Goal: Information Seeking & Learning: Learn about a topic

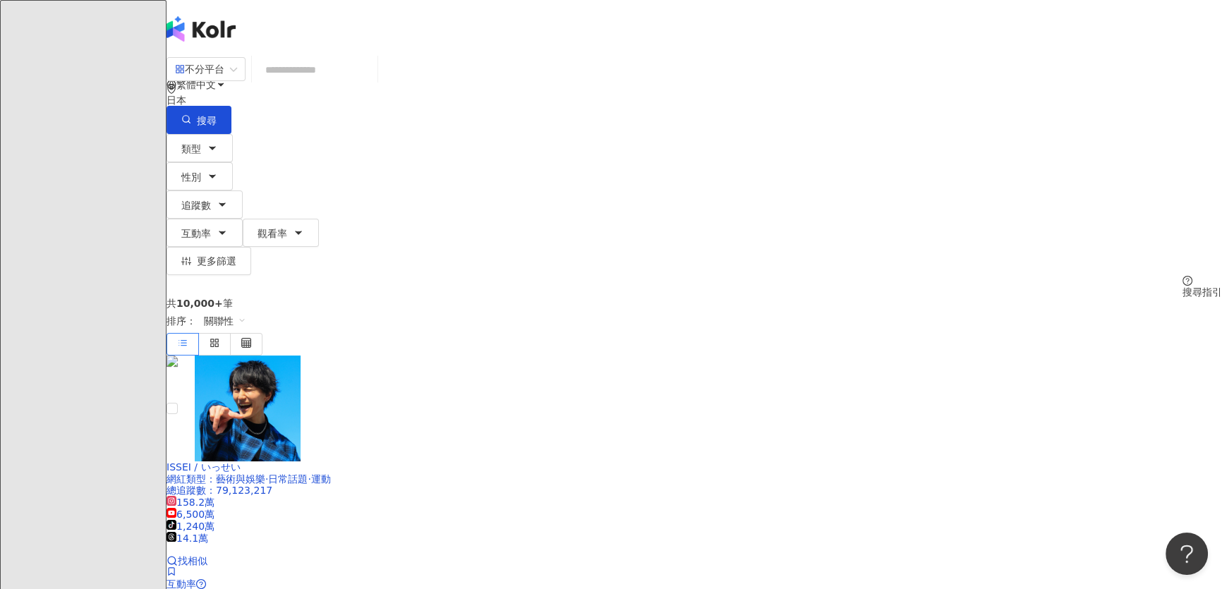
click at [993, 95] on div "日本" at bounding box center [693, 100] width 1055 height 11
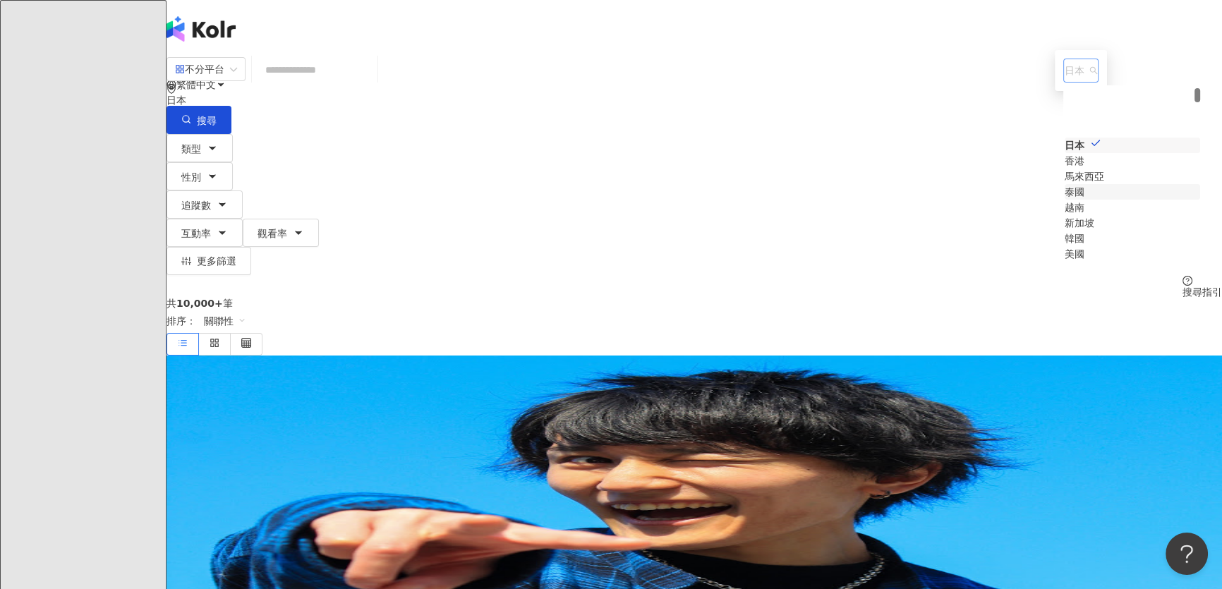
scroll to position [63, 0]
click at [1064, 121] on div "馬來西亞" at bounding box center [1084, 113] width 40 height 16
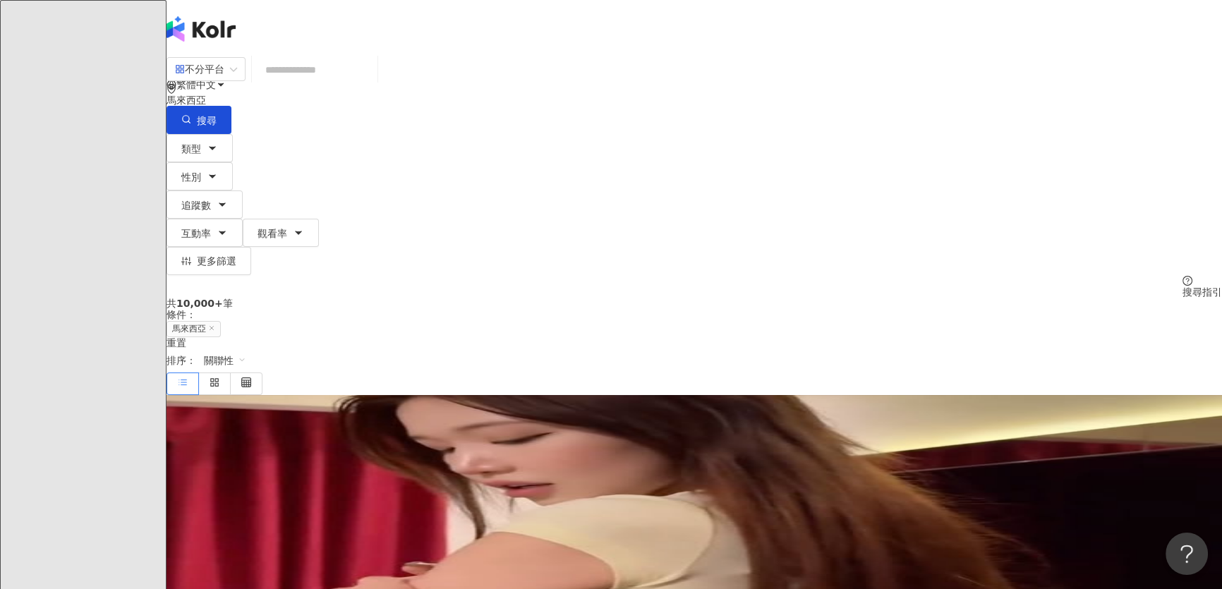
click at [372, 83] on input "search" at bounding box center [314, 69] width 114 height 27
click at [201, 143] on span "類型" at bounding box center [191, 148] width 20 height 11
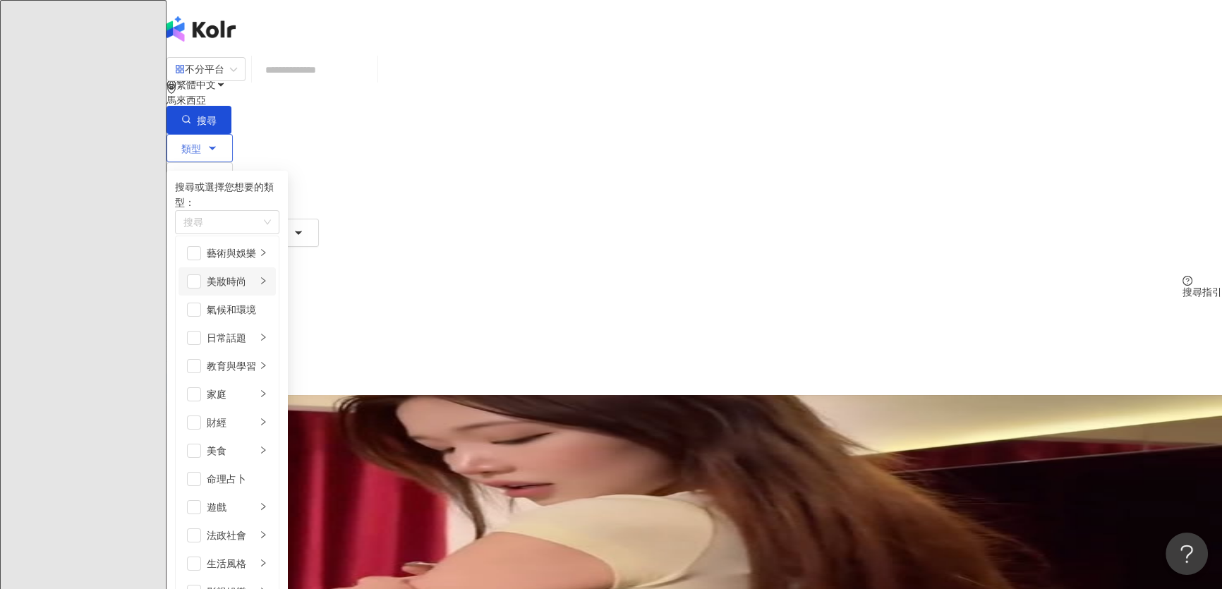
click at [256, 282] on div "美妝時尚" at bounding box center [231, 282] width 49 height 16
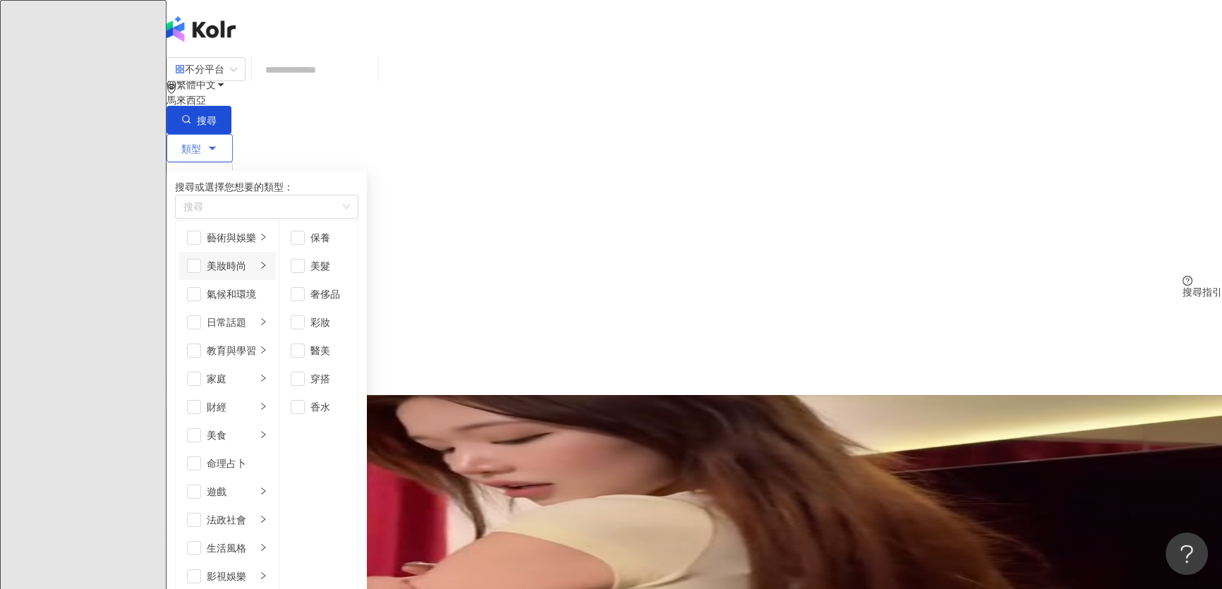
click at [276, 279] on li "美妝時尚" at bounding box center [226, 266] width 97 height 28
click at [201, 273] on span "button" at bounding box center [194, 266] width 14 height 14
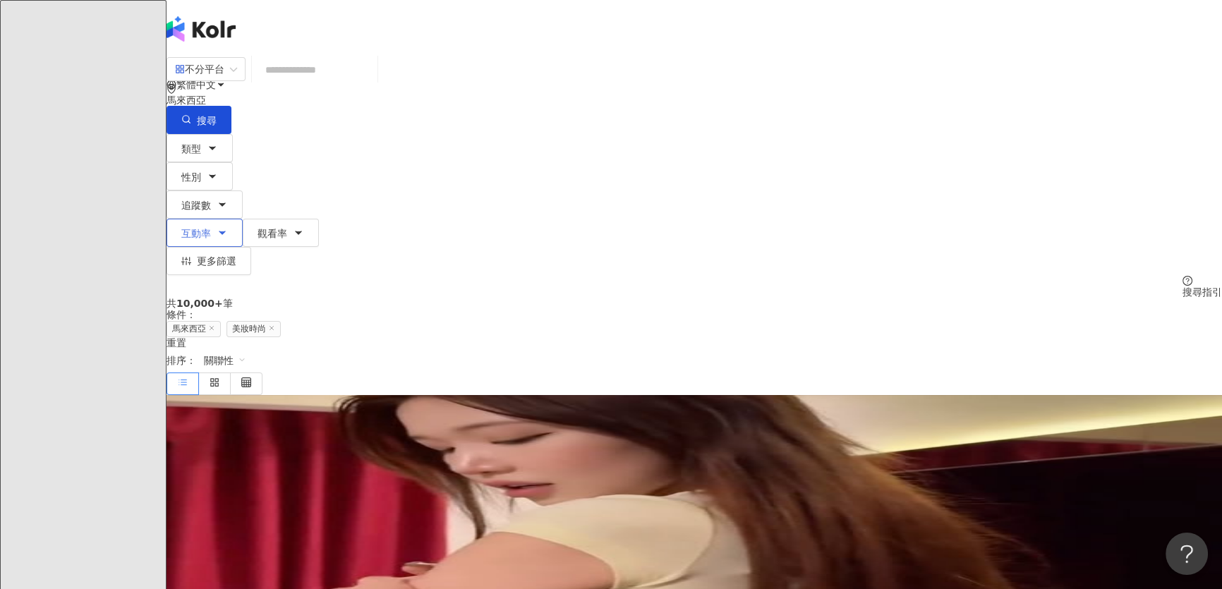
click at [243, 219] on button "互動率" at bounding box center [204, 233] width 76 height 28
click at [243, 190] on button "追蹤數" at bounding box center [204, 204] width 76 height 28
click at [319, 219] on button "觀看率" at bounding box center [281, 233] width 76 height 28
click at [554, 298] on div "共 10,000+ 筆 條件 ： 馬來西亞 美妝時尚 重置 排序： 關聯性" at bounding box center [693, 346] width 1055 height 97
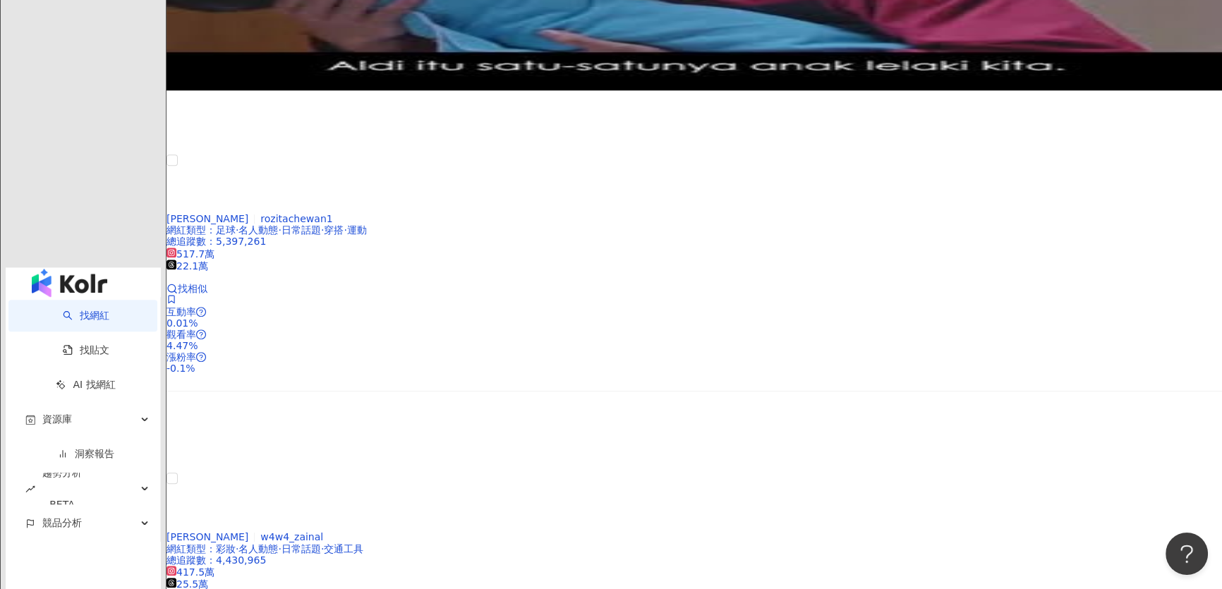
scroll to position [2244, 0]
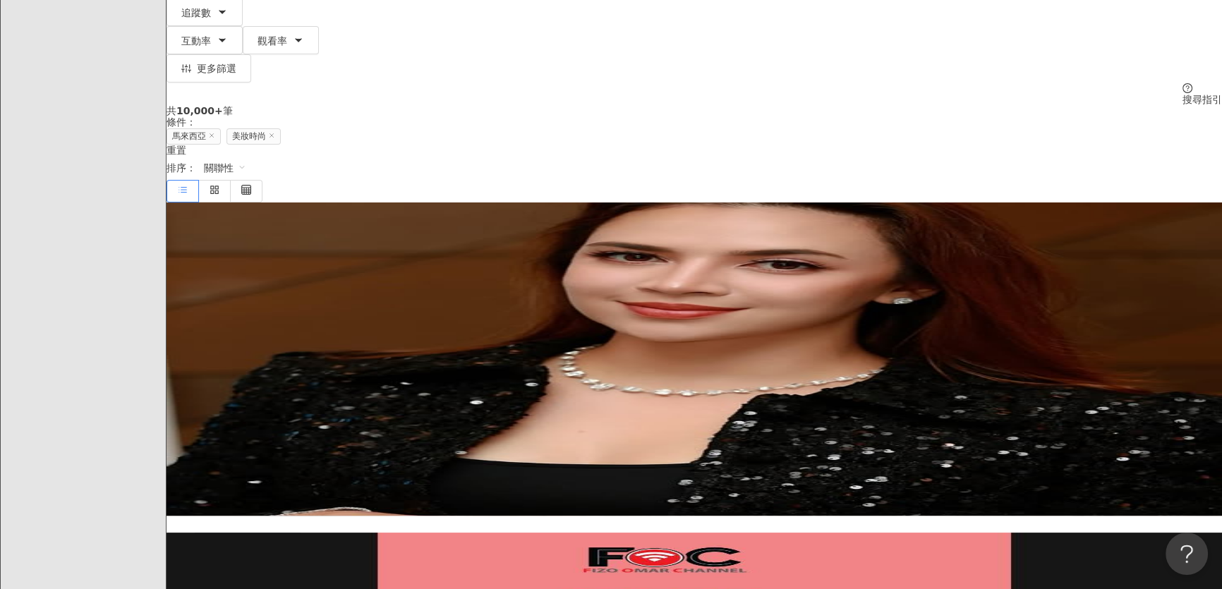
scroll to position [0, 0]
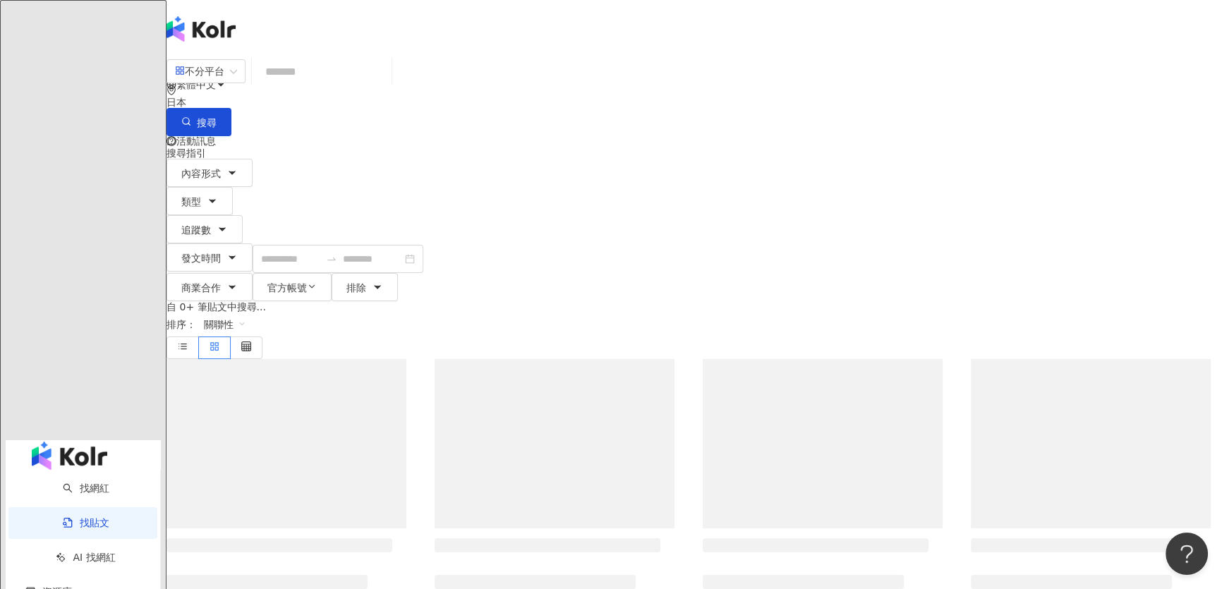
click at [386, 87] on input "search" at bounding box center [321, 71] width 128 height 30
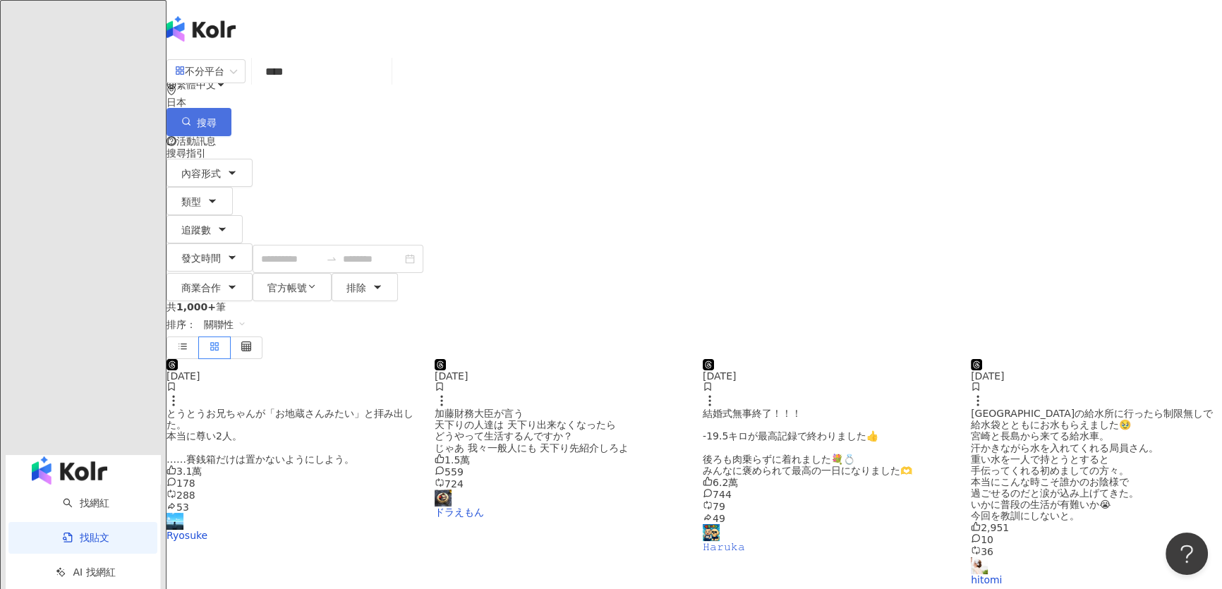
type input "****"
click at [217, 117] on span "搜尋" at bounding box center [207, 122] width 20 height 11
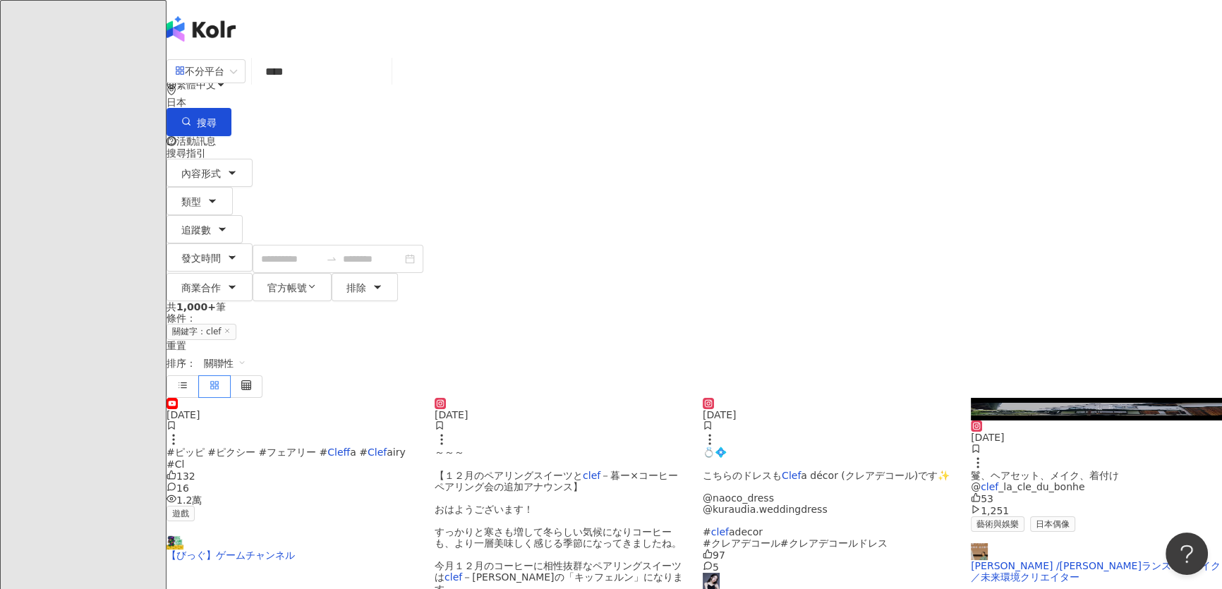
click at [997, 96] on div "日本" at bounding box center [693, 96] width 1055 height 23
click at [1064, 164] on div "馬來西亞" at bounding box center [1084, 157] width 40 height 16
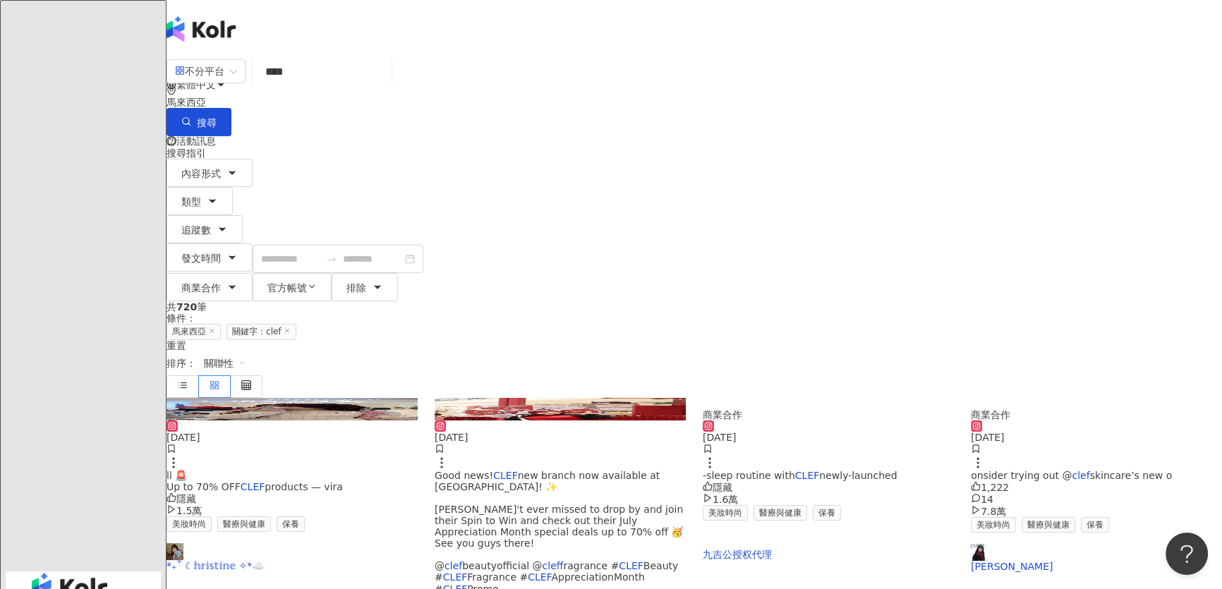
click at [246, 352] on span "關聯性" at bounding box center [225, 363] width 42 height 23
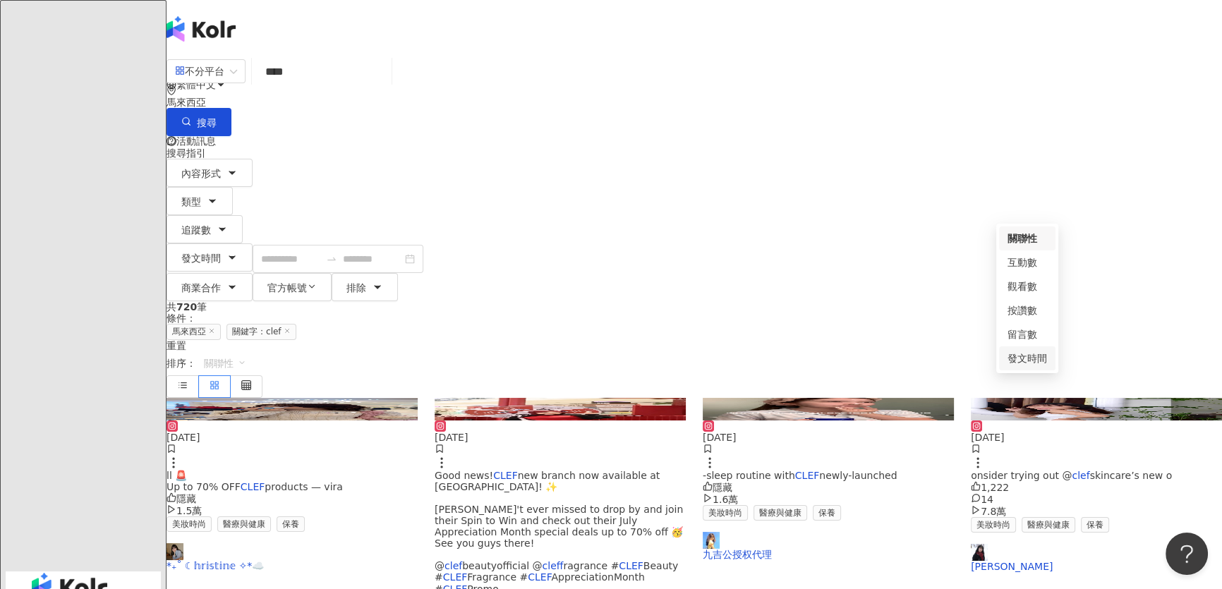
click at [1034, 361] on div "發文時間" at bounding box center [1027, 359] width 40 height 16
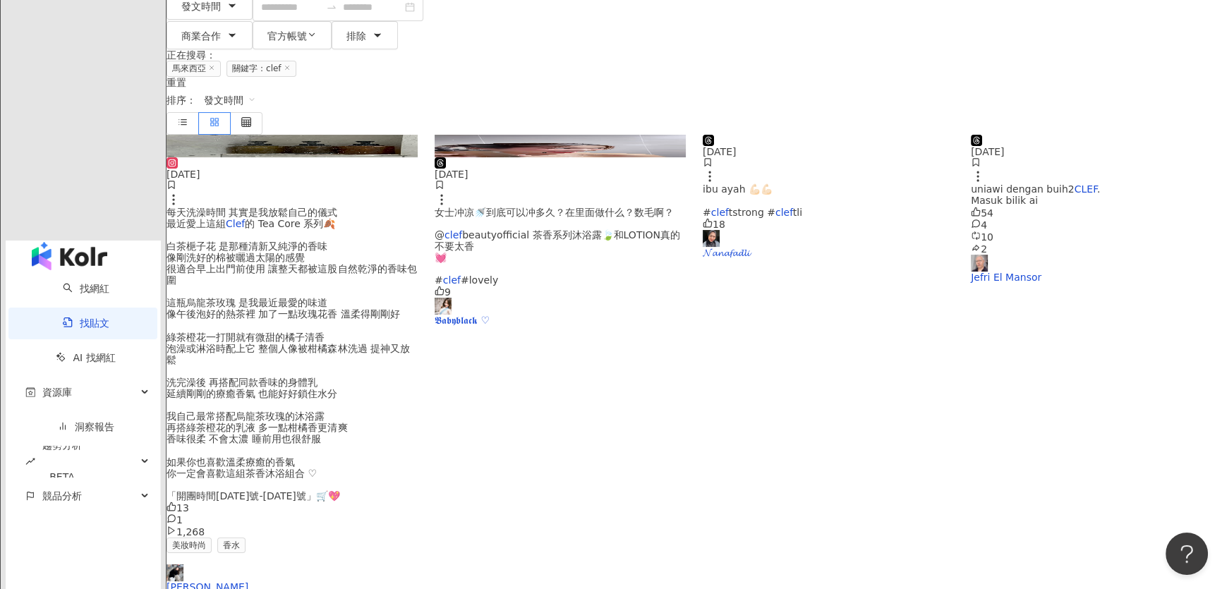
scroll to position [320, 0]
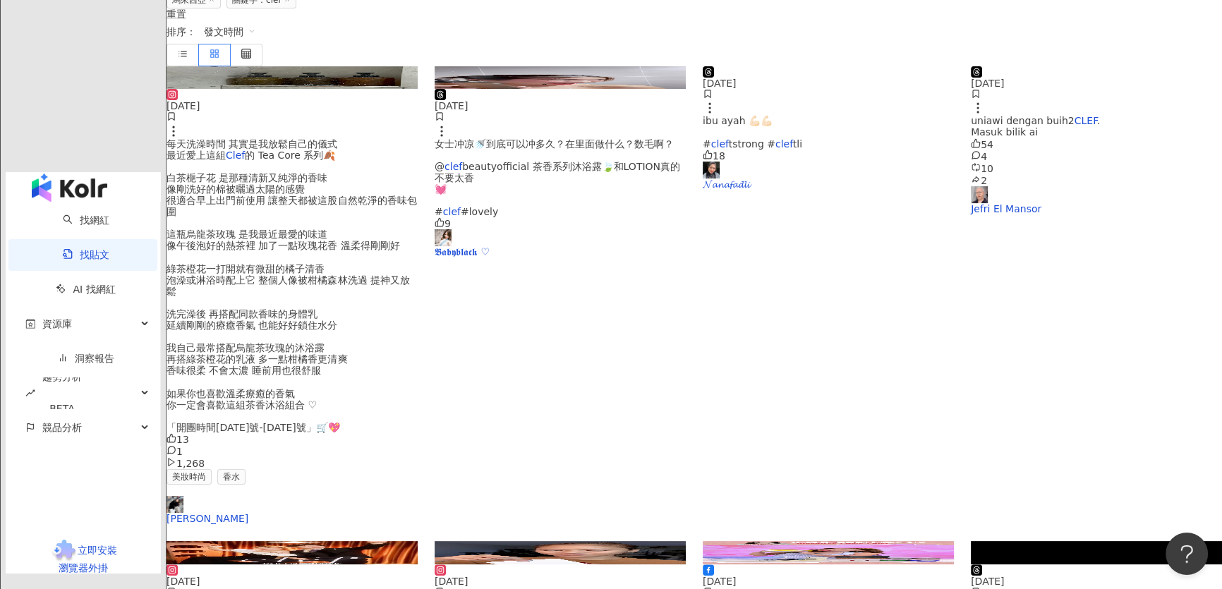
click at [318, 541] on img at bounding box center [291, 552] width 251 height 23
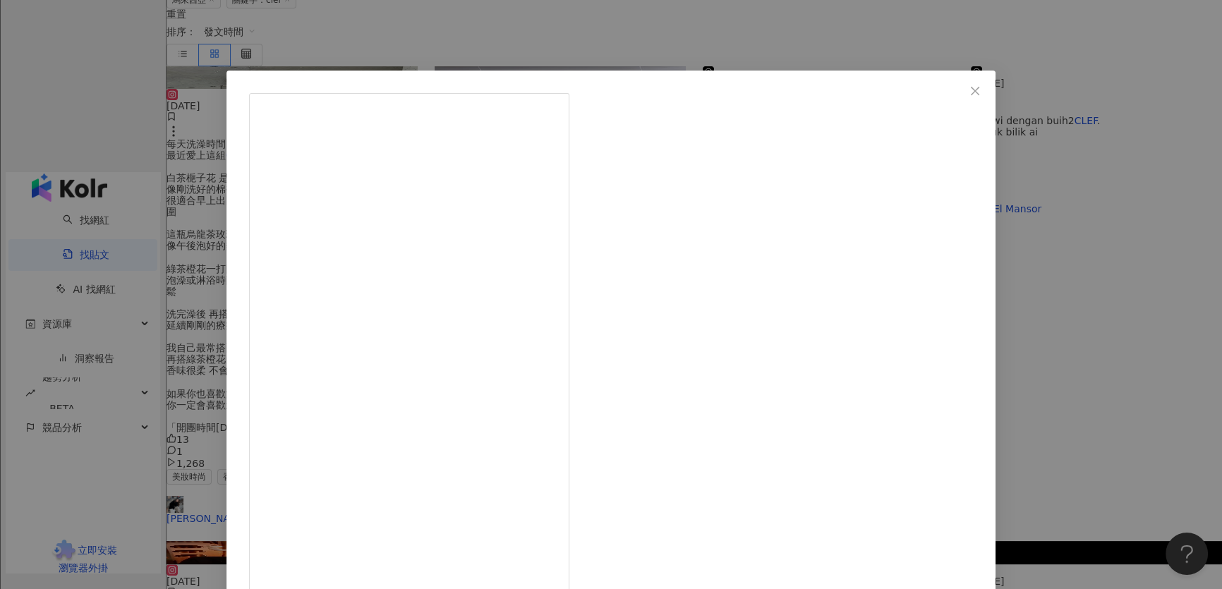
click at [1076, 261] on div "CAROL 2025/7/19 马哥肉妹出轨篇 ， 剧情不懂怎么变成点档！我们都在房间私藏了珍爱 😂 来都来了！@cleffragrance 香水系列，我们是…" at bounding box center [611, 294] width 1222 height 589
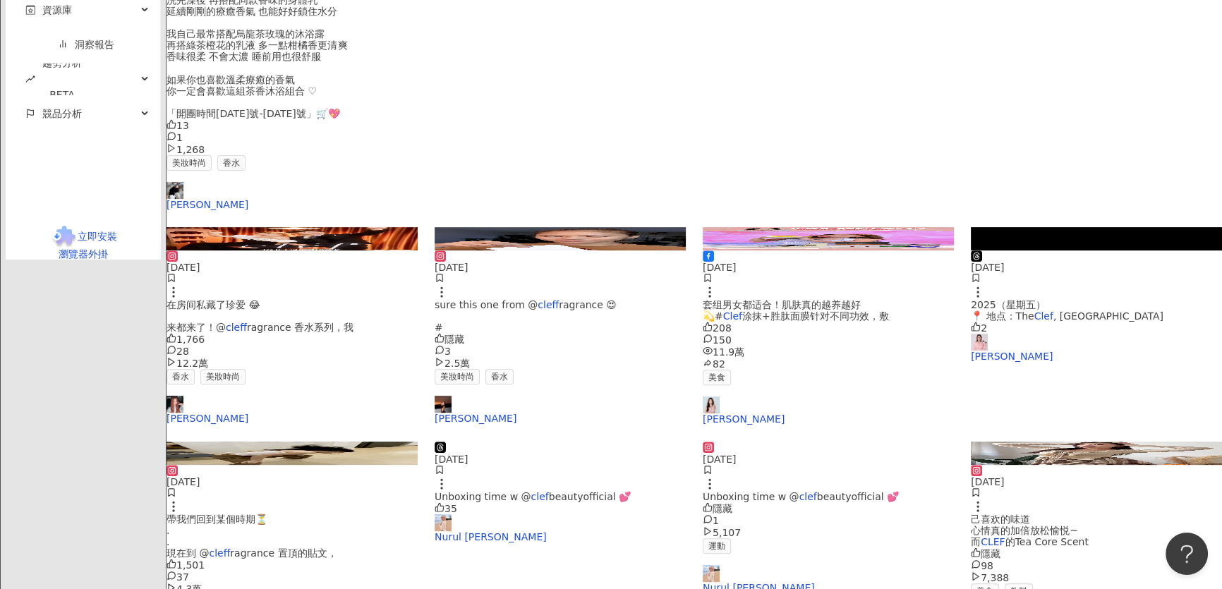
scroll to position [641, 0]
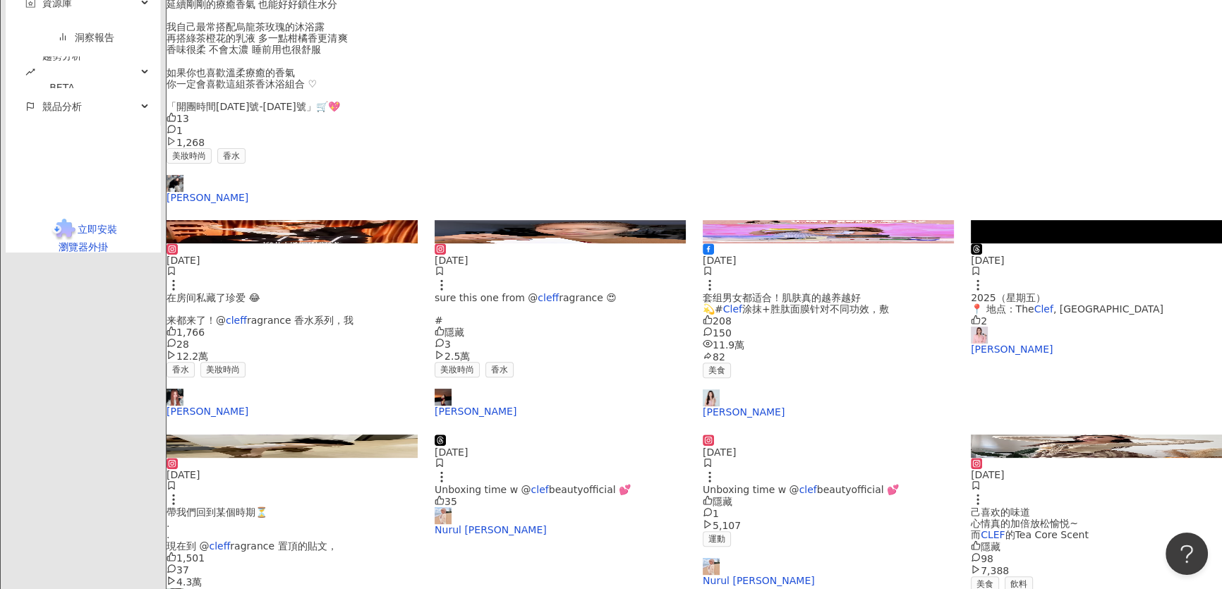
click at [988, 435] on img at bounding box center [1096, 446] width 251 height 23
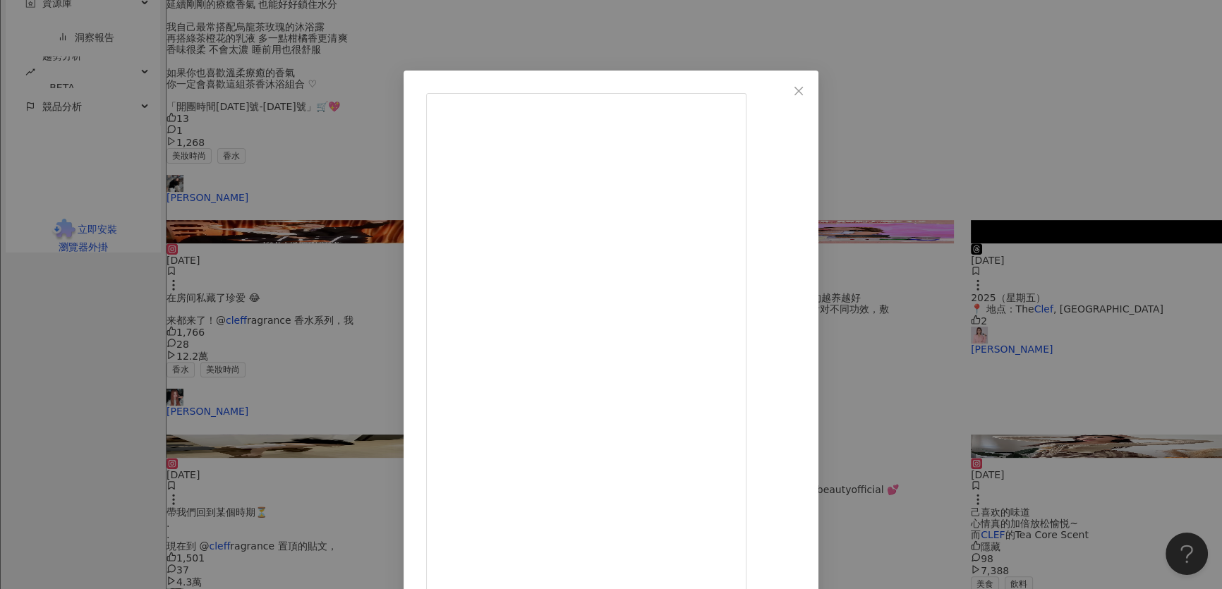
click at [988, 406] on div "juliatxn 2025/7/9 Giveaway!!! 🎁✨ 把我最爱的茶香和好心情 送给你们🫶🏻 我的治愈很简单，闻到自己喜欢的味道 心情真的加倍放松愉…" at bounding box center [611, 294] width 1222 height 589
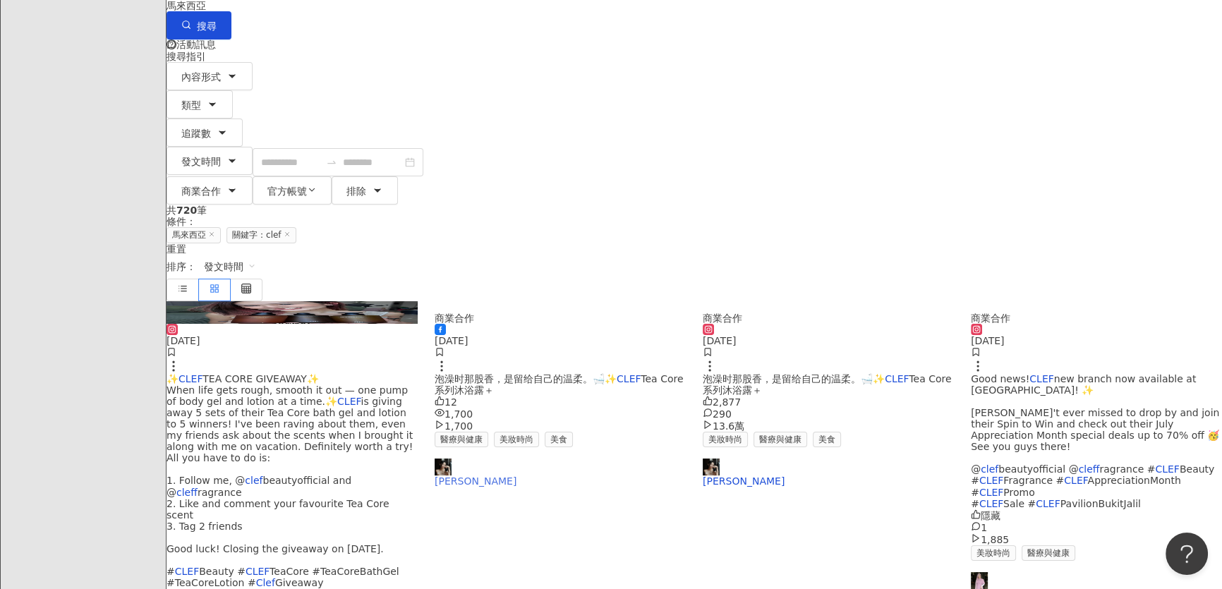
scroll to position [0, 0]
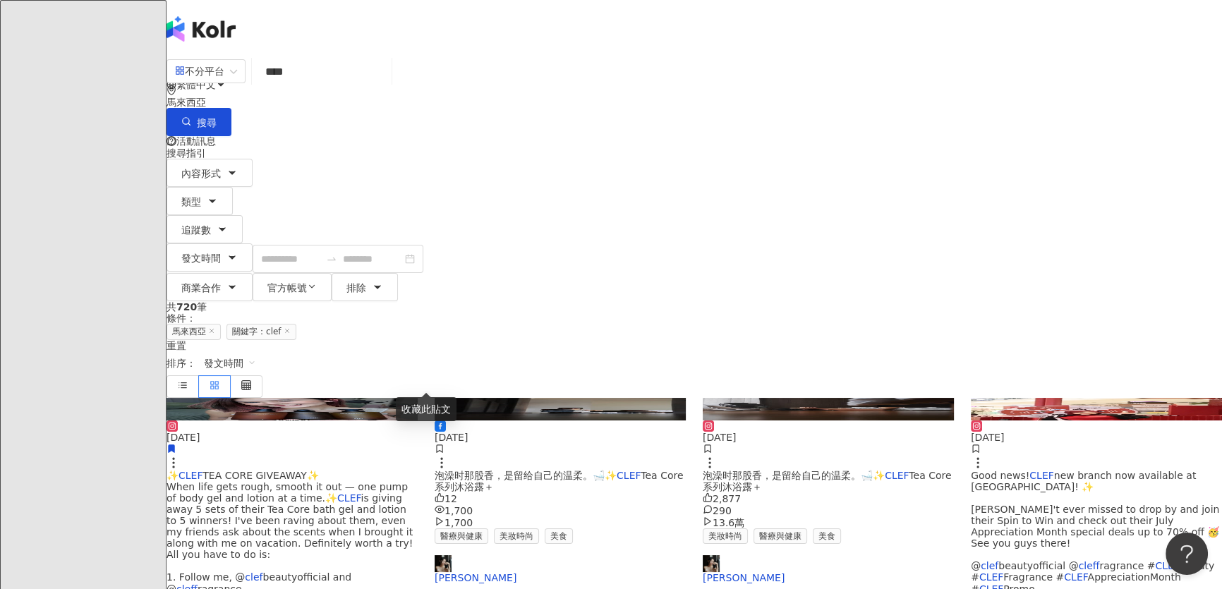
click at [331, 398] on img at bounding box center [291, 409] width 251 height 23
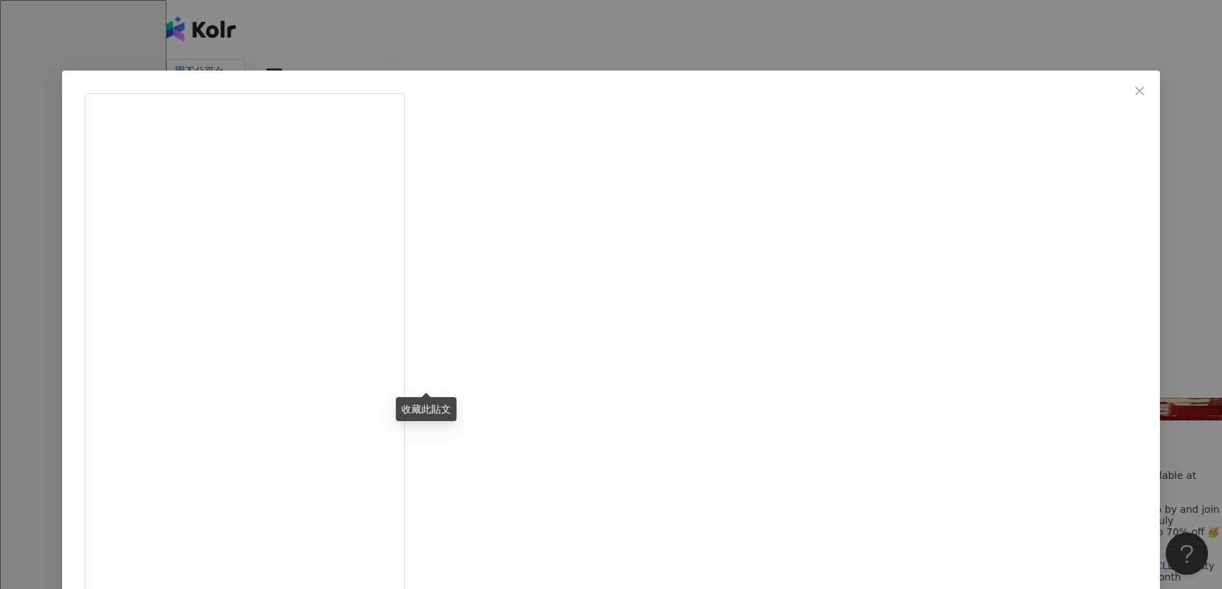
click at [1084, 459] on div "Shu Faye 2025/7/9 ✨CLEF TEA CORE GIVEAWAY✨ When life gets rough, smooth it out …" at bounding box center [611, 294] width 1222 height 589
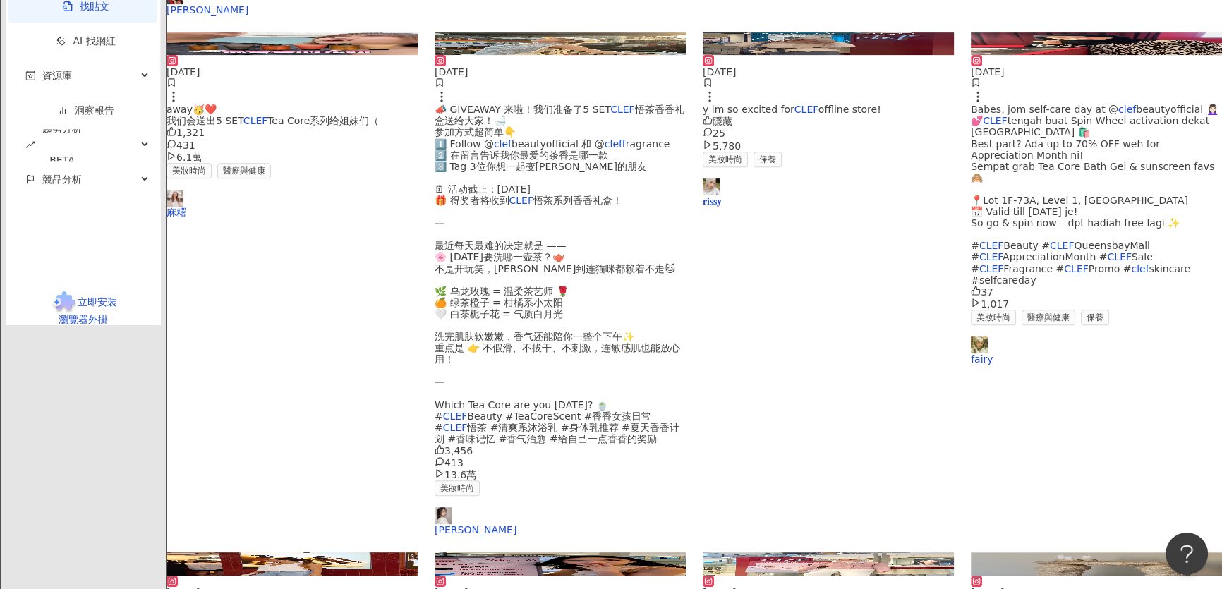
scroll to position [762, 0]
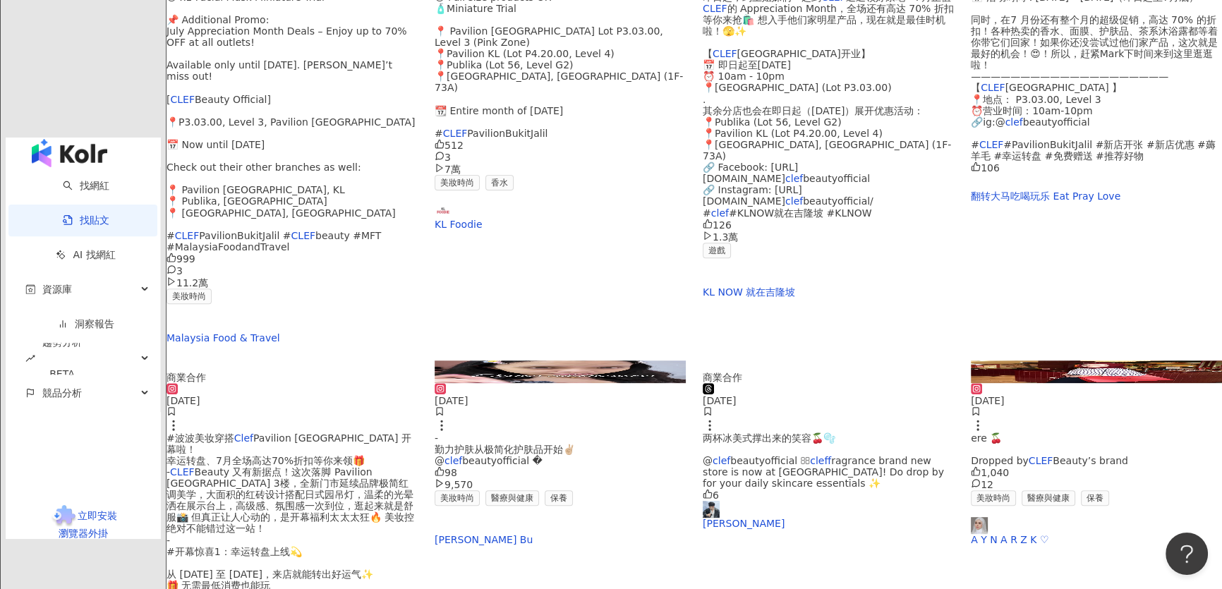
scroll to position [633, 0]
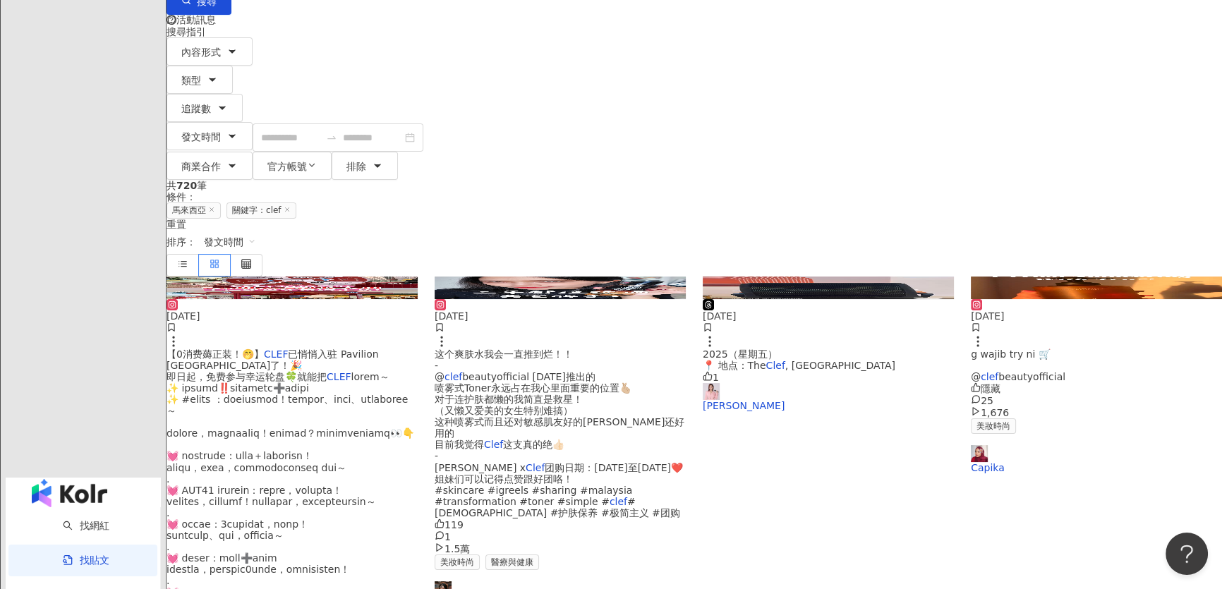
scroll to position [0, 0]
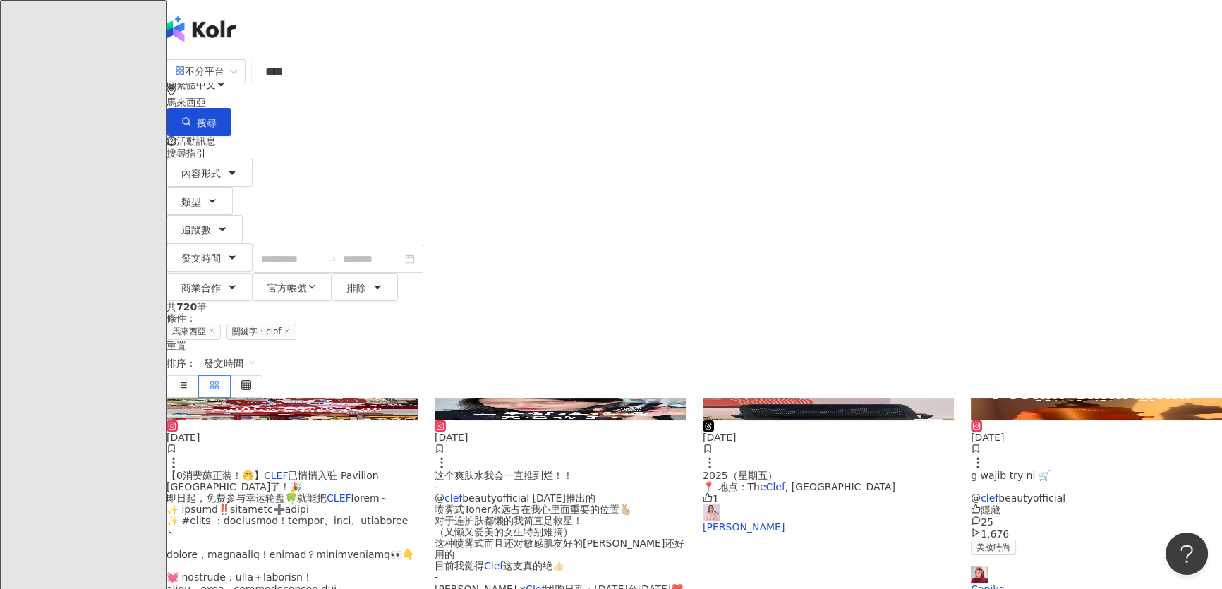
click at [576, 398] on img at bounding box center [560, 409] width 251 height 23
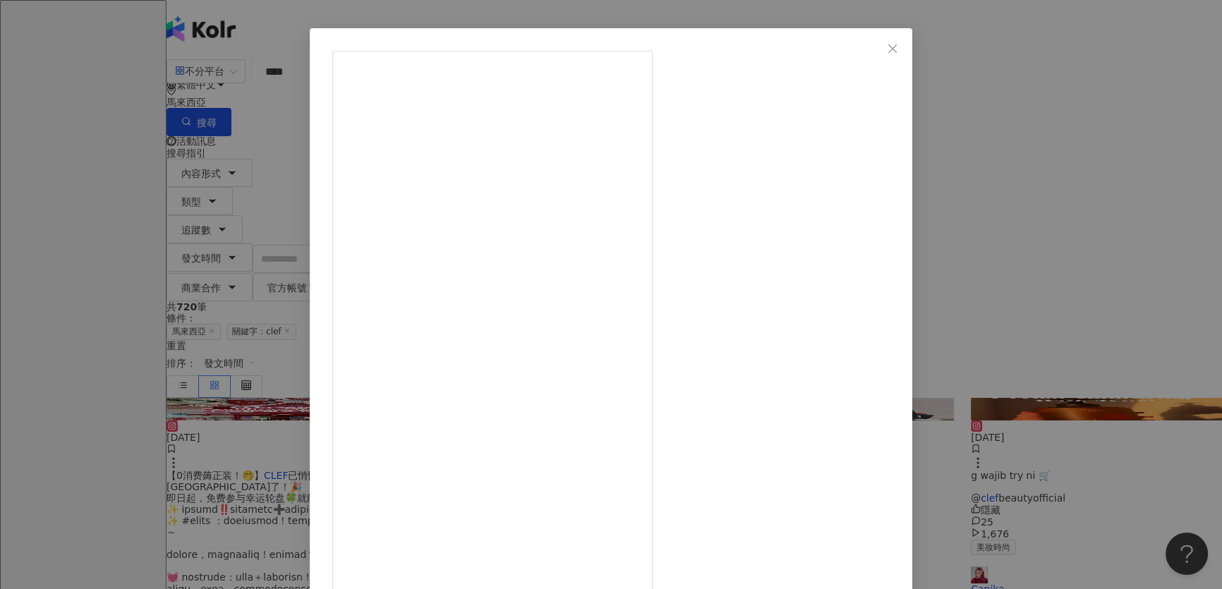
scroll to position [43, 0]
click at [1000, 195] on div "Angel Bu 2025/6/24 这个爽肤水我会一直推到烂！！ - @clefbeautyofficial 3年前推出的 喷雾式Toner永远占在我心里面…" at bounding box center [611, 294] width 1222 height 589
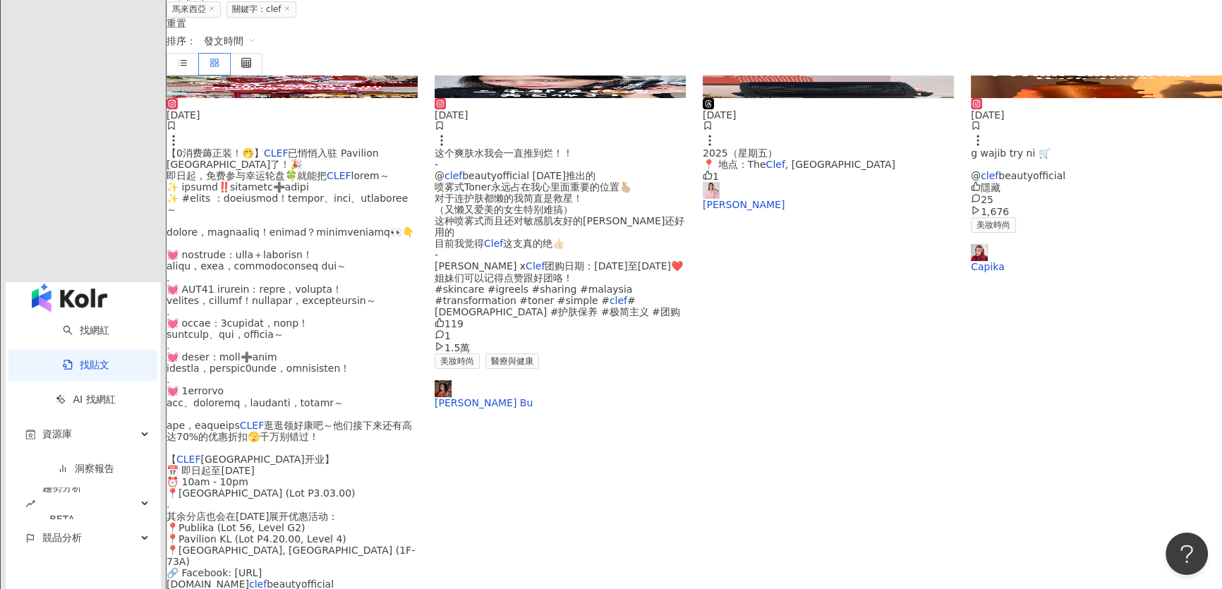
scroll to position [384, 0]
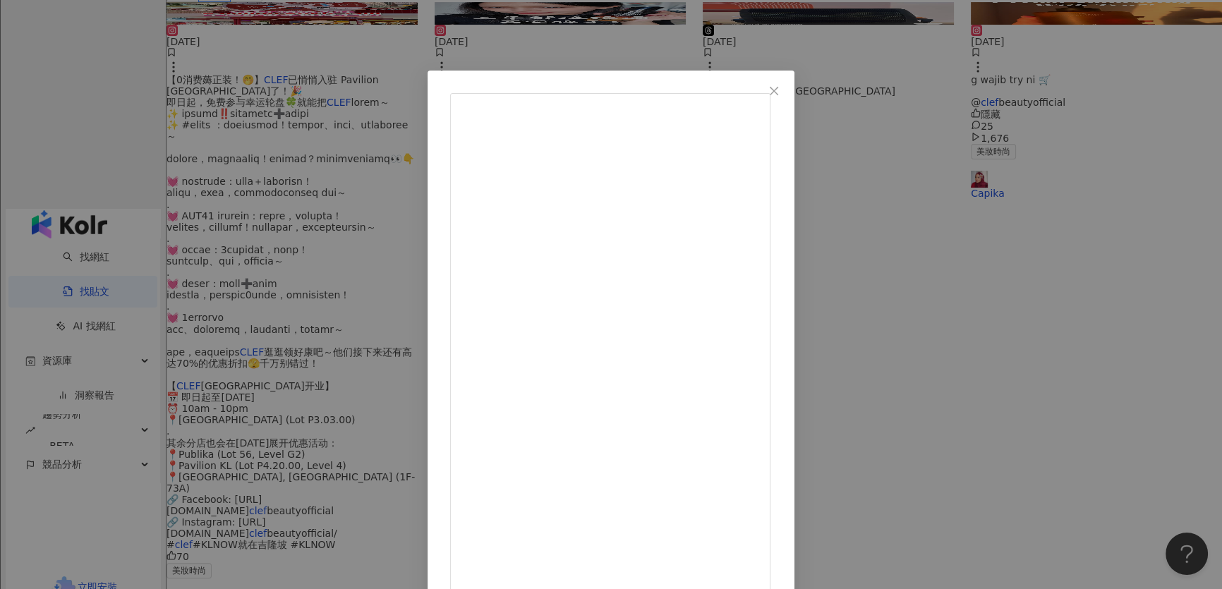
click at [1020, 360] on div "Amenda 2025/6/8 最喜欢的 me time 🥰 忙碌一整天后，最期待的就是这段属于自己的茶香时光。 @clefbeautyofficial 悟茶…" at bounding box center [611, 294] width 1222 height 589
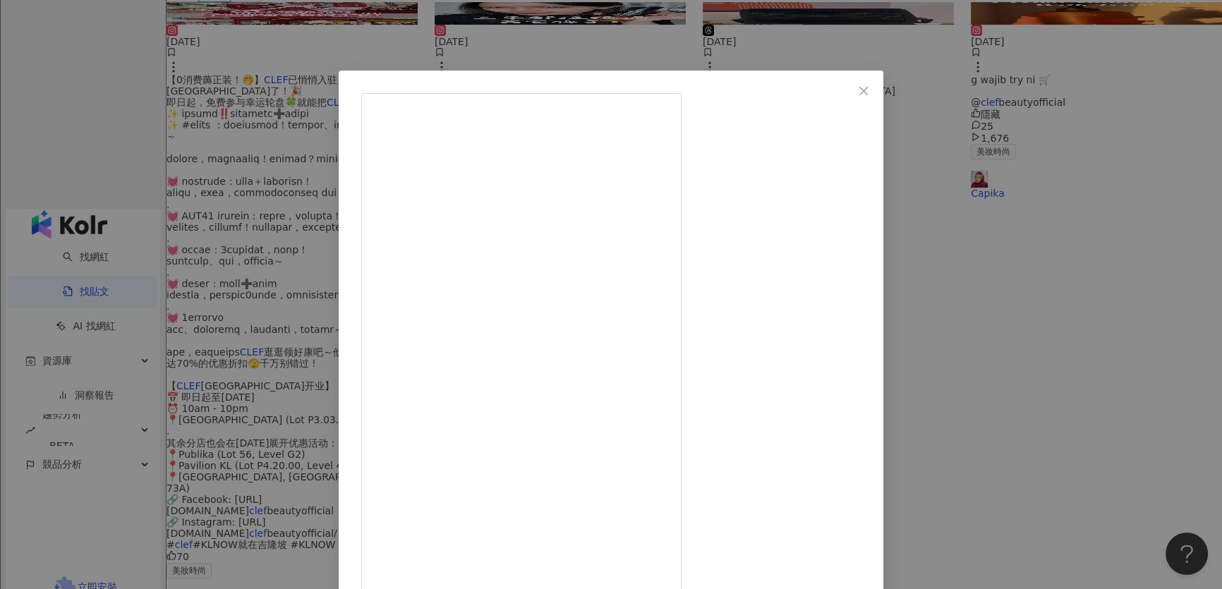
click at [1072, 158] on div "Myan 2025/6/7 姐 要成为你的光 ✨ 团购6/6 - 10/6 @yifukyika 🦒 #clef抗老系列 #skincare #稳定肤况 #肤…" at bounding box center [611, 294] width 1222 height 589
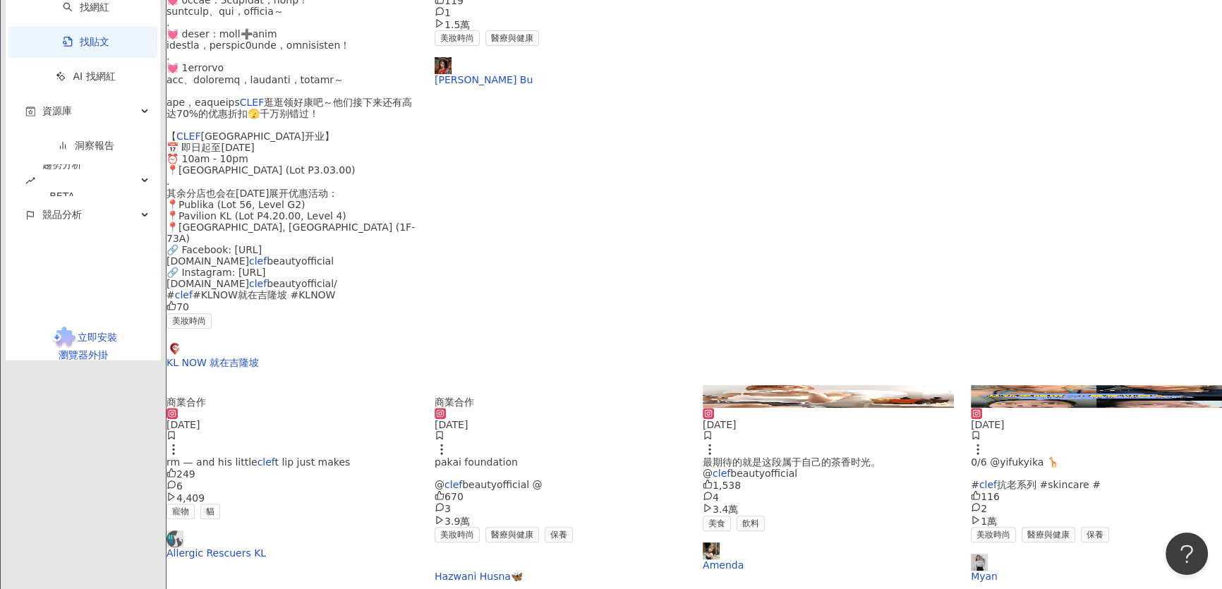
scroll to position [641, 0]
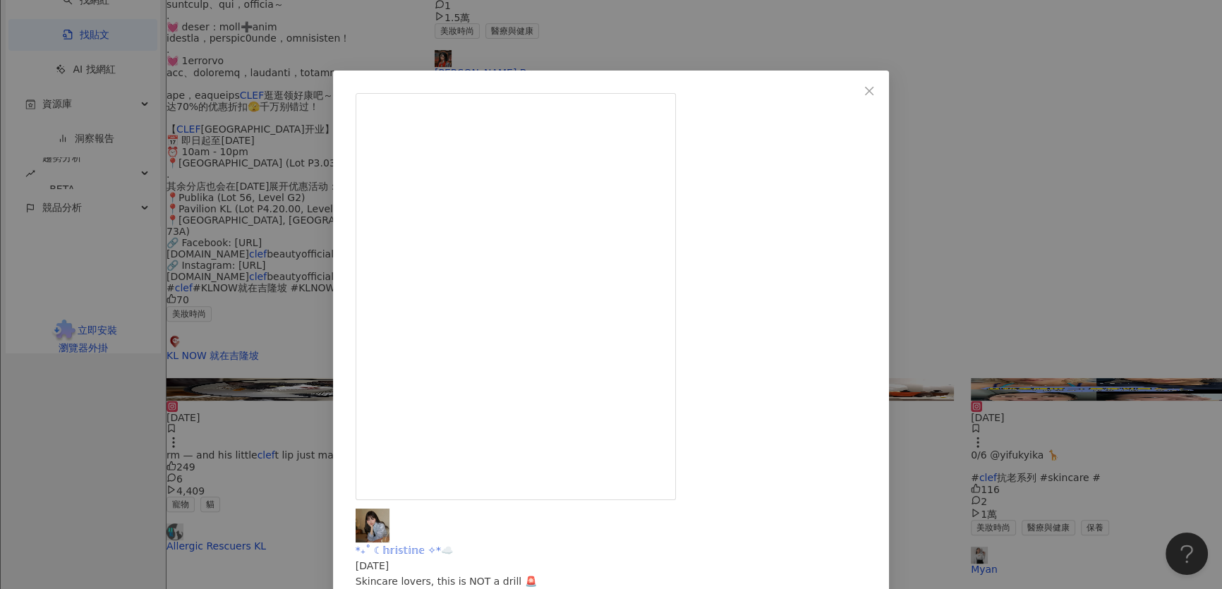
click at [453, 545] on span "*₊˚ ☾𝕙𝕣𝕚𝕤𝕥𝕚𝕟𝕖 ✧*☁️" at bounding box center [404, 550] width 97 height 11
click at [1074, 103] on div "*₊˚ ☾𝕙𝕣𝕚𝕤𝕥𝕚𝕟𝕖 ✧*☁️ 2025/6/5 Skincare lovers, this is NOT a drill 🚨 Up to 70% OF…" at bounding box center [611, 294] width 1222 height 589
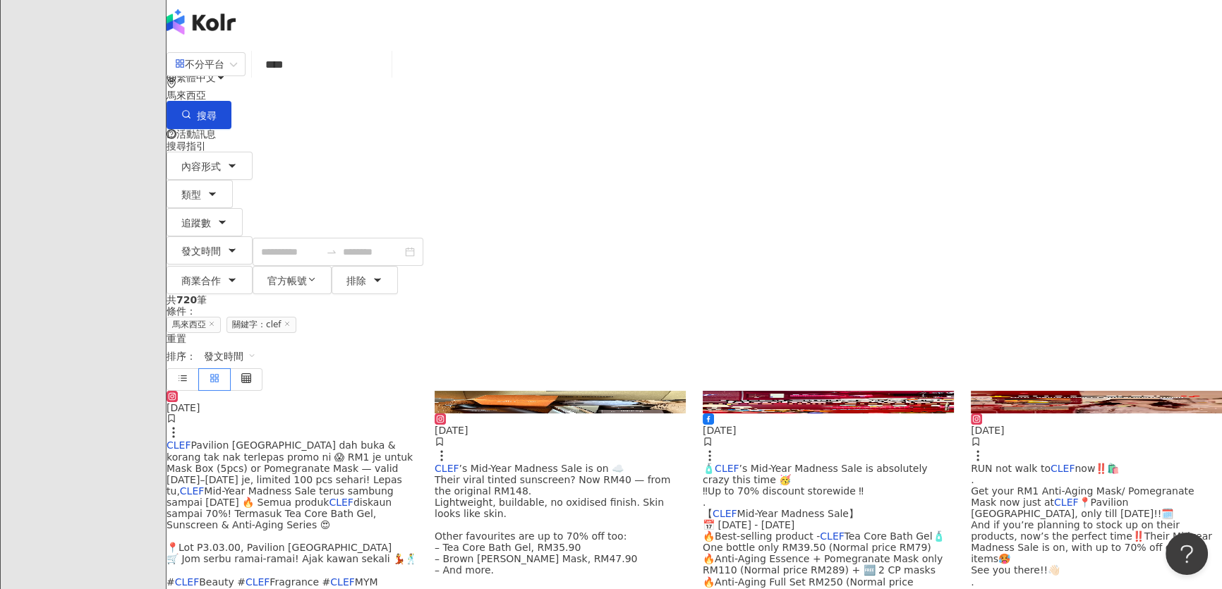
scroll to position [0, 0]
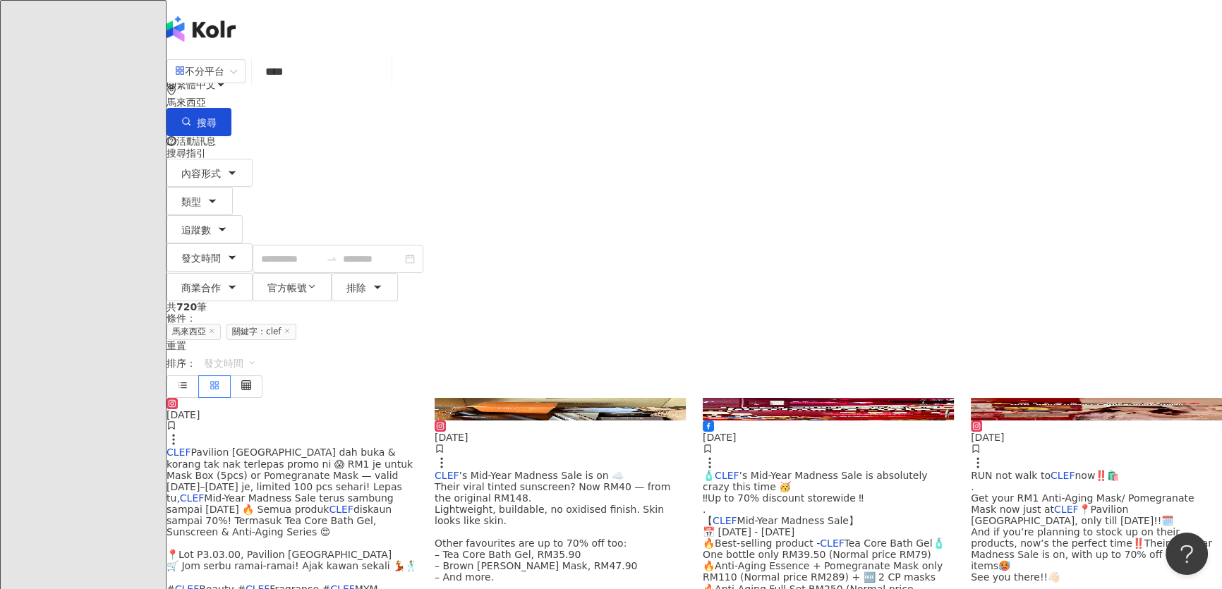
click at [256, 352] on span "發文時間" at bounding box center [230, 363] width 52 height 23
click at [1016, 255] on div "互動數" at bounding box center [1019, 263] width 45 height 16
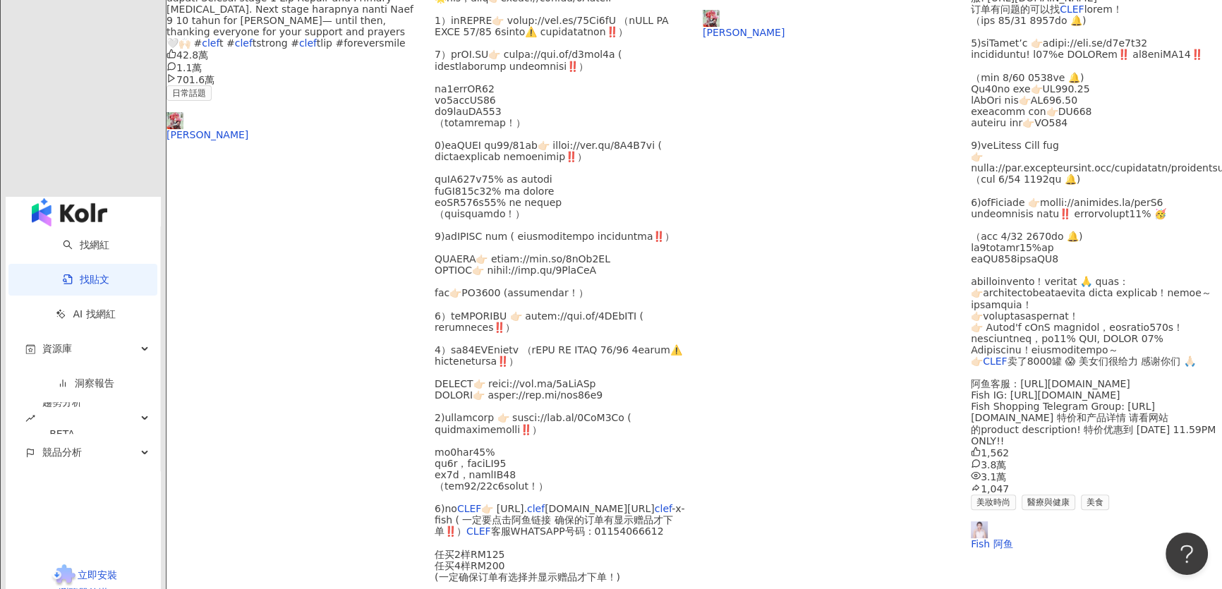
scroll to position [641, 0]
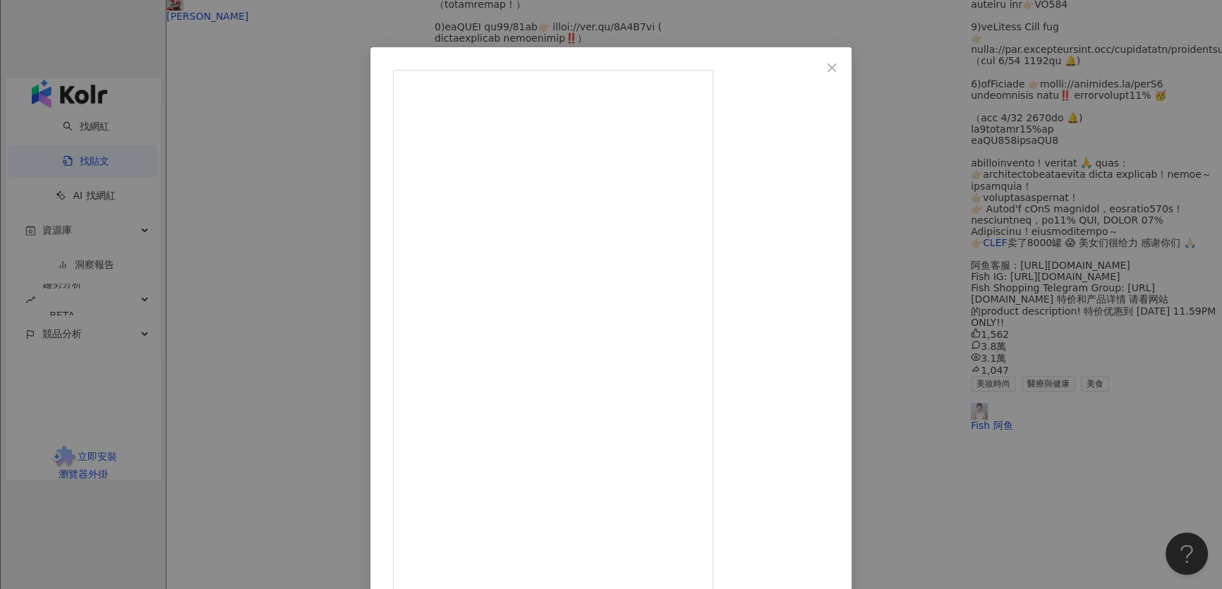
scroll to position [43, 0]
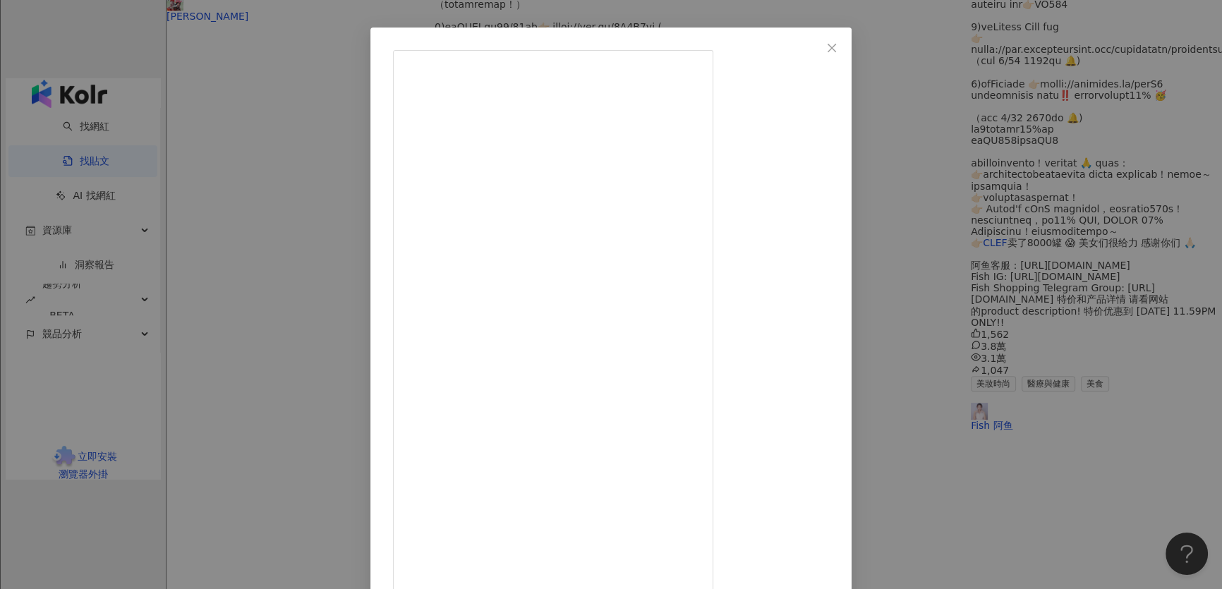
click at [1005, 387] on div "Jimin 2024/4/8 Joining the new launch fragrance series from @cleffragrance 💐 📆 …" at bounding box center [611, 294] width 1222 height 589
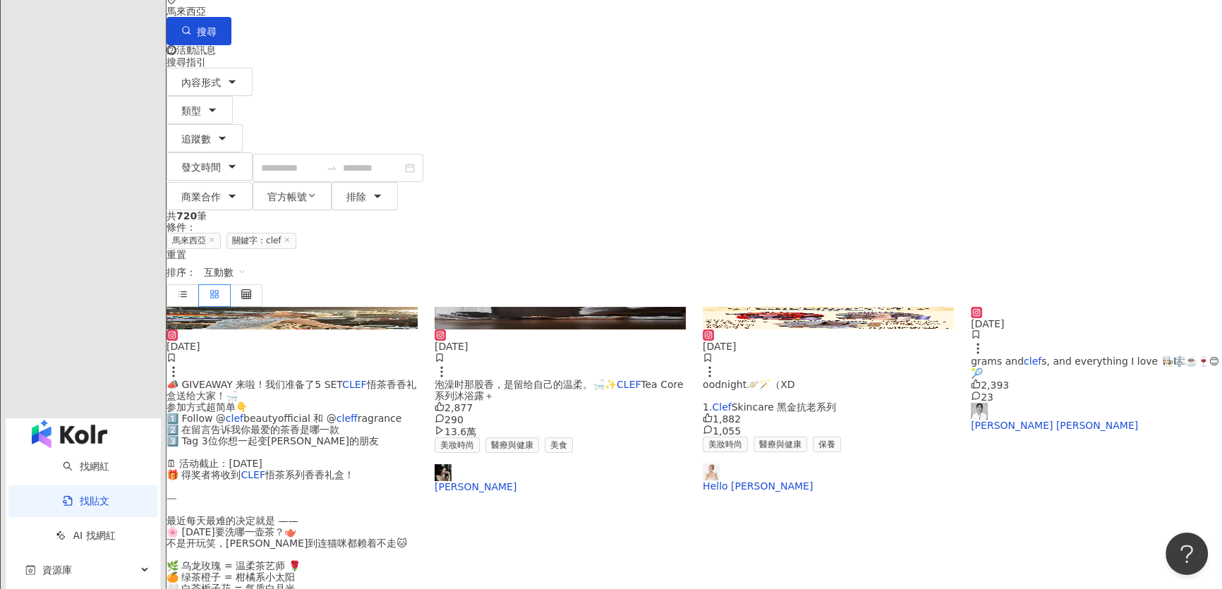
scroll to position [0, 0]
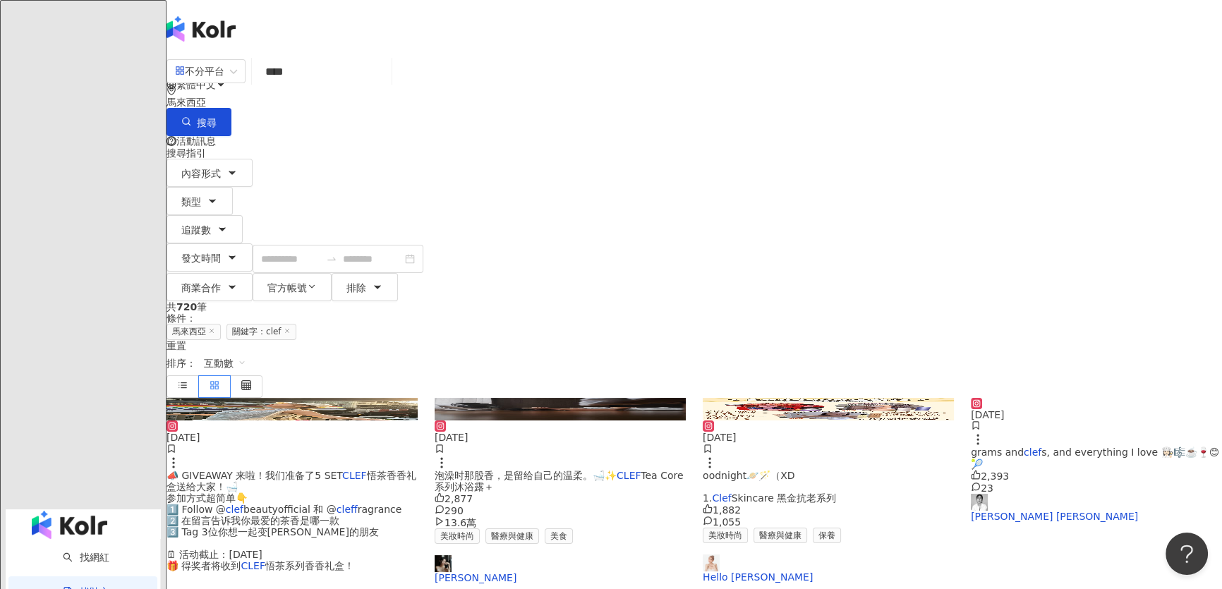
click at [628, 398] on img at bounding box center [560, 409] width 251 height 23
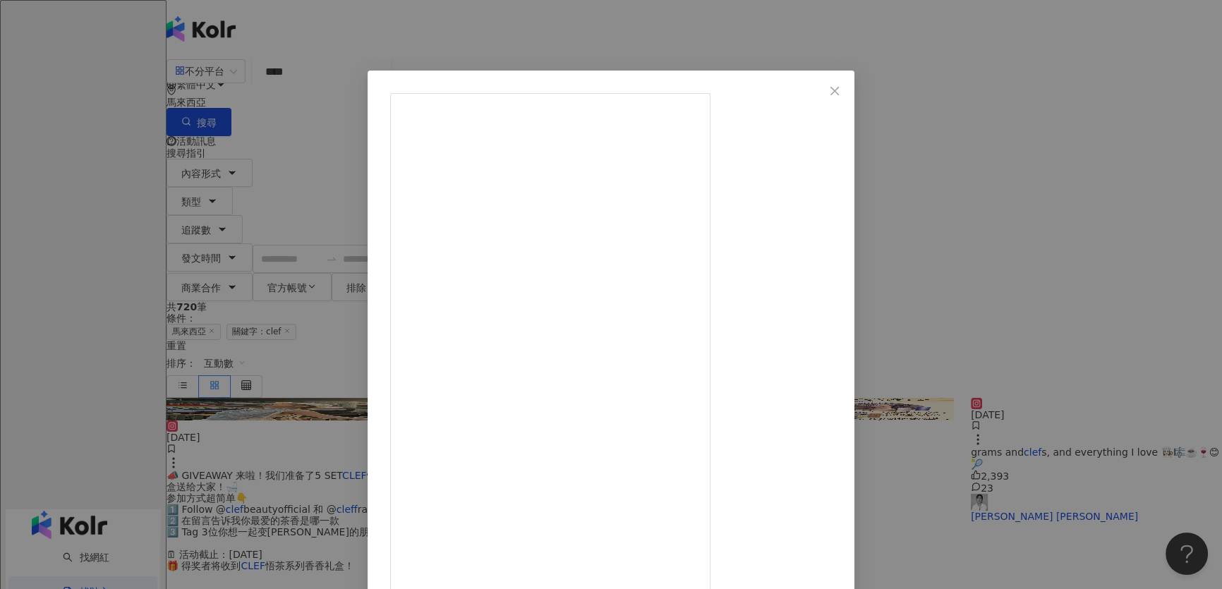
click at [1027, 330] on div "BaBy AKIYO 蔡侒錤 2025/7/9 用一场热浴，把遗憾洗净☁️ 不是洗去他 是洗出一个更完整的我❤️ 泡澡时那股香，是留给自己的温柔。🛁✨ CLE…" at bounding box center [611, 294] width 1222 height 589
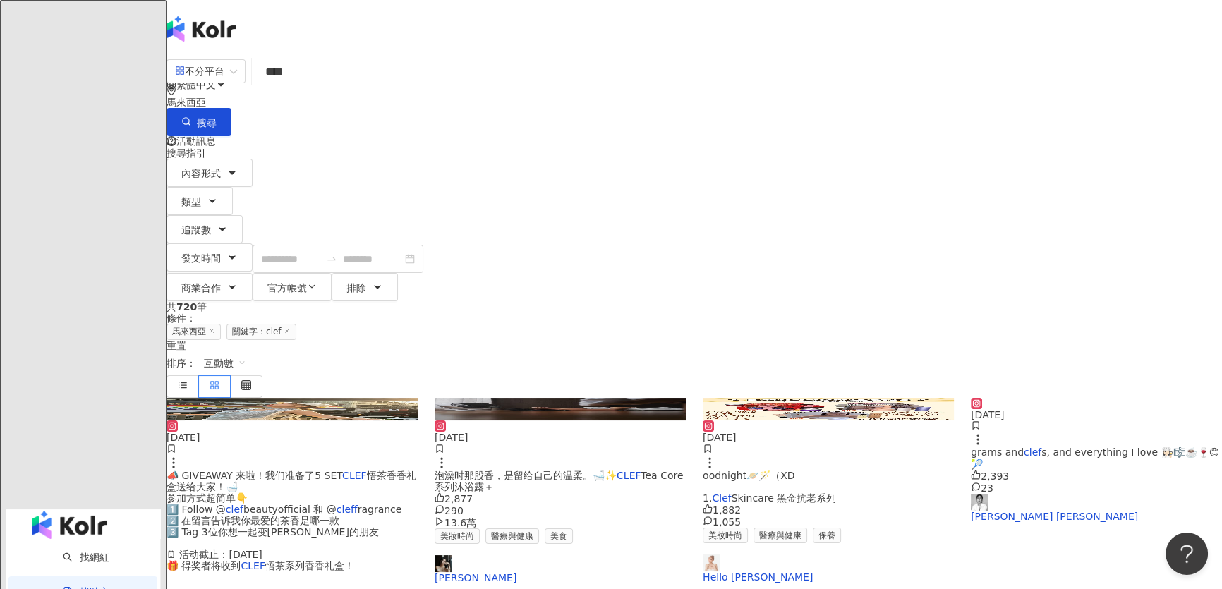
click at [1027, 398] on img at bounding box center [1096, 398] width 251 height 0
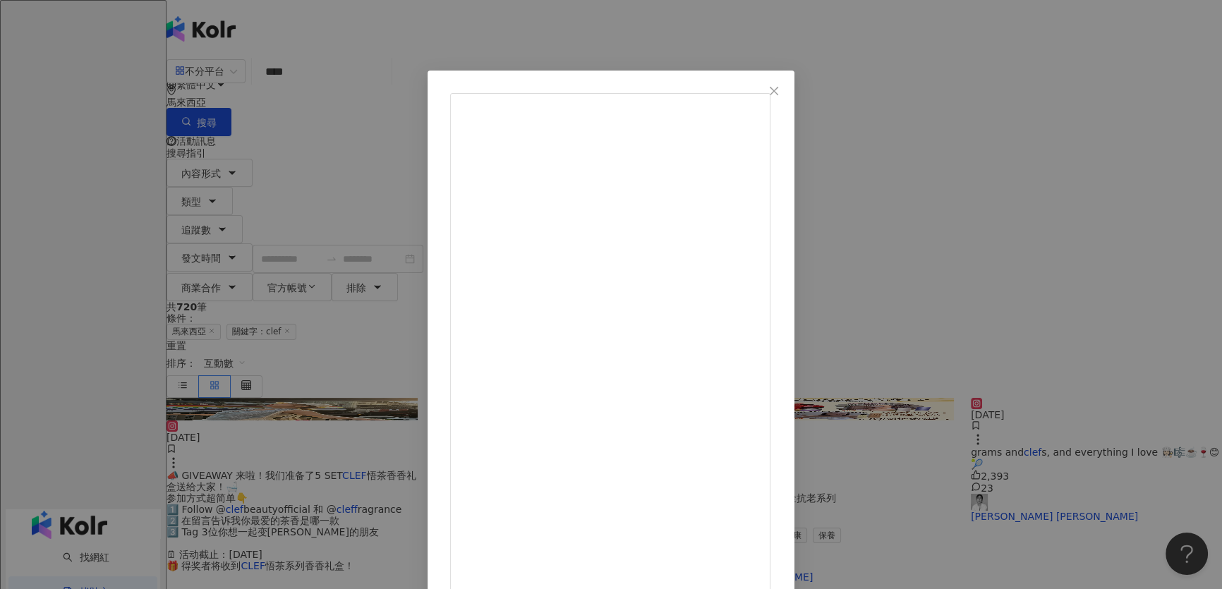
click at [614, 312] on div "Jasmine Teo 趙茚因 2024/12/18 grams and clefs, and everything I love 👩🏻‍🍳🎼☕️🍷😊🎾 2,…" at bounding box center [611, 433] width 322 height 680
click at [1002, 374] on div "Jasmine Teo 趙茚因 2024/12/18 grams and clefs, and everything I love 👩🏻‍🍳🎼☕️🍷😊🎾 2,…" at bounding box center [611, 294] width 1222 height 589
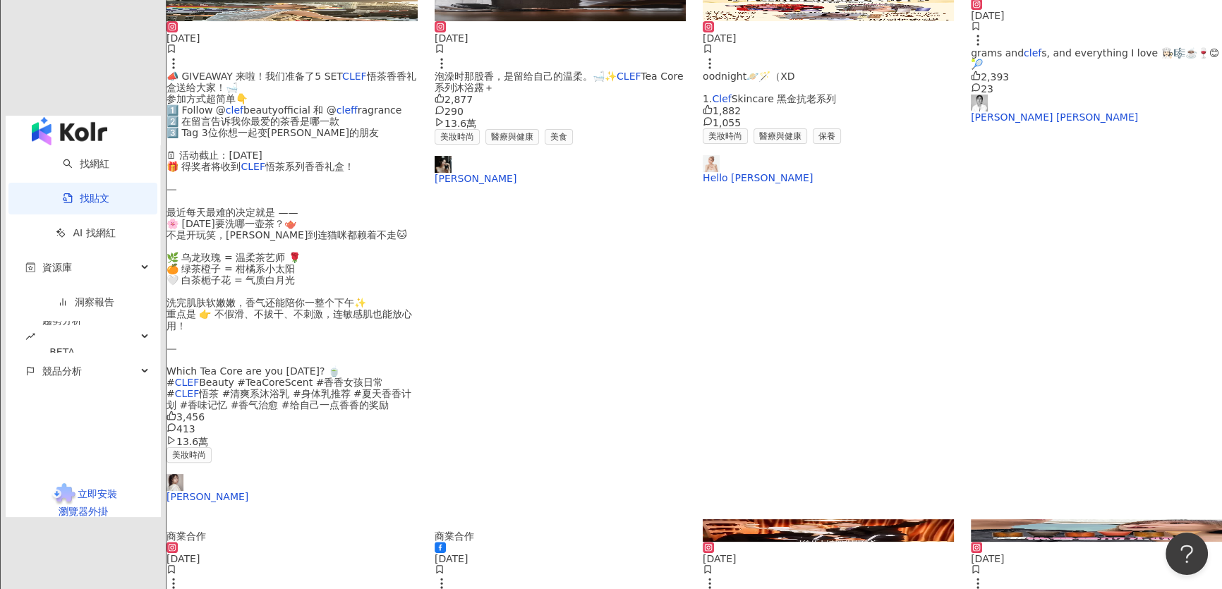
scroll to position [577, 0]
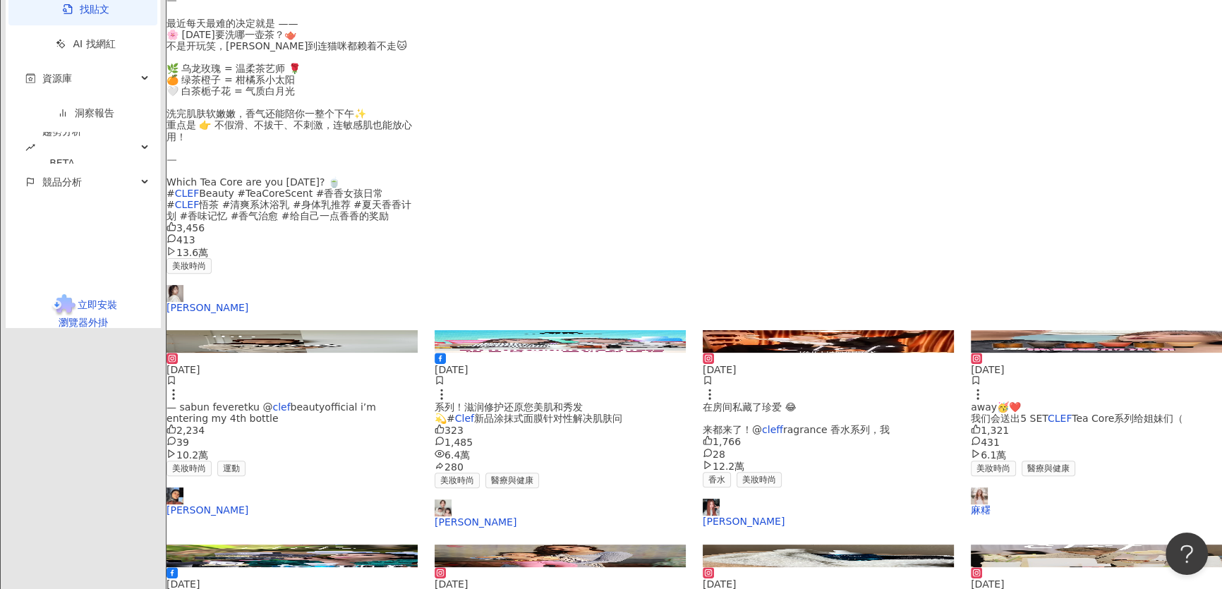
click at [761, 545] on img at bounding box center [828, 556] width 251 height 23
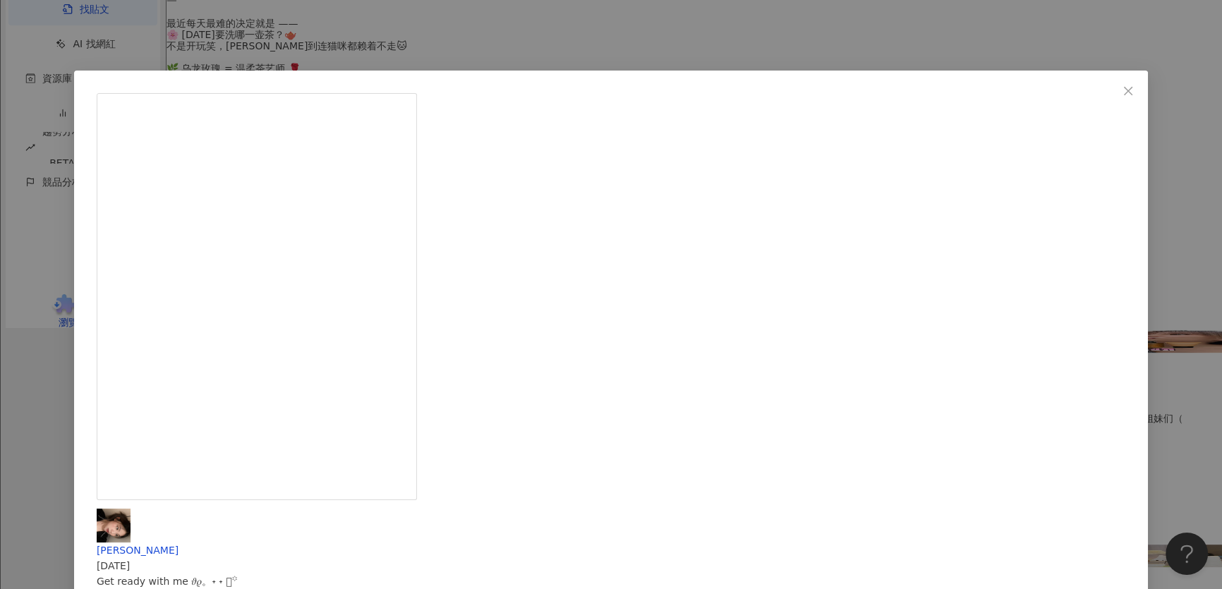
drag, startPoint x: 957, startPoint y: 187, endPoint x: 969, endPoint y: 196, distance: 14.5
click at [967, 196] on div "Phoebe 2024/9/30 Get ready with me 𝜗𝜚。˖ ˖ 𓈒꙳ Skincare steal alert! 🚨 In celebra…" at bounding box center [611, 294] width 1222 height 589
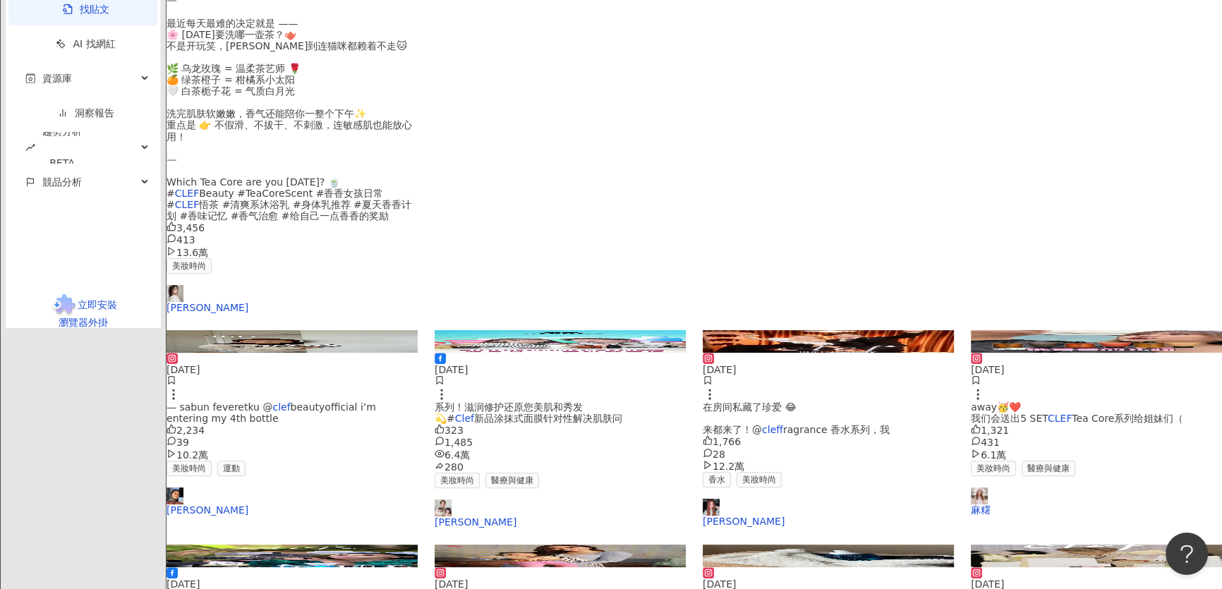
click at [1093, 545] on img at bounding box center [1096, 556] width 251 height 23
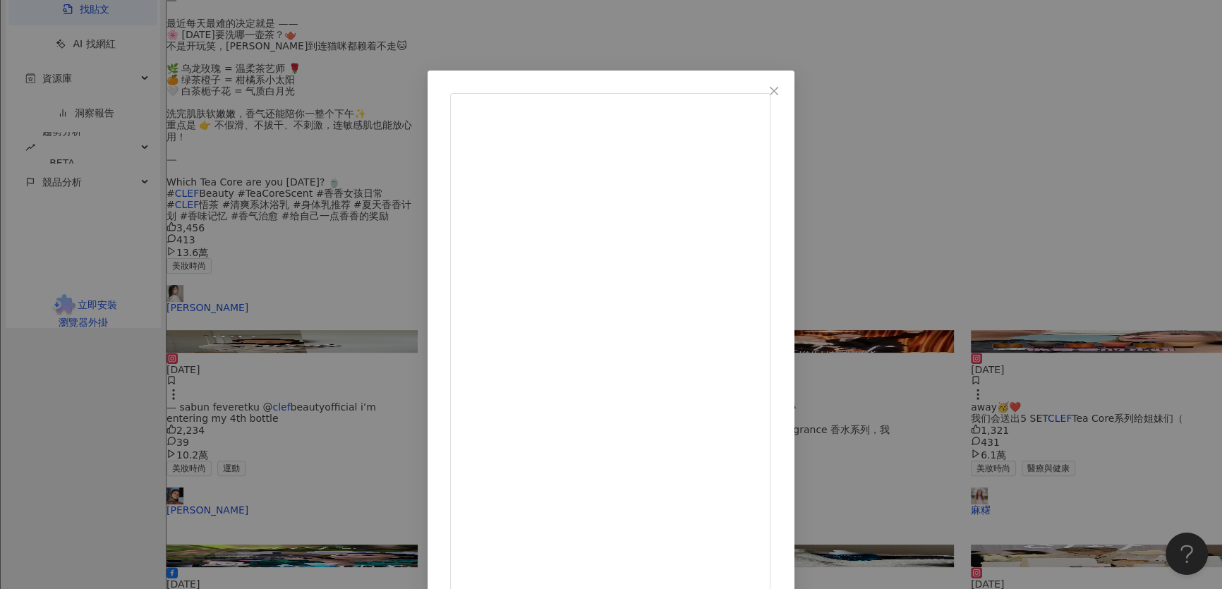
click at [956, 262] on div "𝐄𝐃𝐃𝐈𝐄 2024/4/10 🤍 @clefbeautyofficial @cleffragrance 1,563 5 查看原始貼文" at bounding box center [611, 294] width 1222 height 589
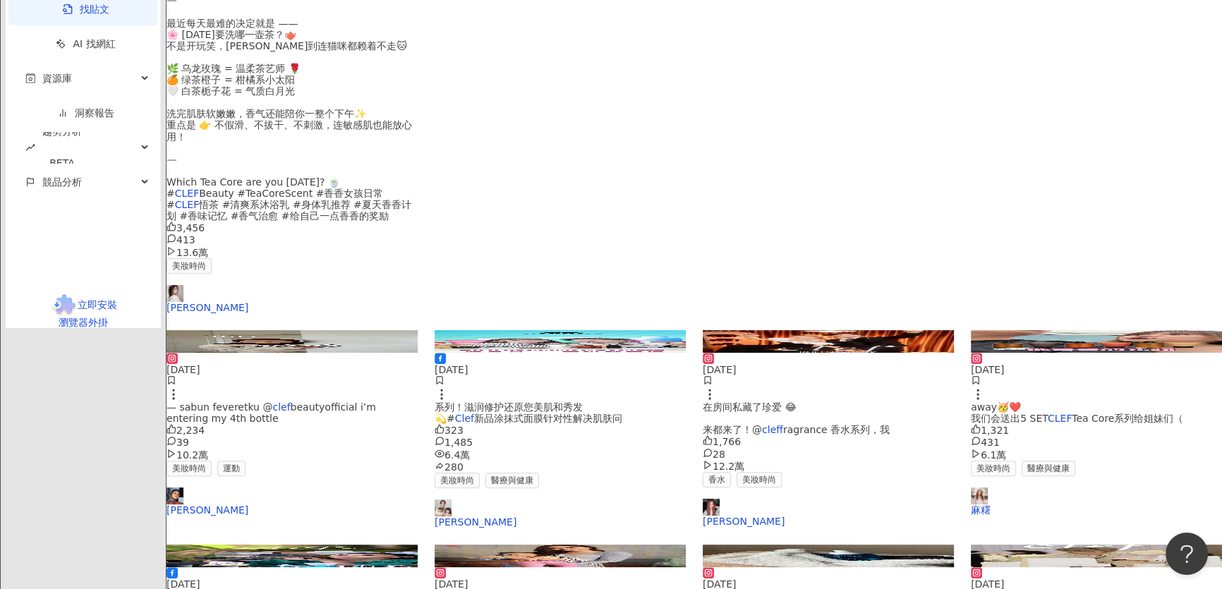
click at [777, 545] on img at bounding box center [828, 556] width 251 height 23
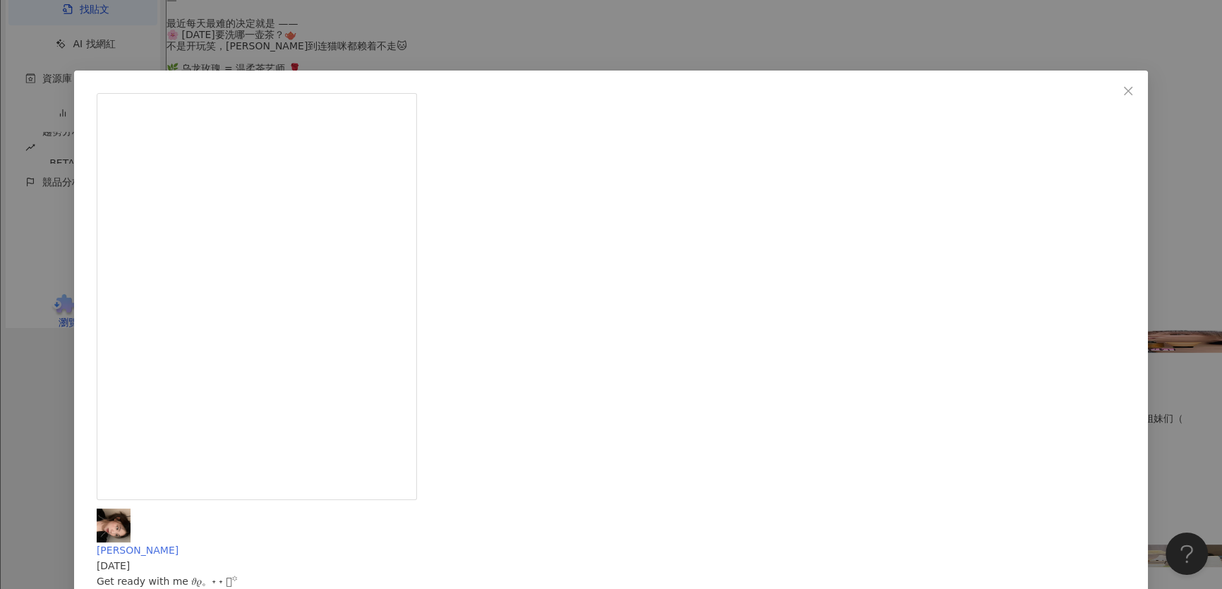
click at [178, 545] on span "Phoebe" at bounding box center [138, 550] width 82 height 11
click at [469, 13] on div "Phoebe 2024/9/30 Get ready with me 𝜗𝜚。˖ ˖ 𓈒꙳ Skincare steal alert! 🚨 In celebra…" at bounding box center [611, 294] width 1222 height 589
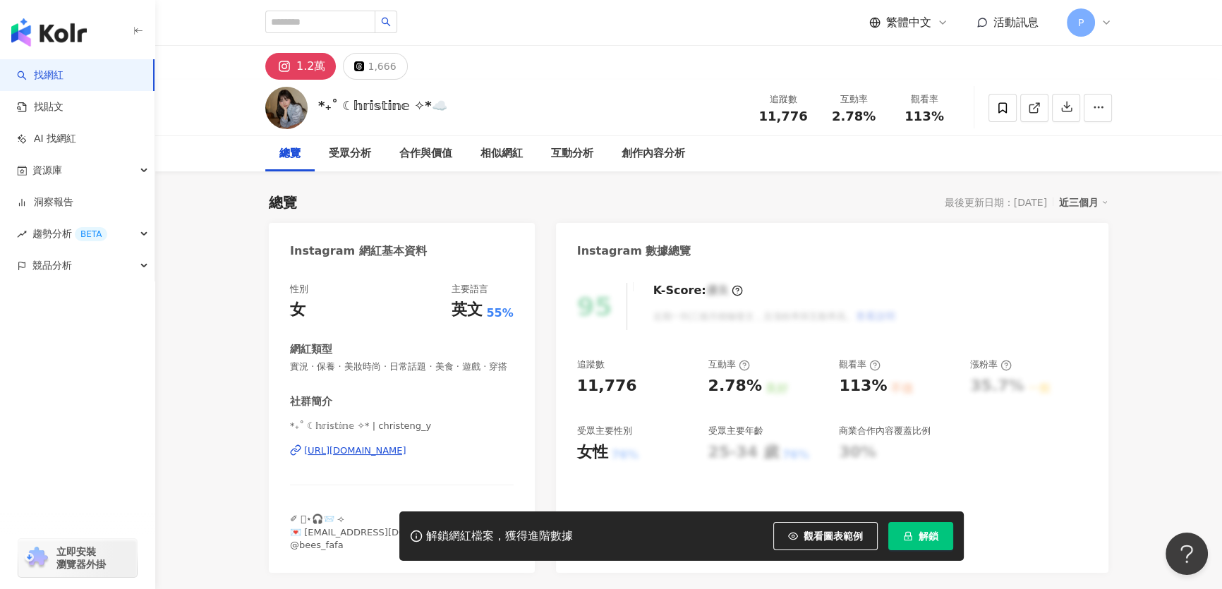
click at [406, 457] on div "[URL][DOMAIN_NAME]" at bounding box center [355, 450] width 102 height 13
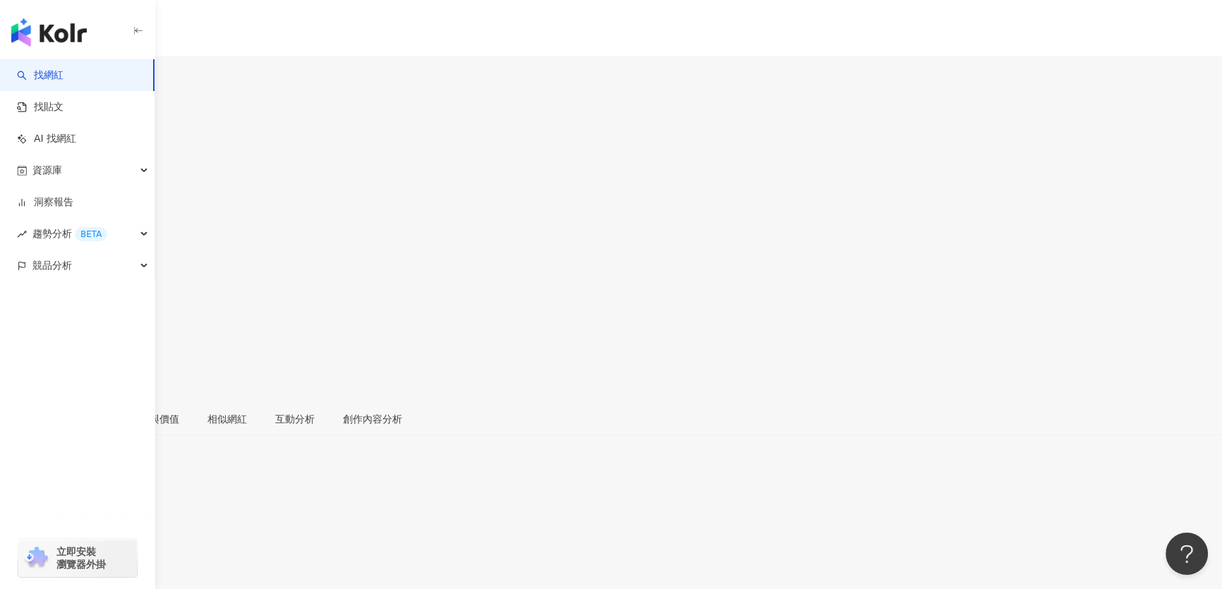
scroll to position [63, 0]
click at [124, 588] on div "https://www.instagram.com/phoebeso_01/" at bounding box center [69, 593] width 110 height 11
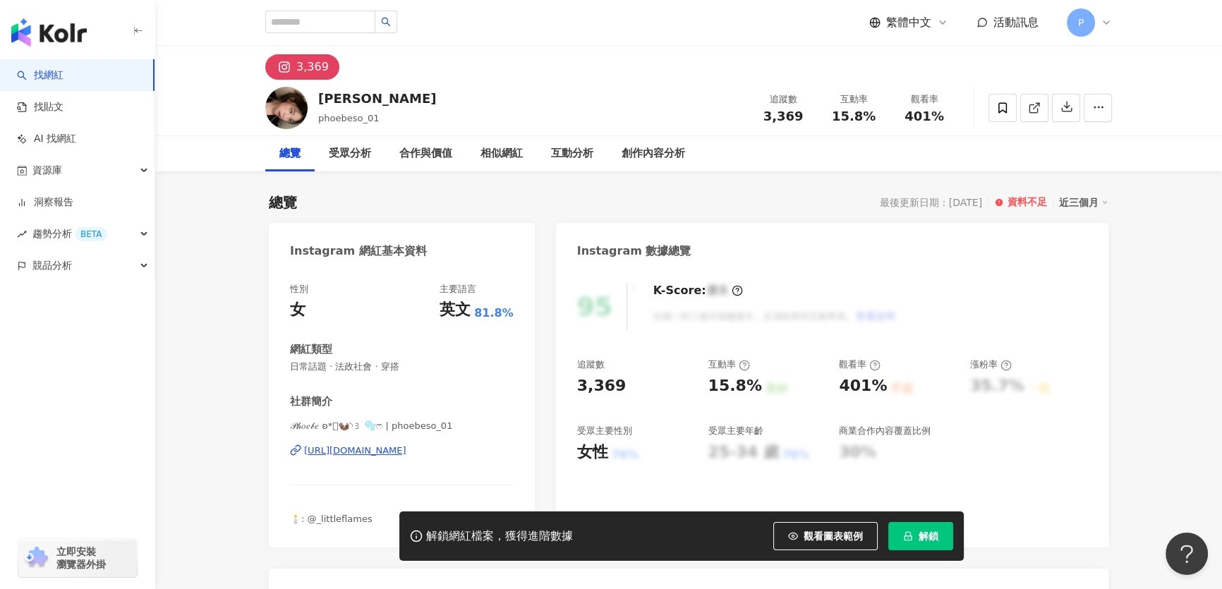
drag, startPoint x: 514, startPoint y: 387, endPoint x: 487, endPoint y: 389, distance: 26.8
click at [487, 394] on div "社群簡介 𝒫𝒽𝑜𝑒𝒷𝑒 ʚ*𓐄🦦◝꒱ 🫧ෆ | phoebeso_01 https://www.instagram.com/phoebeso_01/ 🕯️: …" at bounding box center [402, 459] width 224 height 131
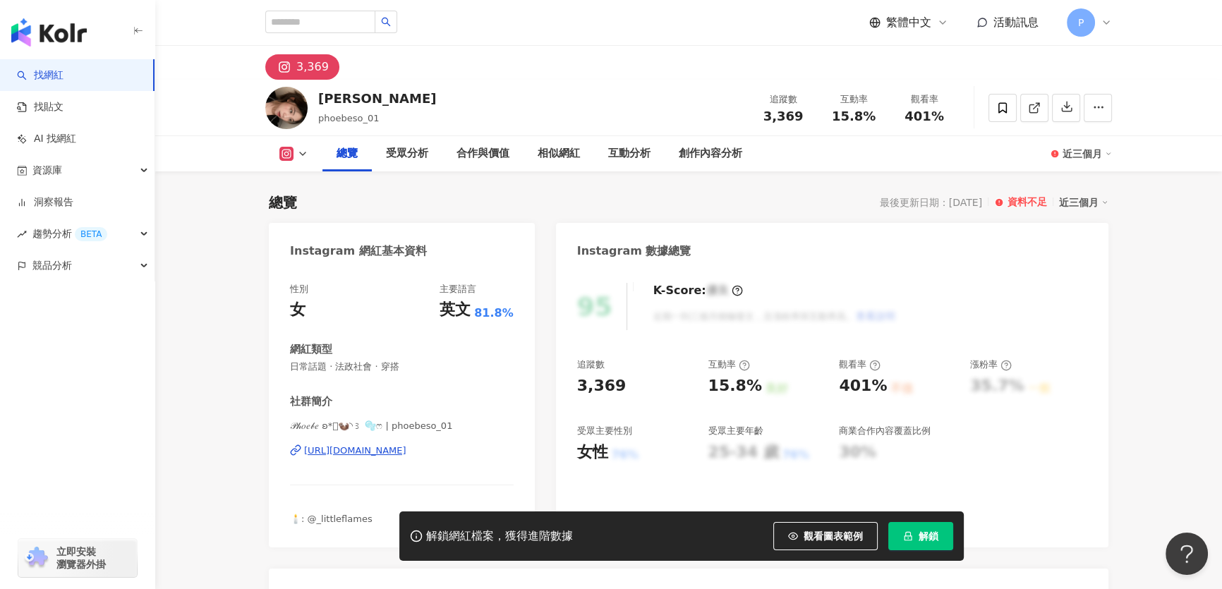
scroll to position [63, 0]
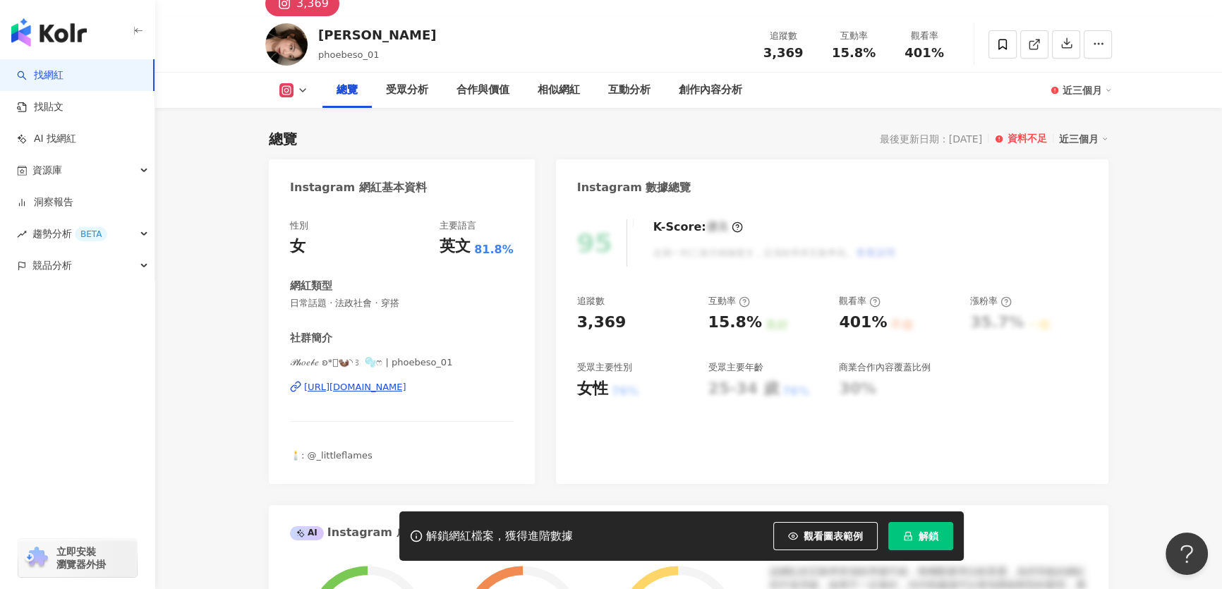
click at [406, 385] on div "https://www.instagram.com/phoebeso_01/" at bounding box center [355, 387] width 102 height 13
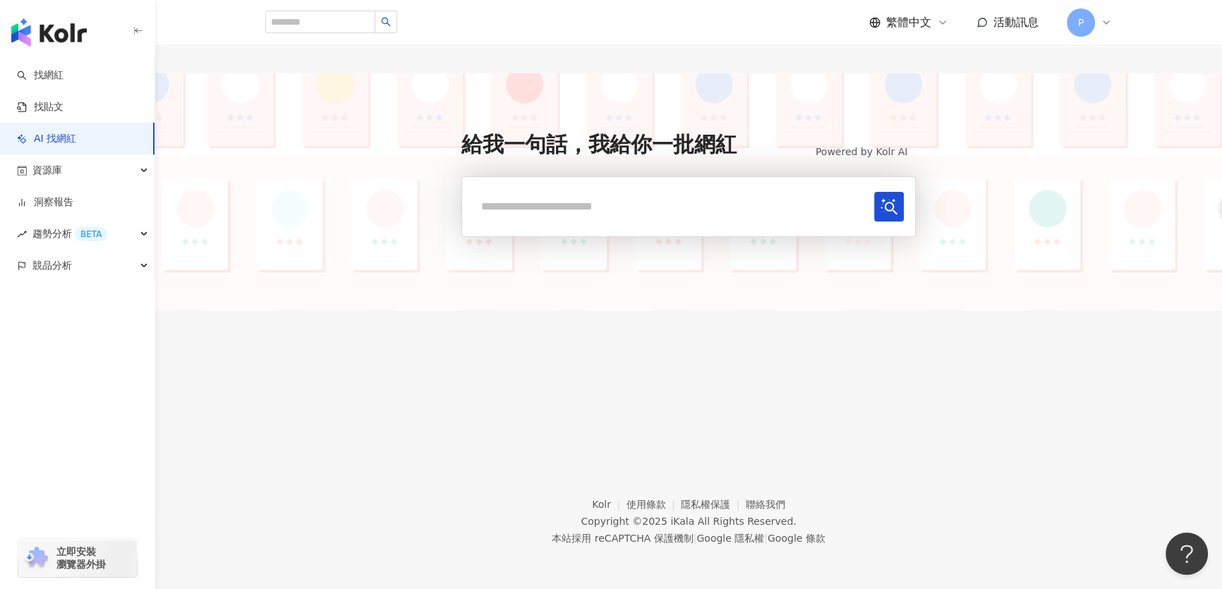
drag, startPoint x: 649, startPoint y: 211, endPoint x: 646, endPoint y: 225, distance: 14.4
click at [646, 225] on form at bounding box center [688, 206] width 454 height 61
click at [63, 68] on link "找網紅" at bounding box center [40, 75] width 47 height 14
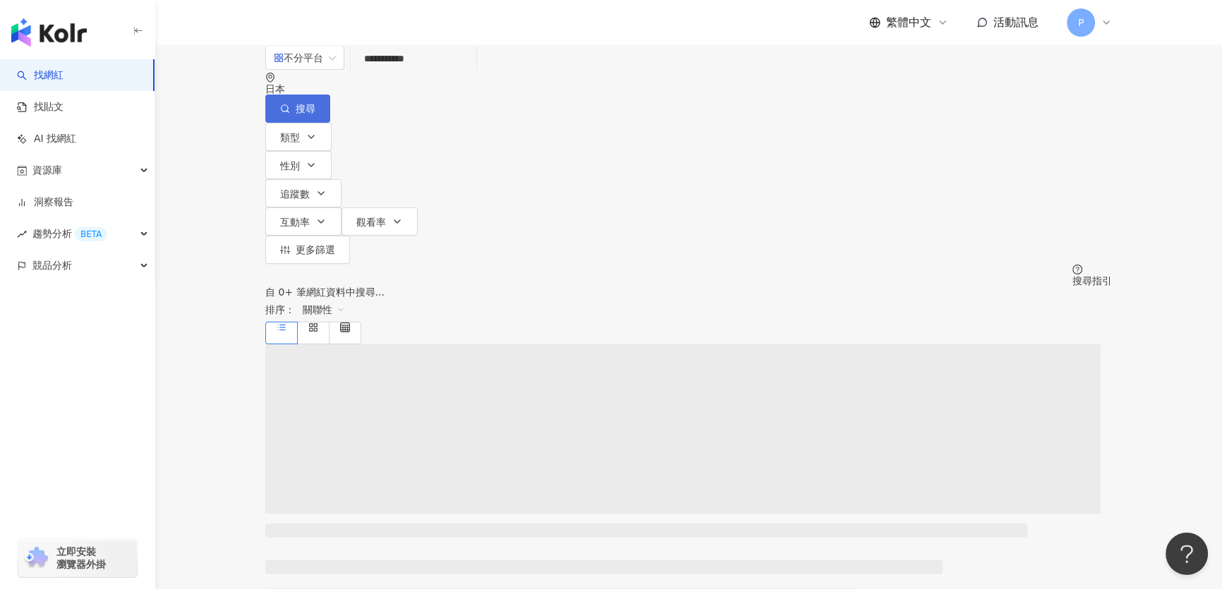
click at [315, 103] on span "搜尋" at bounding box center [306, 108] width 20 height 11
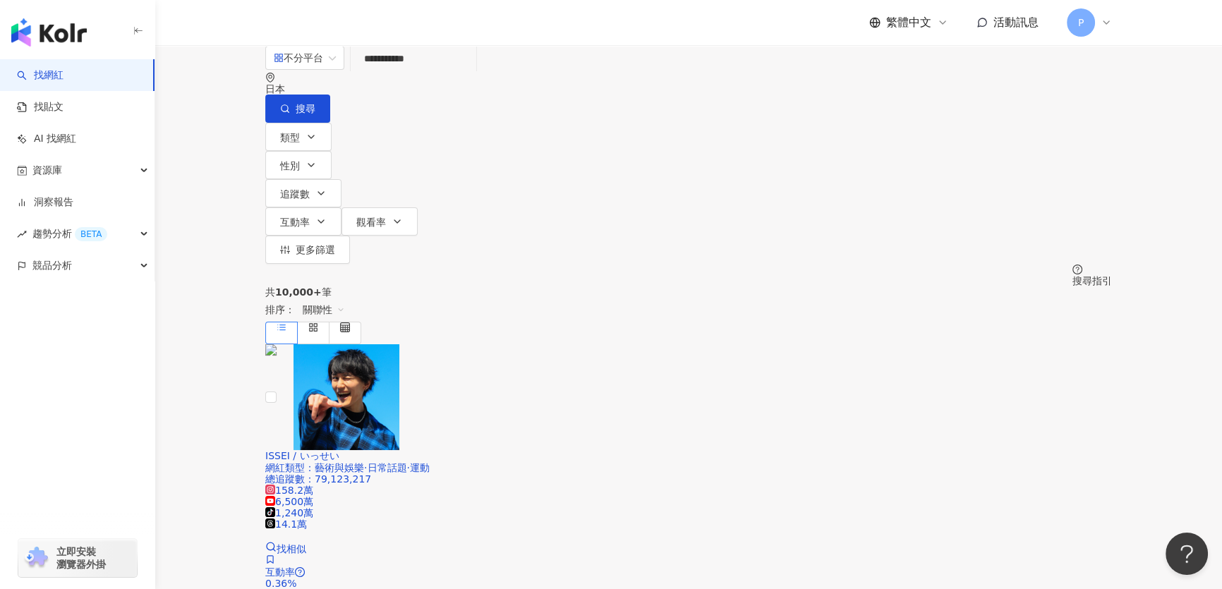
click at [997, 84] on div "日本" at bounding box center [688, 88] width 847 height 11
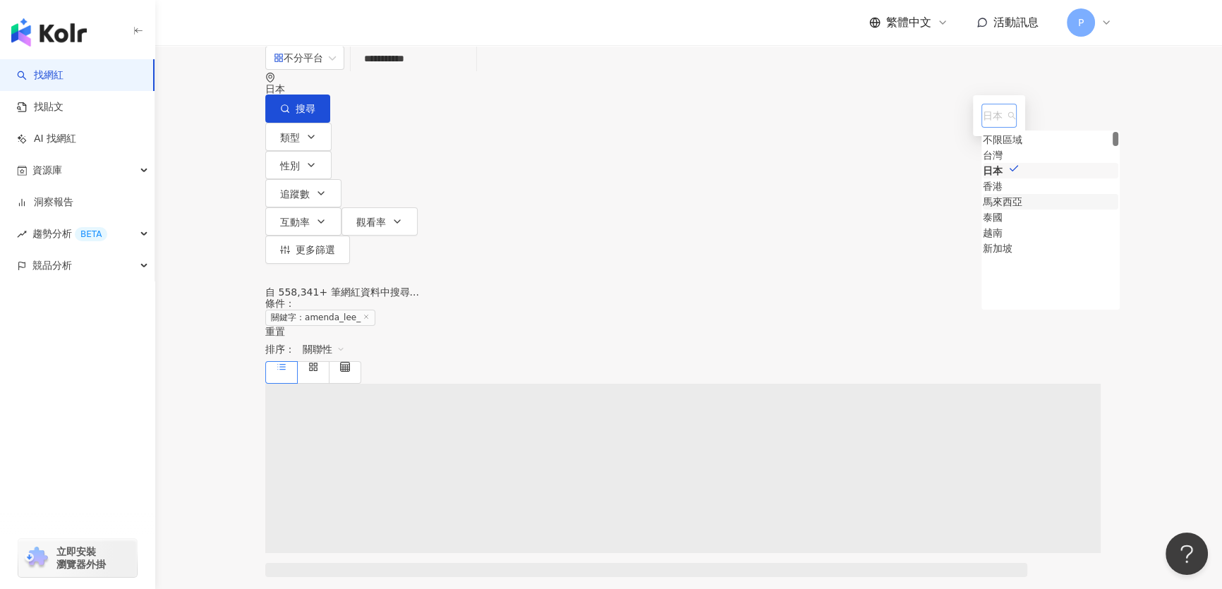
click at [983, 210] on div "馬來西亞" at bounding box center [1003, 202] width 40 height 16
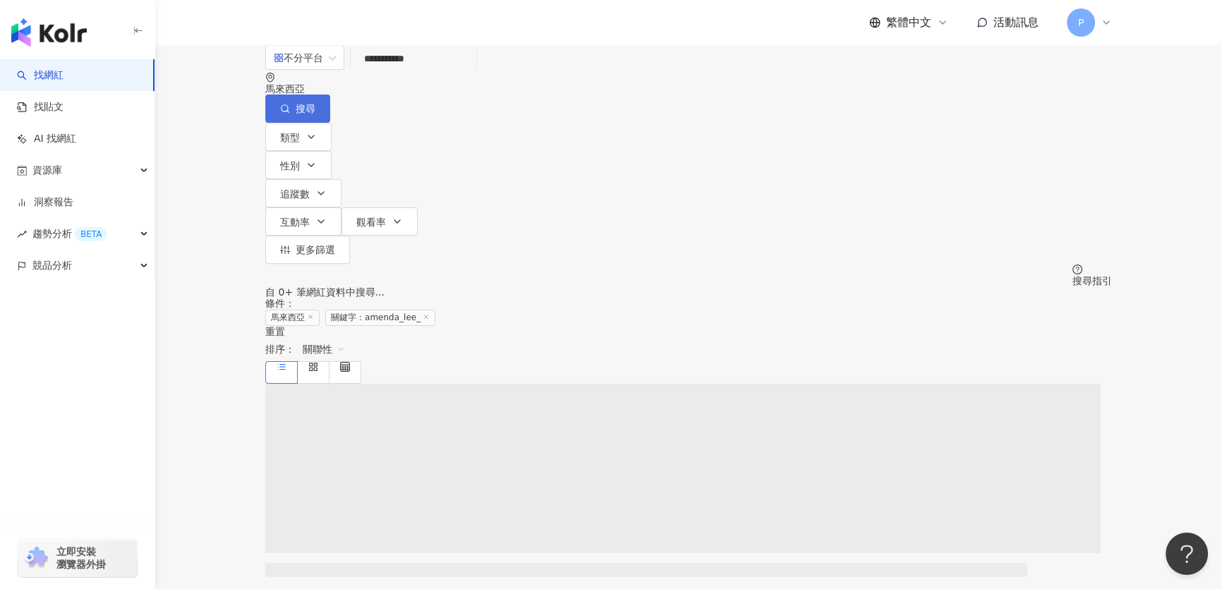
click at [330, 95] on button "搜尋" at bounding box center [297, 109] width 65 height 28
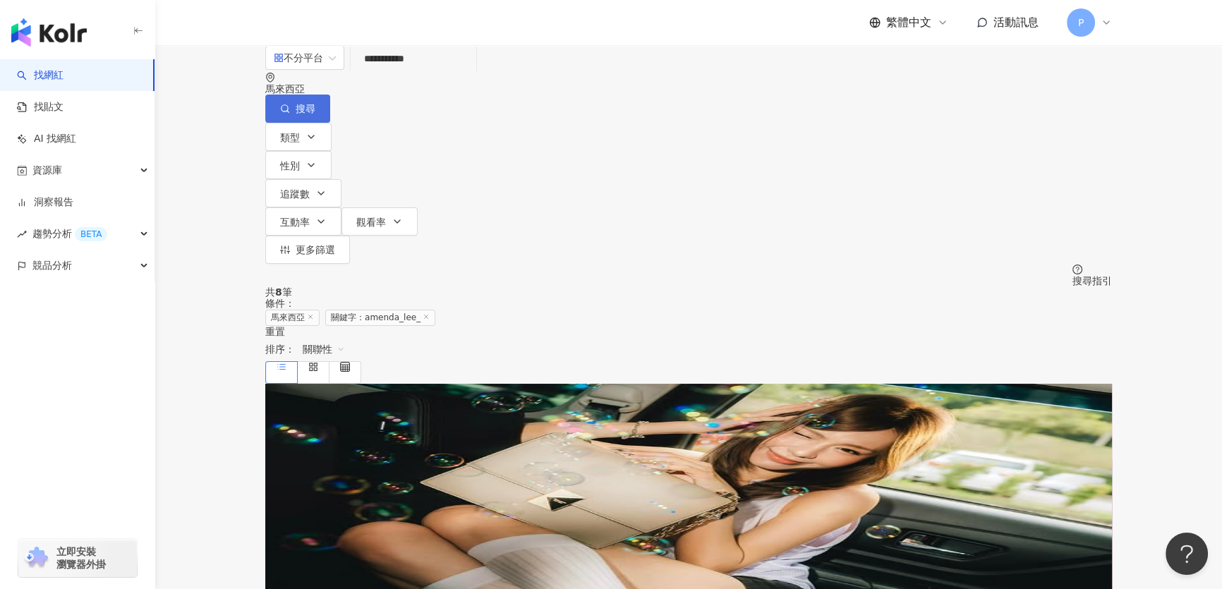
click at [330, 95] on button "搜尋" at bounding box center [297, 109] width 65 height 28
click at [725, 535] on div "9.4萬 1.1萬 查看關鍵字貼文 1 筆" at bounding box center [688, 558] width 847 height 47
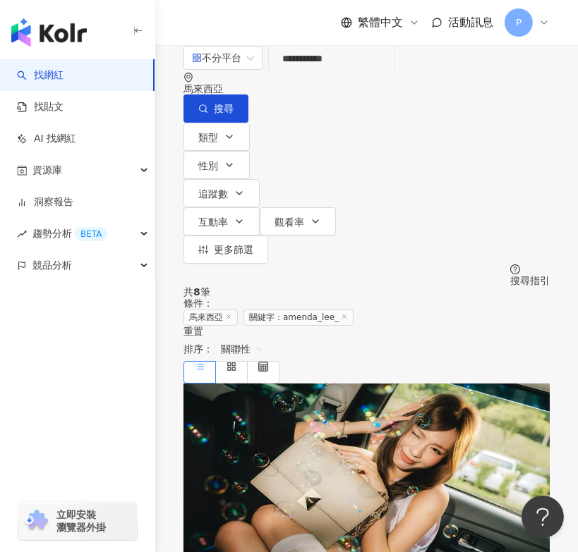
click at [331, 72] on input "**********" at bounding box center [331, 58] width 114 height 27
paste input "search"
type input "**********"
drag, startPoint x: 505, startPoint y: 78, endPoint x: 519, endPoint y: 46, distance: 34.7
click at [233, 103] on span "搜尋" at bounding box center [224, 108] width 20 height 11
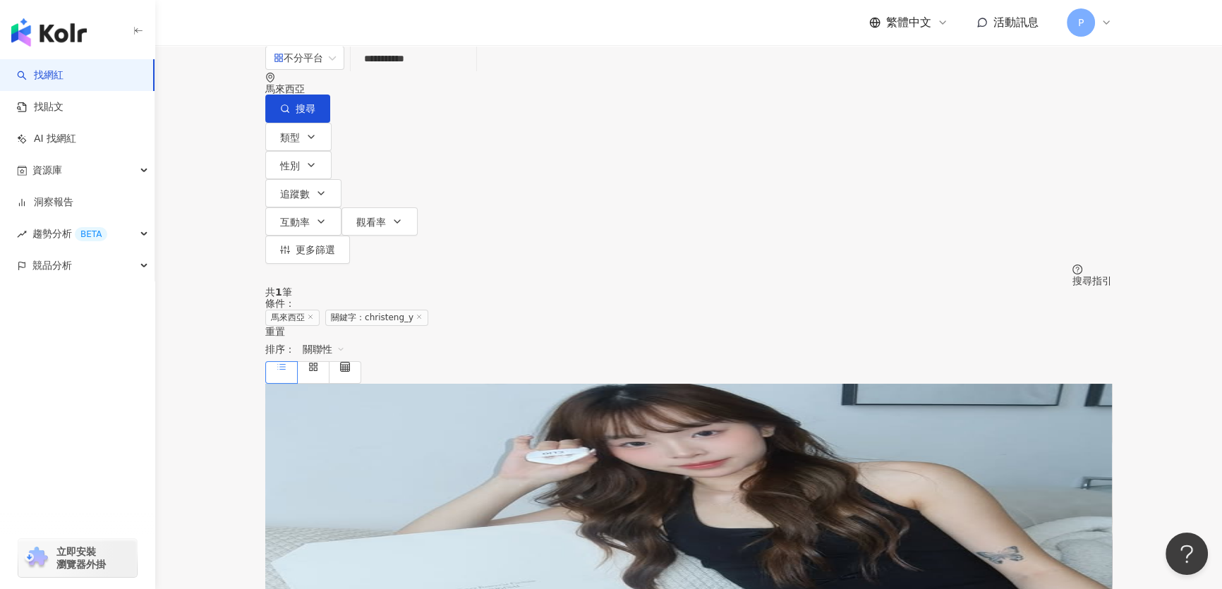
click at [669, 535] on div "1.2萬 1,666" at bounding box center [688, 546] width 847 height 23
click at [63, 102] on link "找貼文" at bounding box center [40, 107] width 47 height 14
click at [63, 74] on link "找網紅" at bounding box center [40, 75] width 47 height 14
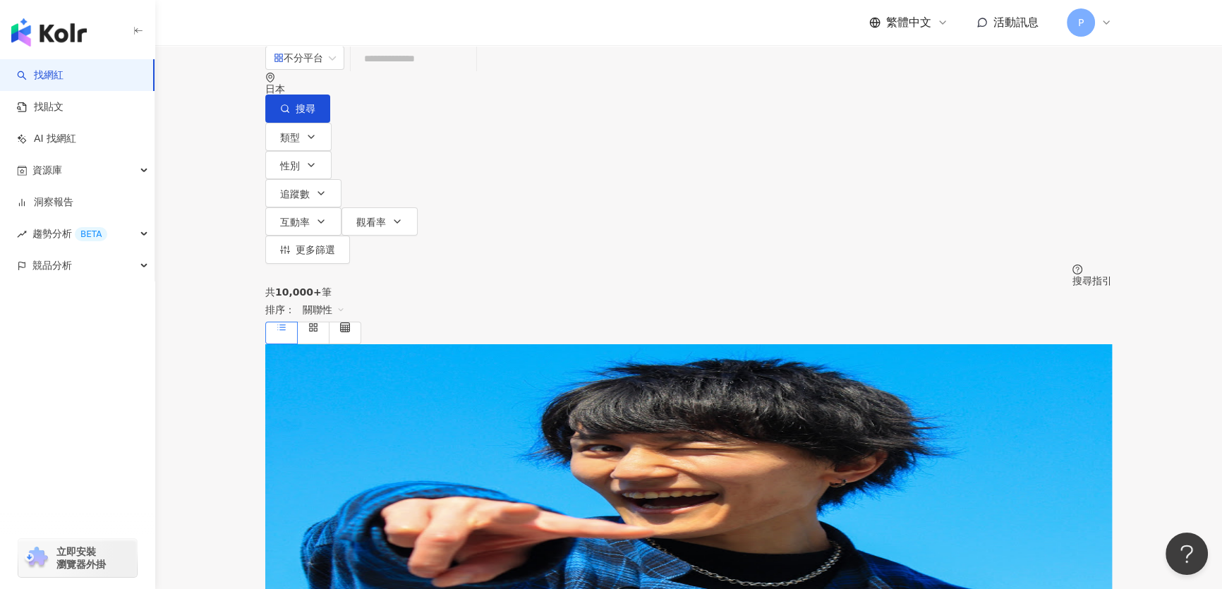
click at [1006, 87] on div "日本" at bounding box center [688, 88] width 847 height 11
click at [983, 210] on div "馬來西亞" at bounding box center [1003, 202] width 40 height 16
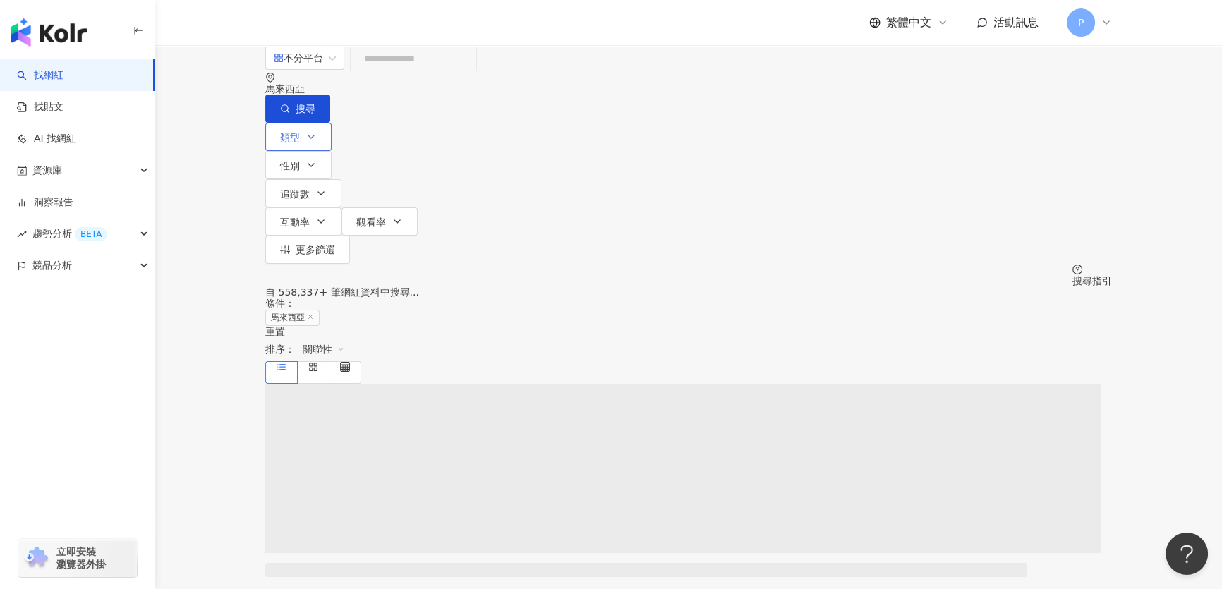
click at [300, 128] on button "類型" at bounding box center [298, 137] width 66 height 28
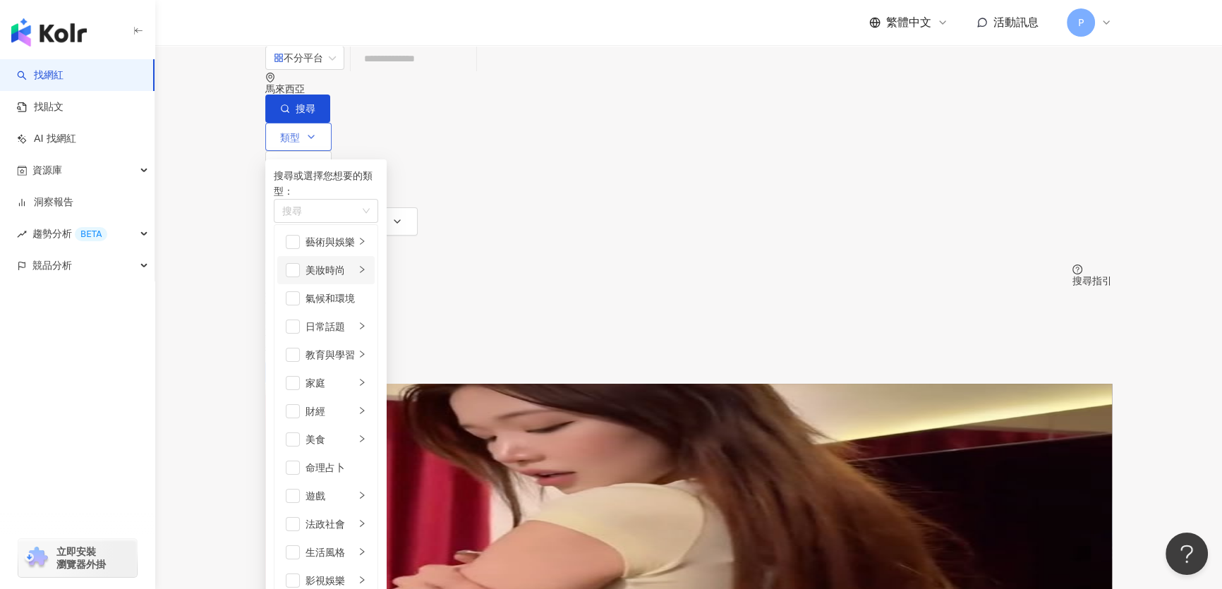
click at [296, 284] on li "美妝時尚" at bounding box center [325, 270] width 97 height 28
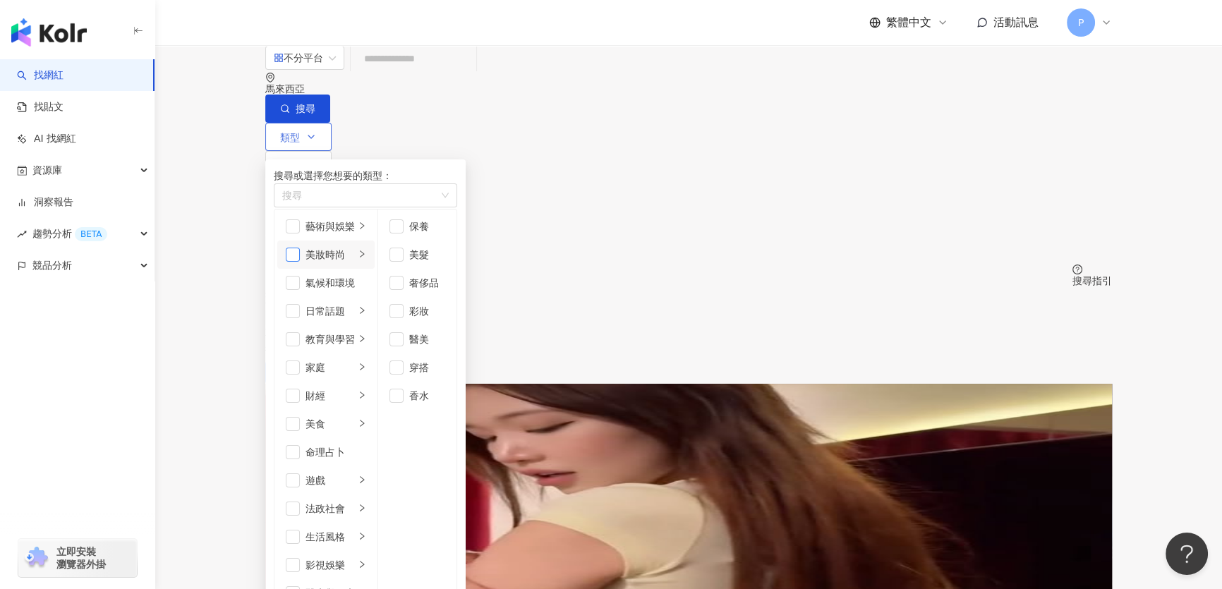
click at [299, 262] on span "button" at bounding box center [293, 255] width 14 height 14
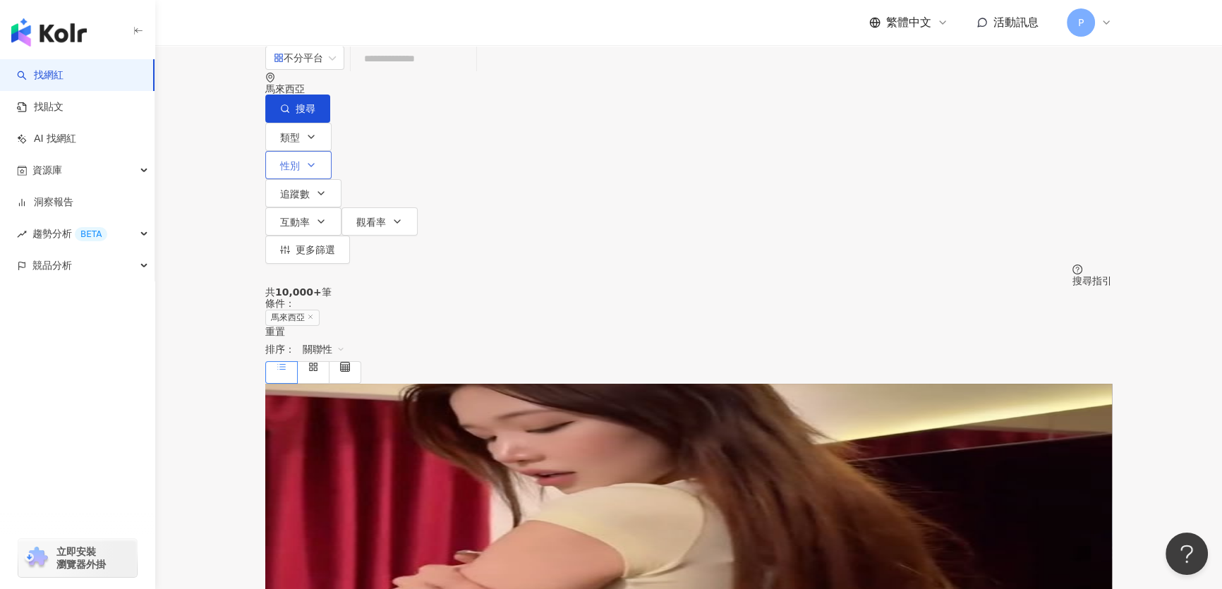
click at [332, 151] on button "性別" at bounding box center [298, 165] width 66 height 28
click at [341, 179] on button "追蹤數" at bounding box center [303, 193] width 76 height 28
click at [947, 139] on div "類型 性別 追蹤數 互動率 觀看率 更多篩選 不限 女 男 其他 * - ******* 不限 小型 奈米網紅 (<1萬) 微型網紅 (1萬-3萬) 小型網紅…" at bounding box center [688, 205] width 847 height 164
click at [317, 159] on icon "button" at bounding box center [310, 164] width 11 height 11
click at [341, 207] on button "互動率" at bounding box center [303, 221] width 76 height 28
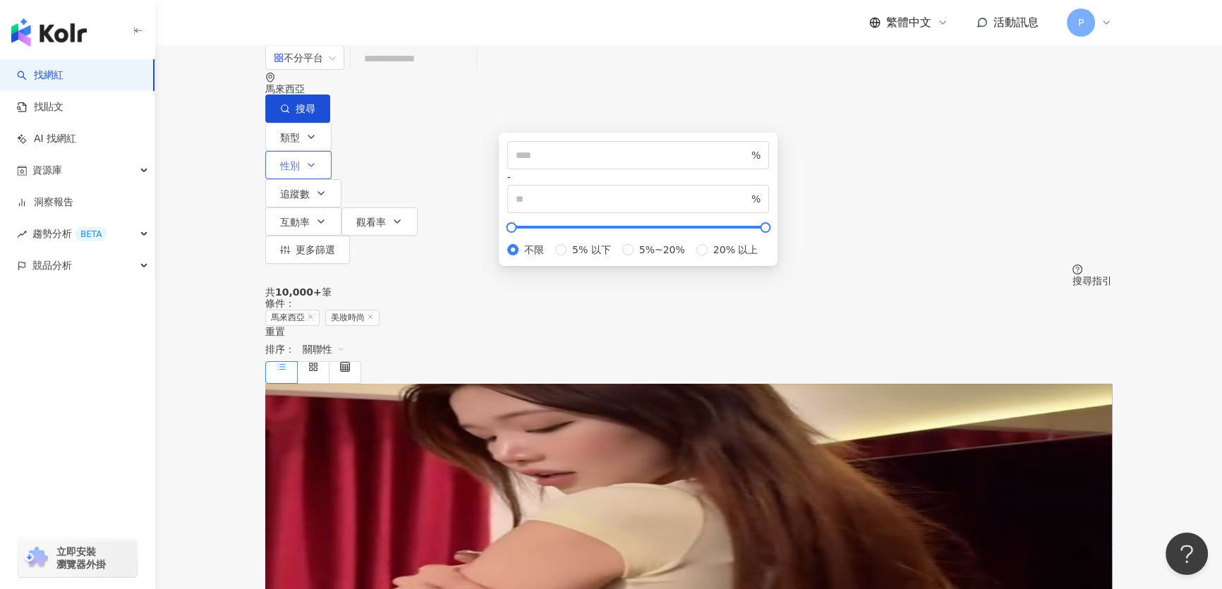
click at [332, 151] on button "性別" at bounding box center [298, 165] width 66 height 28
click at [310, 217] on span "互動率" at bounding box center [295, 222] width 30 height 11
click at [332, 151] on button "性別" at bounding box center [298, 165] width 66 height 28
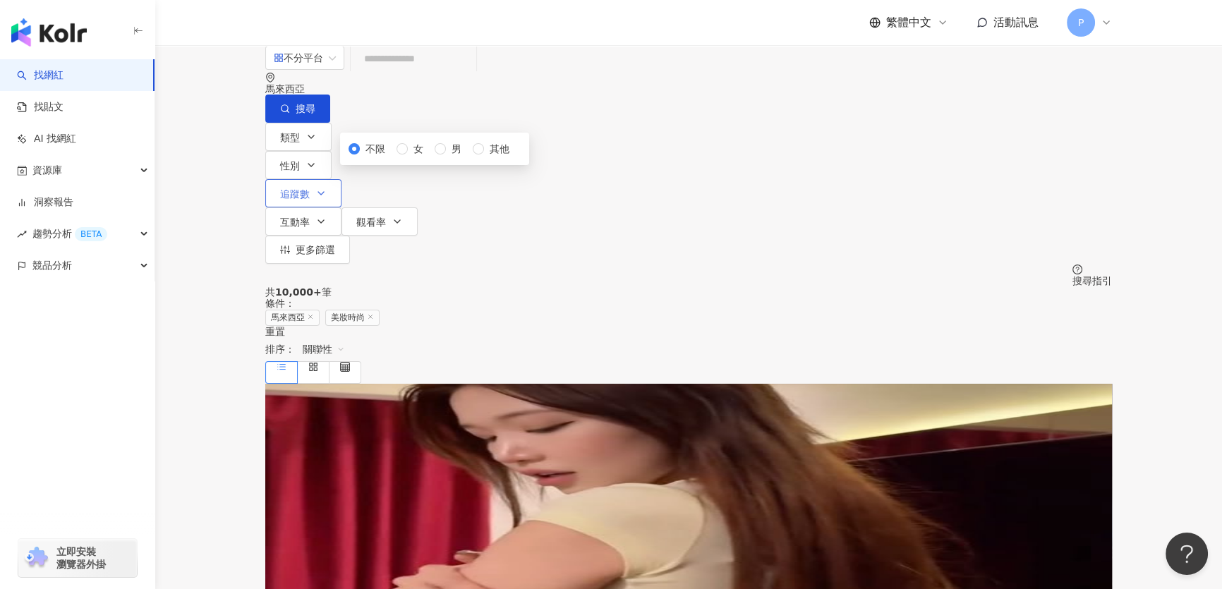
click at [341, 179] on button "追蹤數" at bounding box center [303, 193] width 76 height 28
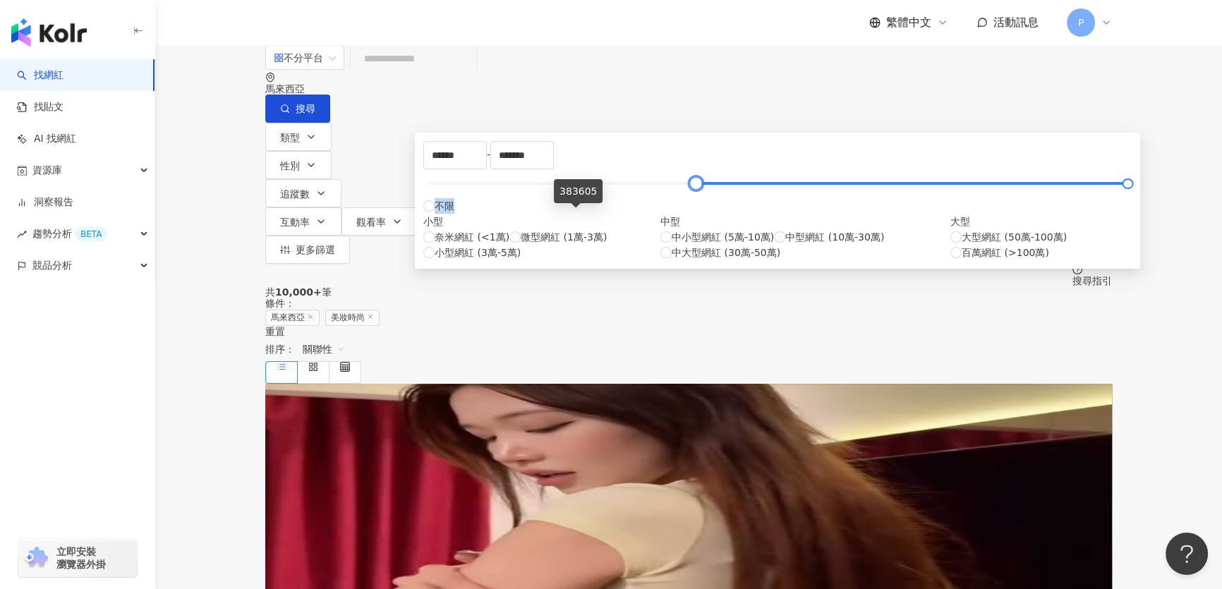
drag, startPoint x: 432, startPoint y: 219, endPoint x: 573, endPoint y: 228, distance: 140.6
click at [573, 228] on div "****** - ******* 不限 小型 奈米網紅 (<1萬) 微型網紅 (1萬-3萬) 小型網紅 (3萬-5萬) 中型 中小型網紅 (5萬-10萬) 中…" at bounding box center [777, 200] width 708 height 119
drag, startPoint x: 497, startPoint y: 190, endPoint x: 326, endPoint y: 188, distance: 171.4
drag, startPoint x: 630, startPoint y: 190, endPoint x: 564, endPoint y: 190, distance: 65.6
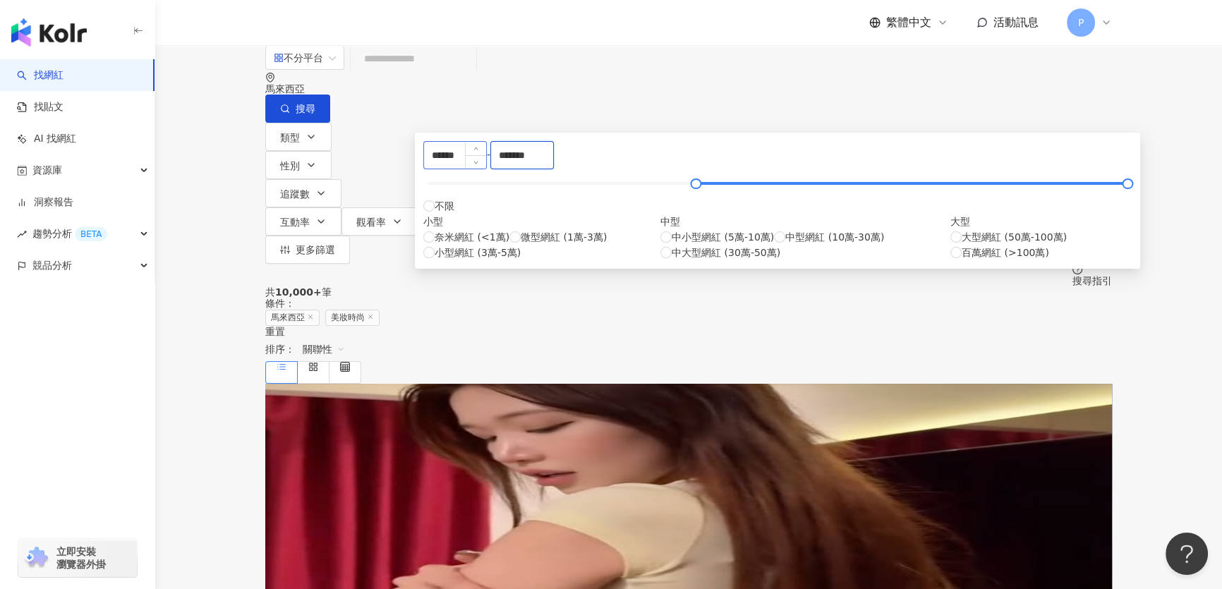
click at [564, 190] on div "****** - ******* 不限 小型 奈米網紅 (<1萬) 微型網紅 (1萬-3萬) 小型網紅 (3萬-5萬) 中型 中小型網紅 (5萬-10萬) 中…" at bounding box center [777, 200] width 708 height 119
click at [486, 169] on input "******" at bounding box center [455, 155] width 62 height 27
paste input "*"
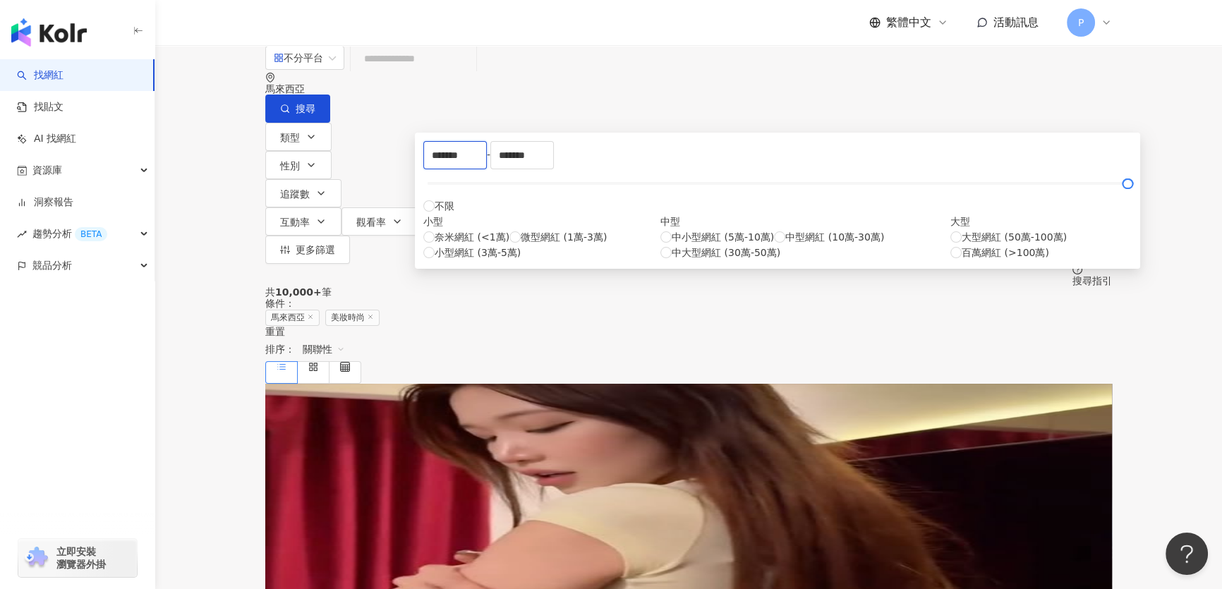
drag, startPoint x: 451, startPoint y: 188, endPoint x: 423, endPoint y: 188, distance: 28.2
click at [423, 188] on div "******* - ******* 不限 小型 奈米網紅 (<1萬) 微型網紅 (1萬-3萬) 小型網紅 (3萬-5萬) 中型 中小型網紅 (5萬-10萬) …" at bounding box center [777, 200] width 708 height 119
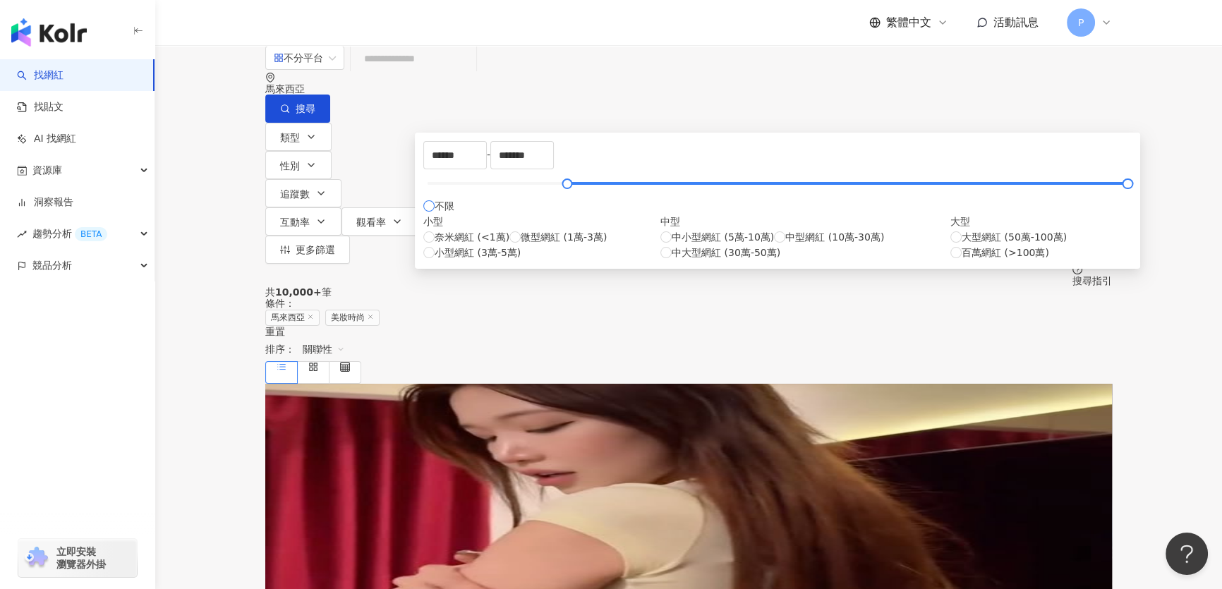
click at [454, 214] on label "不限" at bounding box center [438, 206] width 31 height 16
drag, startPoint x: 469, startPoint y: 192, endPoint x: 422, endPoint y: 192, distance: 47.3
click at [422, 192] on div "* - ******* 不限 小型 奈米網紅 (<1萬) 微型網紅 (1萬-3萬) 小型網紅 (3萬-5萬) 中型 中小型網紅 (5萬-10萬) 中型網紅 (…" at bounding box center [777, 201] width 725 height 136
paste input "******"
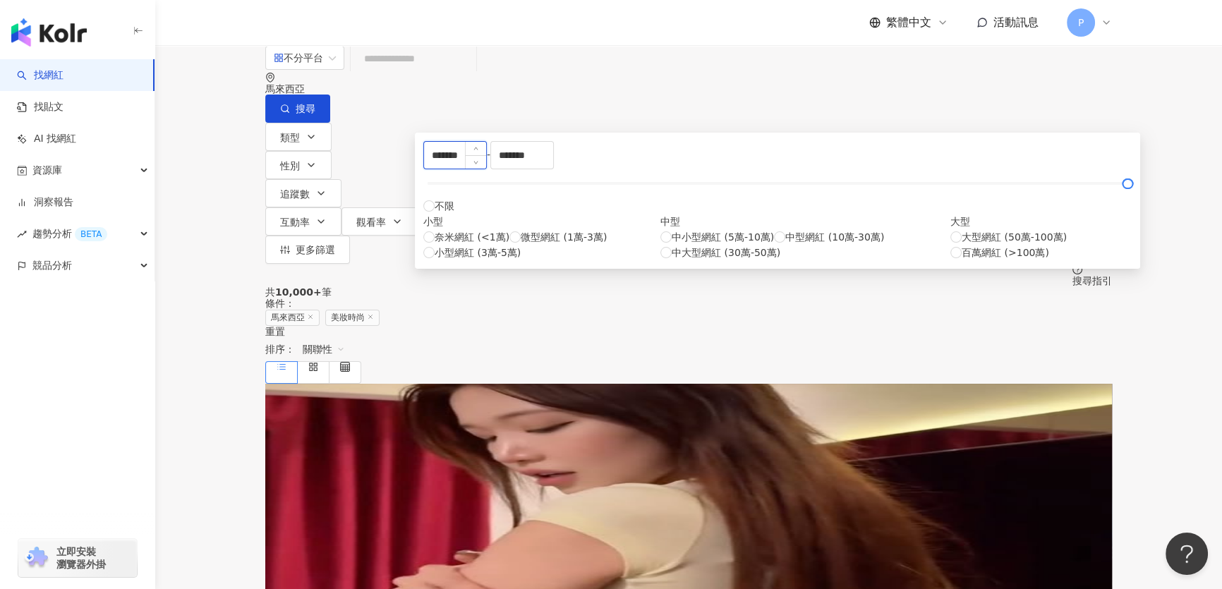
drag, startPoint x: 453, startPoint y: 187, endPoint x: 432, endPoint y: 184, distance: 20.7
click at [432, 169] on input "*******" at bounding box center [455, 155] width 62 height 27
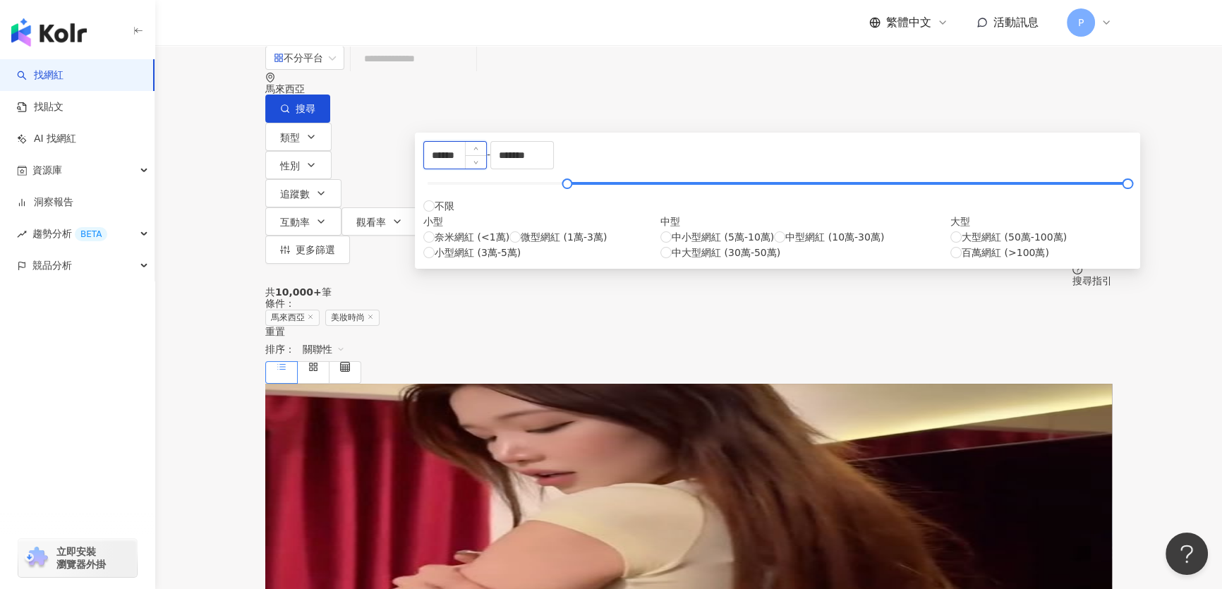
click at [458, 169] on input "******" at bounding box center [455, 155] width 62 height 27
type input "******"
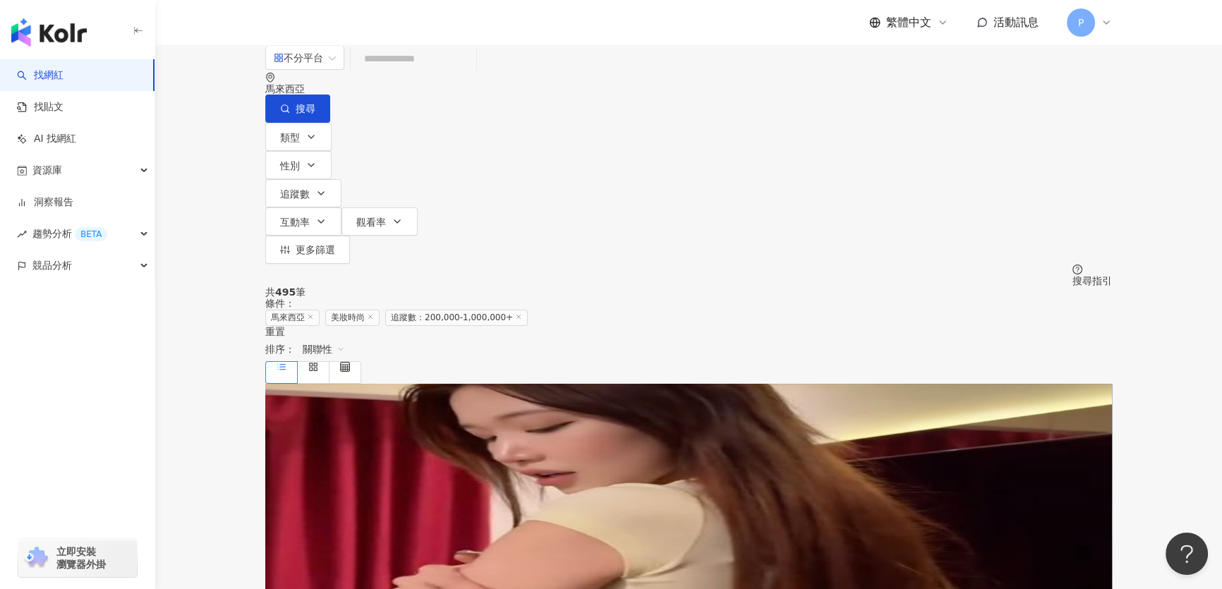
click at [368, 490] on span "ms_puiyi" at bounding box center [346, 495] width 44 height 11
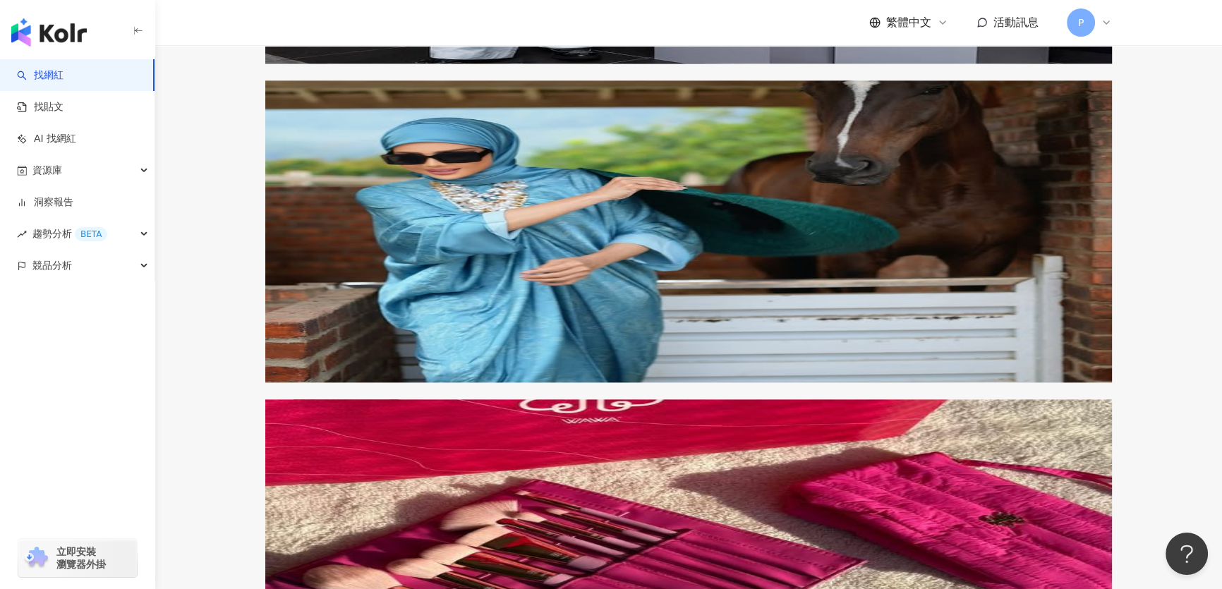
scroll to position [2372, 0]
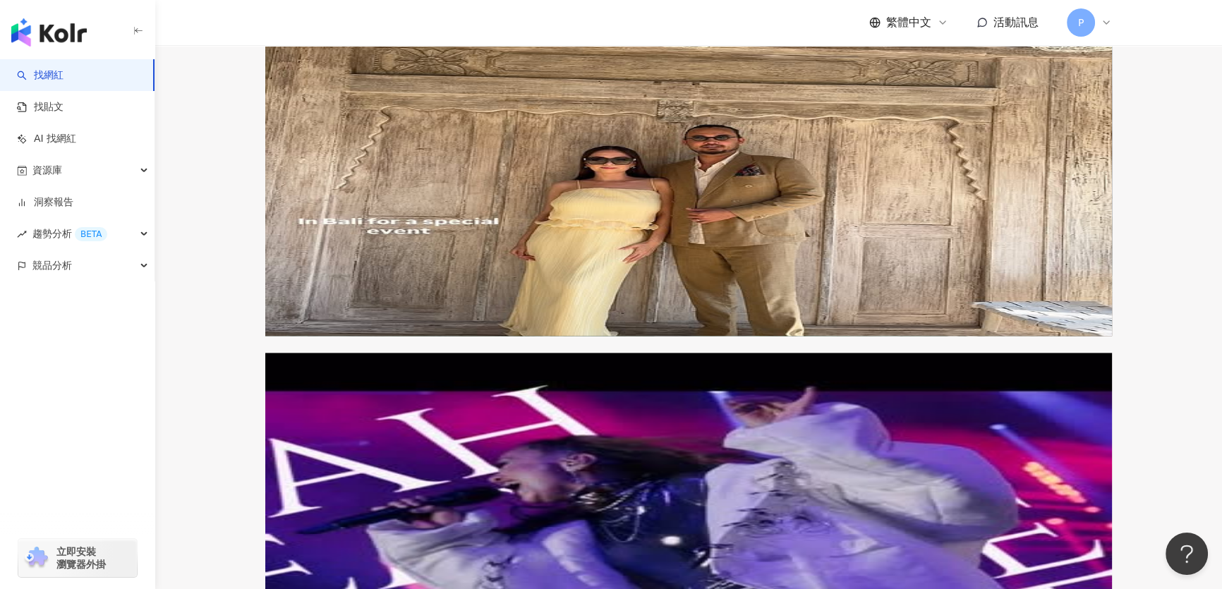
scroll to position [2437, 0]
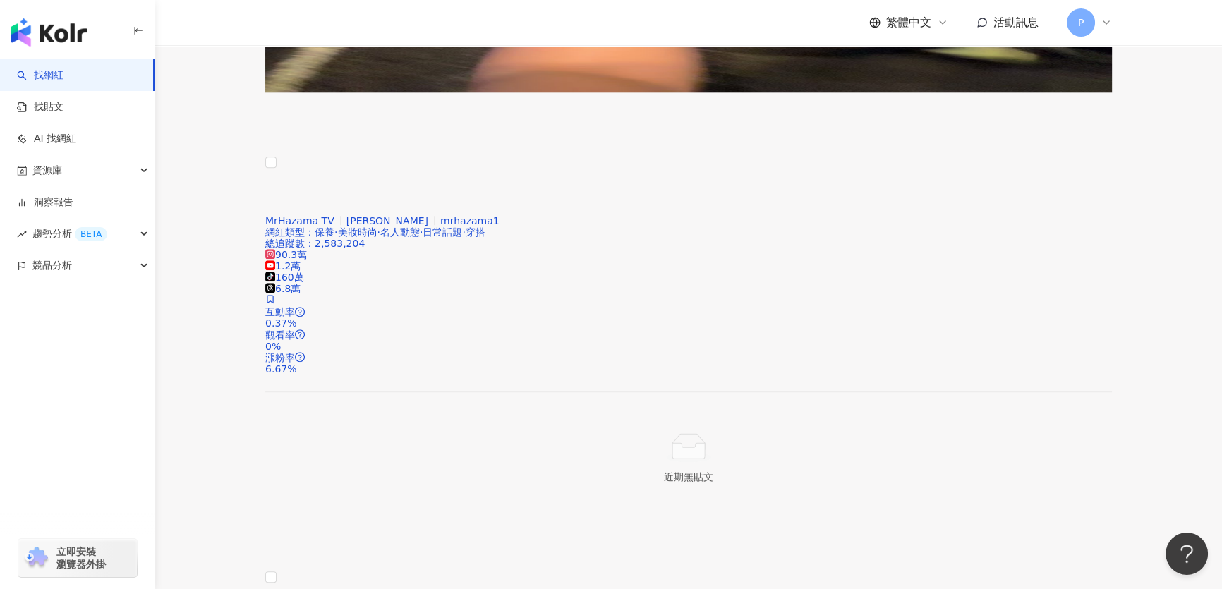
scroll to position [1905, 0]
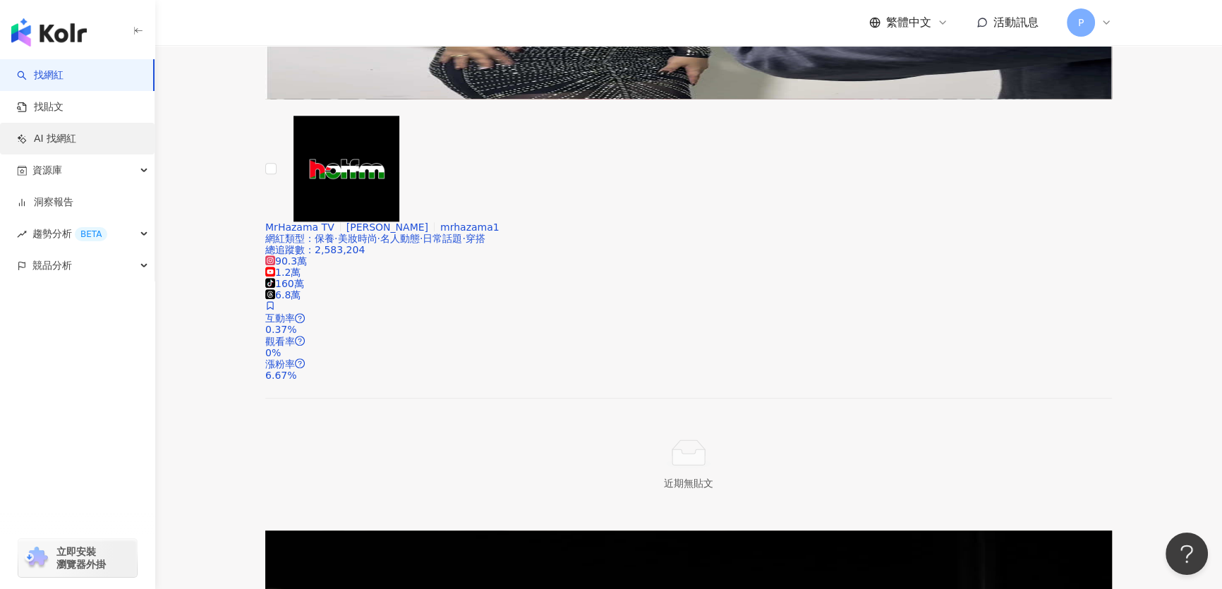
click at [76, 142] on link "AI 找網紅" at bounding box center [46, 139] width 59 height 14
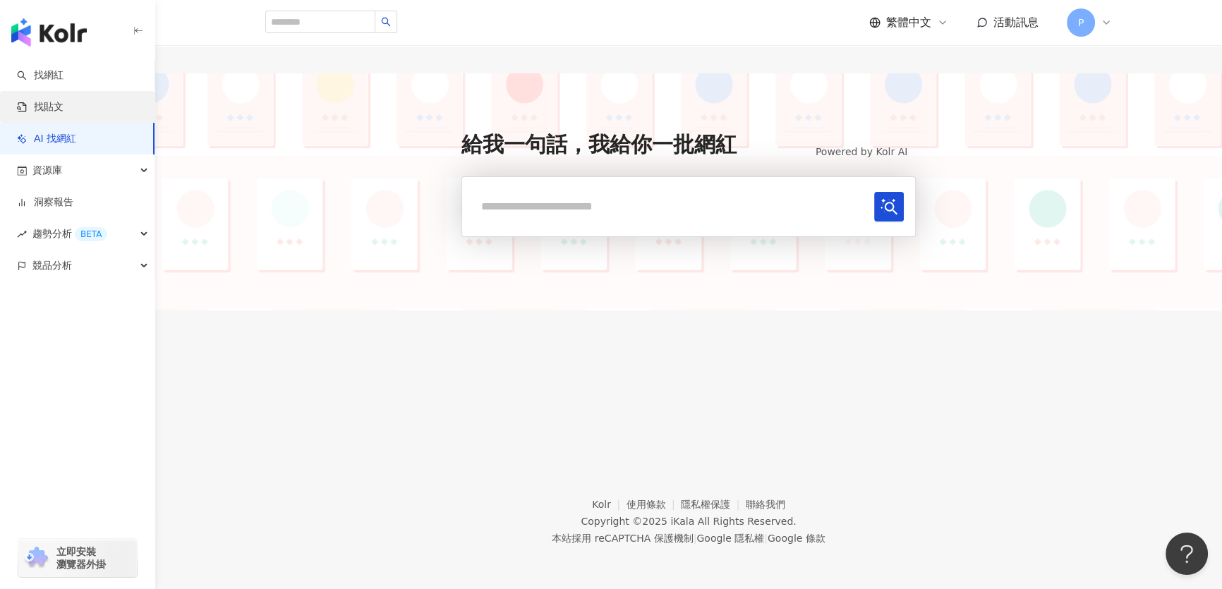
click at [46, 114] on link "找貼文" at bounding box center [40, 107] width 47 height 14
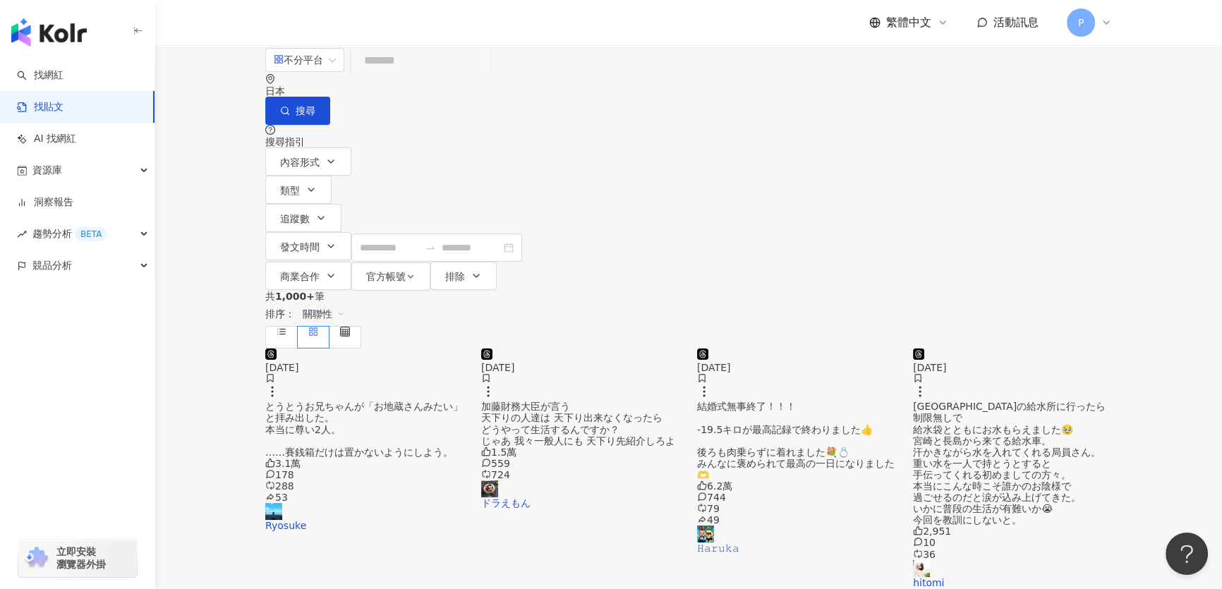
click at [437, 71] on input "search" at bounding box center [420, 60] width 128 height 30
paste input "*********"
type input "*********"
click at [1000, 85] on div "日本" at bounding box center [688, 90] width 847 height 11
click at [983, 210] on div "馬來西亞" at bounding box center [1003, 202] width 40 height 16
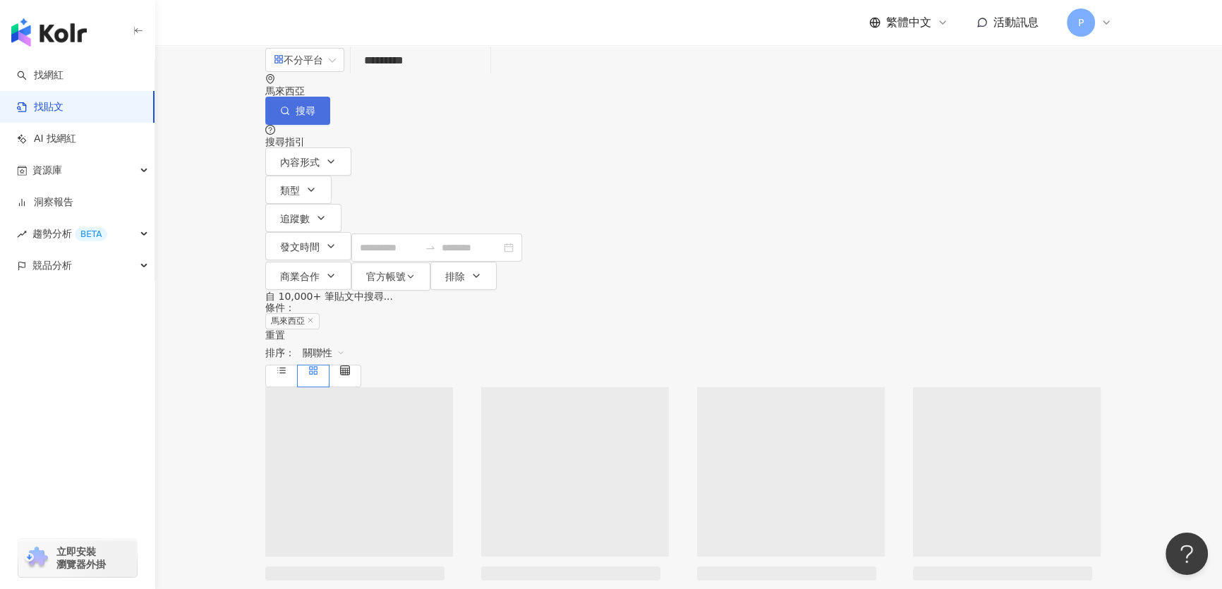
click at [290, 105] on span "button" at bounding box center [285, 110] width 10 height 11
click at [288, 107] on circle "button" at bounding box center [284, 110] width 6 height 6
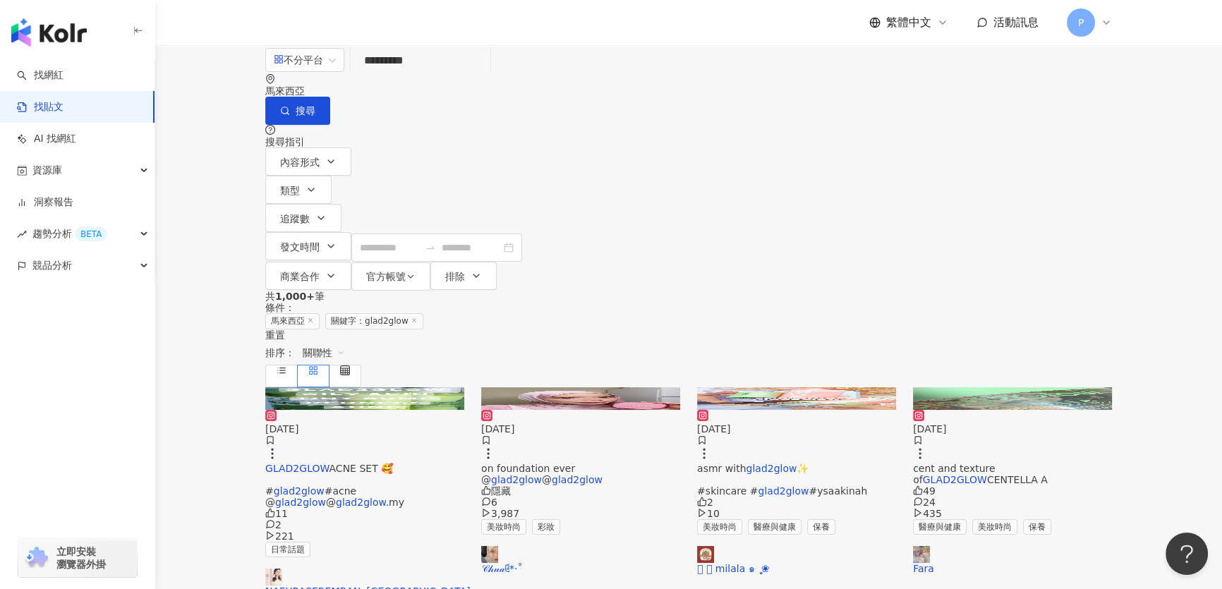
click at [345, 341] on span "關聯性" at bounding box center [324, 352] width 42 height 23
click at [1037, 260] on div "互動數" at bounding box center [1027, 263] width 40 height 16
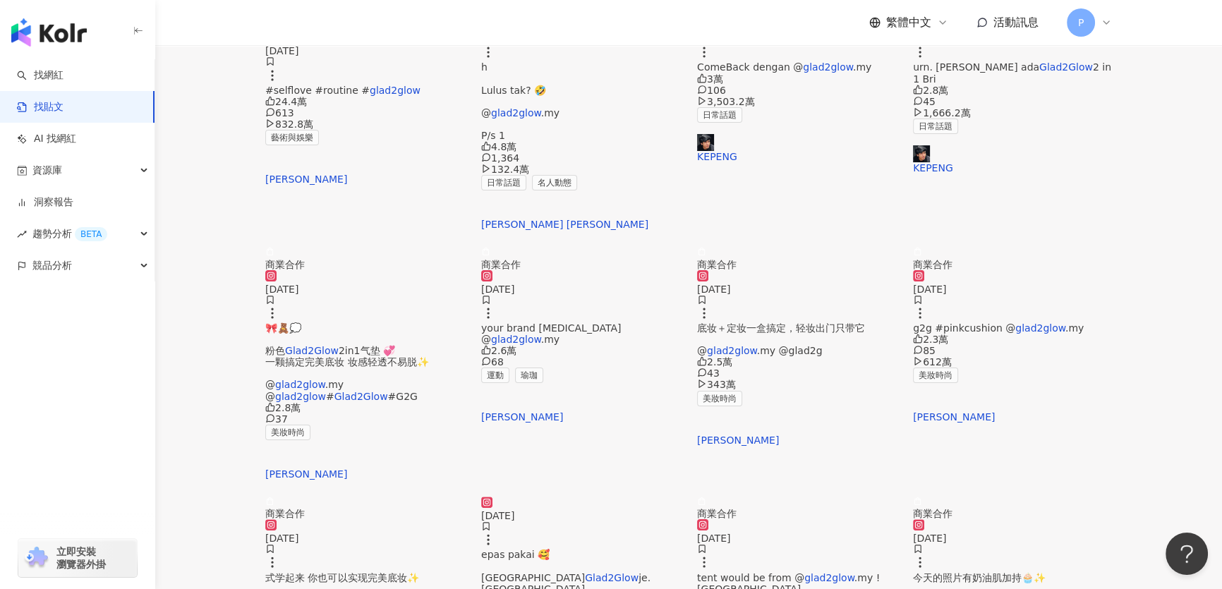
scroll to position [384, 0]
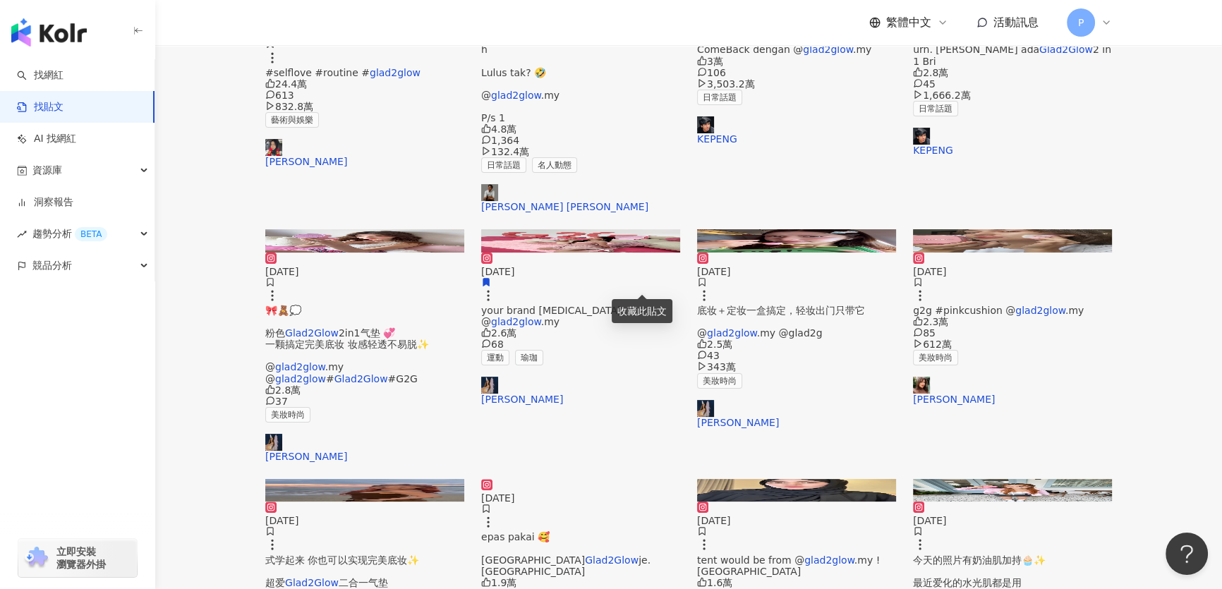
click at [1044, 229] on img at bounding box center [1012, 240] width 199 height 23
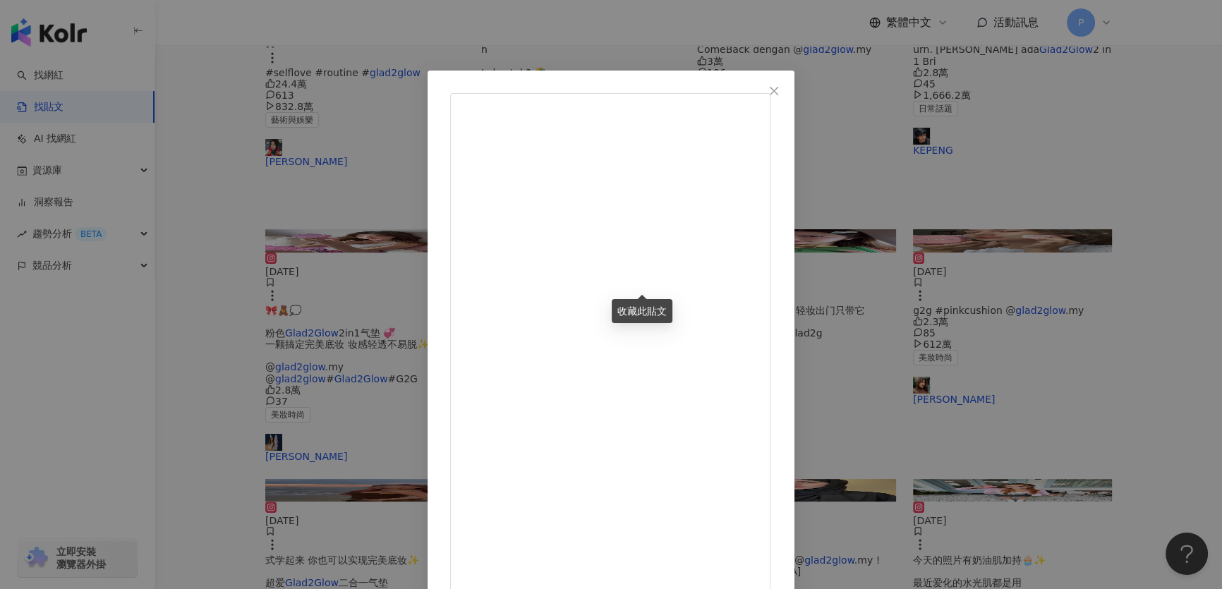
click at [1036, 229] on div "ANNA JOBLING 2025/1/31 GRWM 🎀 #cushiong2g #pinkcushion @glad2glow.my 2.3萬 85 61…" at bounding box center [611, 294] width 1222 height 589
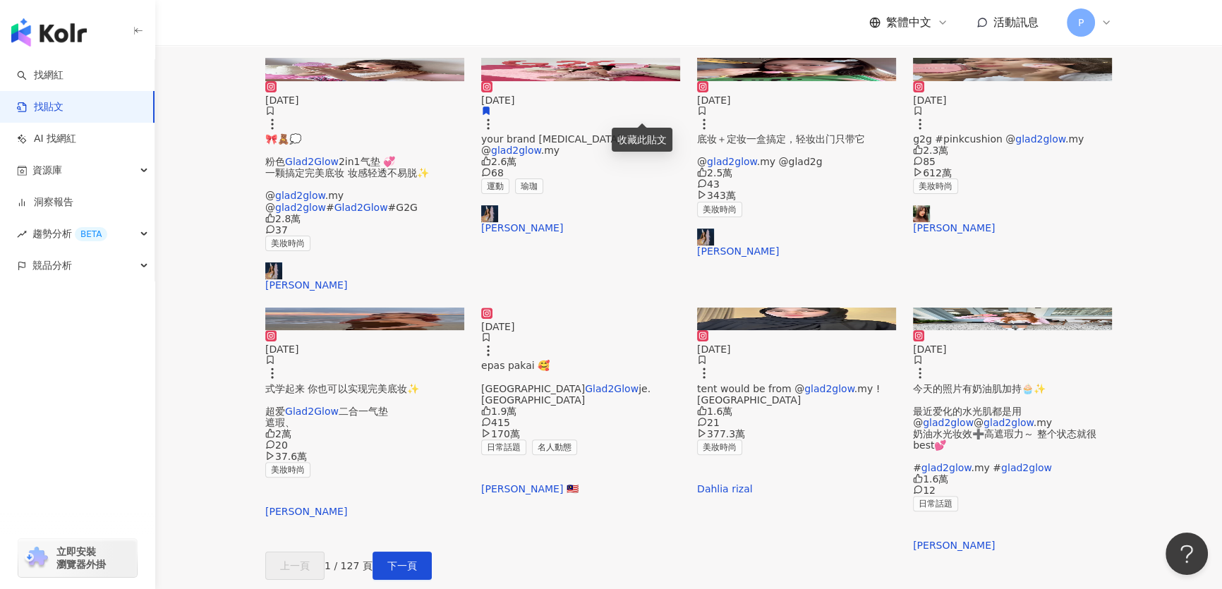
scroll to position [641, 0]
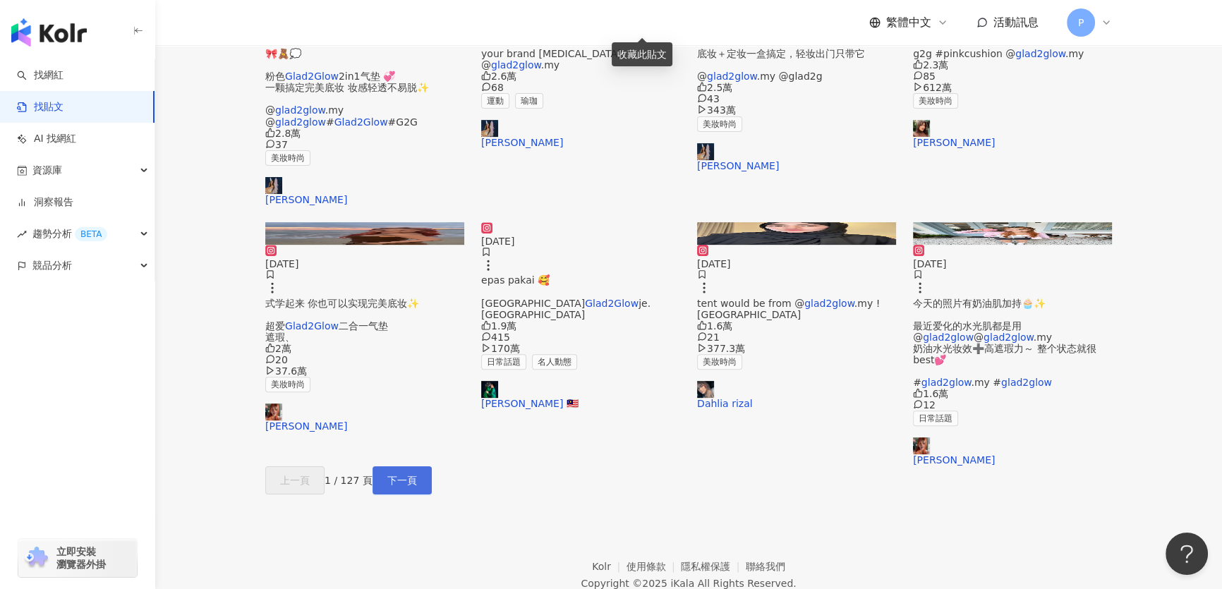
click at [417, 486] on span "下一頁" at bounding box center [402, 480] width 30 height 11
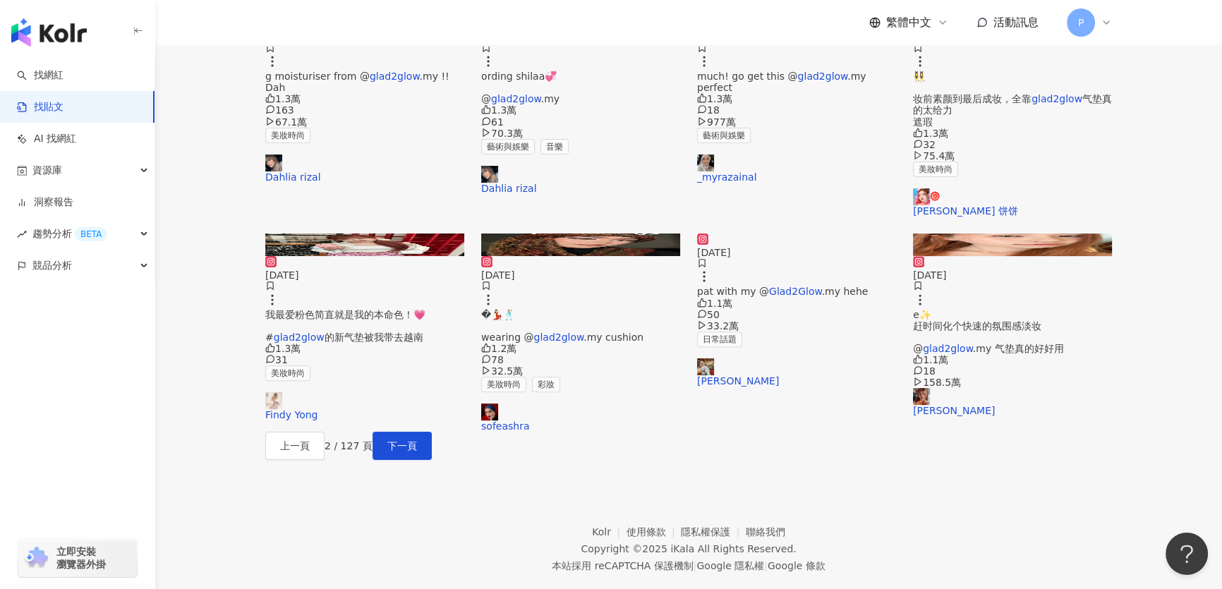
click at [732, 460] on div "上一頁 2 / 127 頁 下一頁" at bounding box center [688, 446] width 847 height 28
click at [417, 451] on span "下一頁" at bounding box center [402, 445] width 30 height 11
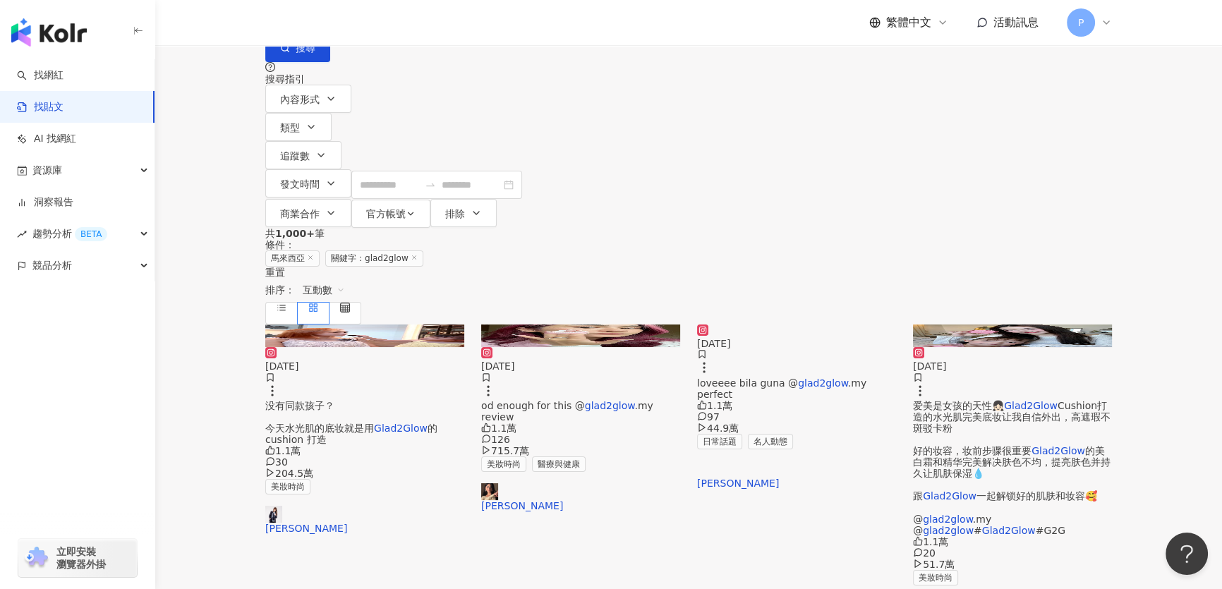
scroll to position [0, 0]
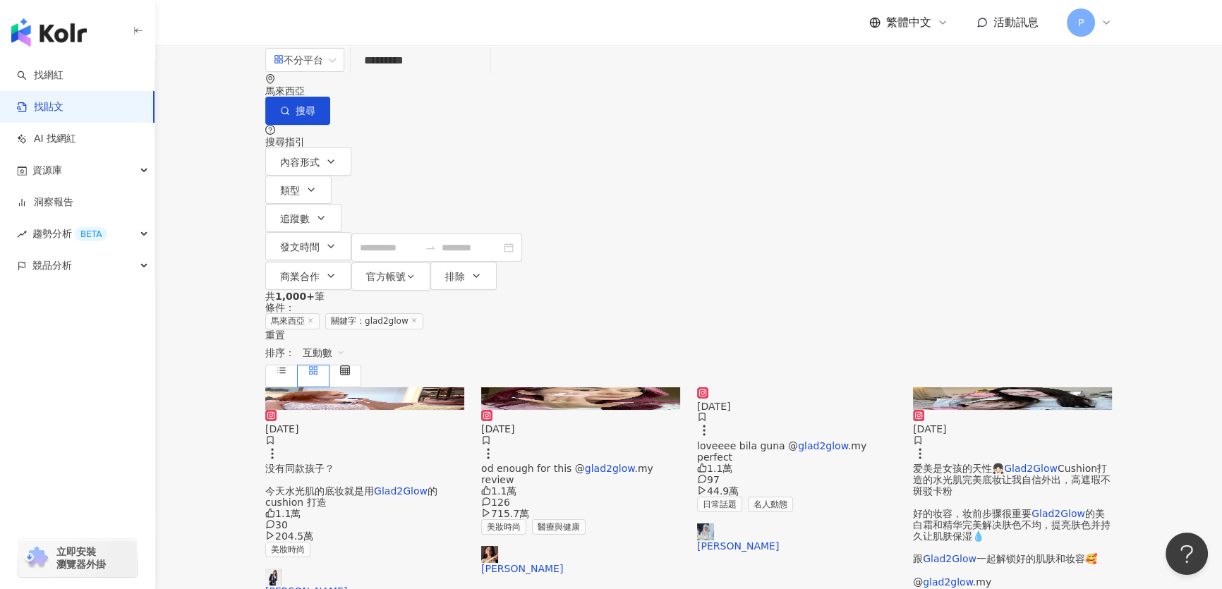
click at [1007, 387] on img at bounding box center [1012, 398] width 199 height 23
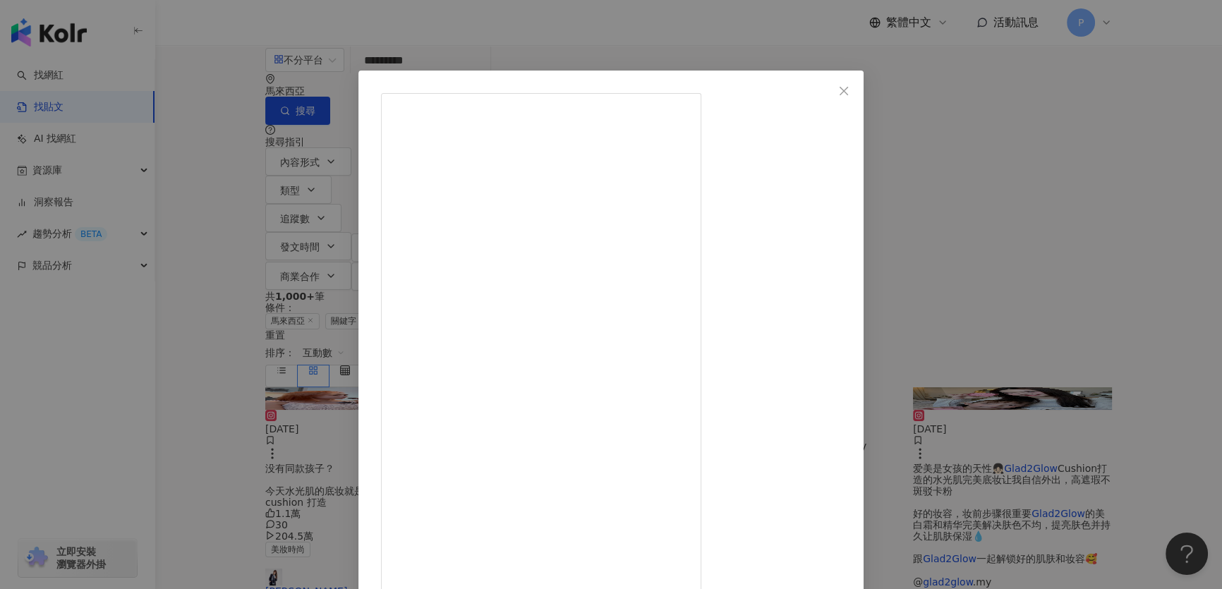
click at [1050, 324] on div "Yvonne 蔡怡汶 2025/5/20 爱美是女孩的天性👧🏻 Glad2Glow Cushion打造的水光肌完美底妆让我自信外出，高遮瑕不斑驳卡粉 好的妆容…" at bounding box center [611, 294] width 1222 height 589
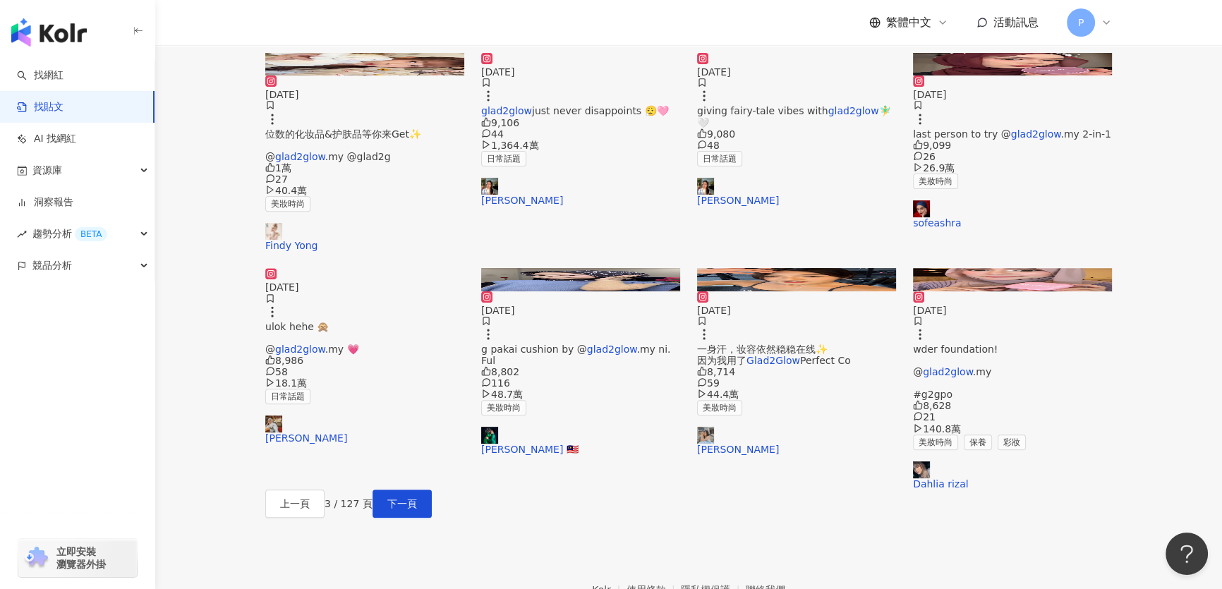
scroll to position [641, 0]
click at [770, 267] on img at bounding box center [796, 278] width 199 height 23
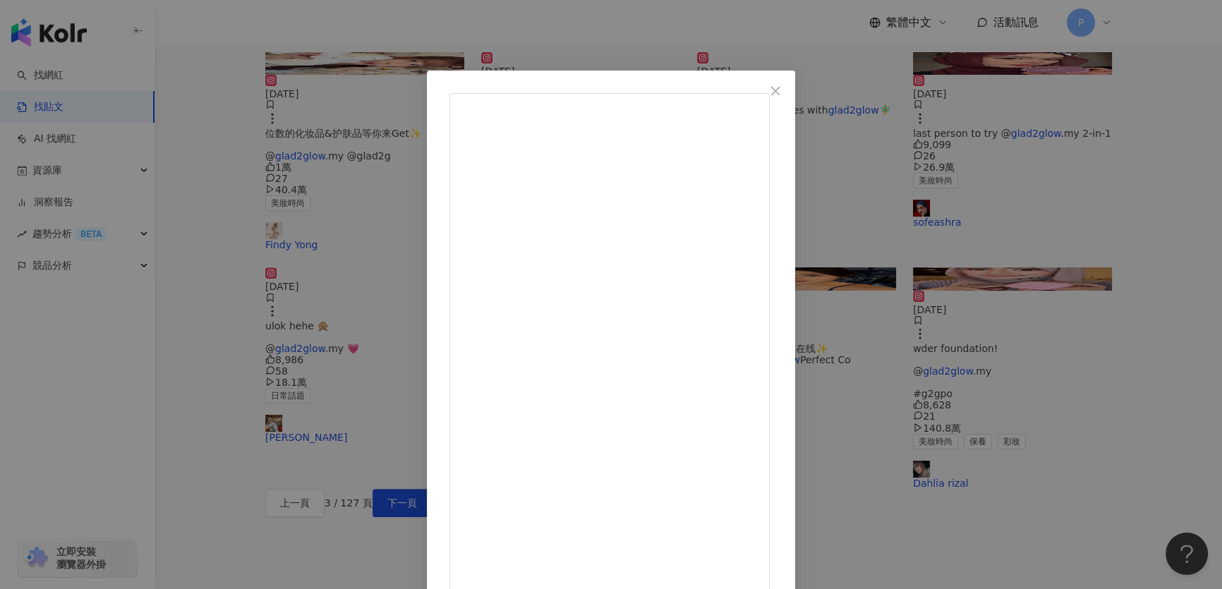
click at [945, 250] on div "Sammy 2025/5/5 Sweating like crazy, but guess what? My makeup’s still slaying 😉…" at bounding box center [611, 294] width 1222 height 589
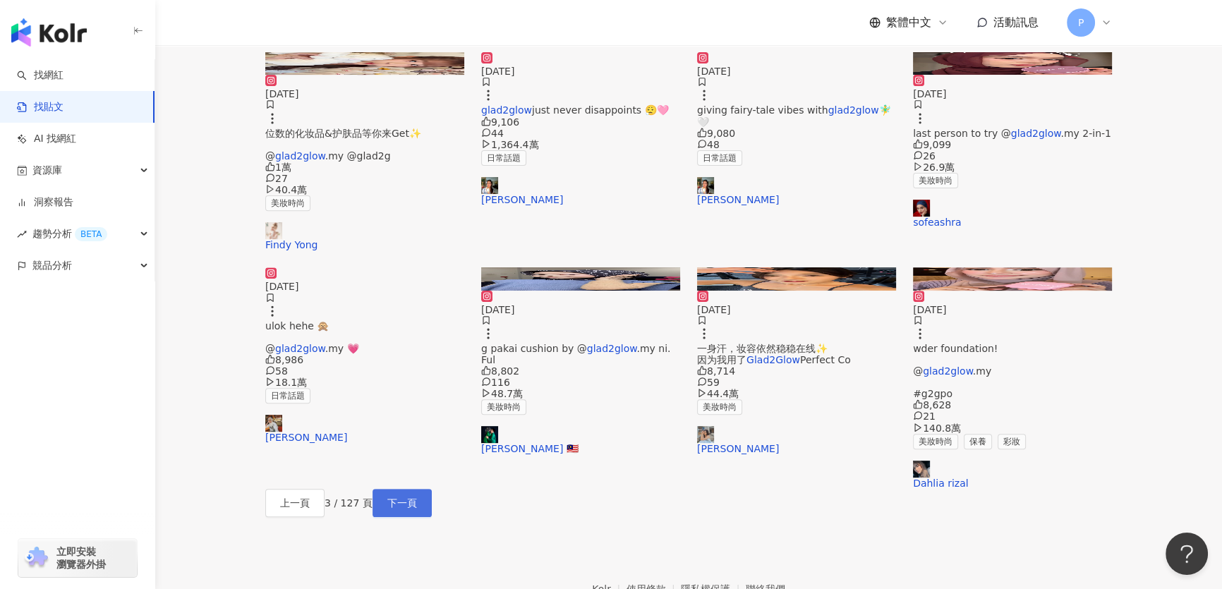
click at [417, 497] on span "下一頁" at bounding box center [402, 502] width 30 height 11
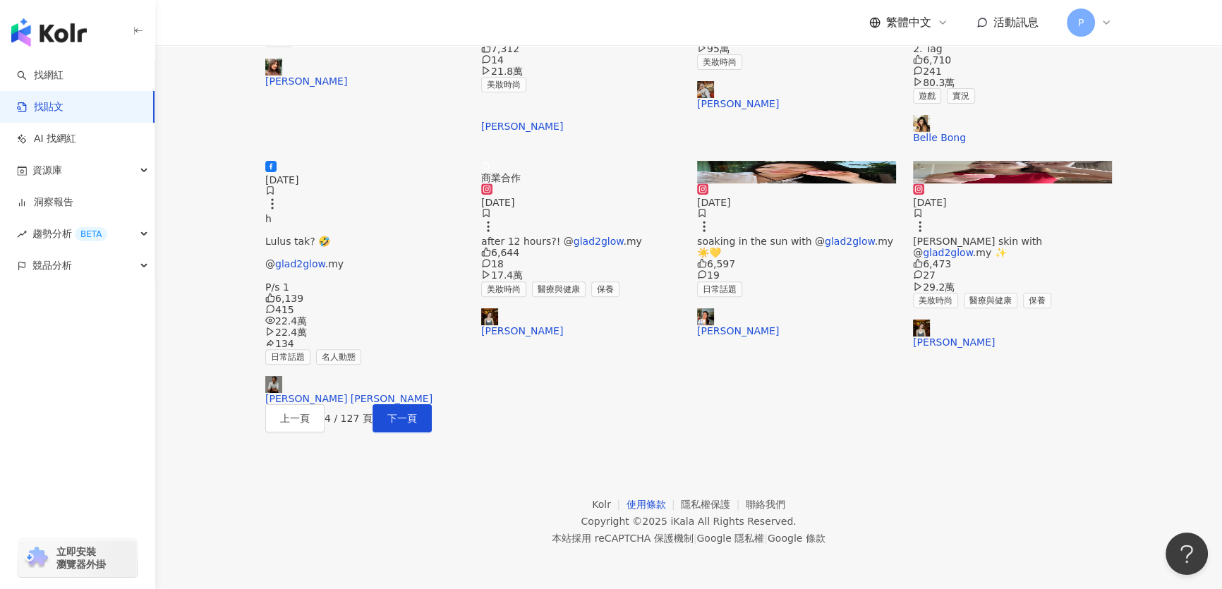
scroll to position [783, 0]
click at [324, 404] on button "上一頁" at bounding box center [294, 418] width 59 height 28
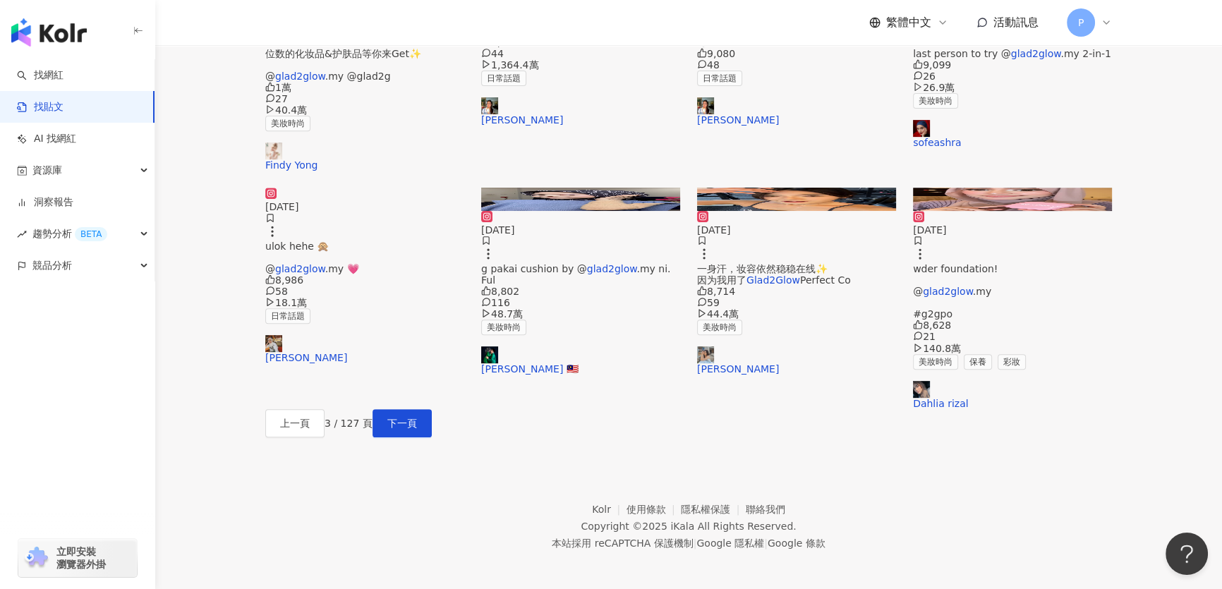
scroll to position [698, 0]
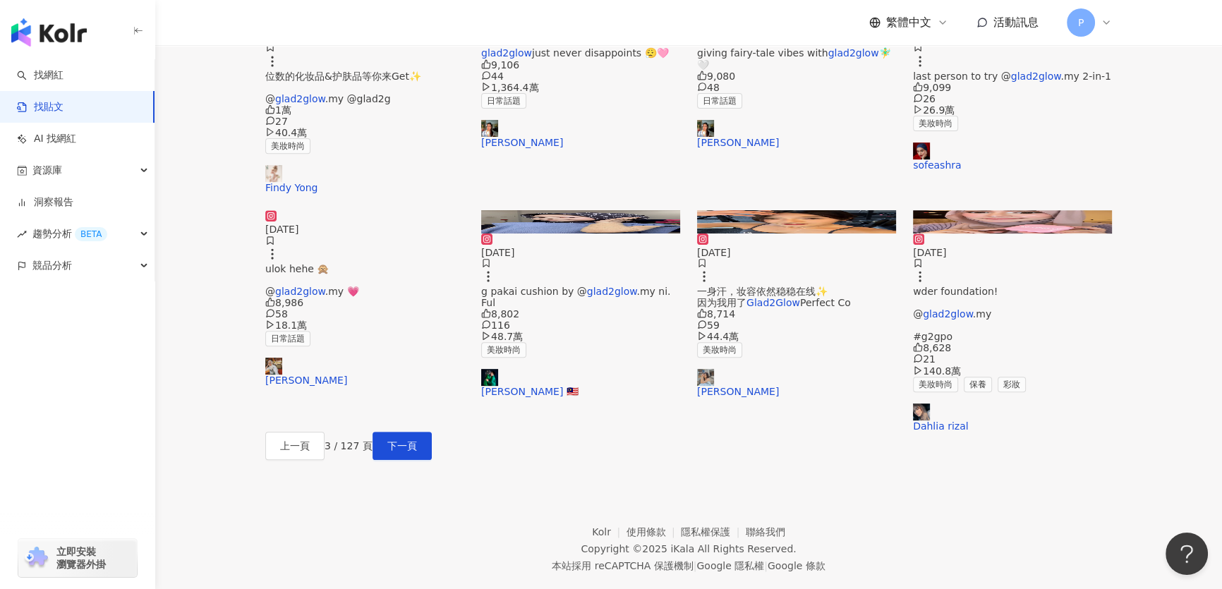
click at [751, 210] on img at bounding box center [796, 221] width 199 height 23
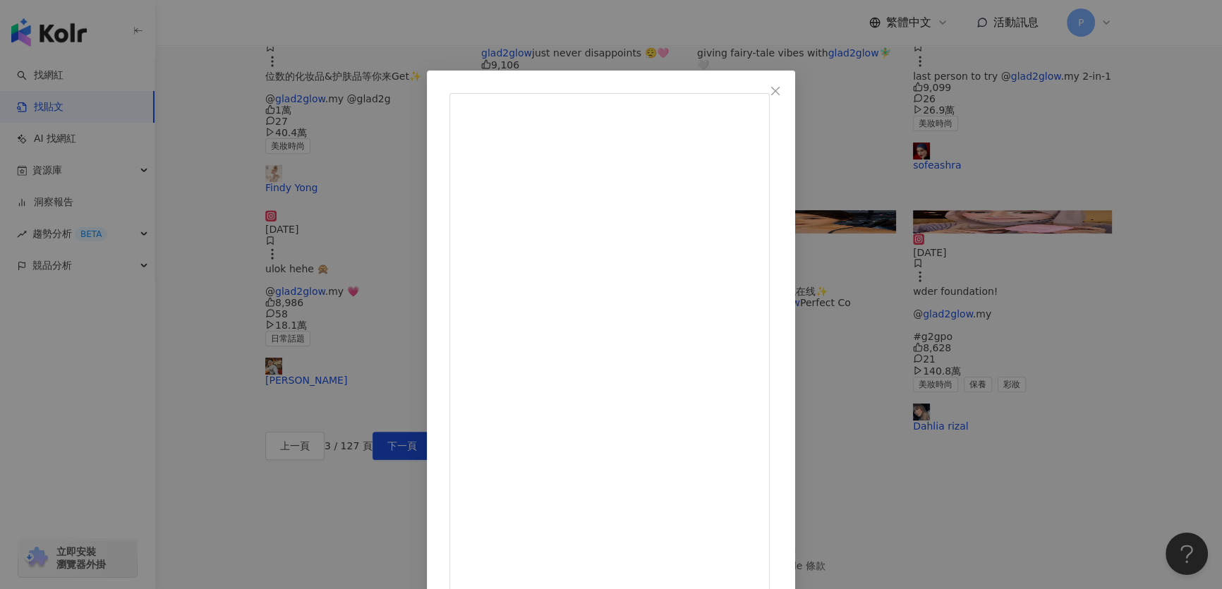
click at [1022, 201] on div "Sammy 2025/5/5 Sweating like crazy, but guess what? My makeup’s still slaying 😉…" at bounding box center [611, 294] width 1222 height 589
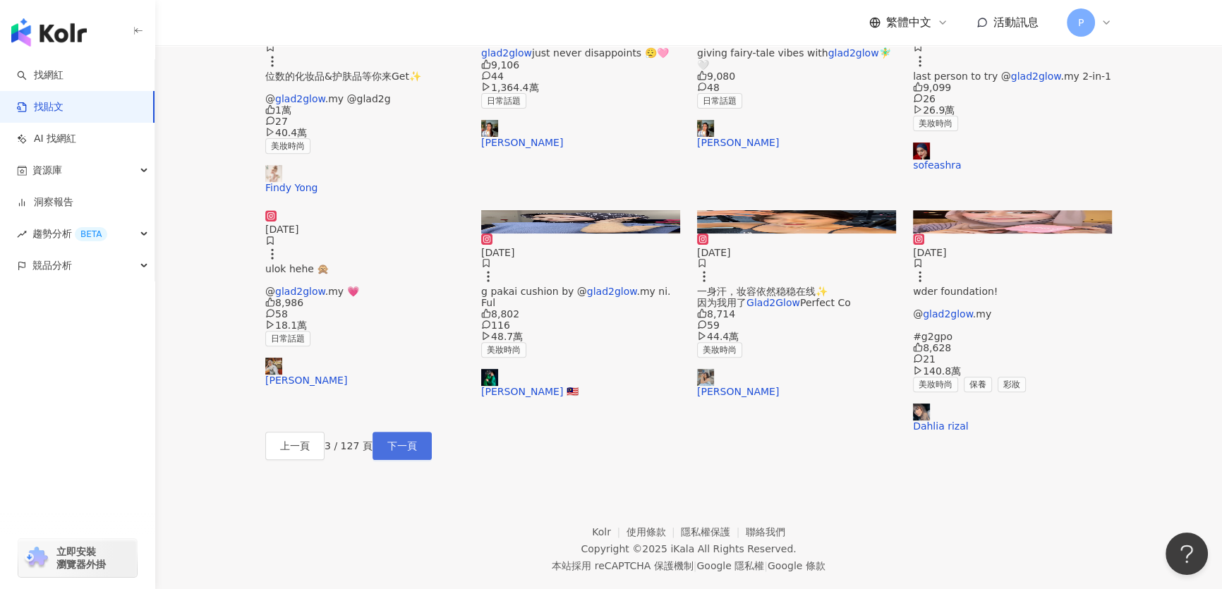
click at [417, 440] on span "下一頁" at bounding box center [402, 445] width 30 height 11
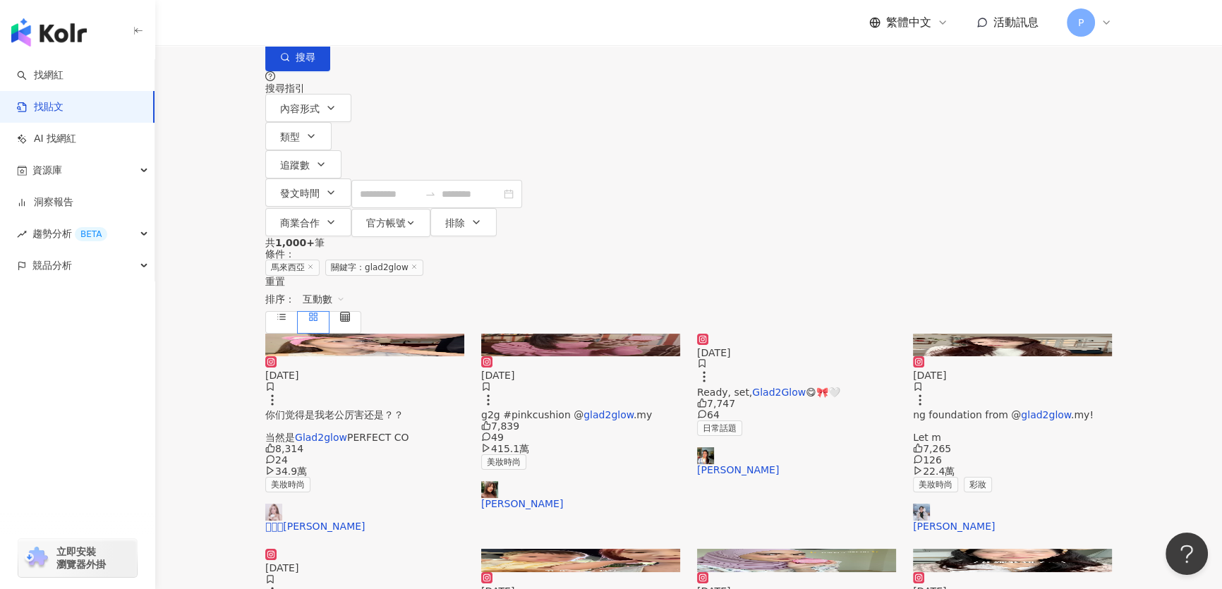
scroll to position [128, 0]
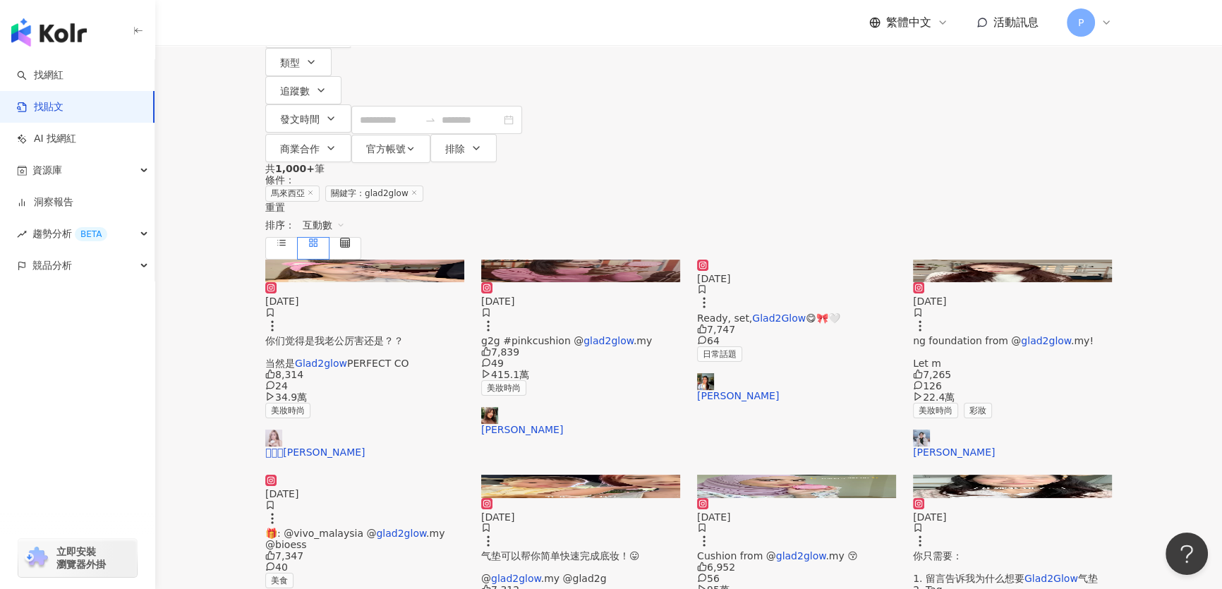
click at [384, 260] on img at bounding box center [364, 271] width 199 height 23
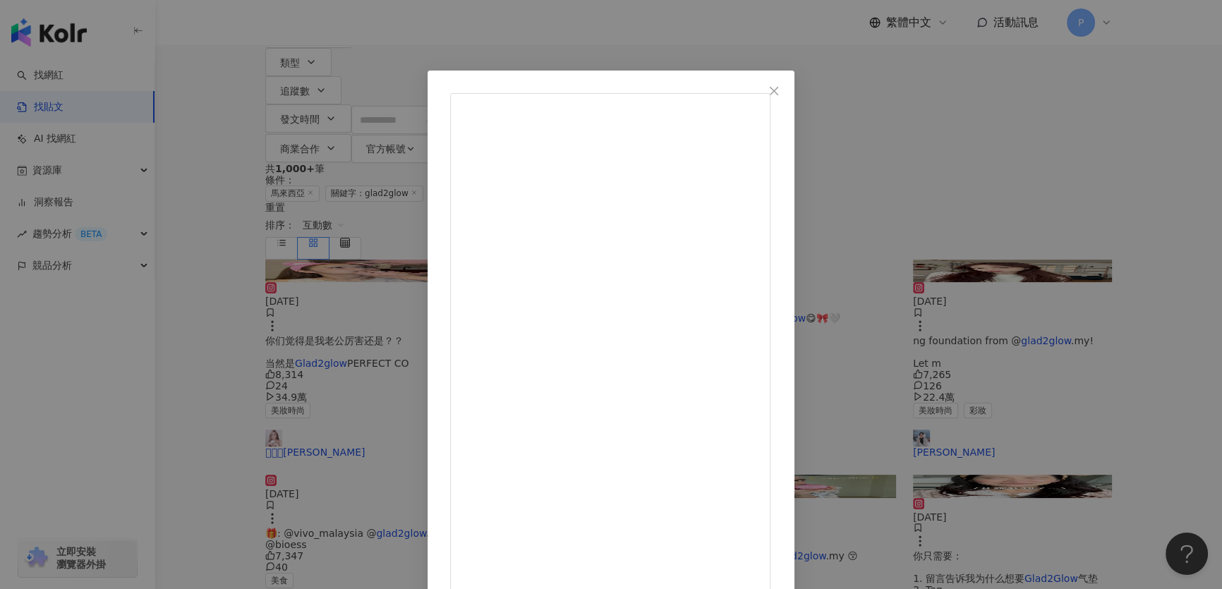
click at [931, 217] on div "𣸑靖㤙JingEn H 2024/11/28 【挑战老公帮我化妆🤭】 第一次帮我画就那么不错了❤ 你们觉得是我老公厉害还是？？ 当然是Glad2glow PE…" at bounding box center [611, 294] width 1222 height 589
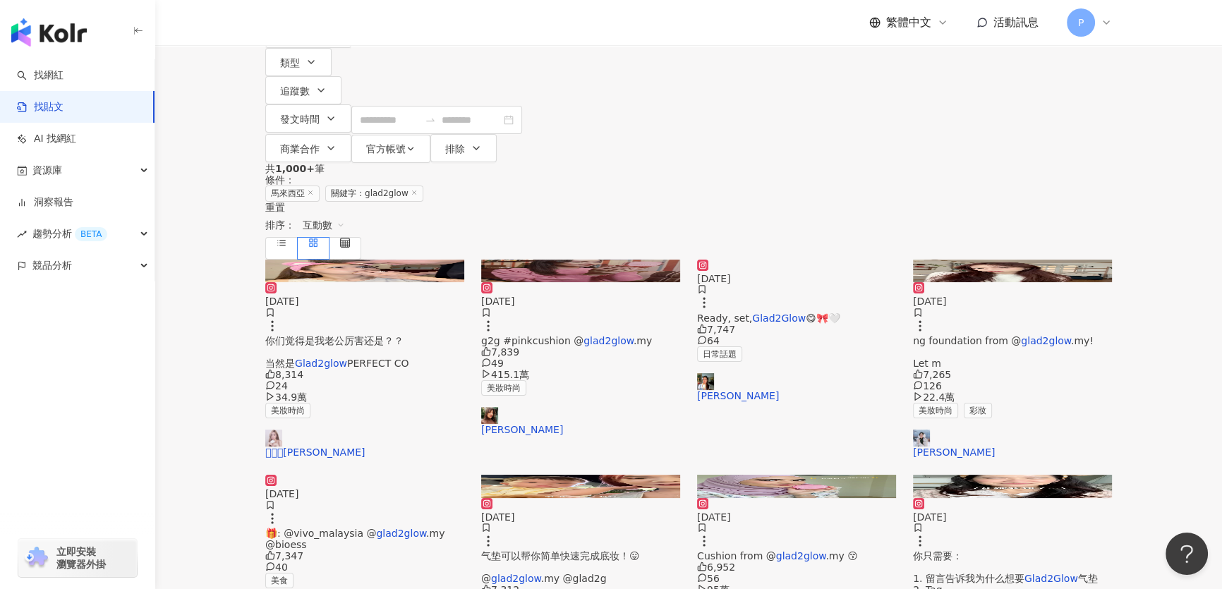
click at [1038, 260] on img at bounding box center [1012, 271] width 199 height 23
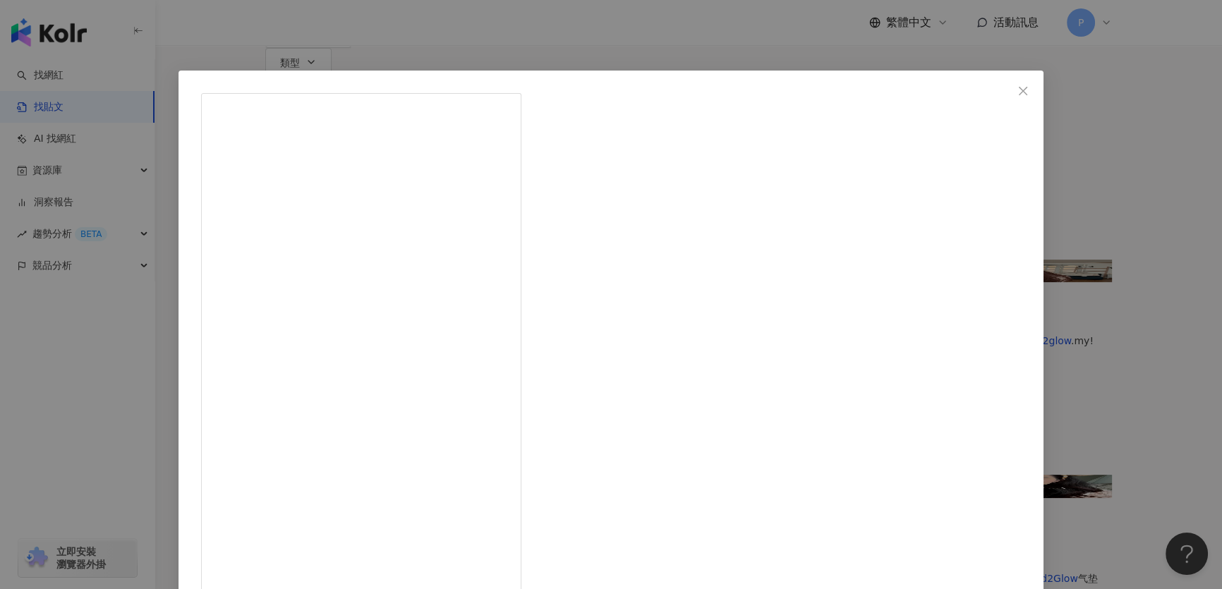
click at [1033, 218] on div "Joeychocz Lee 2025/2/26 My daily makeup ASMR💖 Today no outfit hacks but highly …" at bounding box center [611, 294] width 1222 height 589
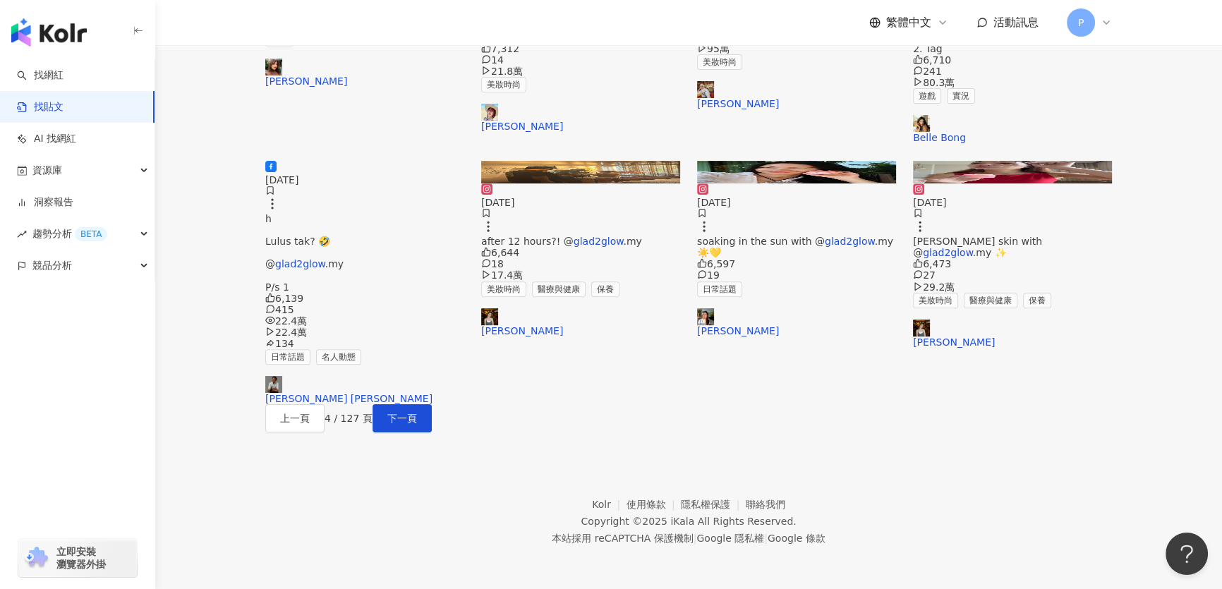
scroll to position [769, 0]
click at [417, 413] on span "下一頁" at bounding box center [402, 418] width 30 height 11
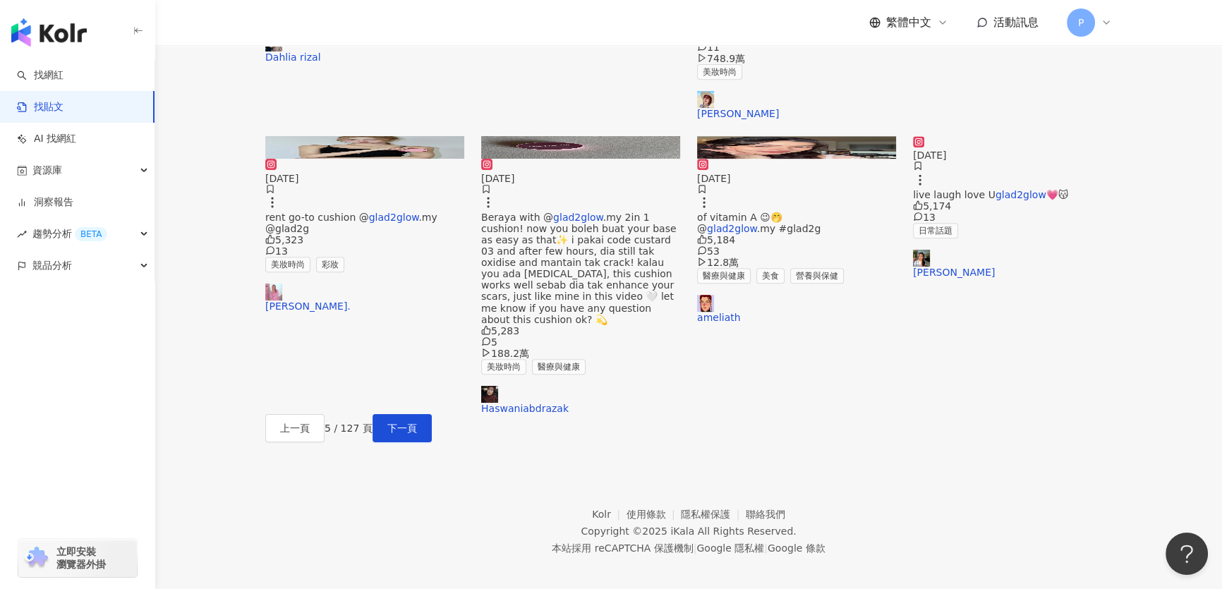
scroll to position [748, 0]
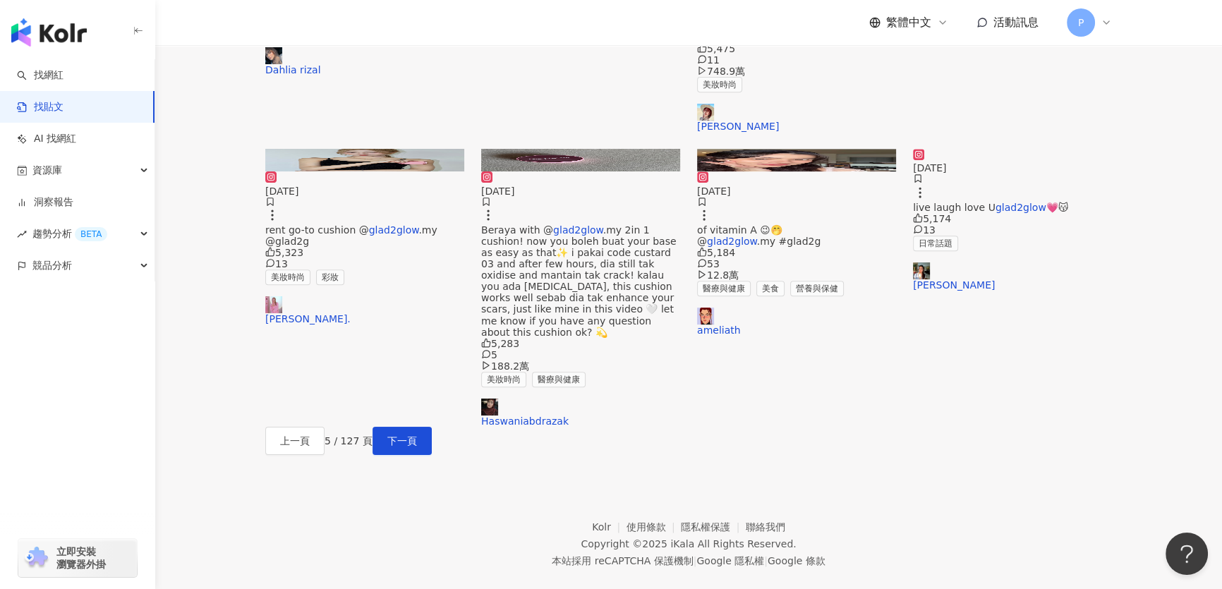
click at [635, 427] on div "上一頁 5 / 127 頁 下一頁" at bounding box center [688, 441] width 847 height 28
click at [310, 435] on span "上一頁" at bounding box center [295, 440] width 30 height 11
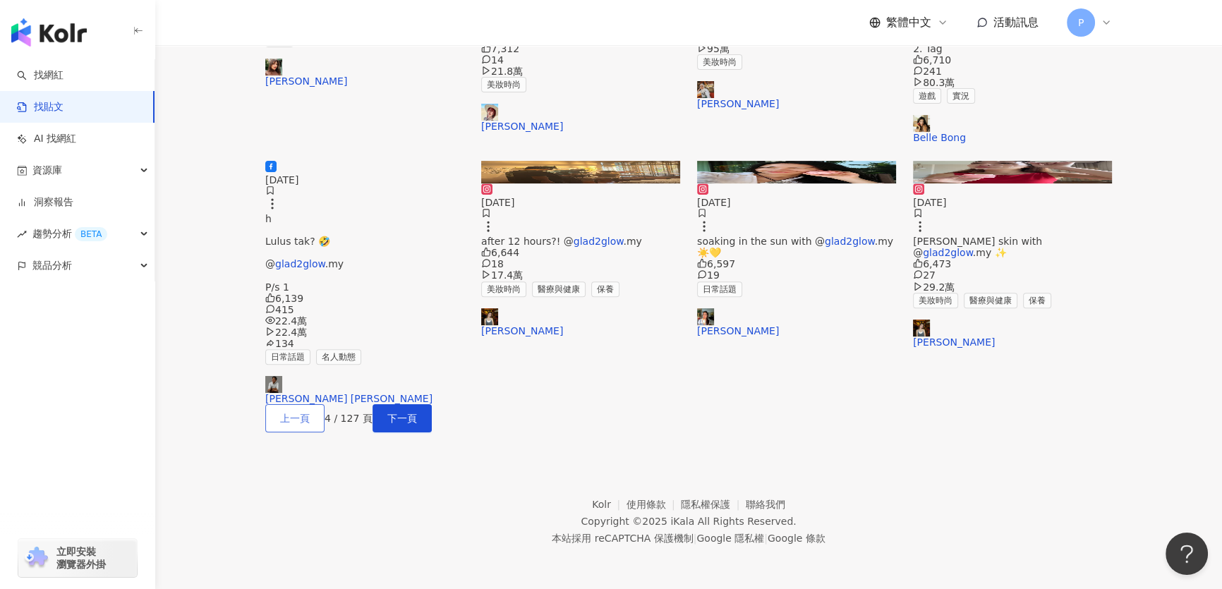
scroll to position [769, 0]
click at [1014, 183] on div "2025/6/30 lowy skin with @ glad2glow .my ✨ 6,473 27 29.2萬 美妝時尚 醫療與健康 保養 Shi Qi" at bounding box center [1012, 265] width 199 height 164
click at [1013, 161] on img at bounding box center [1012, 172] width 199 height 23
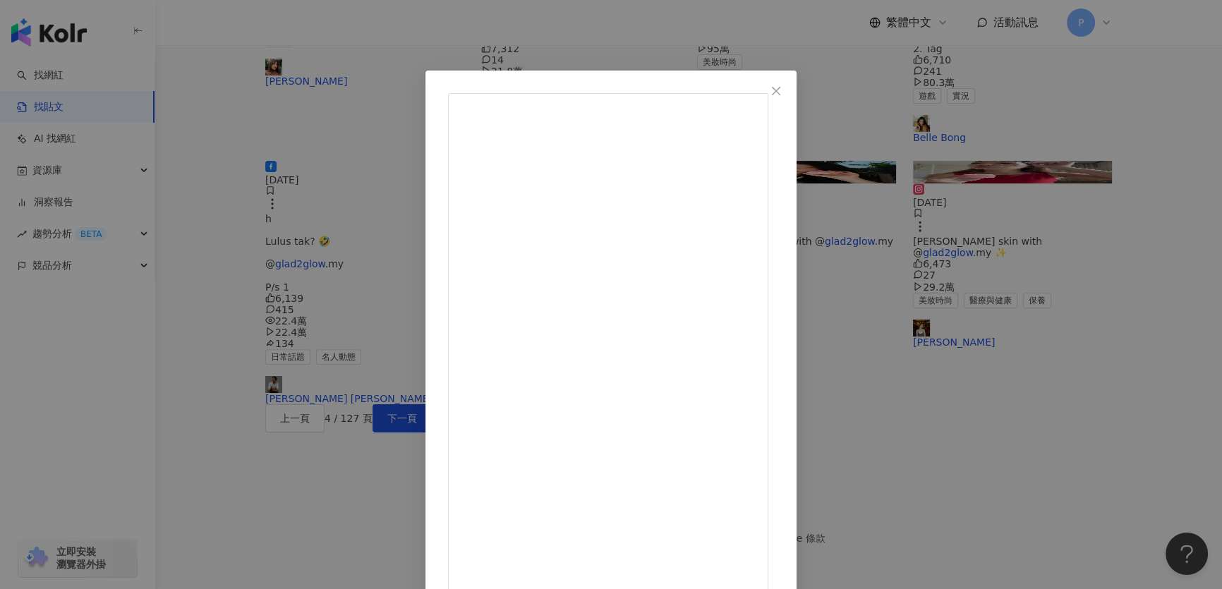
drag, startPoint x: 1117, startPoint y: 157, endPoint x: 1042, endPoint y: 198, distance: 85.9
click at [1117, 158] on div "Shi Qi 2025/6/30 trying out the viral hack for glowy skin with @glad2glow.my ✨ …" at bounding box center [611, 294] width 1222 height 589
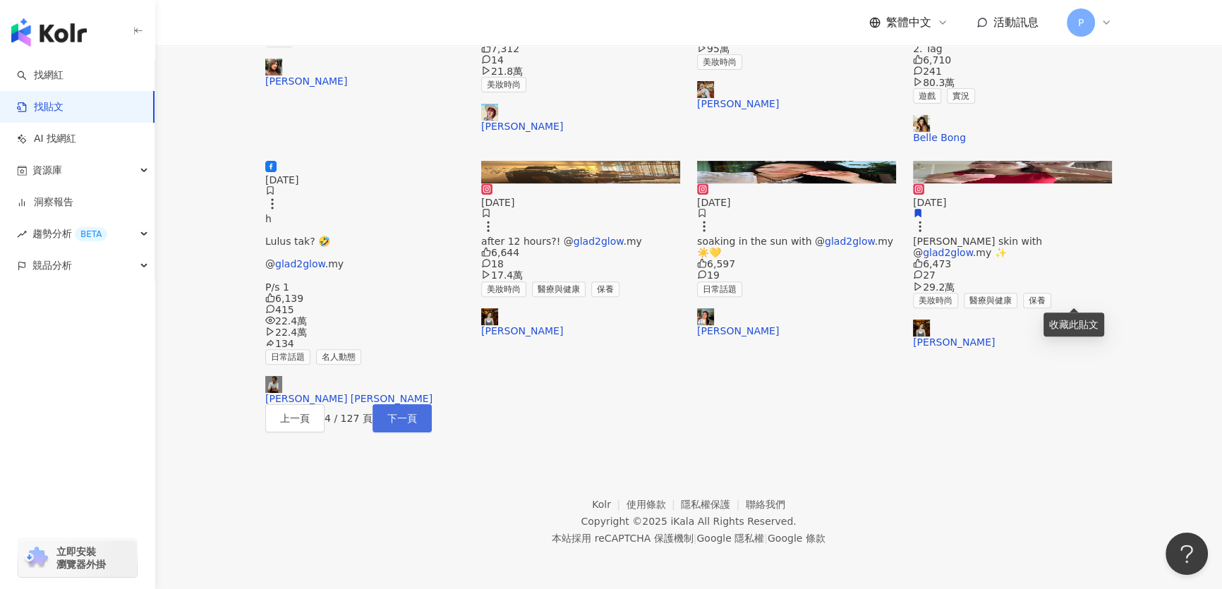
click at [432, 404] on button "下一頁" at bounding box center [401, 418] width 59 height 28
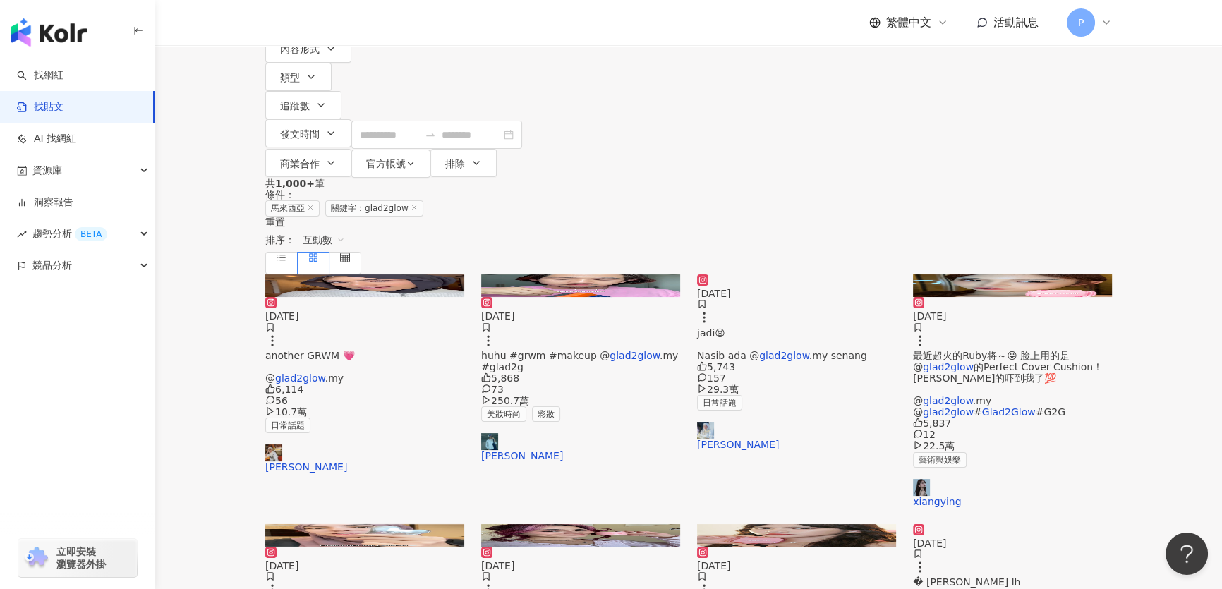
scroll to position [128, 0]
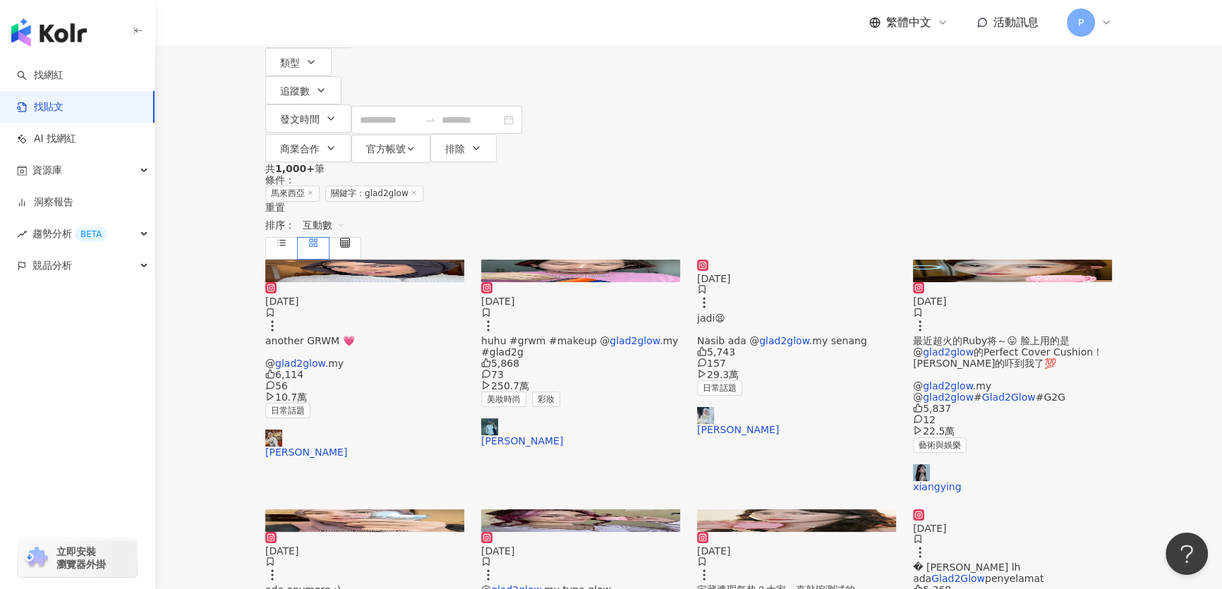
click at [994, 260] on img at bounding box center [1012, 271] width 199 height 23
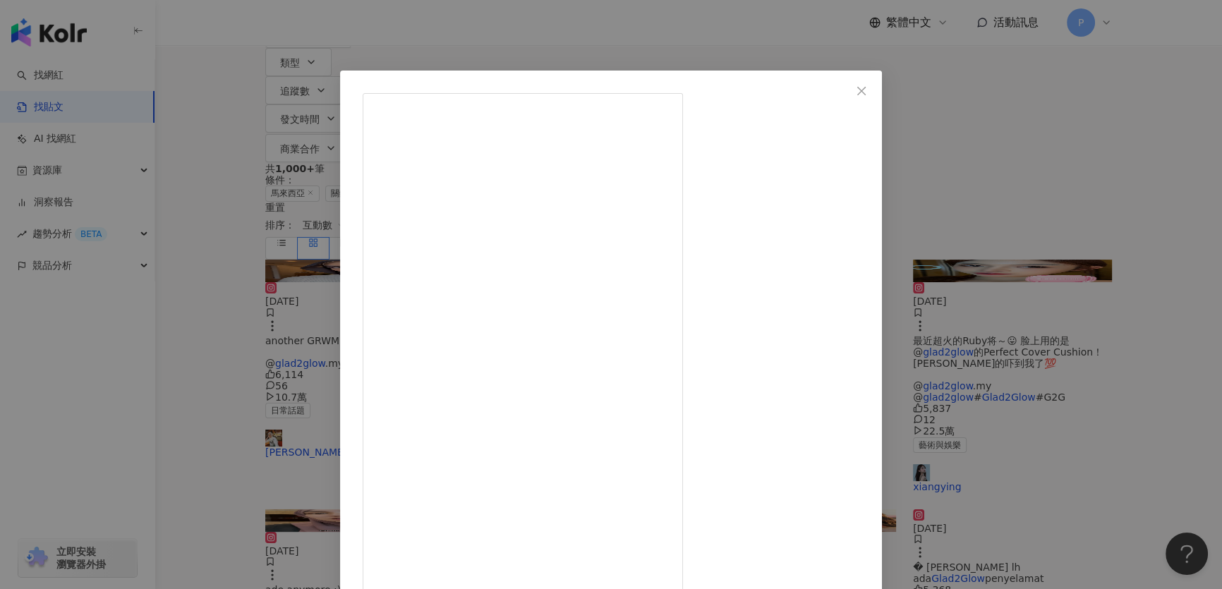
click at [978, 98] on div "xiangying 2025/4/28 最近超火的Ruby将～😛 脸上用的是 @glad2glow 的Perfect Cover Cushion！遮瑕力真的吓…" at bounding box center [611, 294] width 1222 height 589
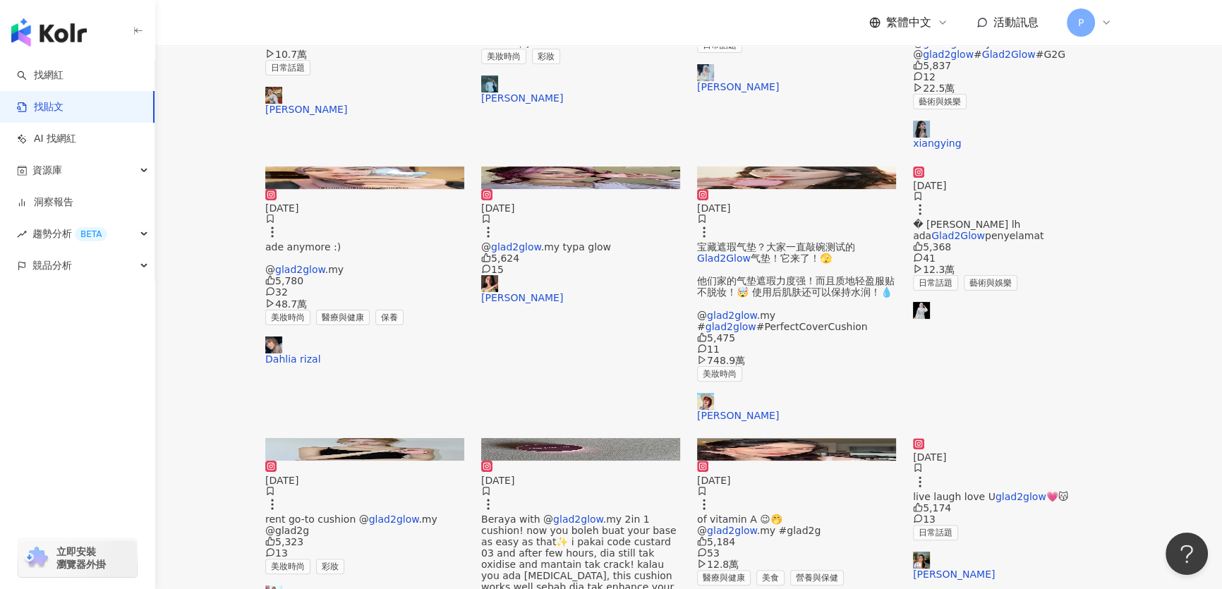
scroll to position [641, 0]
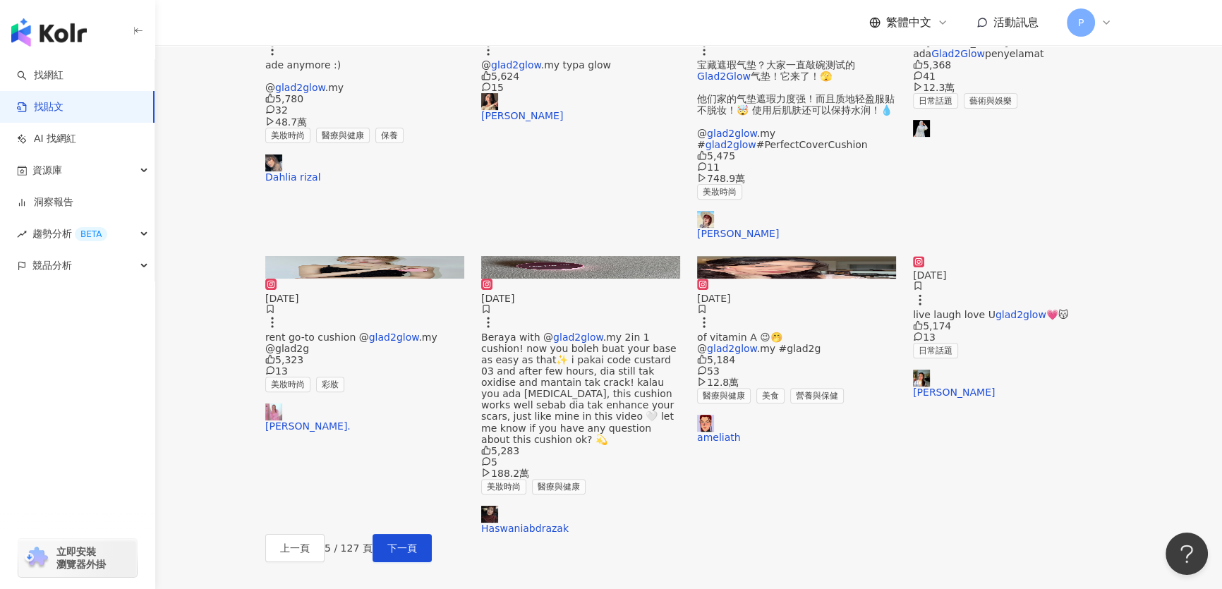
click at [363, 256] on img at bounding box center [364, 267] width 199 height 23
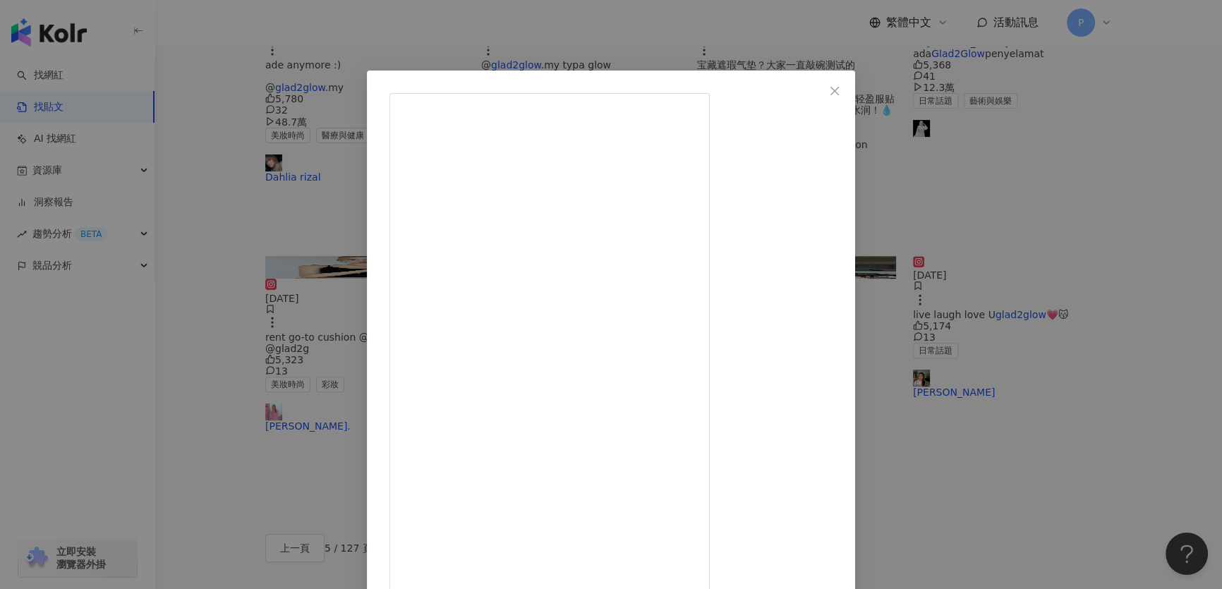
click at [964, 291] on div "琳. 2024/10/22 Obsessed with my current go-to cushion @glad2glow.my @glad2glow 💗…" at bounding box center [611, 294] width 1222 height 589
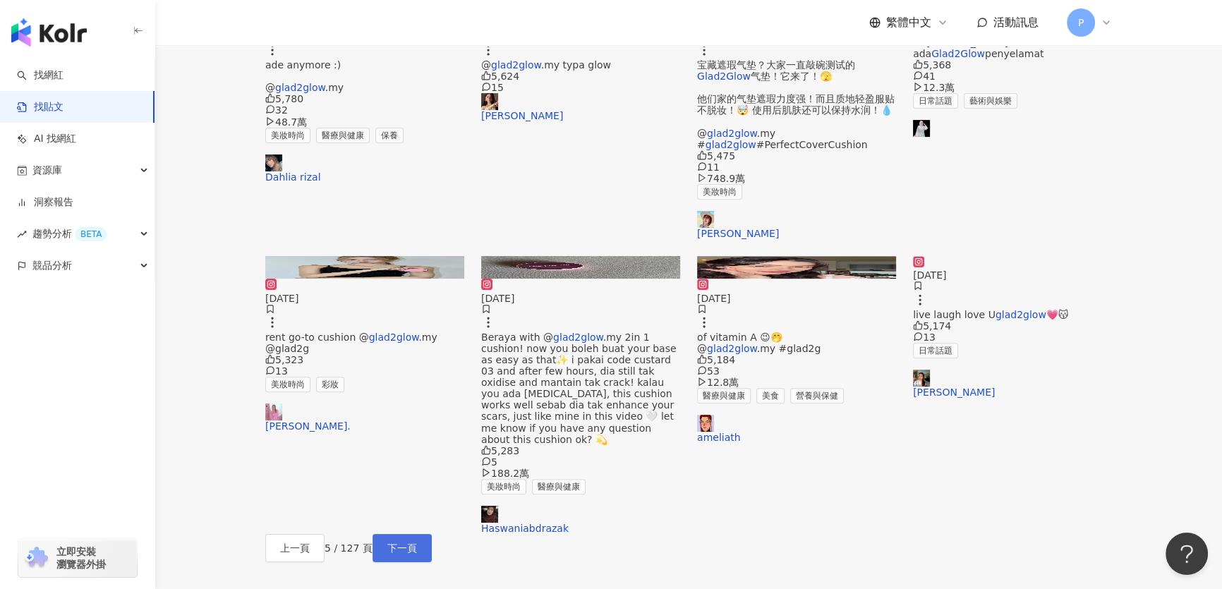
click at [417, 542] on span "下一頁" at bounding box center [402, 547] width 30 height 11
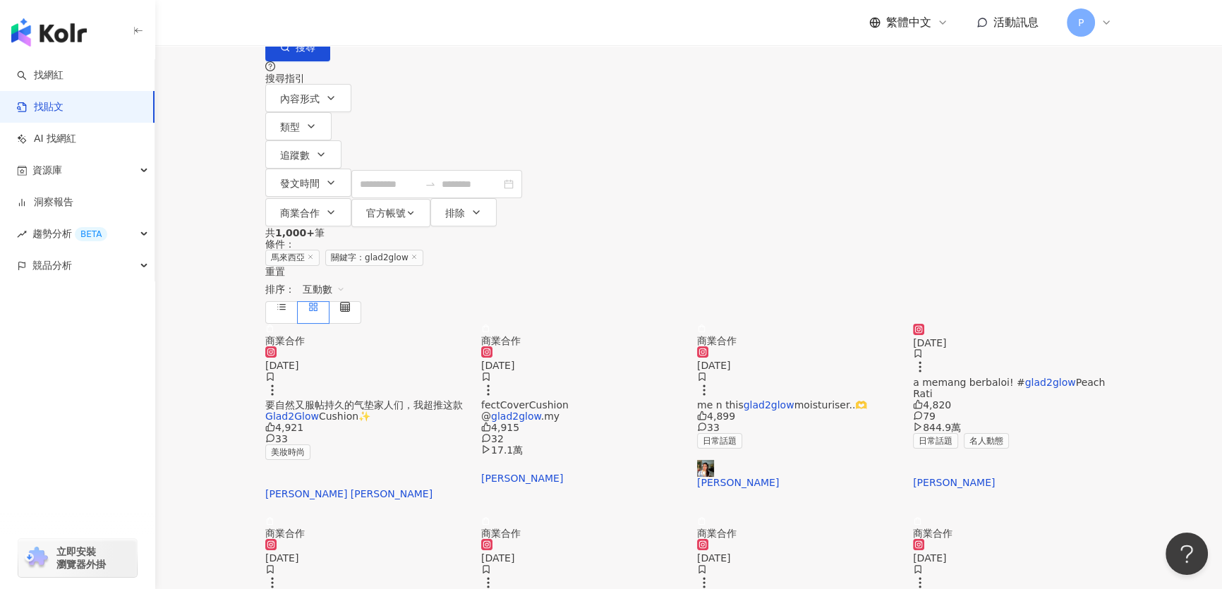
scroll to position [0, 0]
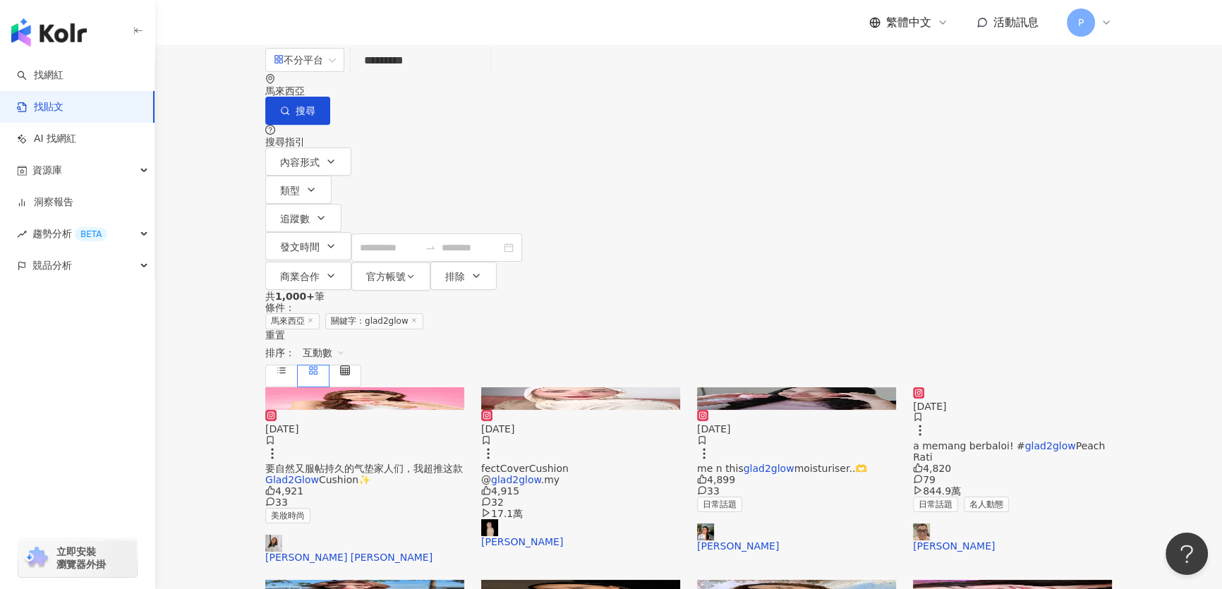
click at [356, 387] on img at bounding box center [364, 398] width 199 height 23
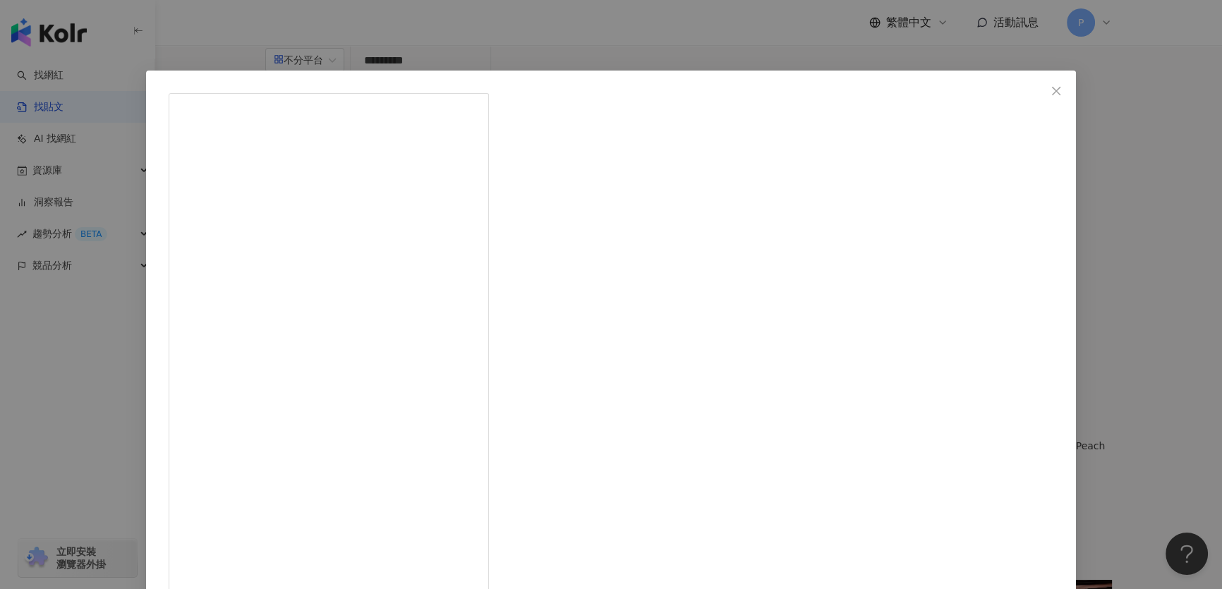
click at [985, 136] on div "Adeline Wong Yin Peng 2024/11/4 请大数据把我推荐给100个美女呀，可别推荐错了哟🌚 想要自然又服帖持久的气垫家人们，我超推这款…" at bounding box center [611, 294] width 1222 height 589
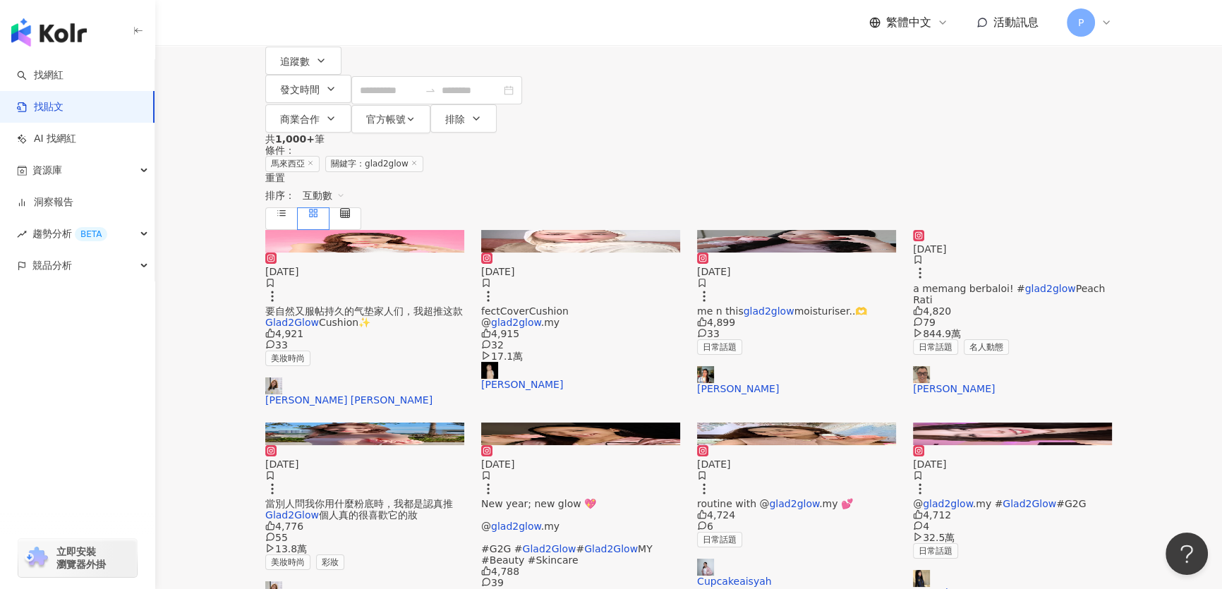
scroll to position [192, 0]
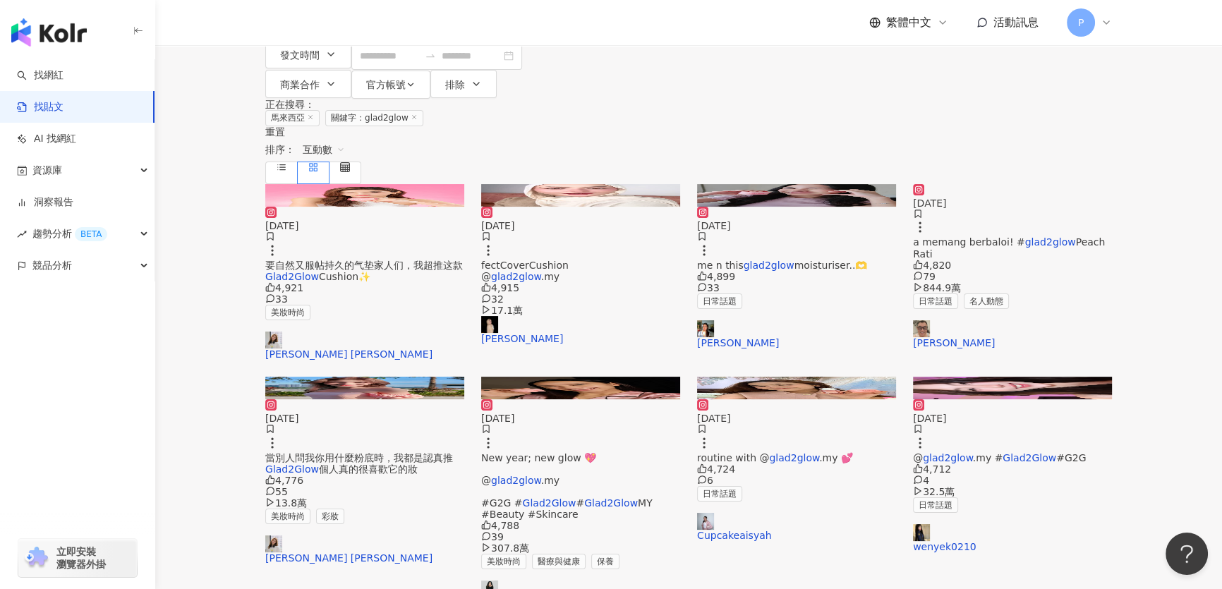
click at [732, 184] on img at bounding box center [796, 195] width 199 height 23
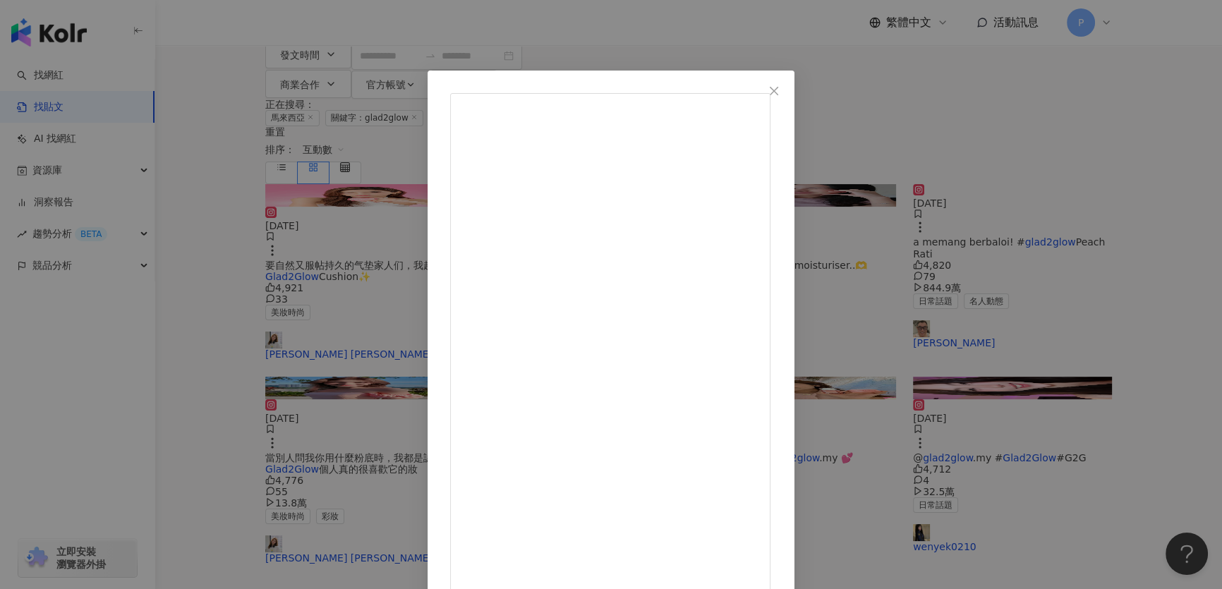
click at [940, 214] on div "Iman Alysha 2025/3/17 me n this glad2glow moisturiser..🫶 4,899 33 查看原始貼文" at bounding box center [611, 294] width 1222 height 589
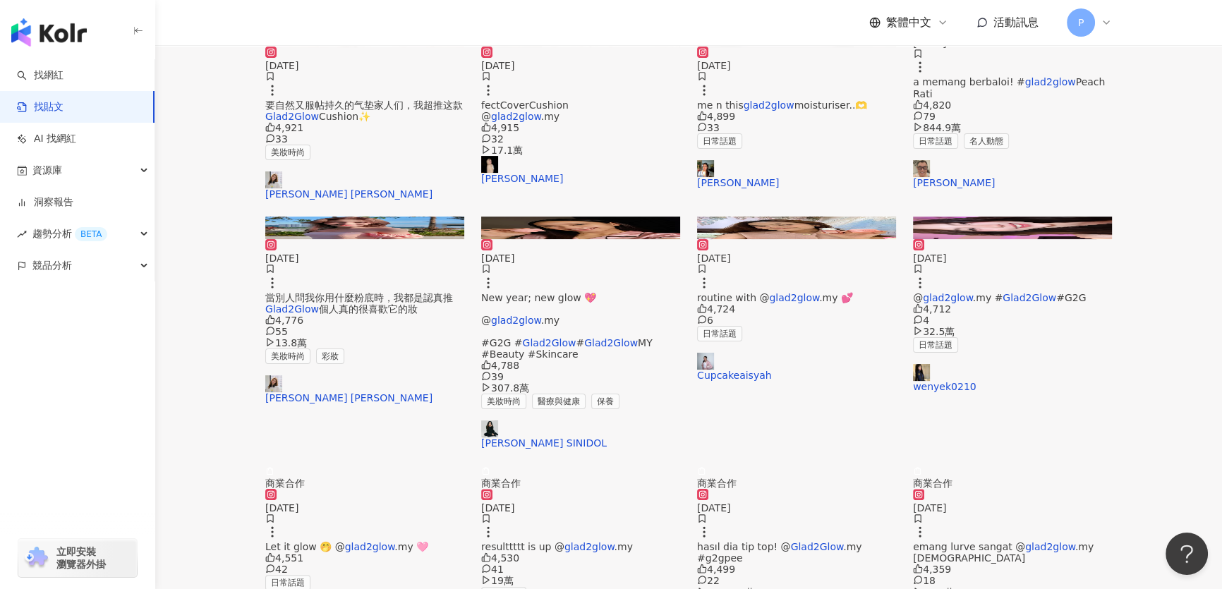
scroll to position [384, 0]
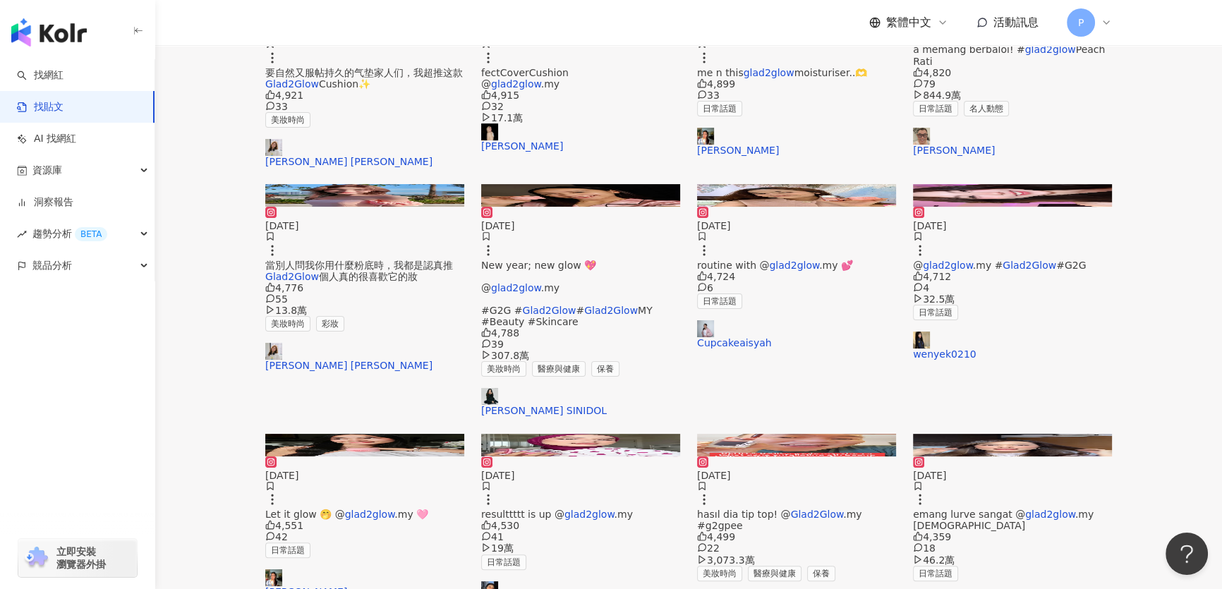
click at [1011, 184] on img at bounding box center [1012, 195] width 199 height 23
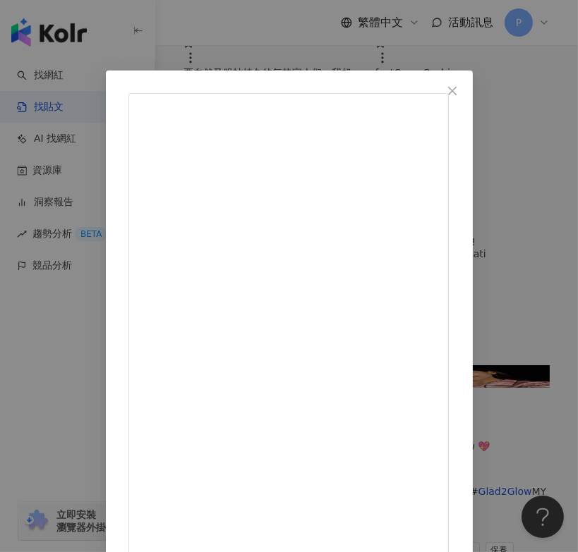
click at [305, 57] on div "wenyek0210 2025/4/30 ayumu酱～！ 底妆用的是遮瑕力和光泽度都💯的G2G 气垫 ✨ @glad2glow.my #Glad2Glow …" at bounding box center [289, 276] width 578 height 552
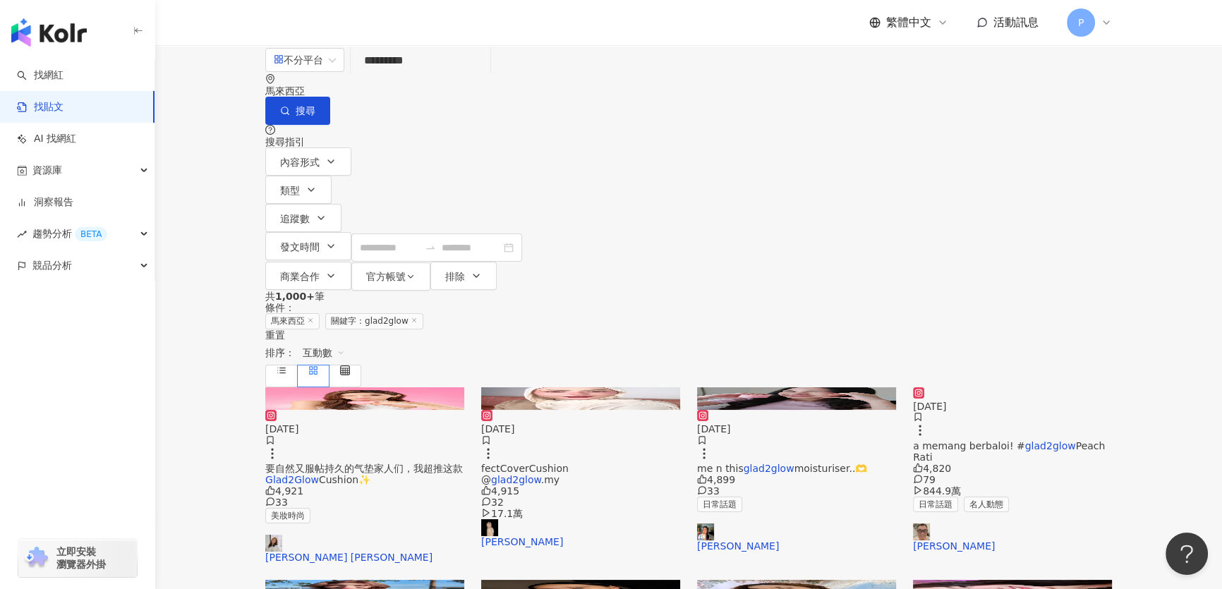
scroll to position [320, 0]
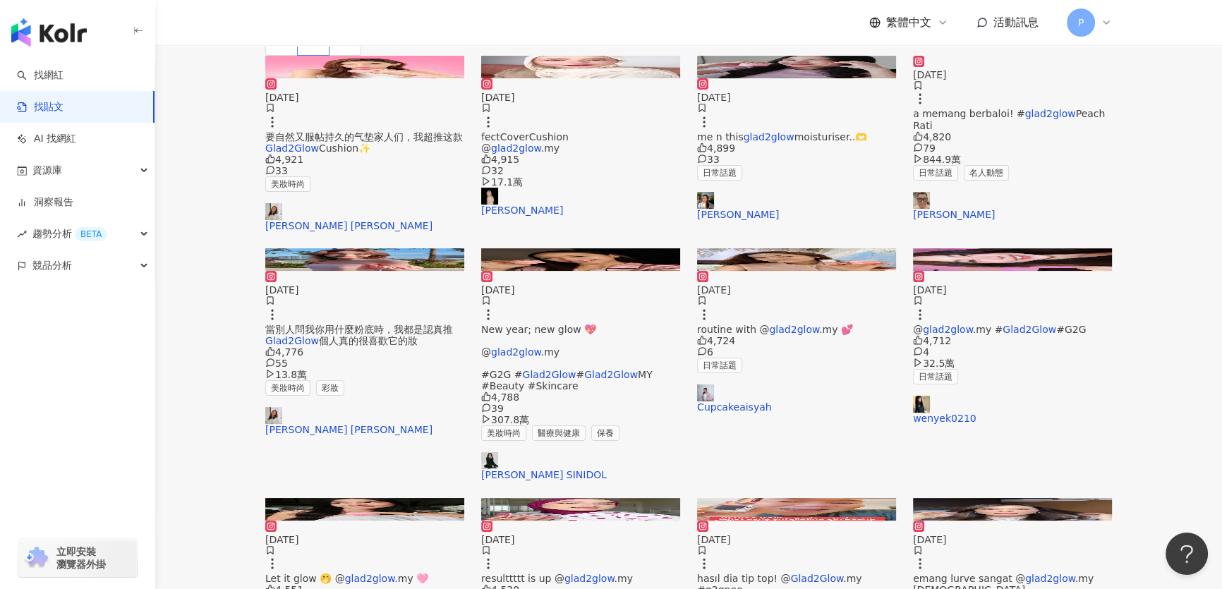
click at [1005, 269] on img at bounding box center [1012, 259] width 199 height 23
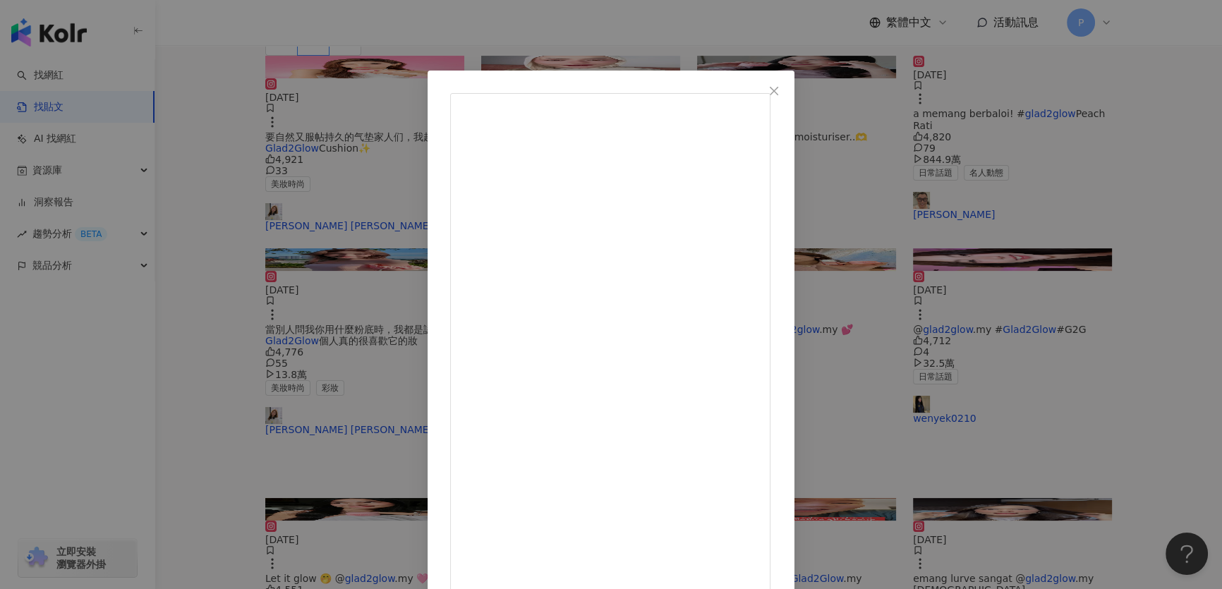
click at [1120, 242] on div "wenyek0210 2025/4/30 ayumu酱～！ 底妆用的是遮瑕力和光泽度都💯的G2G 气垫 ✨ @glad2glow.my #Glad2Glow …" at bounding box center [611, 294] width 1222 height 589
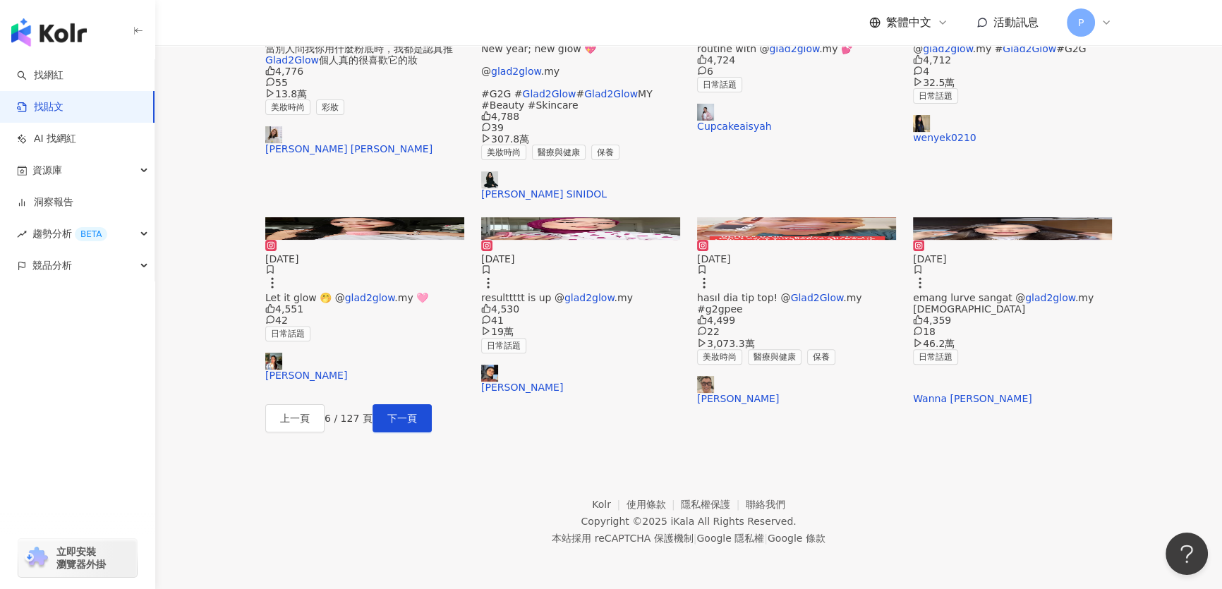
scroll to position [762, 0]
click at [432, 404] on button "下一頁" at bounding box center [401, 418] width 59 height 28
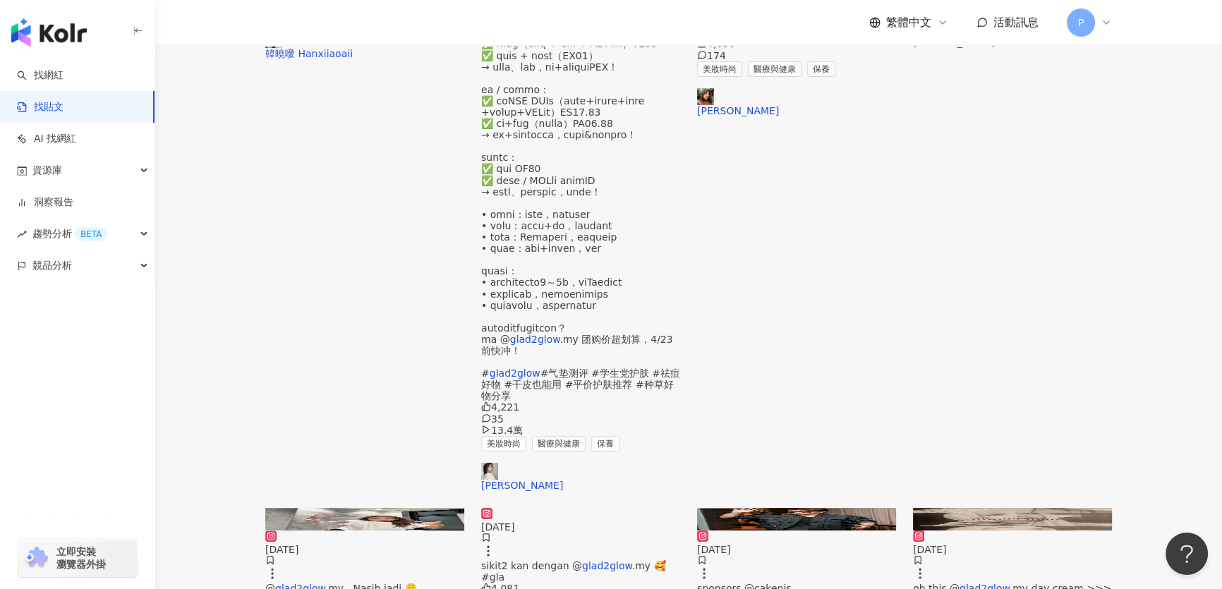
scroll to position [577, 0]
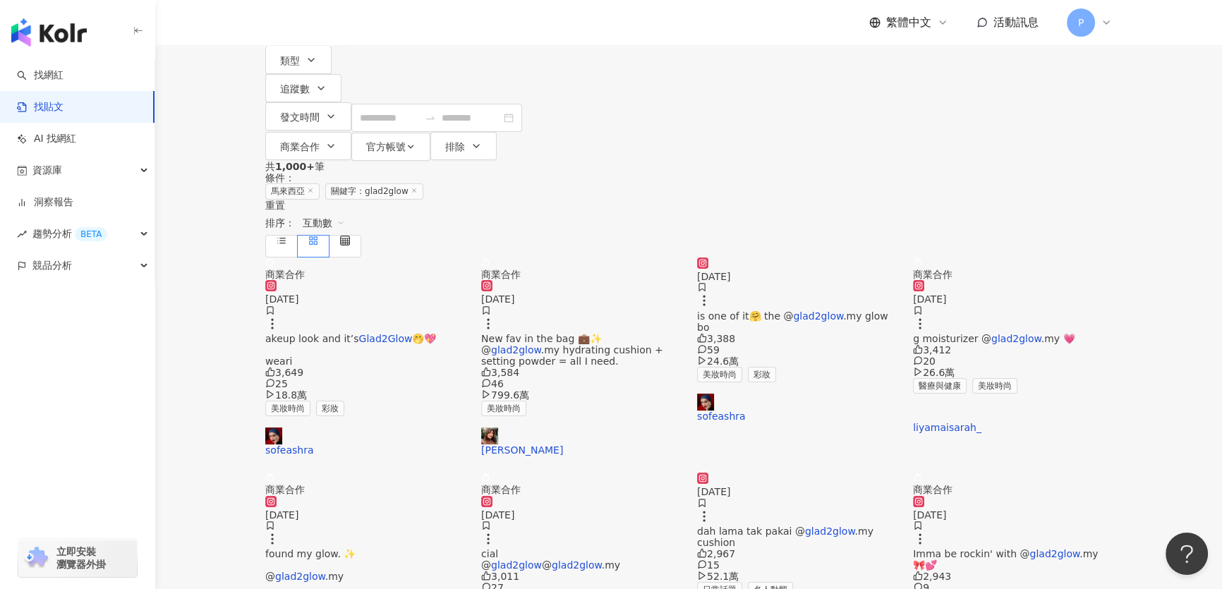
scroll to position [128, 0]
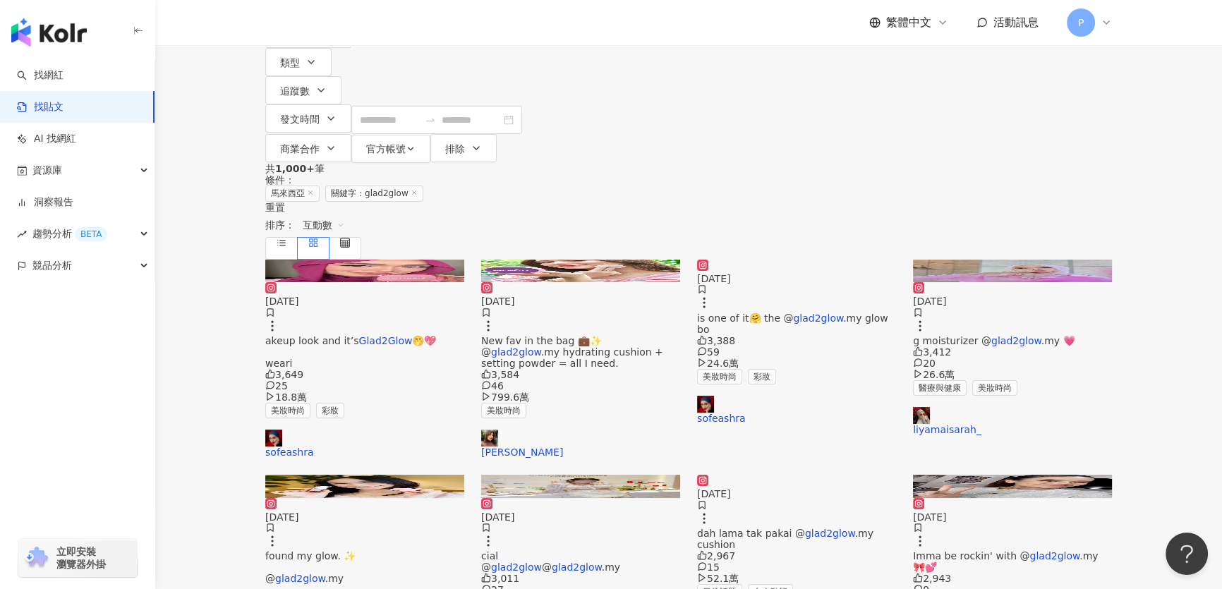
click at [593, 260] on img at bounding box center [580, 271] width 199 height 23
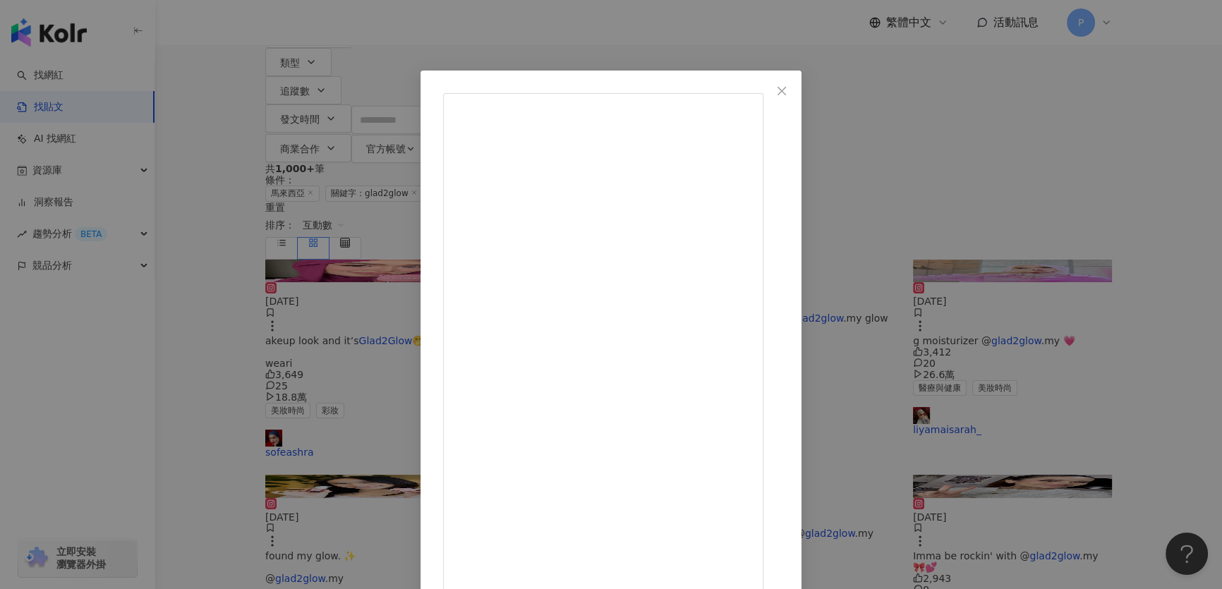
click at [988, 209] on div "ANNA JOBLING 2025/5/13 New fav in the bag 💼✨ @glad2glow.my hydrating cushion + …" at bounding box center [611, 294] width 1222 height 589
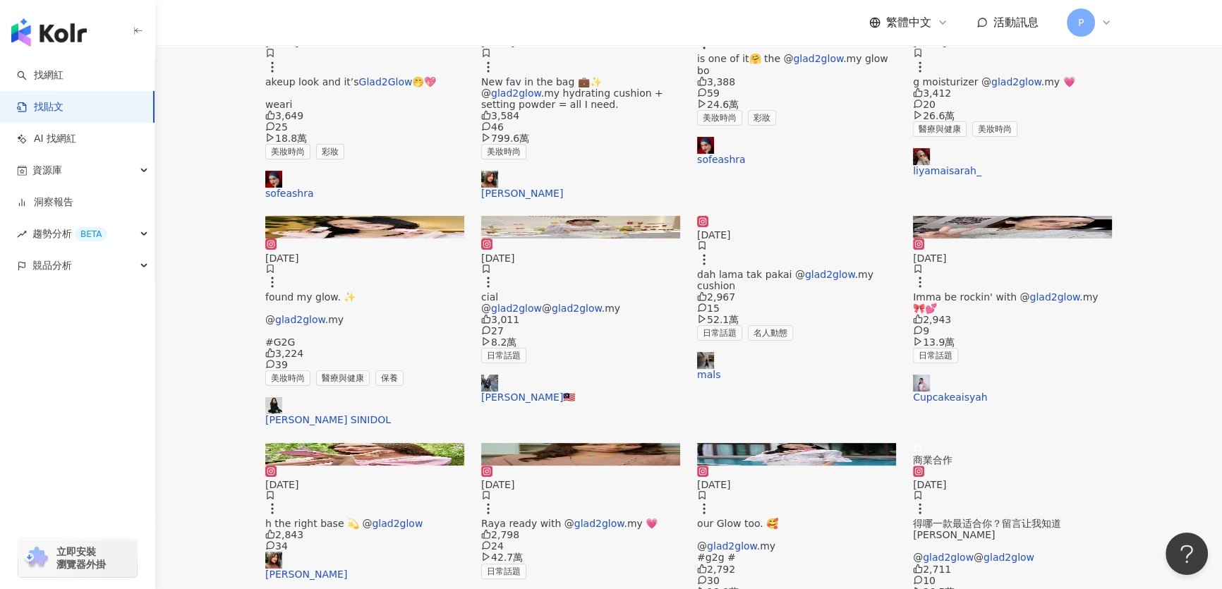
scroll to position [384, 0]
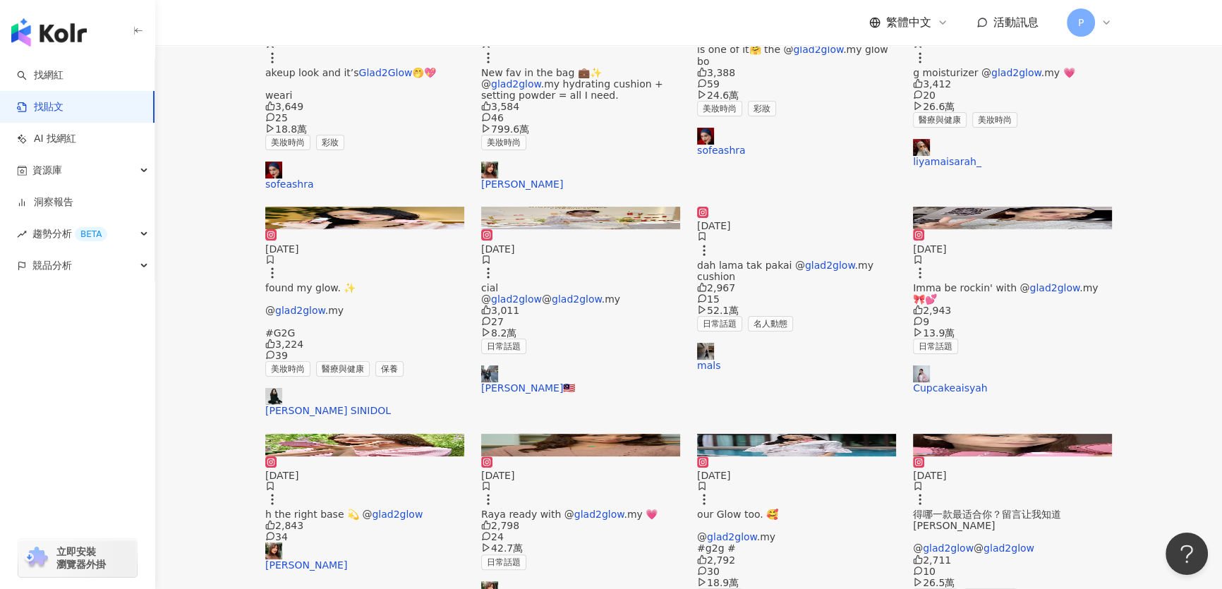
click at [618, 207] on img at bounding box center [580, 218] width 199 height 23
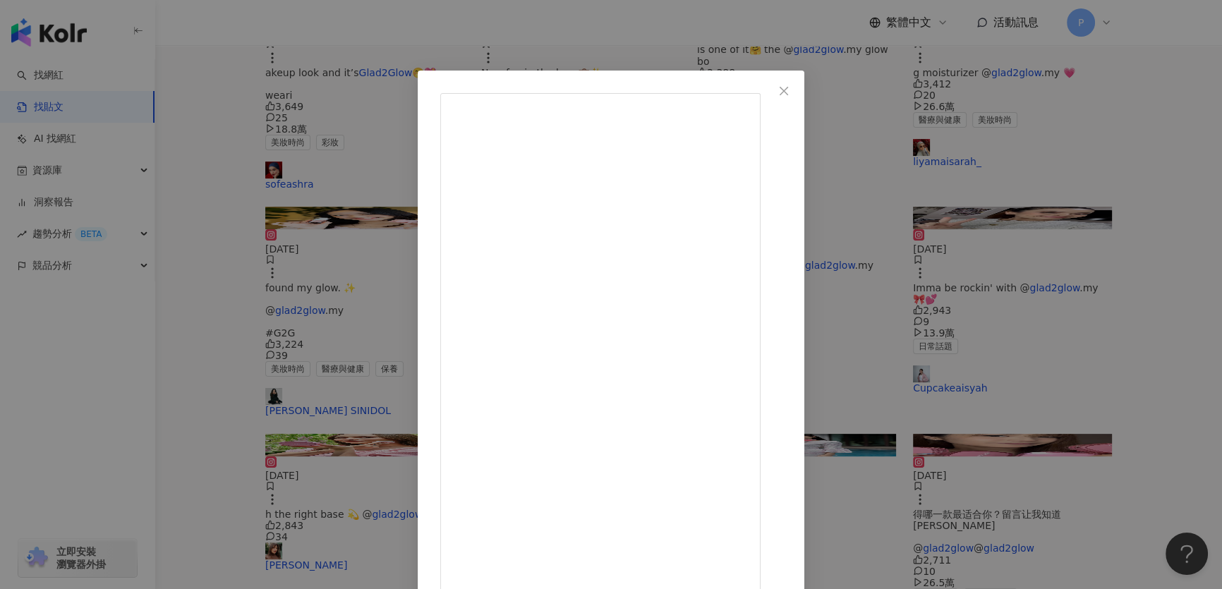
click at [971, 107] on div "Sharon🇲🇾 2025/5/9 27岁姐姐日常吐槽：出个门像打仗一样，有必要吗！ . 请珍惜每个和你出门还精心打扮的女生🥺😆我们真的太难了哈哈哈 . 影片…" at bounding box center [611, 294] width 1222 height 589
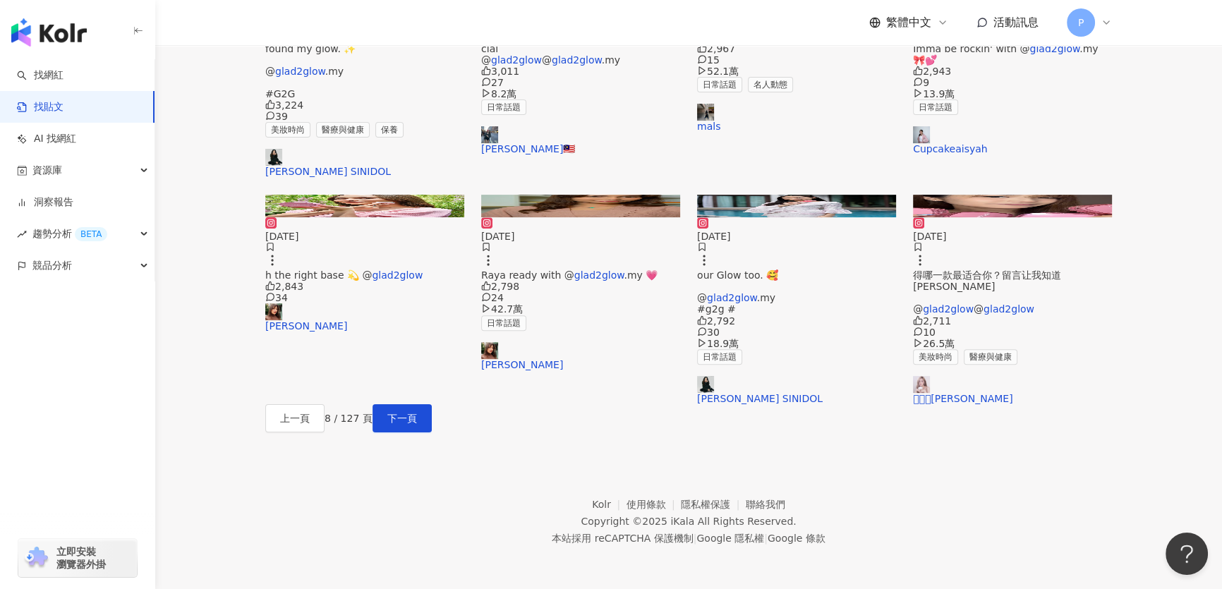
scroll to position [641, 0]
click at [406, 217] on img at bounding box center [364, 206] width 199 height 23
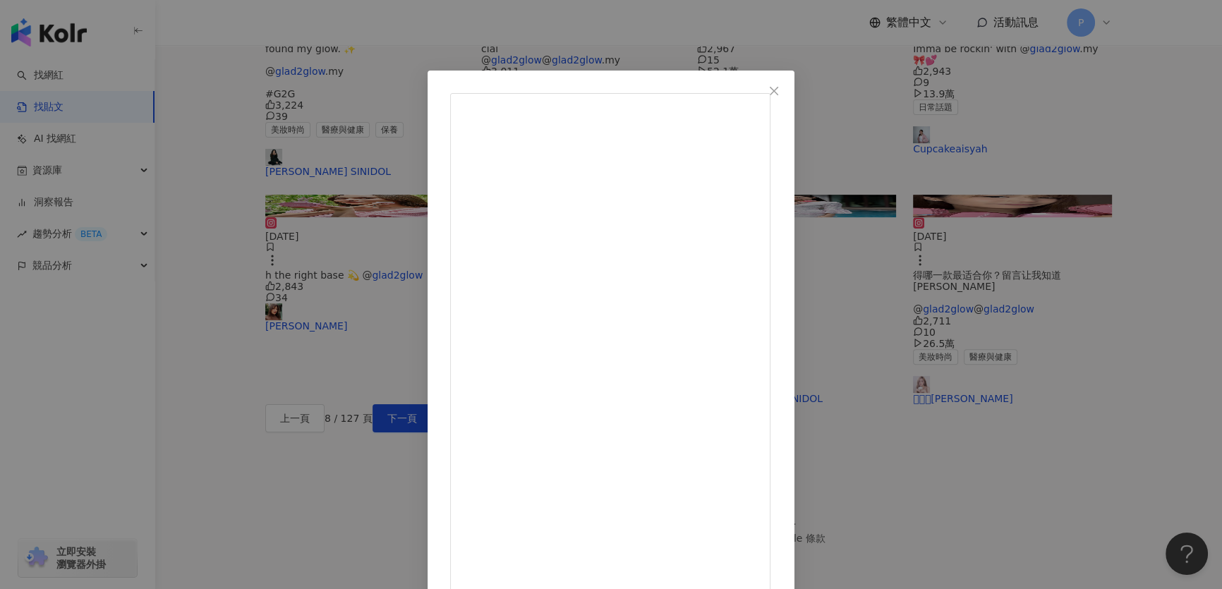
click at [1013, 240] on div "ANNA JOBLING 2025/6/13 When your glow-up starts with the right base 💫 @glad2glo…" at bounding box center [611, 294] width 1222 height 589
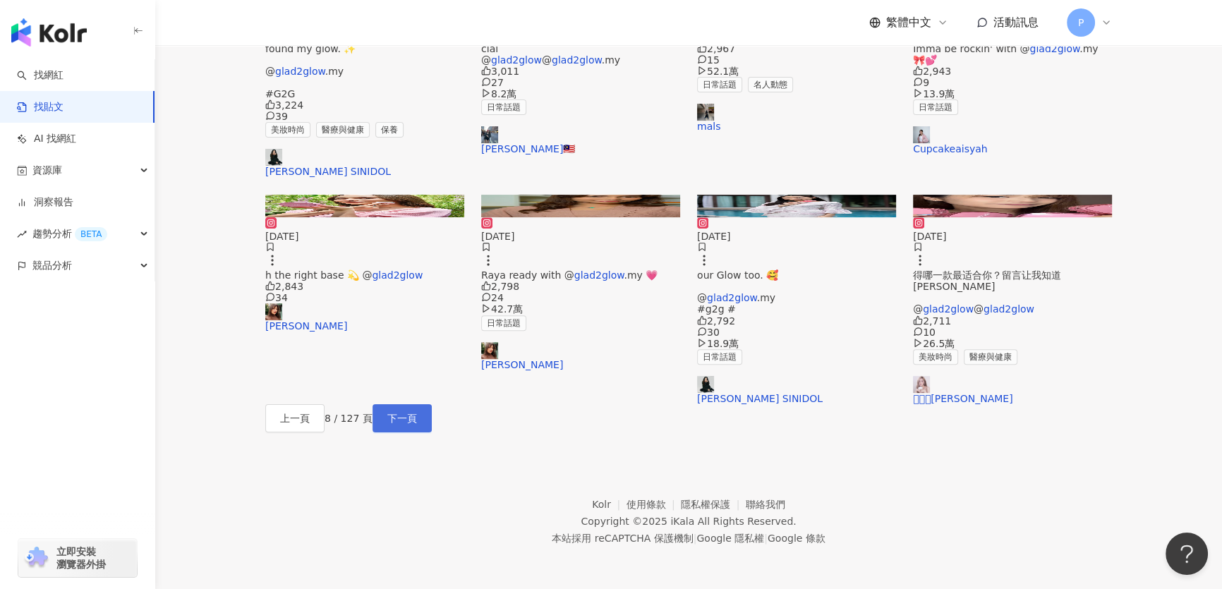
click at [417, 424] on span "下一頁" at bounding box center [402, 418] width 30 height 11
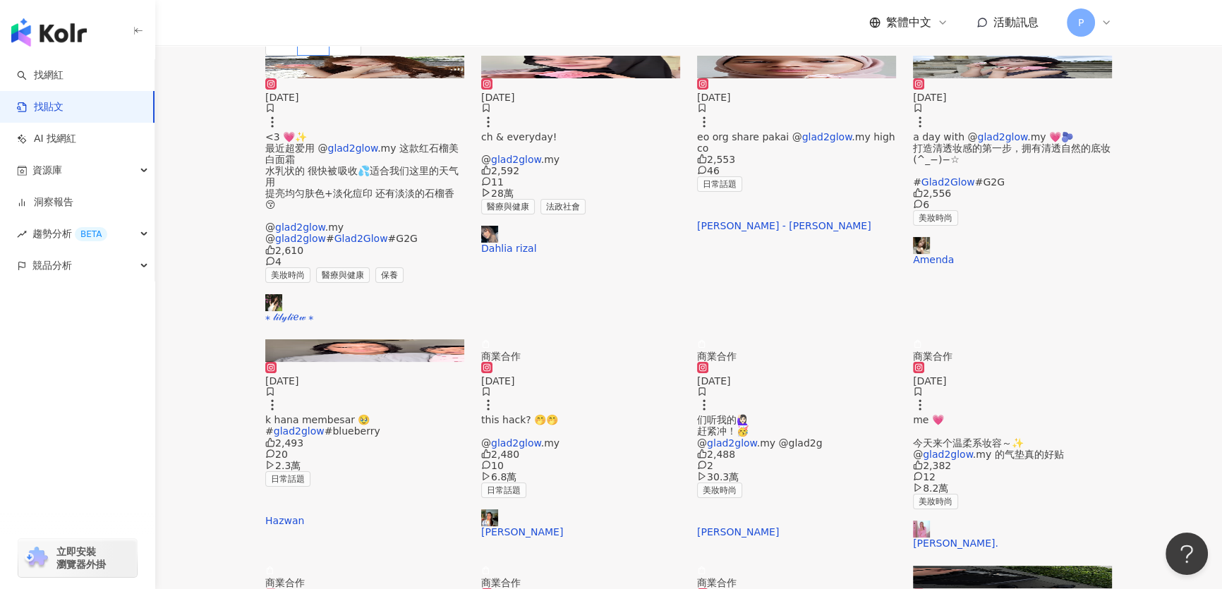
scroll to position [0, 0]
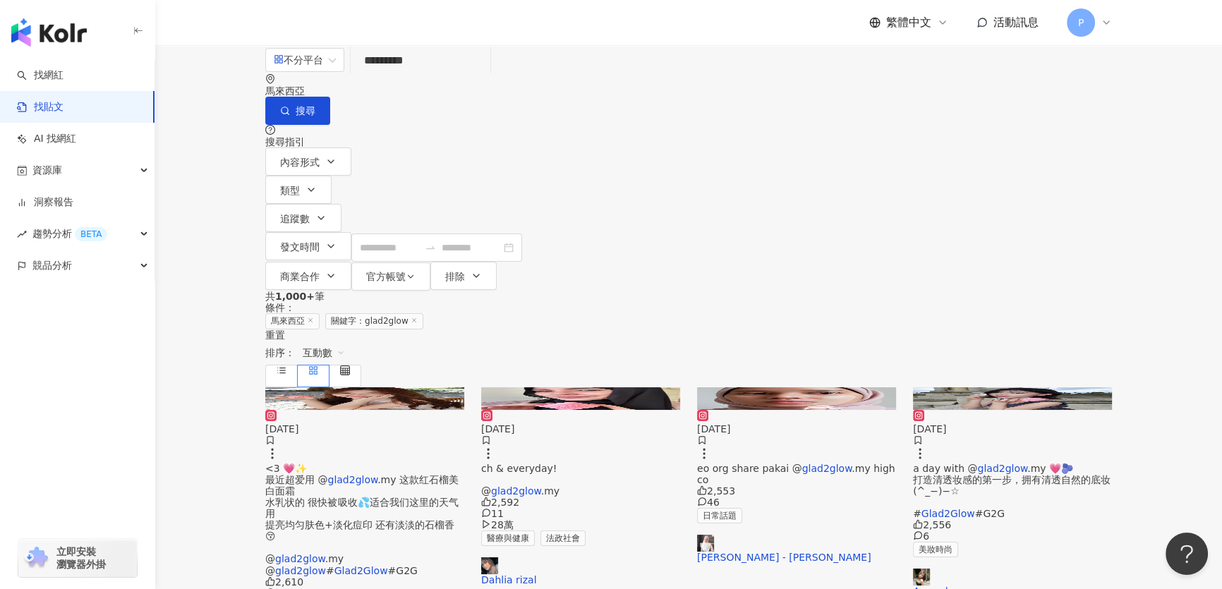
click at [346, 387] on img at bounding box center [364, 398] width 199 height 23
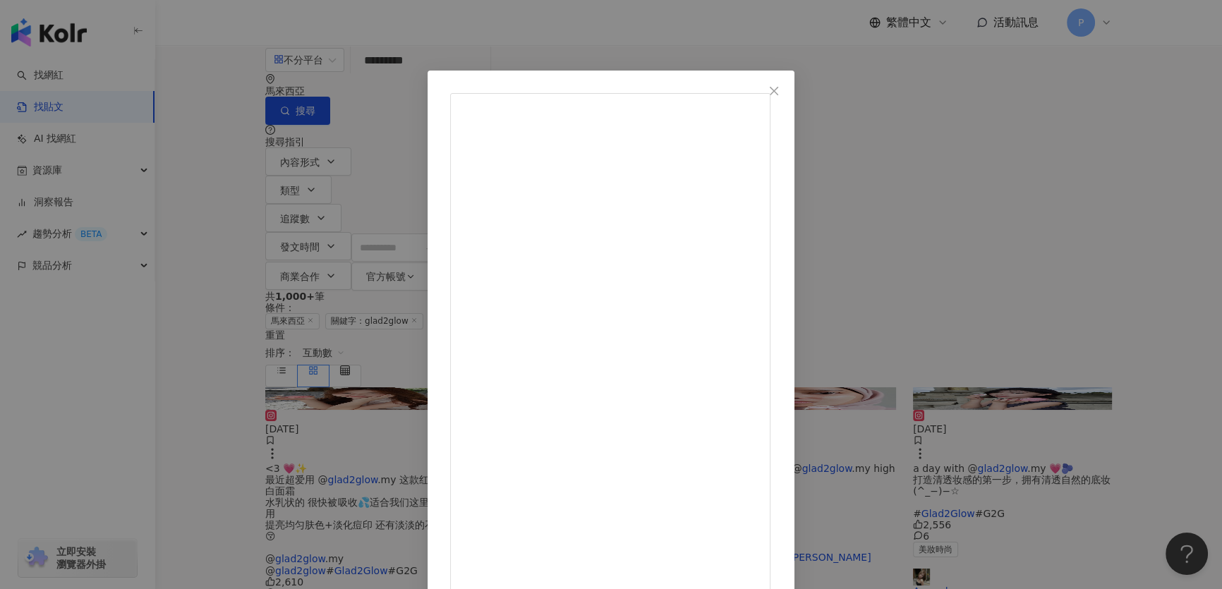
click at [1045, 240] on div "⁎ 𝓁𝒾𝓁𝓎𝓁𝒾ℯ𝓌 ⁎ 2025/7/12 <3 💗✨ 最近超爱用 @glad2glow.my 这款红石榴美白面霜 水乳状的 很快被吸收💦适合我们这里的天气…" at bounding box center [611, 294] width 1222 height 589
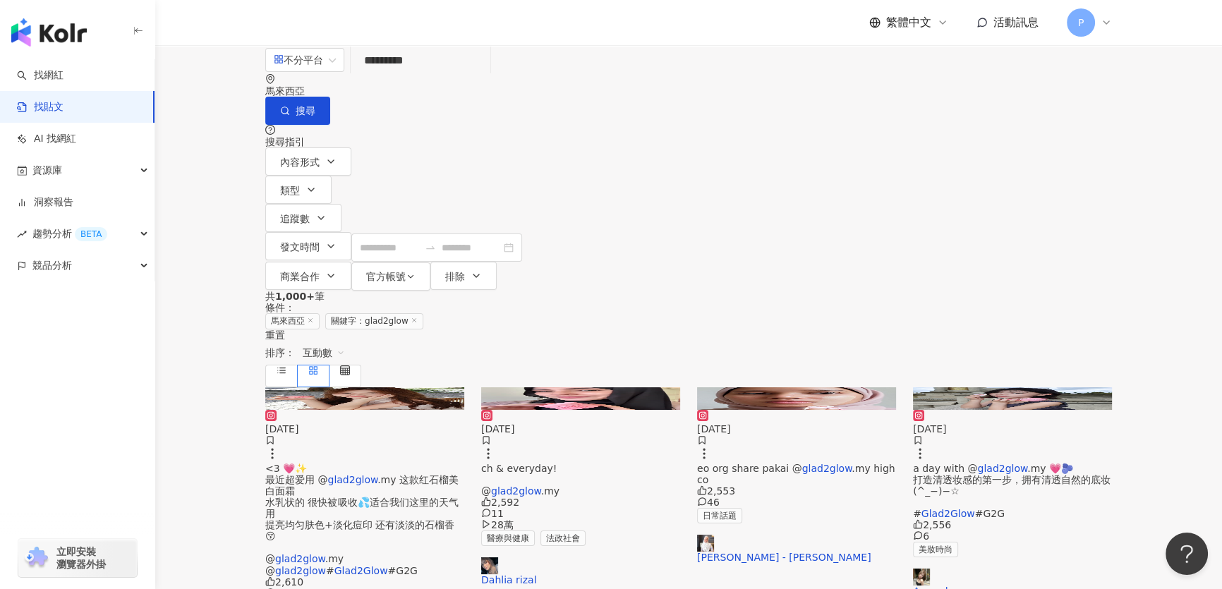
click at [1047, 387] on img at bounding box center [1012, 398] width 199 height 23
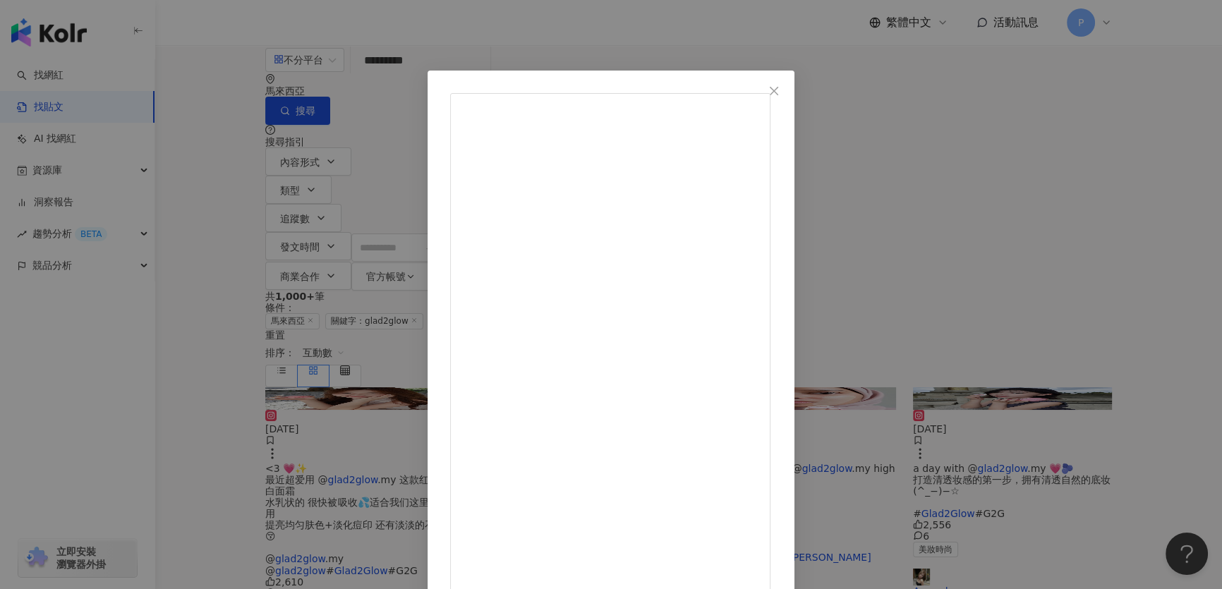
click at [1050, 144] on div "Amenda 2024/10/23 a day with @glad2glow.my 💗🫐 打造清透妆感的第一步，拥有清透自然的底妆(^_−)−☆ #Glad…" at bounding box center [611, 294] width 1222 height 589
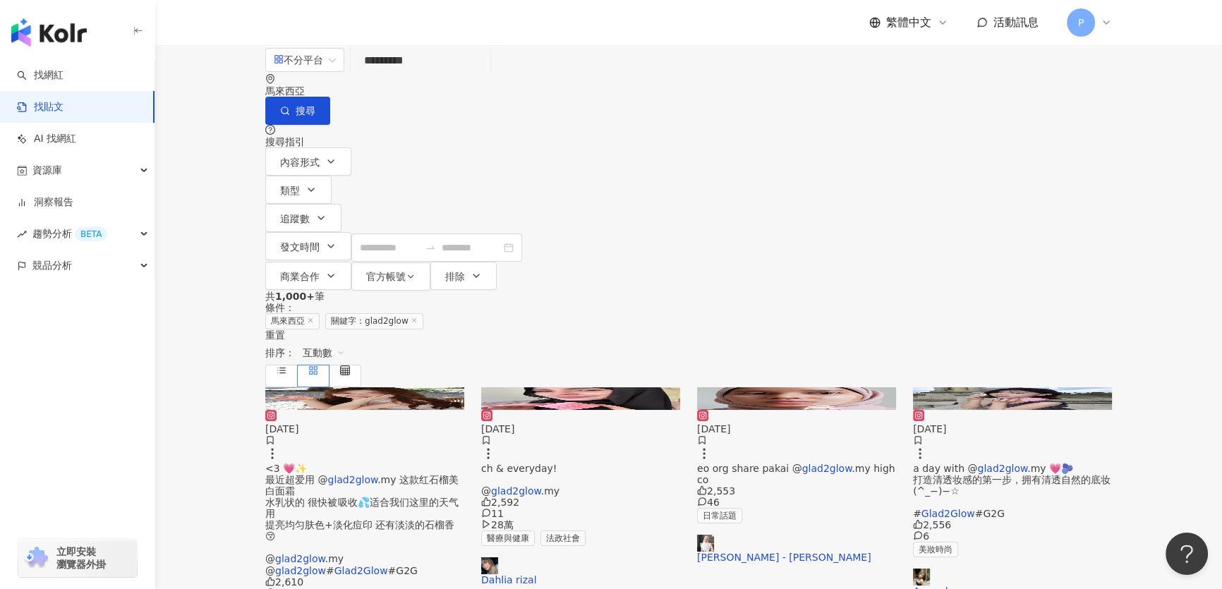
click at [365, 387] on img at bounding box center [364, 398] width 199 height 23
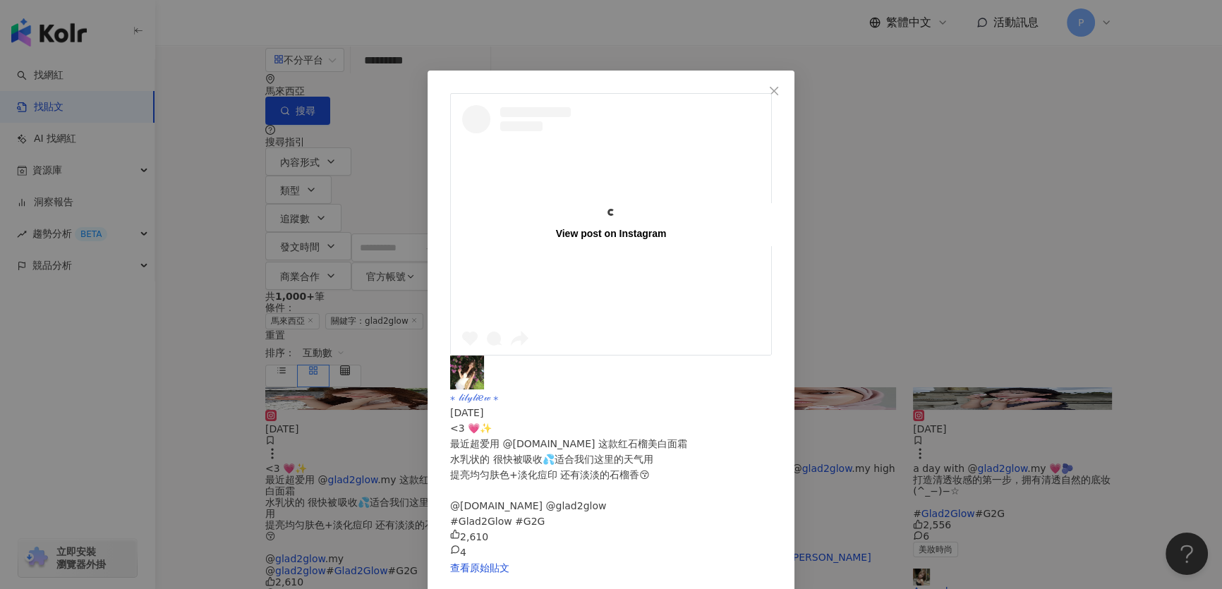
click at [667, 356] on div "⁎ 𝓁𝒾𝓁𝓎𝓁𝒾ℯ𝓌 ⁎ 2025/7/12 <3 💗✨ 最近超爱用 @glad2glow.my 这款红石榴美白面霜 水乳状的 很快被吸收💦适合我们这里的天气…" at bounding box center [611, 458] width 322 height 205
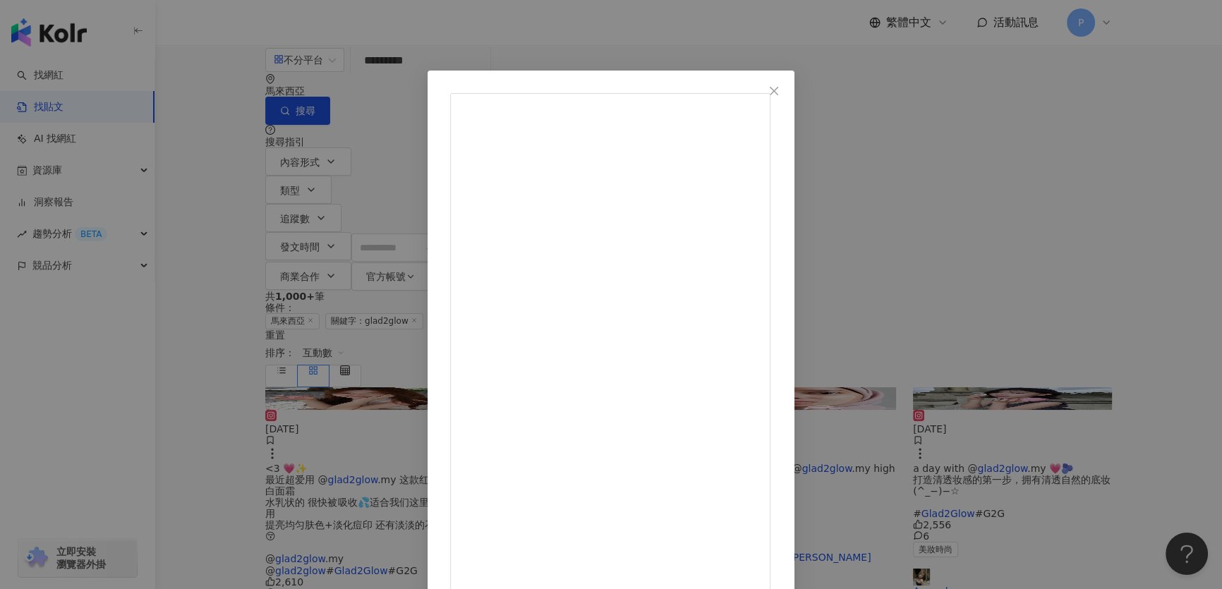
click at [1023, 201] on div "⁎ 𝓁𝒾𝓁𝓎𝓁𝒾ℯ𝓌 ⁎ 2025/7/12 <3 💗✨ 最近超爱用 @glad2glow.my 这款红石榴美白面霜 水乳状的 很快被吸收💦适合我们这里的天气…" at bounding box center [611, 294] width 1222 height 589
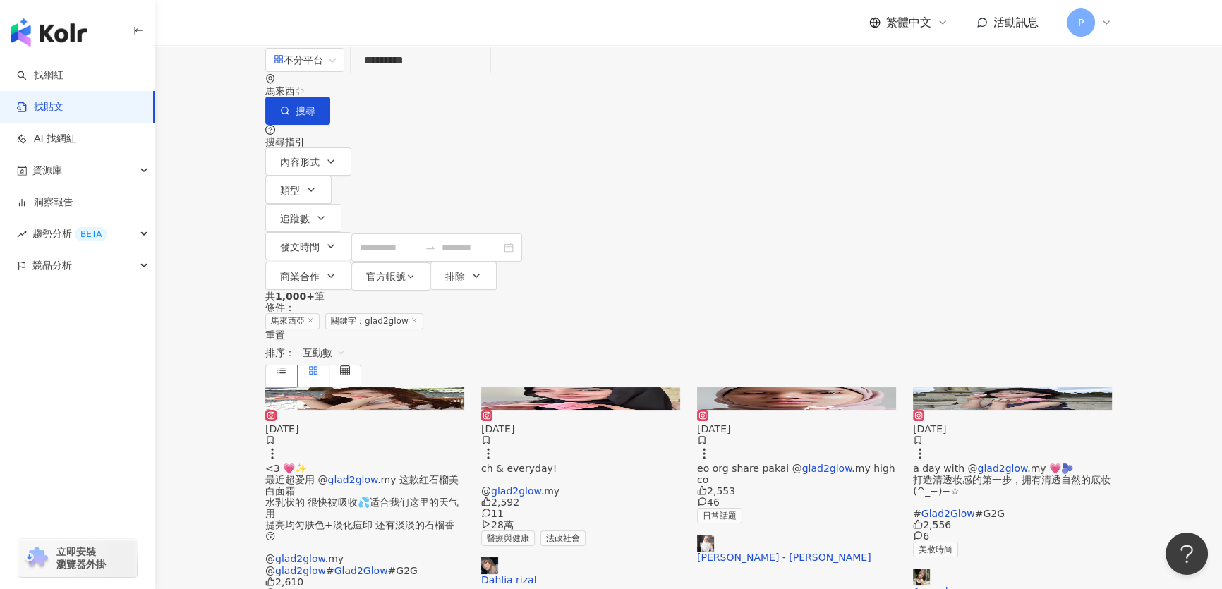
scroll to position [256, 0]
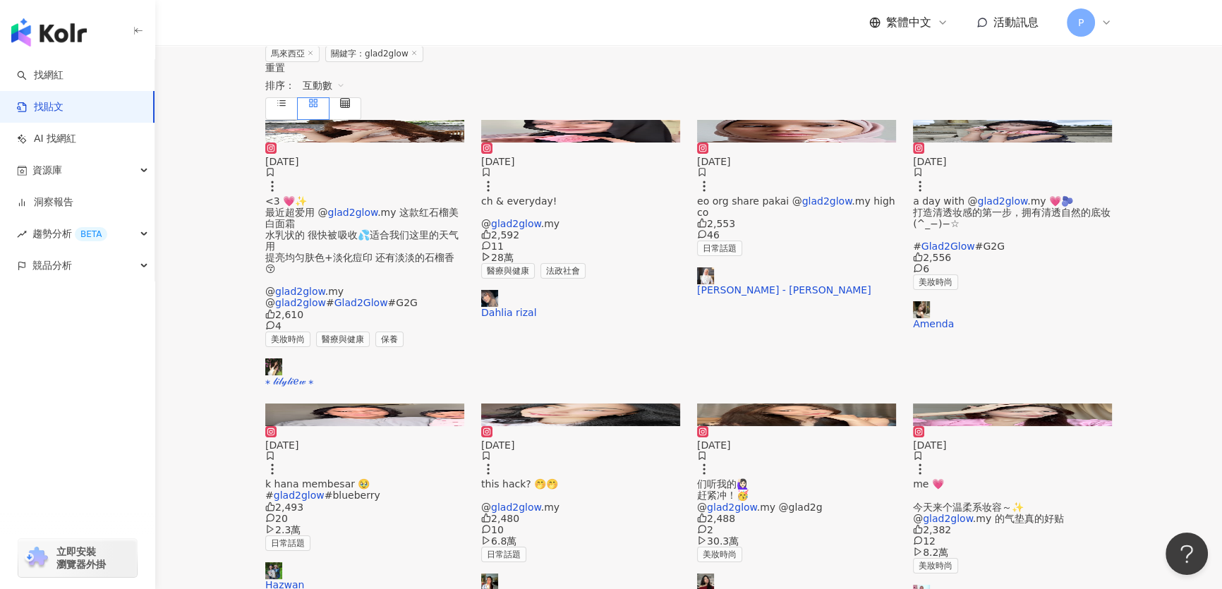
click at [847, 403] on img at bounding box center [796, 414] width 199 height 23
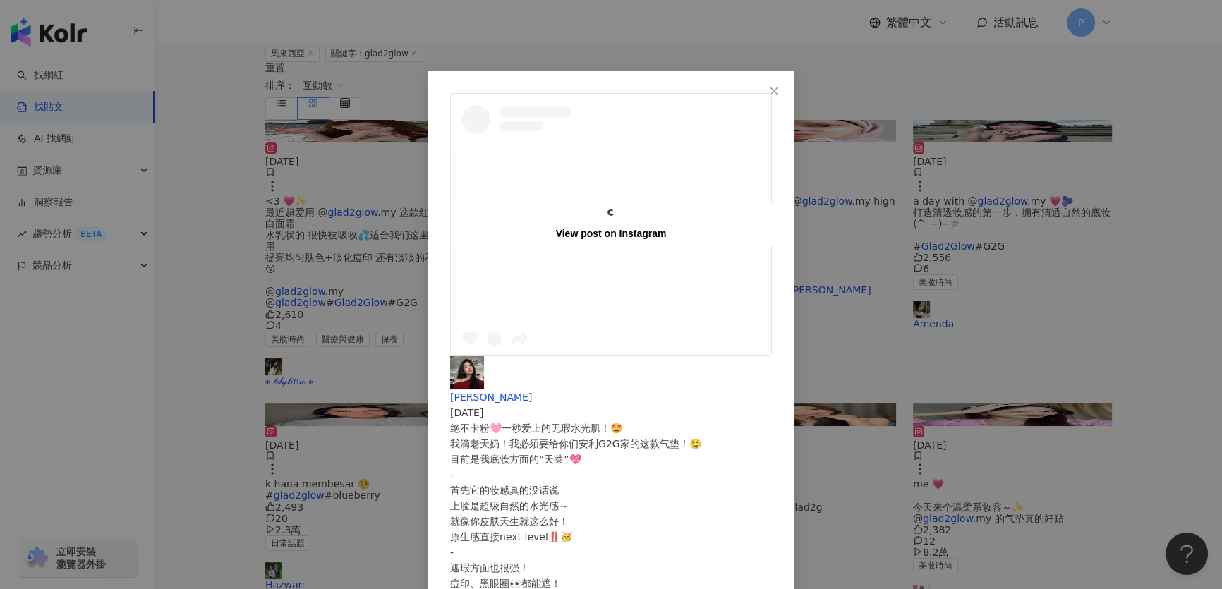
click at [1031, 272] on div "View post on Instagram Xiao wu 2025/4/24 绝不卡粉🩷一秒爱上的无瑕水光肌！🤩 我滴老天奶！我必须要给你们安利G2G家的…" at bounding box center [611, 294] width 1222 height 589
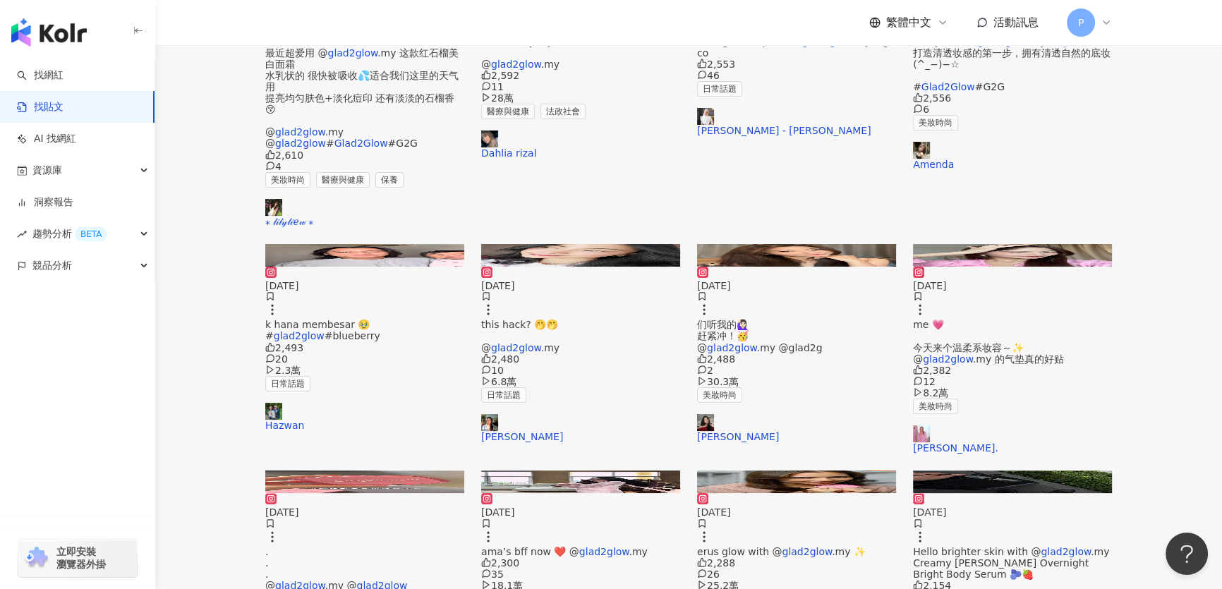
scroll to position [449, 0]
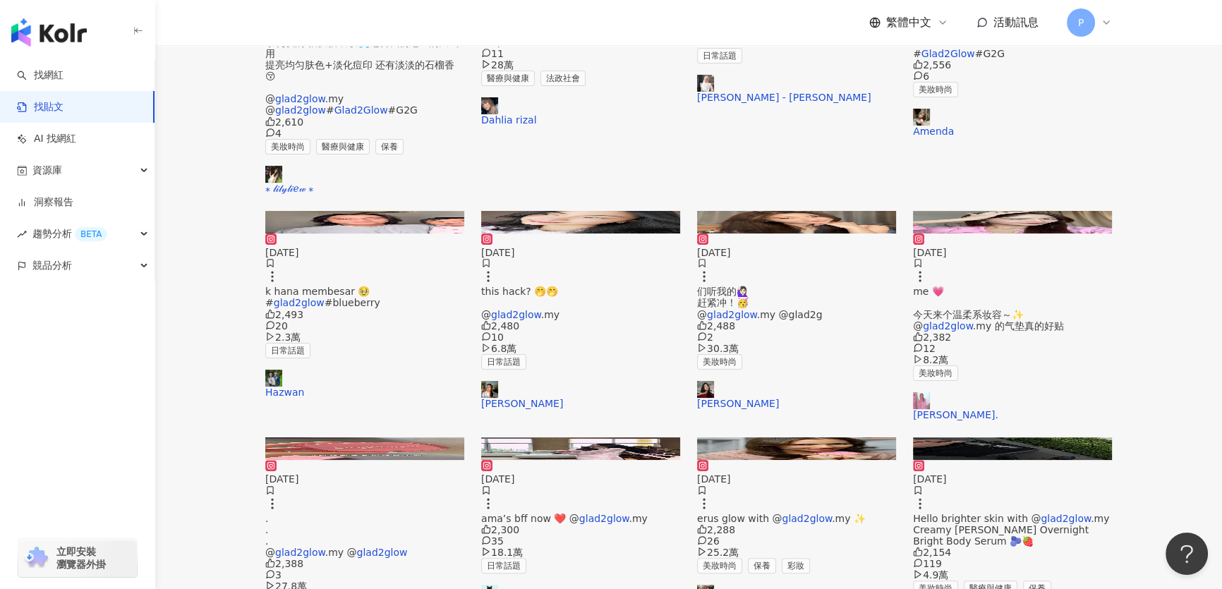
click at [1021, 211] on img at bounding box center [1012, 222] width 199 height 23
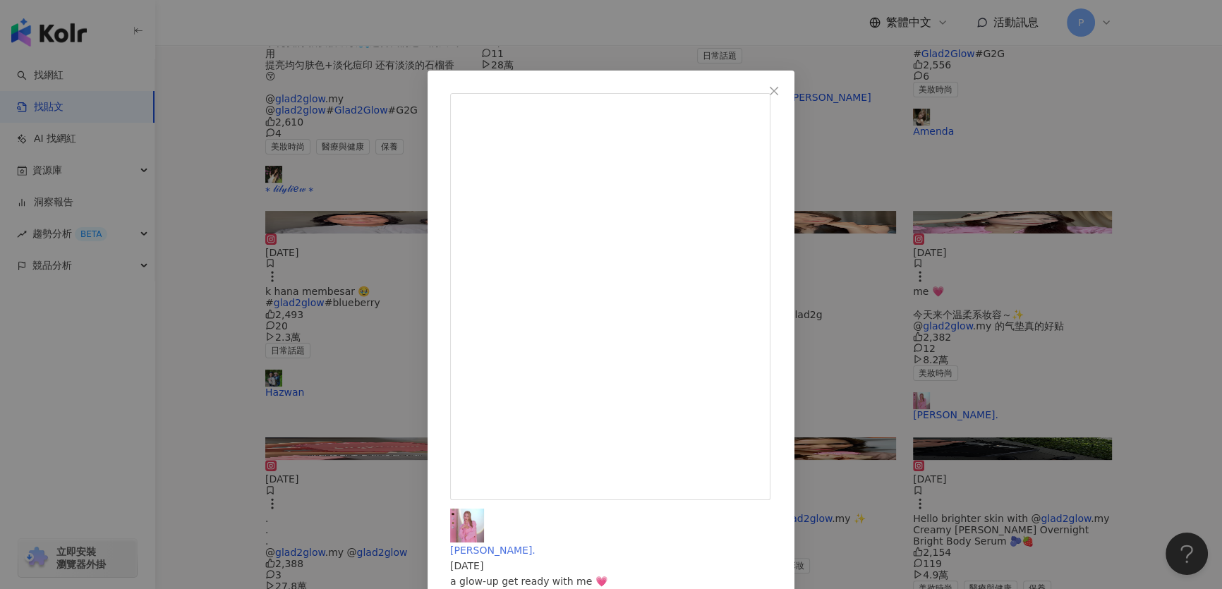
click at [484, 509] on img at bounding box center [467, 526] width 34 height 34
click at [1058, 235] on div "琳. 2025/5/20 a glow-up get ready with me 💗 今天来个温柔系妆容～✨ @glad2glow.my 的气垫真的好贴妆！ …" at bounding box center [611, 294] width 1222 height 589
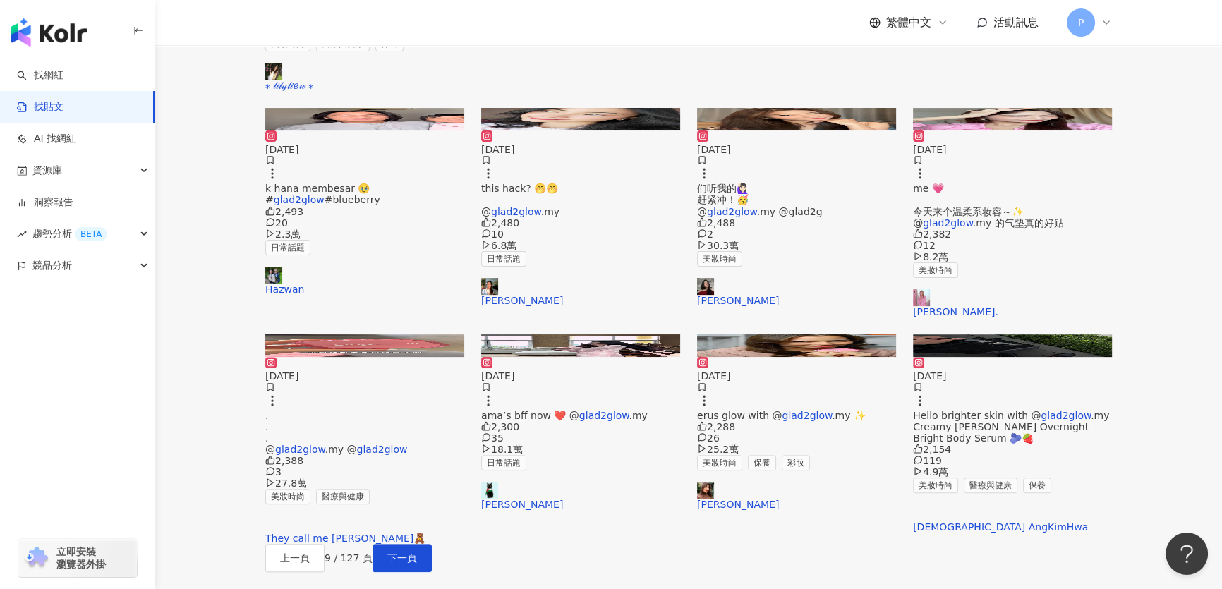
scroll to position [705, 0]
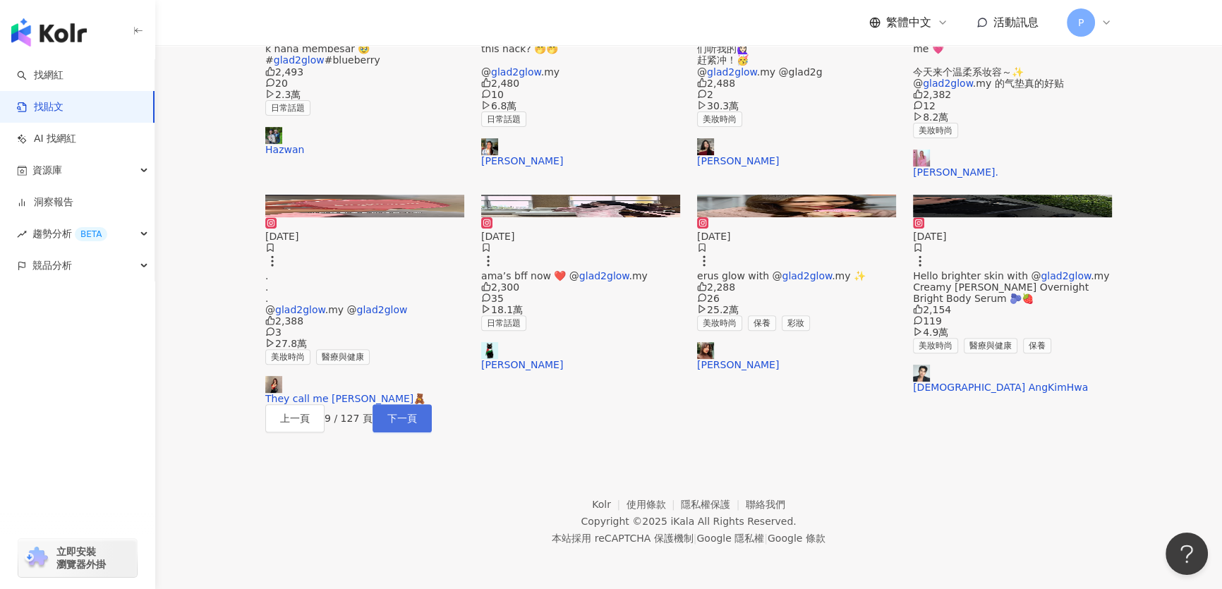
click at [417, 424] on span "下一頁" at bounding box center [402, 418] width 30 height 11
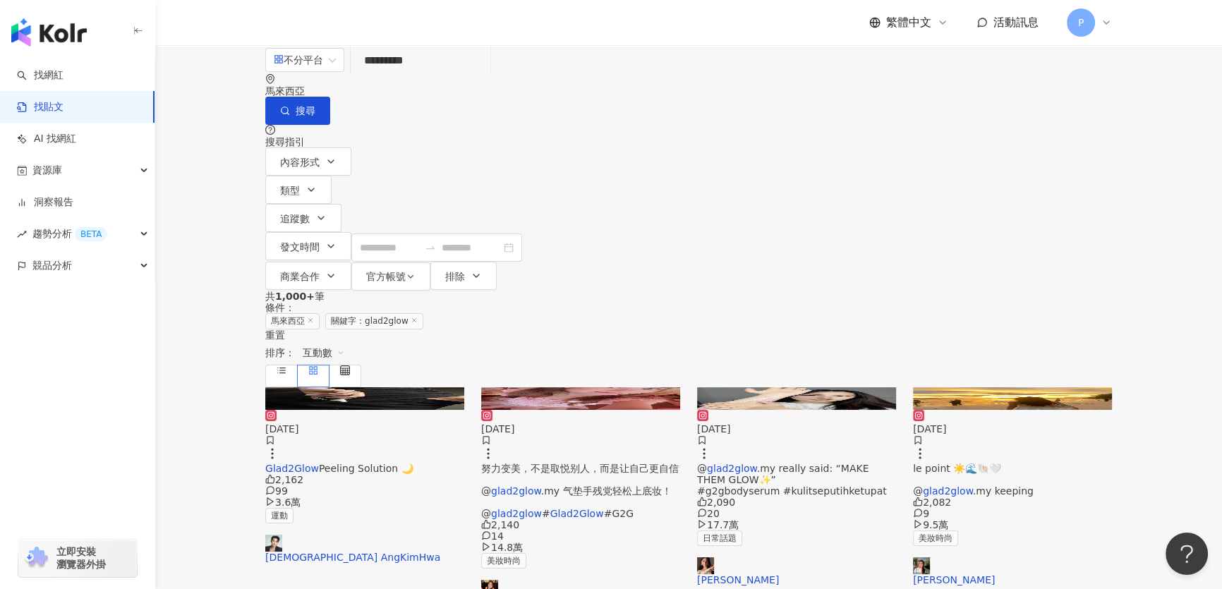
scroll to position [63, 0]
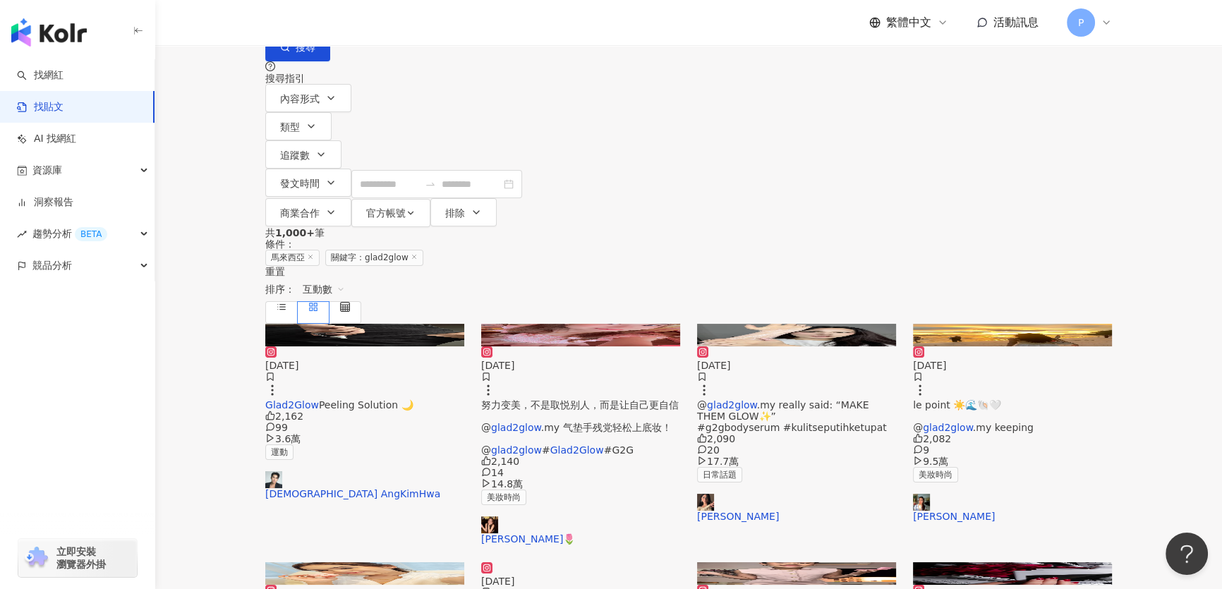
click at [511, 324] on img at bounding box center [580, 335] width 199 height 23
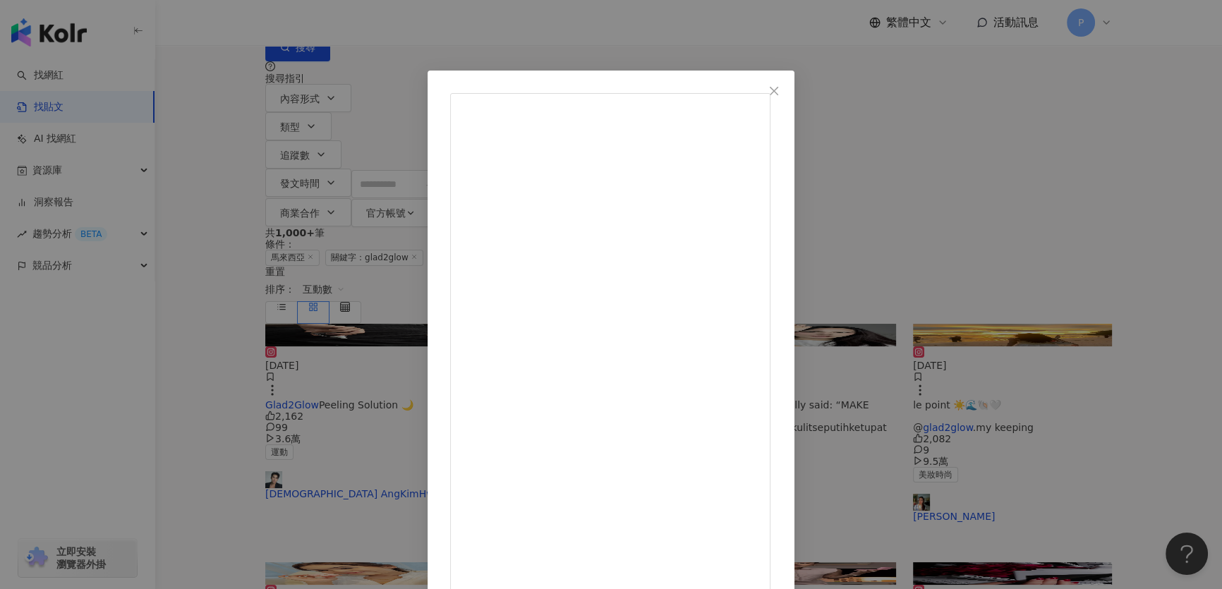
click at [938, 248] on div "Zhi Xin 欣🌷 2025/3/27 努力变美，不是取悦别人，而是让自己更自信 @glad2glow.my 气垫手残党轻松上底妆！ @glad2glow …" at bounding box center [611, 294] width 1222 height 589
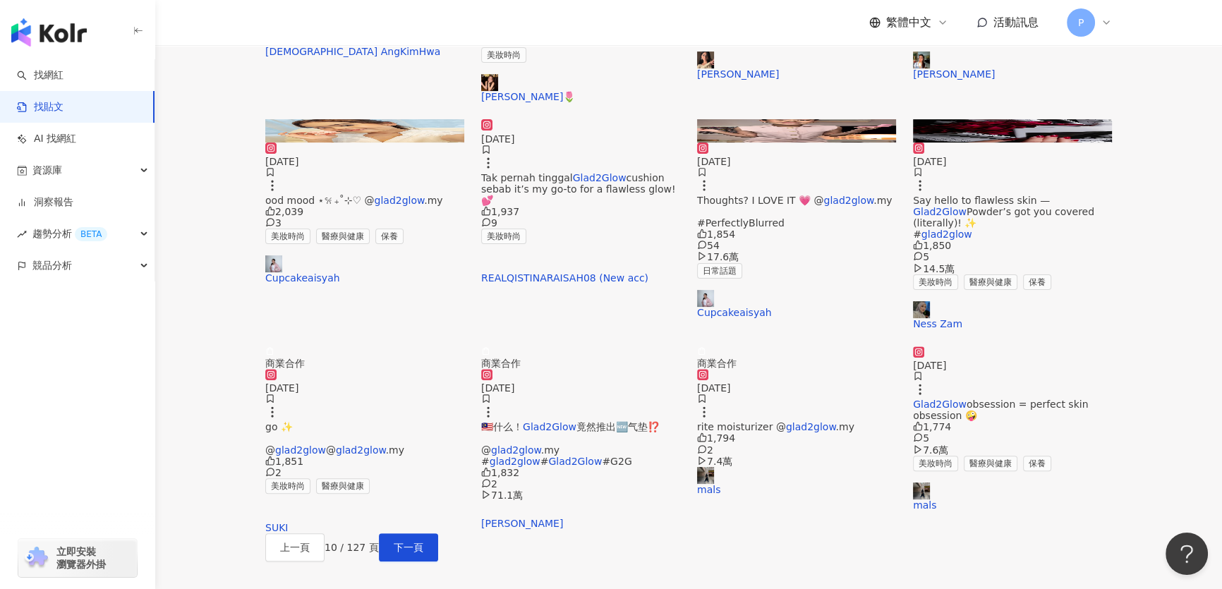
scroll to position [513, 0]
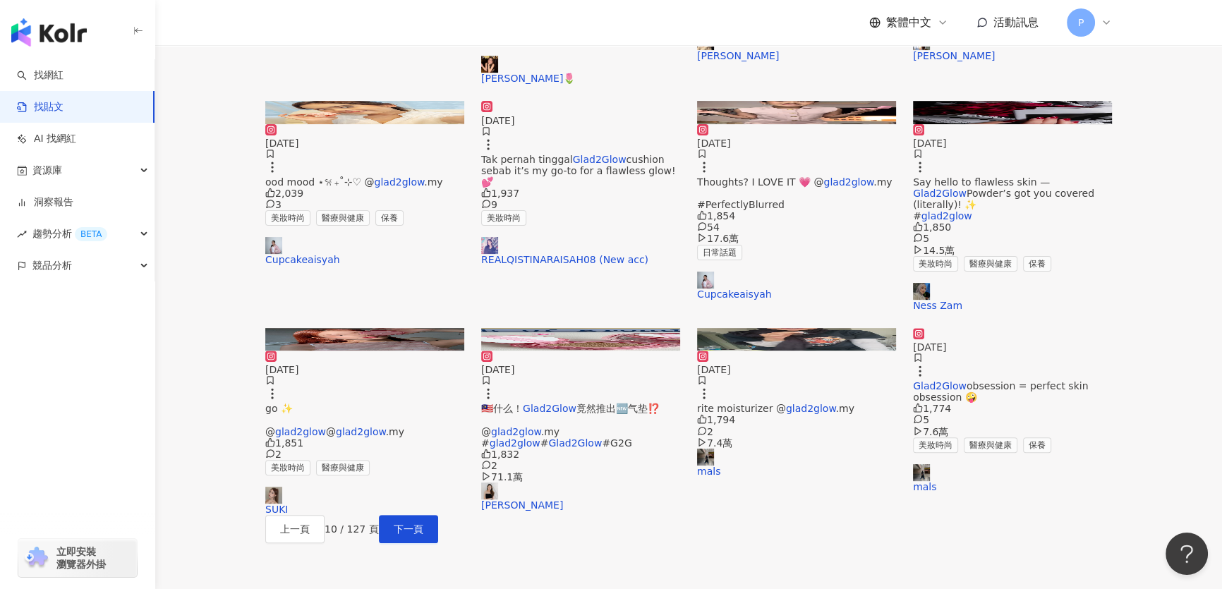
click at [431, 328] on img at bounding box center [364, 339] width 199 height 23
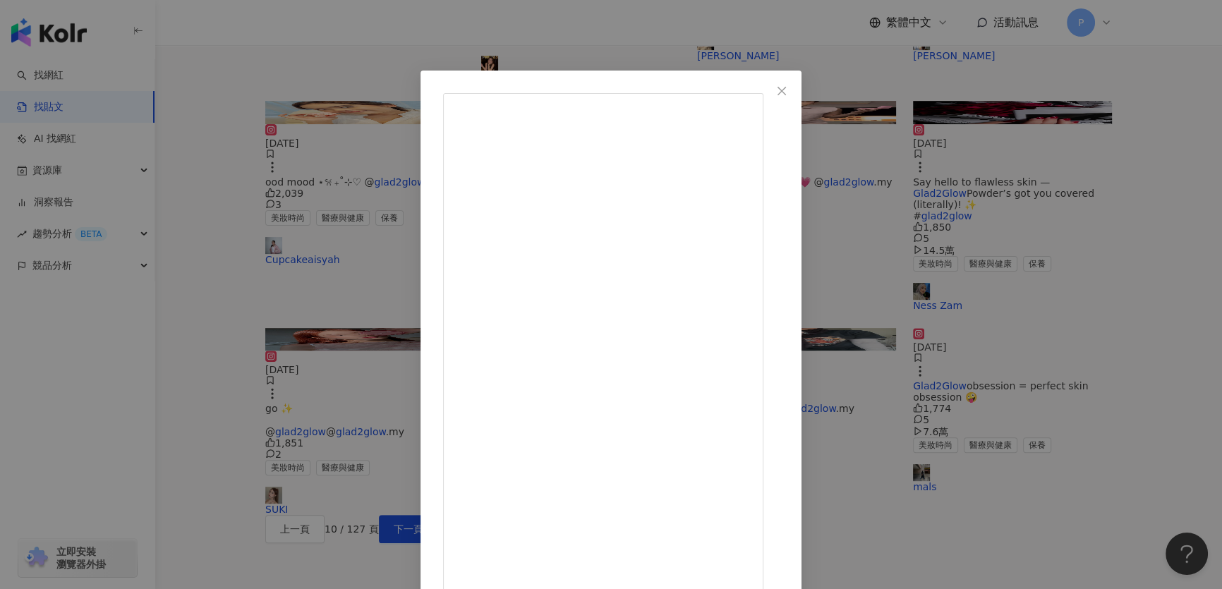
click at [1092, 420] on div "SUKI 2024/11/2 Cute pink compact 🎀🌸 Perfect for a quick touch-up and a natural …" at bounding box center [611, 294] width 1222 height 589
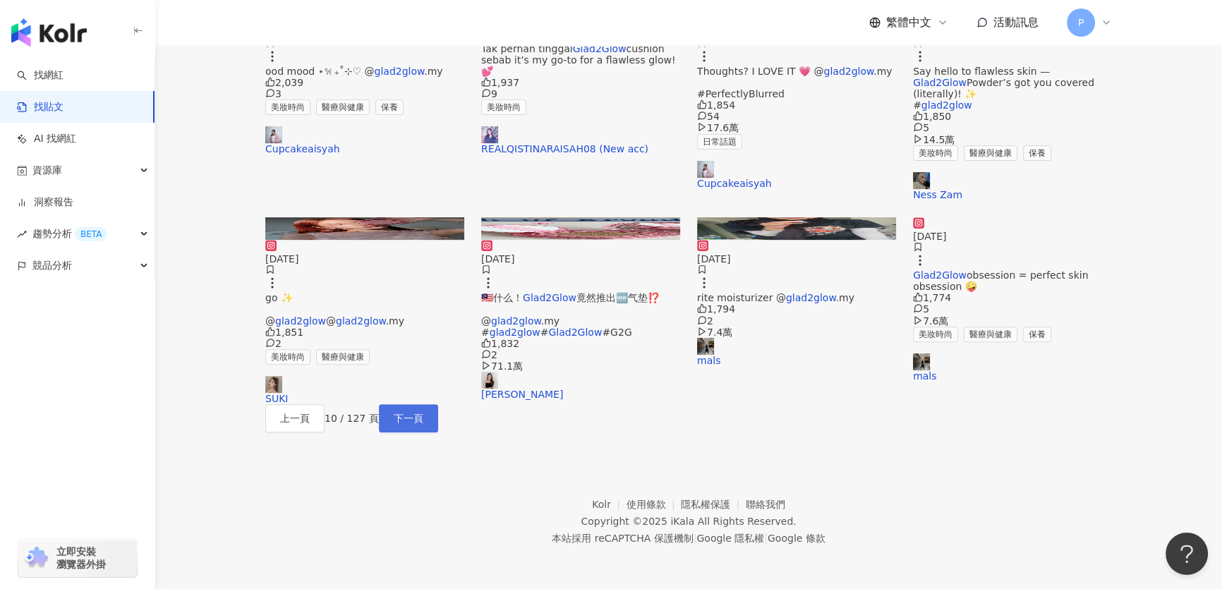
scroll to position [570, 0]
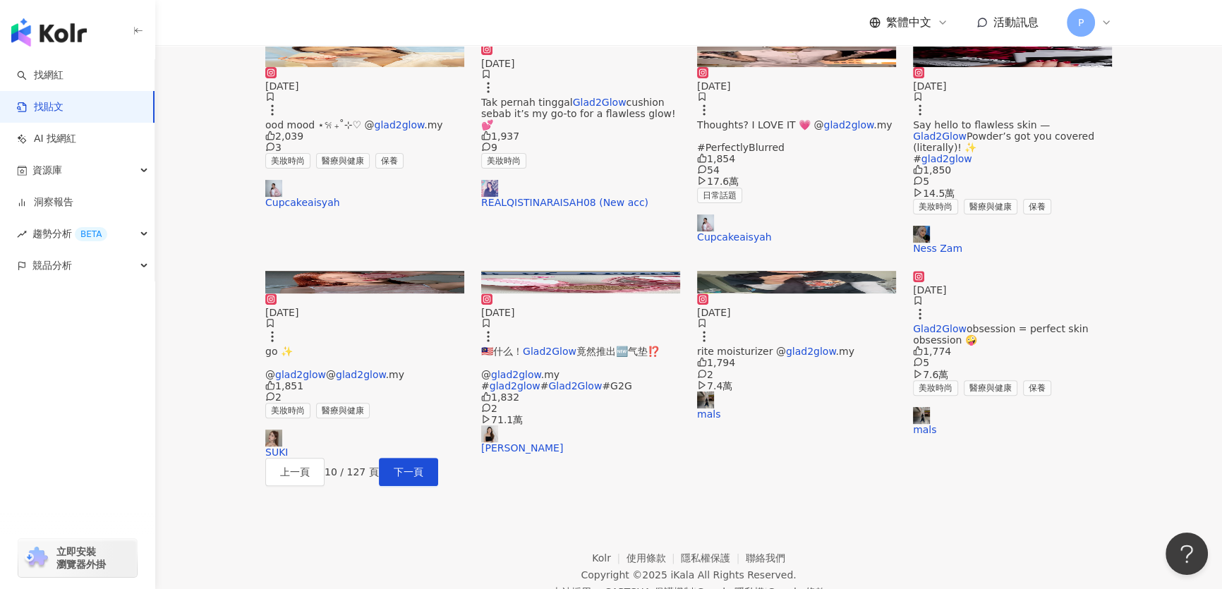
click at [515, 274] on img at bounding box center [580, 282] width 199 height 23
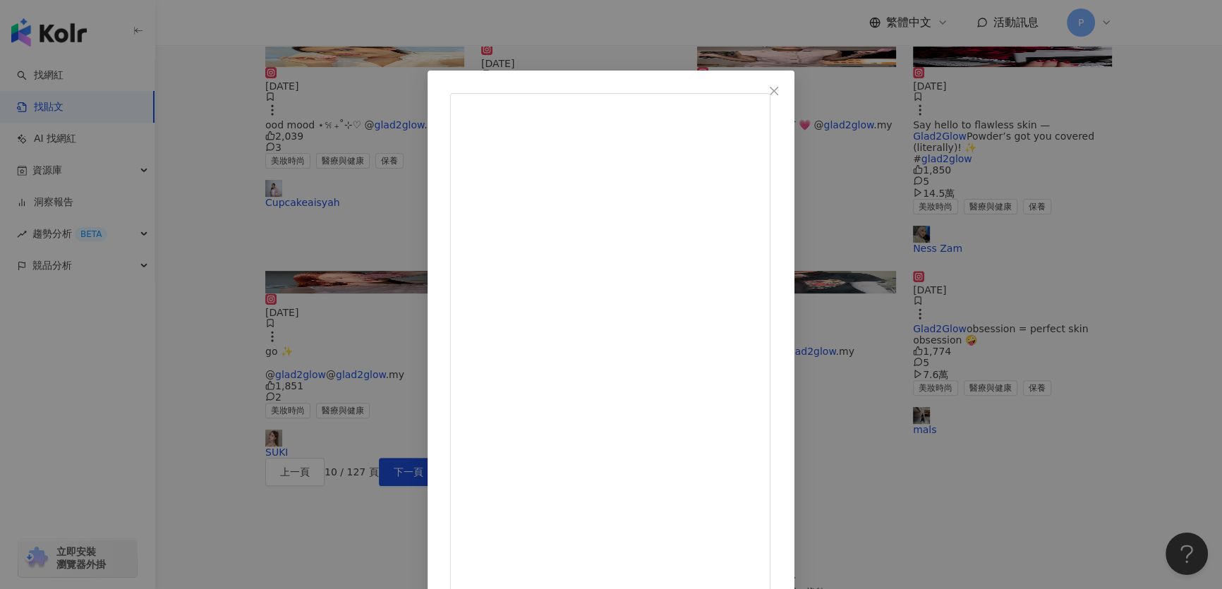
click at [1123, 196] on div "Shirlyn Yeap 2025/5/19 🇲🇾什么！Glad2Glow竟然推出🆕气垫⁉️ @glad2glow.my #glad2glow #Glad2G…" at bounding box center [611, 294] width 1222 height 589
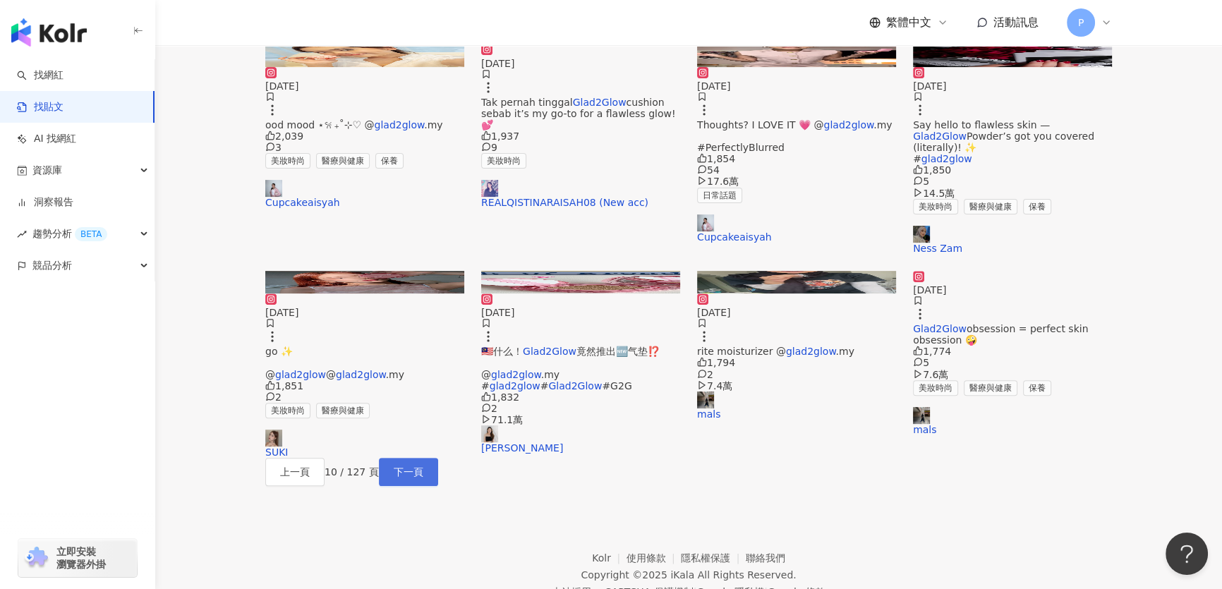
click at [423, 478] on span "下一頁" at bounding box center [409, 471] width 30 height 11
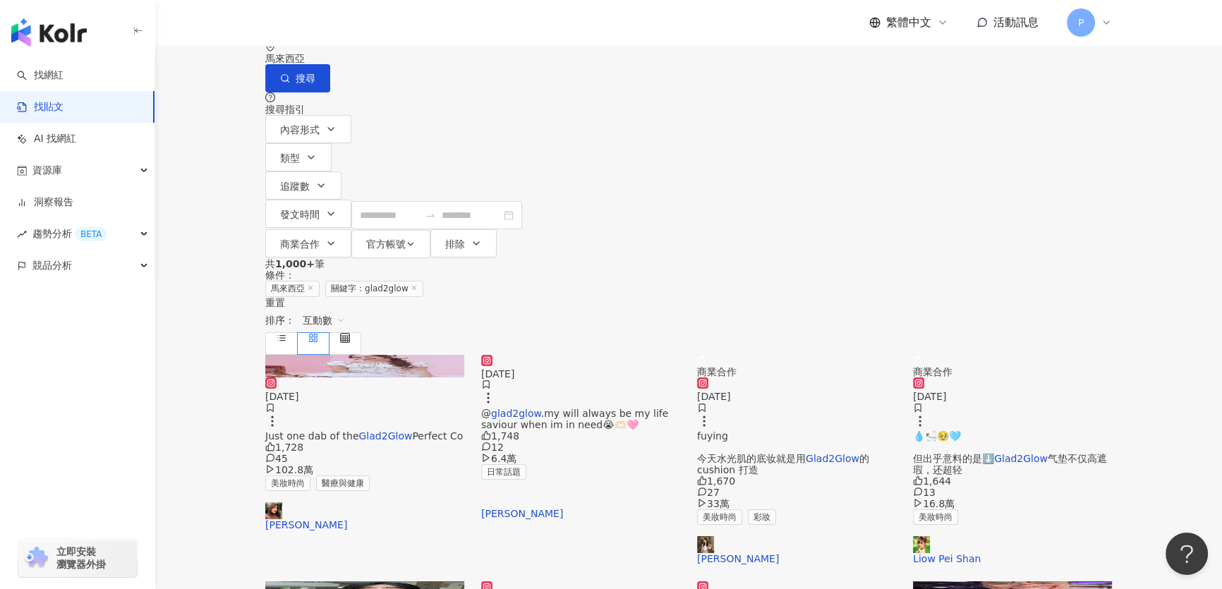
scroll to position [0, 0]
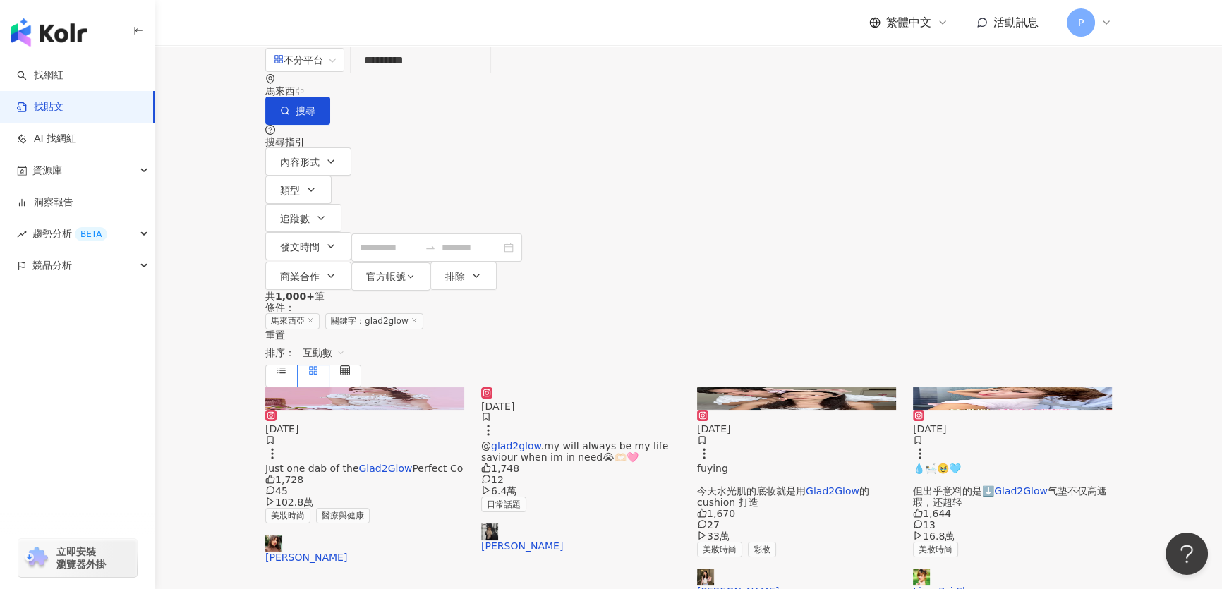
click at [327, 387] on img at bounding box center [364, 398] width 199 height 23
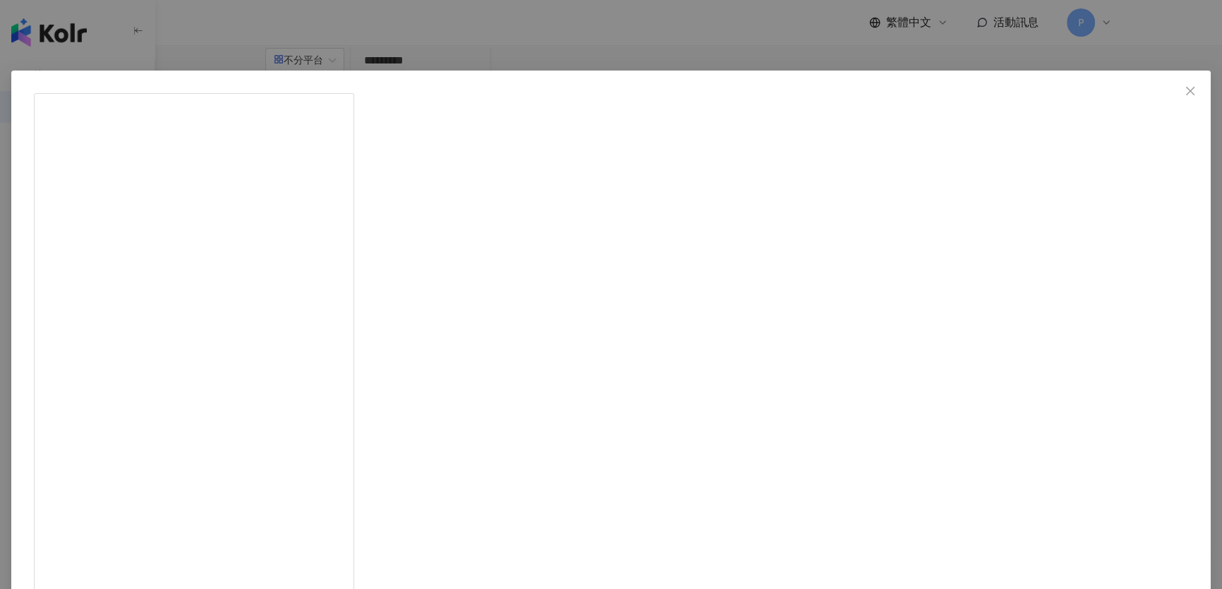
click at [979, 274] on div "ANNA JOBLING 2025/3/14 🎬 Lights, camera, ACTION! Just one dab of the Glad2Glow …" at bounding box center [611, 294] width 1222 height 589
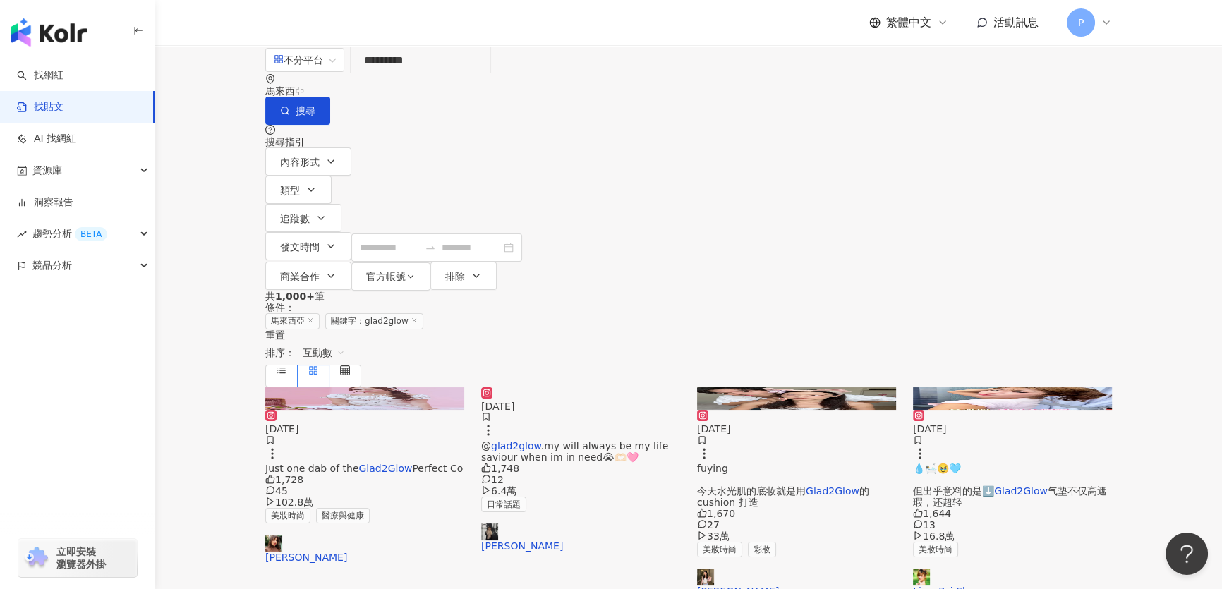
click at [835, 387] on img at bounding box center [796, 398] width 199 height 23
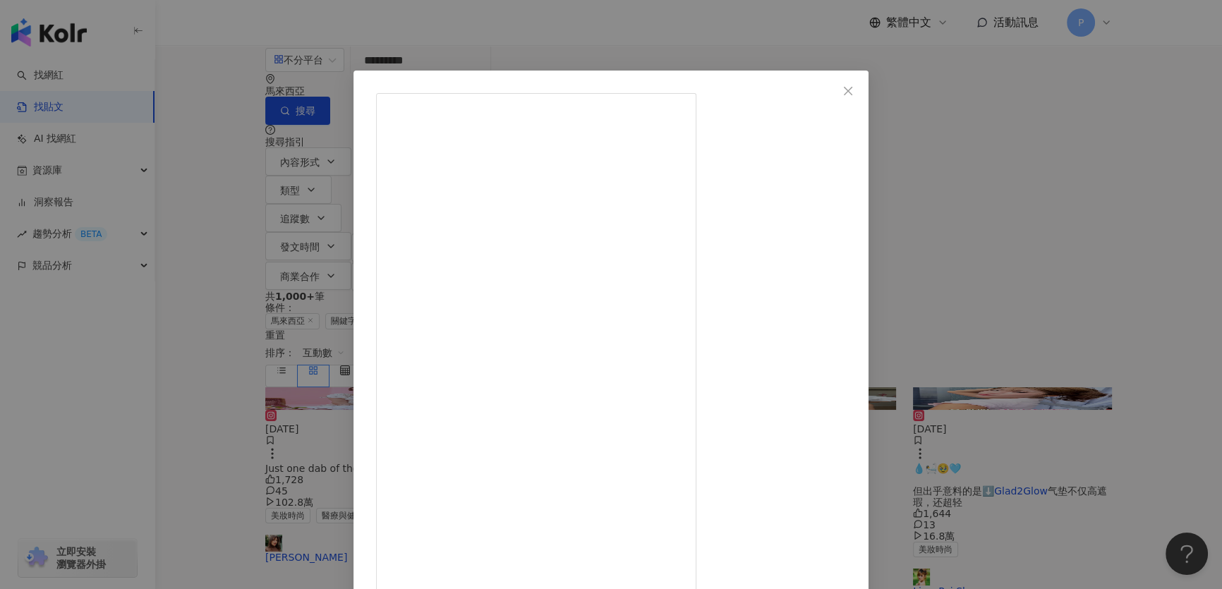
click at [1014, 195] on div "Lovell Tan 陈馷佳 2025/5/21 男友每天说我化妆很久！ 今天就让你帮我画😝 @chronfuying 今天水光肌的底妆就是用Glad2Glo…" at bounding box center [611, 294] width 1222 height 589
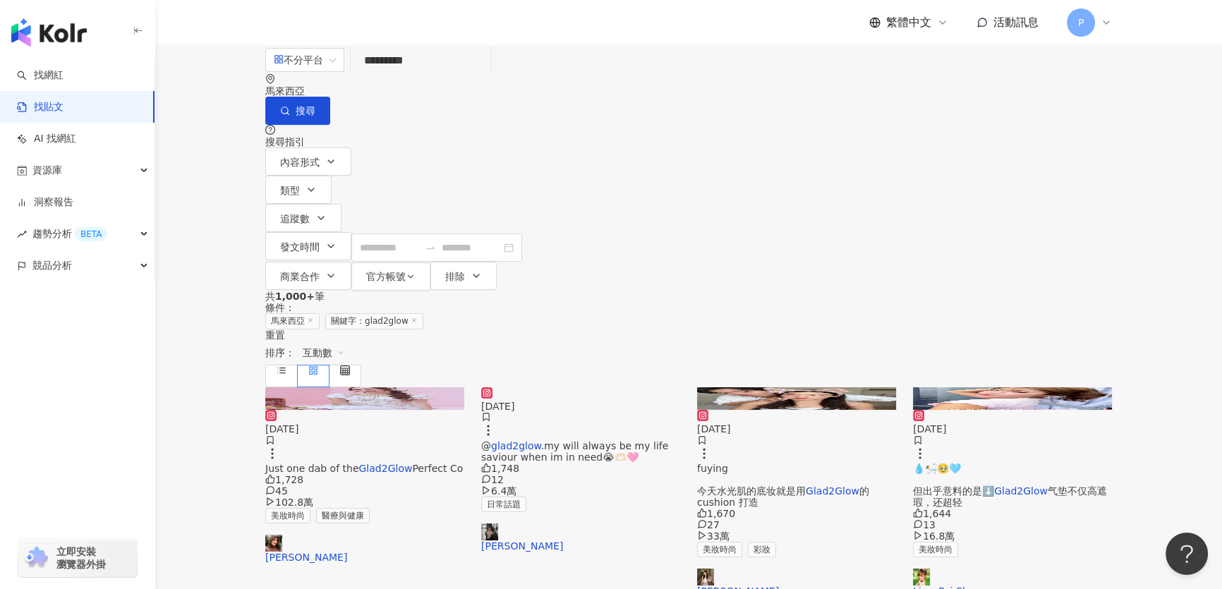
click at [1047, 387] on img at bounding box center [1012, 398] width 199 height 23
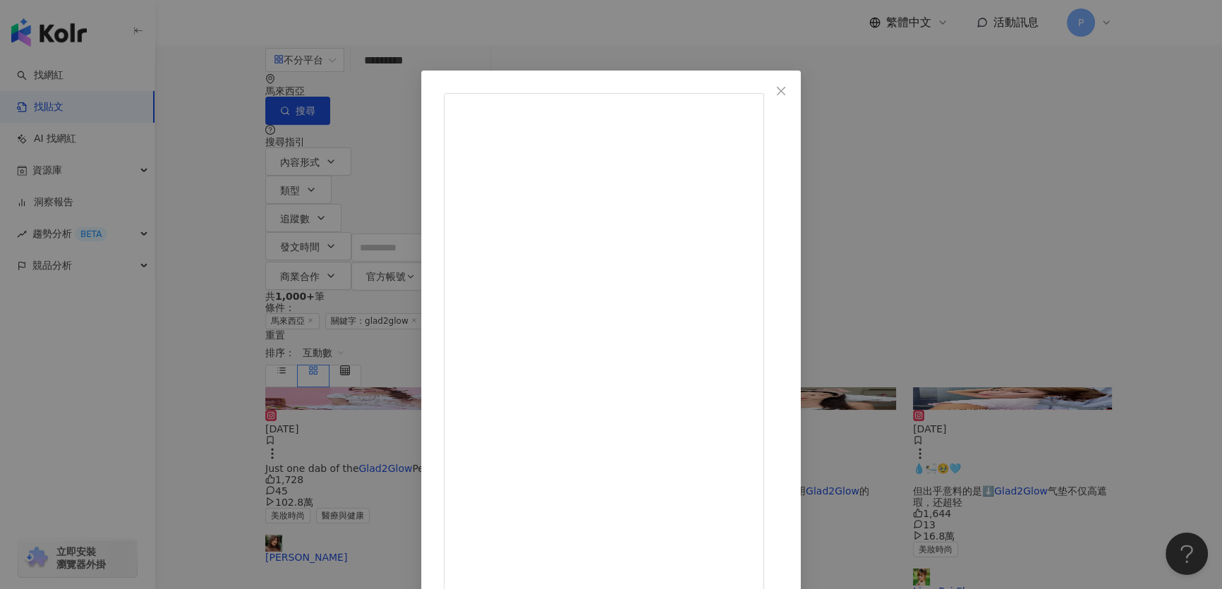
click at [927, 233] on div "Liow Pei Shan 2025/5/27 叫你洒水…不是洗澡…💧🛀🥹🩵 但出乎意料的是⬇️ Glad2Glow气垫不仅高遮瑕，还超轻盈！ 持久服贴用水喷…" at bounding box center [611, 294] width 1222 height 589
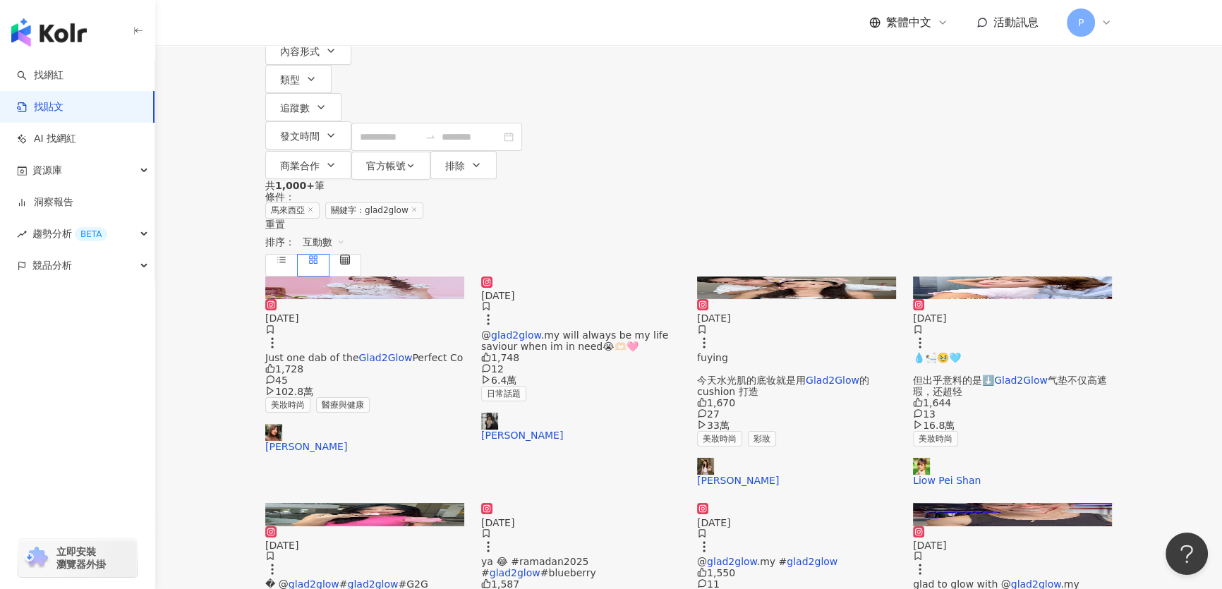
scroll to position [256, 0]
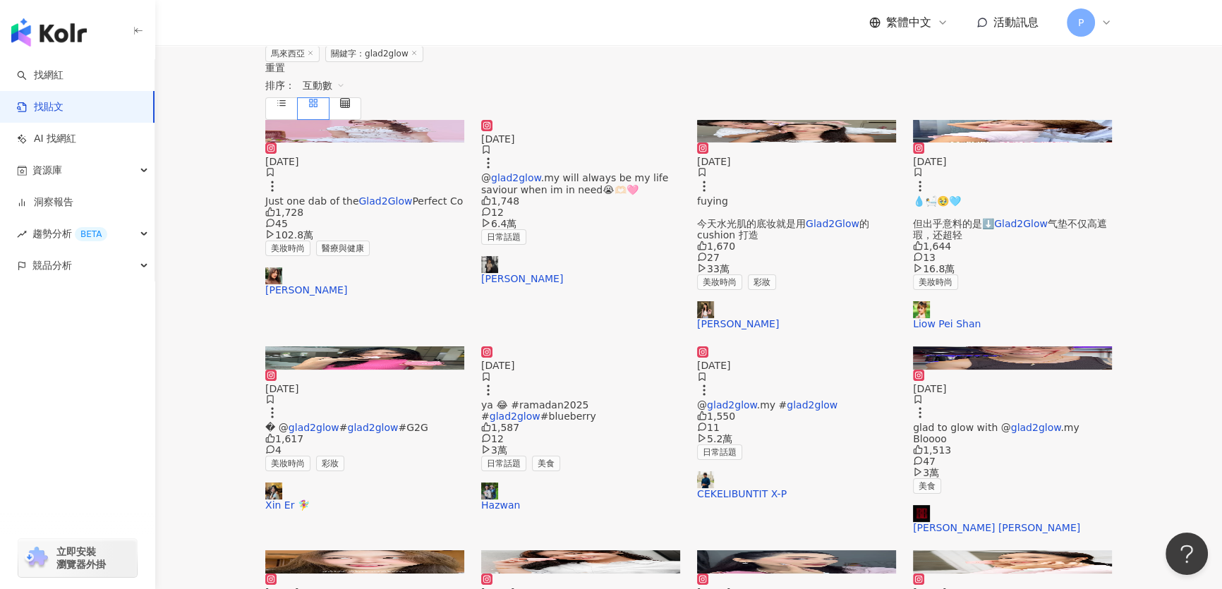
click at [332, 346] on img at bounding box center [364, 357] width 199 height 23
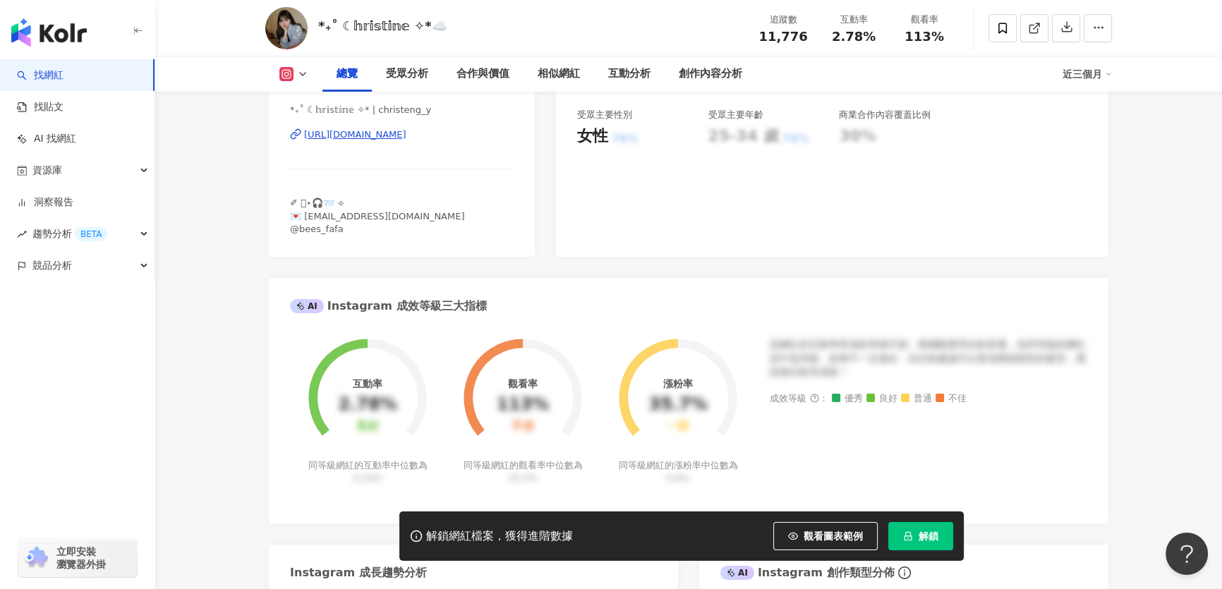
scroll to position [192, 0]
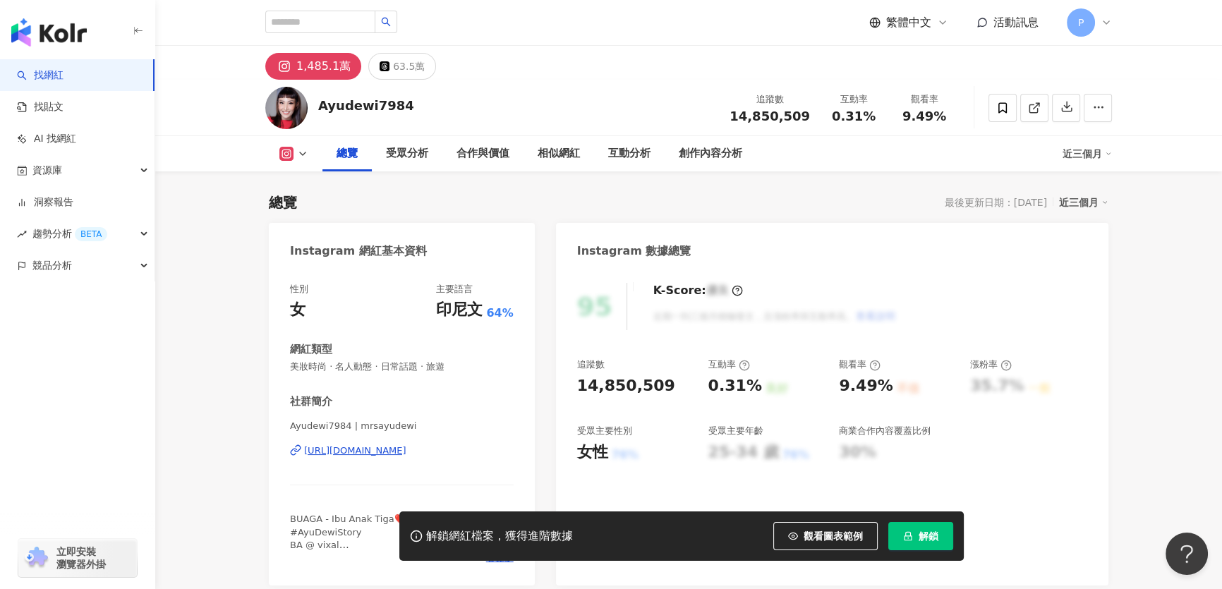
scroll to position [384, 0]
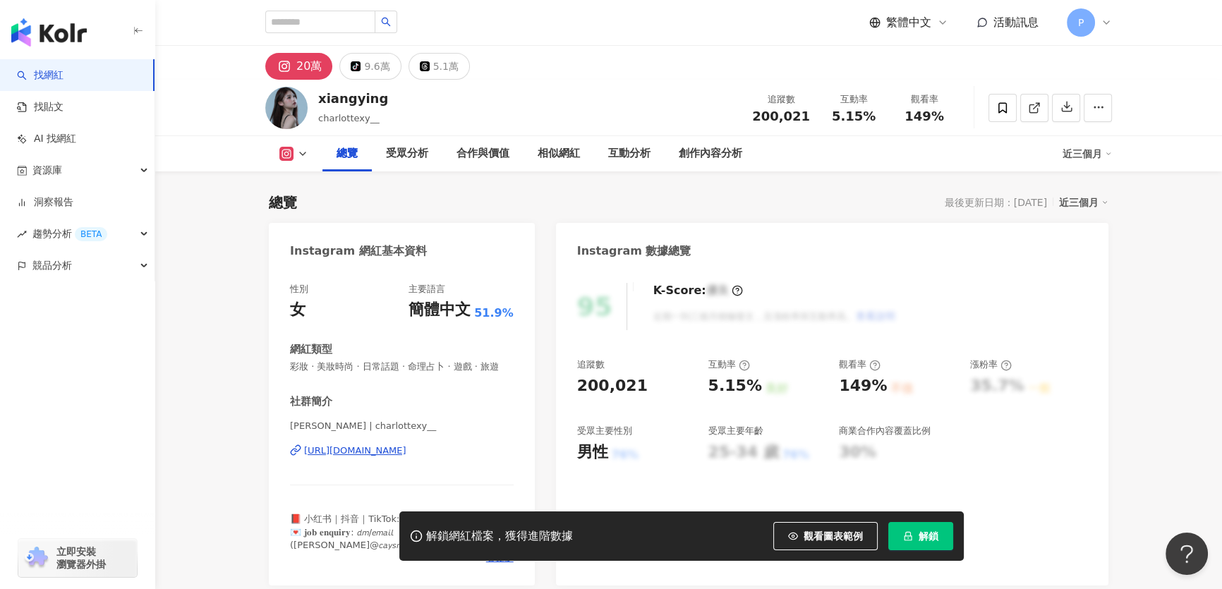
scroll to position [256, 0]
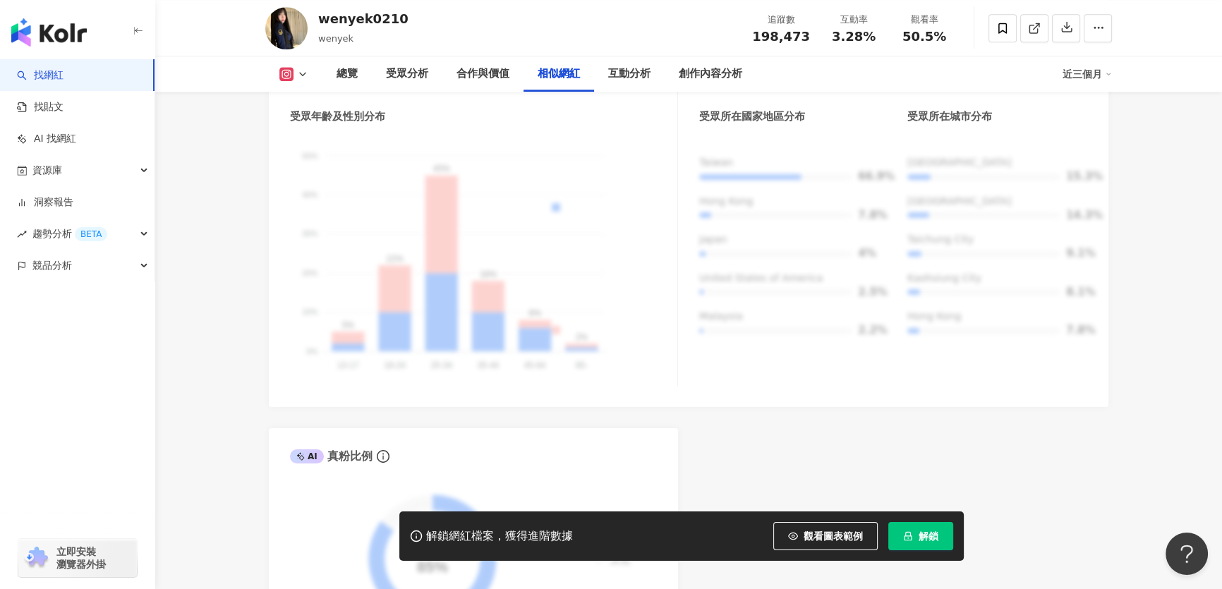
scroll to position [2372, 0]
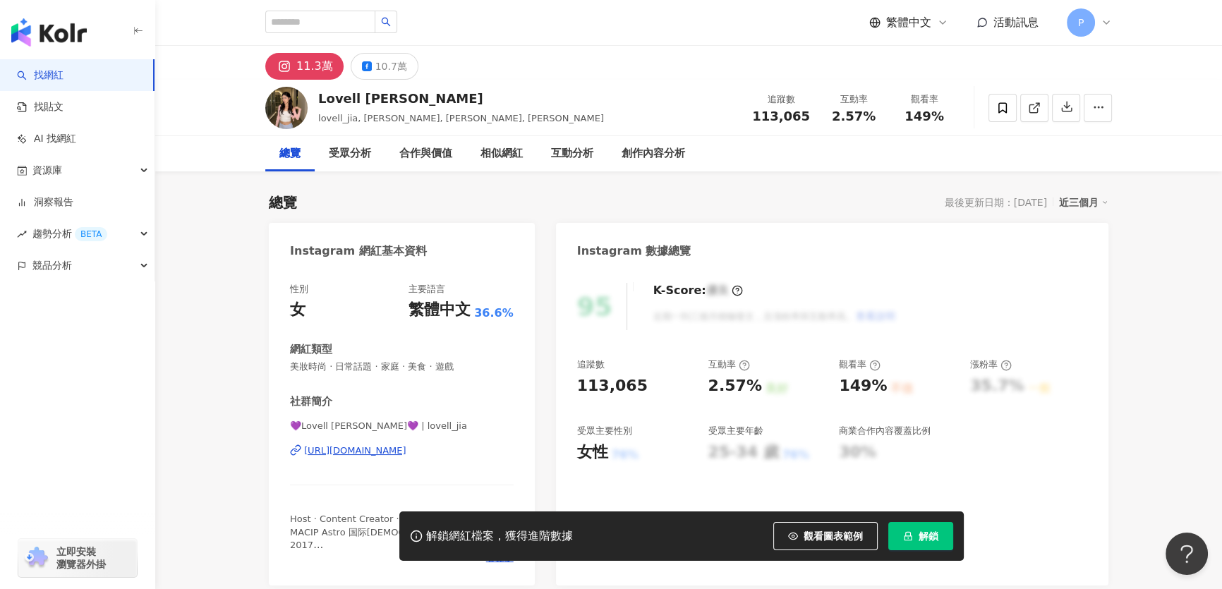
click at [406, 451] on div "https://www.instagram.com/lovell_jia/" at bounding box center [355, 450] width 102 height 13
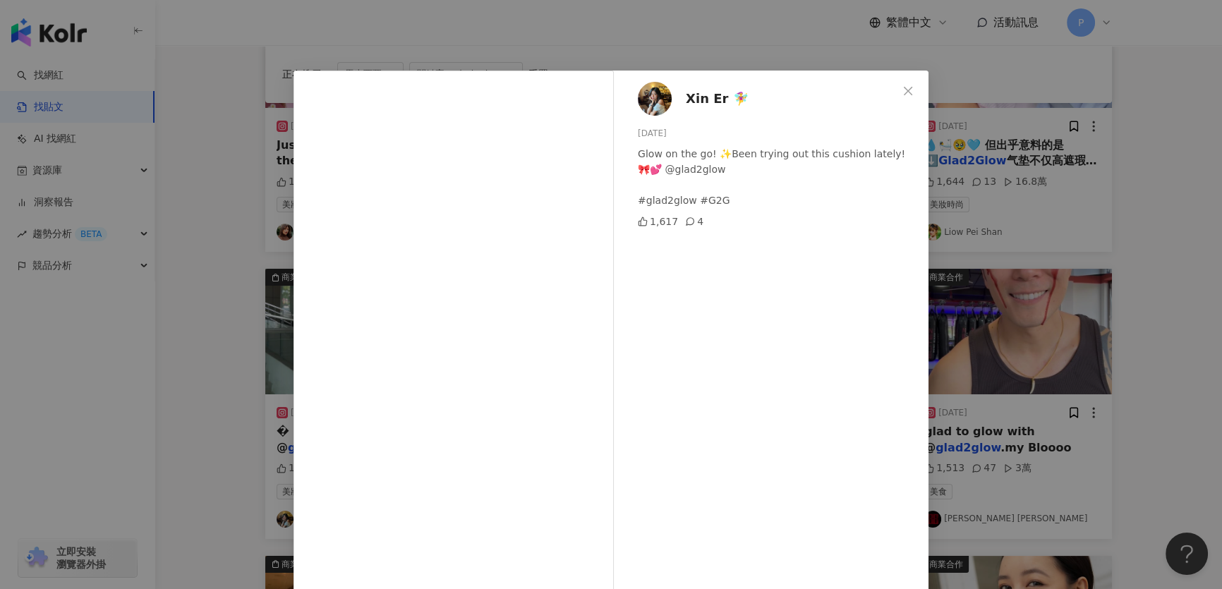
click at [1052, 218] on div "Xin Er 🧚‍♀️ [DATE] Glow on the go! ✨Been trying out this cushion lately! 🎀💕 @gl…" at bounding box center [611, 294] width 1222 height 589
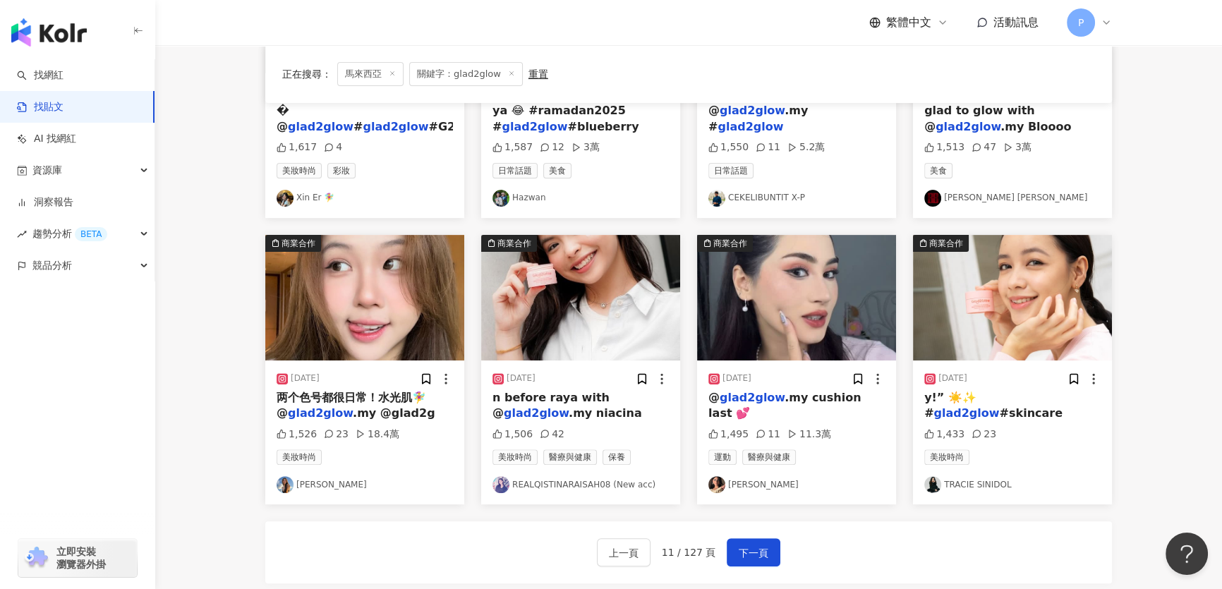
scroll to position [641, 0]
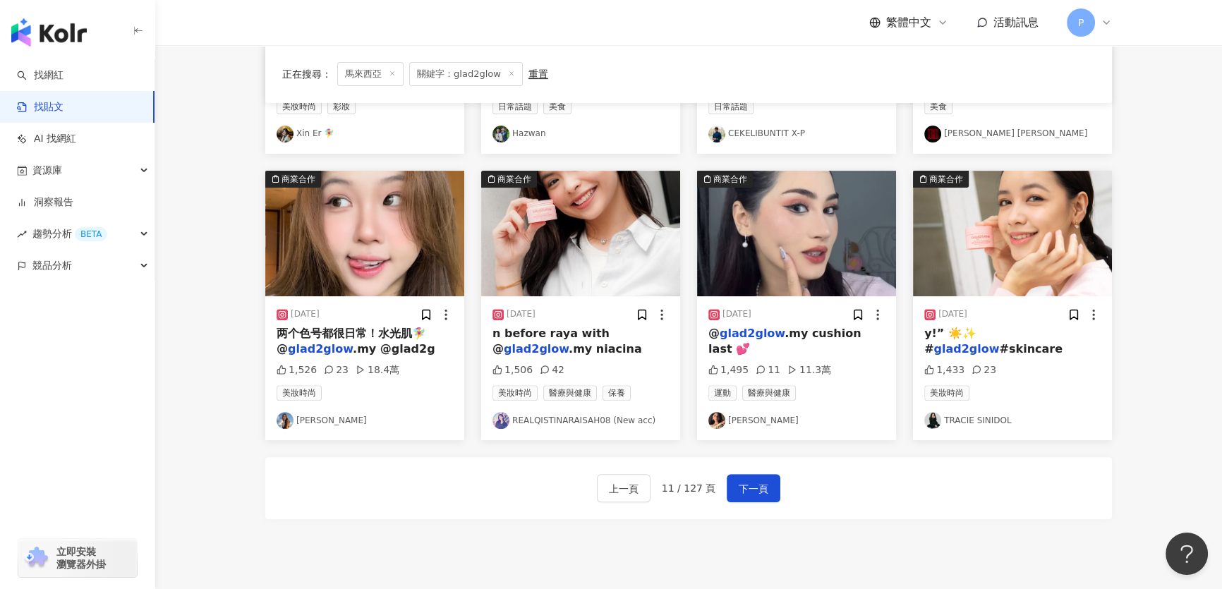
click at [394, 212] on img at bounding box center [364, 234] width 199 height 126
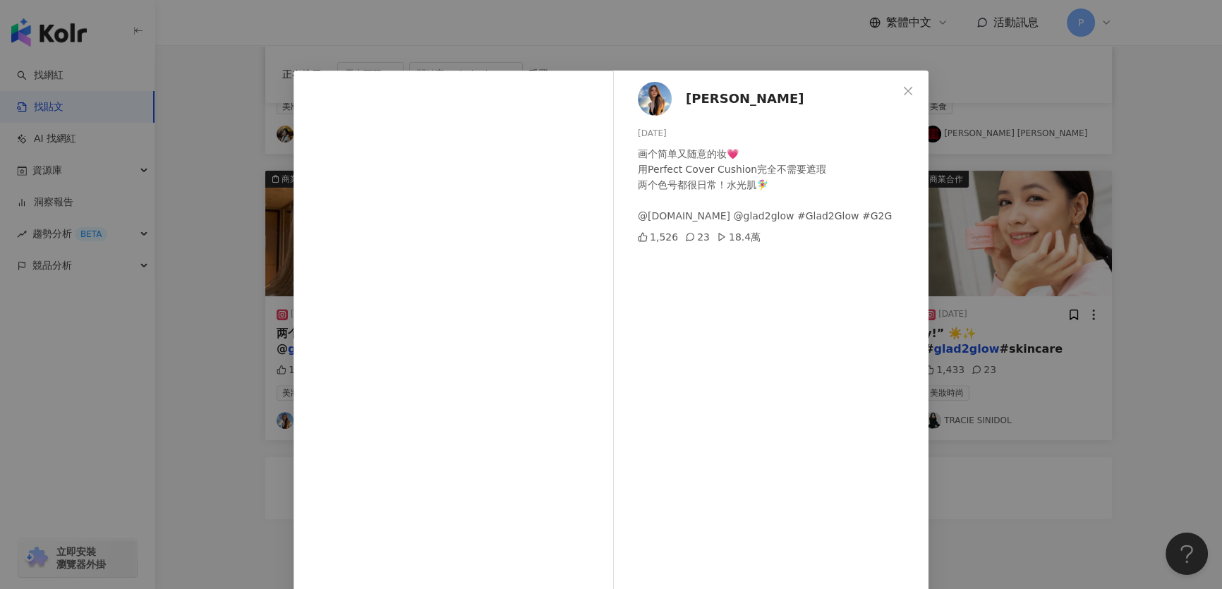
click at [686, 93] on span "[PERSON_NAME]" at bounding box center [745, 99] width 118 height 20
click at [1088, 195] on div "Janice koh [DATE] 画个简单又随意的妆💗 用Perfect Cover Cushion完全不需要遮瑕 两个色号都很日常！水光肌🧚‍♀️ @[D…" at bounding box center [611, 294] width 1222 height 589
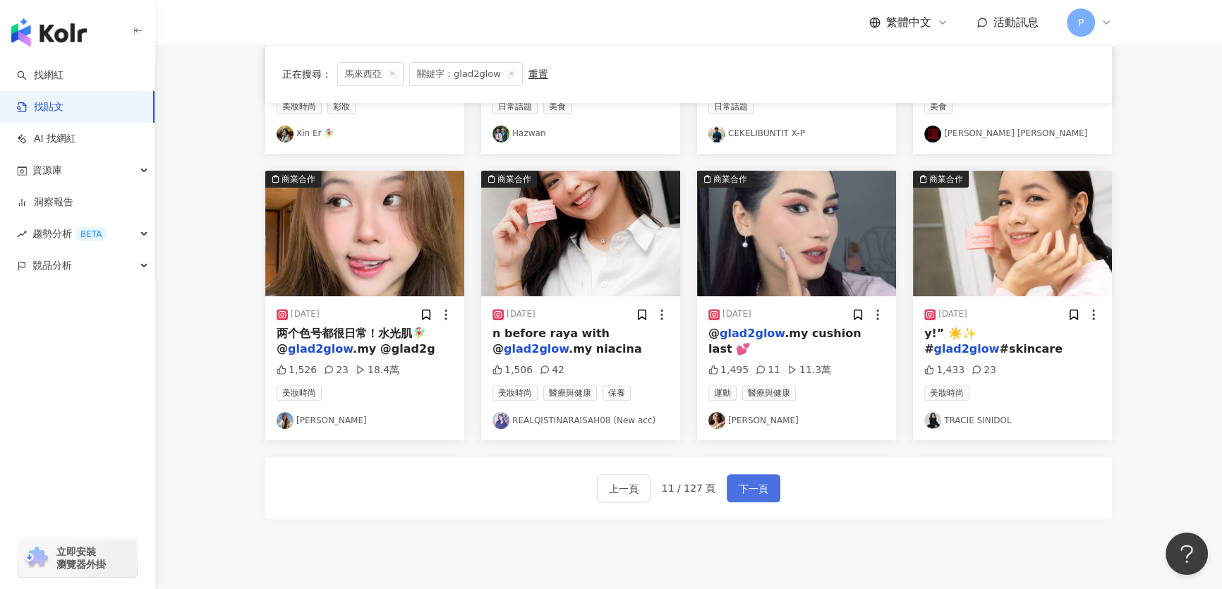
click at [739, 480] on span "下一頁" at bounding box center [754, 488] width 30 height 17
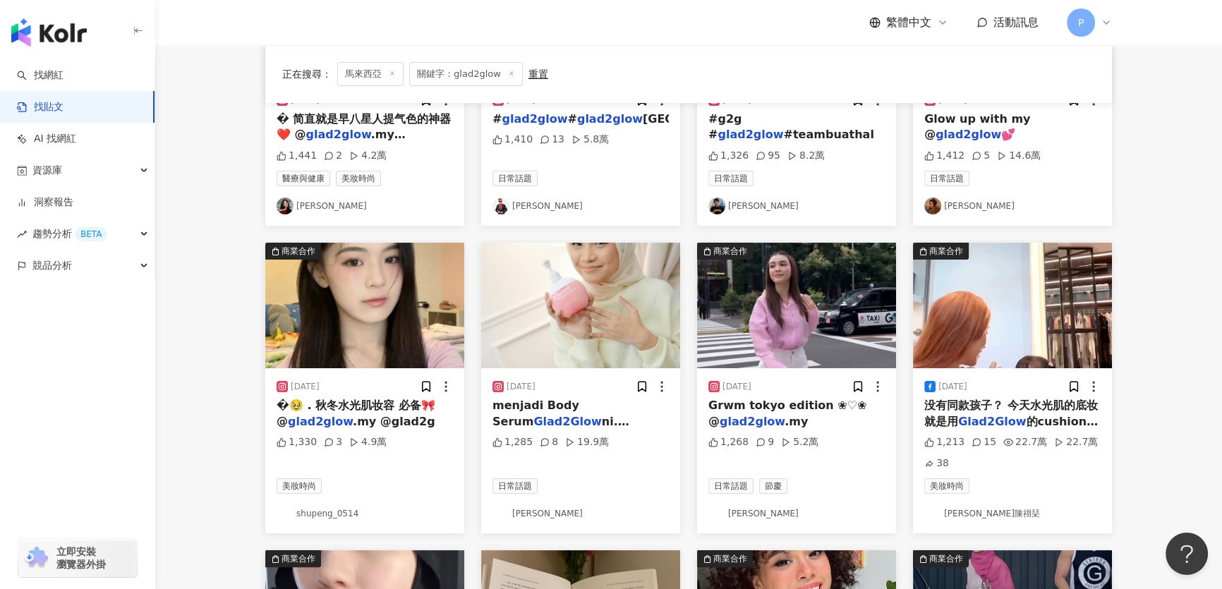
scroll to position [320, 0]
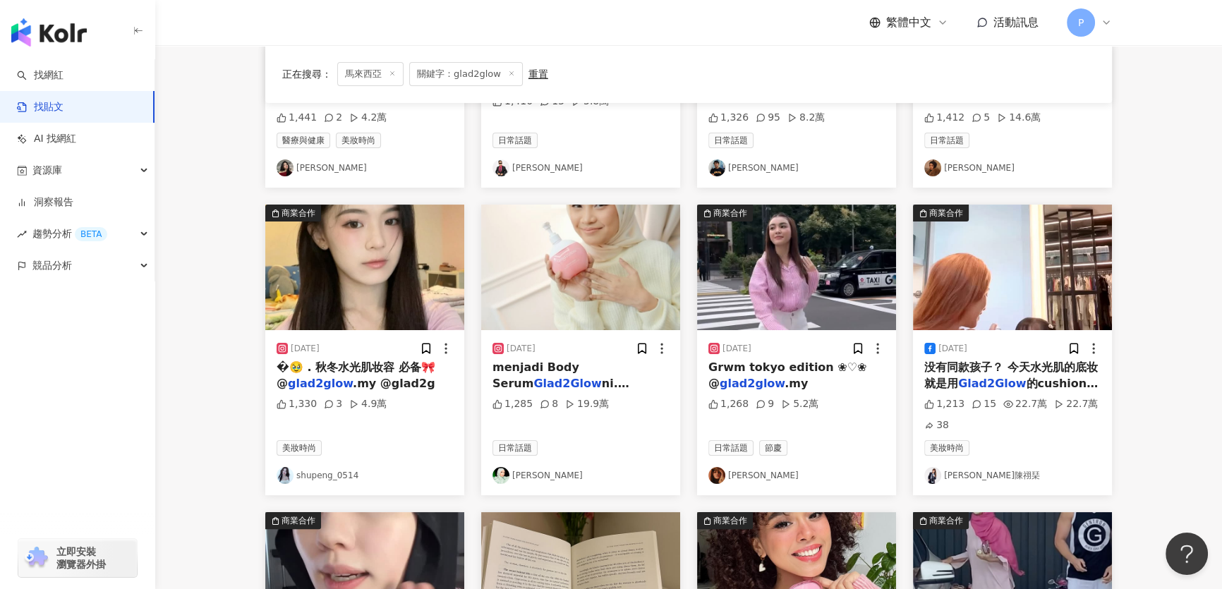
click at [398, 303] on img at bounding box center [364, 268] width 199 height 126
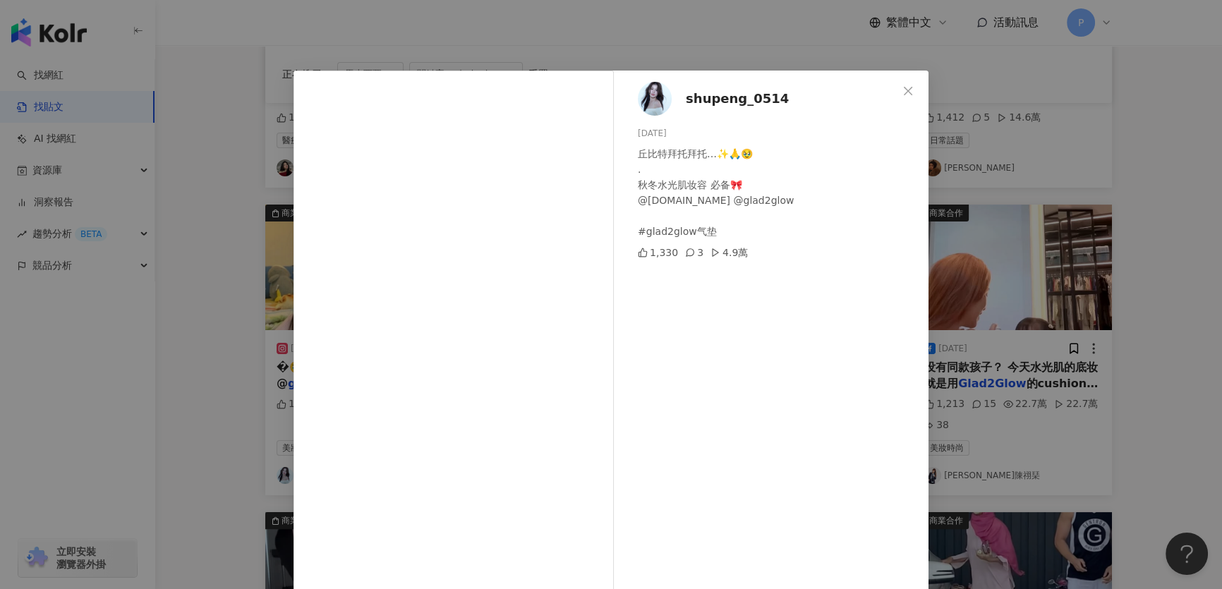
click at [947, 223] on div "shupeng_0514 [DATE] 丘比特拜托拜托…✨🙏🥹 . 秋冬水光肌妆容 必备🎀 @[DOMAIN_NAME] @glad2glow #glad2g…" at bounding box center [611, 294] width 1222 height 589
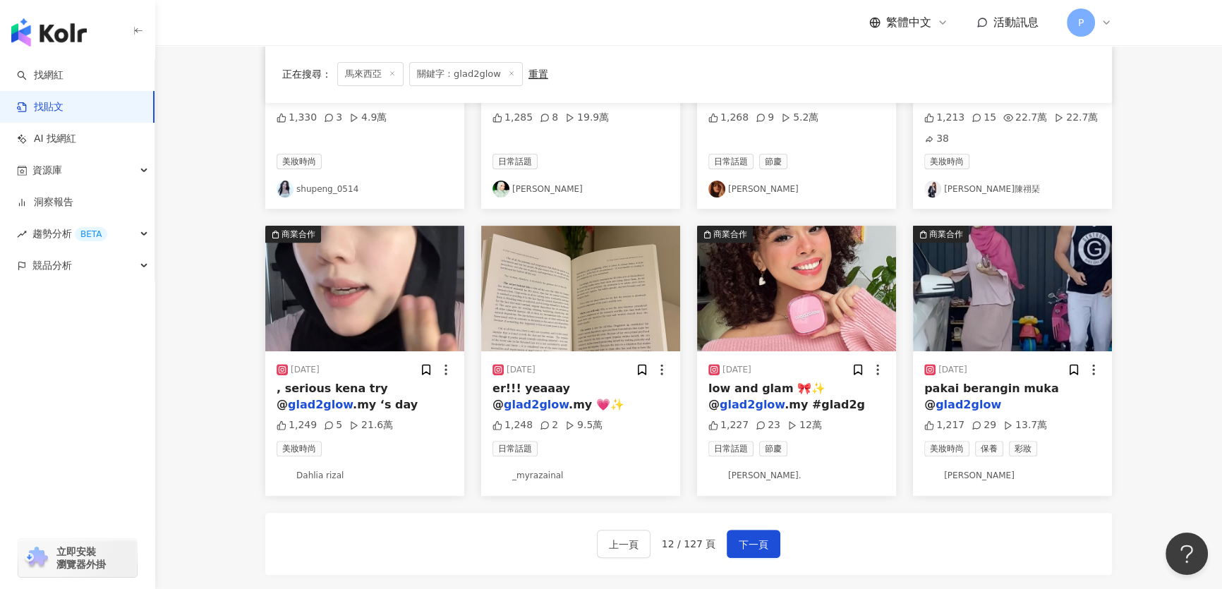
scroll to position [705, 0]
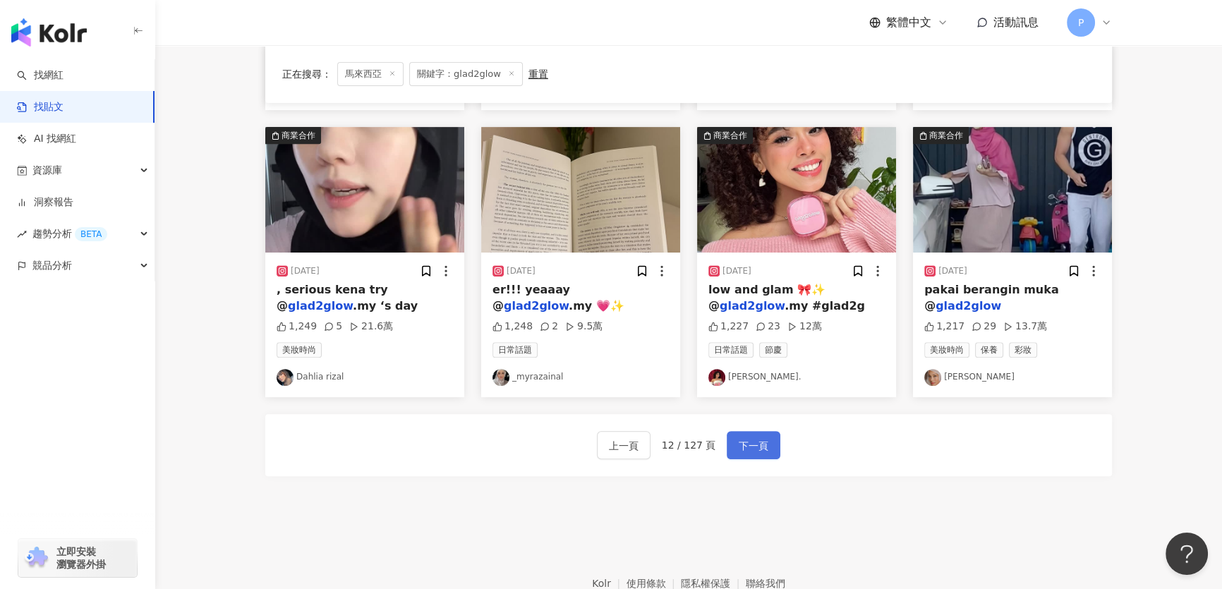
click at [771, 447] on button "下一頁" at bounding box center [754, 445] width 54 height 28
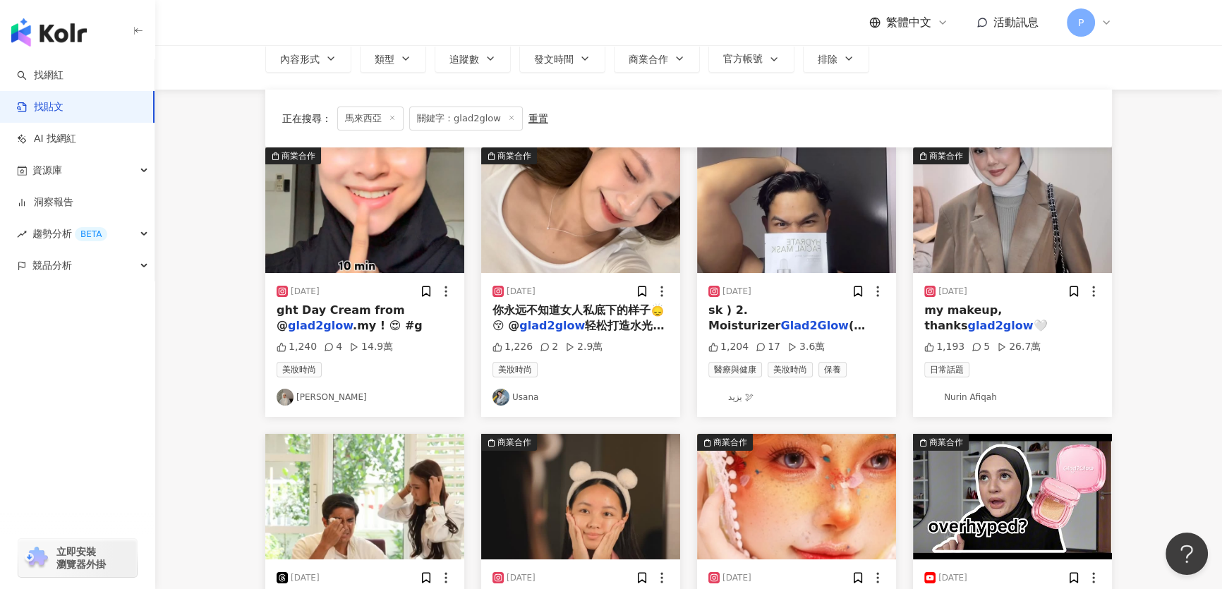
scroll to position [43, 0]
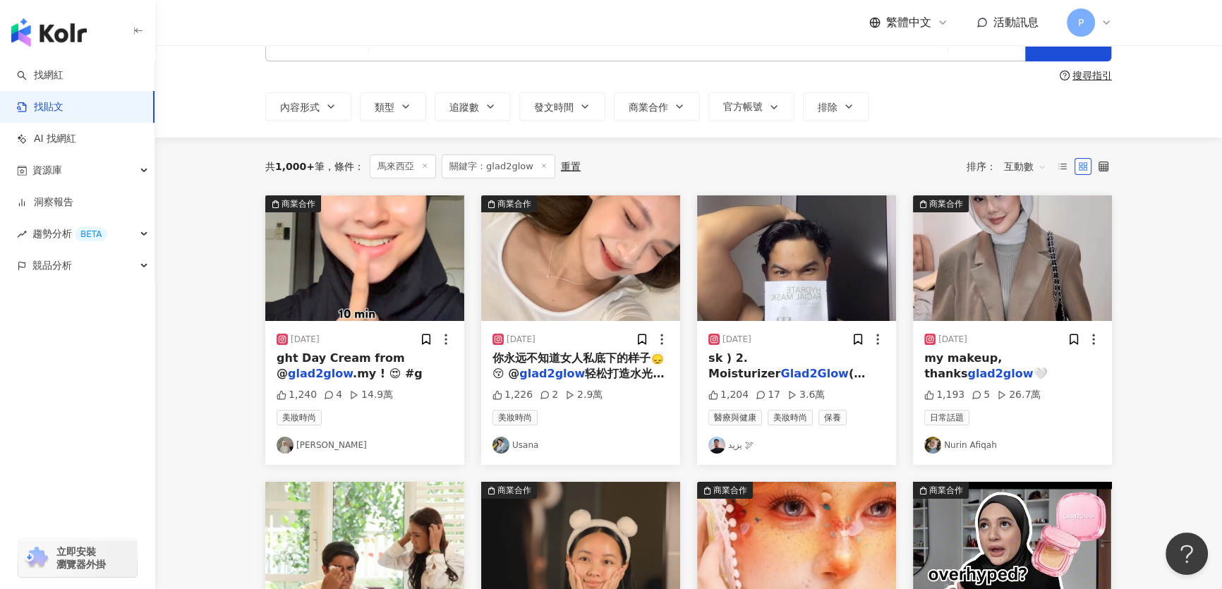
click at [581, 231] on img at bounding box center [580, 258] width 199 height 126
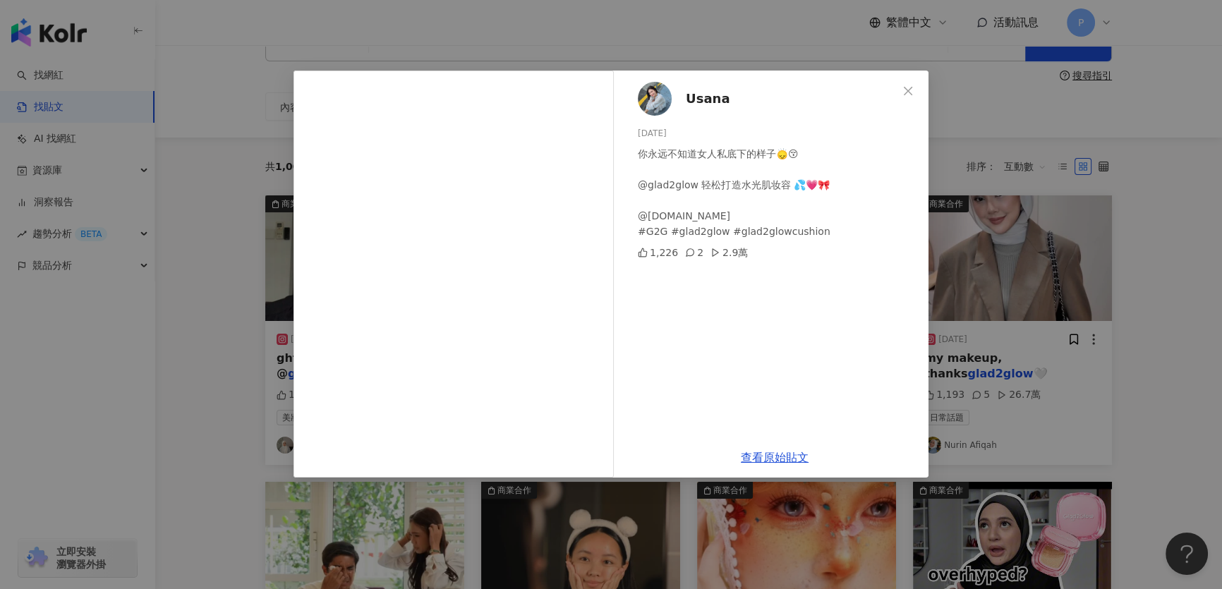
click at [674, 102] on div "Usana 2025/5/20 你永远不知道女人私底下的样子🙂‍↕️😚 @glad2glow 轻松打造水光肌妆容 💦💗🎀 @glad2glow.my #G2G…" at bounding box center [775, 254] width 308 height 367
click at [674, 99] on div "Usana 2025/5/20 你永远不知道女人私底下的样子🙂‍↕️😚 @glad2glow 轻松打造水光肌妆容 💦💗🎀 @glad2glow.my #G2G…" at bounding box center [775, 254] width 308 height 367
click at [665, 96] on img at bounding box center [655, 99] width 34 height 34
click at [1051, 143] on div "Usana 2025/5/20 你永远不知道女人私底下的样子🙂‍↕️😚 @glad2glow 轻松打造水光肌妆容 💦💗🎀 @glad2glow.my #G2G…" at bounding box center [611, 294] width 1222 height 589
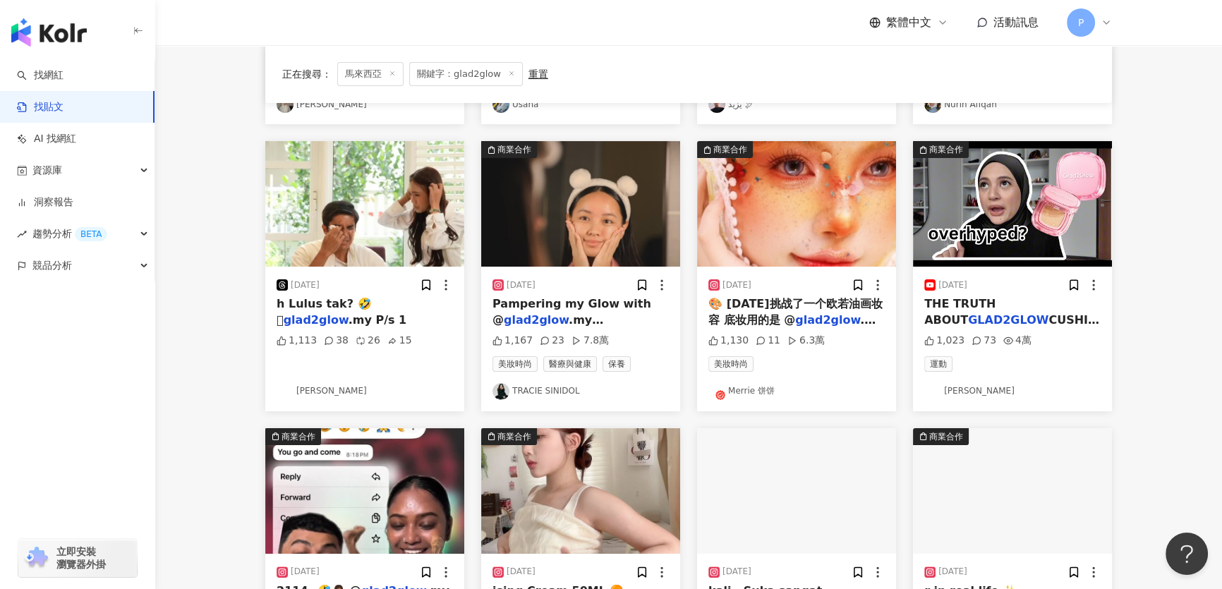
scroll to position [428, 0]
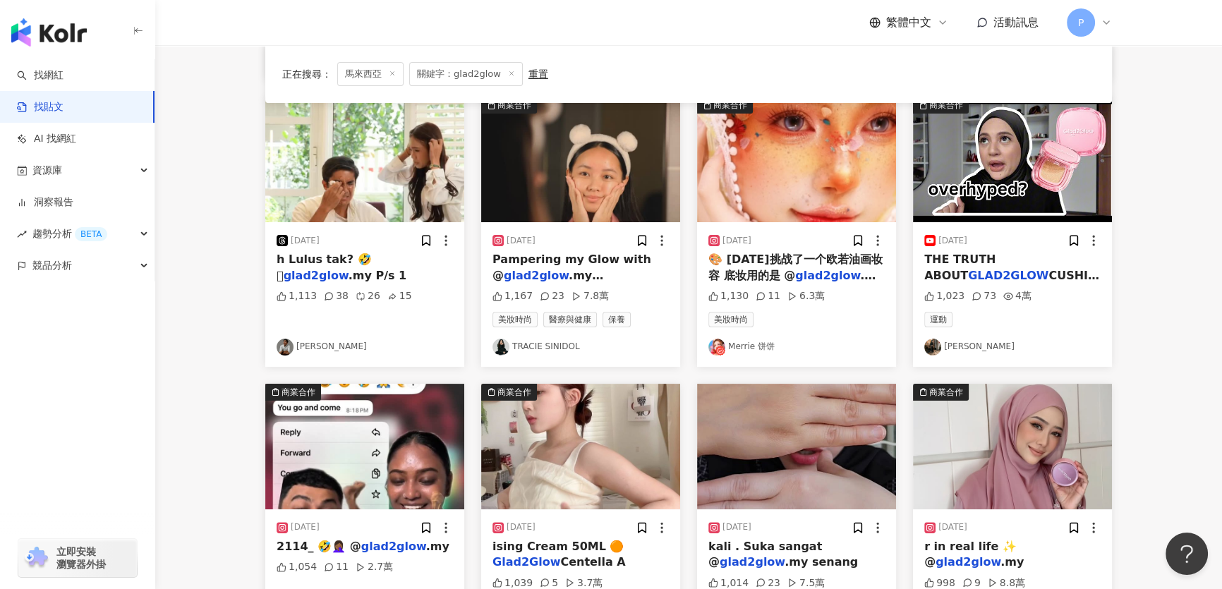
click at [571, 173] on img at bounding box center [580, 160] width 199 height 126
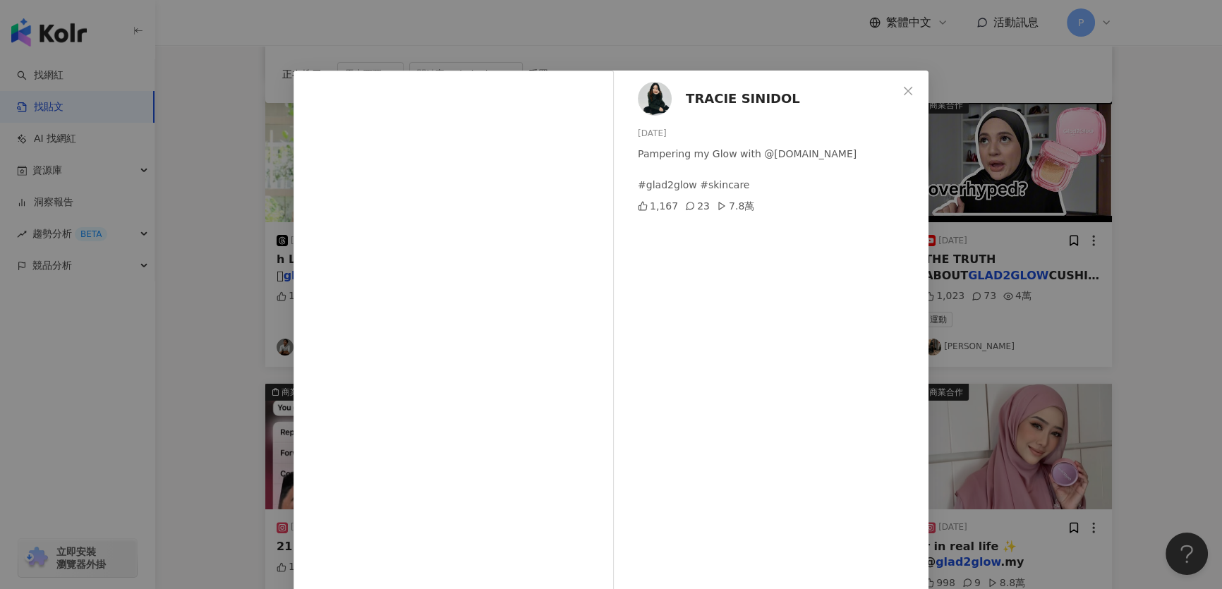
click at [1005, 227] on div "TRACIE SINIDOL 2025/2/21 Pampering my Glow with @glad2glow.my #glad2glow #skinc…" at bounding box center [611, 294] width 1222 height 589
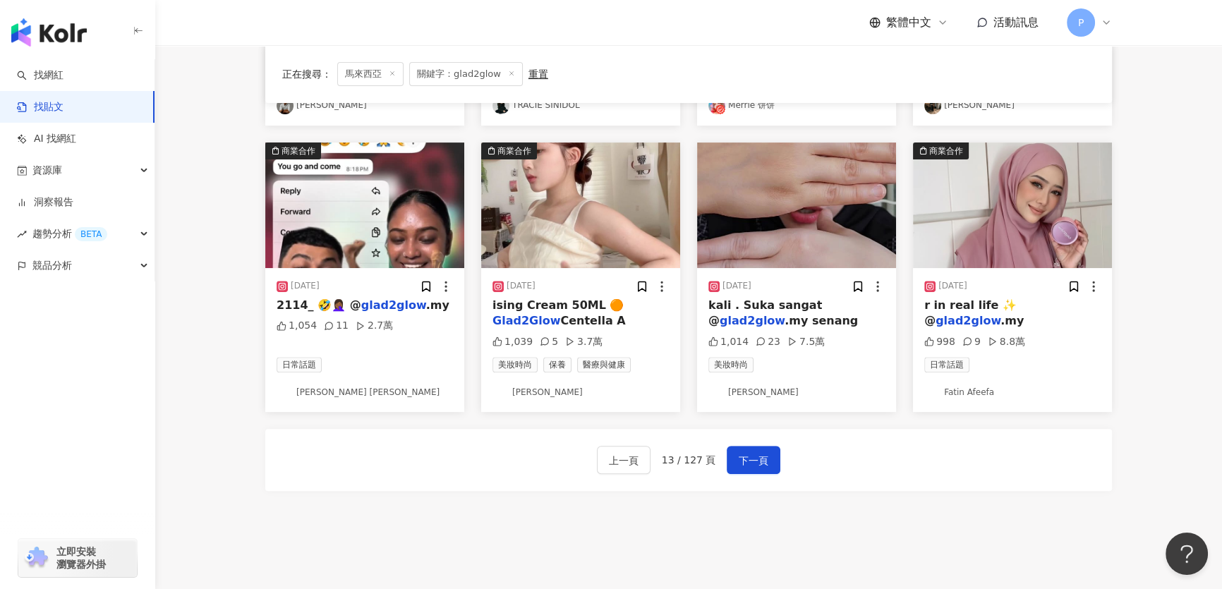
scroll to position [748, 0]
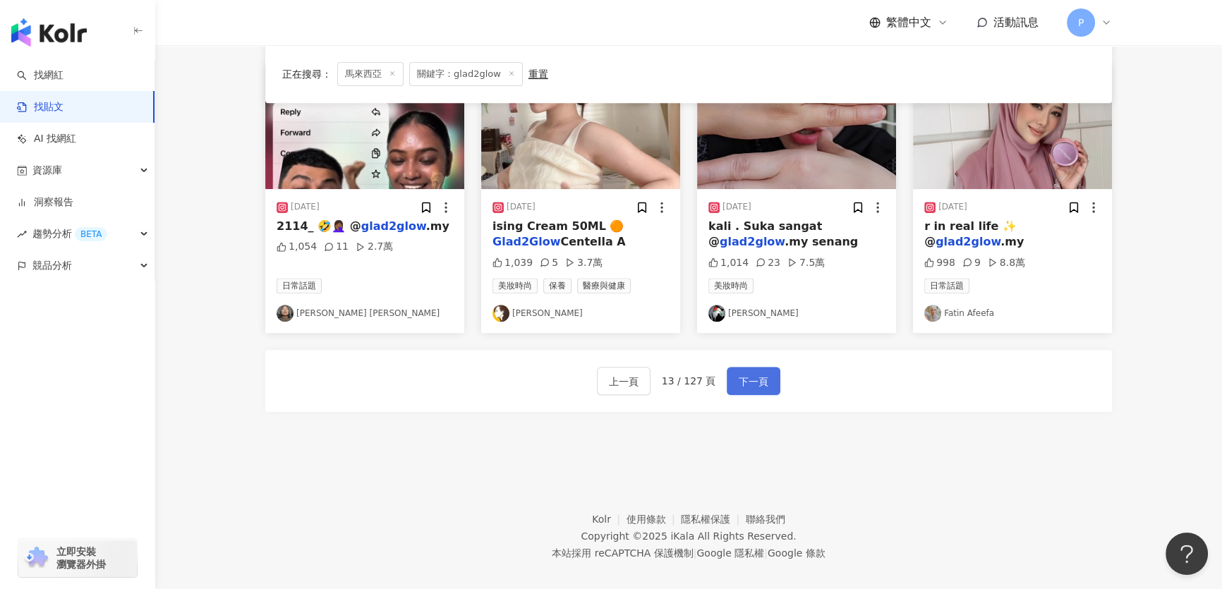
click at [756, 378] on span "下一頁" at bounding box center [754, 381] width 30 height 17
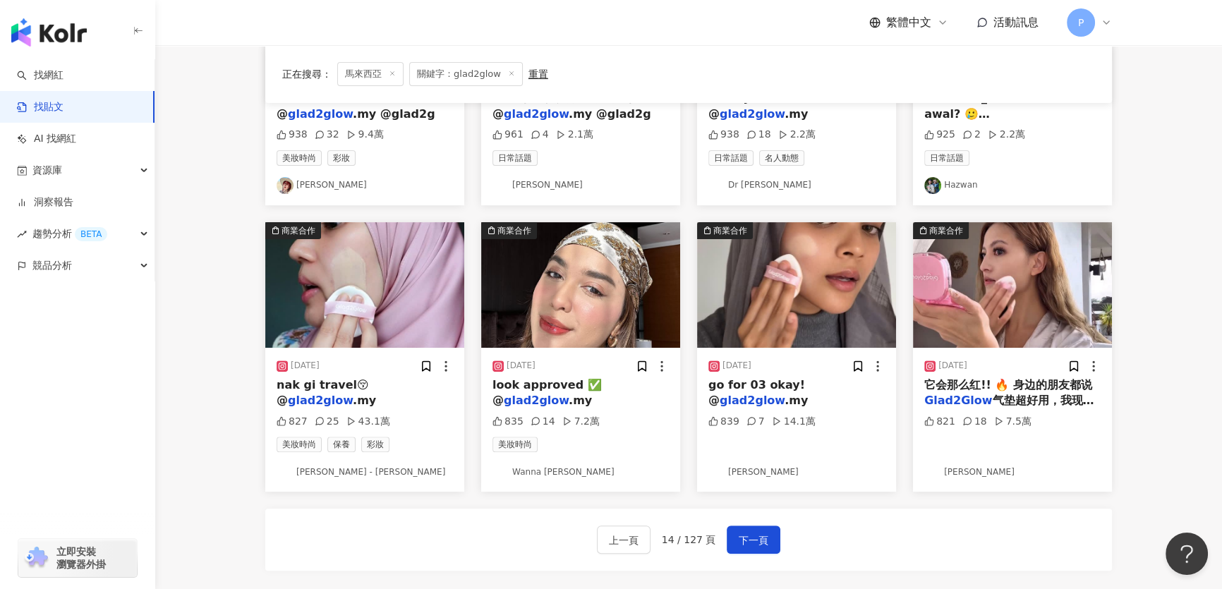
scroll to position [621, 0]
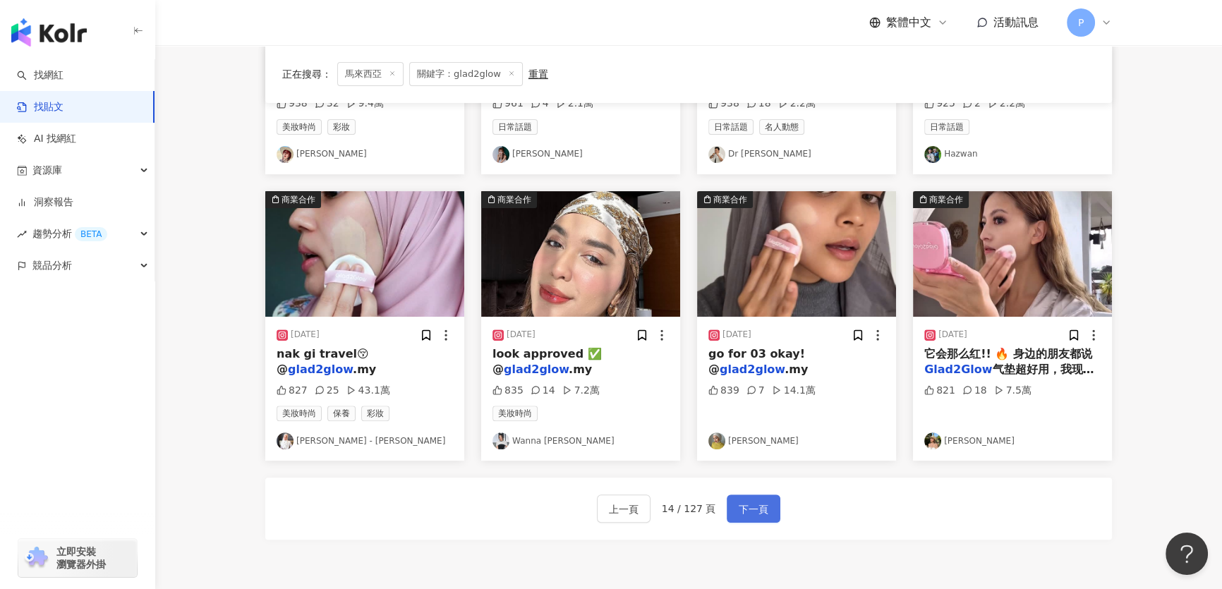
click at [747, 519] on button "下一頁" at bounding box center [754, 508] width 54 height 28
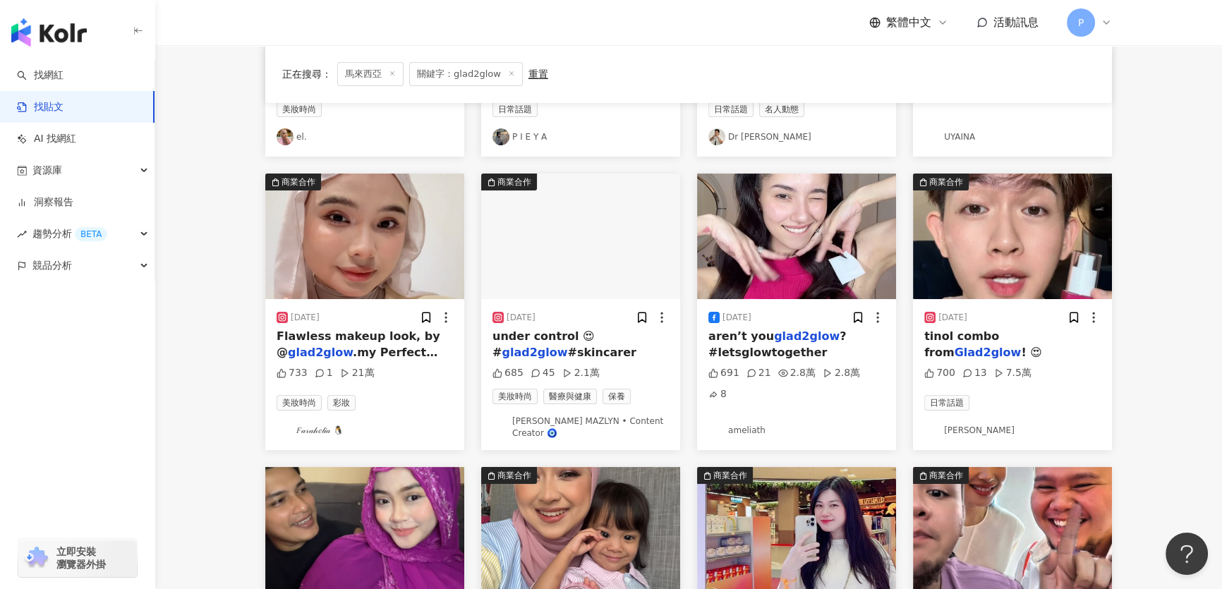
scroll to position [368, 0]
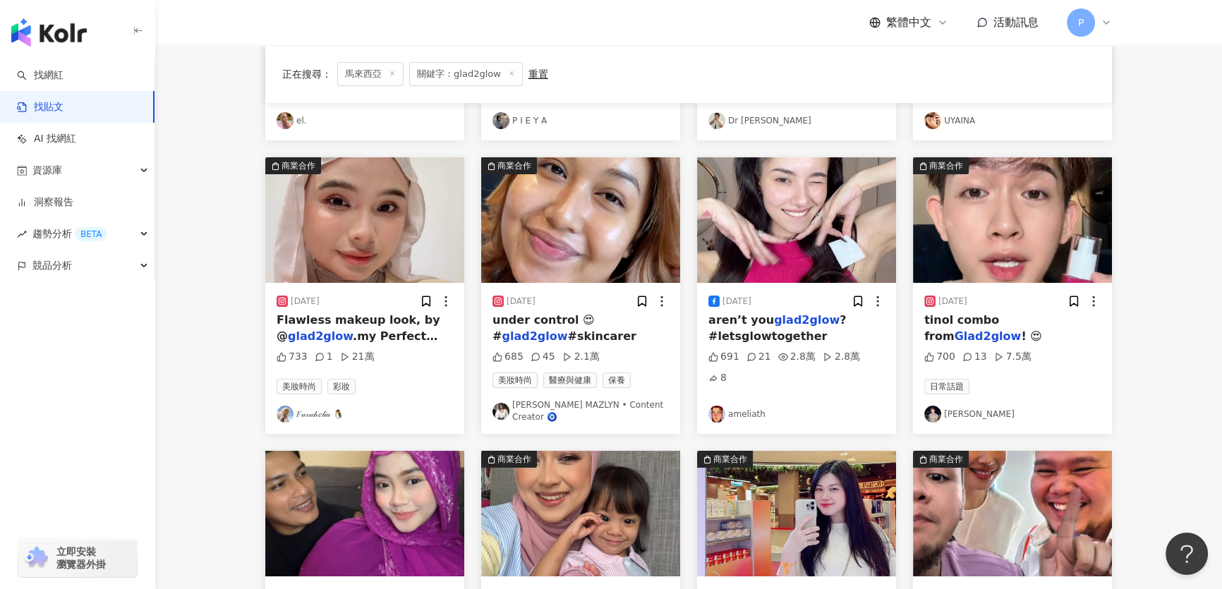
click at [1028, 246] on img at bounding box center [1012, 220] width 199 height 126
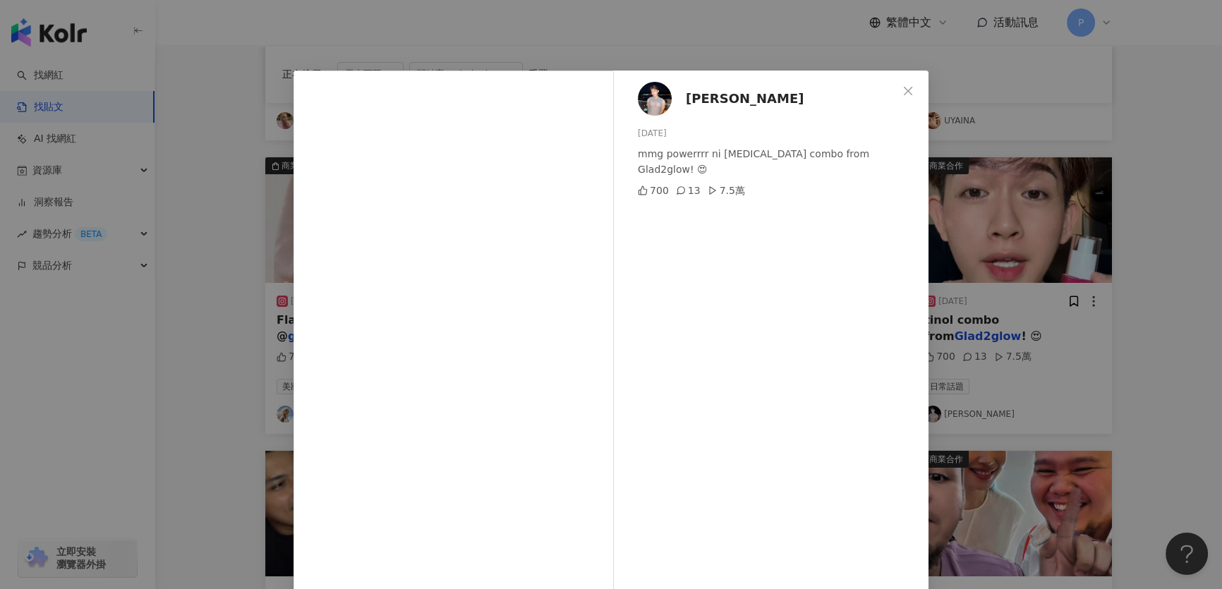
click at [1009, 264] on div "Carl Devson 2025/5/18 mmg powerrrr ni retinol combo from Glad2glow! 😍 700 13 7.…" at bounding box center [611, 294] width 1222 height 589
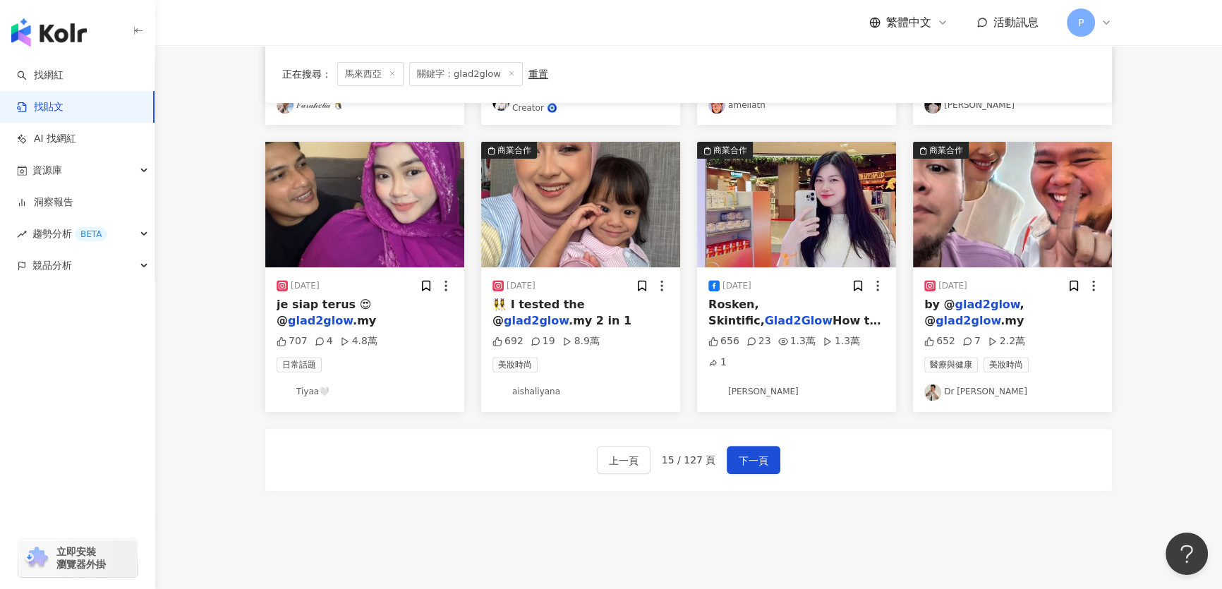
scroll to position [688, 0]
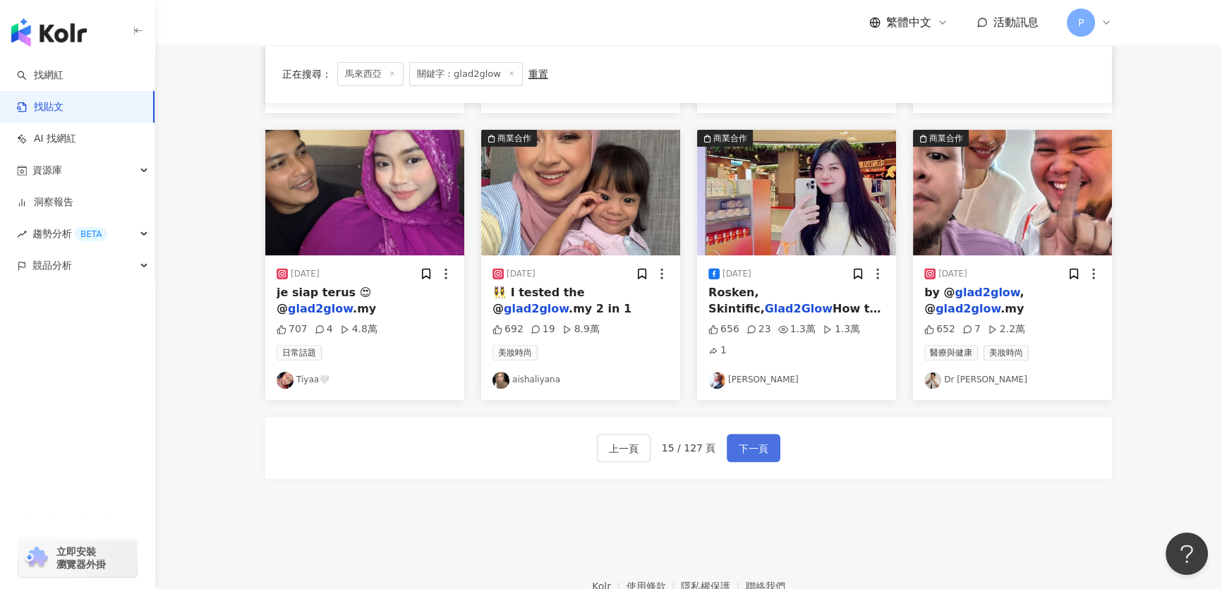
click at [748, 460] on button "下一頁" at bounding box center [754, 448] width 54 height 28
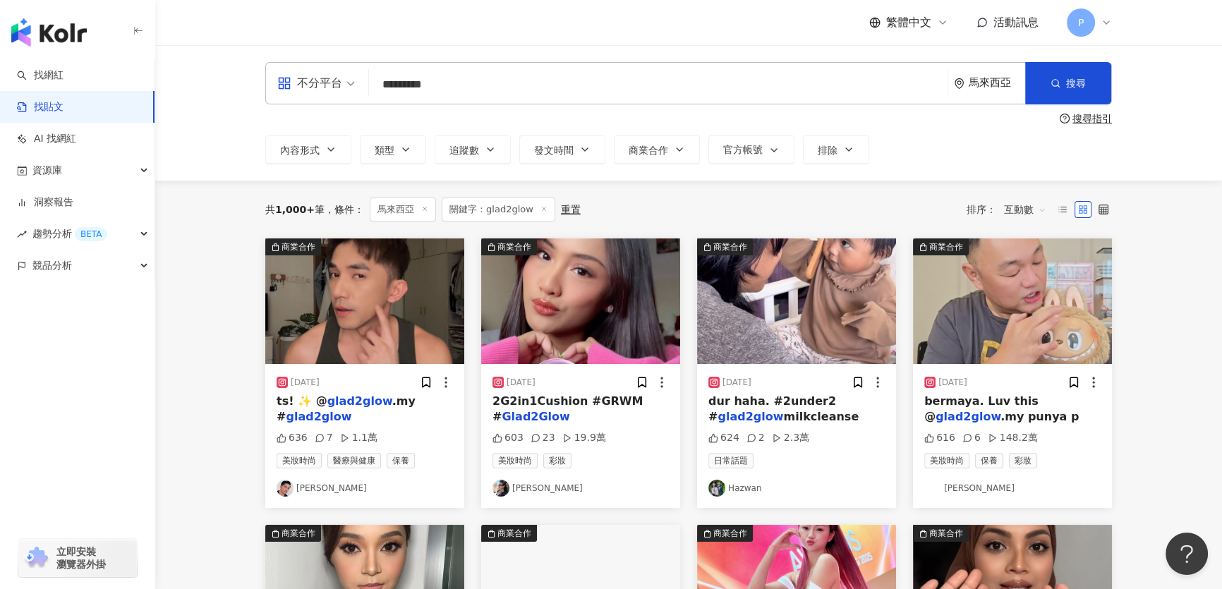
scroll to position [0, 0]
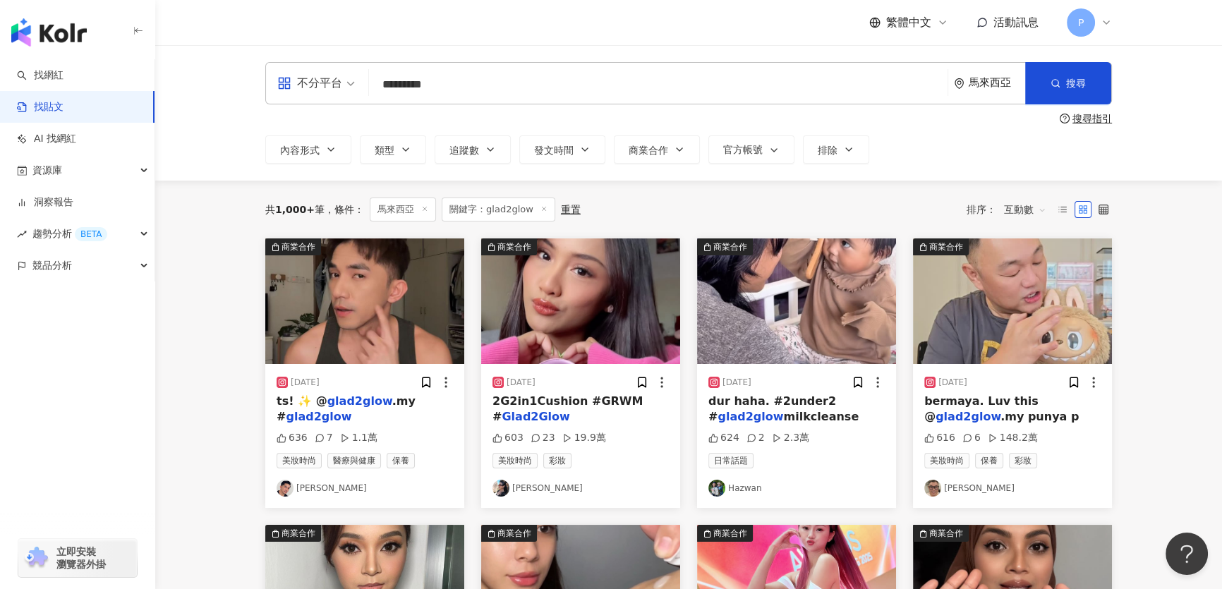
click at [1036, 212] on span "互動數" at bounding box center [1025, 209] width 42 height 23
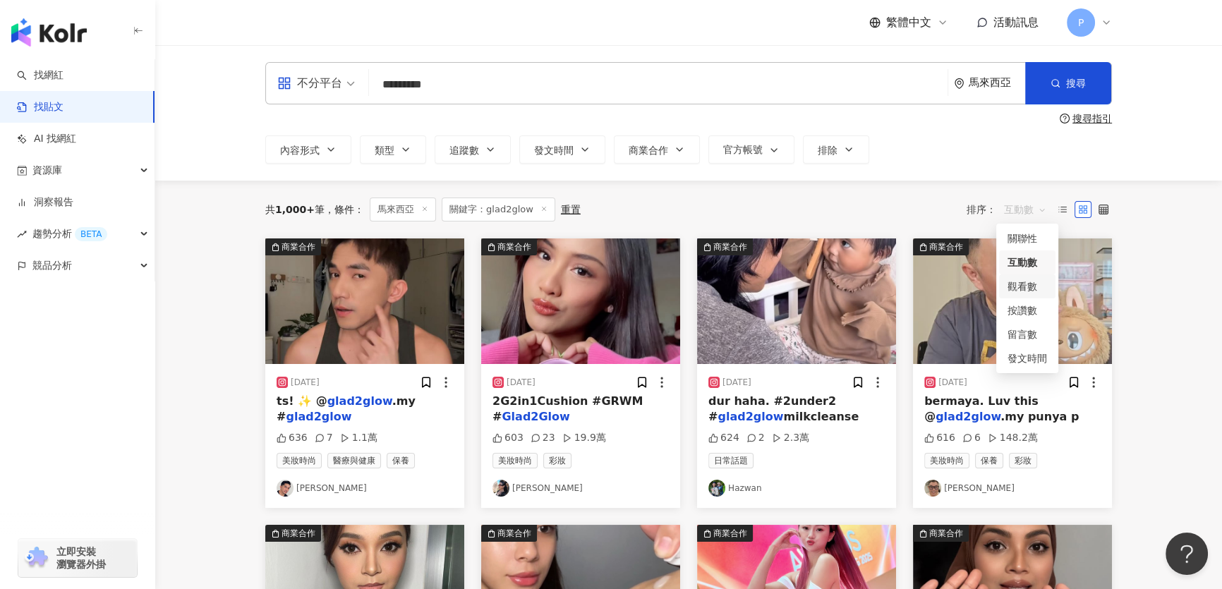
click at [1039, 292] on div "觀看數" at bounding box center [1027, 287] width 40 height 16
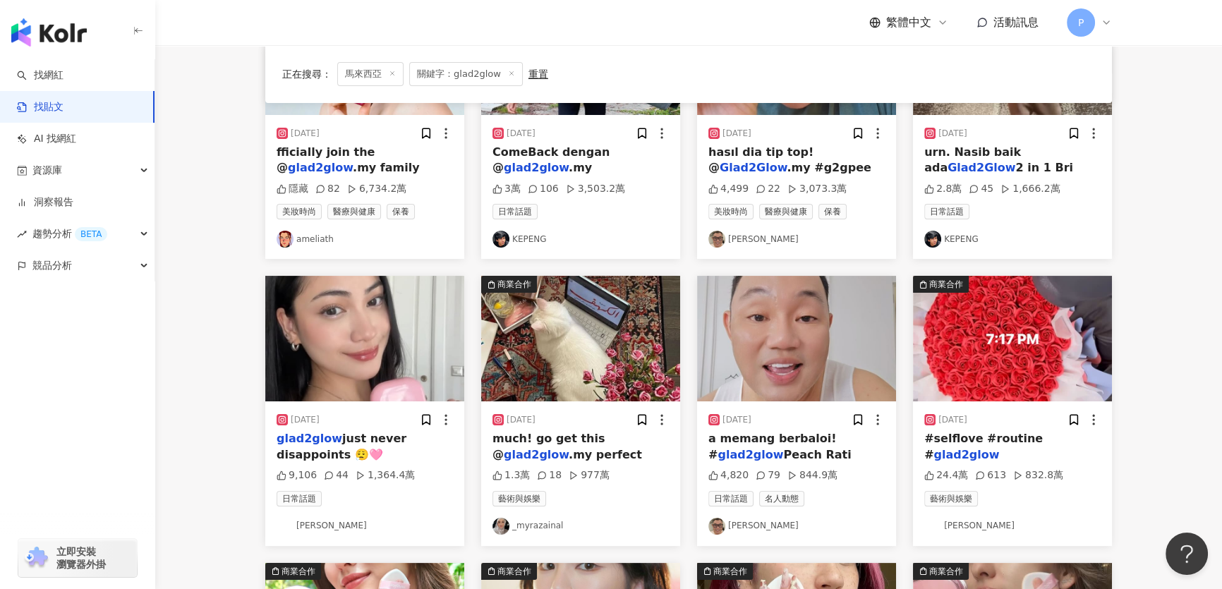
scroll to position [256, 0]
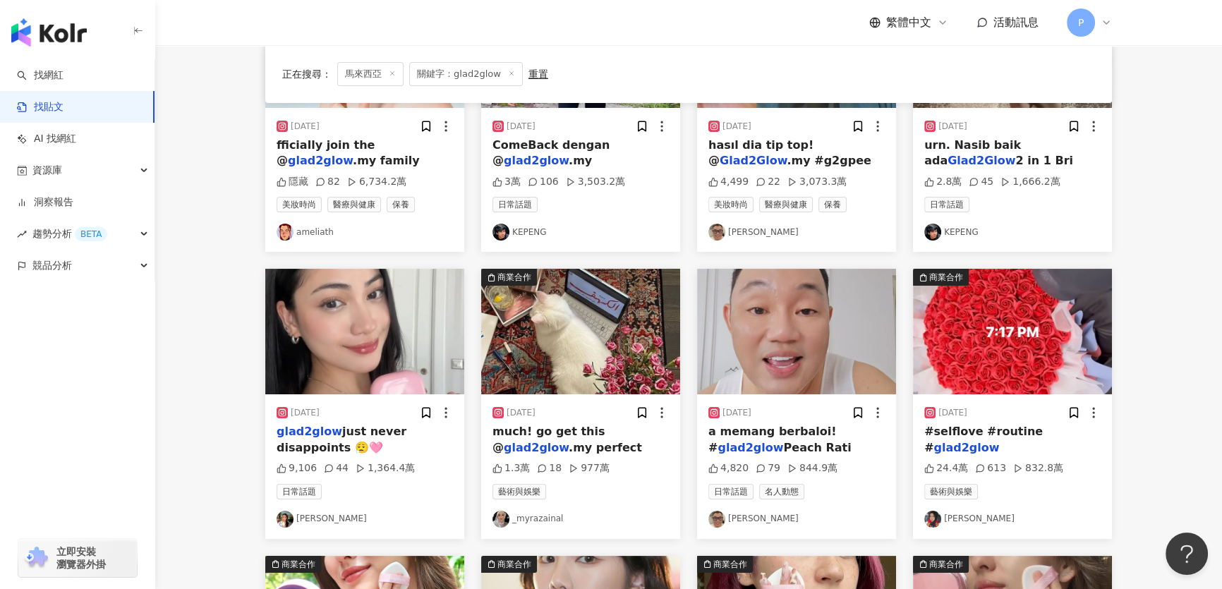
click at [404, 377] on img at bounding box center [364, 332] width 199 height 126
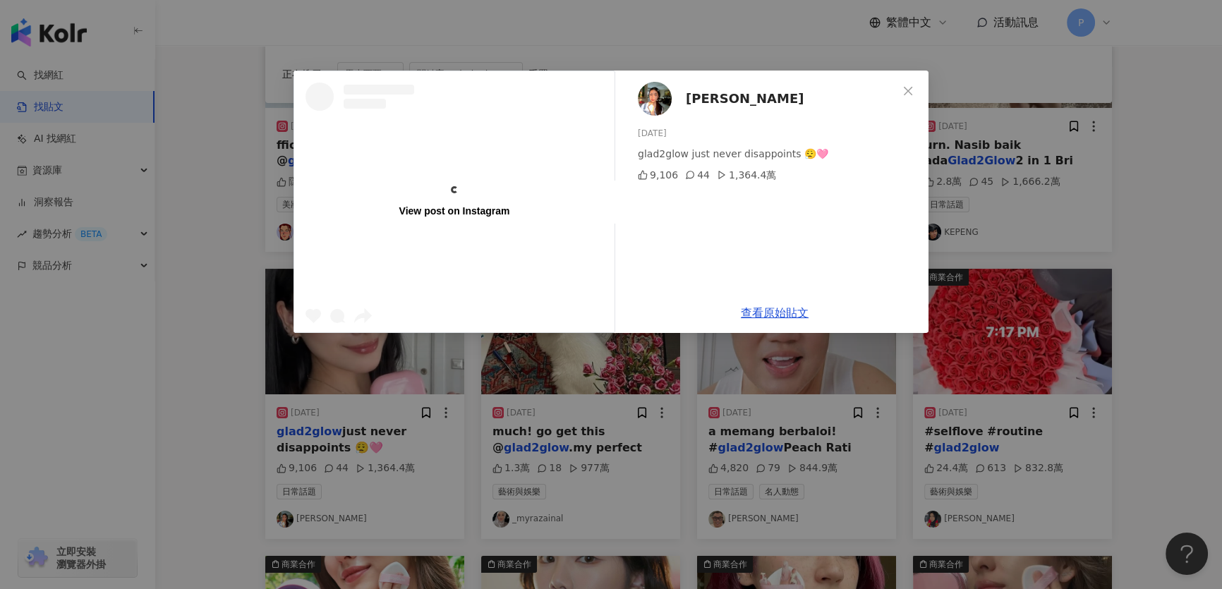
click at [755, 527] on div "View post on Instagram Iman Alysha 2025/3/13 glad2glow just never disappoints 😮…" at bounding box center [611, 294] width 1222 height 589
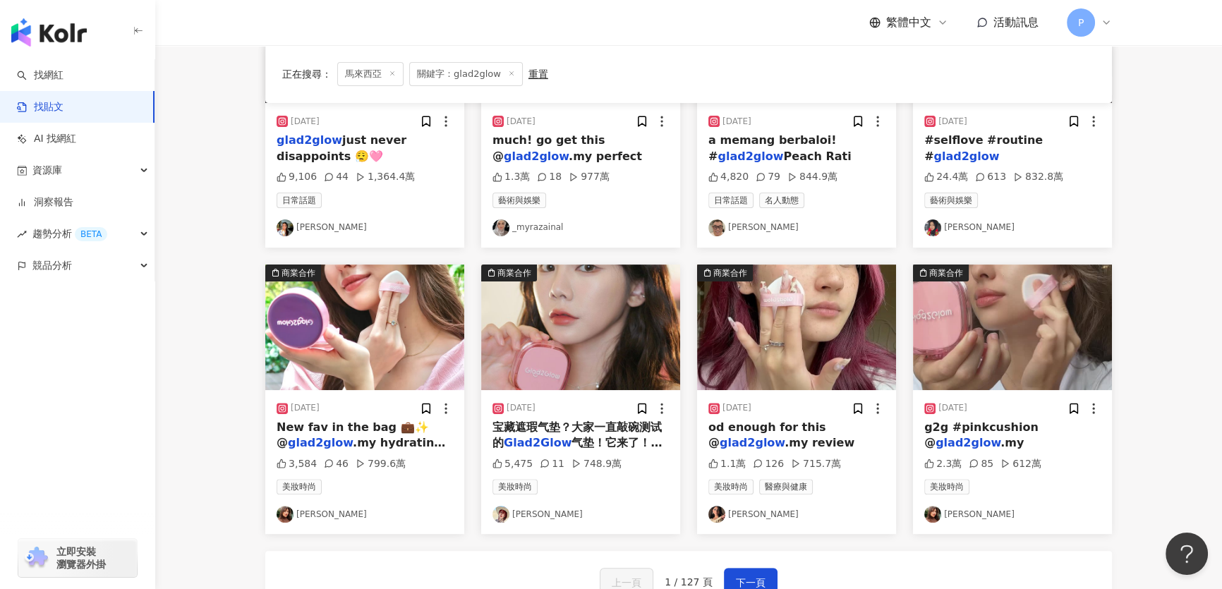
scroll to position [641, 0]
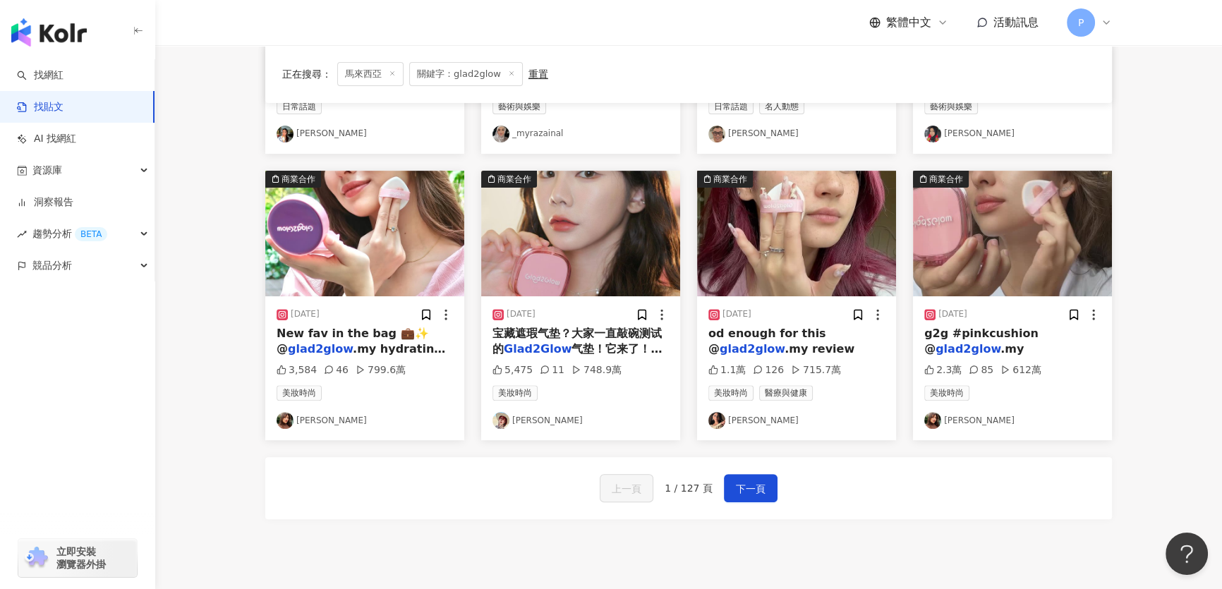
click at [516, 248] on img at bounding box center [580, 234] width 199 height 126
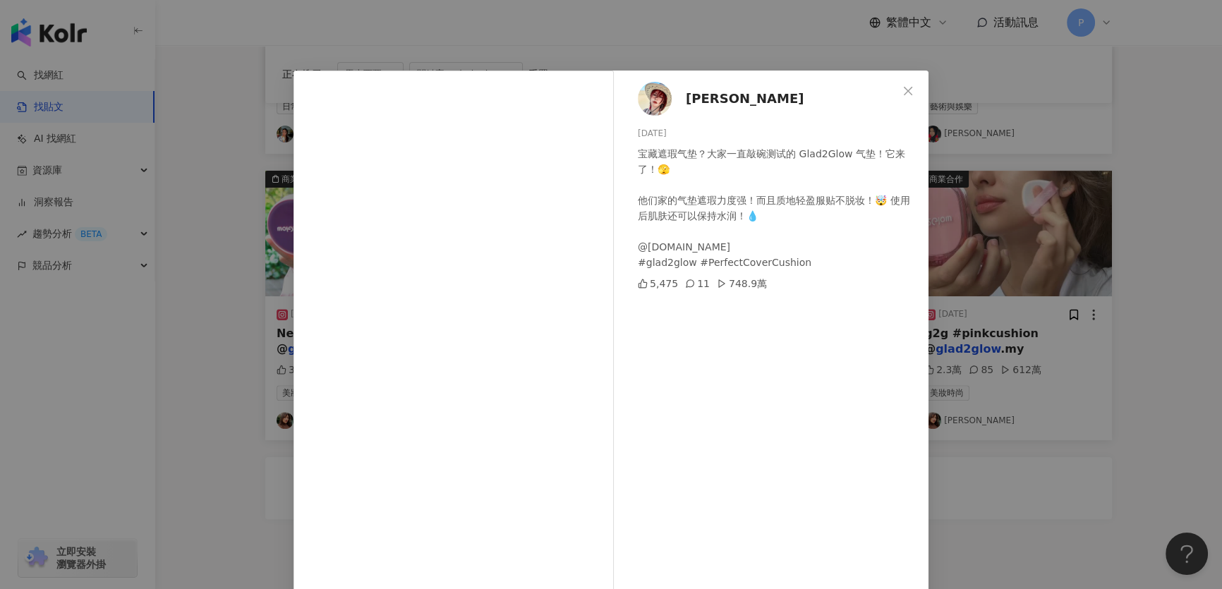
click at [873, 346] on div "洪少琦·ShaoQi 2024/10/22 宝藏遮瑕气垫？大家一直敲碗测试的 Glad2Glow 气垫！它来了！🫣 他们家的气垫遮瑕力度强！而且质地轻盈服贴不…" at bounding box center [775, 323] width 308 height 505
click at [949, 327] on div "洪少琦·ShaoQi 2024/10/22 宝藏遮瑕气垫？大家一直敲碗测试的 Glad2Glow 气垫！它来了！🫣 他们家的气垫遮瑕力度强！而且质地轻盈服贴不…" at bounding box center [611, 294] width 1222 height 589
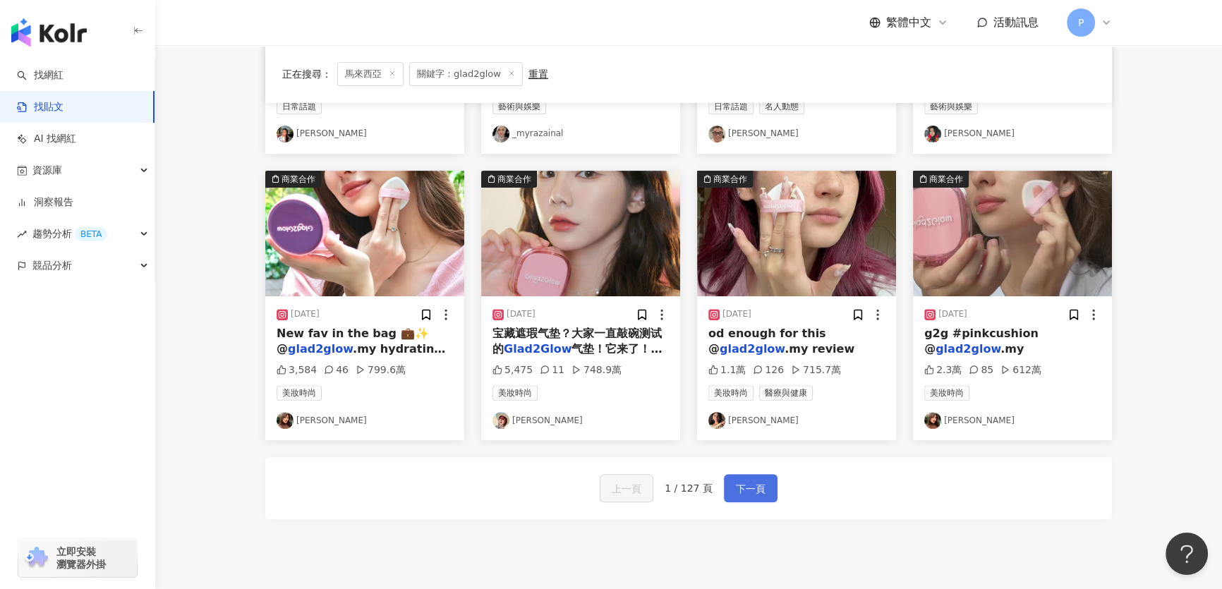
click at [736, 494] on span "下一頁" at bounding box center [751, 488] width 30 height 17
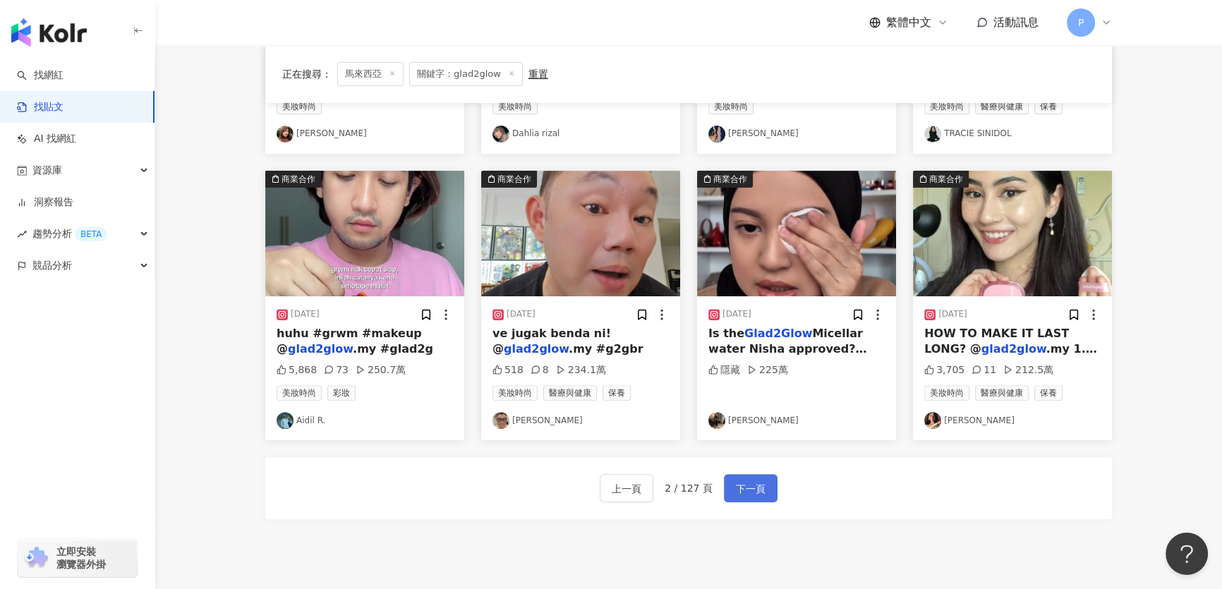
click at [747, 499] on button "下一頁" at bounding box center [751, 488] width 54 height 28
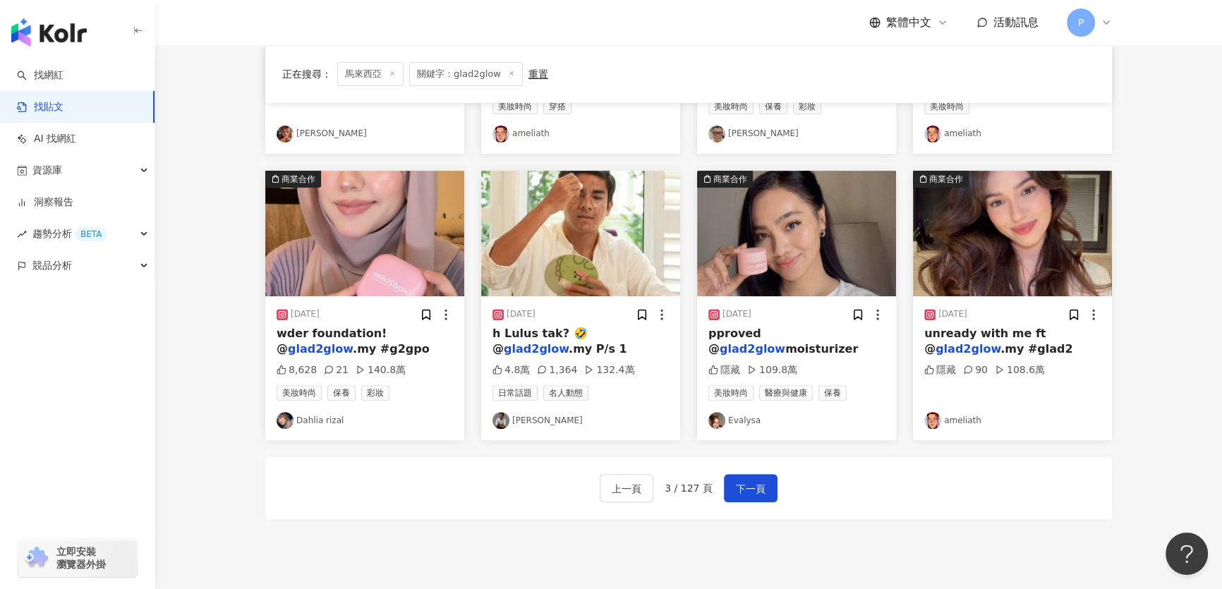
click at [757, 484] on span "下一頁" at bounding box center [751, 488] width 30 height 17
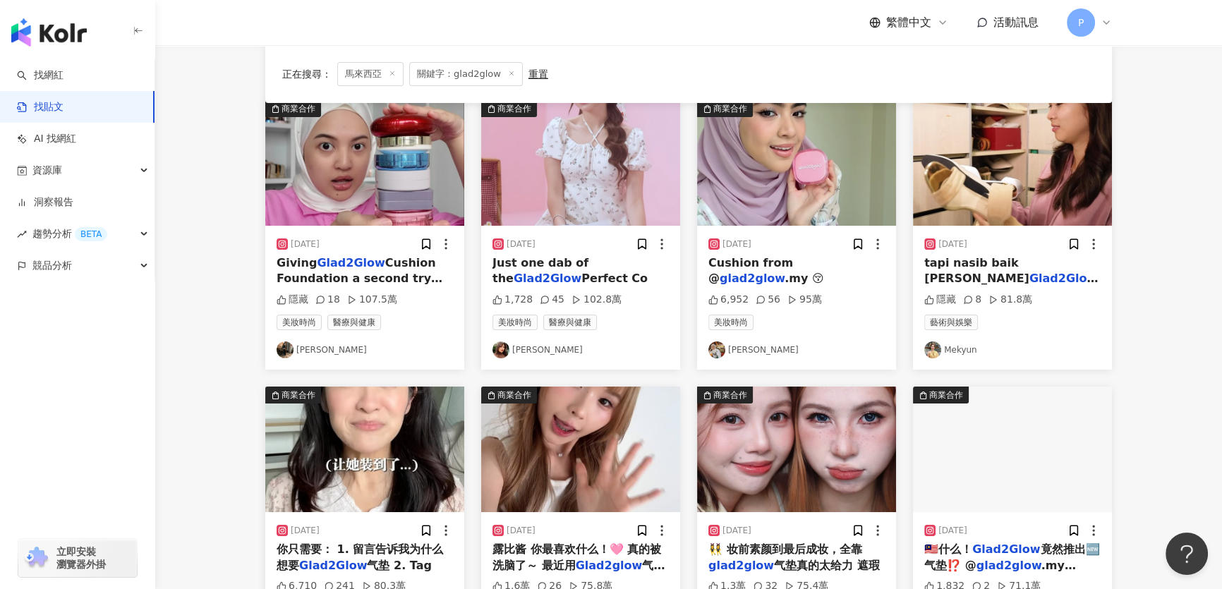
scroll to position [0, 0]
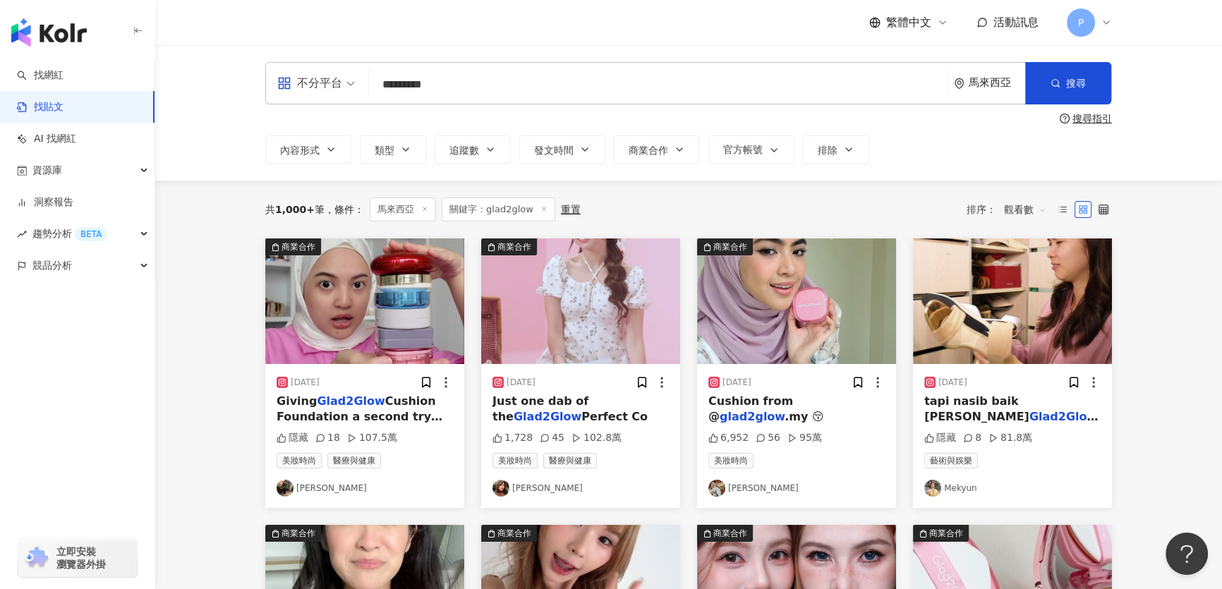
drag, startPoint x: 446, startPoint y: 83, endPoint x: 294, endPoint y: 61, distance: 153.2
click at [294, 61] on div "不分平台 glad2glow ********* 馬來西亞 搜尋 搜尋指引 內容形式 類型 追蹤數 發文時間 商業合作 官方帳號 排除" at bounding box center [688, 112] width 1067 height 135
paste input "**********"
drag, startPoint x: 536, startPoint y: 79, endPoint x: 305, endPoint y: 42, distance: 234.4
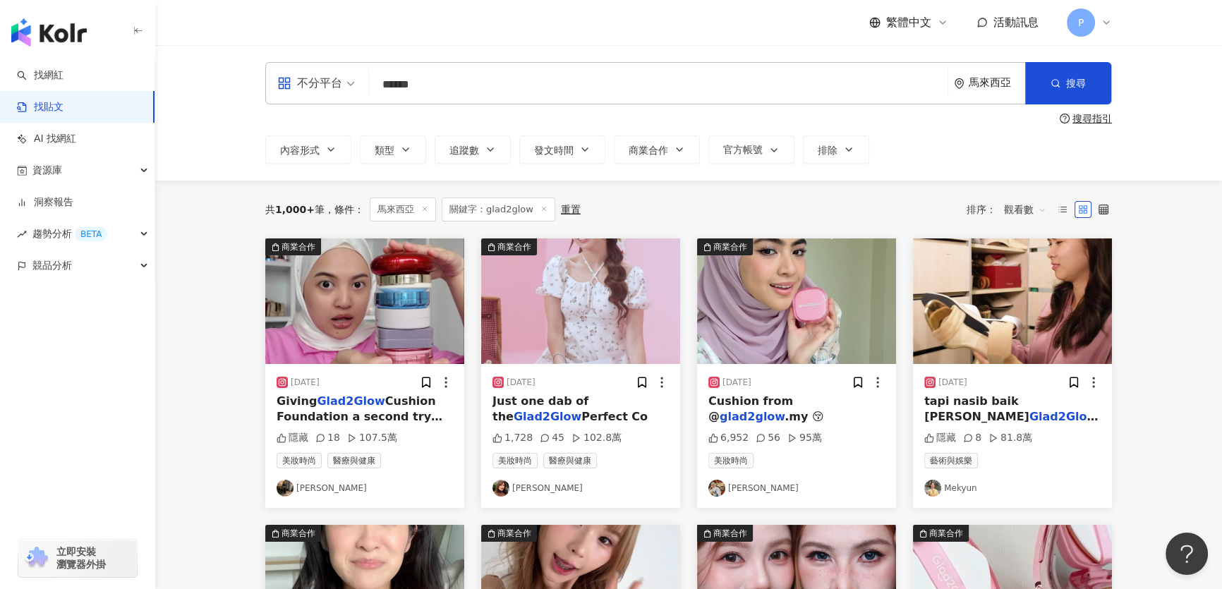
type input "******"
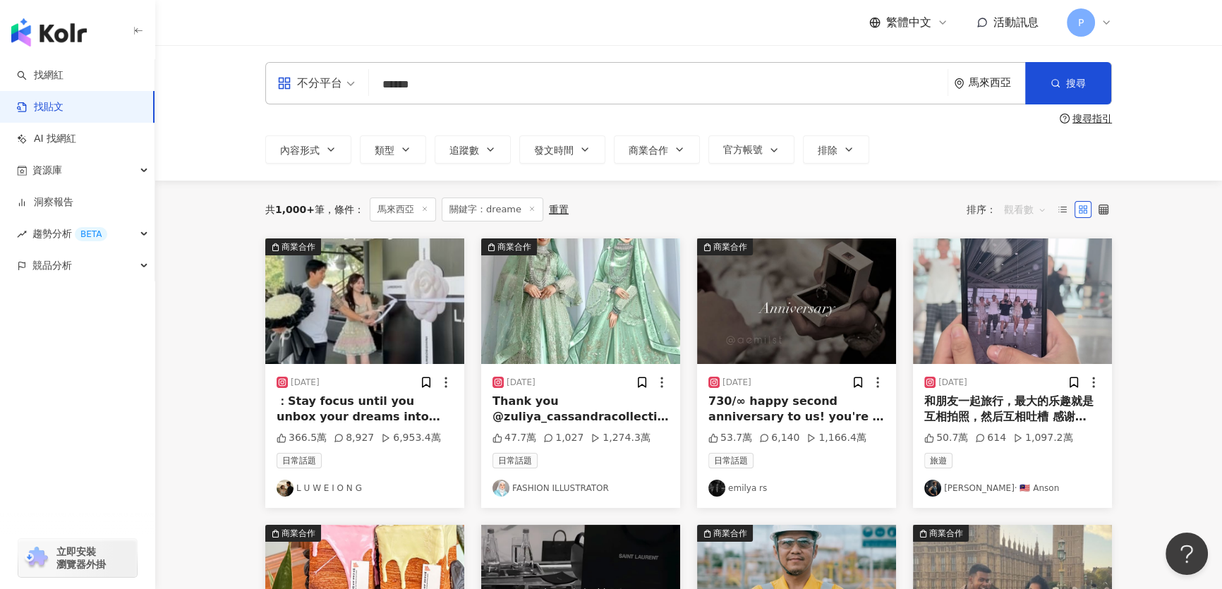
click at [1036, 210] on span "觀看數" at bounding box center [1025, 209] width 42 height 23
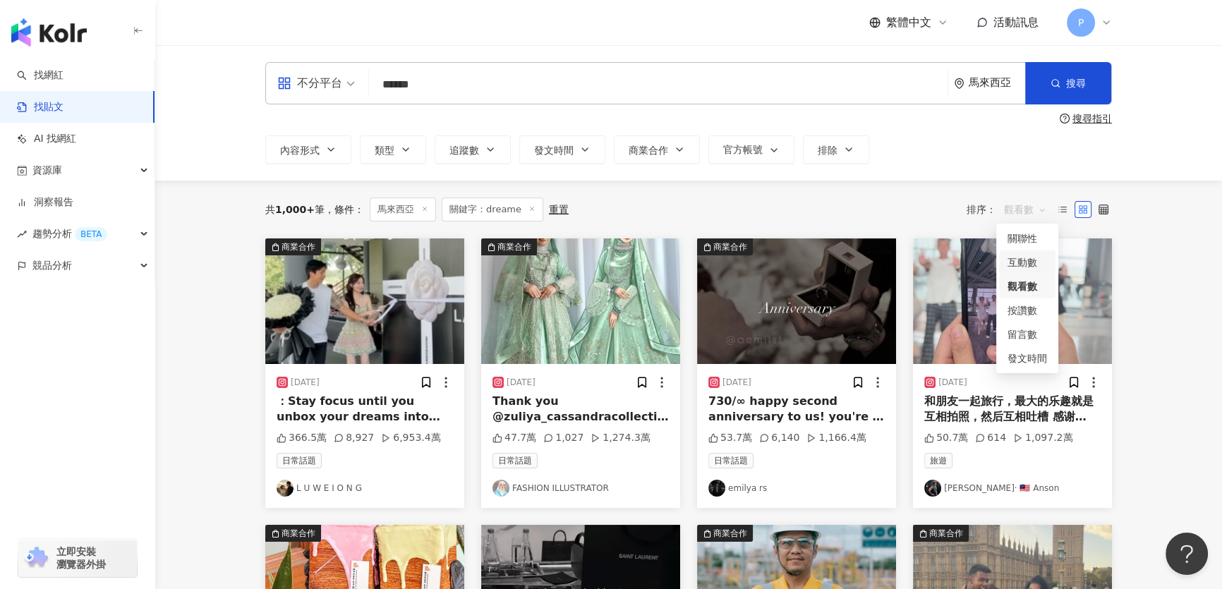
click at [1022, 262] on div "互動數" at bounding box center [1027, 263] width 40 height 16
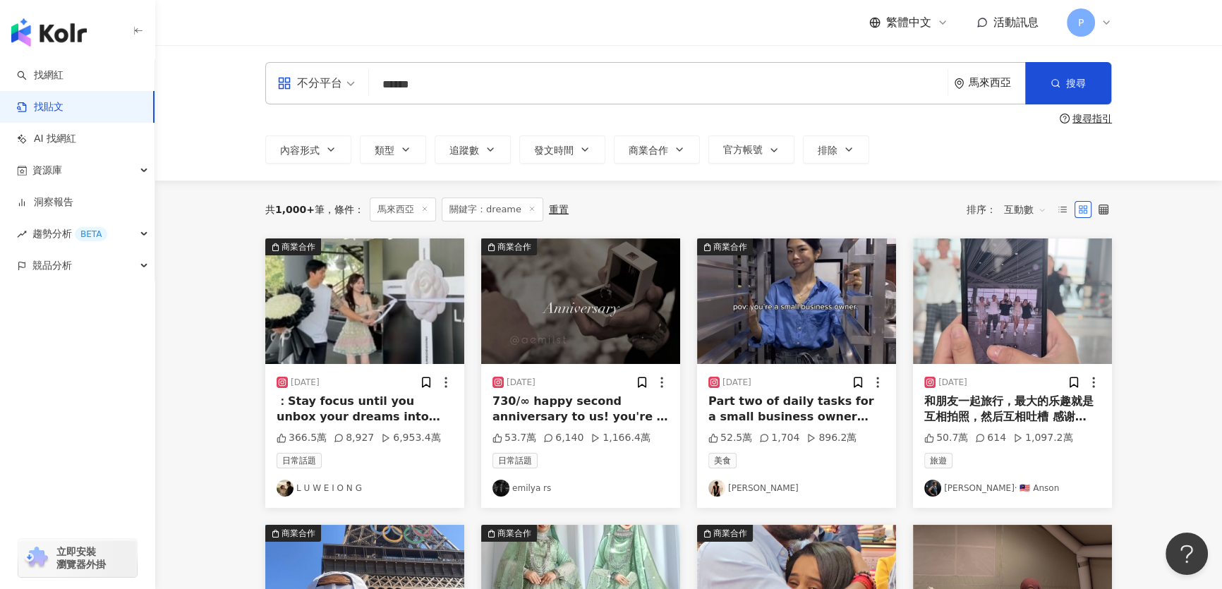
click at [417, 297] on img at bounding box center [364, 301] width 199 height 126
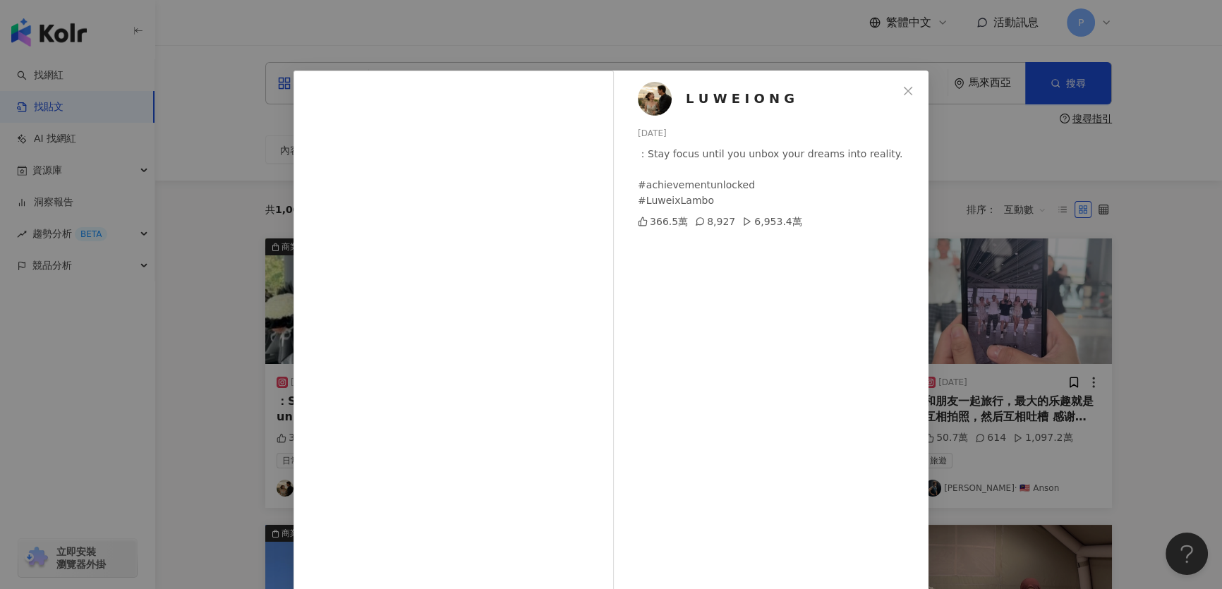
click at [645, 105] on img at bounding box center [655, 99] width 34 height 34
click at [1114, 185] on div "L U W E I O N G 2024/7/11 ：Stay focus until you unbox your dreams into reality.…" at bounding box center [611, 294] width 1222 height 589
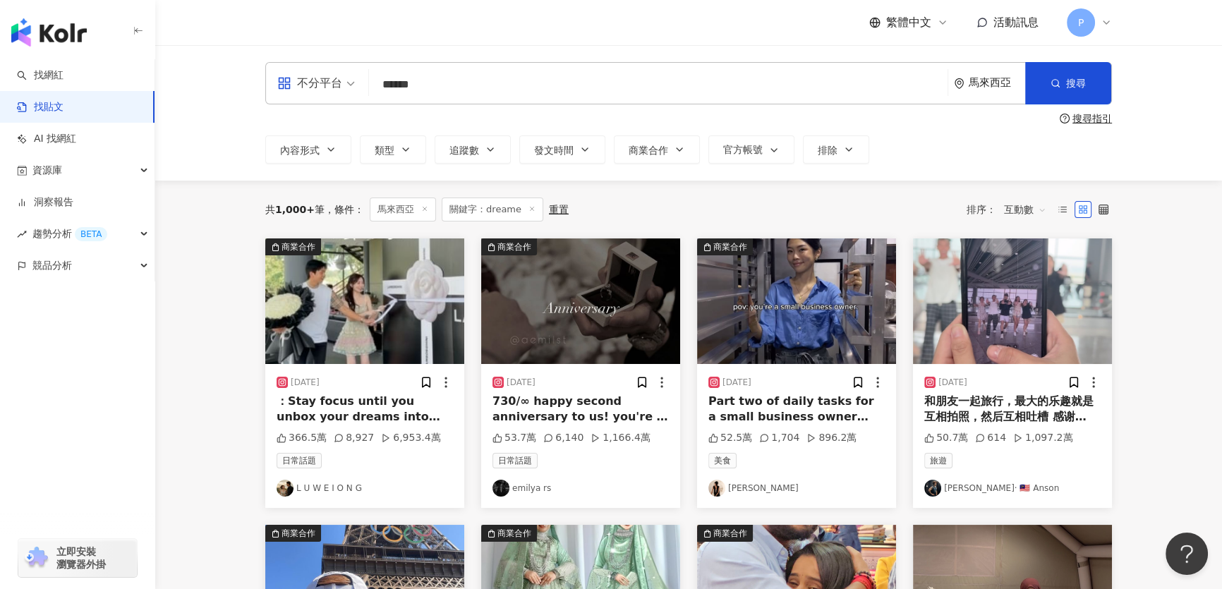
click at [789, 316] on img at bounding box center [796, 301] width 199 height 126
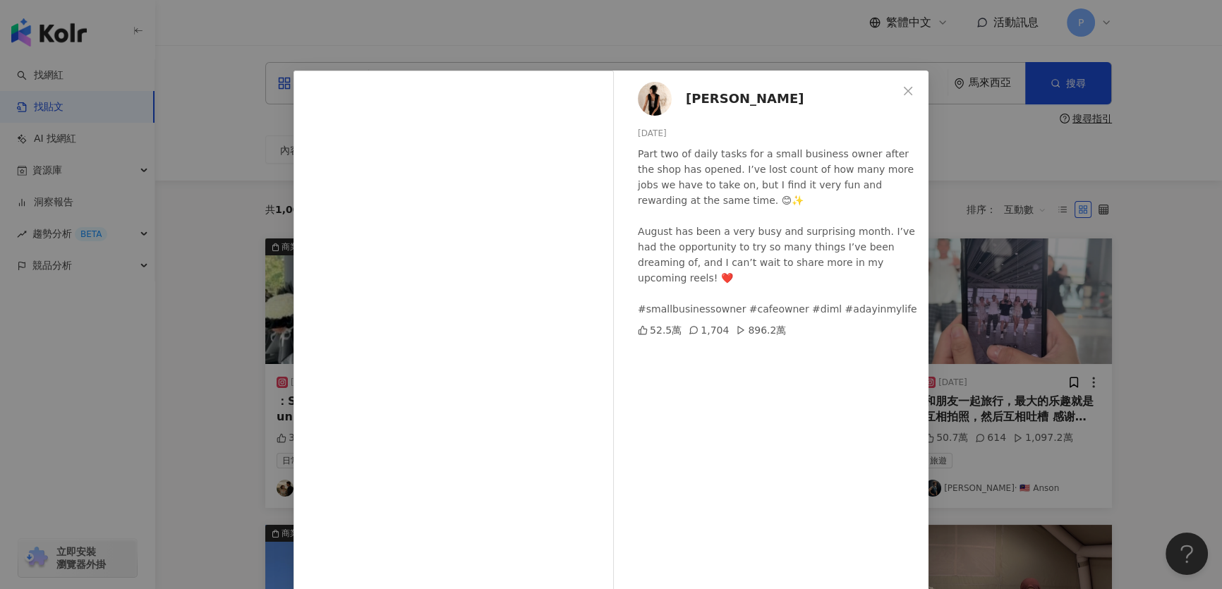
click at [655, 90] on img at bounding box center [655, 99] width 34 height 34
click at [1012, 218] on div "Claire Tan 2024/8/11 Part two of daily tasks for a small business owner after t…" at bounding box center [611, 294] width 1222 height 589
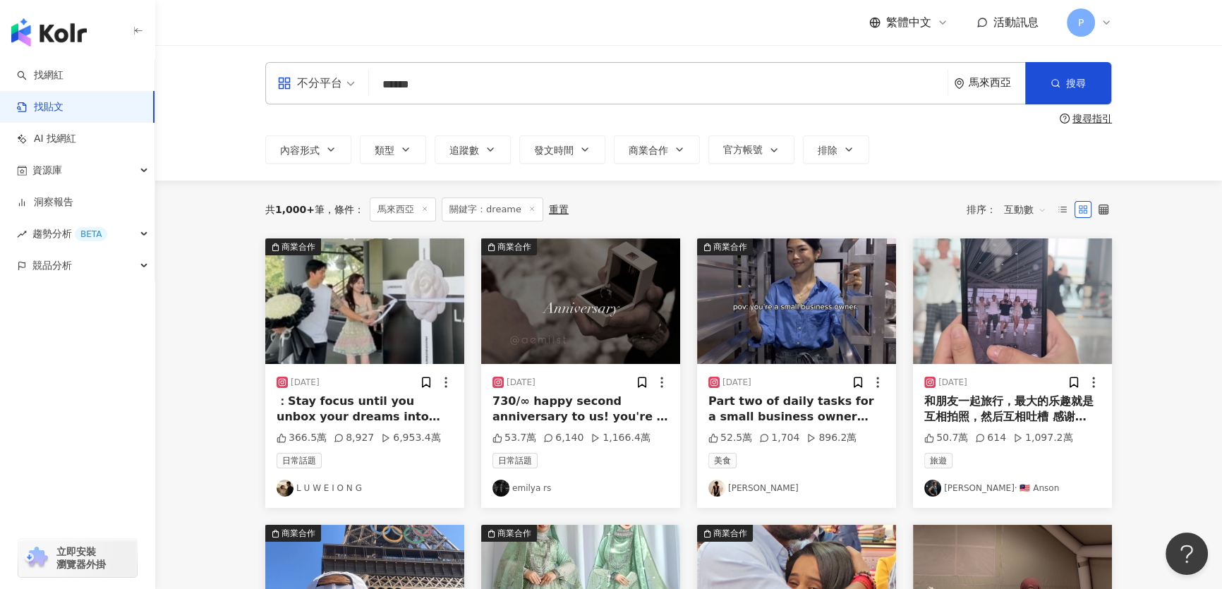
click at [995, 332] on img at bounding box center [1012, 301] width 199 height 126
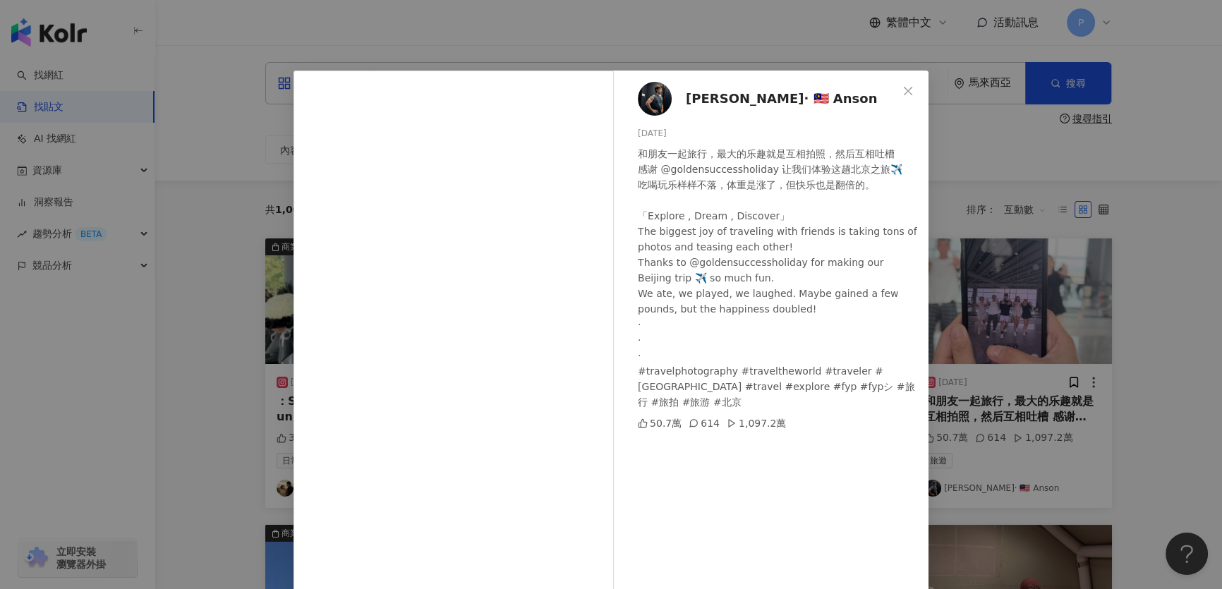
click at [1019, 296] on div "余遠盛 · 🇲🇾 Anson 2024/8/11 和朋友一起旅行，最大的乐趣就是互相拍照，然后互相吐槽 感谢 @goldensuccessholiday 让我…" at bounding box center [611, 294] width 1222 height 589
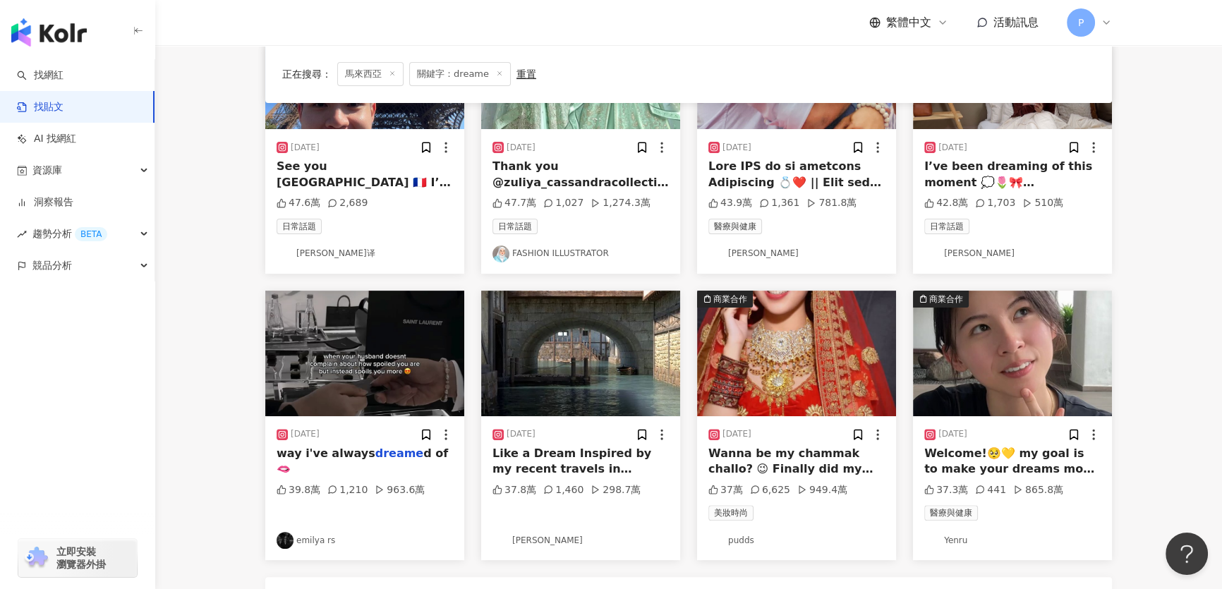
scroll to position [577, 0]
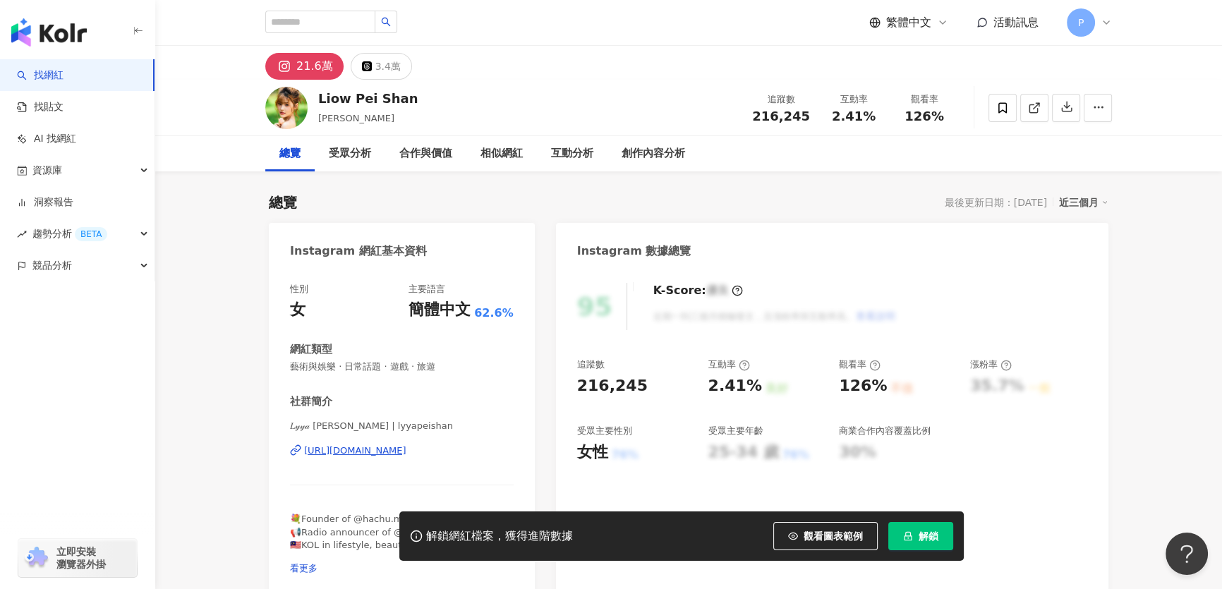
scroll to position [256, 0]
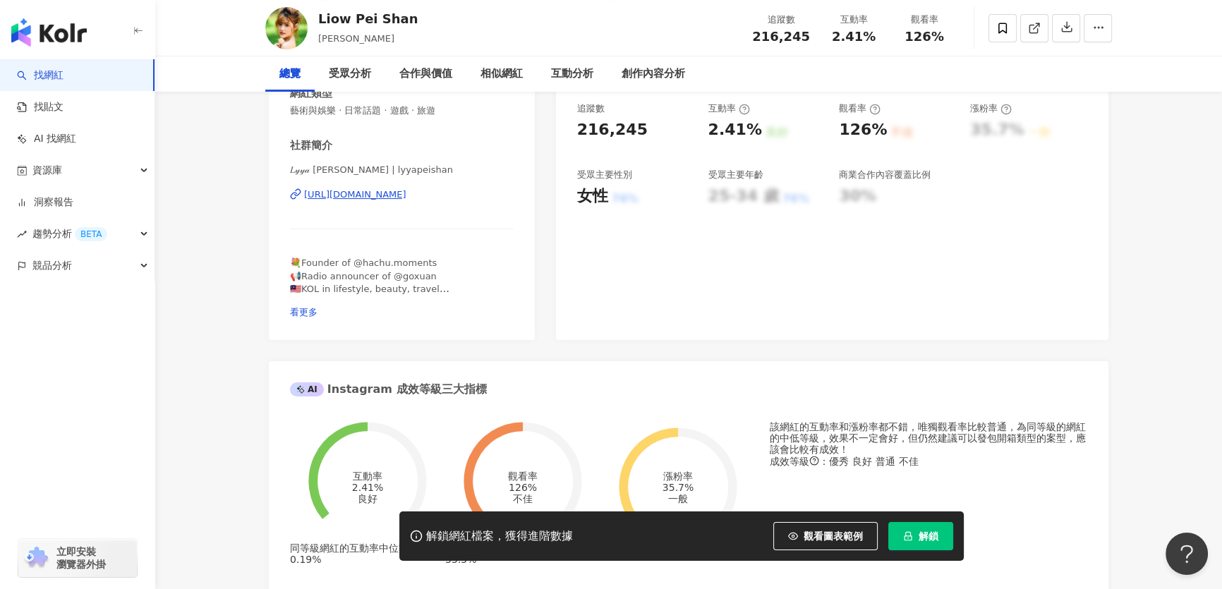
click at [367, 193] on div "[URL][DOMAIN_NAME]" at bounding box center [355, 194] width 102 height 13
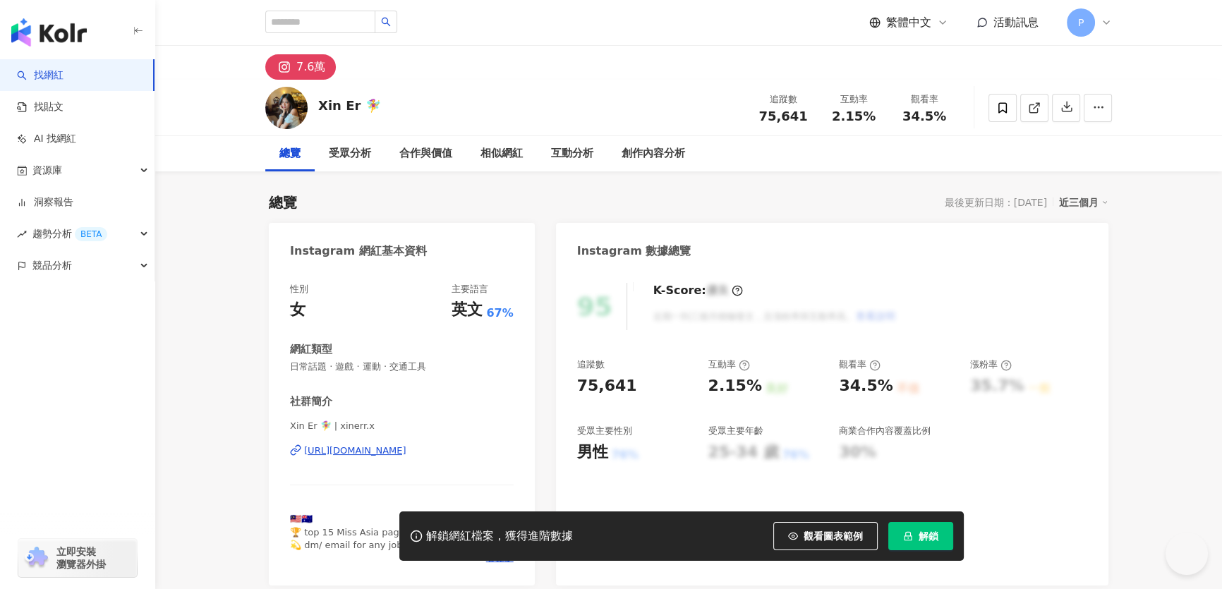
click at [406, 448] on div "[URL][DOMAIN_NAME]" at bounding box center [355, 450] width 102 height 13
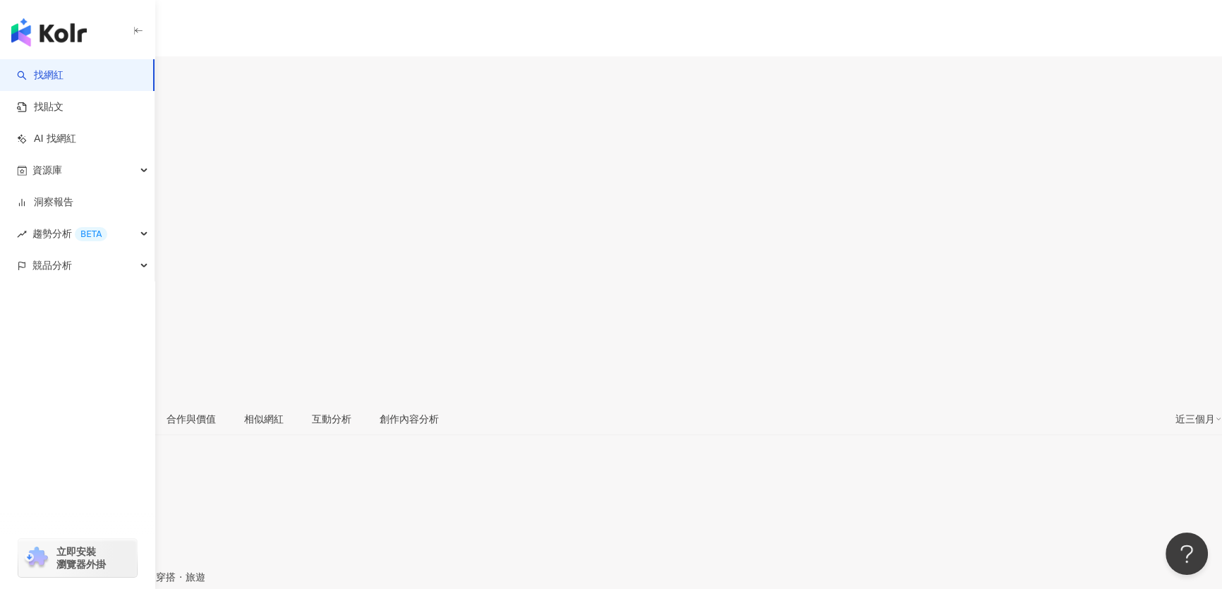
scroll to position [256, 0]
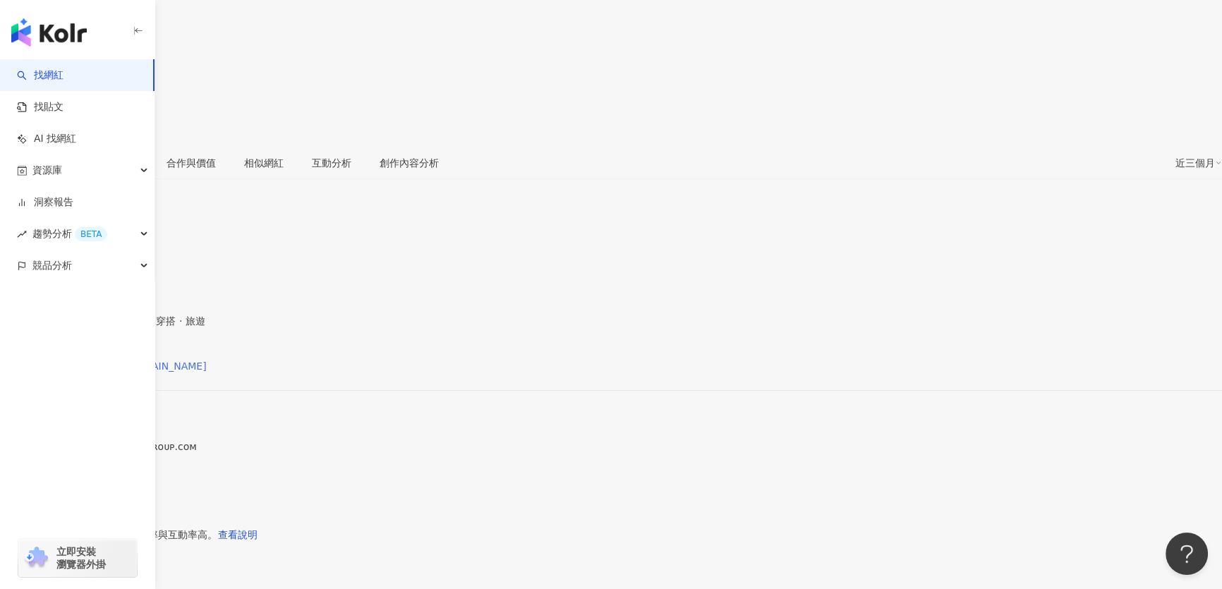
click at [207, 360] on div "[URL][DOMAIN_NAME][DOMAIN_NAME]" at bounding box center [110, 365] width 193 height 11
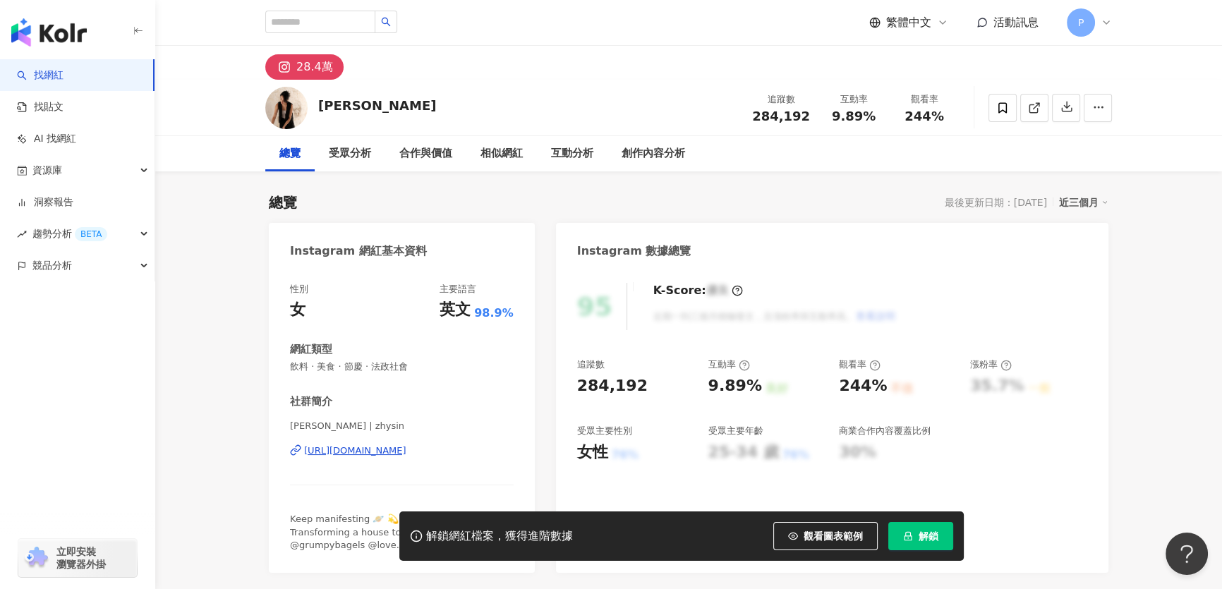
click at [406, 449] on div "[URL][DOMAIN_NAME]" at bounding box center [355, 450] width 102 height 13
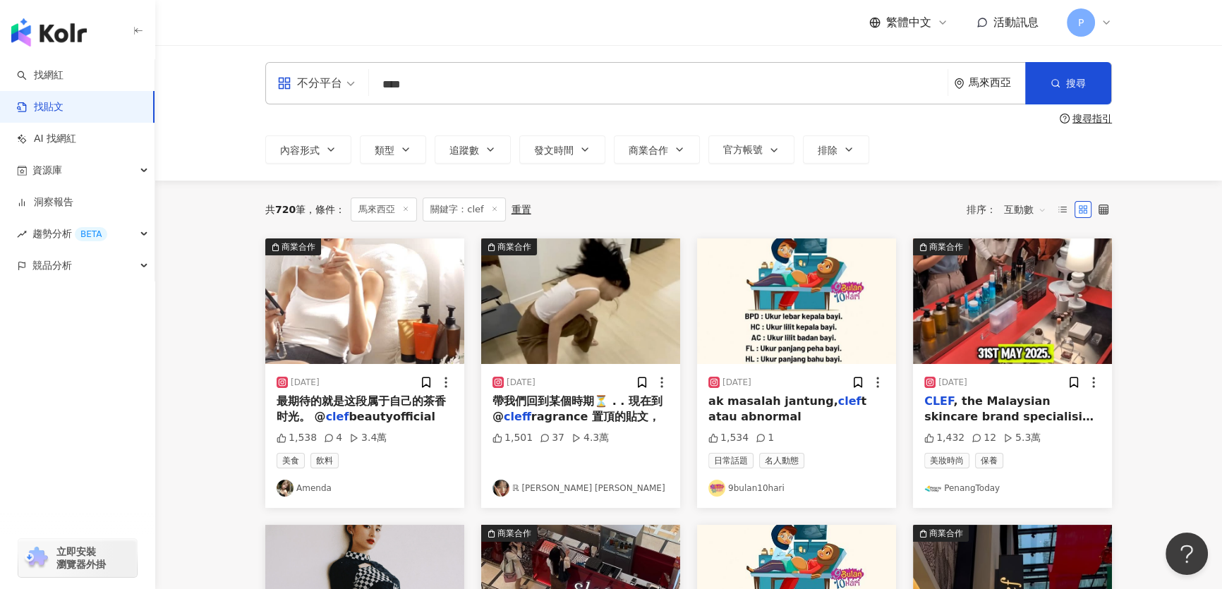
click at [459, 92] on input "****" at bounding box center [658, 84] width 567 height 30
paste input "**********"
click at [534, 82] on input "**********" at bounding box center [658, 84] width 567 height 30
drag, startPoint x: 538, startPoint y: 84, endPoint x: 361, endPoint y: 86, distance: 177.1
click at [361, 86] on div "**********" at bounding box center [688, 83] width 847 height 42
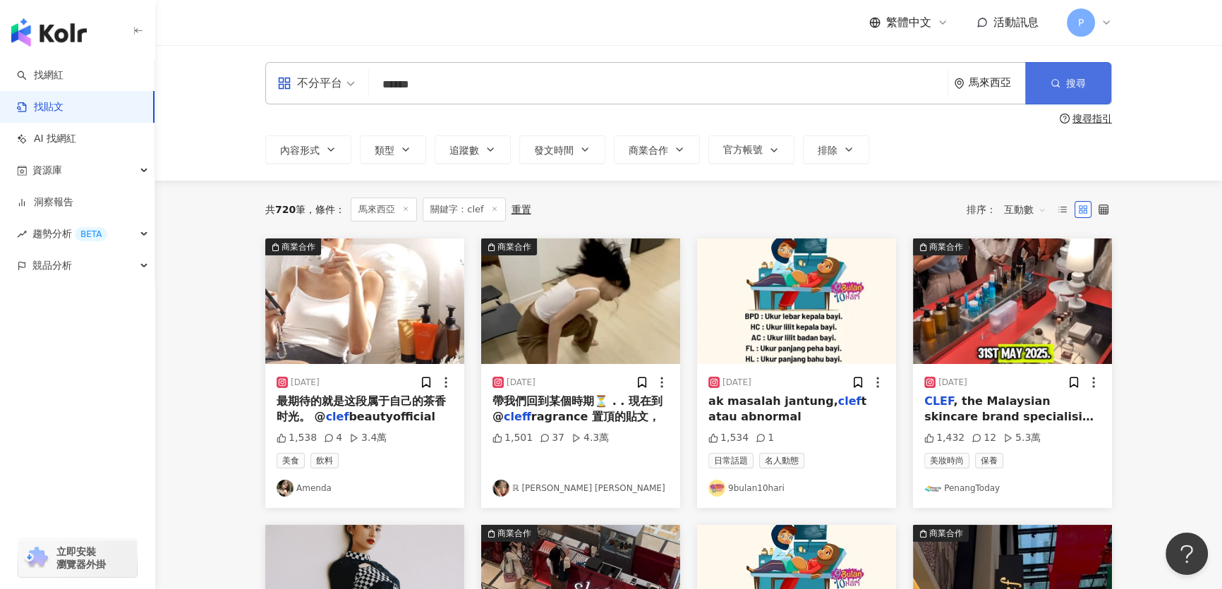
click at [1060, 90] on button "搜尋" at bounding box center [1068, 83] width 86 height 42
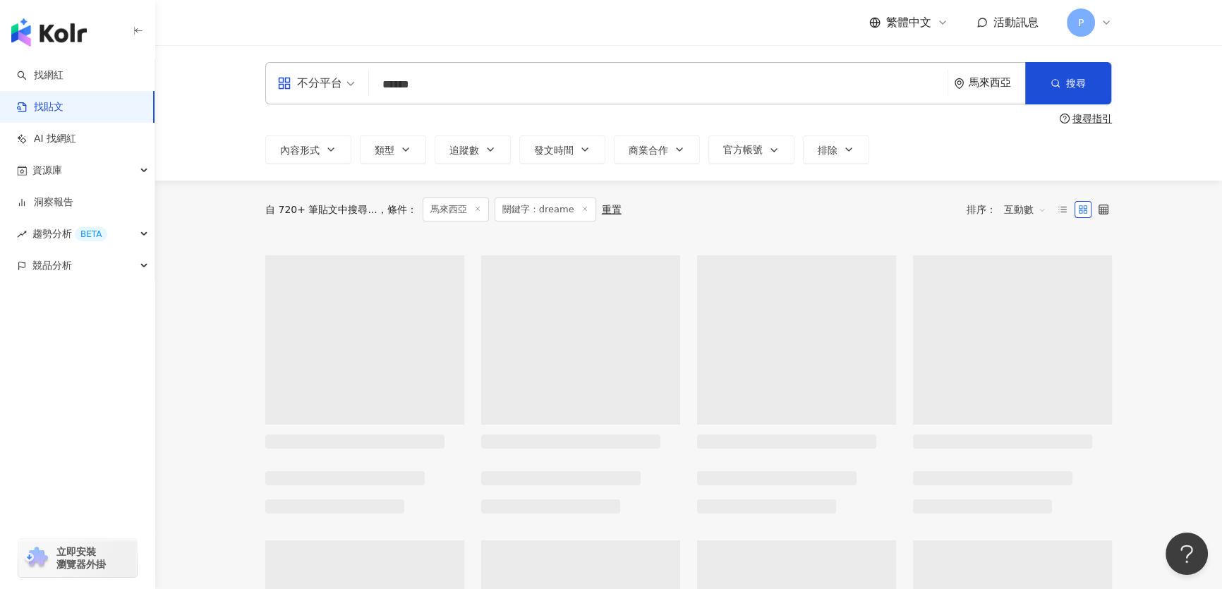
click at [1019, 214] on span "互動數" at bounding box center [1025, 209] width 42 height 23
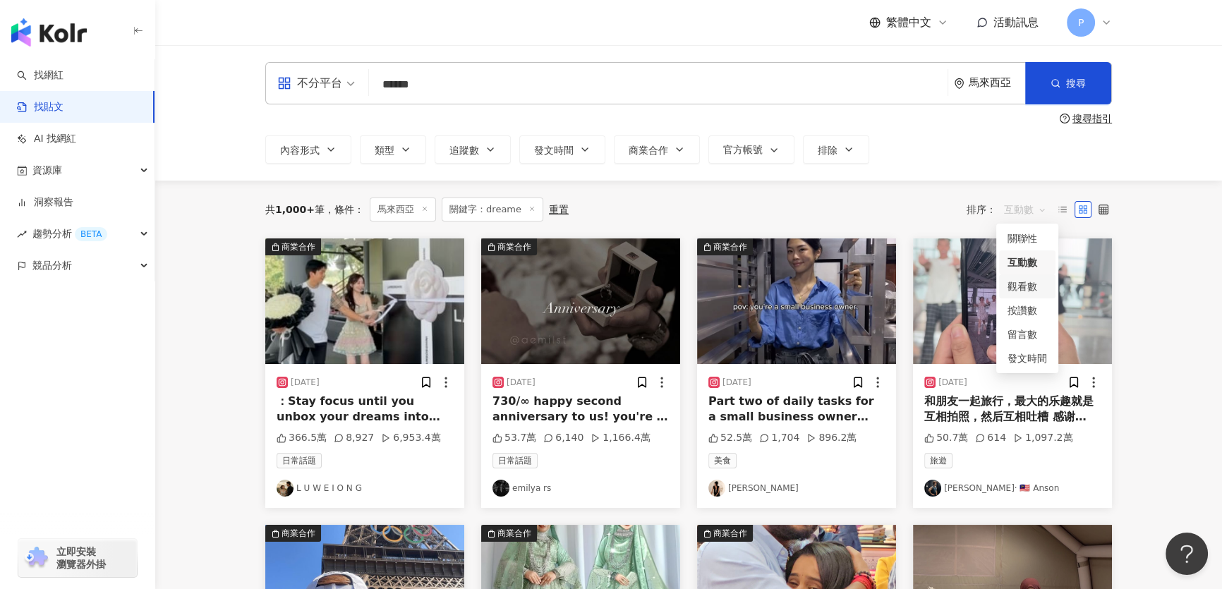
click at [1018, 291] on div "觀看數" at bounding box center [1027, 287] width 40 height 16
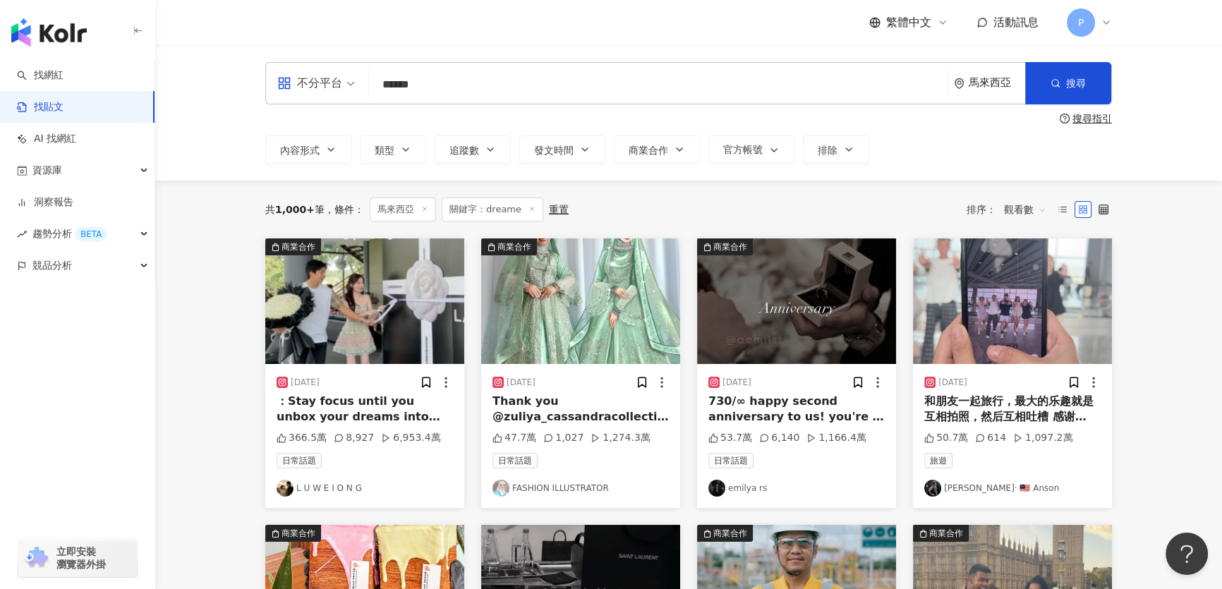
drag, startPoint x: 395, startPoint y: 77, endPoint x: 353, endPoint y: 74, distance: 42.4
click at [353, 74] on div "不分平台 dreame ****** 馬來西亞 搜尋" at bounding box center [688, 83] width 847 height 42
type input "*"
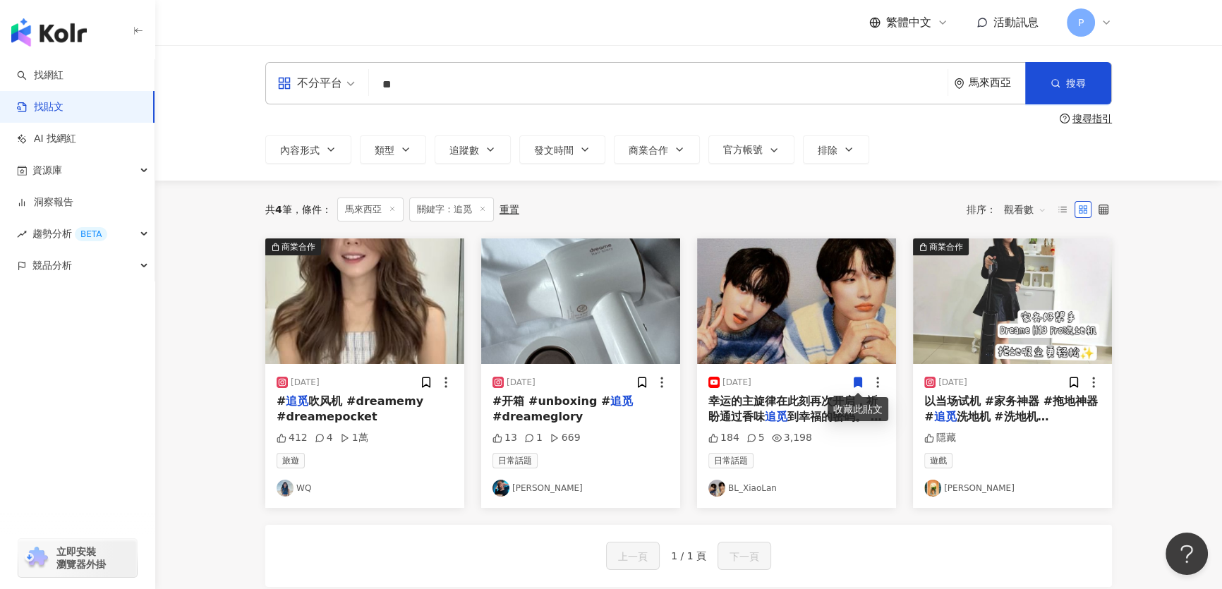
click at [367, 333] on img at bounding box center [364, 301] width 199 height 126
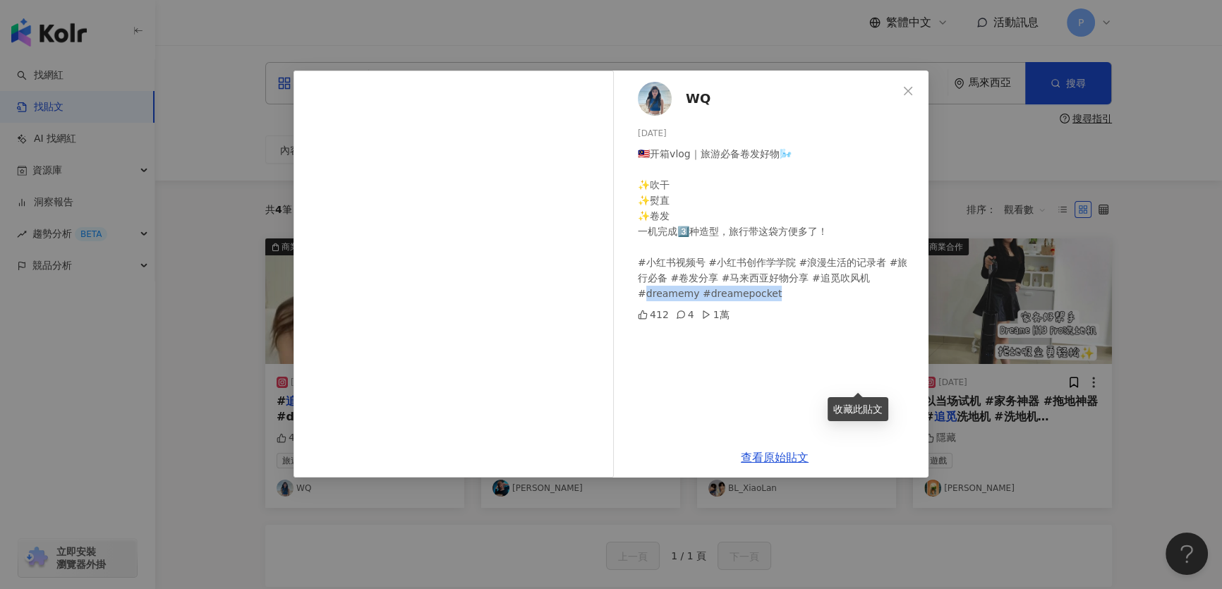
drag, startPoint x: 846, startPoint y: 280, endPoint x: 909, endPoint y: 290, distance: 64.3
click at [909, 290] on div "🇲🇾开箱vlog｜旅游必备卷发好物🌬️ ✨吹干 ✨熨直 ✨卷发 一机完成3️⃣种造型，旅行带这袋方便多了！ #小红书视频号 #小红书创作学学院 #浪漫生活的记…" at bounding box center [777, 223] width 279 height 155
copy div "amemy #dreamepocket"
click at [866, 284] on div "🇲🇾开箱vlog｜旅游必备卷发好物🌬️ ✨吹干 ✨熨直 ✨卷发 一机完成3️⃣种造型，旅行带这袋方便多了！ #小红书视频号 #小红书创作学学院 #浪漫生活的记…" at bounding box center [777, 223] width 279 height 155
drag, startPoint x: 896, startPoint y: 278, endPoint x: 841, endPoint y: 272, distance: 55.3
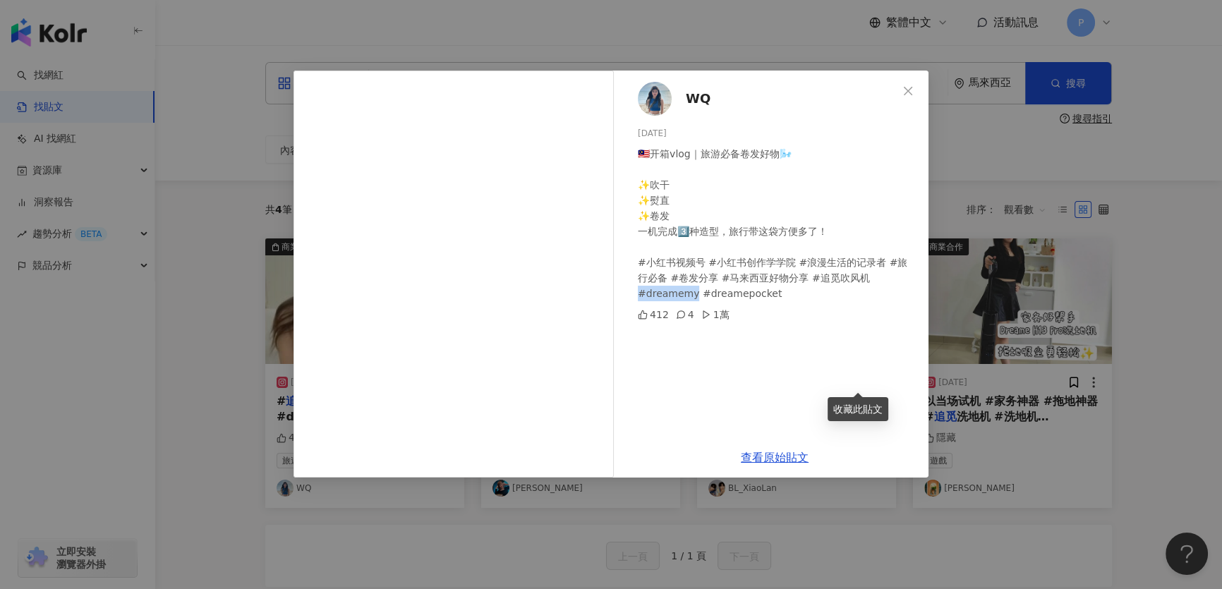
click at [841, 272] on div "🇲🇾开箱vlog｜旅游必备卷发好物🌬️ ✨吹干 ✨熨直 ✨卷发 一机完成3️⃣种造型，旅行带这袋方便多了！ #小红书视频号 #小红书创作学学院 #浪漫生活的记…" at bounding box center [777, 223] width 279 height 155
click at [1012, 128] on div "WQ 2024/8/21 🇲🇾开箱vlog｜旅游必备卷发好物🌬️ ✨吹干 ✨熨直 ✨卷发 一机完成3️⃣种造型，旅行带这袋方便多了！ #小红书视频号 #小红书…" at bounding box center [611, 294] width 1222 height 589
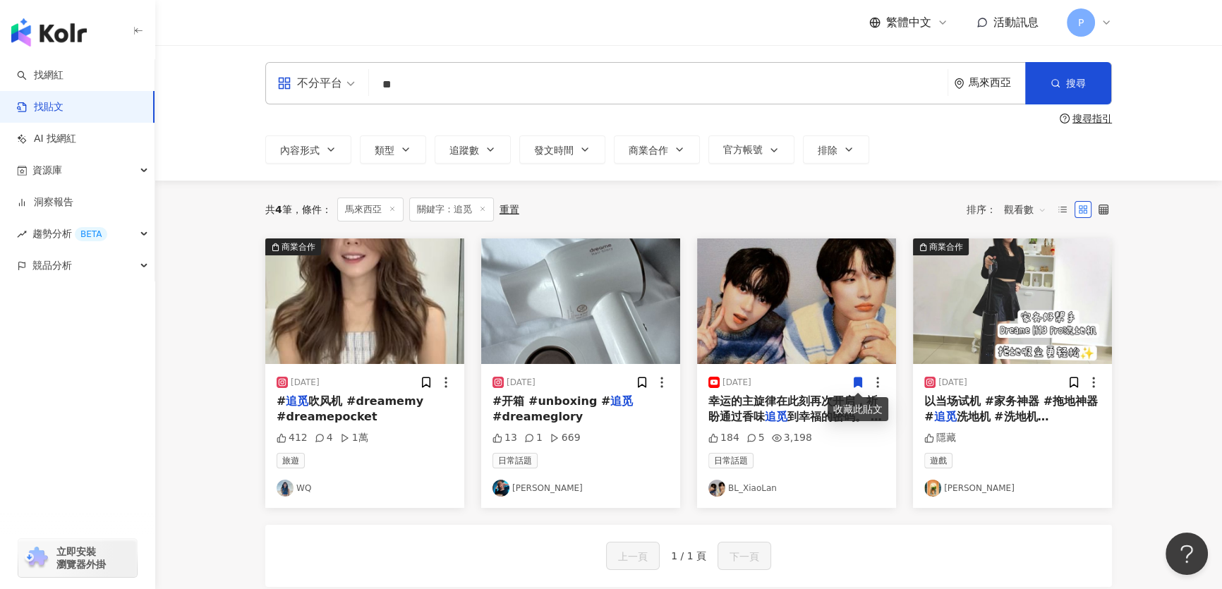
drag, startPoint x: 511, startPoint y: 98, endPoint x: 506, endPoint y: 88, distance: 11.4
click at [511, 98] on input "**" at bounding box center [658, 84] width 567 height 30
paste input "*******"
click at [1064, 82] on button "搜尋" at bounding box center [1068, 83] width 86 height 42
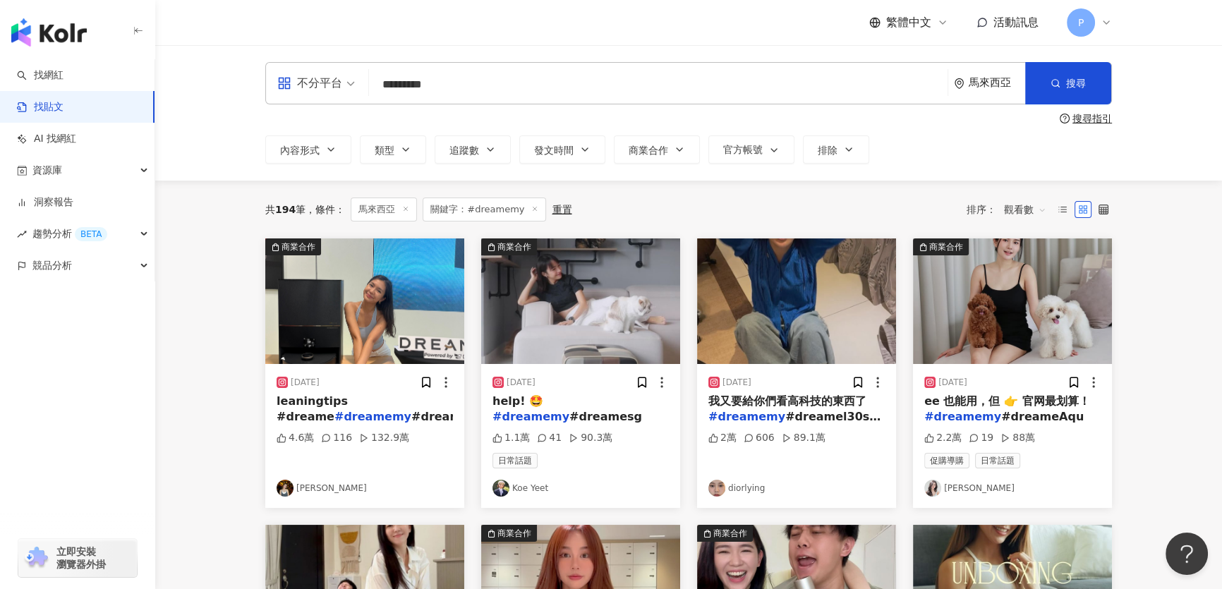
click at [419, 313] on img at bounding box center [364, 301] width 199 height 126
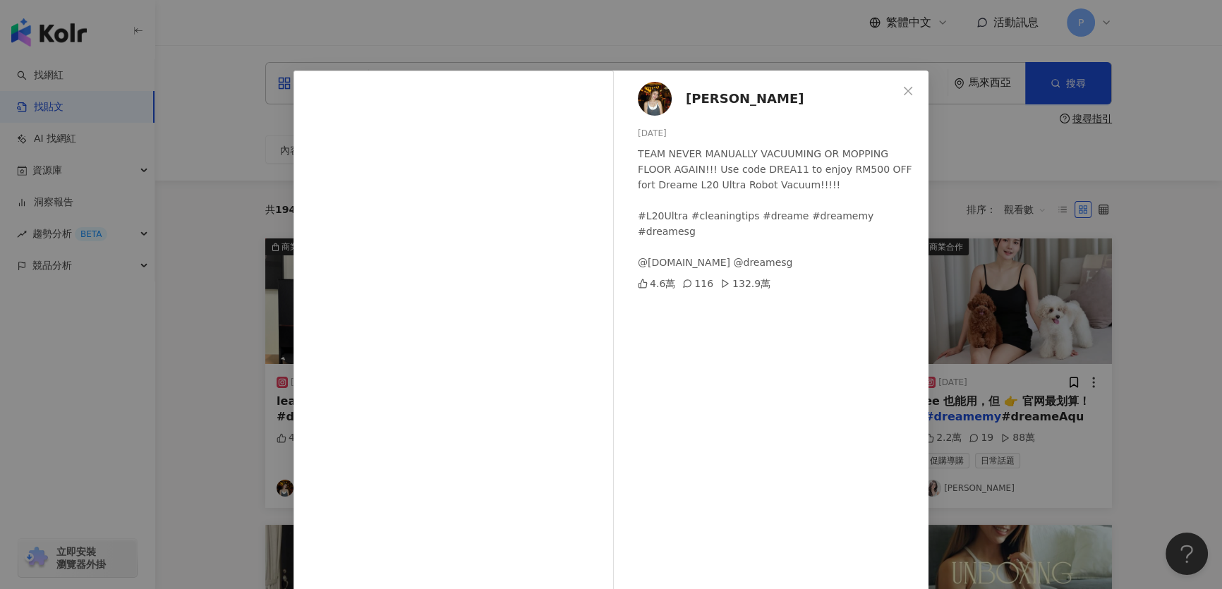
click at [645, 95] on img at bounding box center [655, 99] width 34 height 34
click at [1070, 188] on div "Shi Qi 2023/10/9 TEAM NEVER MANUALLY VACUUMING OR MOPPING FLOOR AGAIN!!! Use co…" at bounding box center [611, 294] width 1222 height 589
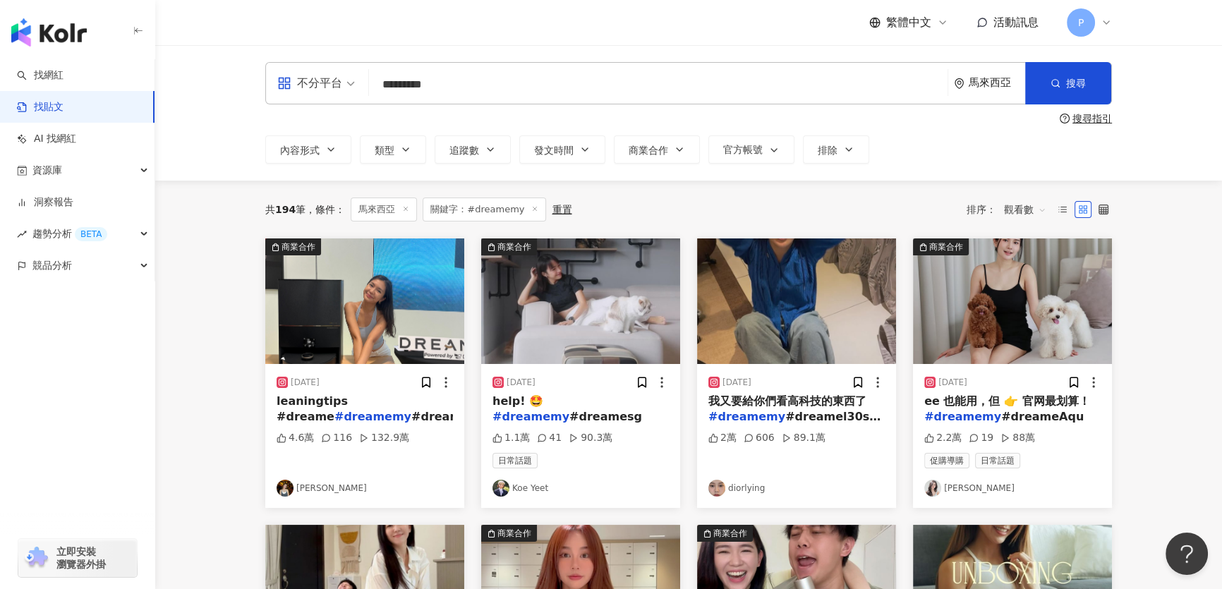
click at [593, 324] on img at bounding box center [580, 301] width 199 height 126
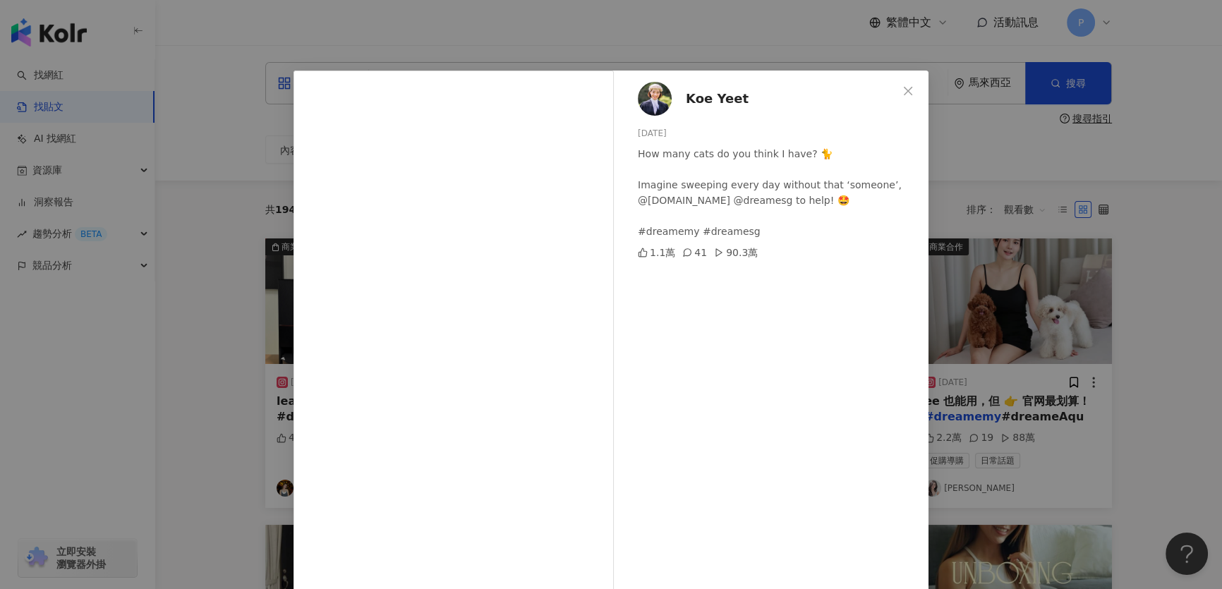
click at [660, 99] on img at bounding box center [655, 99] width 34 height 34
click at [1035, 202] on div "Koe Yeet 2024/10/21 How many cats do you think I have? 🐈 Imagine sweeping every…" at bounding box center [611, 294] width 1222 height 589
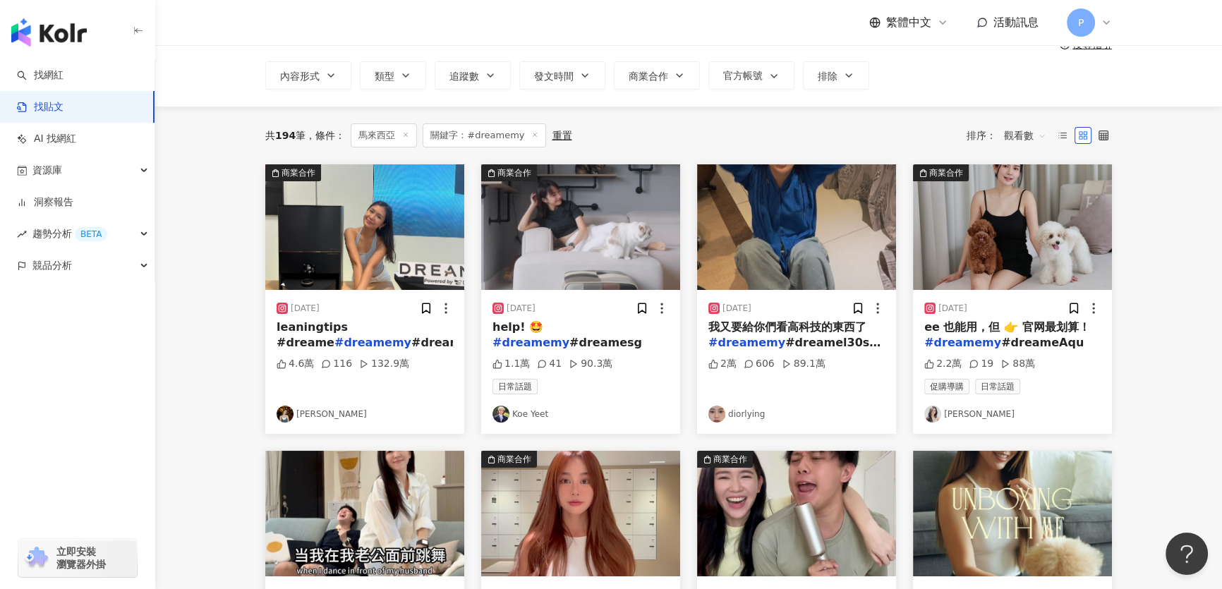
scroll to position [320, 0]
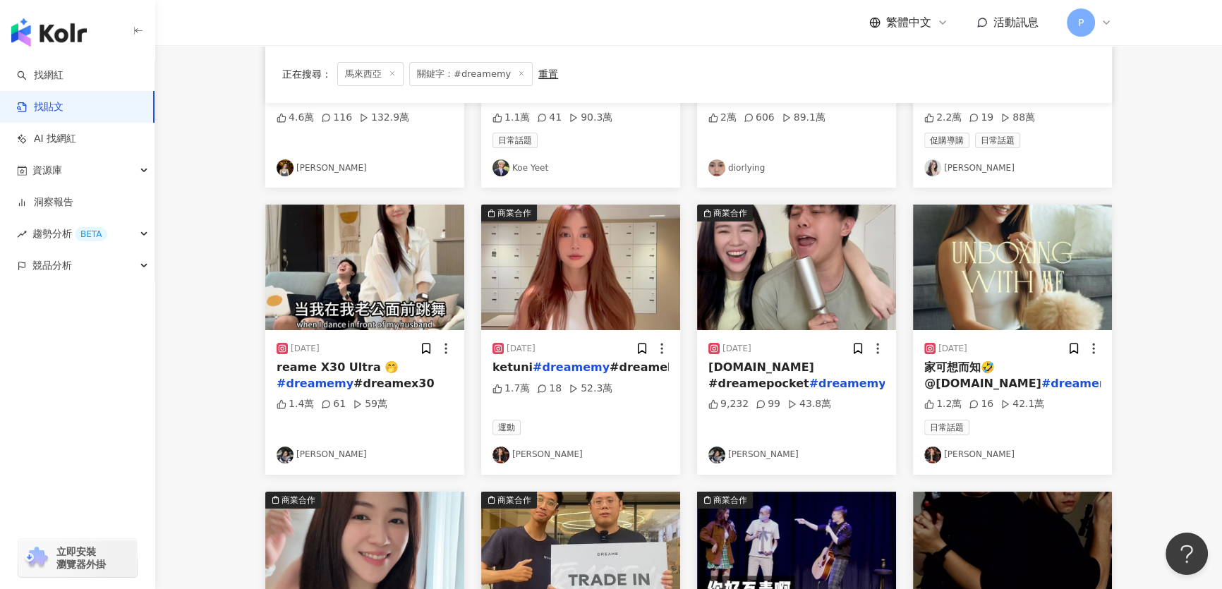
click at [387, 281] on img at bounding box center [364, 268] width 199 height 126
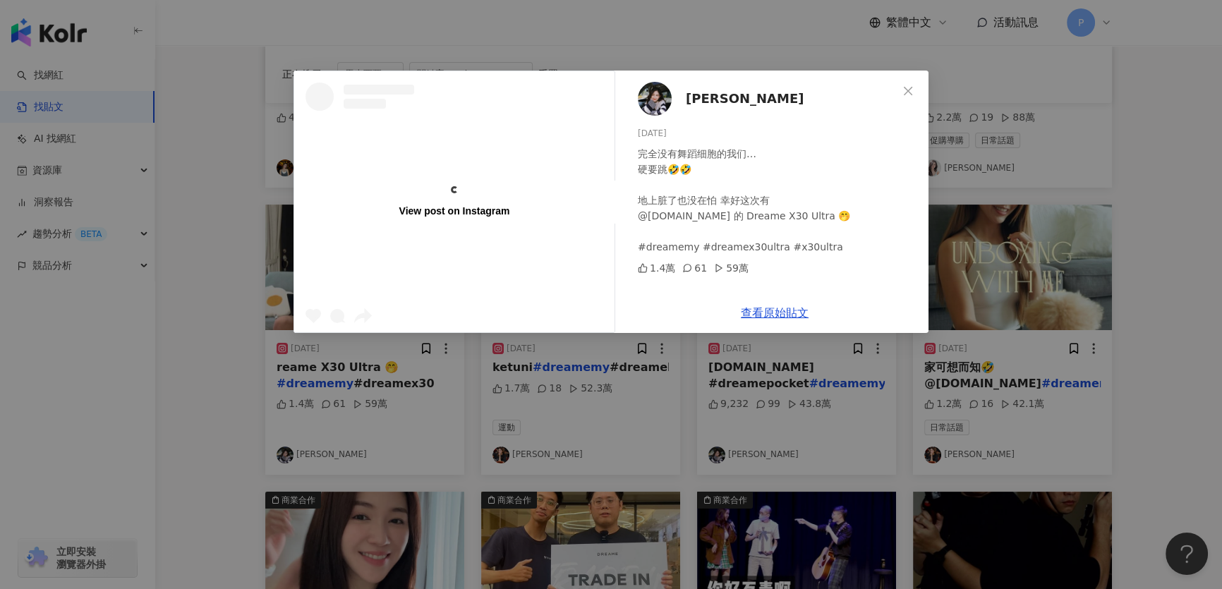
click at [652, 101] on img at bounding box center [655, 99] width 34 height 34
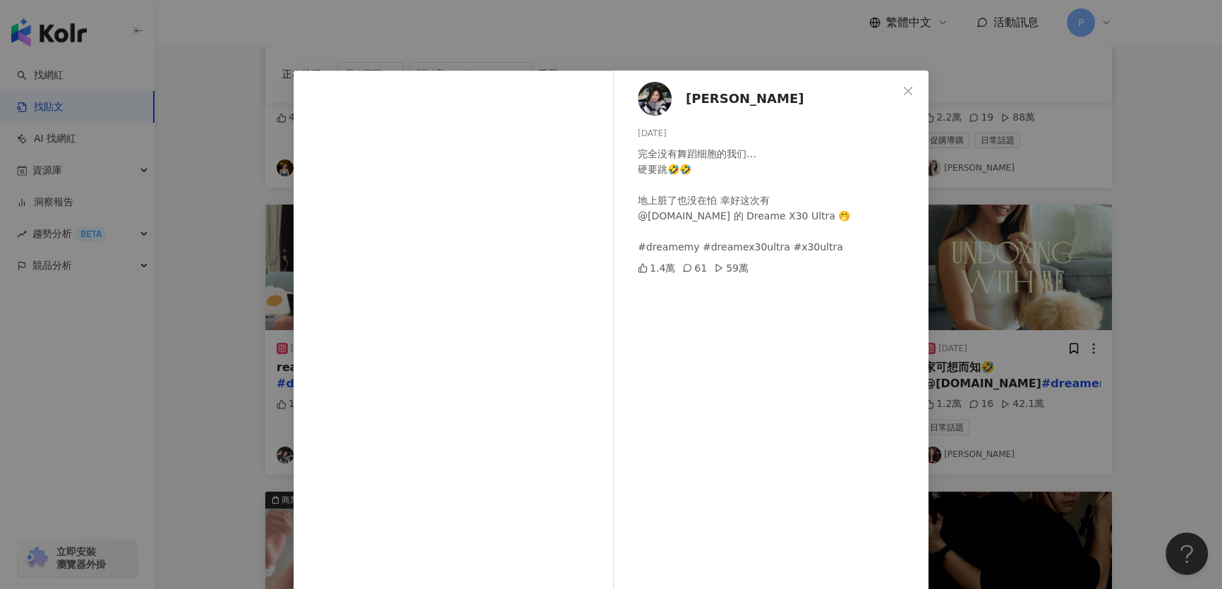
click at [993, 201] on div "Jorise Lee 2024/10/15 完全没有舞蹈细胞的我们… 硬要跳🤣🤣 地上脏了也没在怕 幸好这次有 @dreame.my 的 Dreame X30…" at bounding box center [611, 294] width 1222 height 589
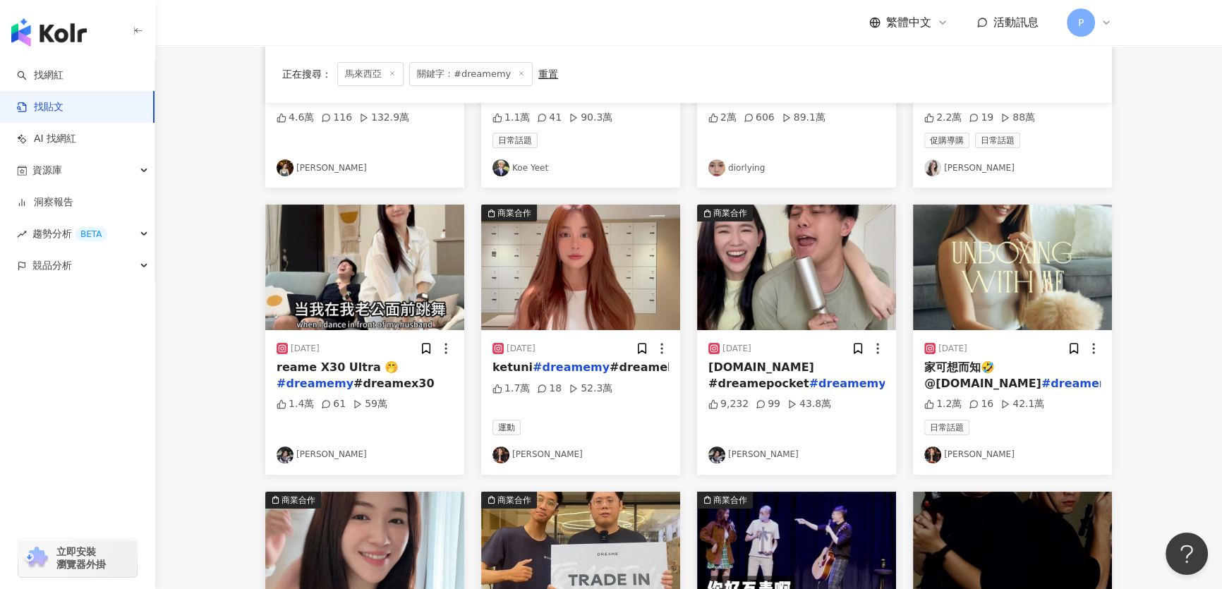
click at [599, 236] on img at bounding box center [580, 268] width 199 height 126
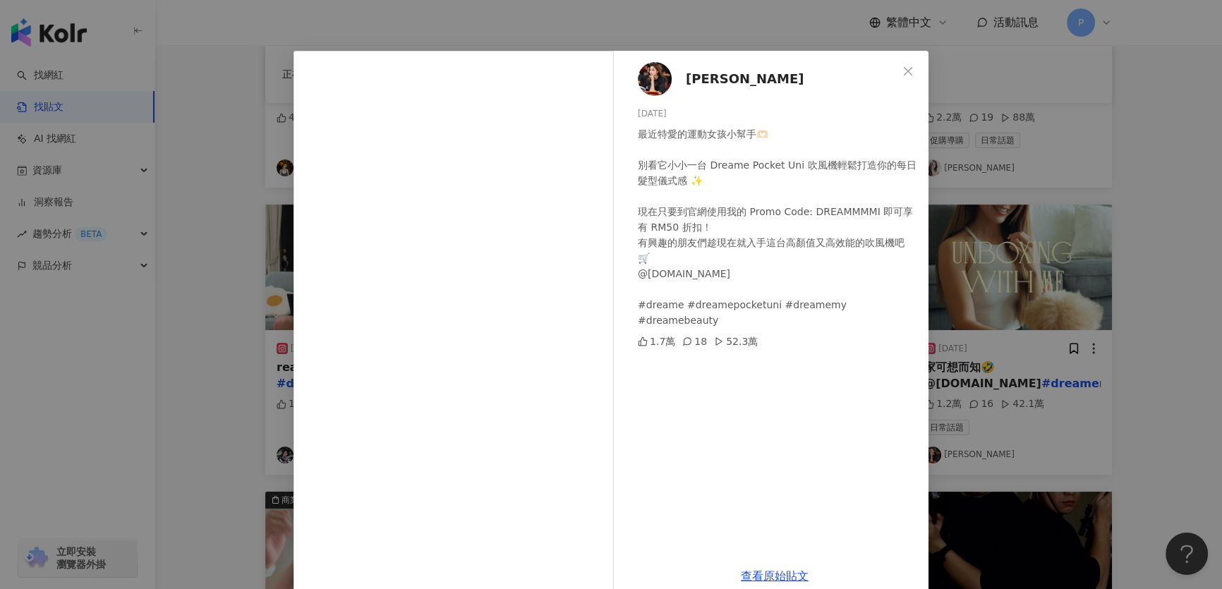
scroll to position [0, 0]
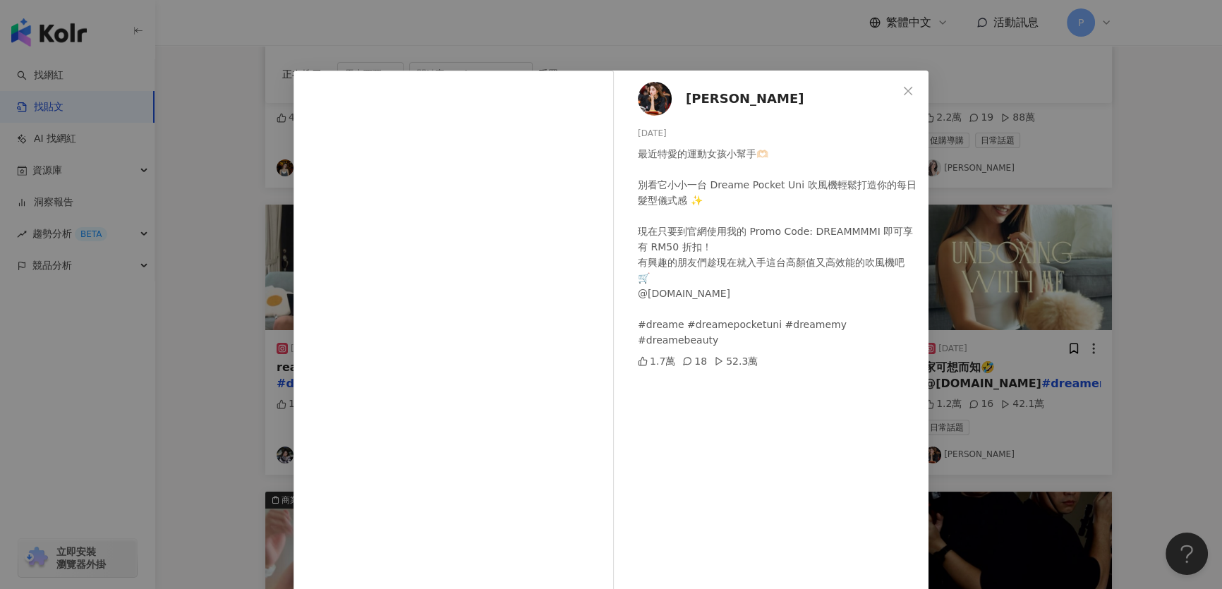
click at [705, 95] on span "Michiyo Ho 何念兹" at bounding box center [745, 99] width 118 height 20
click at [1007, 305] on div "Michiyo Ho 何念兹 2025/7/25 最近特愛的運動女孩小幫手🫶🏻 別看它小小一台 Dreame Pocket Uni 吹風機輕鬆打造你的每日髮型…" at bounding box center [611, 294] width 1222 height 589
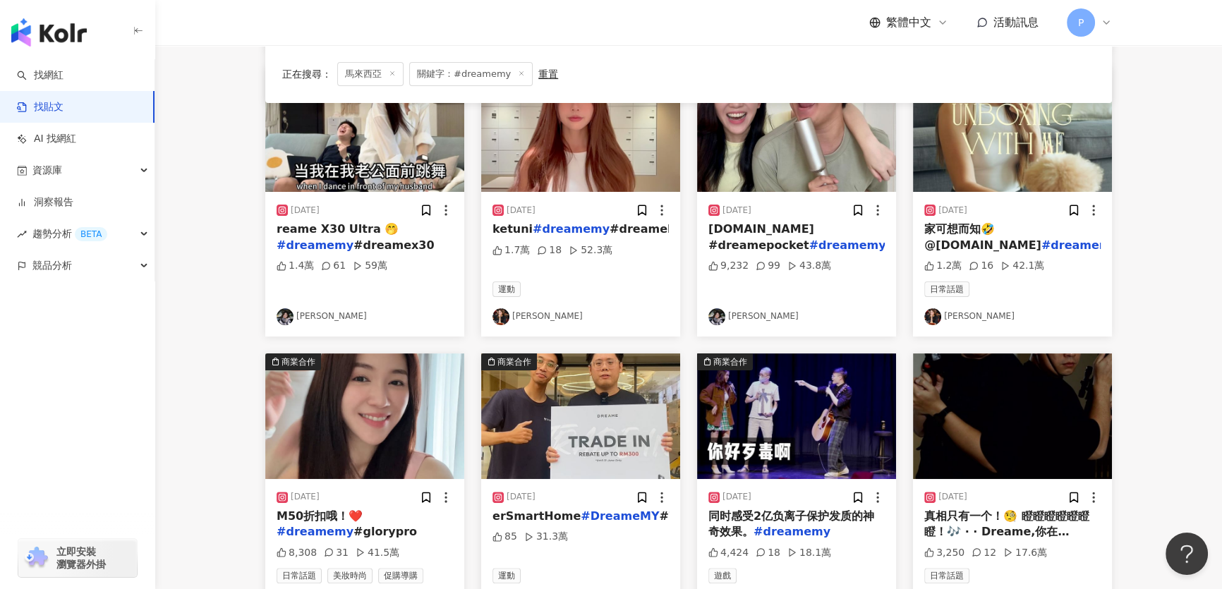
scroll to position [641, 0]
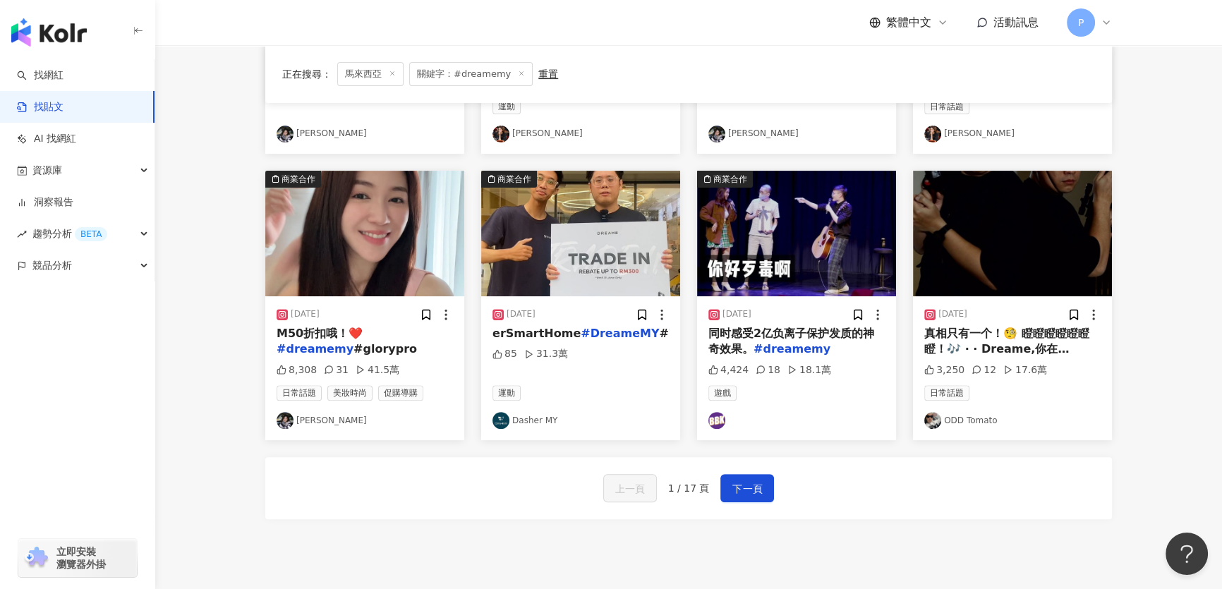
click at [763, 508] on div "上一頁 1 / 17 頁 下一頁" at bounding box center [688, 488] width 847 height 62
click at [746, 487] on span "下一頁" at bounding box center [747, 488] width 30 height 17
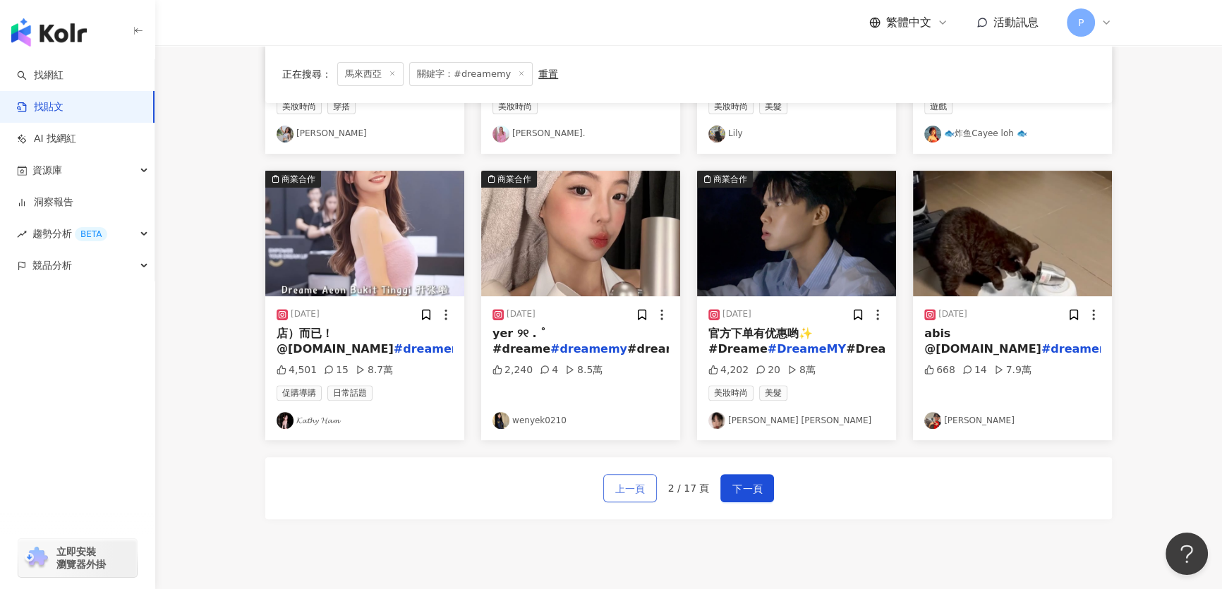
click at [632, 474] on button "上一頁" at bounding box center [630, 488] width 54 height 28
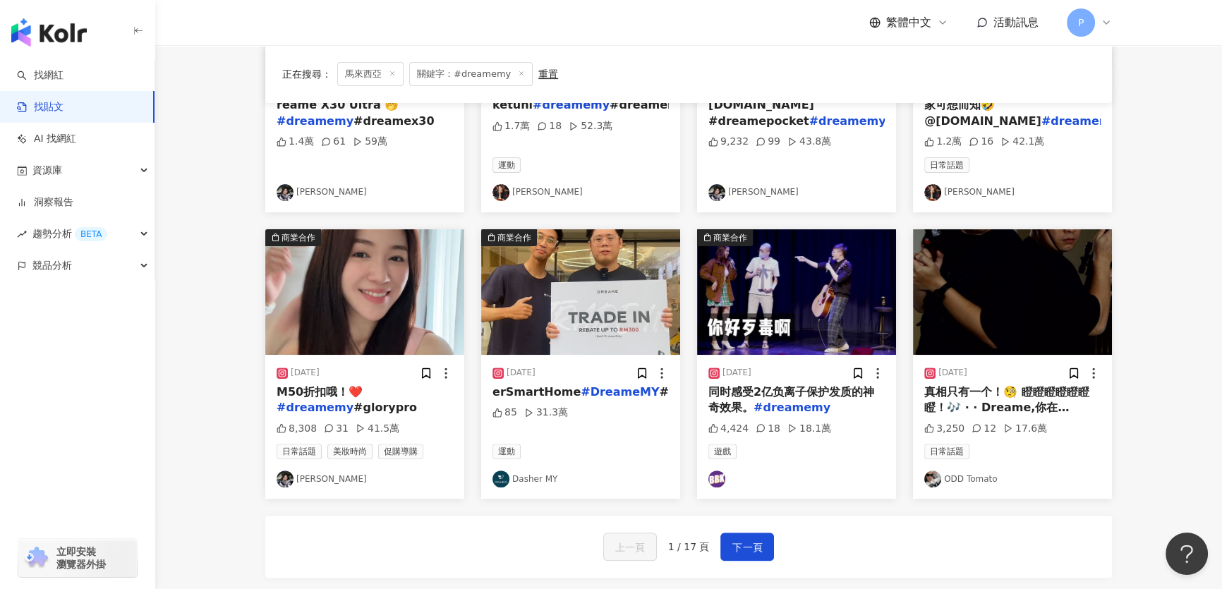
scroll to position [570, 0]
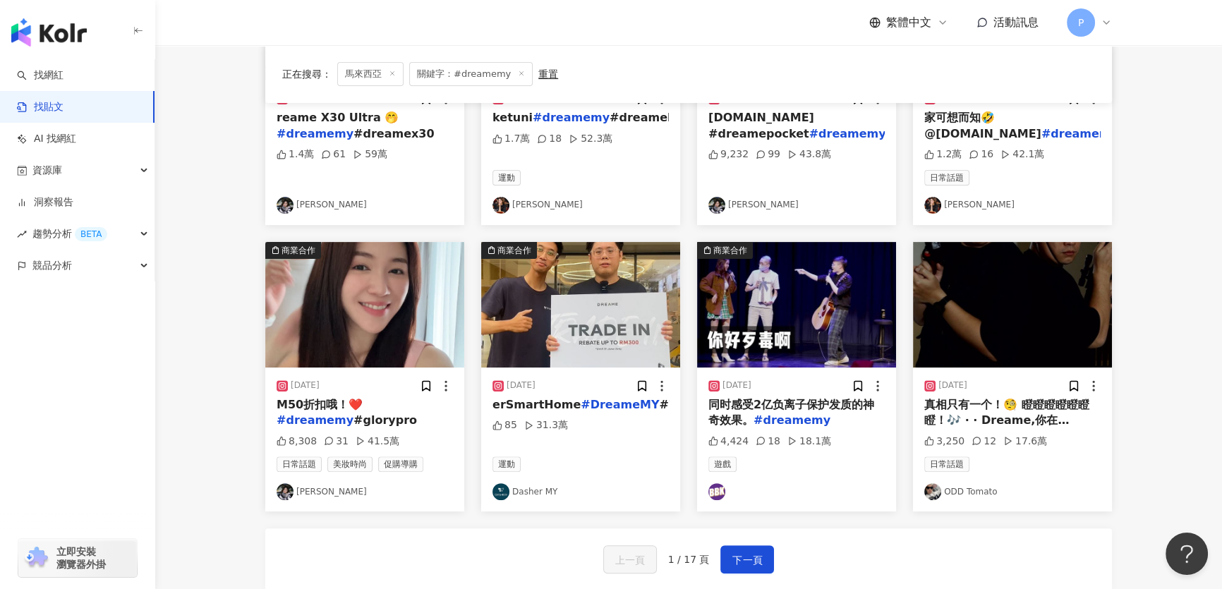
click at [1054, 297] on img at bounding box center [1012, 305] width 199 height 126
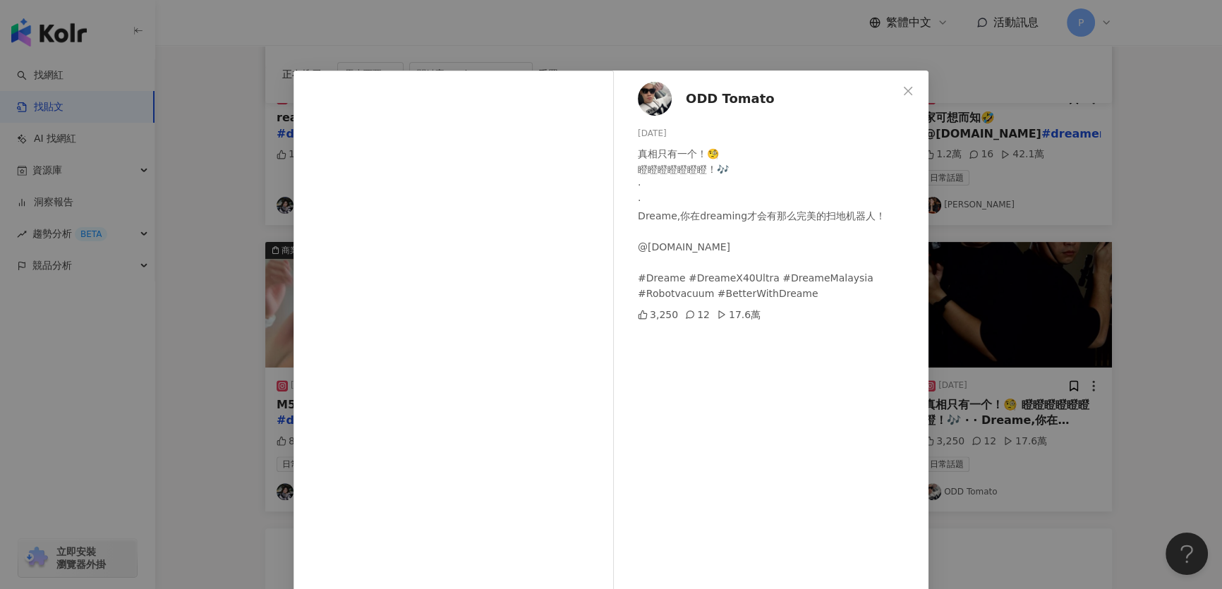
click at [967, 176] on div "ODD Tomato 2024/7/24 真相只有一个！🧐 瞪瞪瞪瞪瞪瞪瞪！🎶 · · Dreame,你在dreaming才会有那么完美的扫地机器人！ @dr…" at bounding box center [611, 294] width 1222 height 589
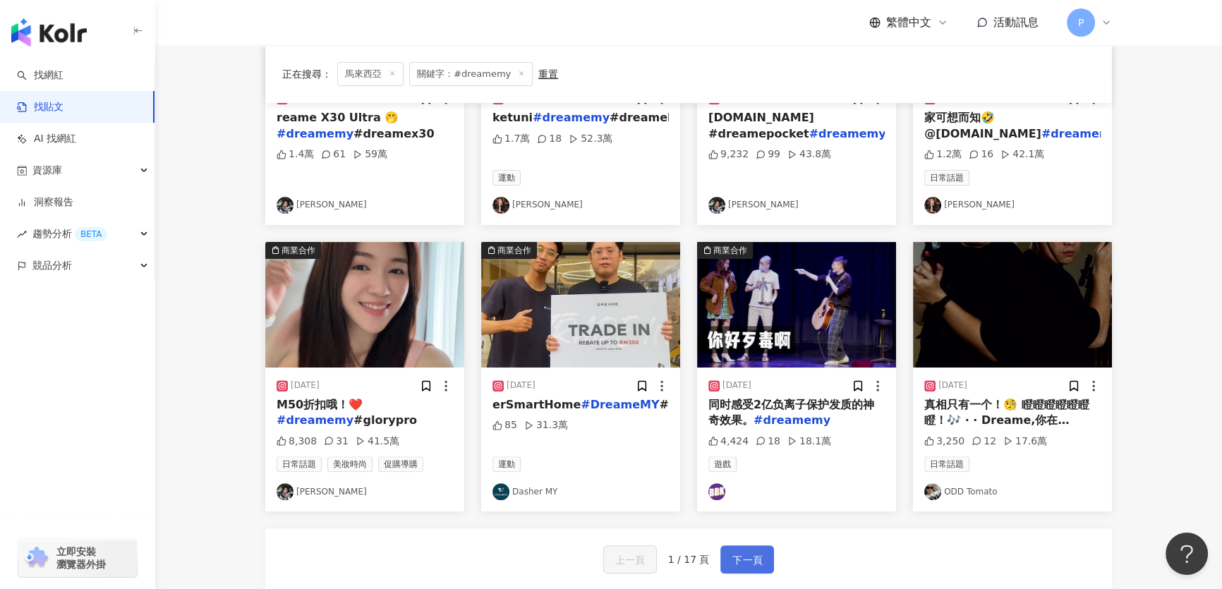
click at [742, 566] on span "下一頁" at bounding box center [747, 560] width 30 height 17
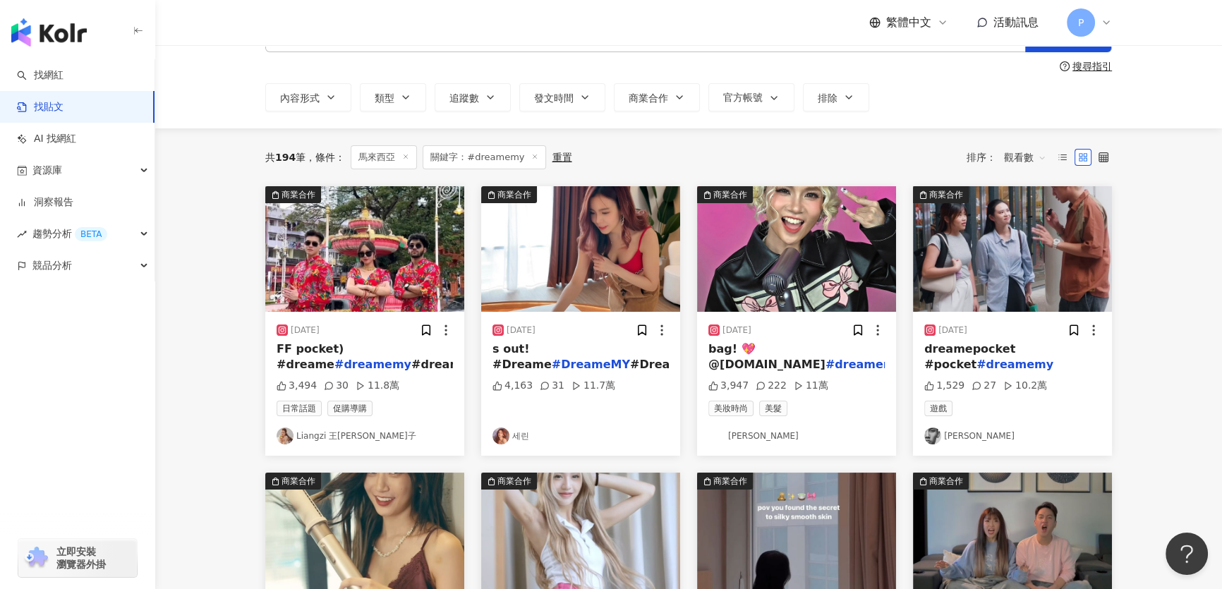
scroll to position [0, 0]
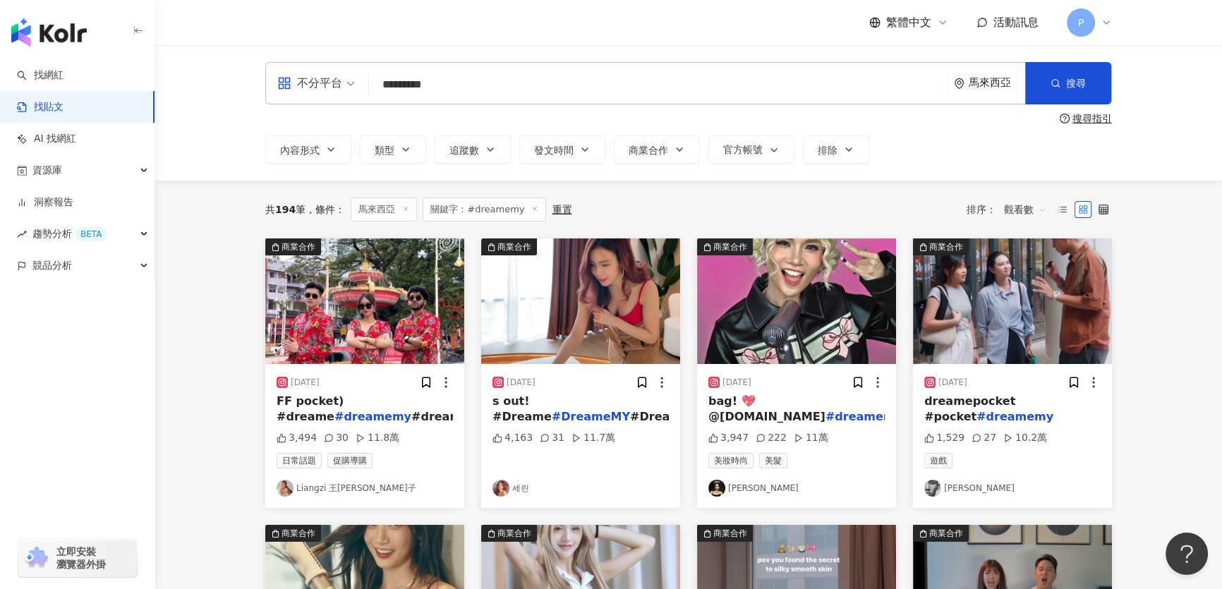
click at [286, 311] on img at bounding box center [364, 301] width 199 height 126
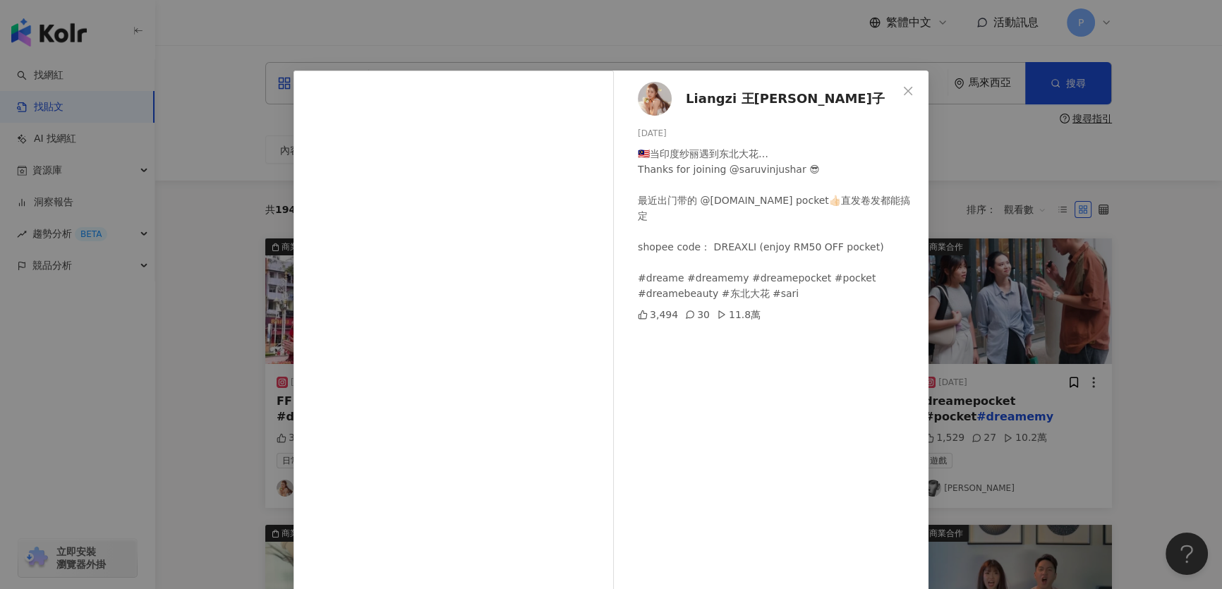
click at [670, 98] on div "Liangzi 王伊靓子 2024/6/12 🇲🇾当印度纱丽遇到东北大花… Thanks for joining @saruvinjushar 😎 最近出门带…" at bounding box center [775, 323] width 308 height 505
click at [645, 104] on img at bounding box center [655, 99] width 34 height 34
click at [1075, 244] on div "Liangzi 王伊靓子 2024/6/12 🇲🇾当印度纱丽遇到东北大花… Thanks for joining @saruvinjushar 😎 最近出门带…" at bounding box center [611, 294] width 1222 height 589
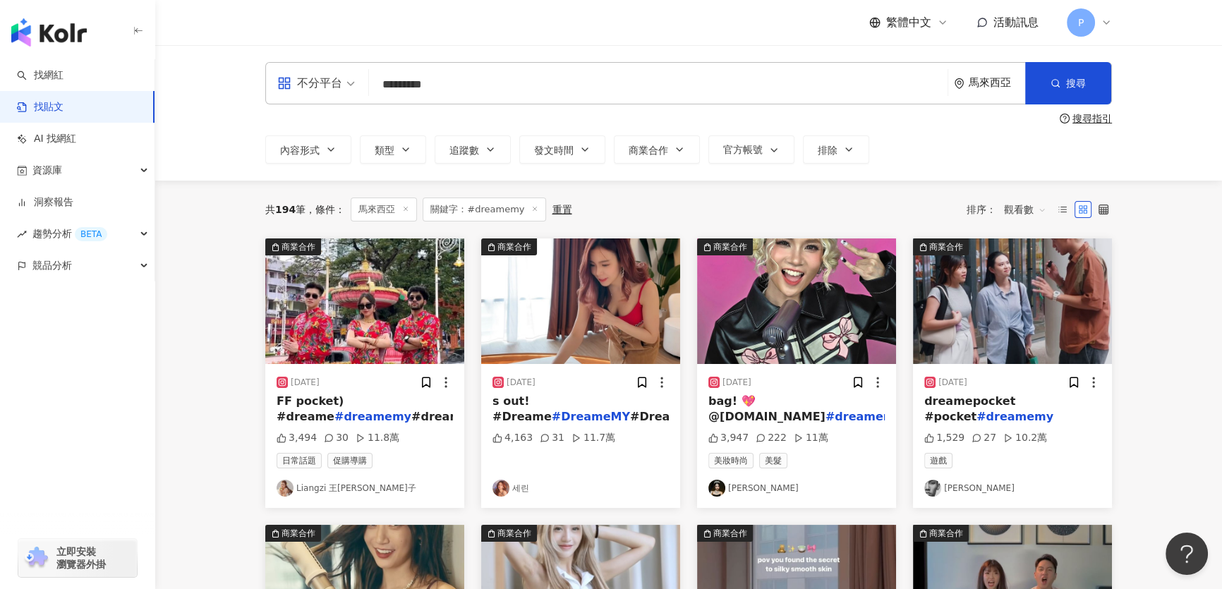
click at [818, 327] on img at bounding box center [796, 301] width 199 height 126
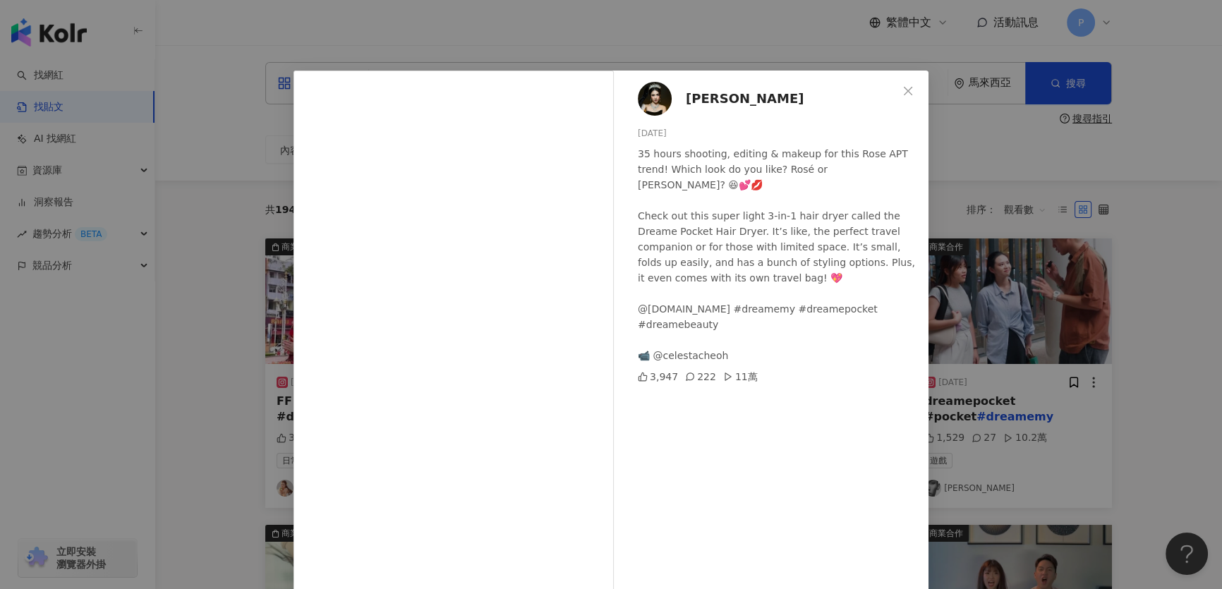
click at [1016, 315] on div "Gigi 蕙绮 2024/11/7 35 hours shooting, editing & makeup for this Rose APT trend! …" at bounding box center [611, 294] width 1222 height 589
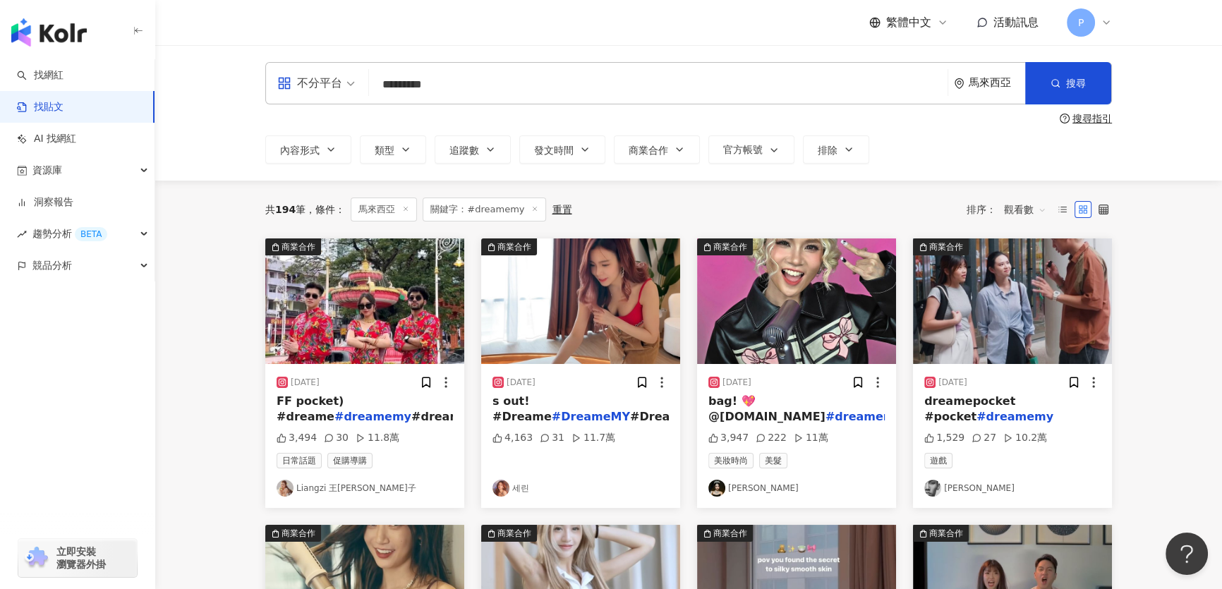
click at [1016, 315] on img at bounding box center [1012, 301] width 199 height 126
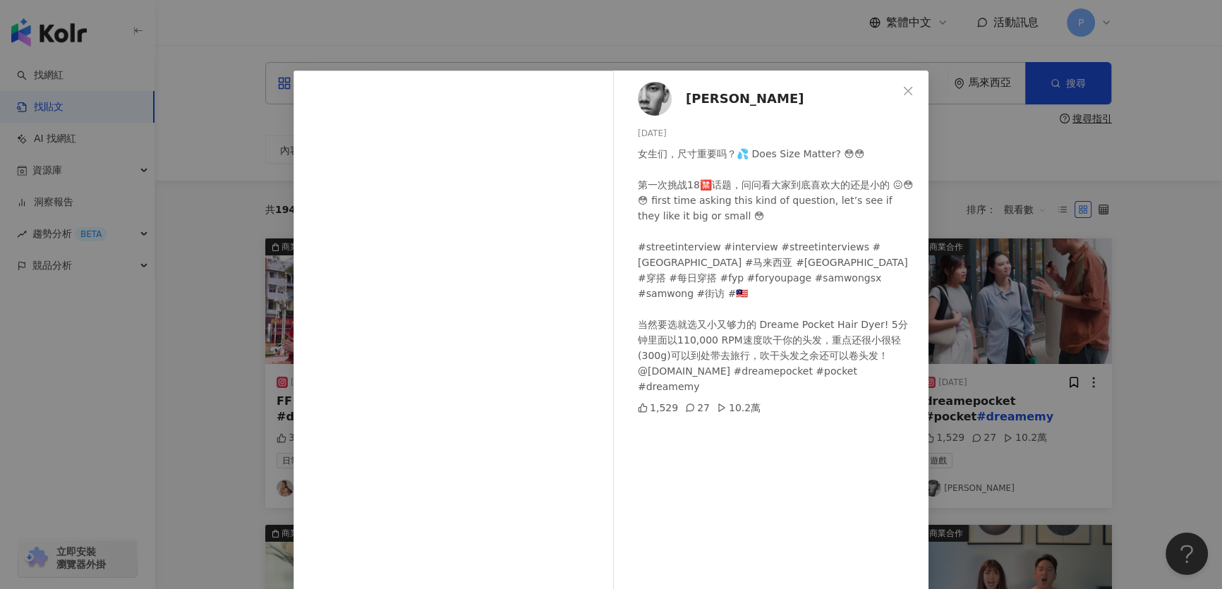
click at [1016, 315] on div "Sam Wong 2024/8/19 女生们，尺寸重要吗？💦 Does Size Matter? 😳😳 第一次挑战18🈲话题，问问看大家到底喜欢大的还是小的 …" at bounding box center [611, 294] width 1222 height 589
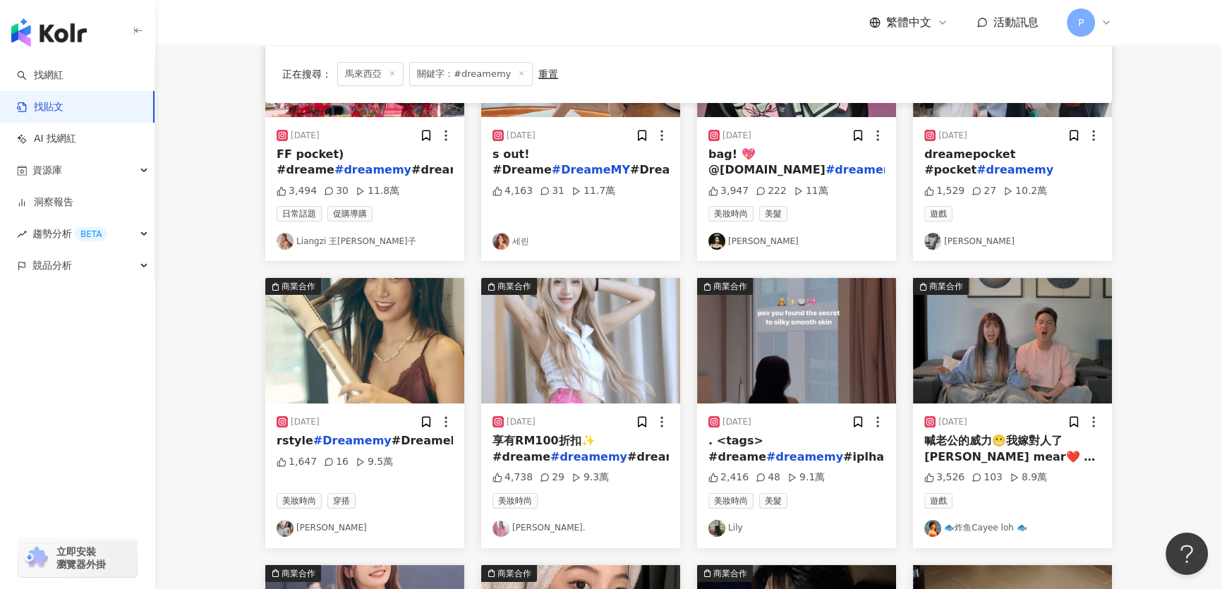
scroll to position [256, 0]
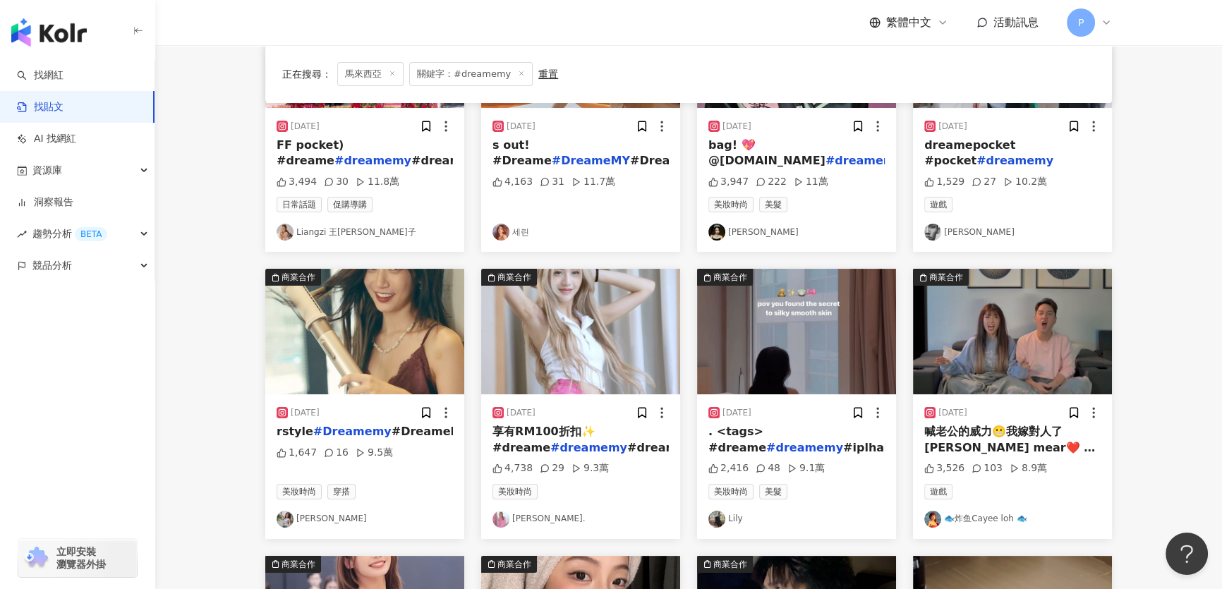
click at [391, 311] on img at bounding box center [364, 332] width 199 height 126
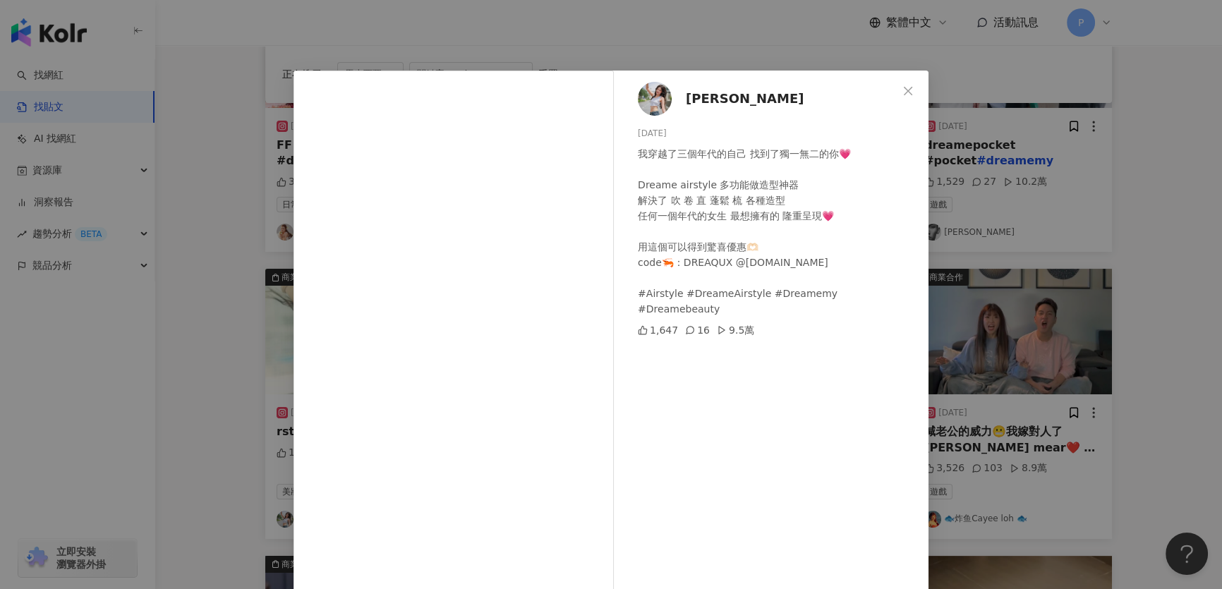
click at [645, 92] on img at bounding box center [655, 99] width 34 height 34
click at [1106, 249] on div "Quennie Ong 2024/4/26 我穿越了三個年代的自己 找到了獨一無二的你💗 Dreame airstyle 多功能做造型神器 解決了 吹 卷 直…" at bounding box center [611, 294] width 1222 height 589
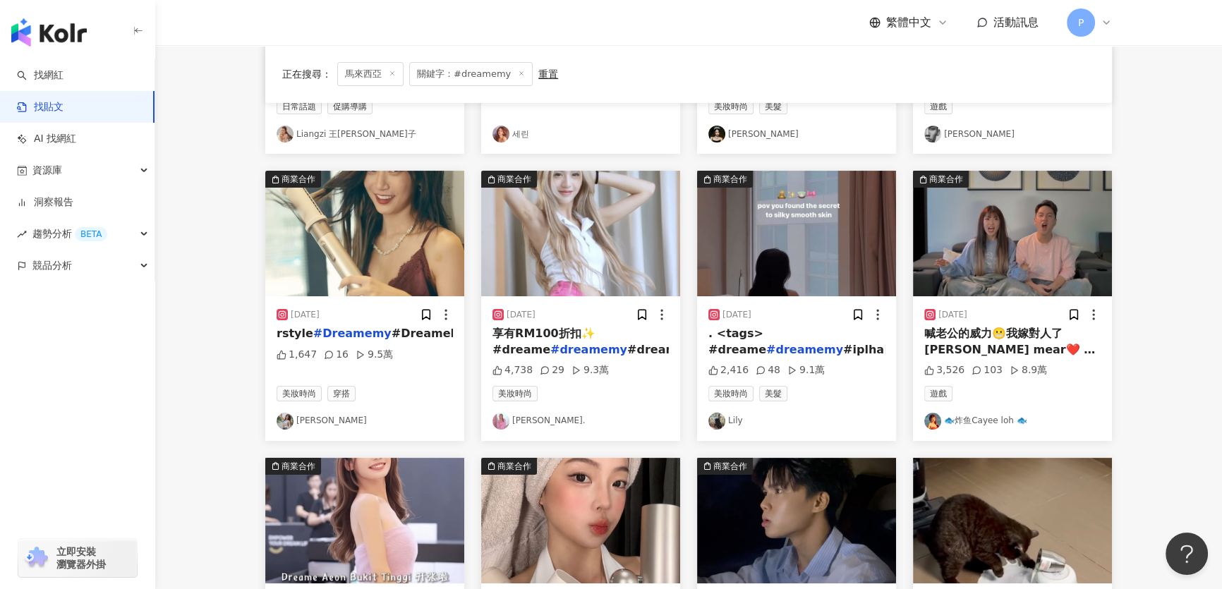
scroll to position [384, 0]
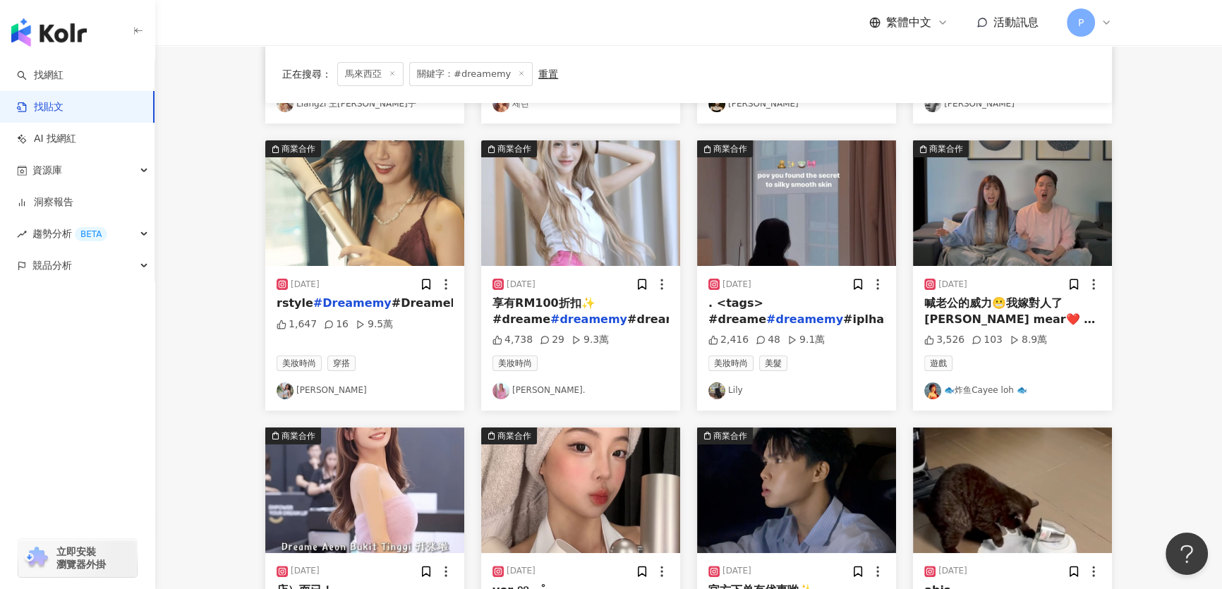
click at [602, 205] on img at bounding box center [580, 203] width 199 height 126
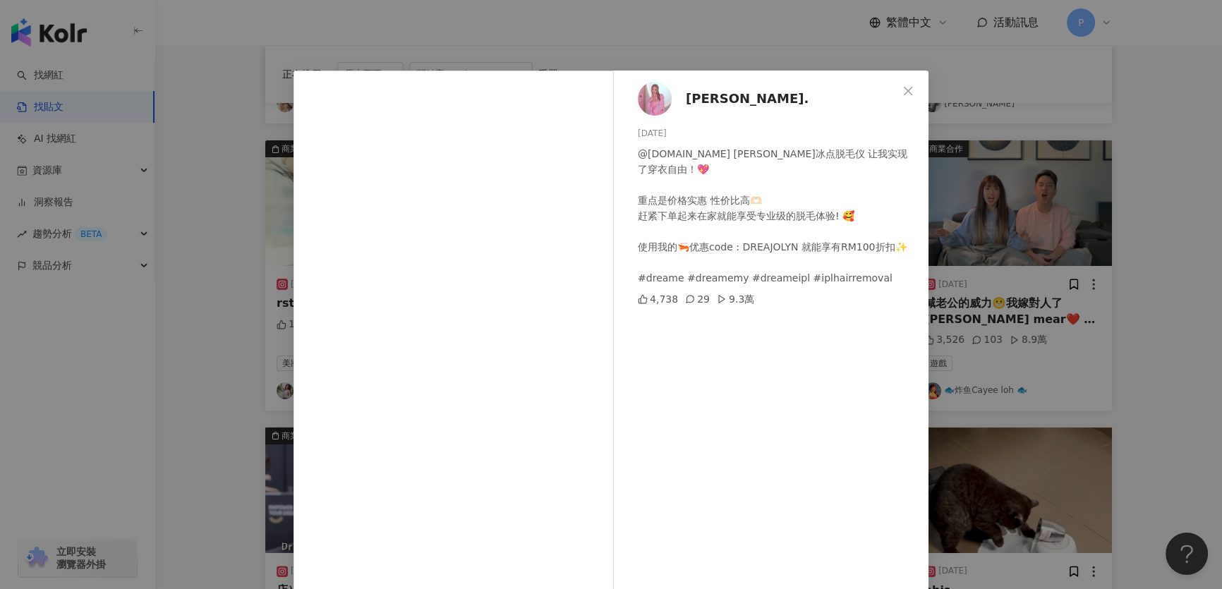
click at [657, 110] on img at bounding box center [655, 99] width 34 height 34
click at [1008, 97] on div "琳. 2024/3/27 @dreame.my 蓝宝石冰点脱毛仪 让我实现了穿衣自由！💖 重点是价格实惠 性价比高🫶🏻 赶紧下单起来在家就能享受专业级的脱毛体…" at bounding box center [611, 294] width 1222 height 589
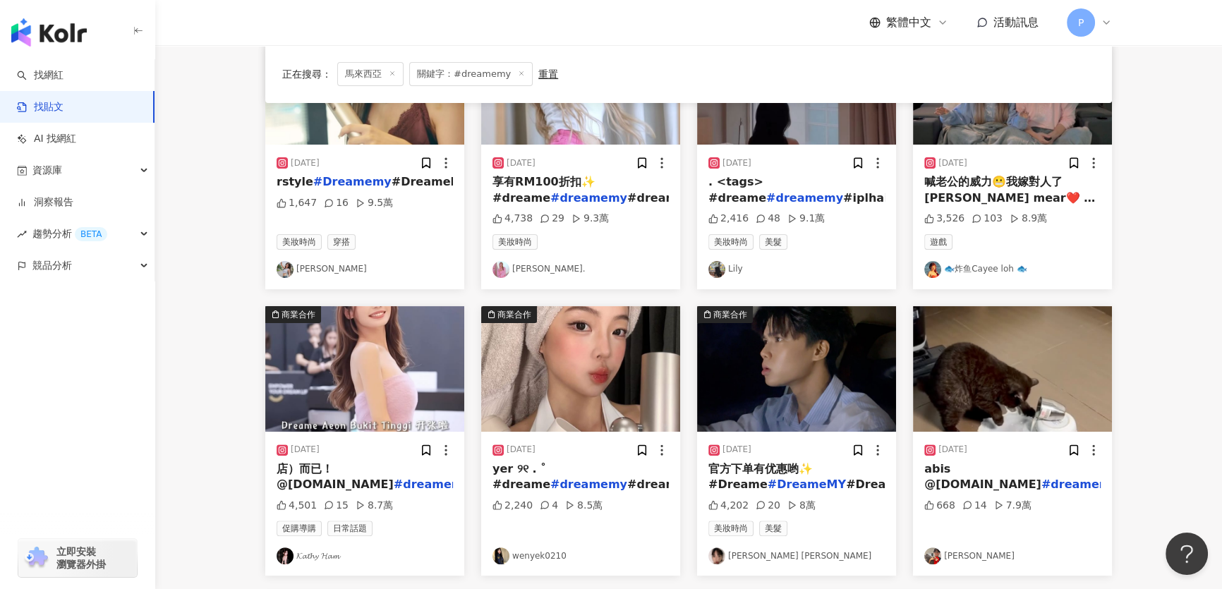
scroll to position [570, 0]
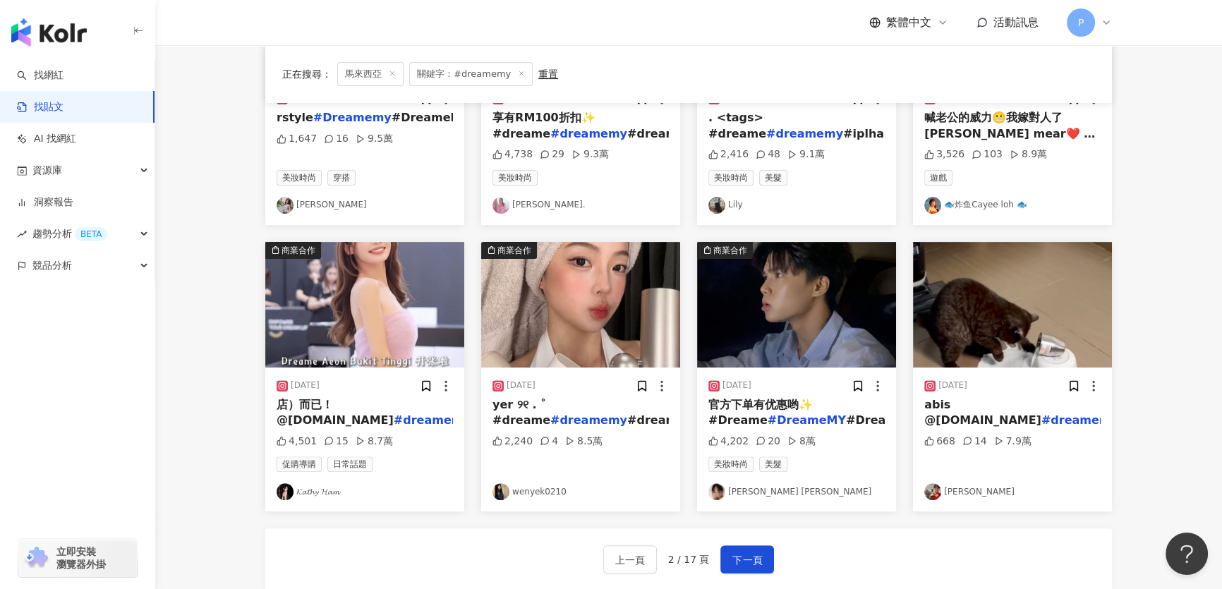
click at [323, 333] on img at bounding box center [364, 305] width 199 height 126
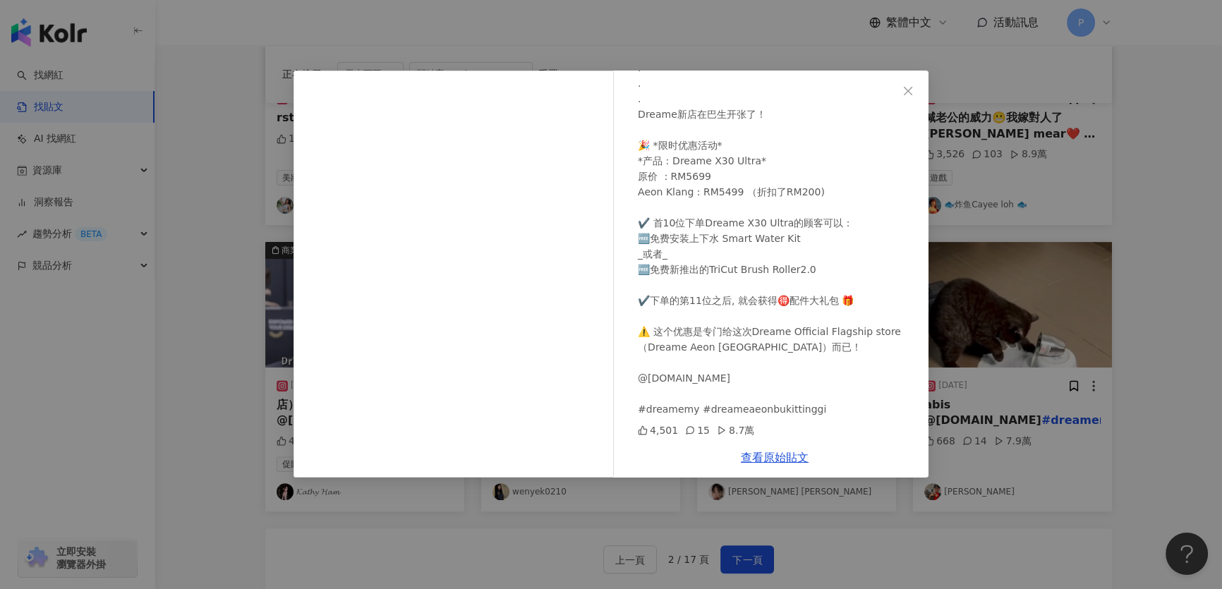
scroll to position [0, 0]
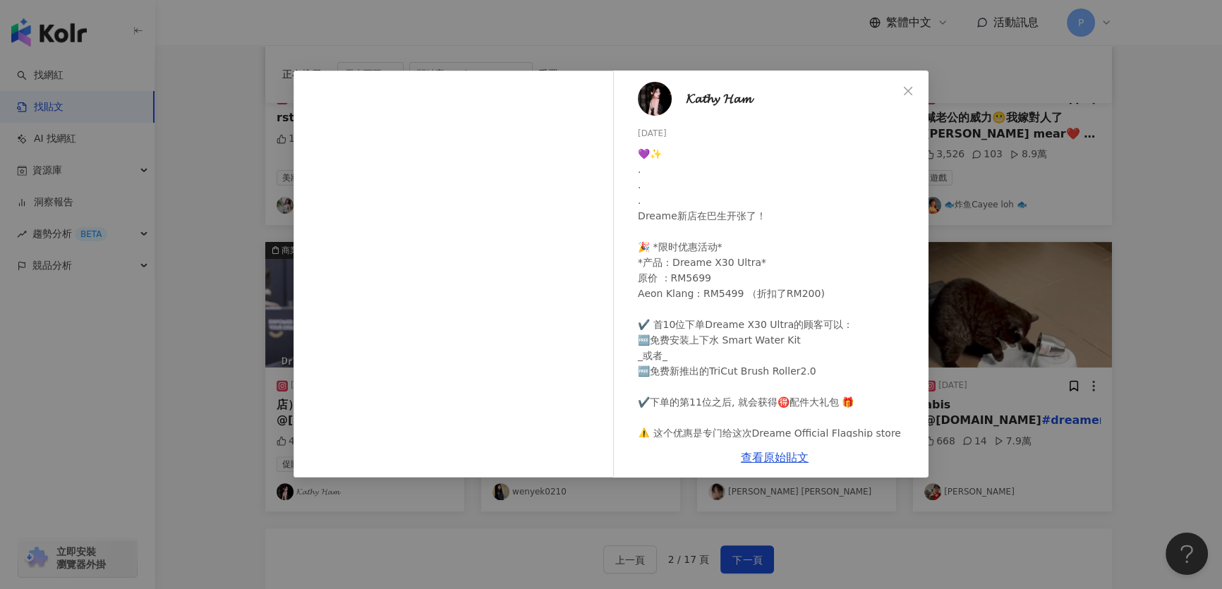
click at [662, 100] on img at bounding box center [655, 99] width 34 height 34
click at [1040, 95] on div "𝓚𝓪𝓽𝓱𝔂 𝓗𝓪𝓶 2024/4/10 💜✨ . . . Dreame新店在巴生开张了！ 🎉 *限时优惠活动* *产品：Dreame X30 Ultra* 原…" at bounding box center [611, 294] width 1222 height 589
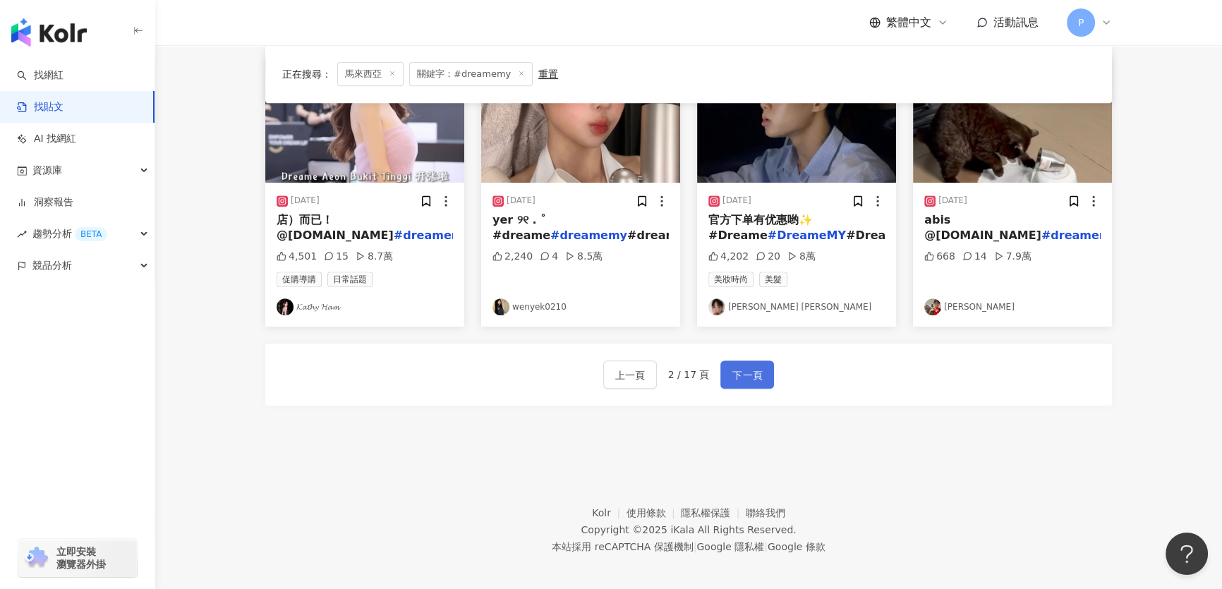
scroll to position [762, 0]
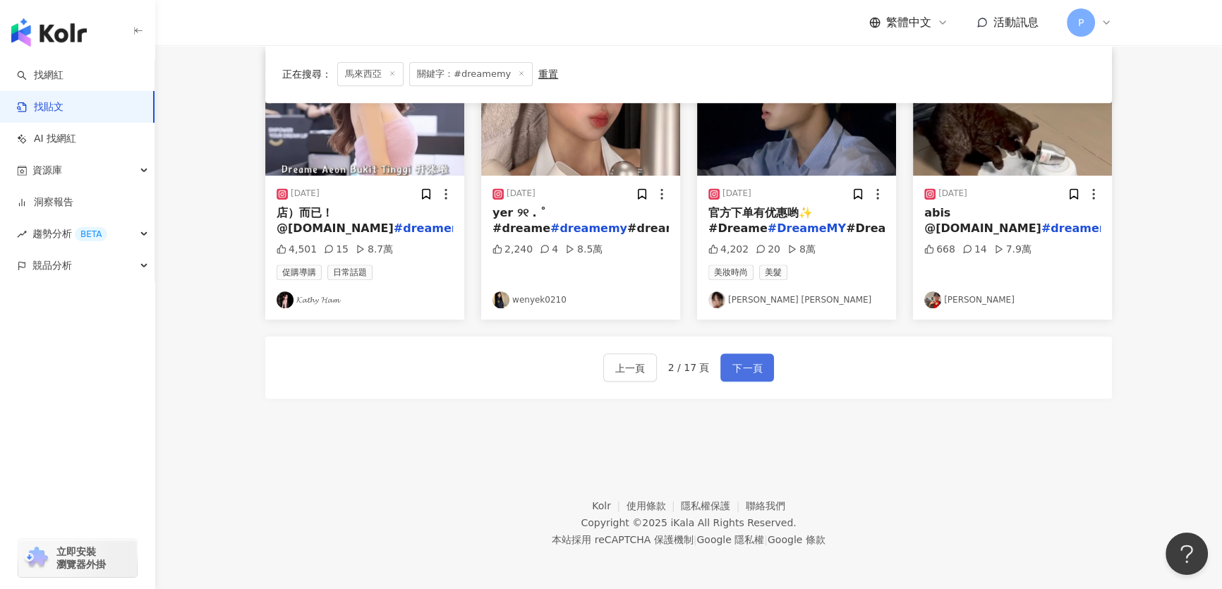
click at [745, 367] on span "下一頁" at bounding box center [747, 368] width 30 height 17
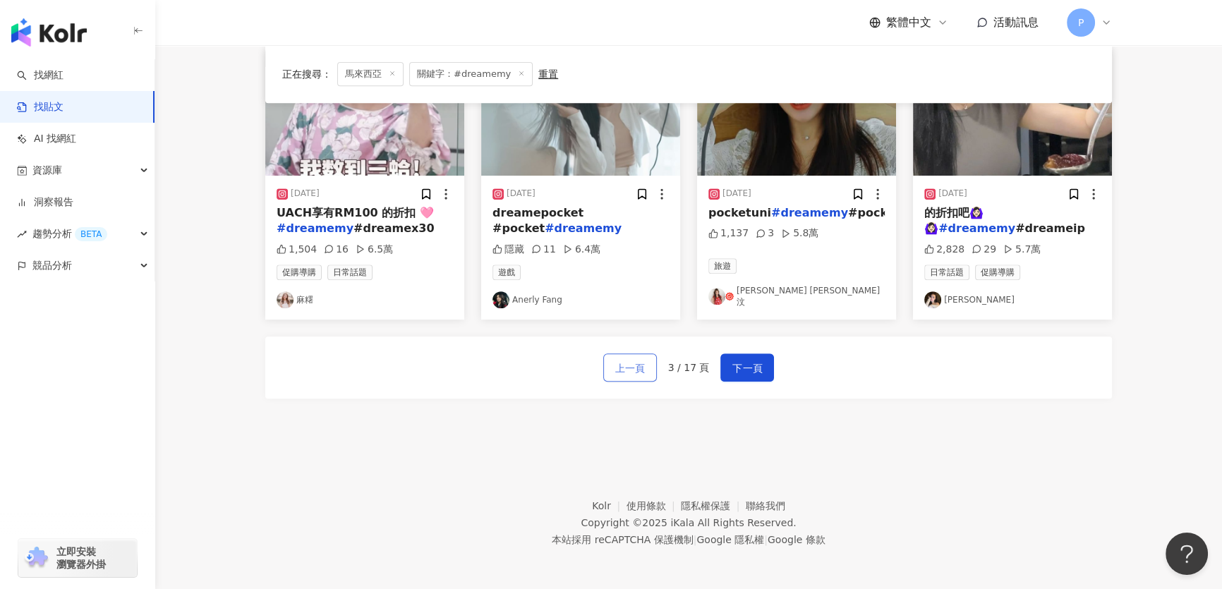
click at [633, 369] on span "上一頁" at bounding box center [630, 368] width 30 height 17
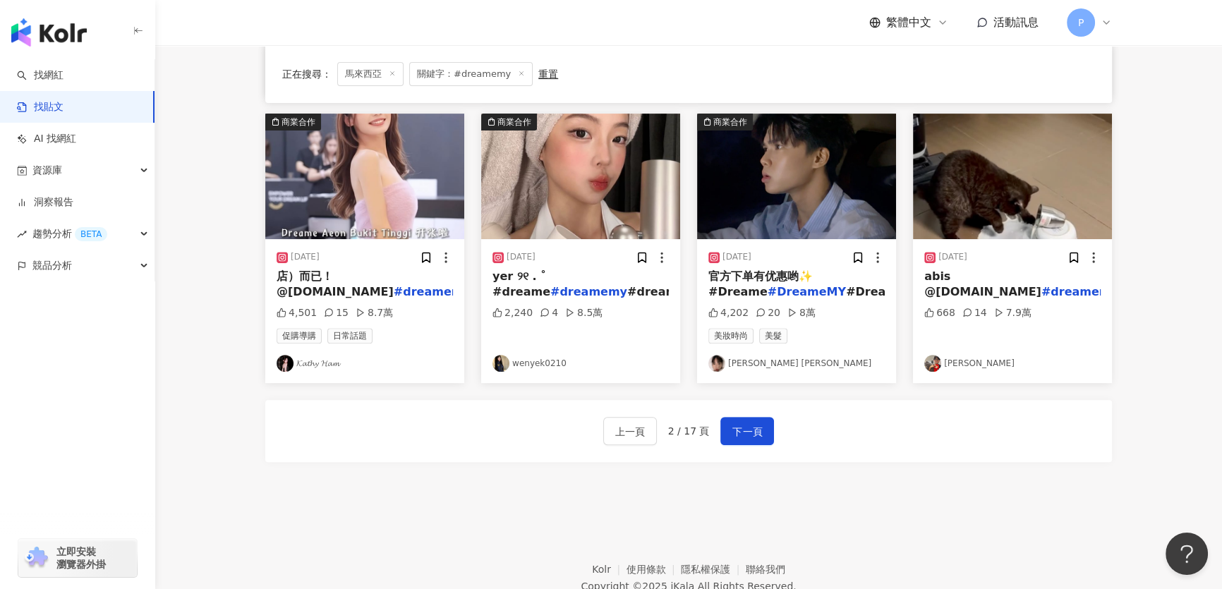
scroll to position [698, 0]
click at [1014, 148] on img at bounding box center [1012, 177] width 199 height 126
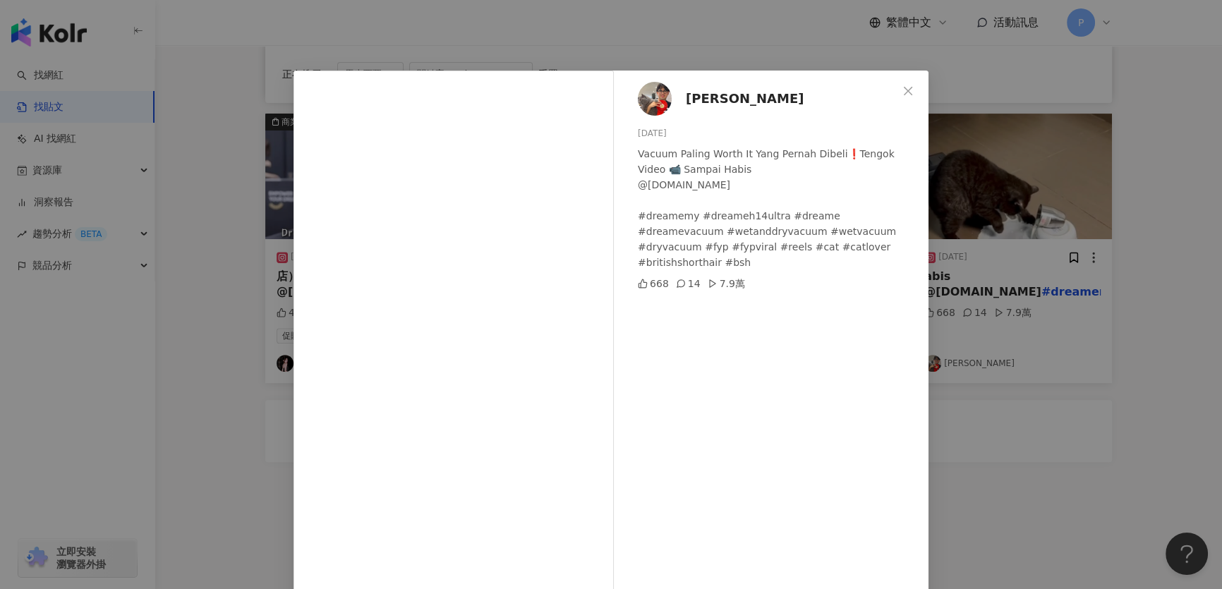
click at [1002, 212] on div "Mohd Amiruddin Mohd Isa 2025/2/18 Vacuum Paling Worth It Yang Pernah Dibeli❗Ten…" at bounding box center [611, 294] width 1222 height 589
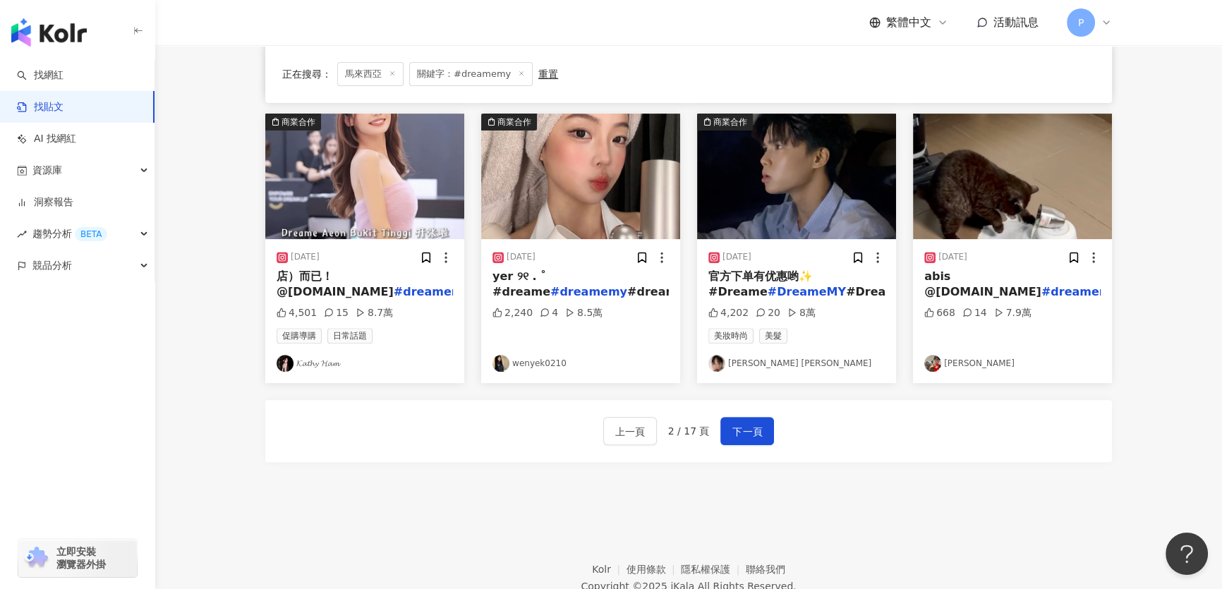
click at [756, 450] on div "上一頁 2 / 17 頁 下一頁" at bounding box center [688, 431] width 847 height 62
click at [758, 432] on span "下一頁" at bounding box center [747, 431] width 30 height 17
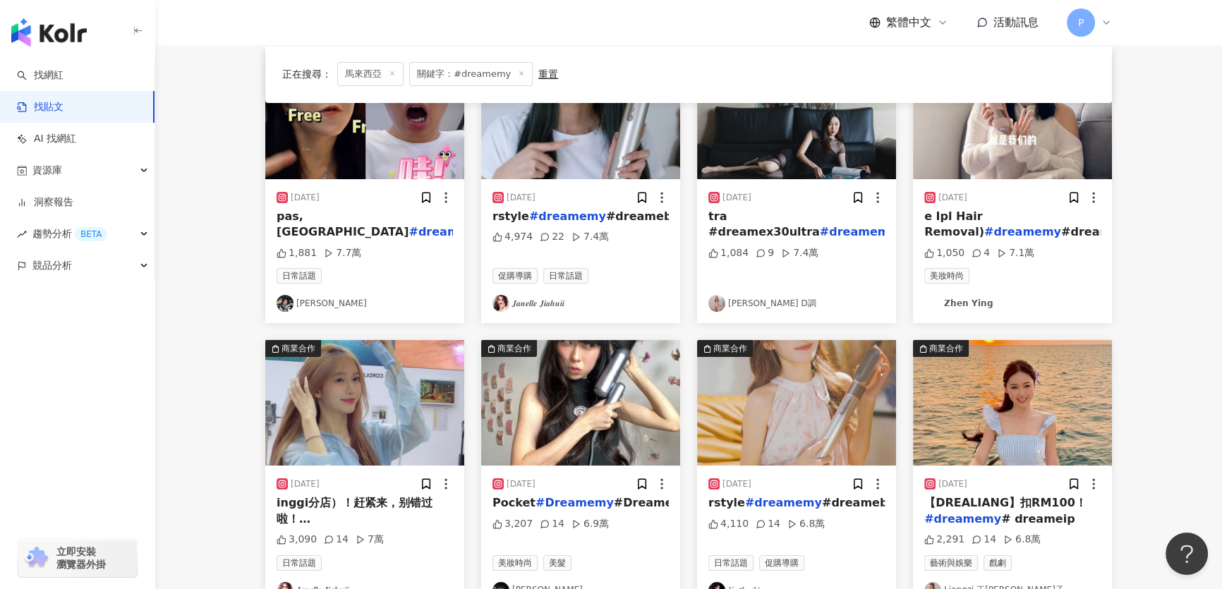
scroll to position [0, 0]
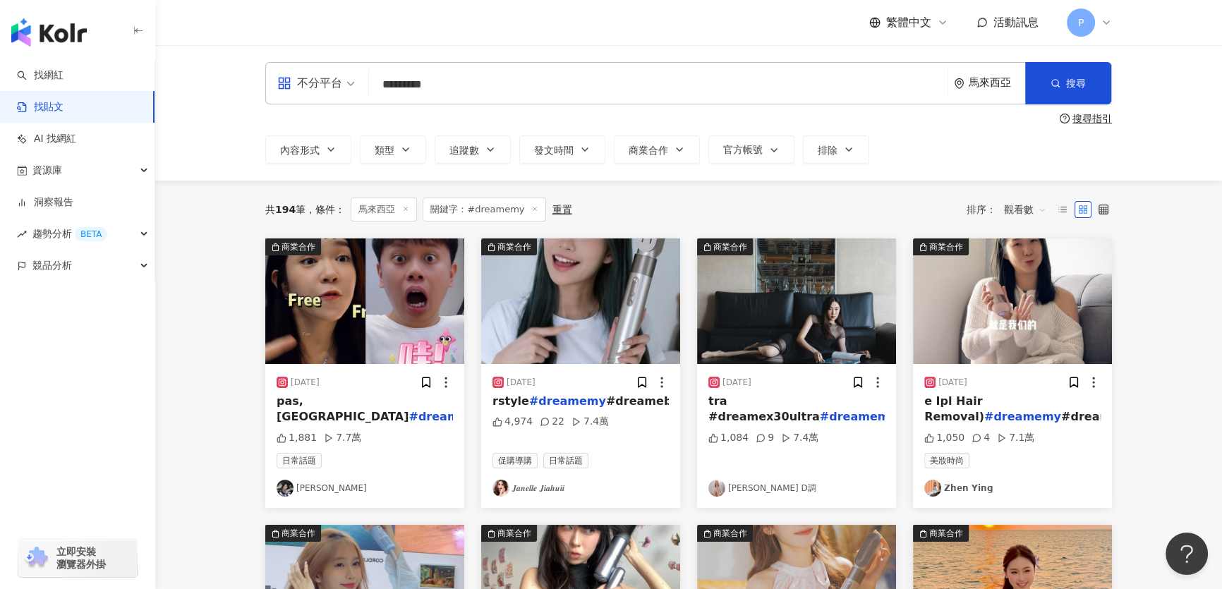
click at [769, 317] on img at bounding box center [796, 301] width 199 height 126
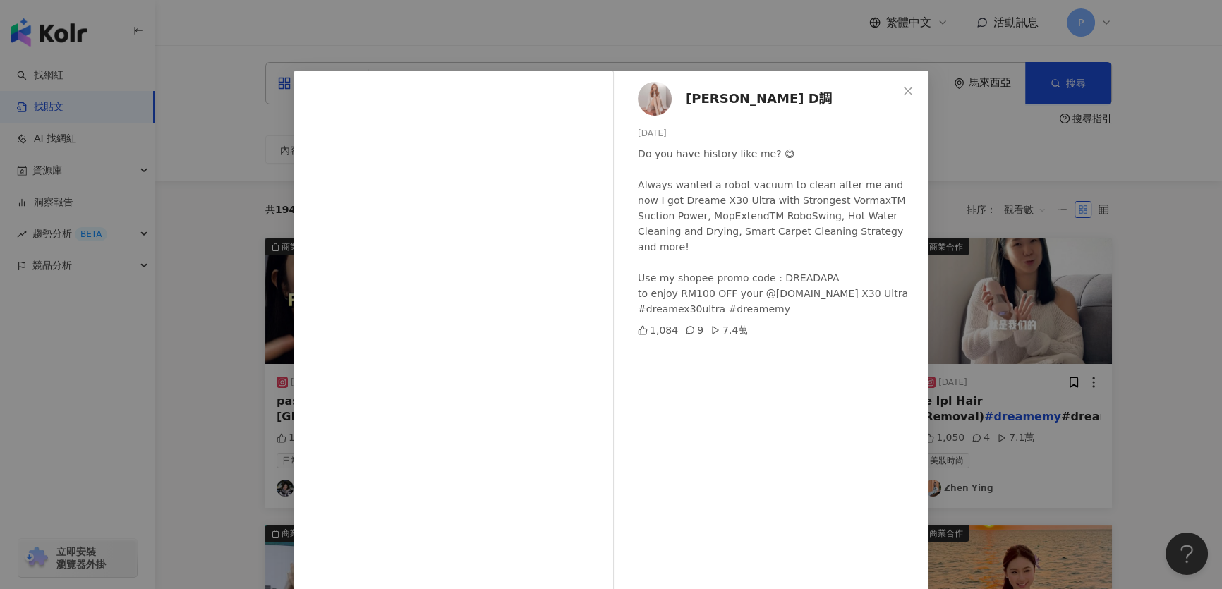
click at [1033, 324] on div "DAPHNE D調 2024/4/17 Do you have history like me? 😅 Always wanted a robot vacuum…" at bounding box center [611, 294] width 1222 height 589
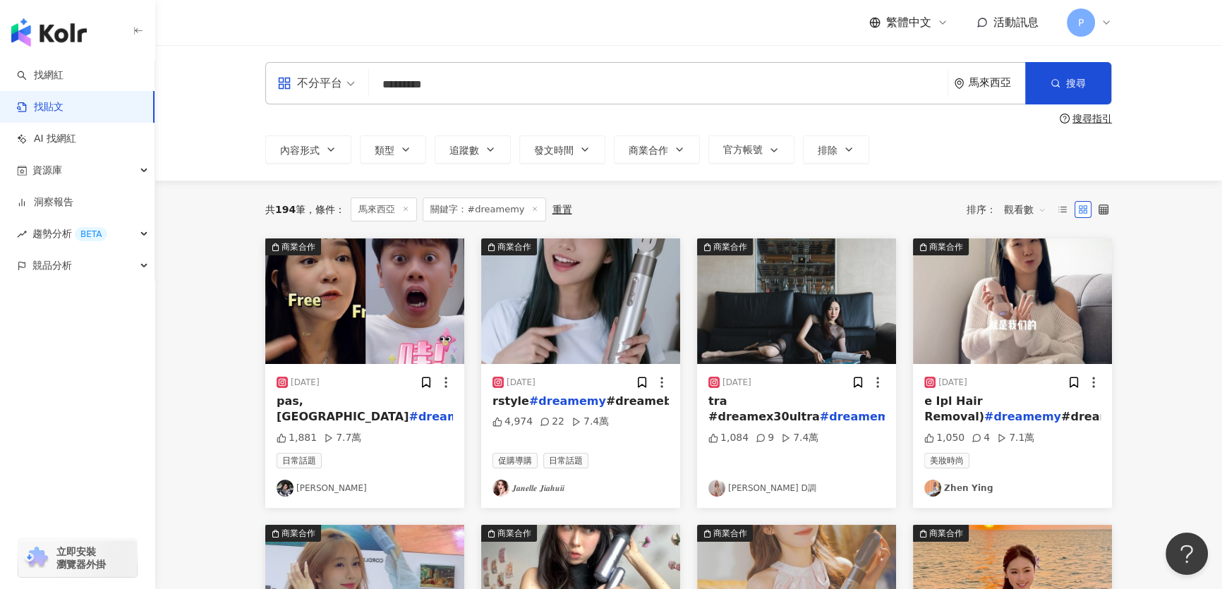
click at [1033, 324] on img at bounding box center [1012, 301] width 199 height 126
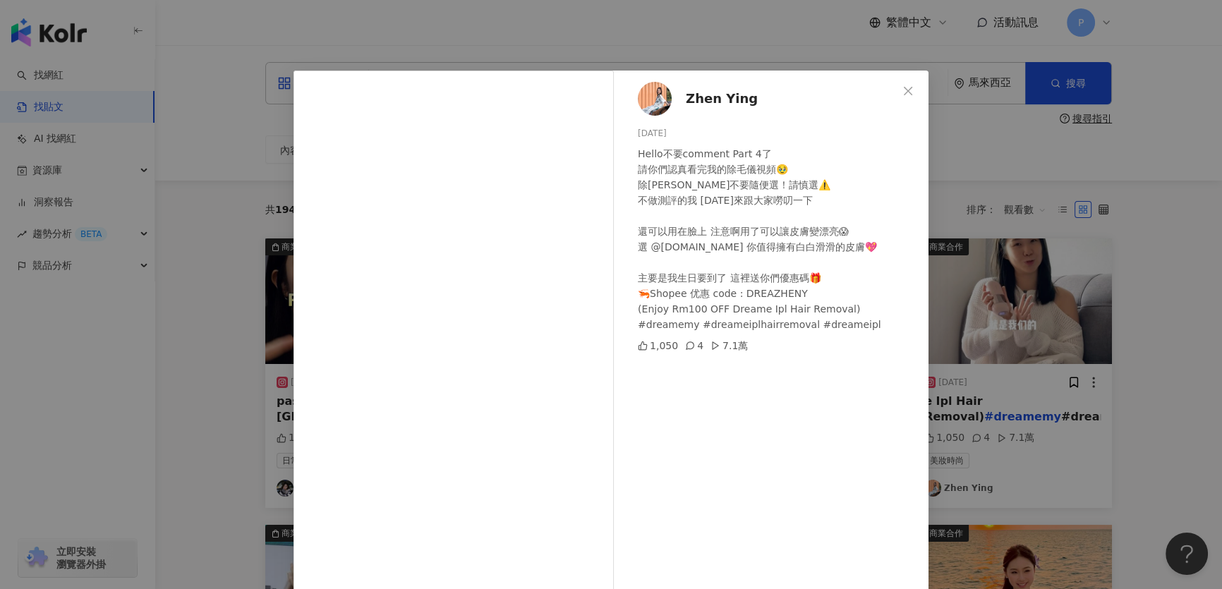
click at [621, 91] on div "𝗭𝗵𝗲𝗻 𝗬𝗶𝗻𝗴 2024/4/1 Hello不要comment Part 4了 請你們認真看完我的除毛儀視頻🥹 除毛儀不要隨便選！請慎選⚠️ 不做測評的我…" at bounding box center [775, 323] width 308 height 505
click at [650, 98] on img at bounding box center [655, 99] width 34 height 34
click at [1044, 176] on div "𝗭𝗵𝗲𝗻 𝗬𝗶𝗻𝗴 2024/4/1 Hello不要comment Part 4了 請你們認真看完我的除毛儀視頻🥹 除毛儀不要隨便選！請慎選⚠️ 不做測評的我…" at bounding box center [611, 294] width 1222 height 589
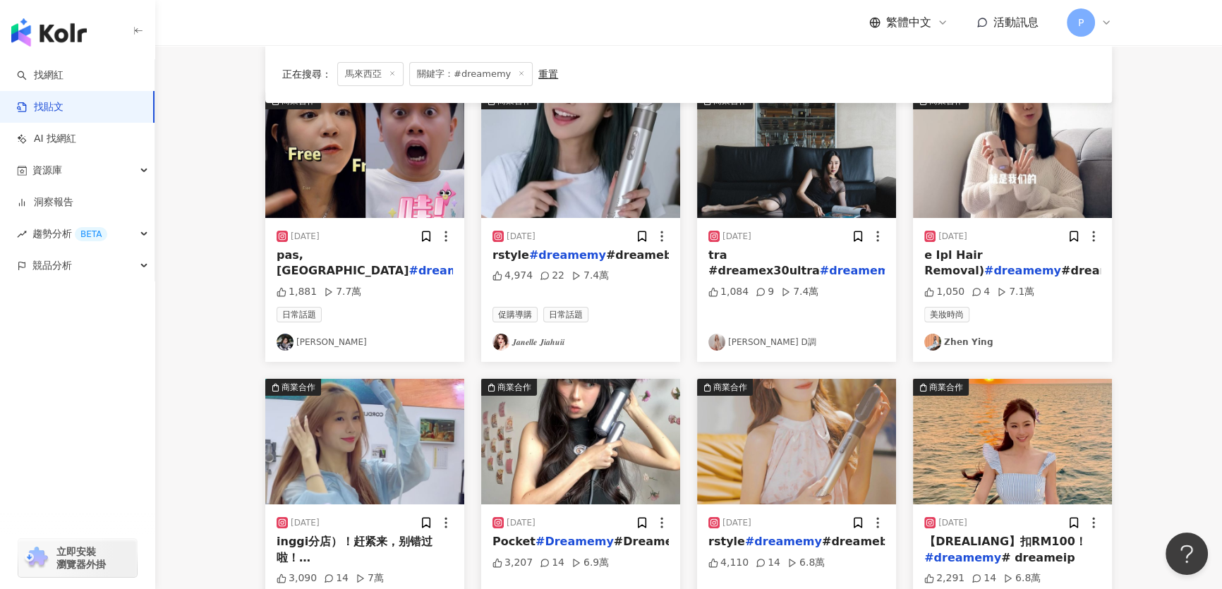
scroll to position [320, 0]
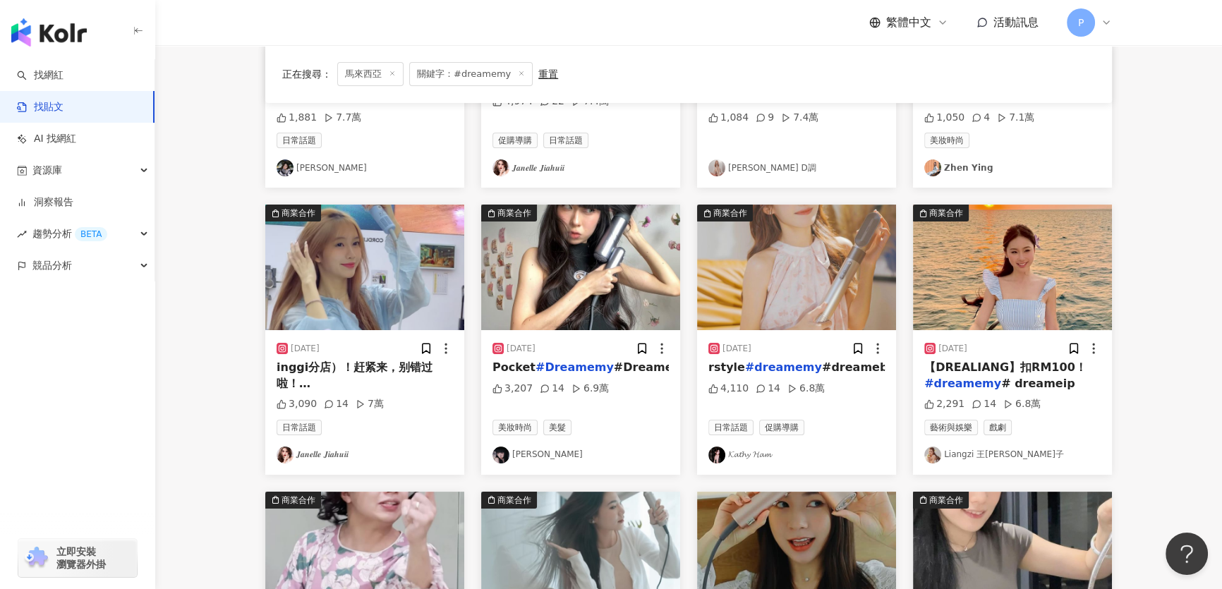
click at [438, 280] on img at bounding box center [364, 268] width 199 height 126
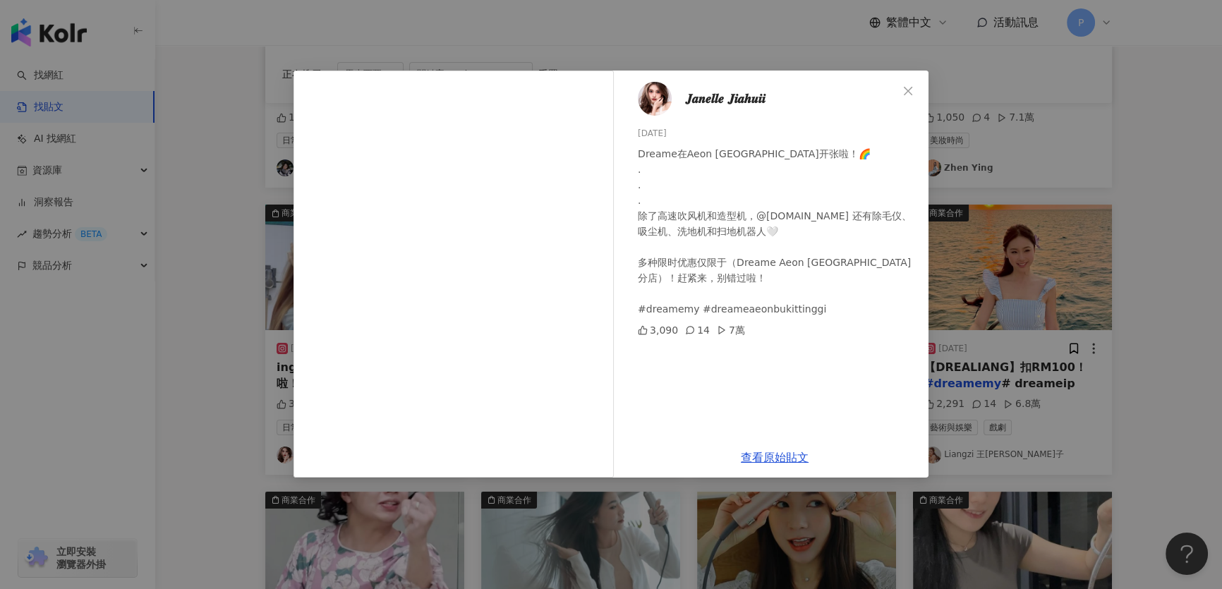
click at [648, 109] on img at bounding box center [655, 99] width 34 height 34
click at [966, 145] on div "𝑱𝒂𝒏𝒆𝒍𝒍𝒆 𝑱𝒊𝒂𝒉𝒖𝒊𝒊 2024/4/11 Dreame在Aeon Bukit Tinggi开张啦！🌈 . . . 除了高速吹风机和造型机，@drea…" at bounding box center [611, 294] width 1222 height 589
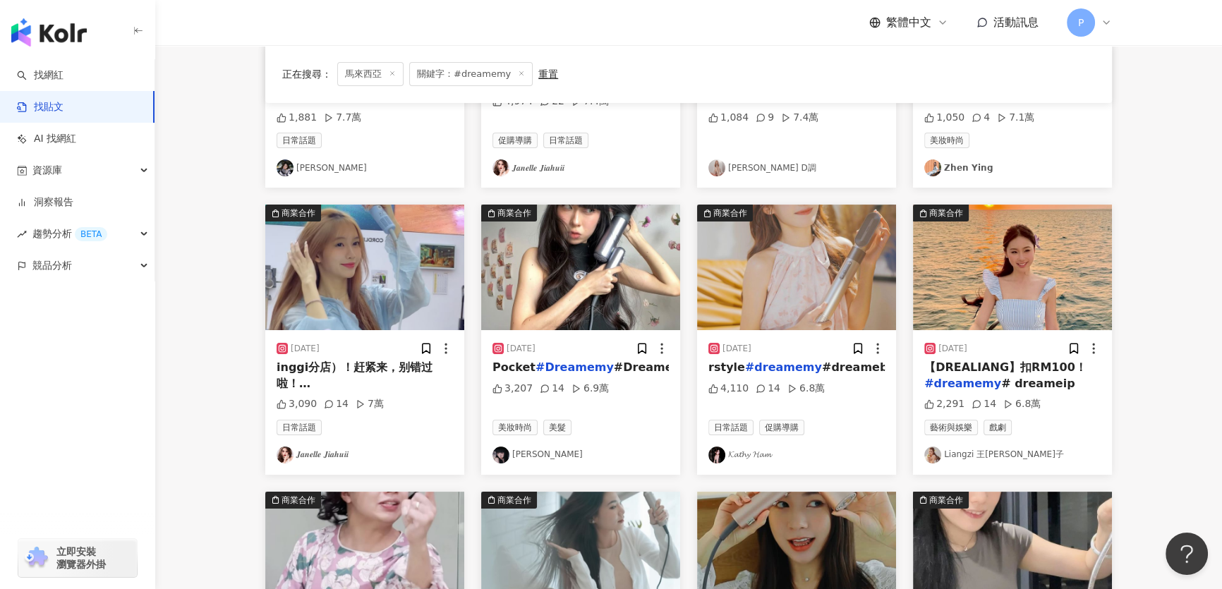
click at [613, 273] on img at bounding box center [580, 268] width 199 height 126
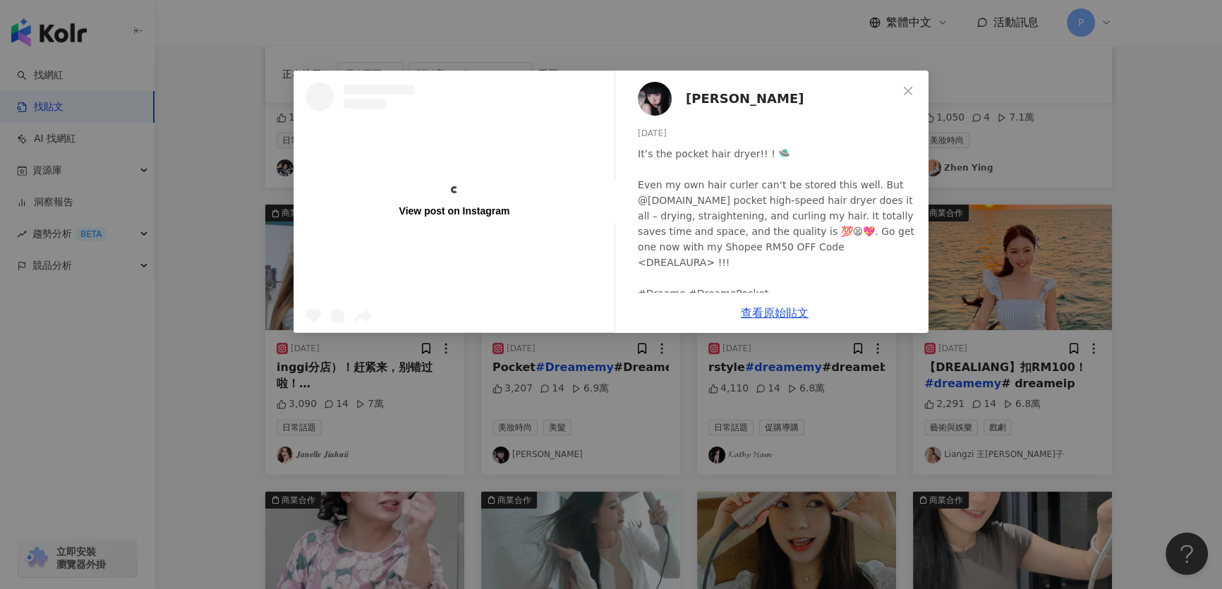
click at [640, 92] on img at bounding box center [655, 99] width 34 height 34
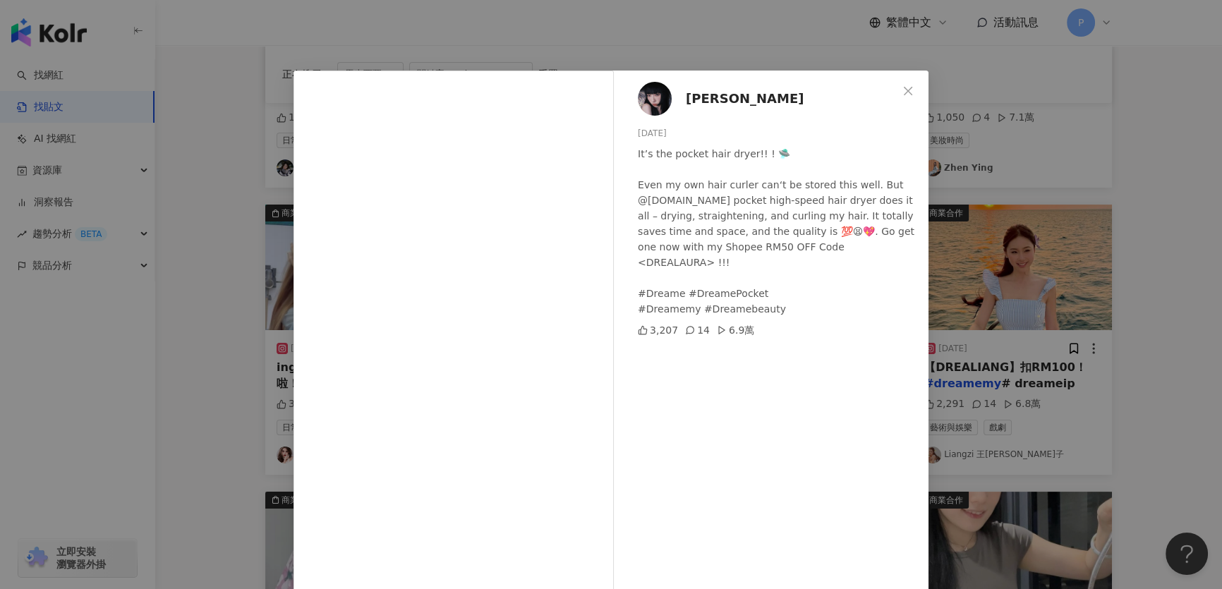
click at [1055, 268] on div "Laura Kong 信子 2024/8/8 It’s the pocket hair dryer!! ! 🛸 Even my own hair curler…" at bounding box center [611, 294] width 1222 height 589
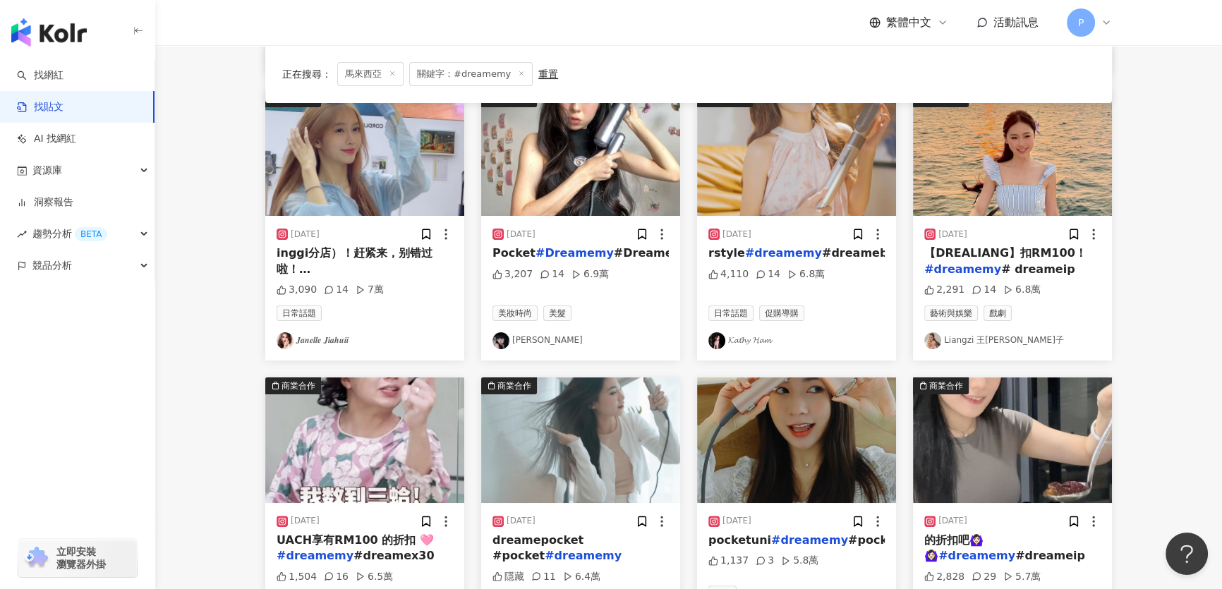
scroll to position [449, 0]
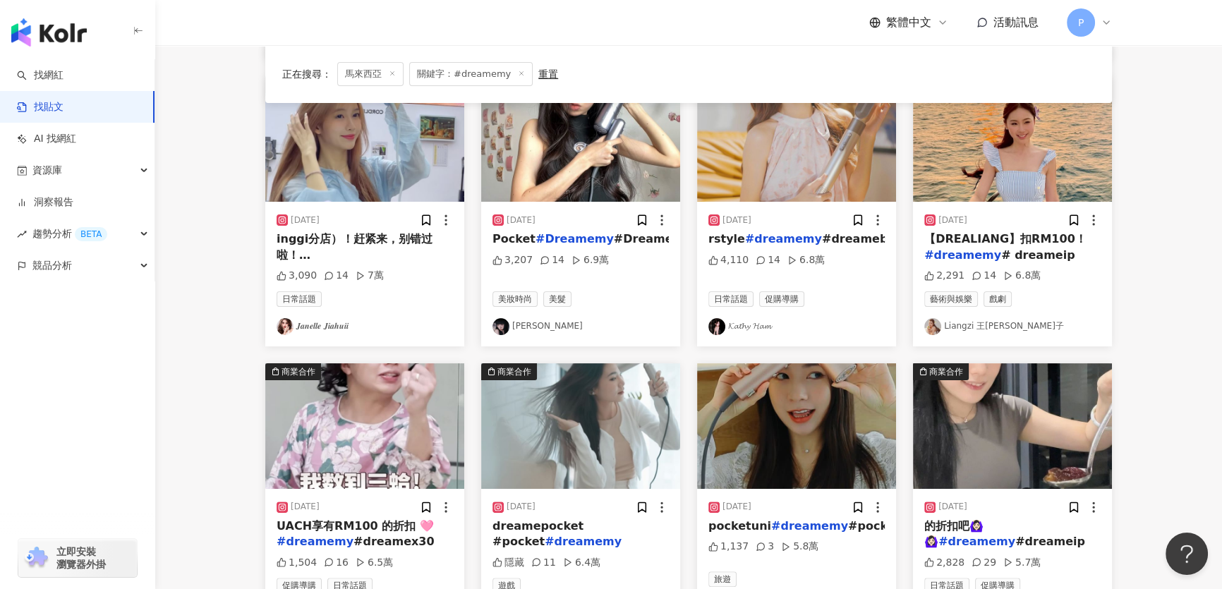
click at [974, 178] on img at bounding box center [1012, 139] width 199 height 126
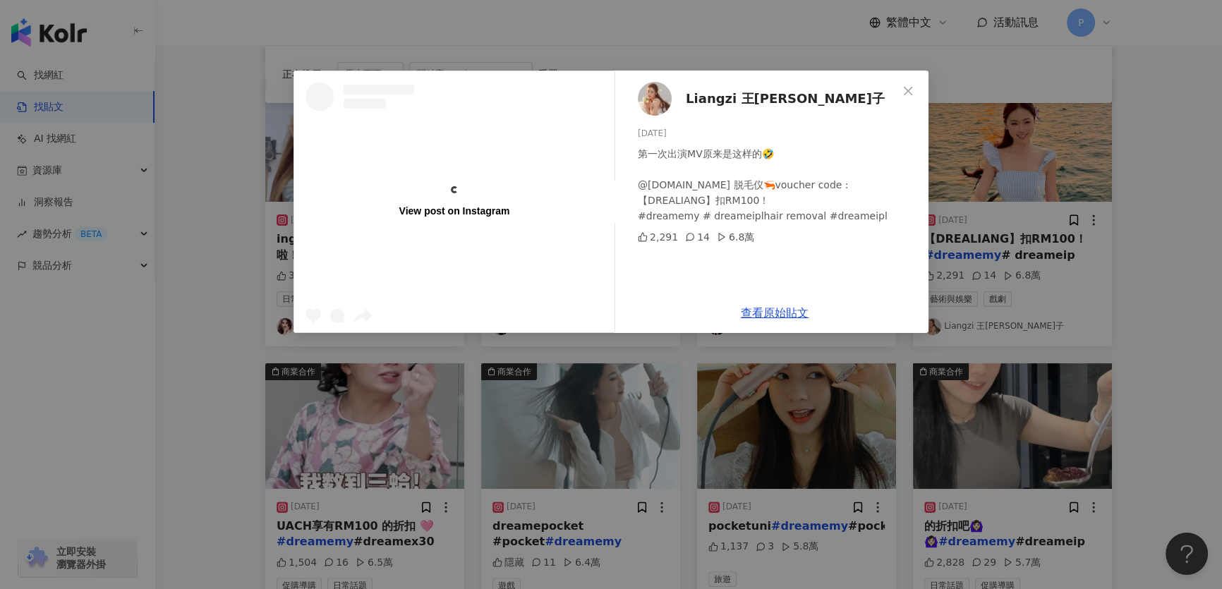
click at [974, 178] on div "View post on Instagram Liangzi 王伊靓子 2024/4/6 第一次出演MV原来是这样的🤣 @dreame.my 脱毛仪🦐vouc…" at bounding box center [611, 294] width 1222 height 589
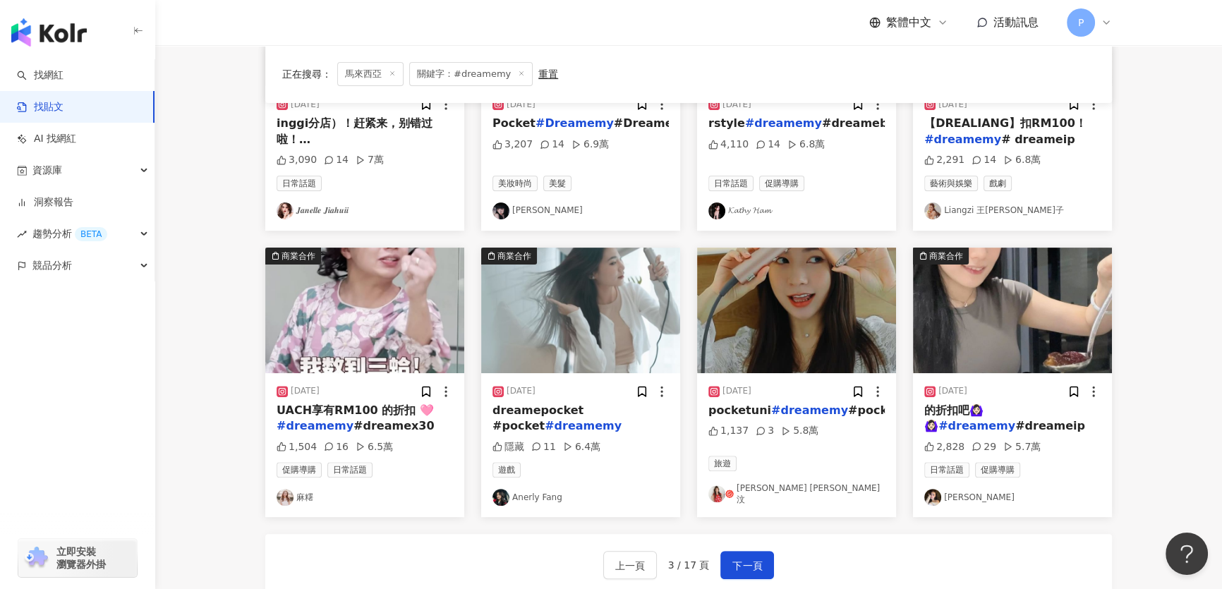
scroll to position [705, 0]
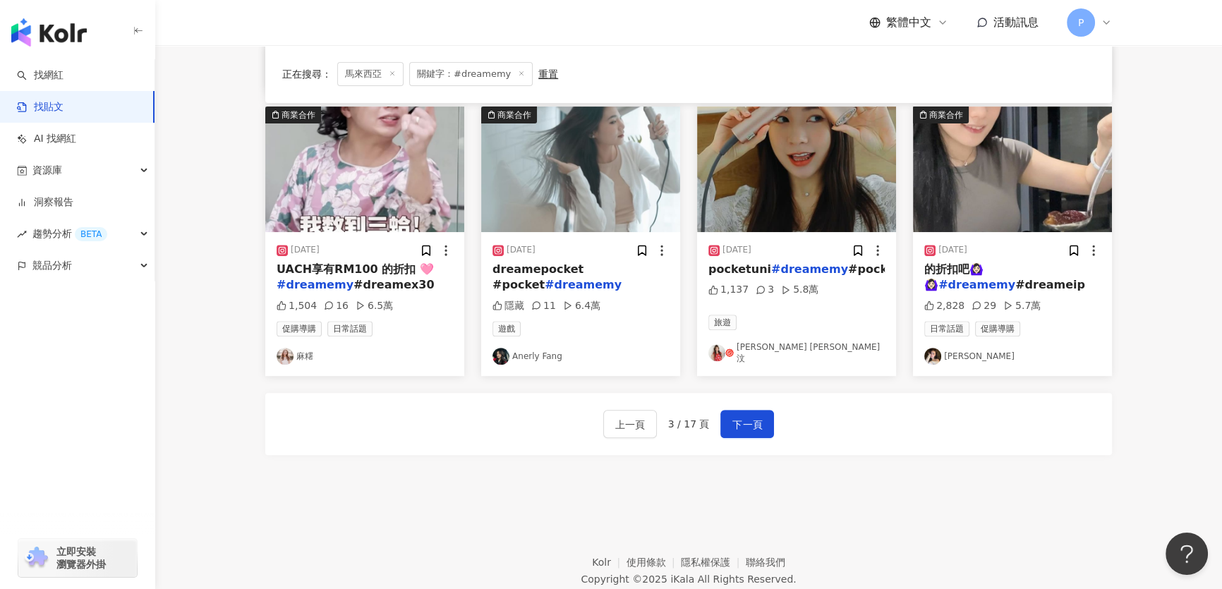
click at [402, 162] on img at bounding box center [364, 170] width 199 height 126
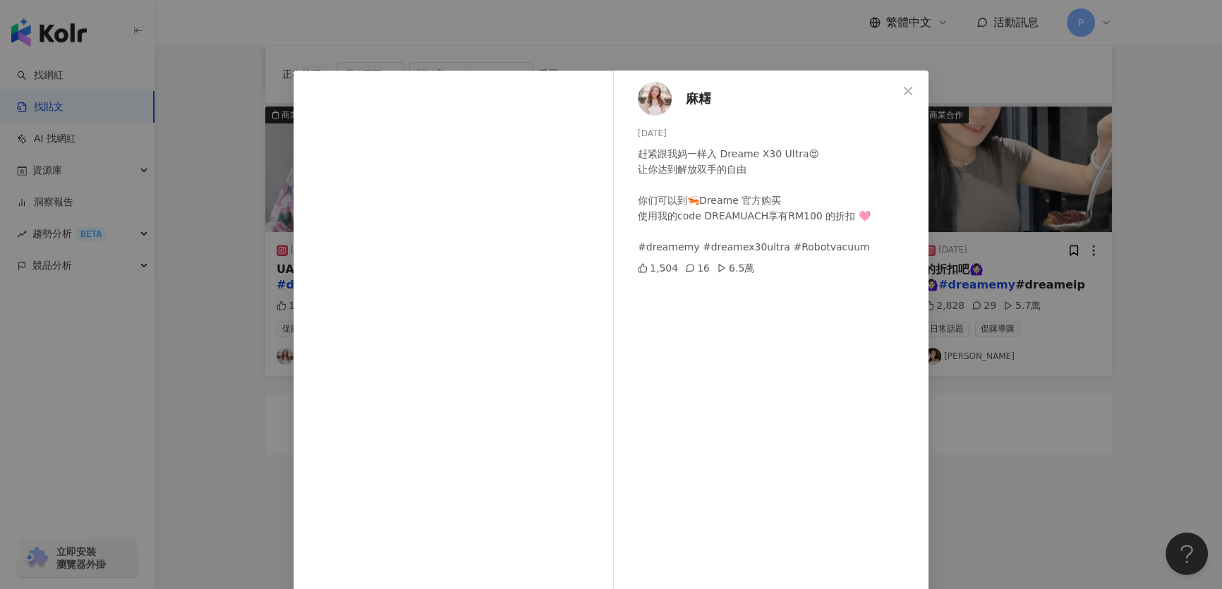
click at [985, 224] on div "麻糬 2024/4/24 赶紧跟我妈一样入 Dreame X30 Ultra😍 让你达到解放双手的自由 你们可以到🦐Dreame 官方购买 使用我的code …" at bounding box center [611, 294] width 1222 height 589
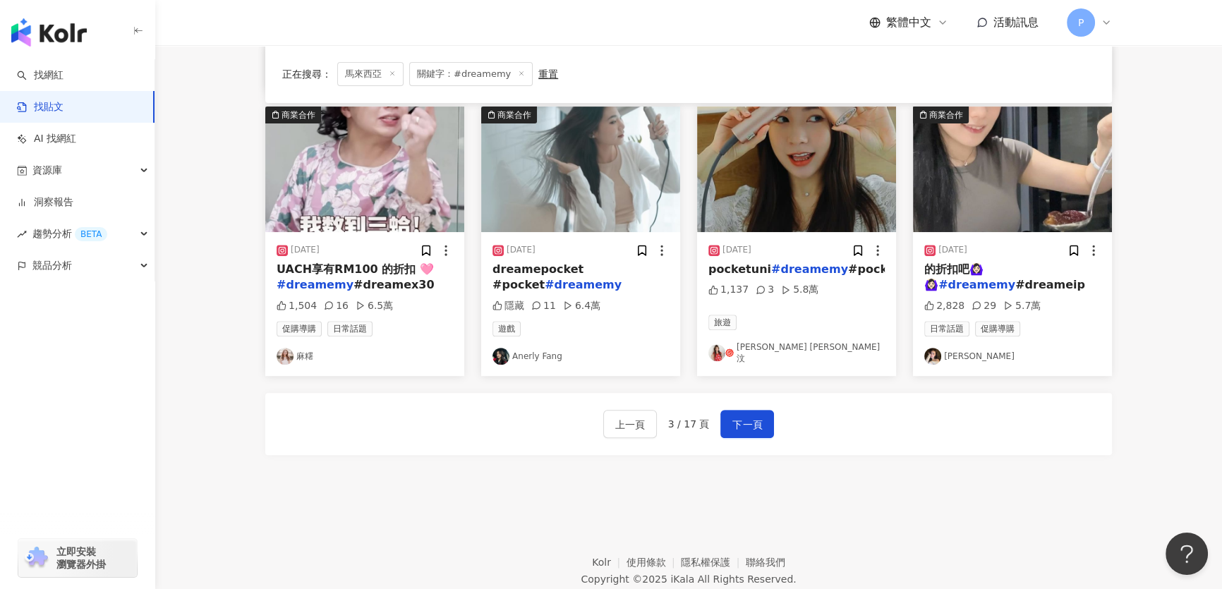
click at [578, 193] on img at bounding box center [580, 170] width 199 height 126
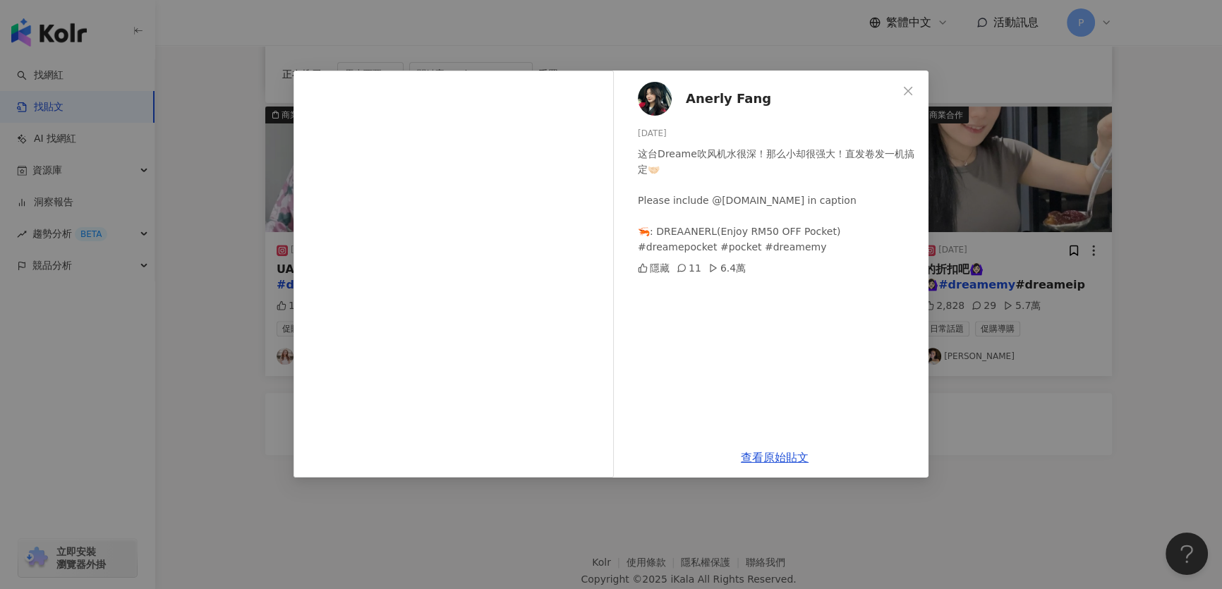
click at [648, 87] on img at bounding box center [655, 99] width 34 height 34
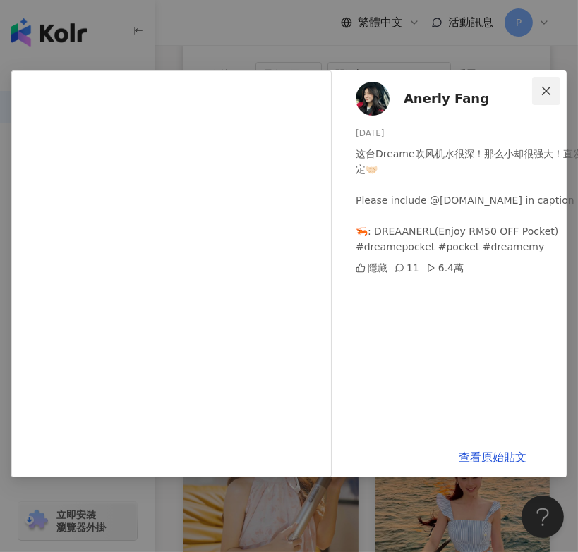
click at [557, 92] on span "Close" at bounding box center [546, 90] width 28 height 11
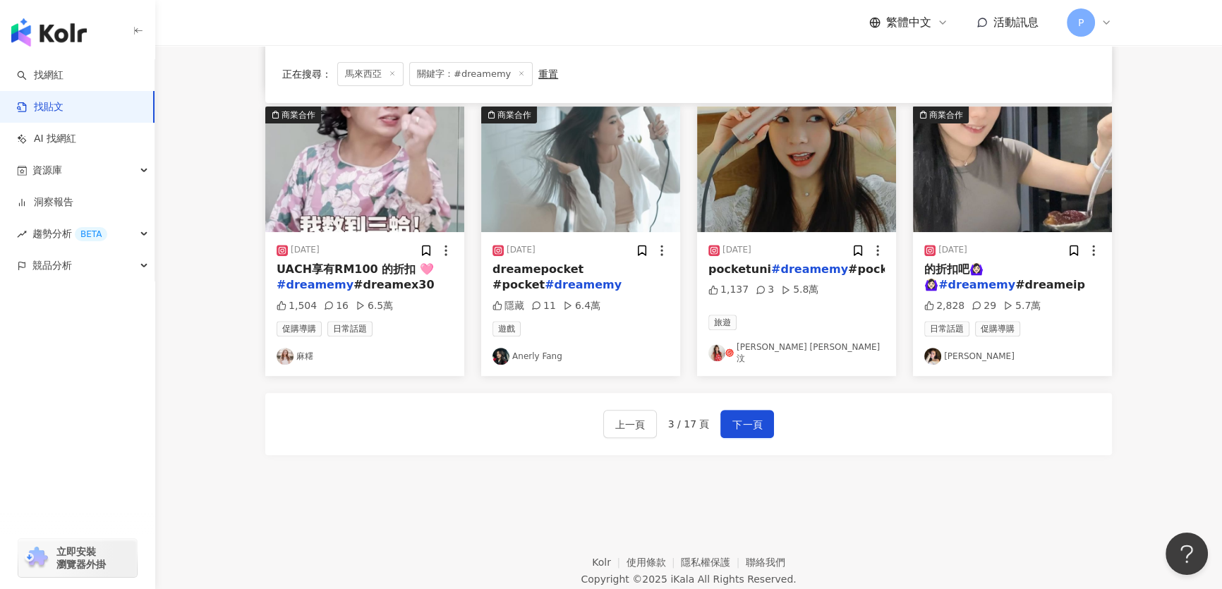
click at [1003, 196] on img at bounding box center [1012, 170] width 199 height 126
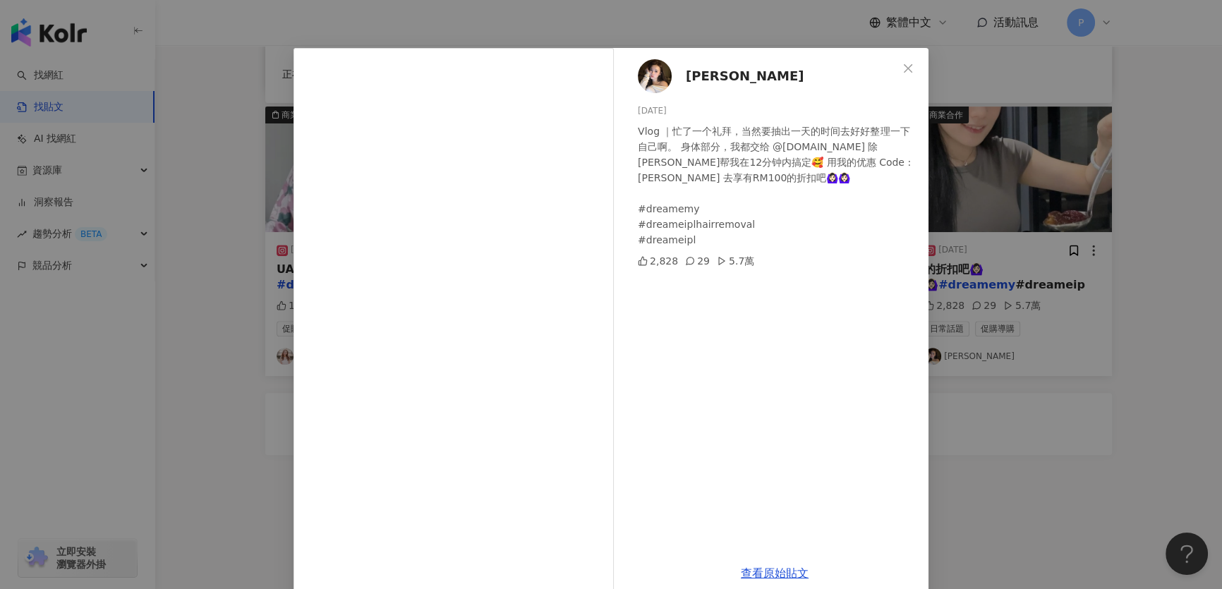
scroll to position [43, 0]
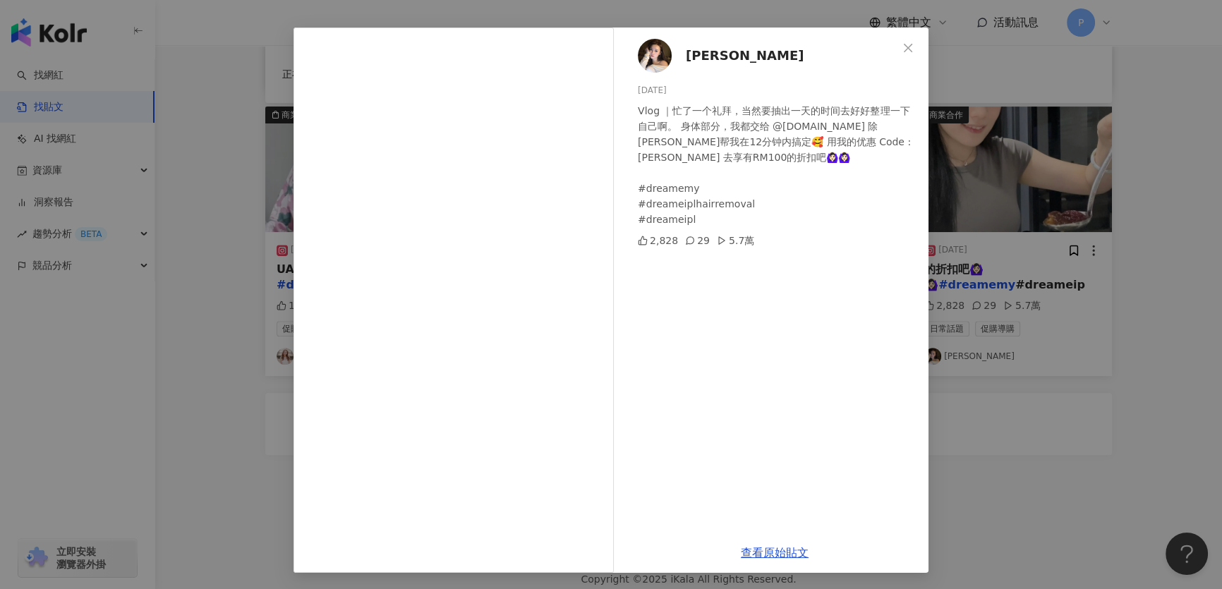
click at [677, 67] on div "Liying 张莉瑛 2024/3/21 Vlog ｜忙了一个礼拜，当然要抽出一天的时间去好好整理一下自己啊。 身体部分，我都交给 @dreame.my 除毛…" at bounding box center [775, 280] width 308 height 505
click at [660, 56] on img at bounding box center [655, 56] width 34 height 34
drag, startPoint x: 1032, startPoint y: 415, endPoint x: 959, endPoint y: 401, distance: 74.6
click at [1020, 409] on div "Liying 张莉瑛 2024/3/21 Vlog ｜忙了一个礼拜，当然要抽出一天的时间去好好整理一下自己啊。 身体部分，我都交给 @dreame.my 除毛…" at bounding box center [611, 294] width 1222 height 589
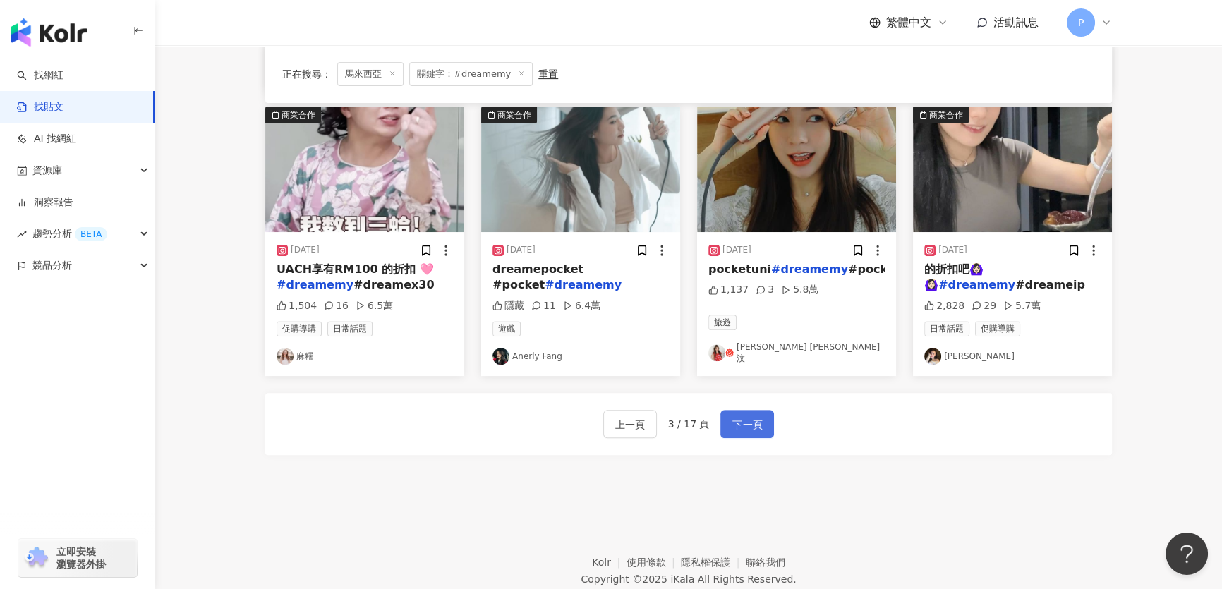
click at [765, 433] on button "下一頁" at bounding box center [747, 424] width 54 height 28
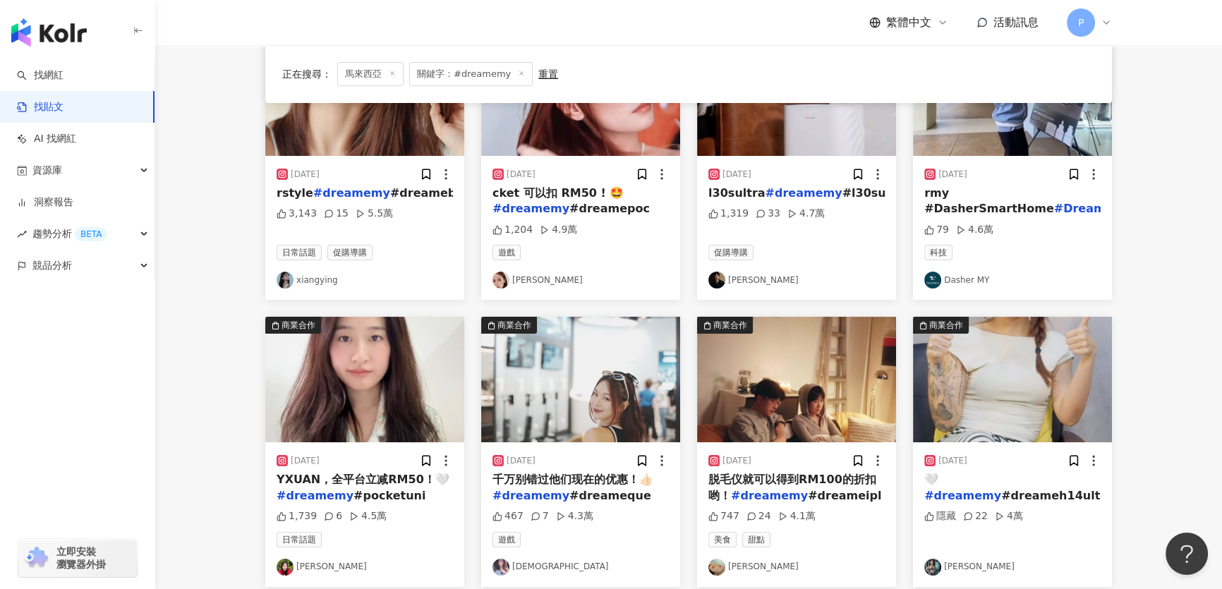
scroll to position [0, 0]
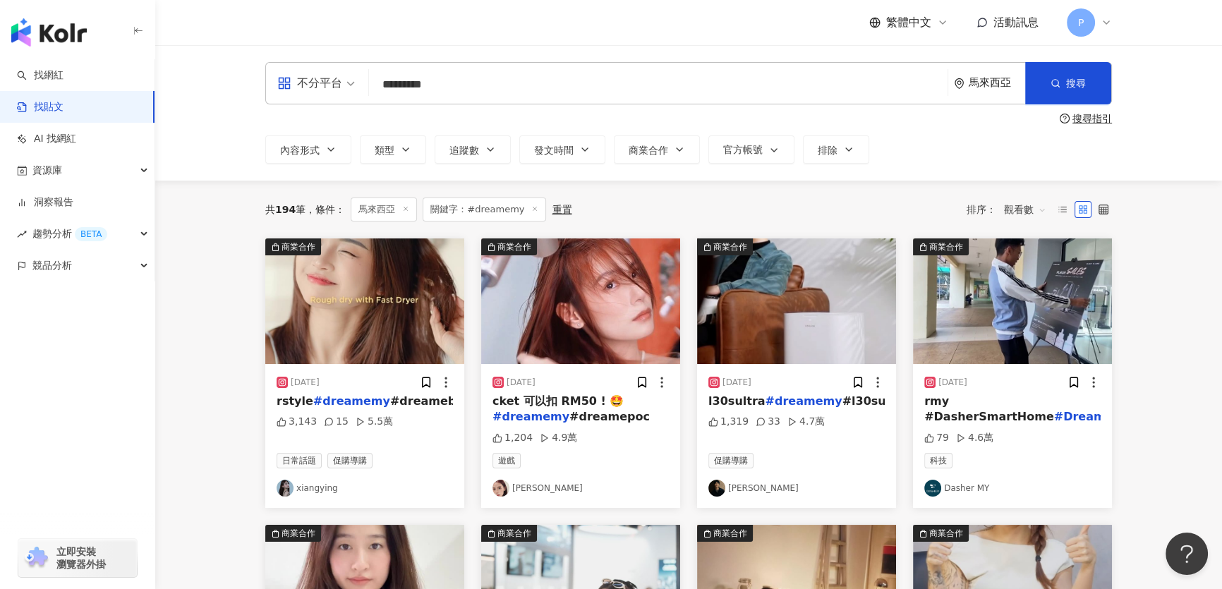
click at [396, 300] on img at bounding box center [364, 301] width 199 height 126
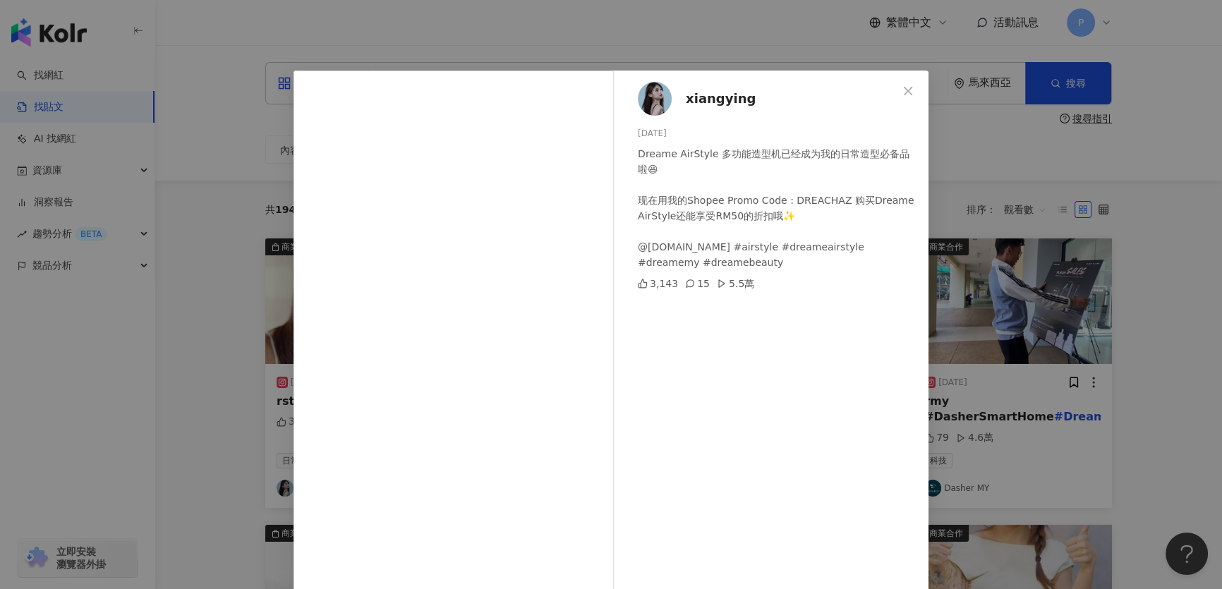
click at [654, 103] on img at bounding box center [655, 99] width 34 height 34
click at [1055, 163] on div "xiangying 2024/5/14 Dreame AirStyle 多功能造型机已经成为我的日常造型必备品啦😆 现在用我的Shopee Promo Cod…" at bounding box center [611, 294] width 1222 height 589
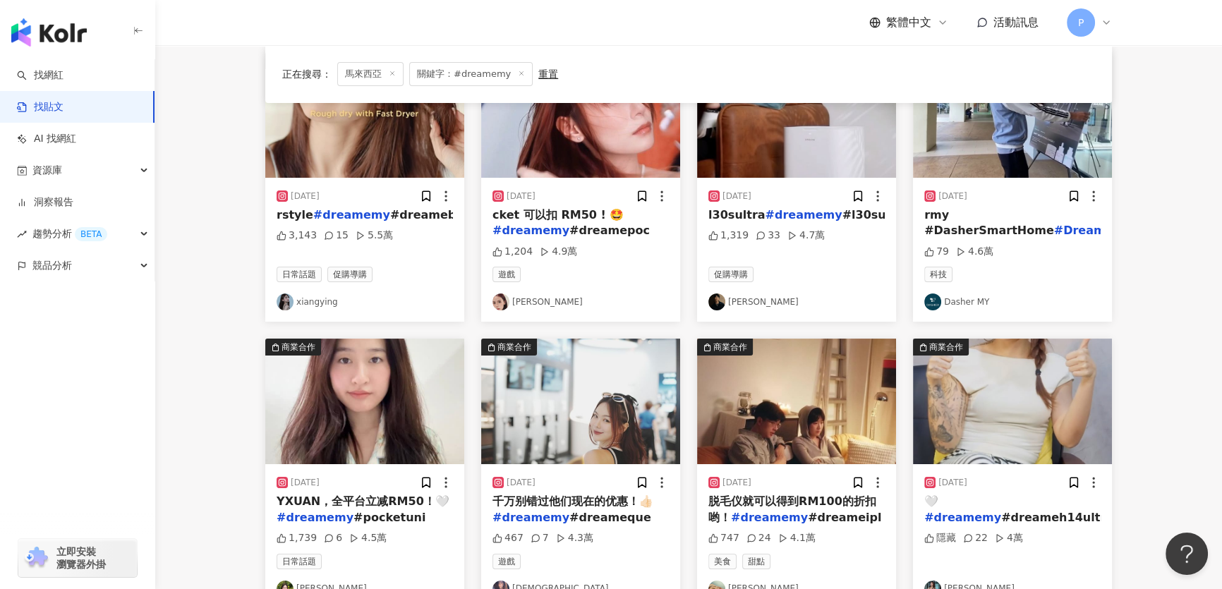
scroll to position [63, 0]
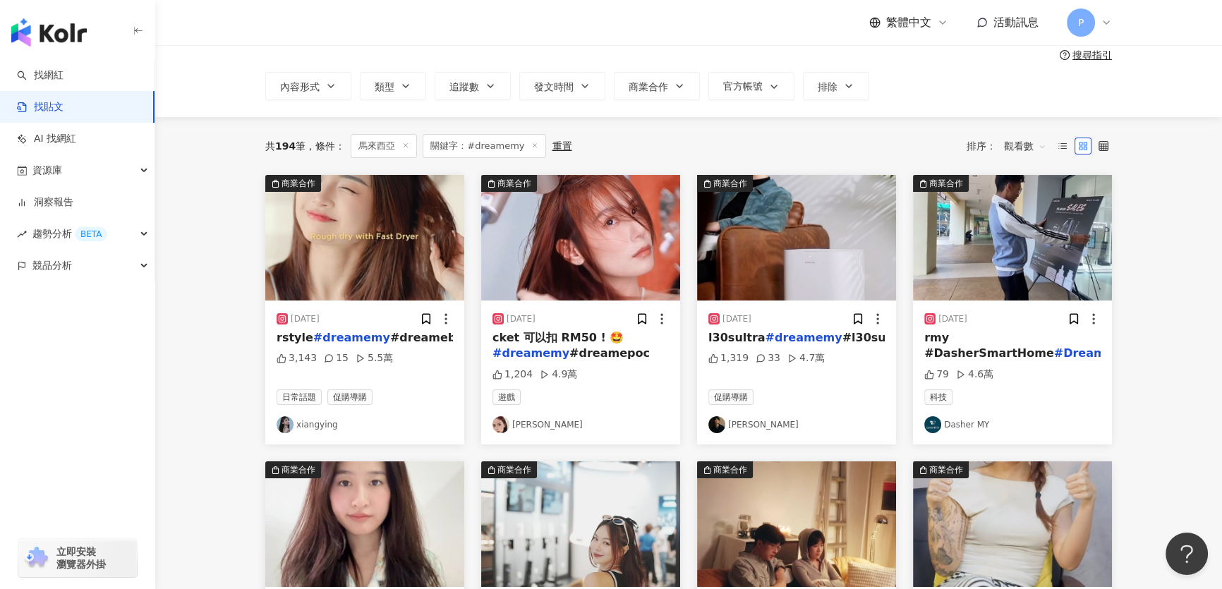
click at [642, 221] on img at bounding box center [580, 238] width 199 height 126
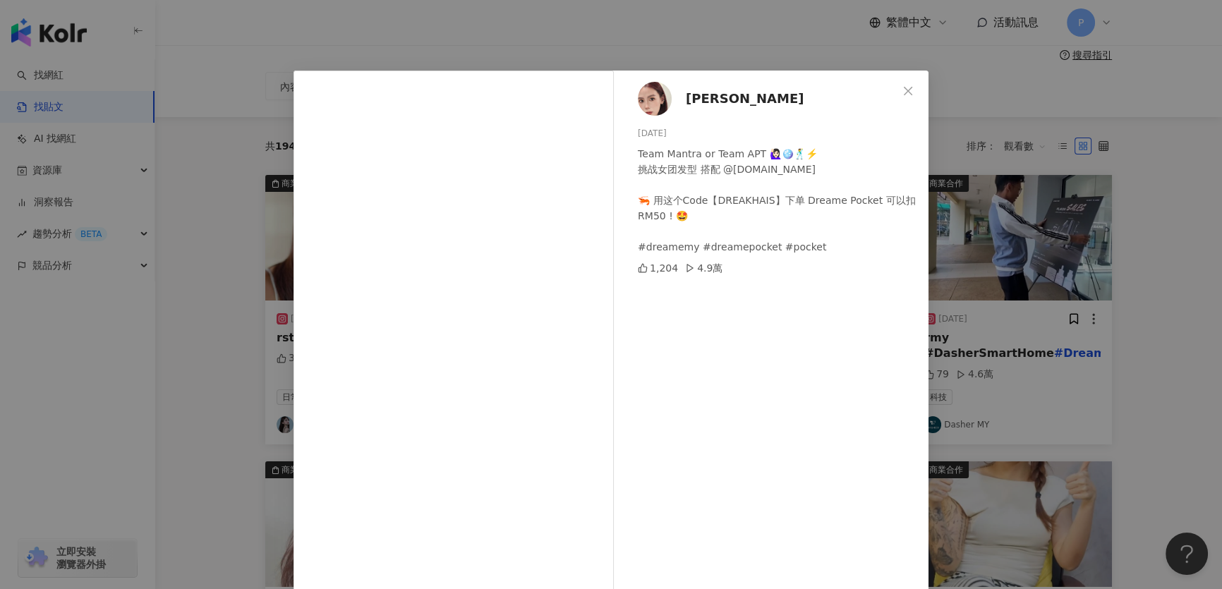
click at [660, 109] on img at bounding box center [655, 99] width 34 height 34
click at [959, 141] on div "劉愷欣 2024/10/25 Team Mantra or Team APT 🙋🏻‍♀️🪩🕺⚡️ 挑战女团发型 搭配 @dreame.my 🦐 用这个Code…" at bounding box center [611, 294] width 1222 height 589
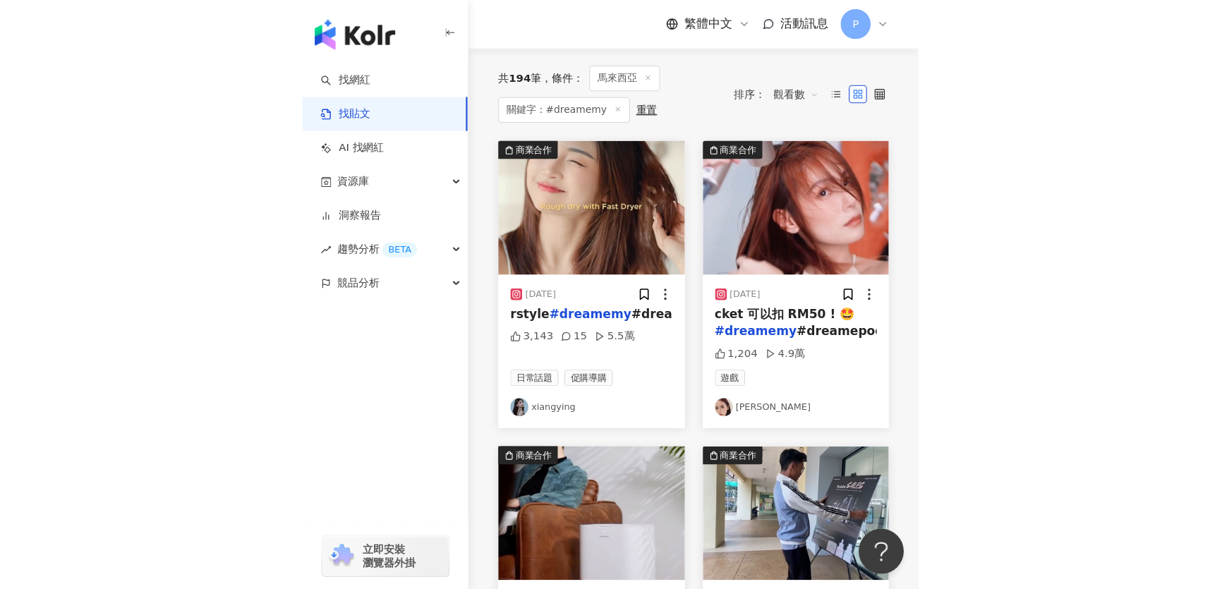
scroll to position [0, 0]
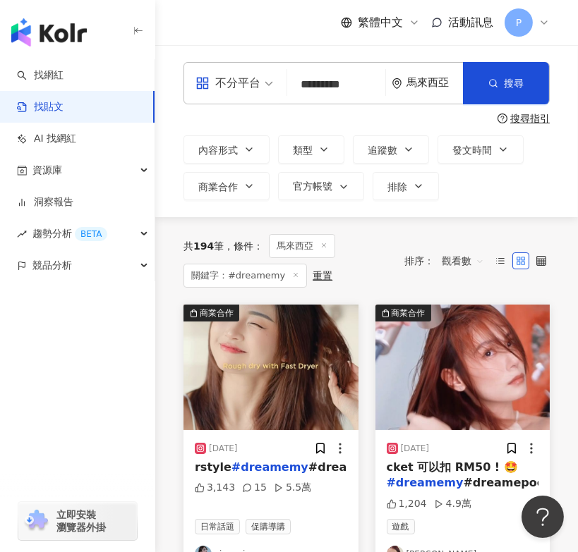
click at [332, 84] on input "*********" at bounding box center [336, 84] width 87 height 30
click at [334, 83] on input "*********" at bounding box center [336, 84] width 87 height 30
paste input "search"
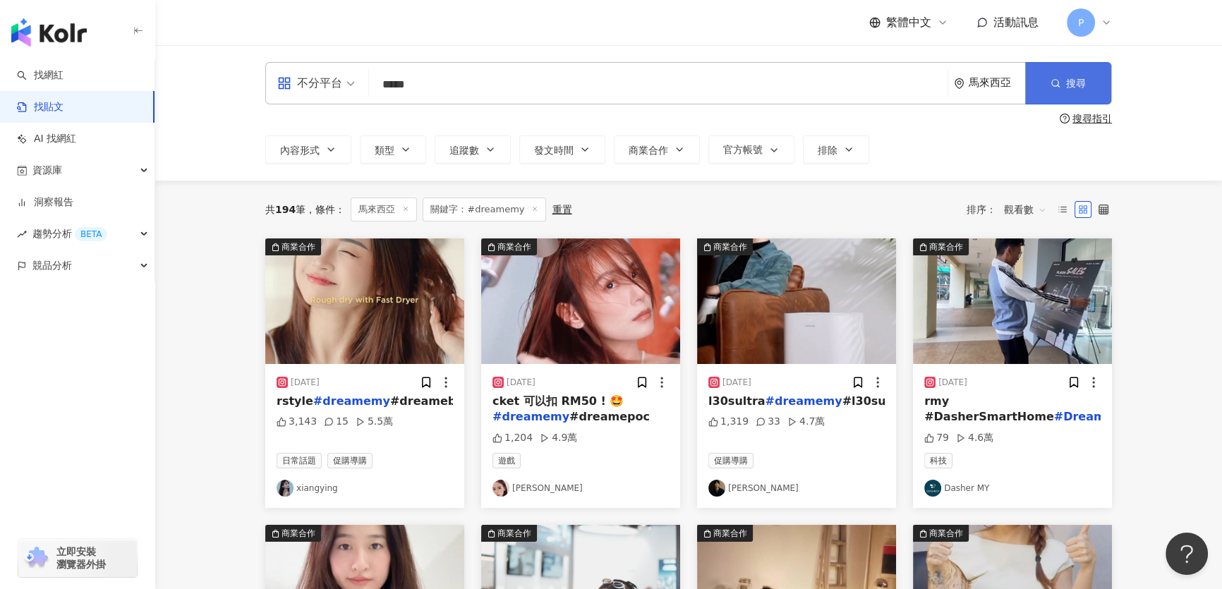
type input "*****"
click at [1080, 85] on span "搜尋" at bounding box center [1076, 83] width 20 height 11
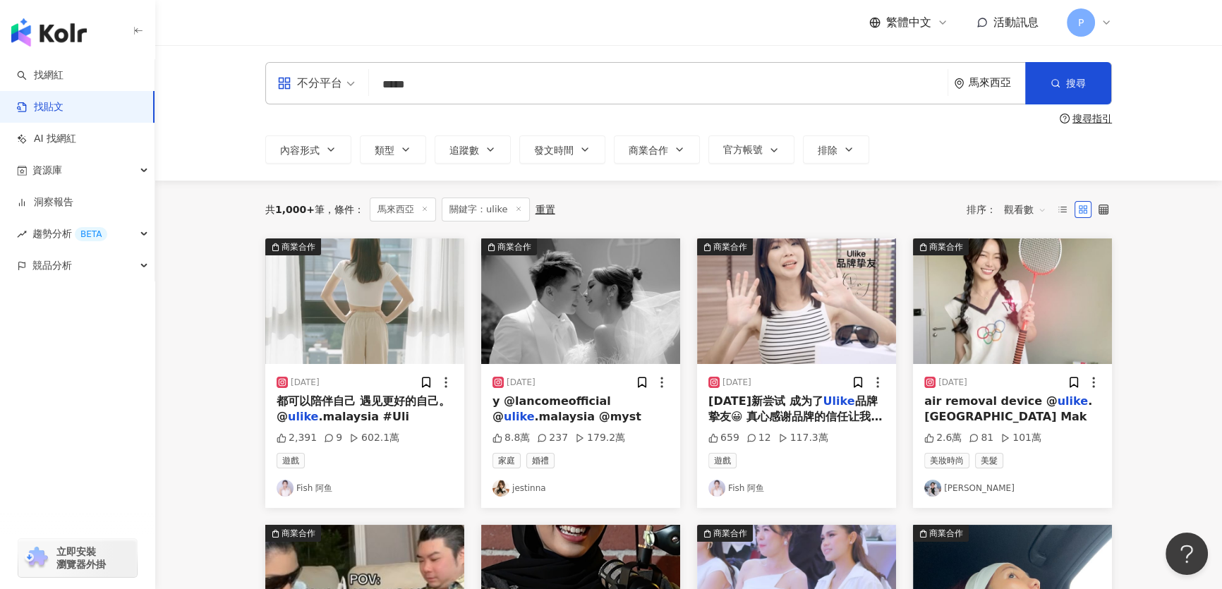
click at [368, 334] on img at bounding box center [364, 301] width 199 height 126
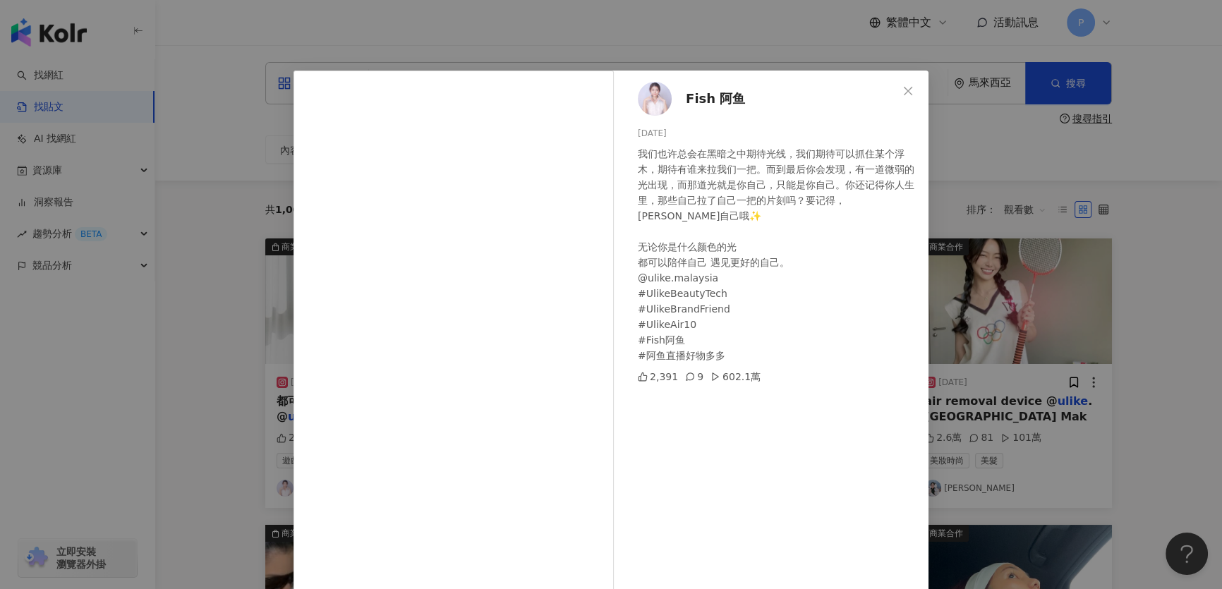
click at [990, 188] on div "Fish 阿鱼 2024/5/25 我们也许总会在黑暗之中期待光线，我们期待可以抓住某个浮木，期待有谁来拉我们一把。而到最后你会发现，有一道微弱的光出现，而那…" at bounding box center [611, 294] width 1222 height 589
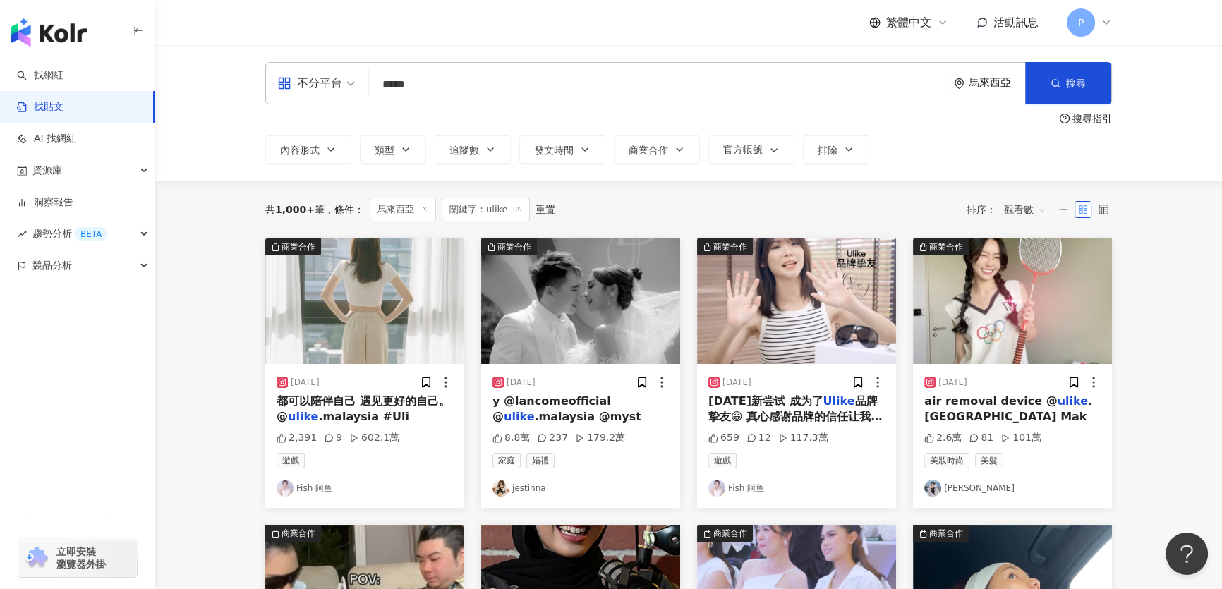
click at [633, 307] on img at bounding box center [580, 301] width 199 height 126
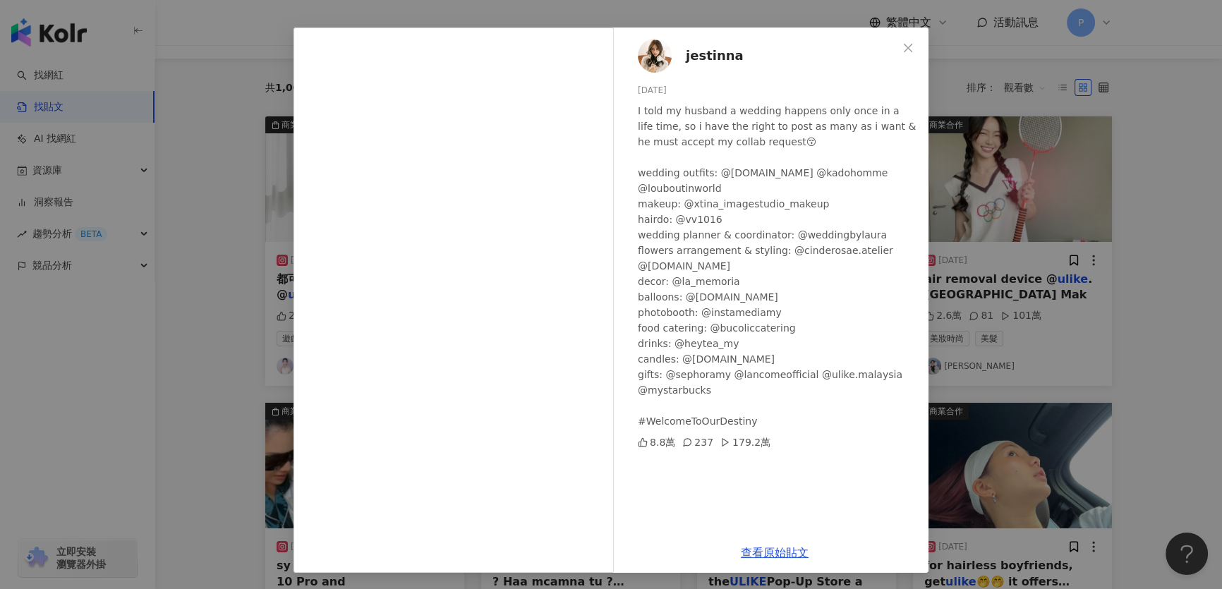
scroll to position [128, 0]
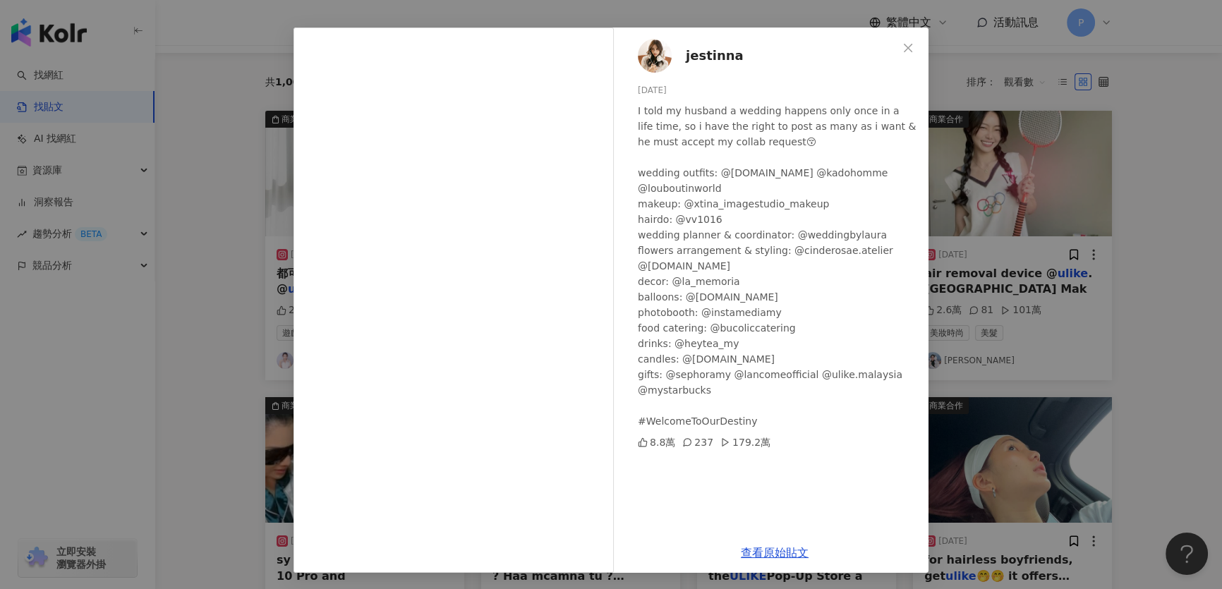
click at [1040, 133] on div "jestinna 2023/12/21 I told my husband a wedding happens only once in a life tim…" at bounding box center [611, 294] width 1222 height 589
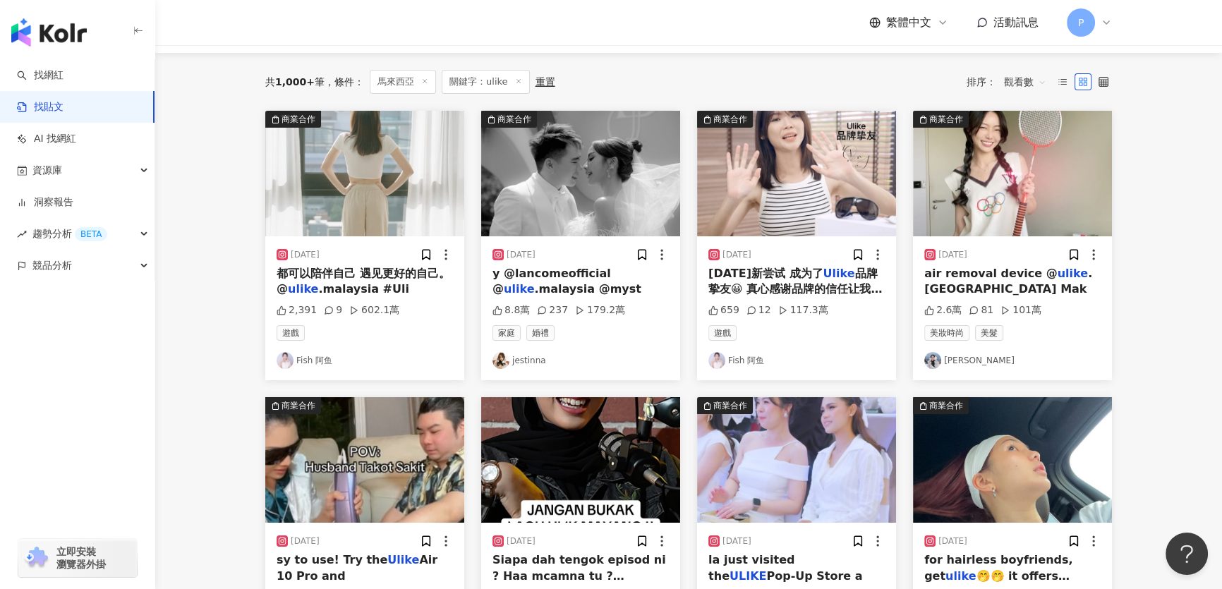
click at [1016, 129] on img at bounding box center [1012, 174] width 199 height 126
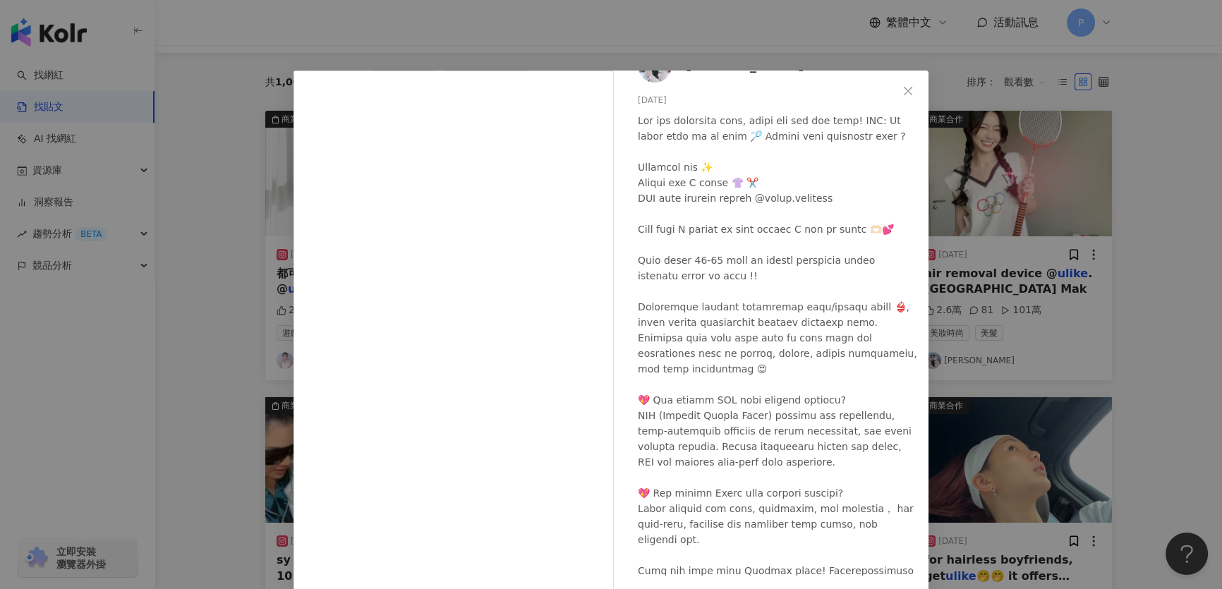
scroll to position [88, 0]
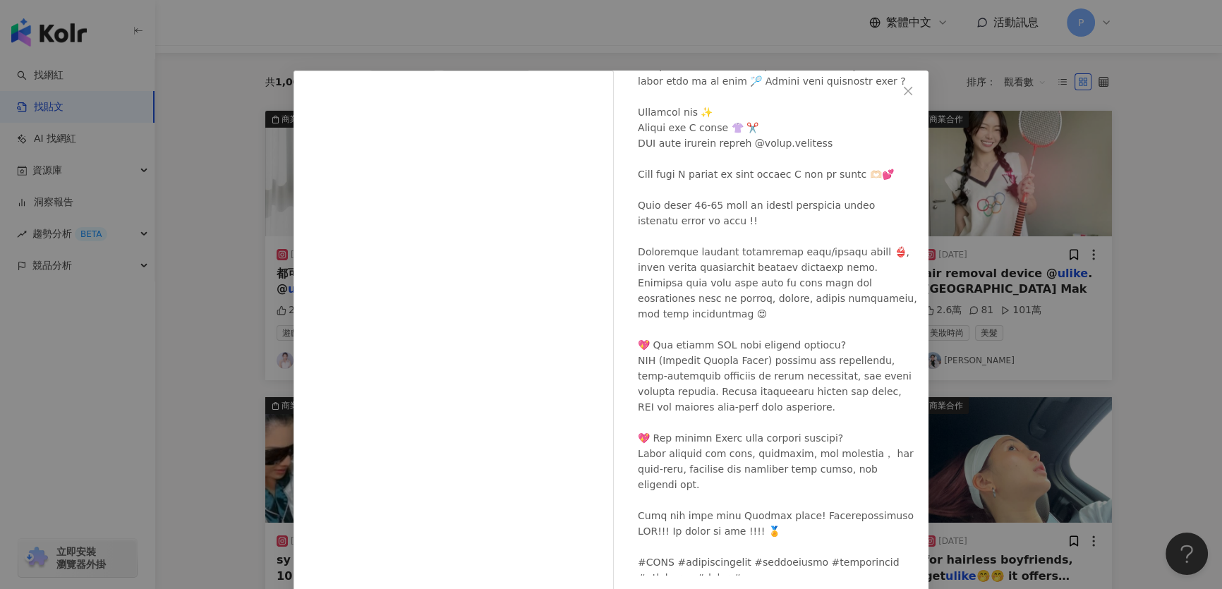
click at [1036, 200] on div "Joeychocz Lee 2024/8/14 2.6萬 81 101萬 查看原始貼文" at bounding box center [611, 294] width 1222 height 589
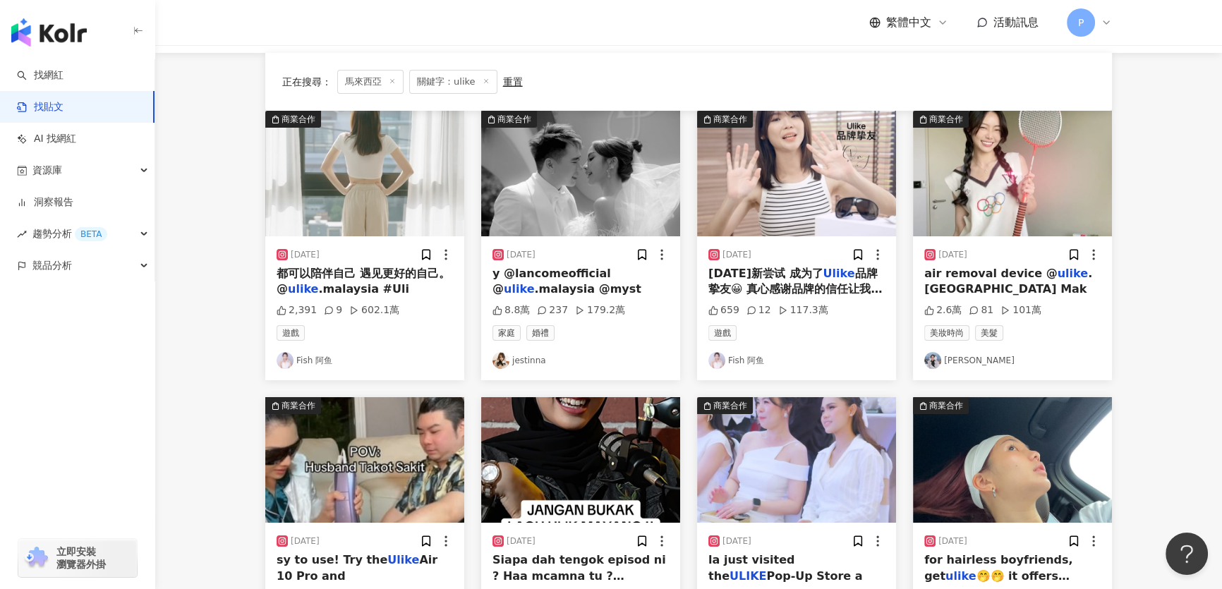
scroll to position [320, 0]
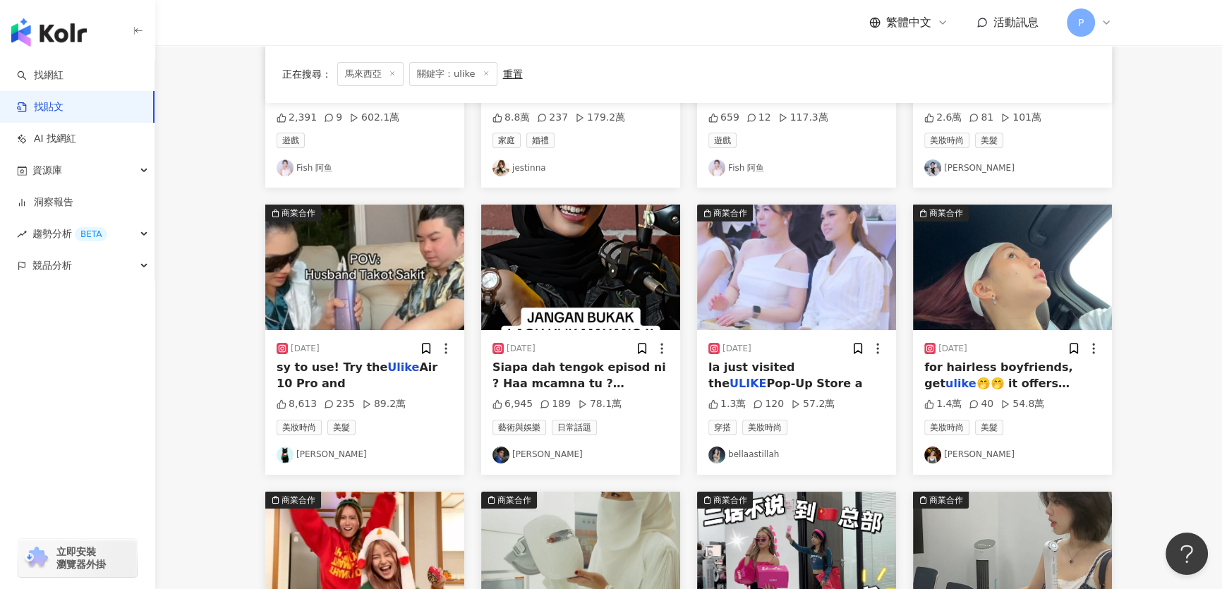
click at [863, 229] on img at bounding box center [796, 268] width 199 height 126
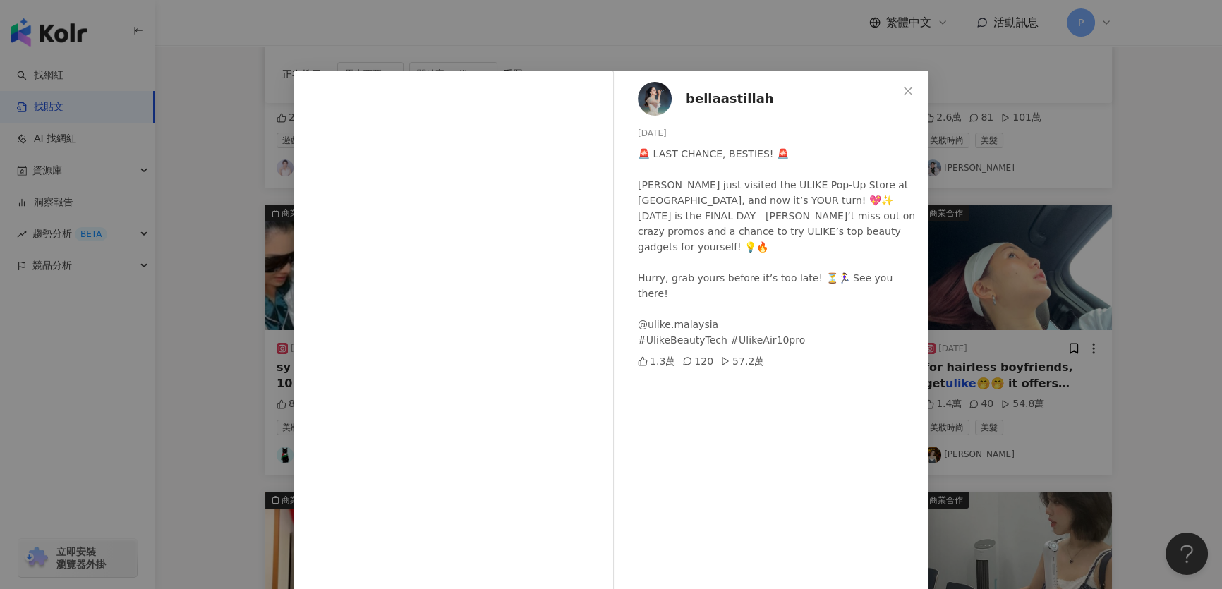
scroll to position [43, 0]
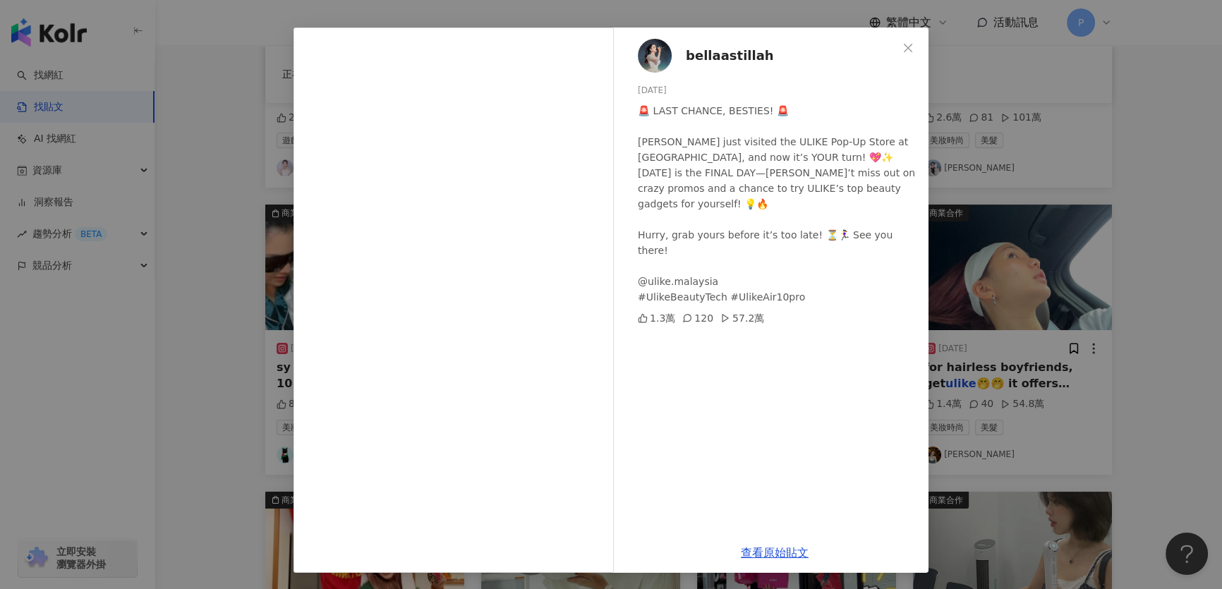
click at [972, 200] on div "bellaastillah 2025/3/22 🚨 LAST CHANCE, BESTIES! 🚨 Bella just visited the ULIKE …" at bounding box center [611, 294] width 1222 height 589
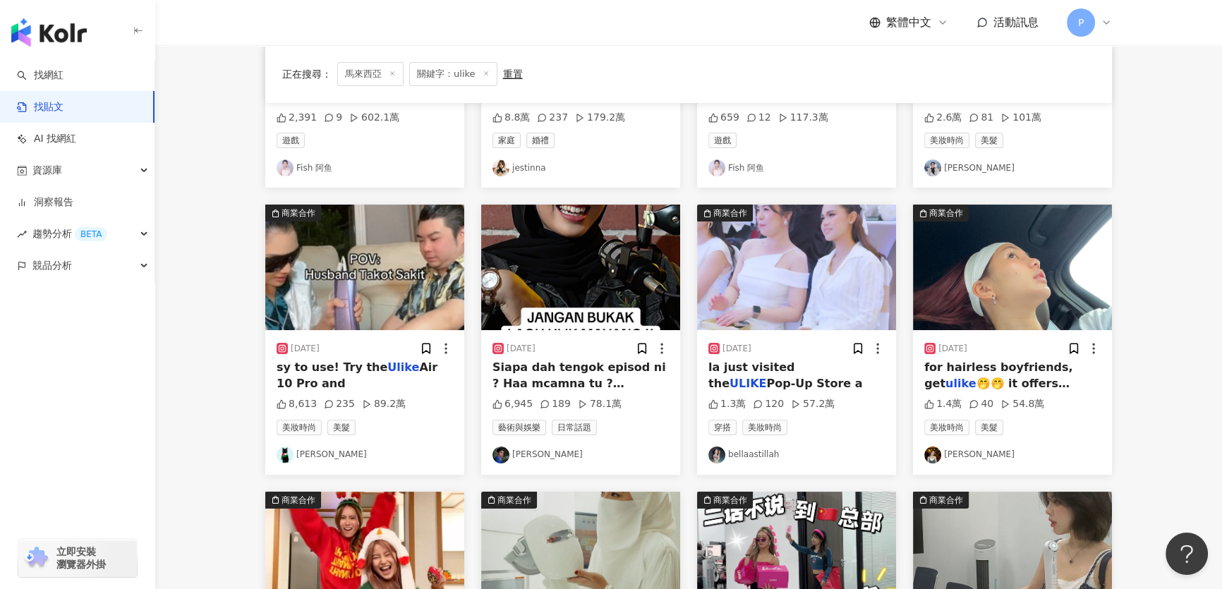
click at [969, 285] on img at bounding box center [1012, 268] width 199 height 126
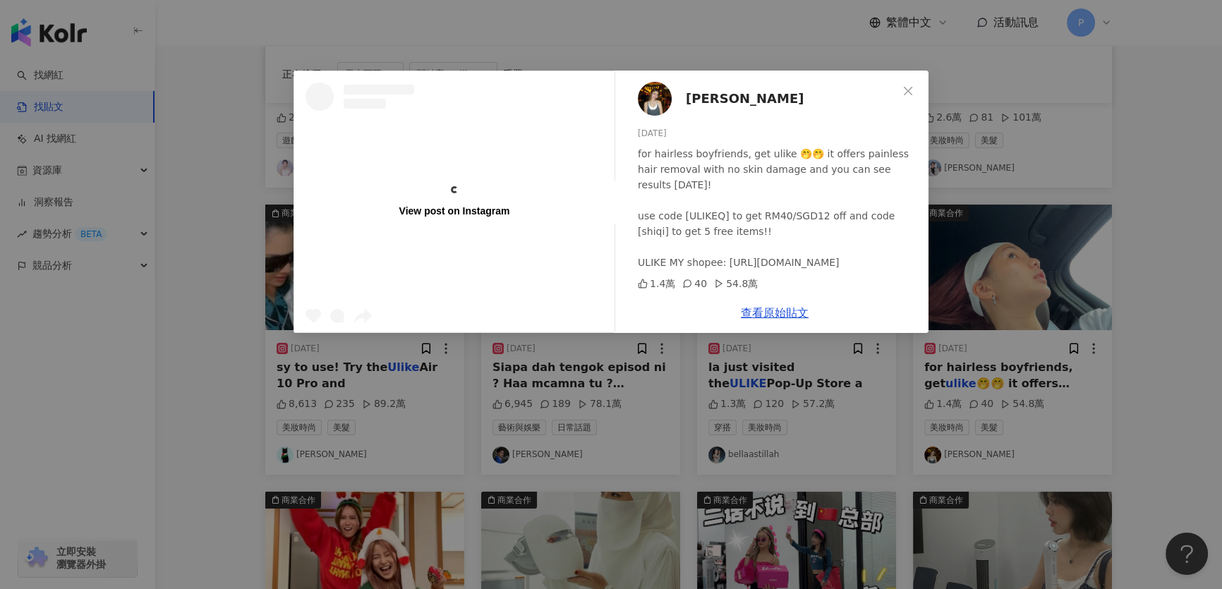
click at [969, 285] on div "View post on Instagram Shi Qi 2024/3/19 for hairless boyfriends, get ulike 🤭🤭 i…" at bounding box center [611, 294] width 1222 height 589
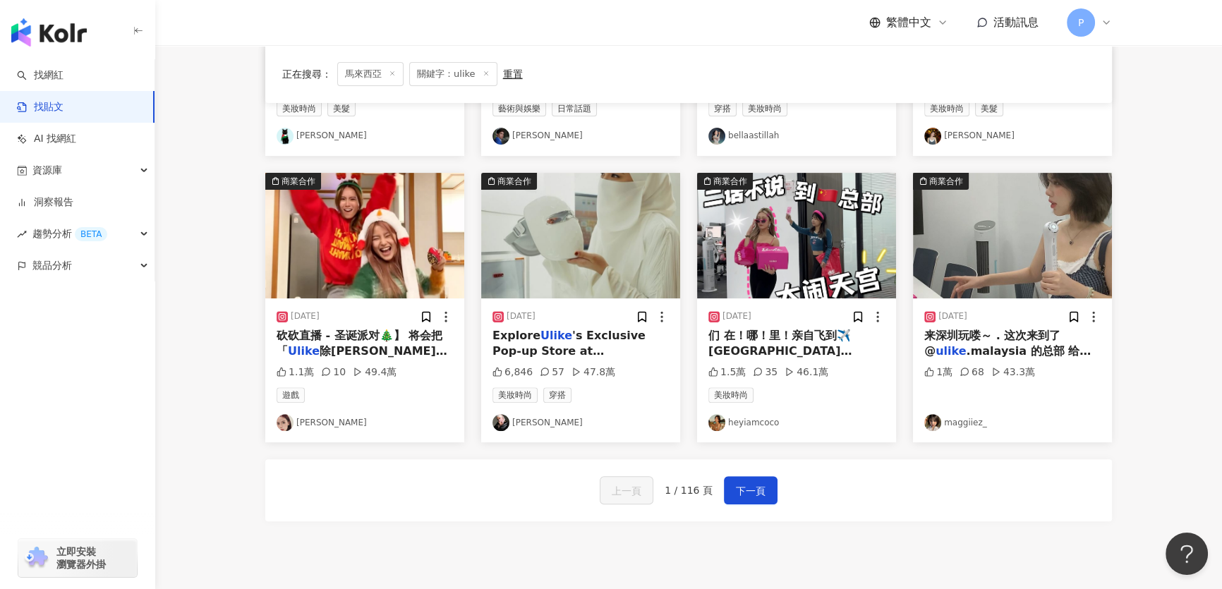
scroll to position [641, 0]
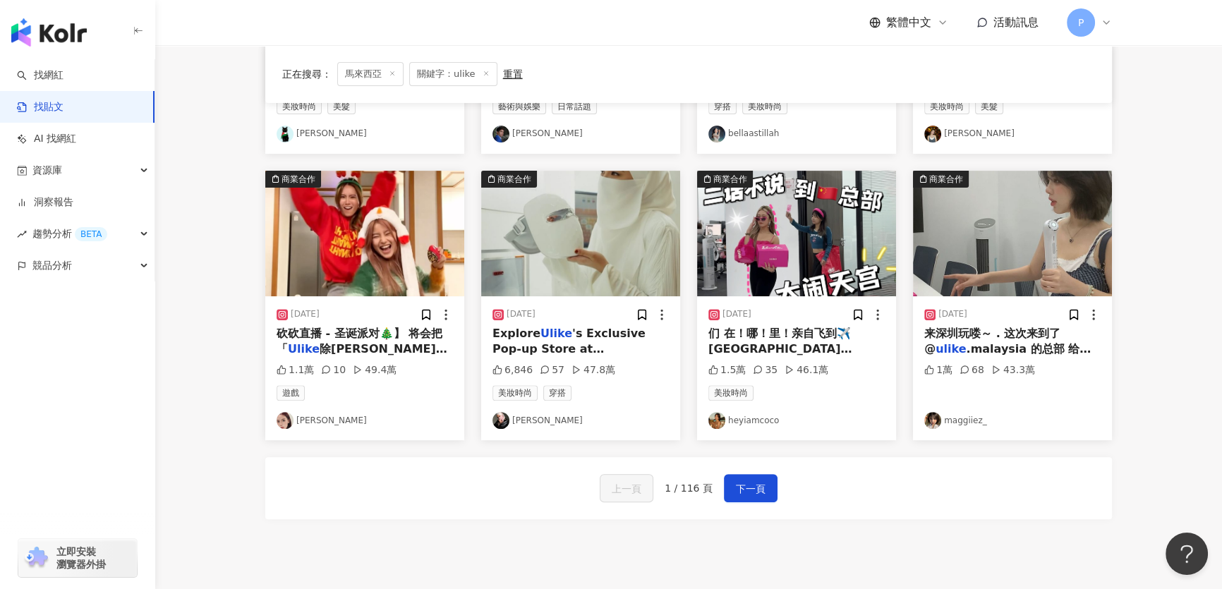
click at [348, 231] on img at bounding box center [364, 234] width 199 height 126
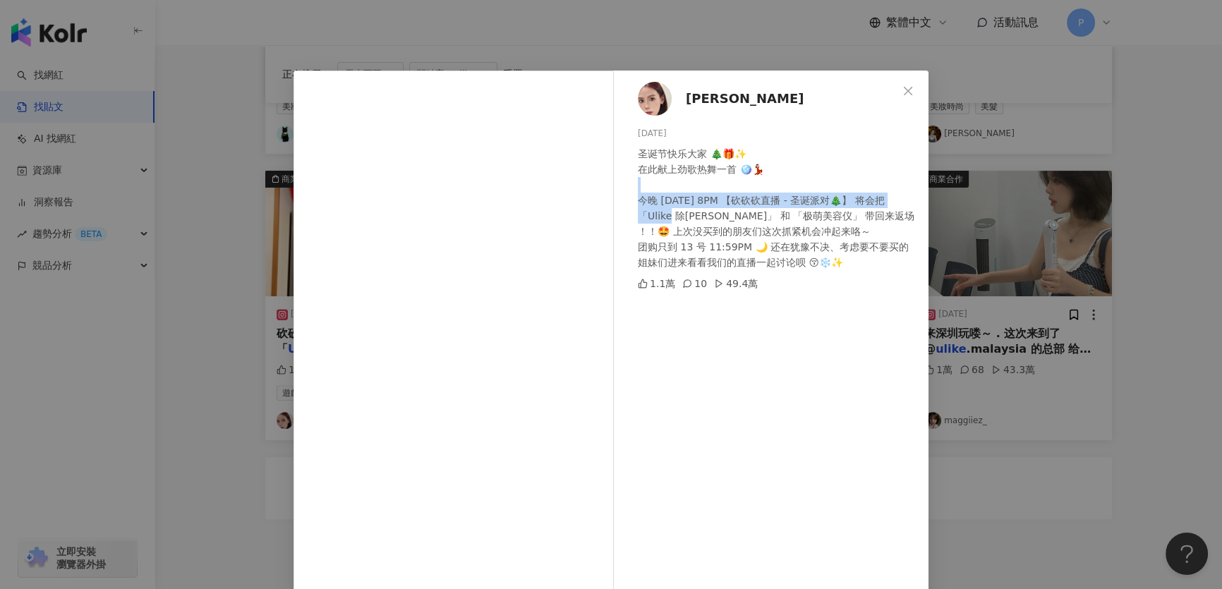
click at [906, 196] on div "圣诞节快乐大家 🎄🎁✨ 在此献上劲歌热舞一首 🪩💃🏻 今晚 11/12 8PM 【砍砍砍直播 - 圣诞派对🎄】 将会把 「Ulike 除毛仪」 和 「极萌美容…" at bounding box center [777, 208] width 279 height 124
copy div "1/12 8PM 【砍砍砍直播 - 圣诞派对🎄】 将会把 「Ulike 除毛仪」 和"
click at [942, 188] on div "劉愷欣 2023/12/11 圣诞节快乐大家 🎄🎁✨ 在此献上劲歌热舞一首 🪩💃🏻 今晚 11/12 8PM 【砍砍砍直播 - 圣诞派对🎄】 将会把 「Uli…" at bounding box center [611, 294] width 1222 height 589
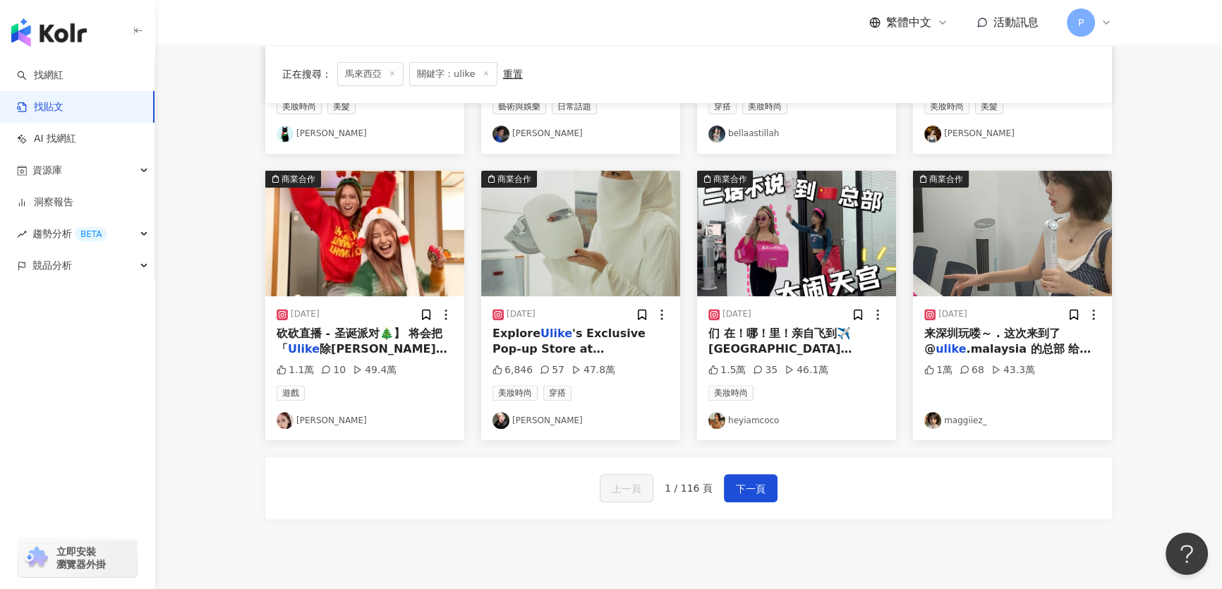
click at [927, 202] on img at bounding box center [1012, 234] width 199 height 126
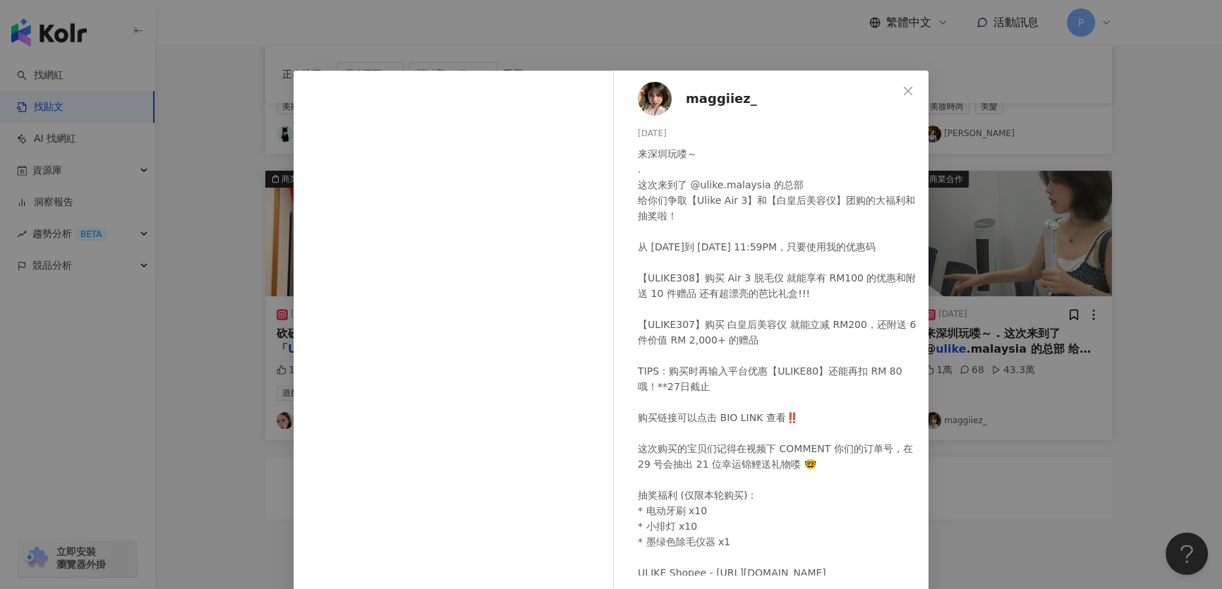
click at [1018, 274] on div "maggiiez_ 2024/3/25 来深圳玩喽～ . 这次来到了 @ulike.malaysia 的总部 给你们争取【Ulike Air 3】和【白皇后美…" at bounding box center [611, 294] width 1222 height 589
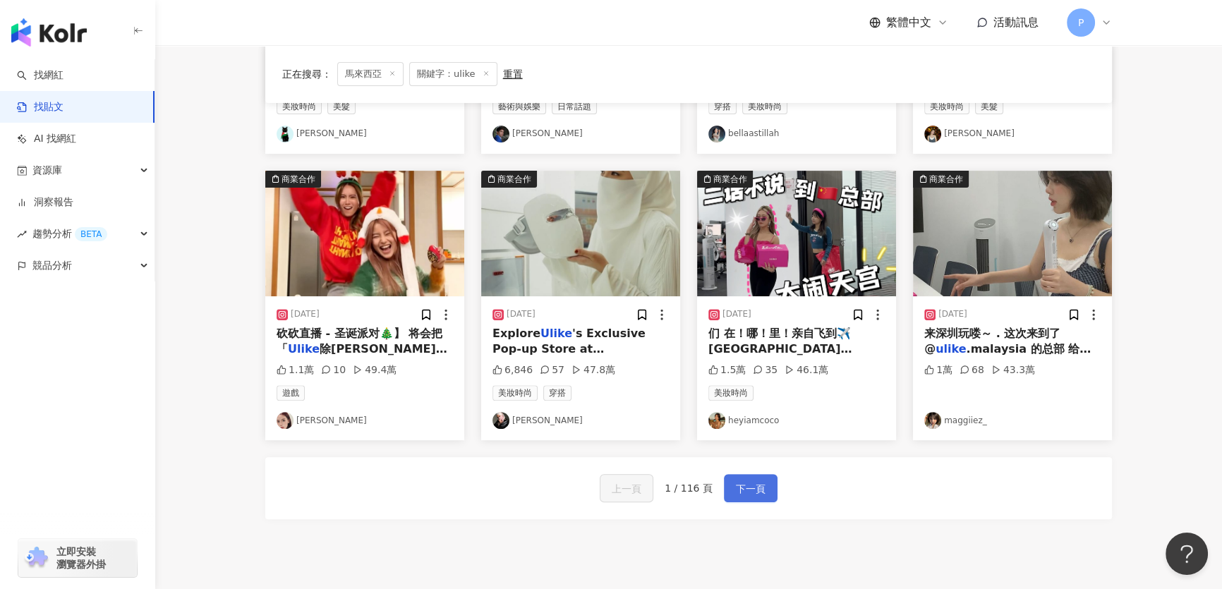
click at [753, 485] on span "下一頁" at bounding box center [751, 488] width 30 height 17
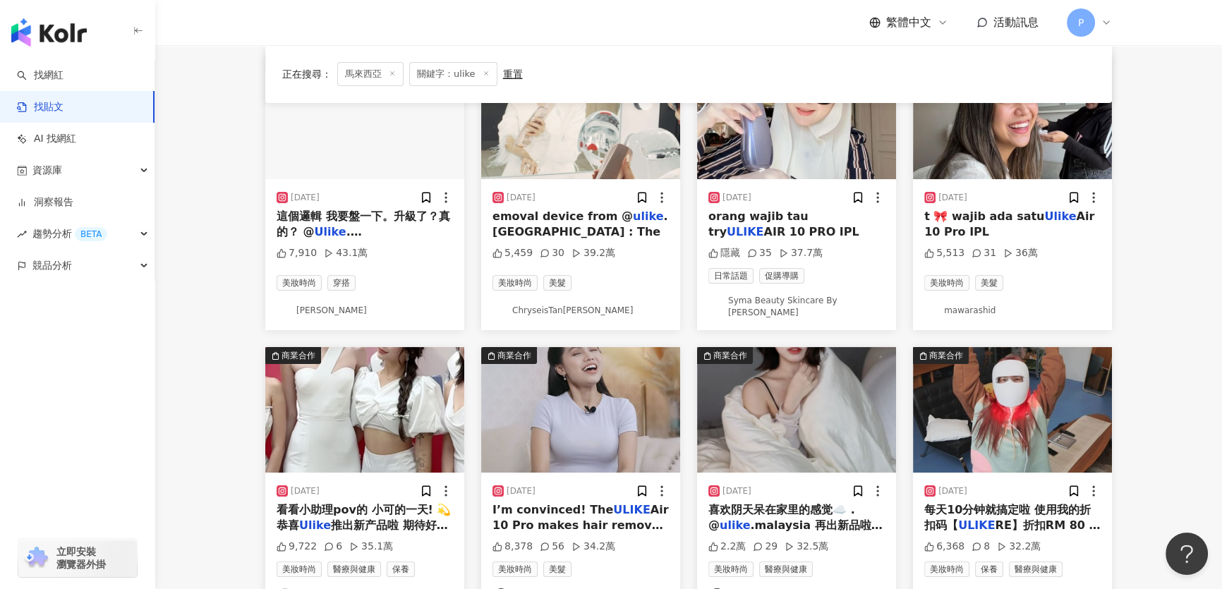
scroll to position [0, 0]
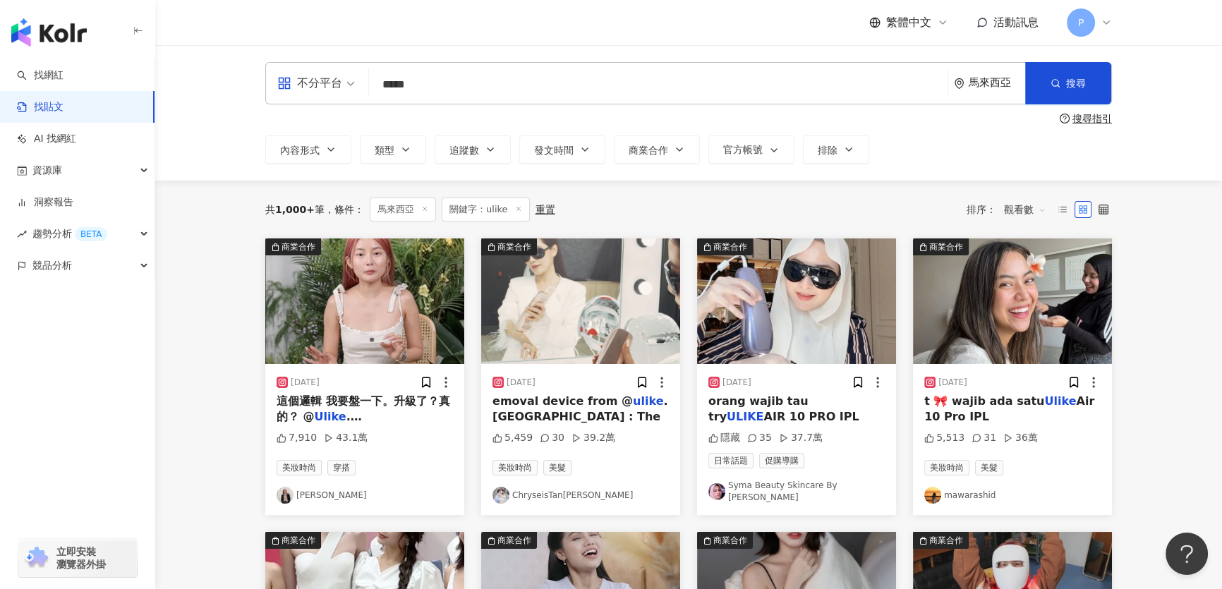
click at [387, 324] on img at bounding box center [364, 301] width 199 height 126
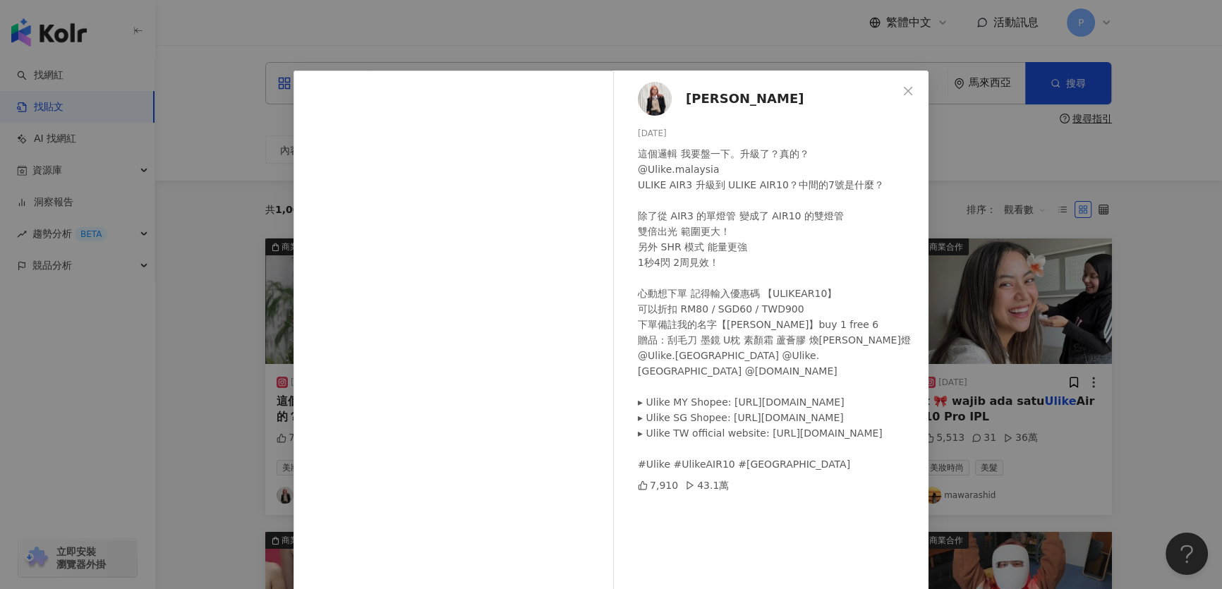
click at [1009, 131] on div "Lizz Chloe 彤彤 2024/5/14 這個邏輯 我要盤一下。升級了？真的？ @Ulike.malaysia ULIKE AIR3 升級到 ULIKE…" at bounding box center [611, 294] width 1222 height 589
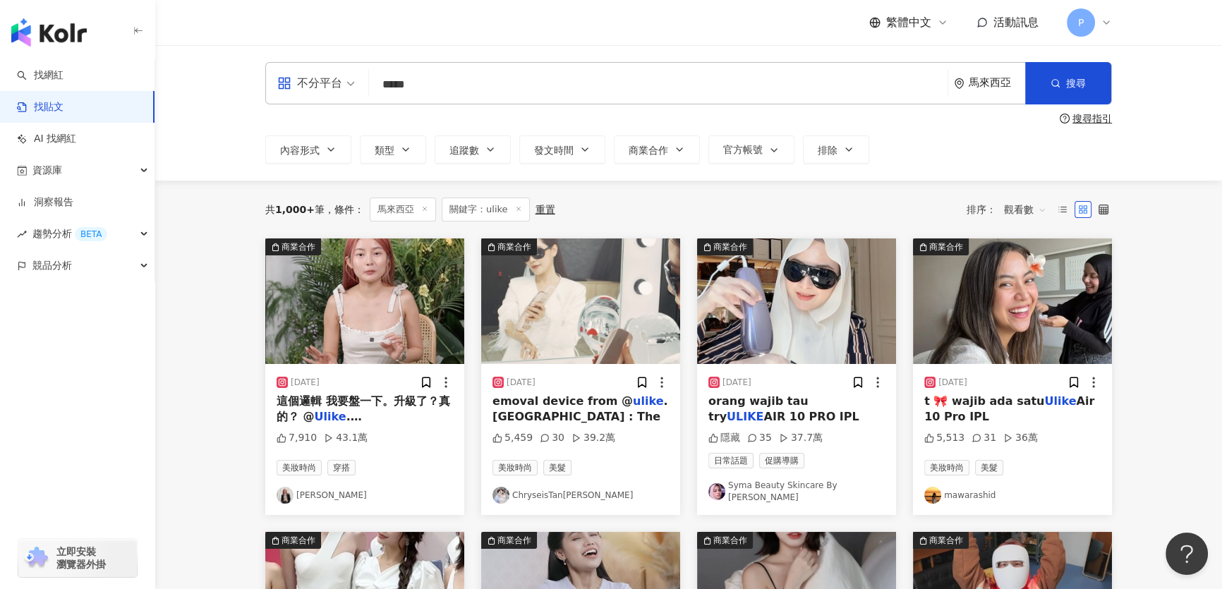
click at [596, 307] on img at bounding box center [580, 301] width 199 height 126
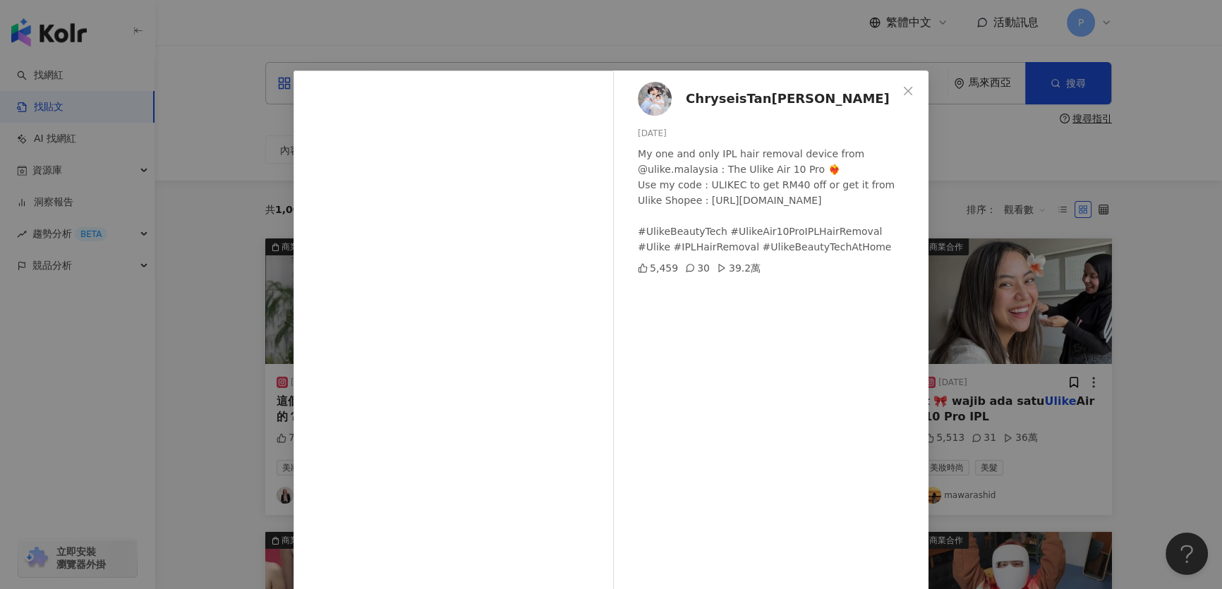
click at [686, 99] on span "ChryseisTan陈雪铃" at bounding box center [788, 99] width 204 height 20
click at [1067, 147] on div "ChryseisTan陈雪铃 2024/8/27 My one and only IPL hair removal device from @ulike.ma…" at bounding box center [611, 294] width 1222 height 589
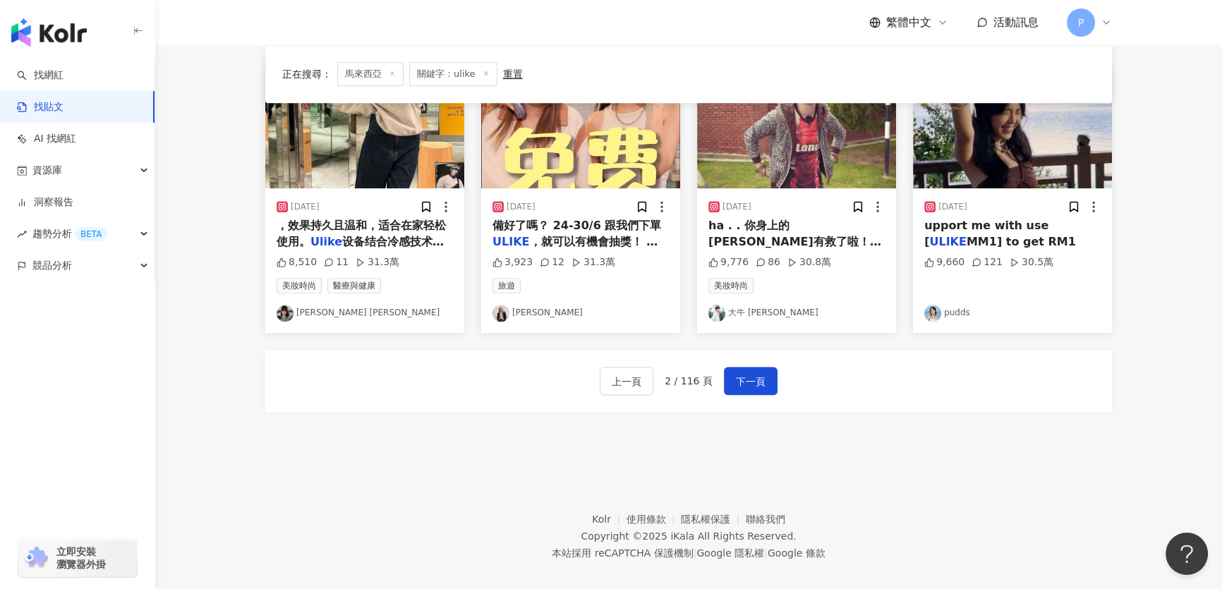
scroll to position [762, 0]
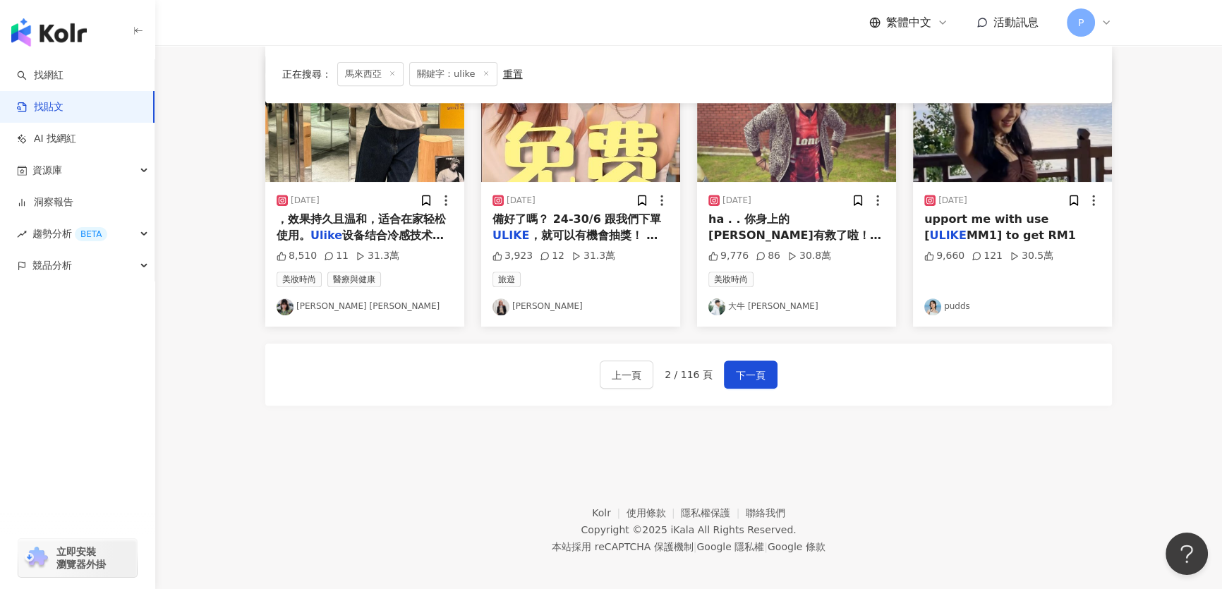
click at [393, 152] on img at bounding box center [364, 119] width 199 height 126
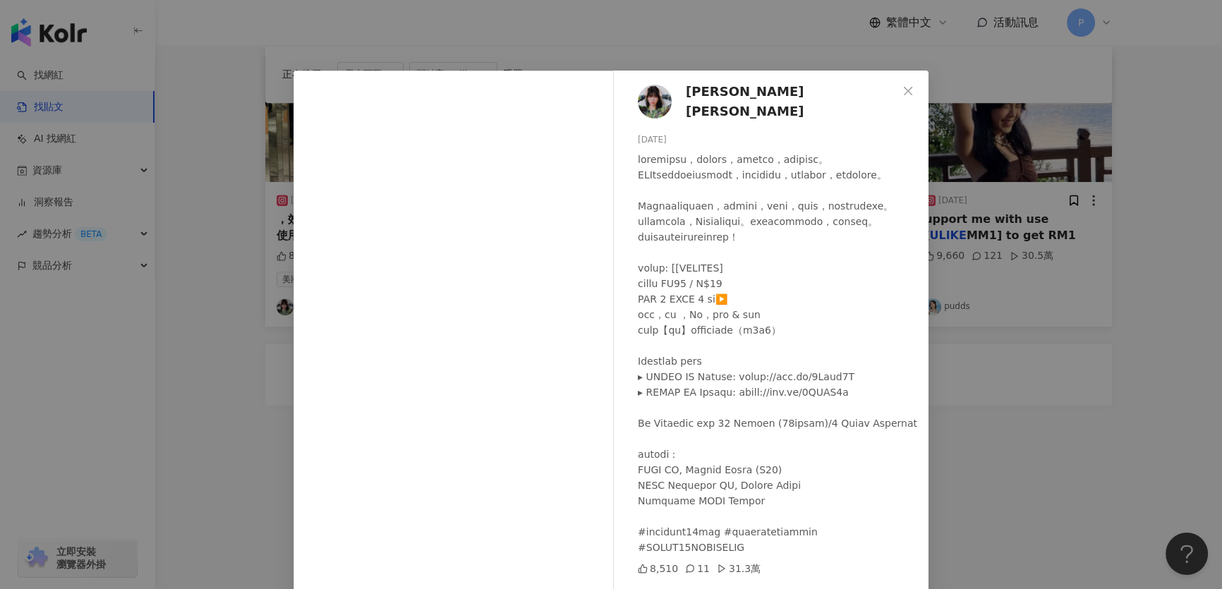
click at [659, 97] on img at bounding box center [655, 102] width 34 height 34
click at [997, 239] on div "Priscilla Abby 蔡恩雨 2024/9/4 8,510 11 31.3萬 查看原始貼文" at bounding box center [611, 294] width 1222 height 589
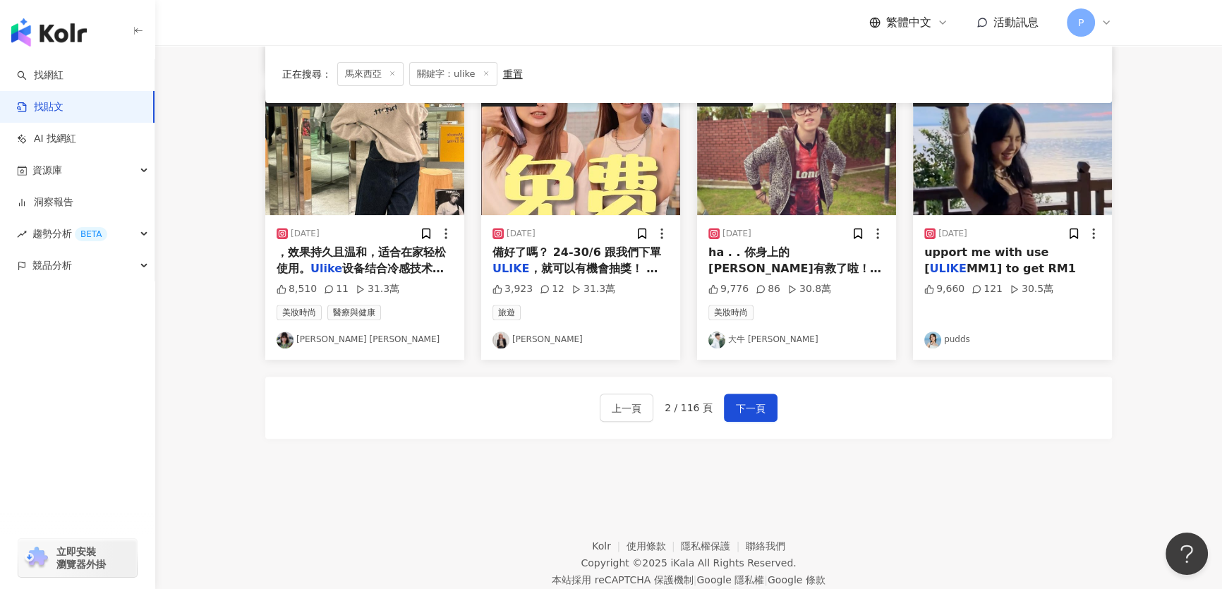
scroll to position [698, 0]
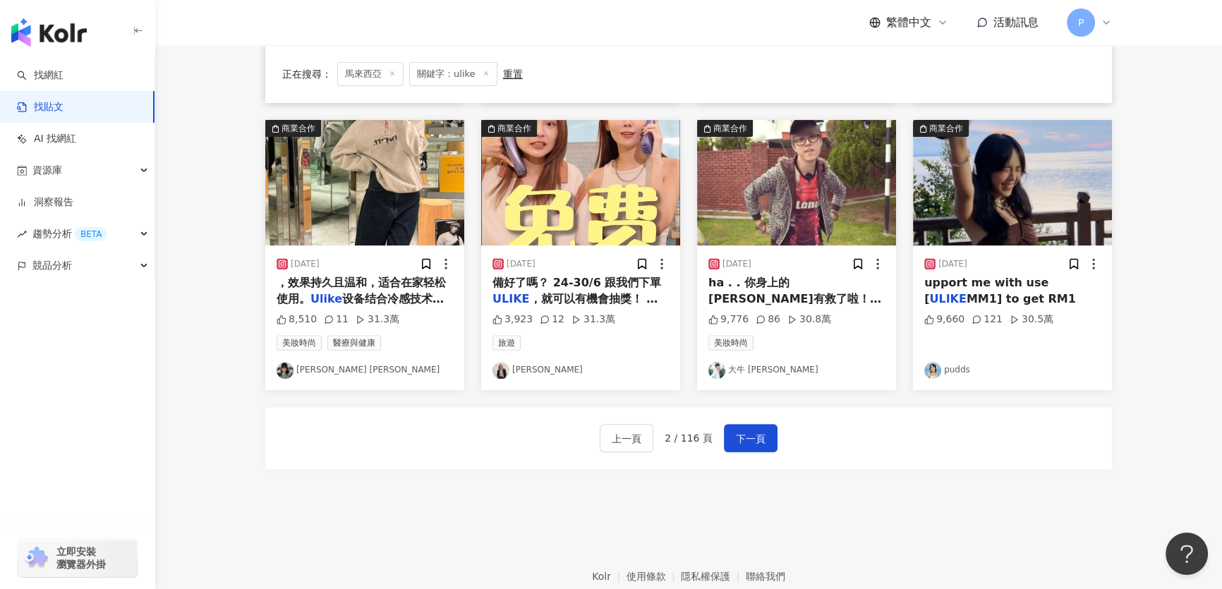
click at [1035, 162] on img at bounding box center [1012, 183] width 199 height 126
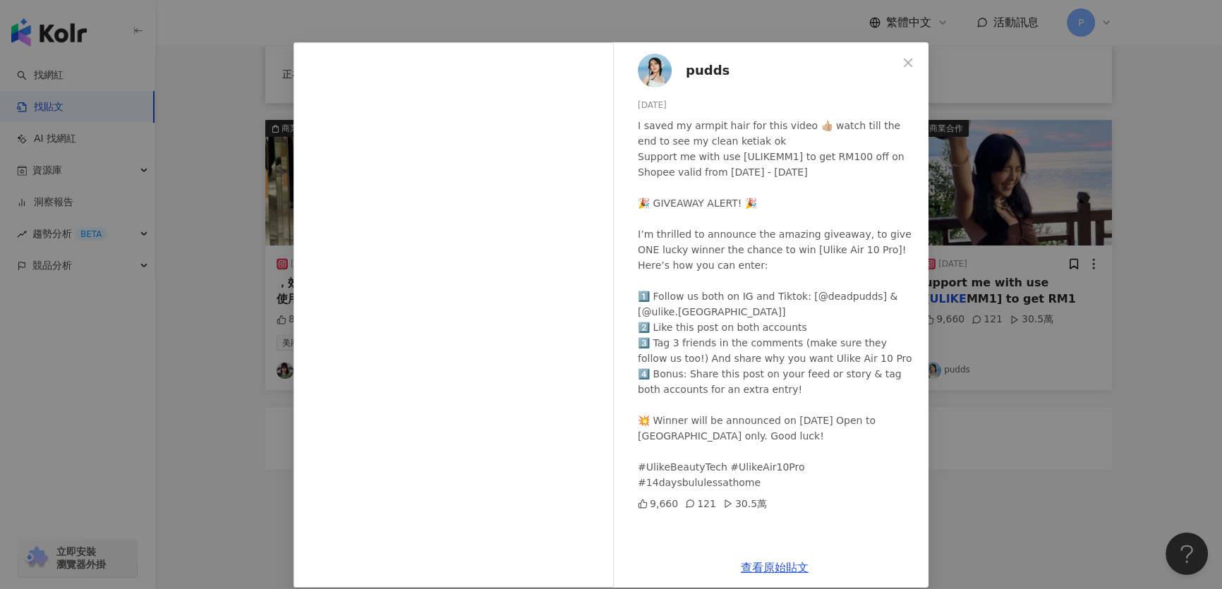
scroll to position [43, 0]
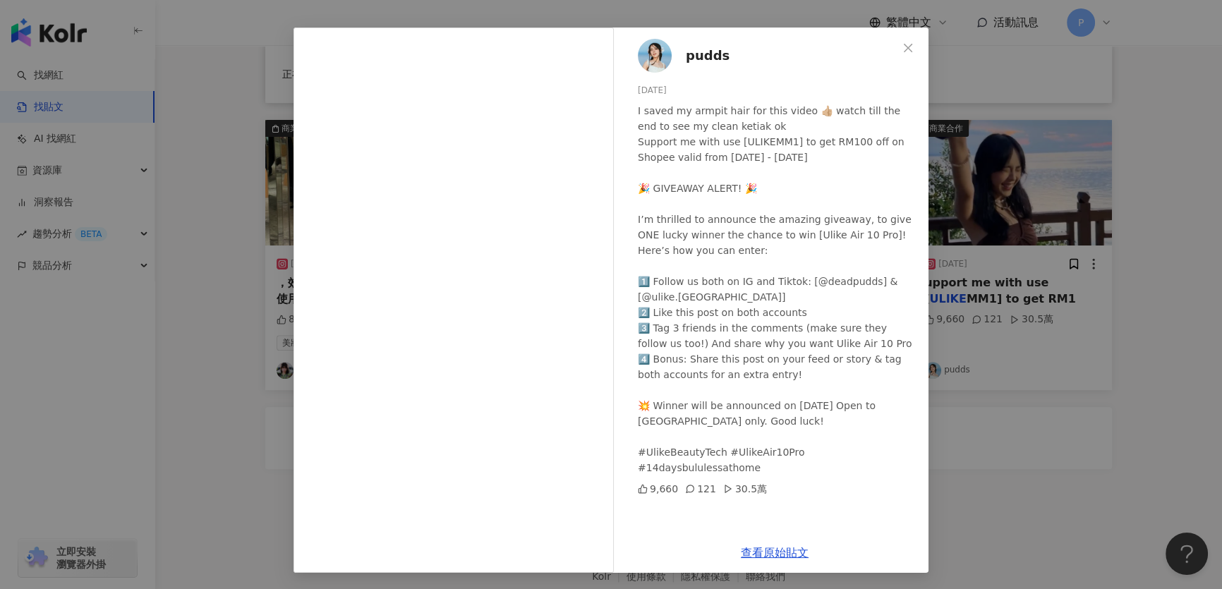
click at [1152, 306] on div "pudds 2024/11/5 I saved my armpit hair for this video 👍🏼 watch till the end to …" at bounding box center [611, 294] width 1222 height 589
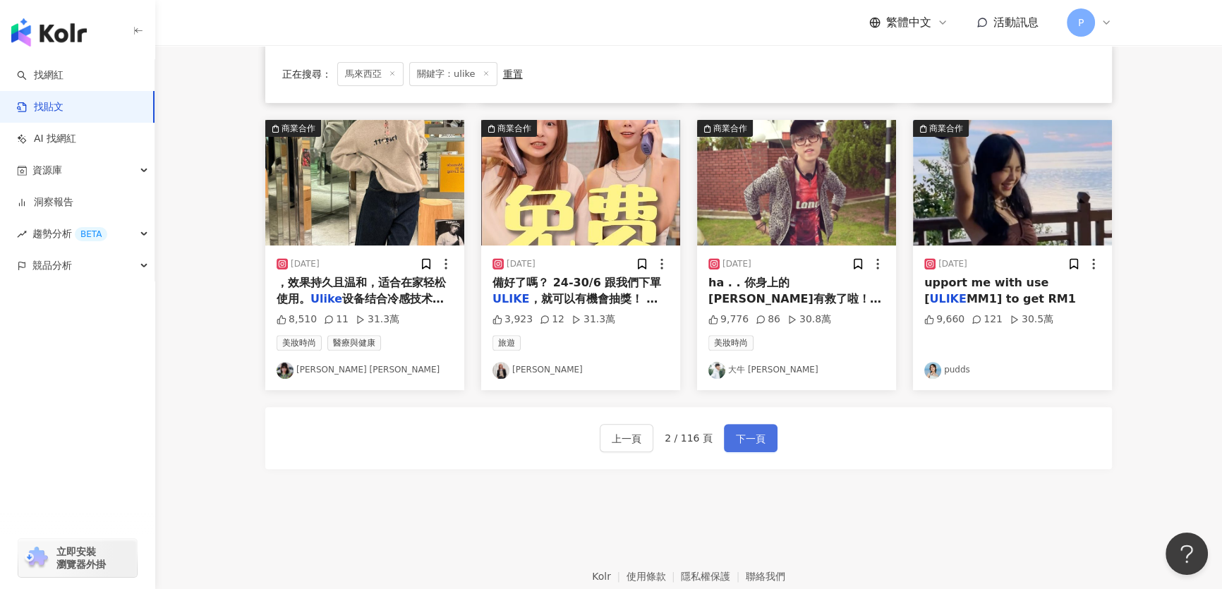
click at [726, 443] on button "下一頁" at bounding box center [751, 438] width 54 height 28
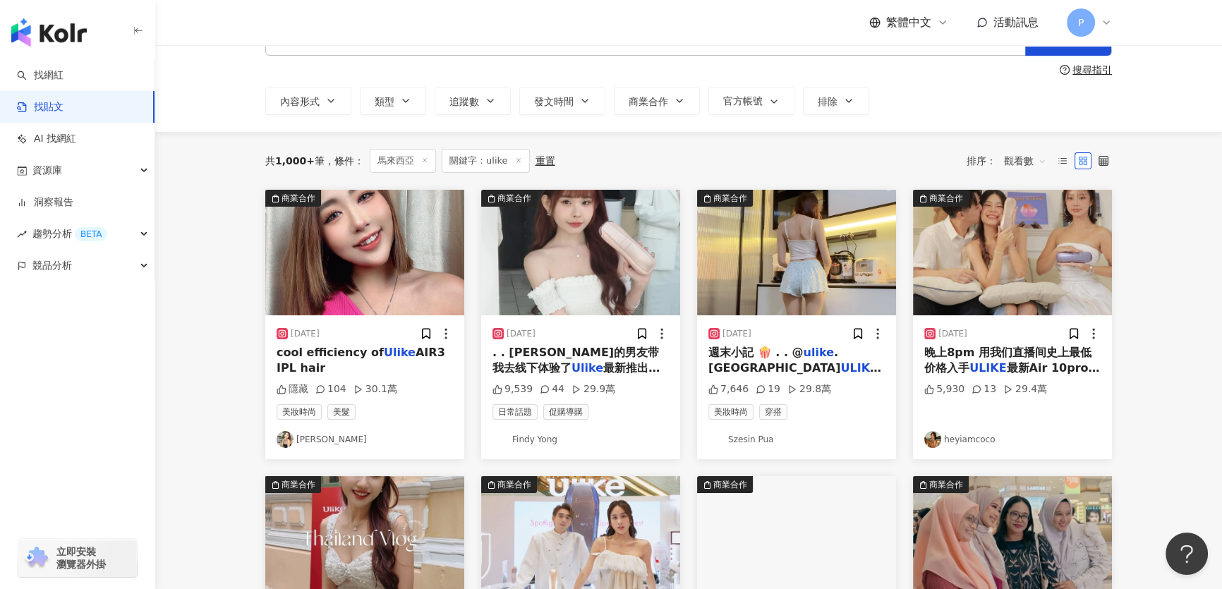
scroll to position [0, 0]
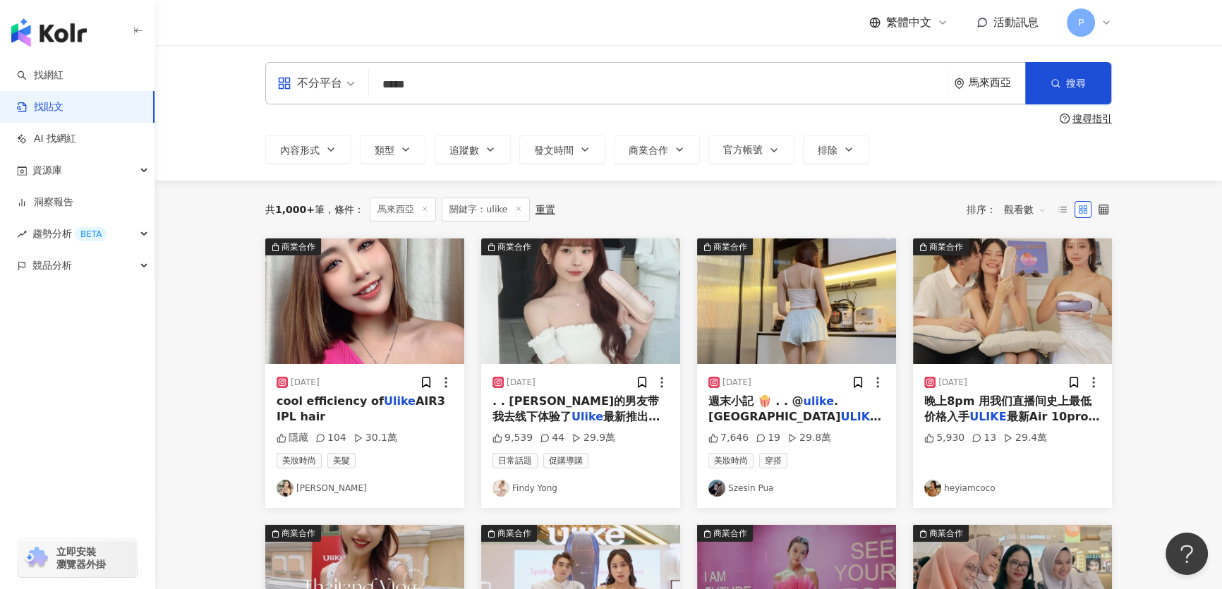
click at [785, 328] on img at bounding box center [796, 301] width 199 height 126
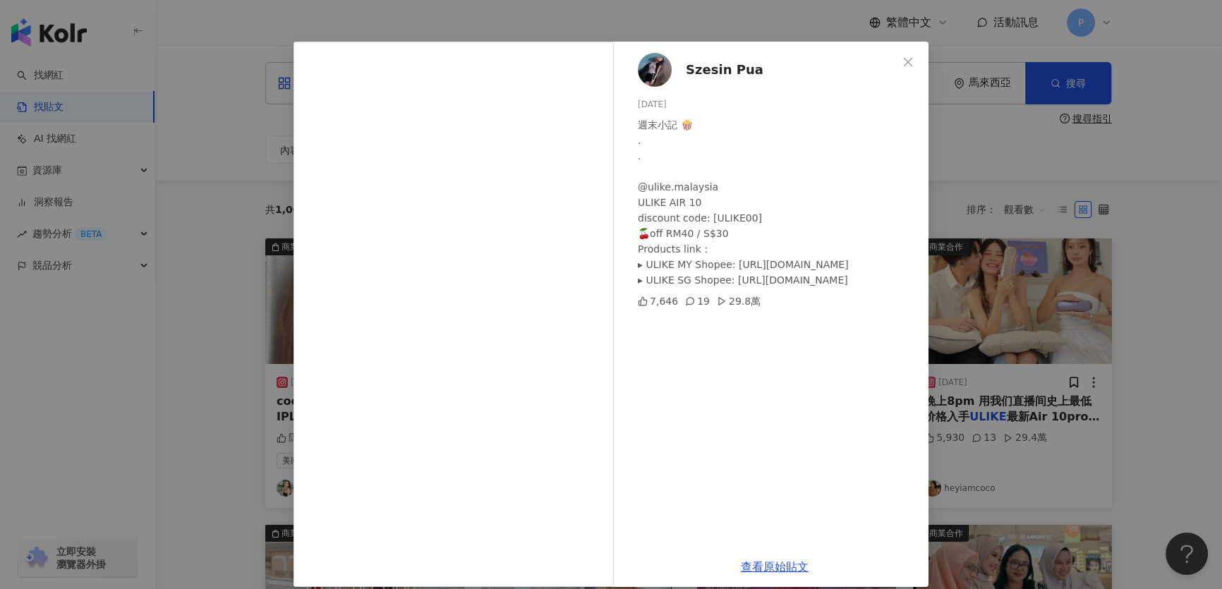
scroll to position [43, 0]
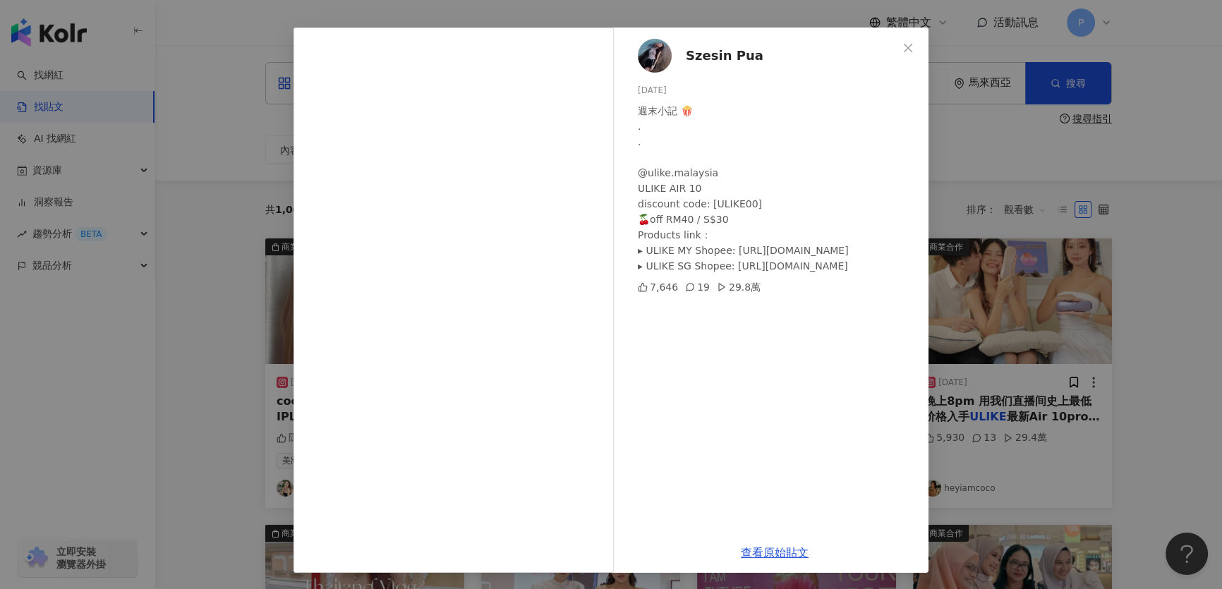
click at [657, 55] on img at bounding box center [655, 56] width 34 height 34
click at [1094, 132] on div "Szesin Pua 2024/11/26 週末小記 🍿 . . @ulike.malaysia ULIKE AIR 10 discount code: [U…" at bounding box center [611, 294] width 1222 height 589
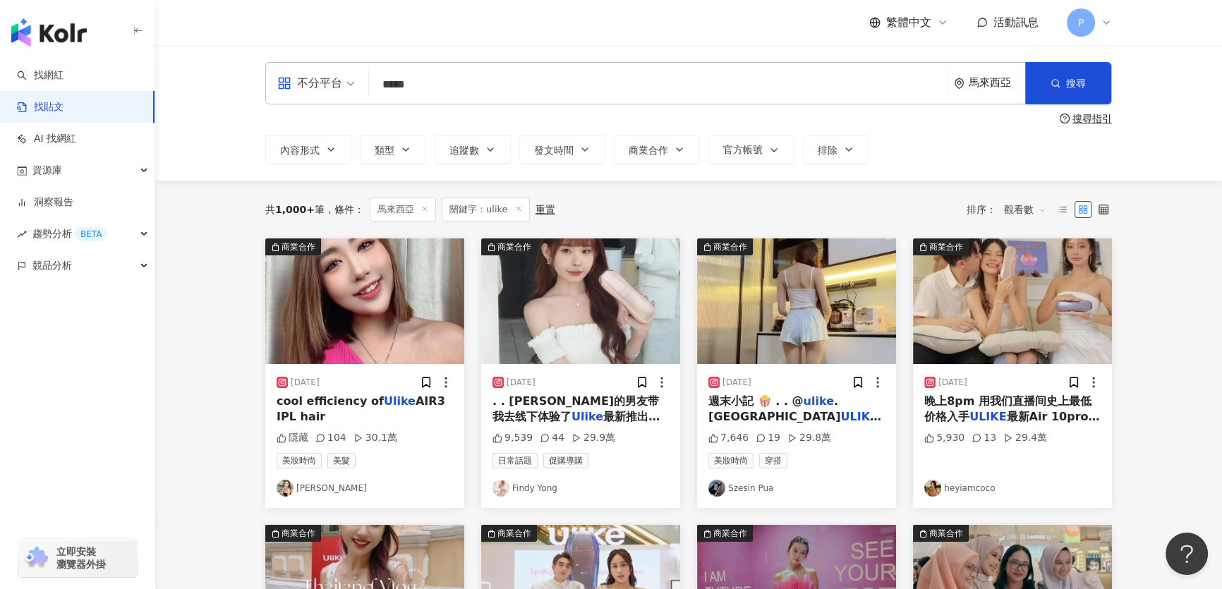
scroll to position [128, 0]
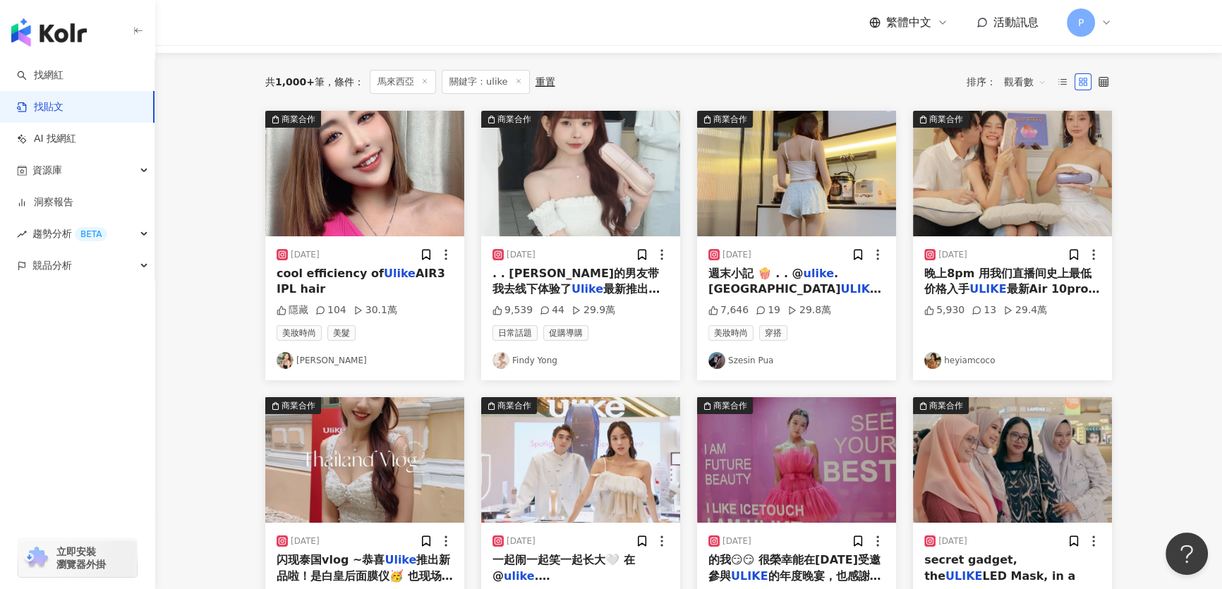
click at [1031, 187] on img at bounding box center [1012, 174] width 199 height 126
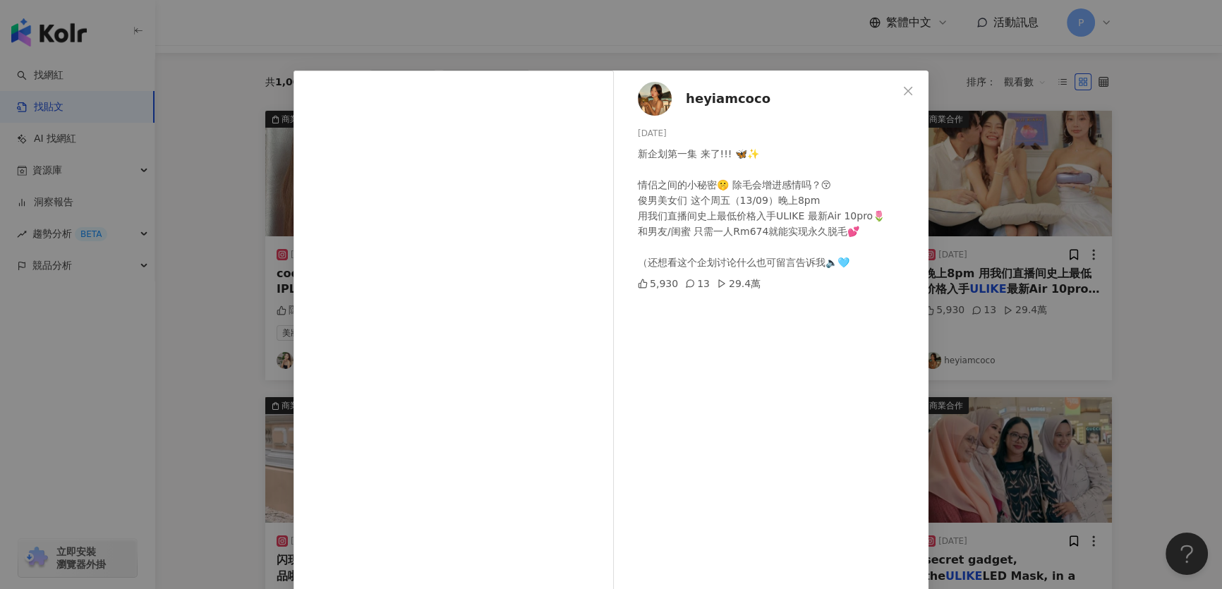
click at [1037, 298] on div "heyiamcoco 2024/9/11 新企划第一集 来了!!! 🦋✨ 情侣之间的小秘密🤫 除毛会增进感情吗？😚 俊男美女们 这个周五（13/09）晚上8p…" at bounding box center [611, 294] width 1222 height 589
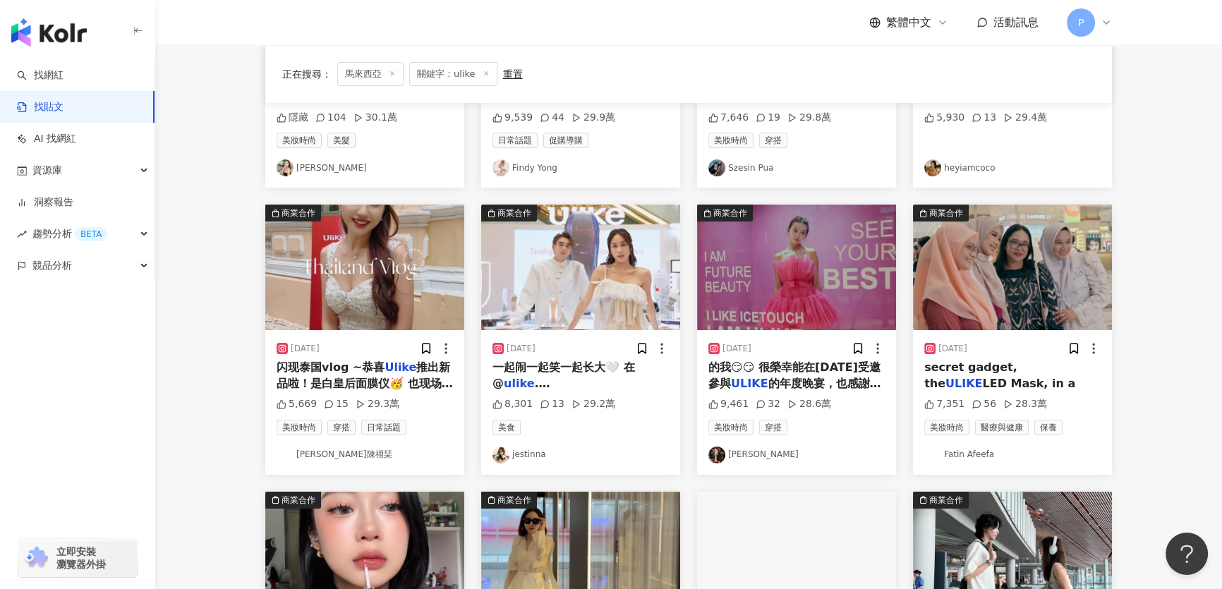
scroll to position [577, 0]
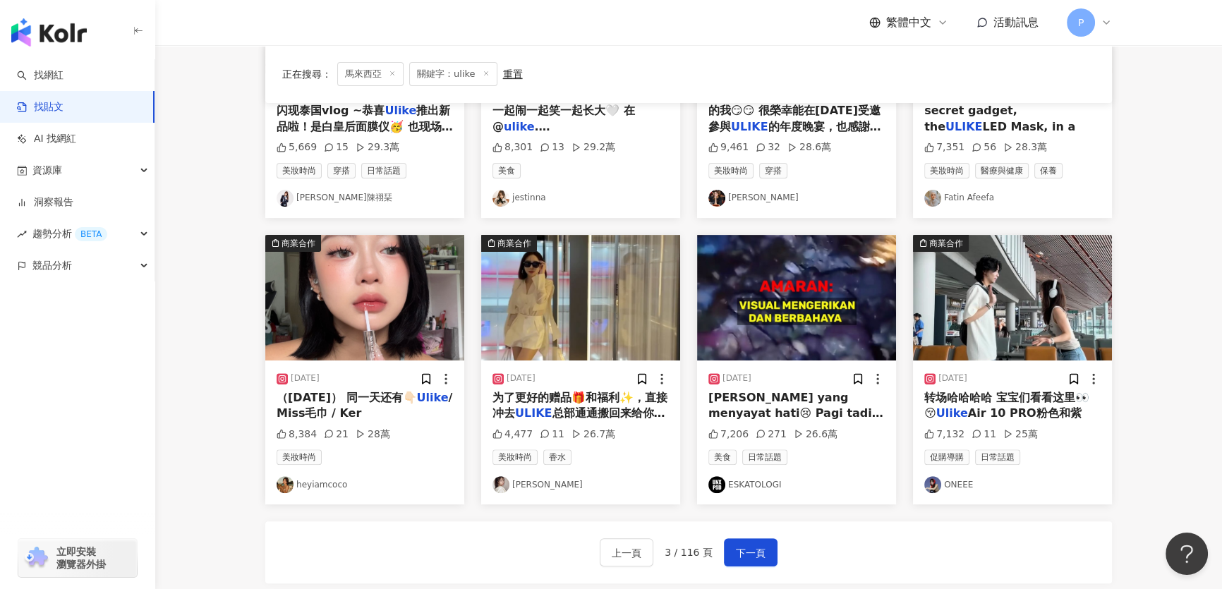
click at [1037, 275] on img at bounding box center [1012, 298] width 199 height 126
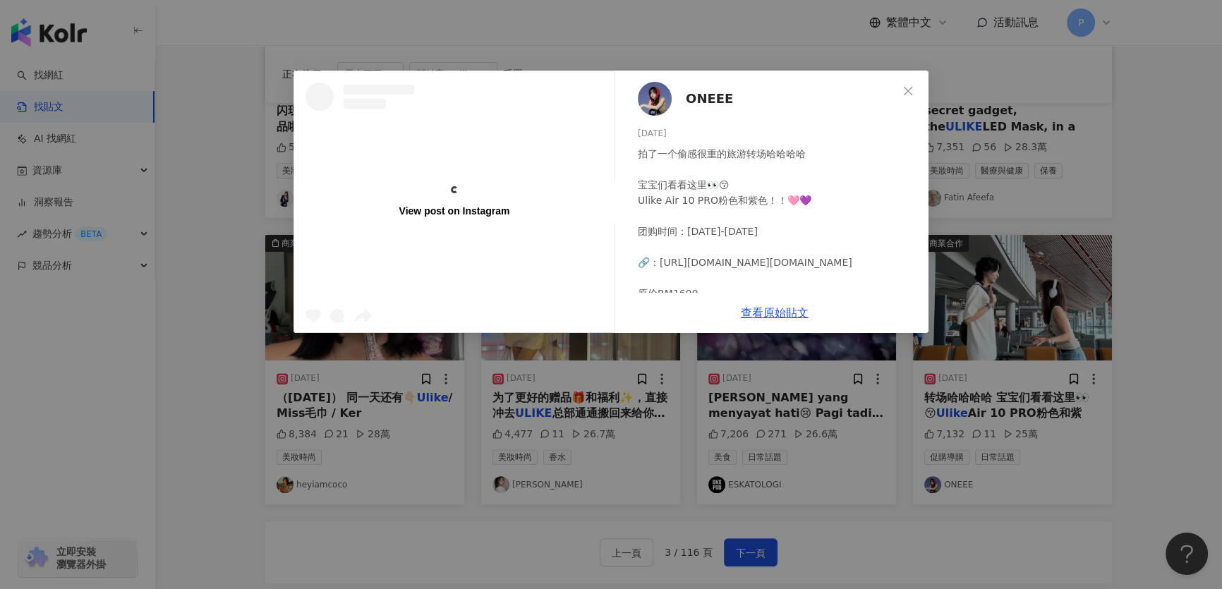
click at [658, 102] on img at bounding box center [655, 99] width 34 height 34
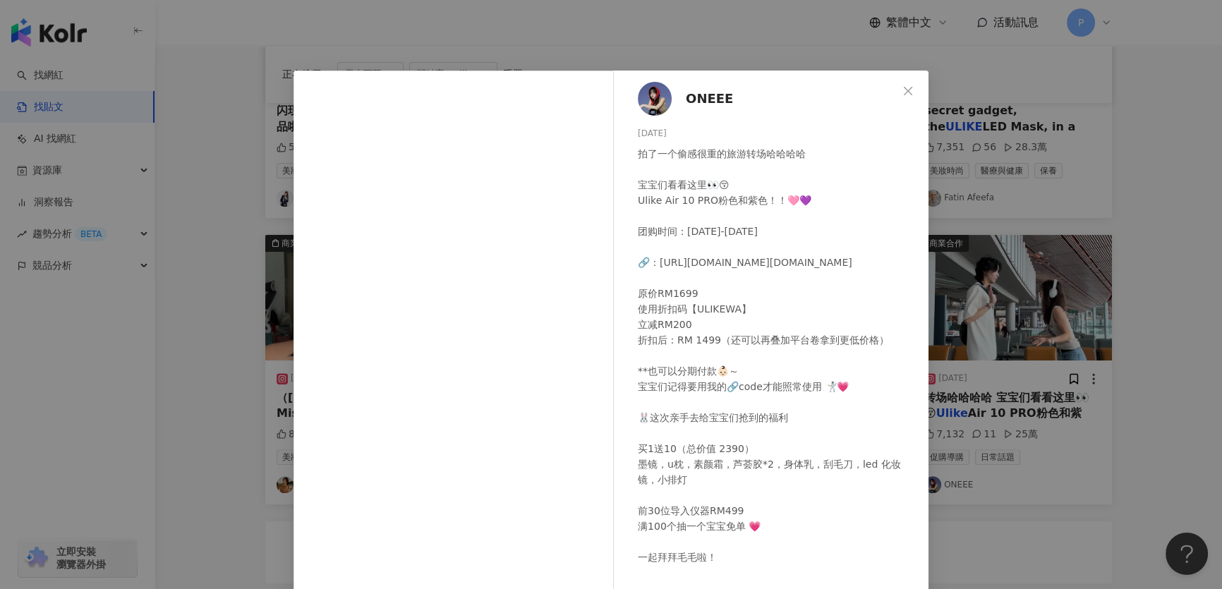
click at [961, 200] on div "ONEEE 2024/7/23 拍了一个偷感很重的旅游转场哈哈哈哈 宝宝们看看这里👀😚 Ulike Air 10 PRO粉色和紫色！！🩷💜 团购时间：7月24…" at bounding box center [611, 294] width 1222 height 589
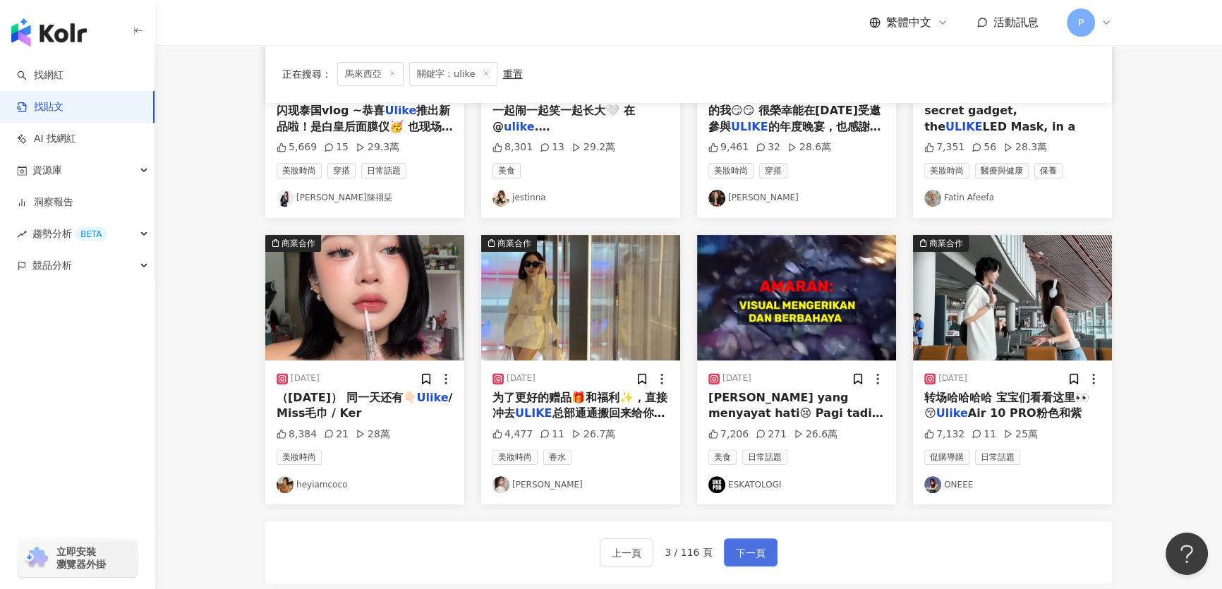
click at [739, 554] on span "下一頁" at bounding box center [751, 553] width 30 height 17
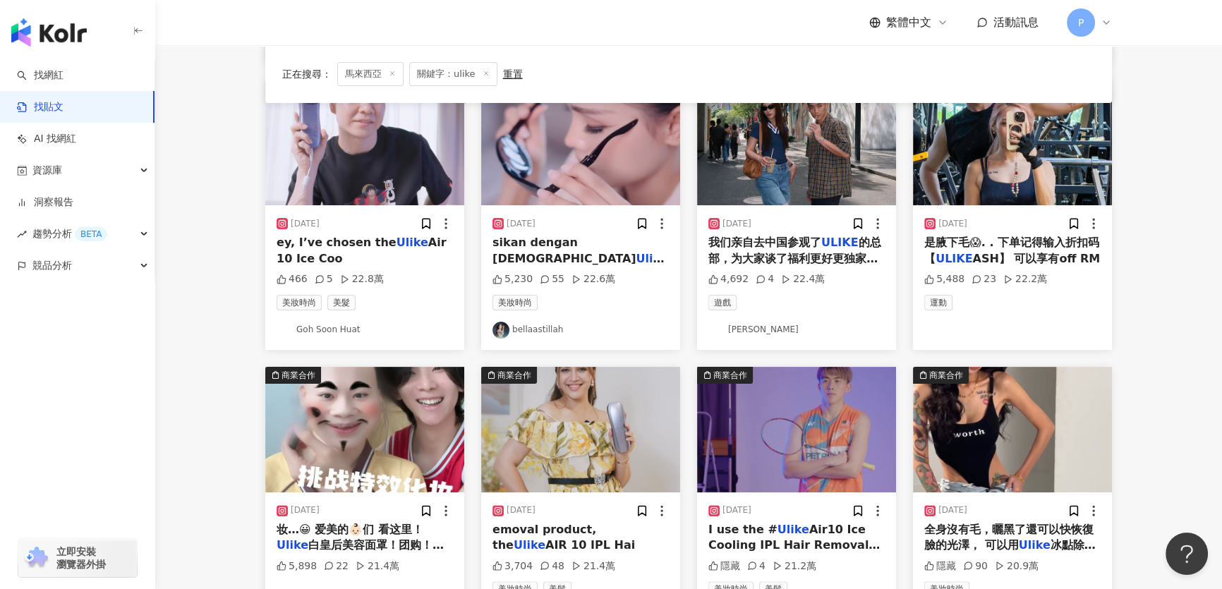
scroll to position [0, 0]
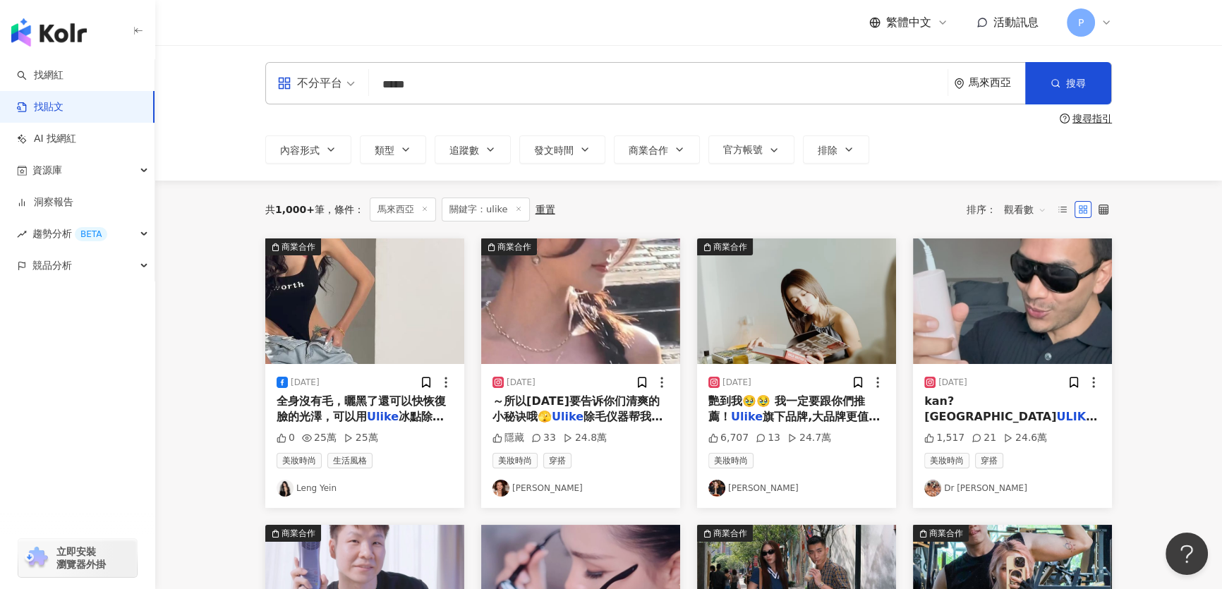
click at [571, 301] on img at bounding box center [580, 301] width 199 height 126
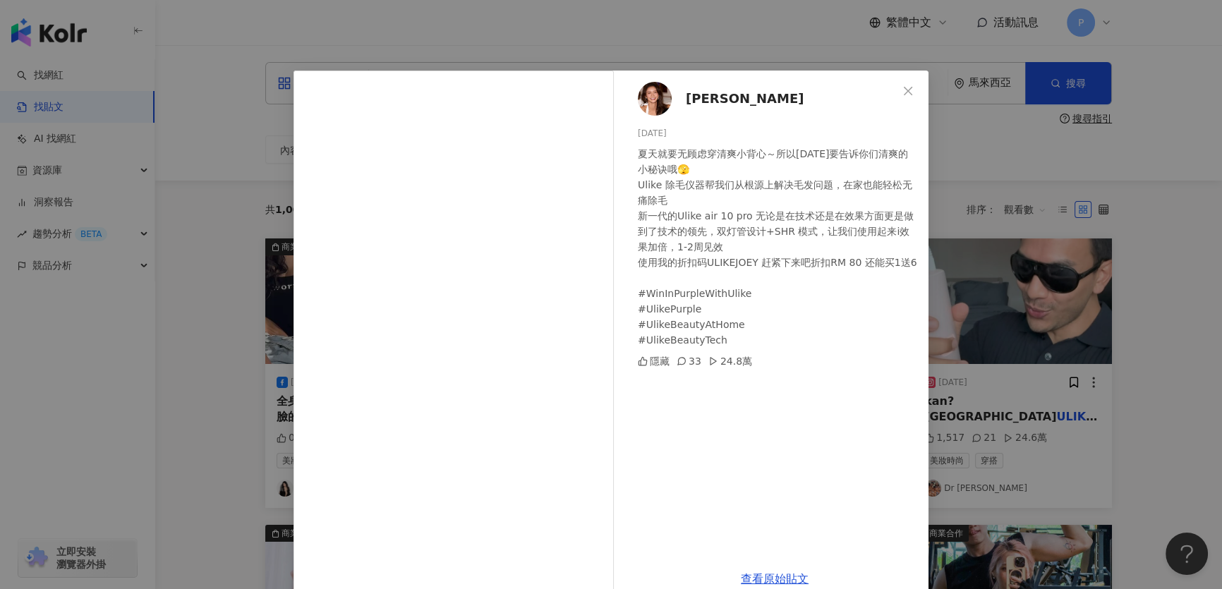
scroll to position [26, 0]
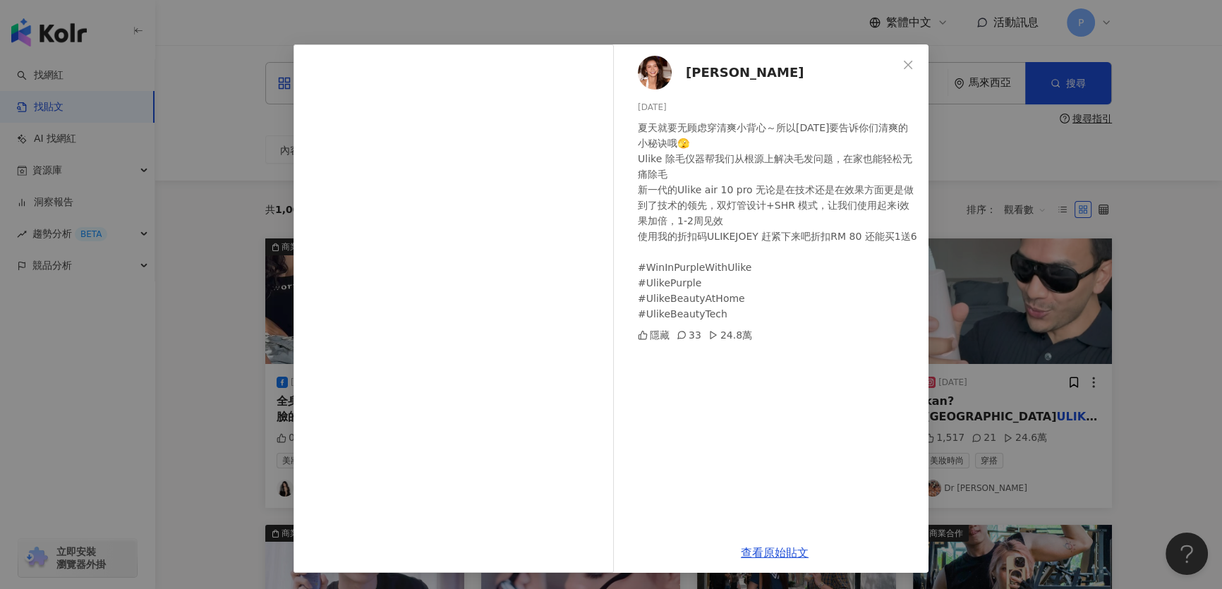
click at [1040, 304] on div "Joey 蔡卓宜 2024/7/25 夏天就要无顾虑穿清爽小背心～所以今天要告诉你们清爽的小秘诀哦🫣 Ulike 除毛仪器帮我们从根源上解决毛发问题，在家也能…" at bounding box center [611, 294] width 1222 height 589
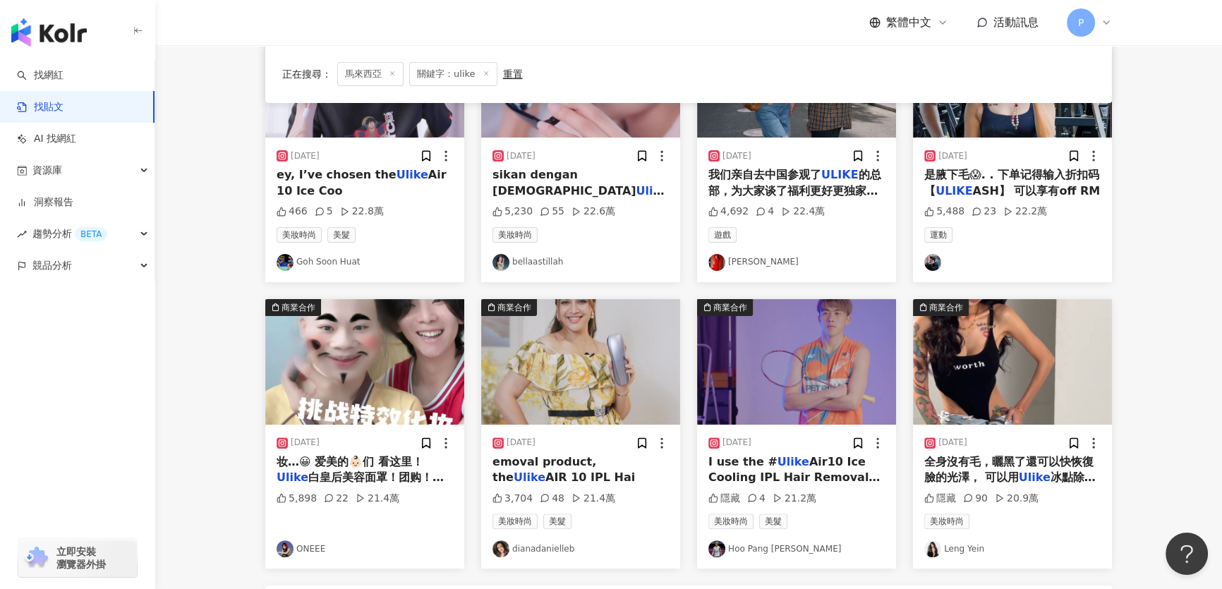
scroll to position [577, 0]
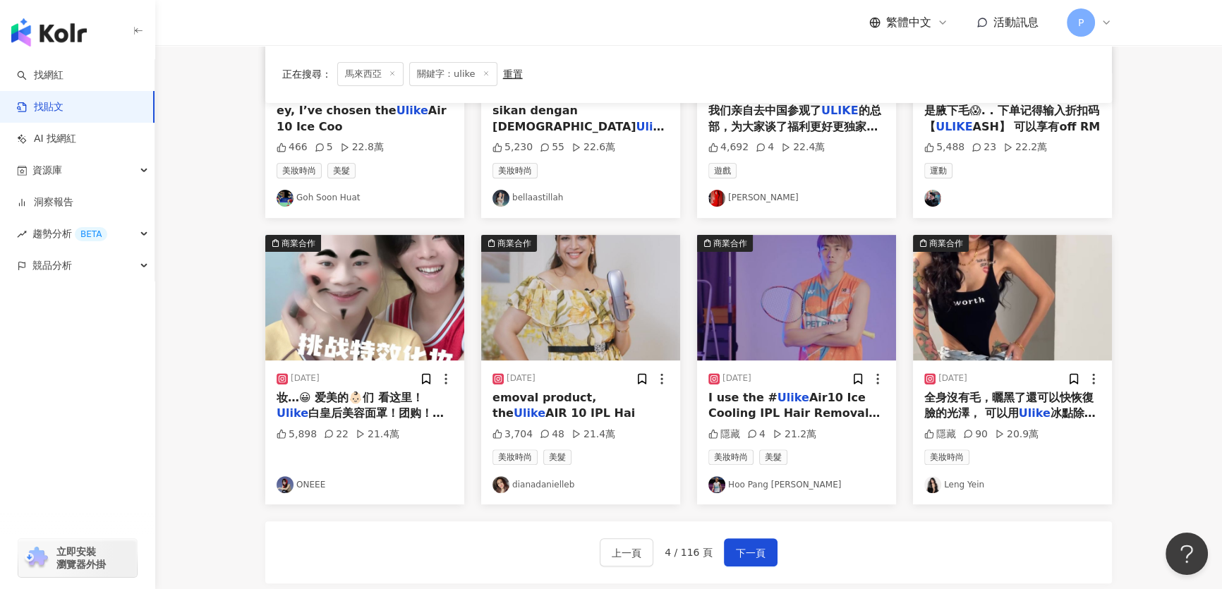
click at [945, 317] on img at bounding box center [1012, 298] width 199 height 126
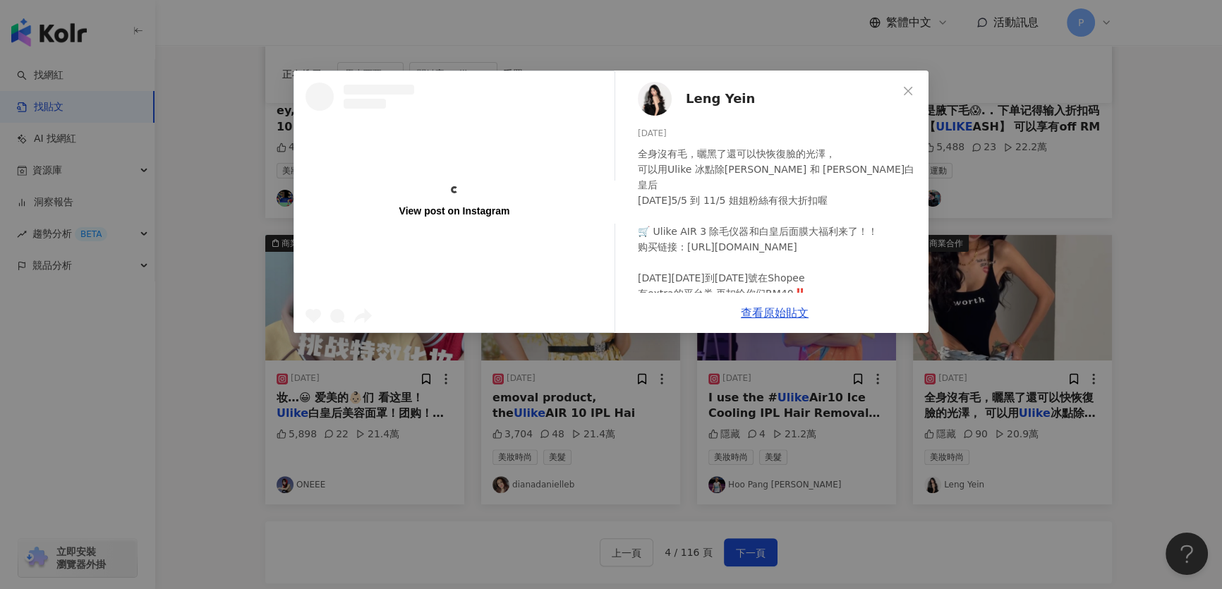
click at [842, 395] on div "View post on Instagram Leng Yein 2024/5/5 全身沒有毛，曬黑了還可以快恢復臉的光澤， 可以用Ulike 冰點除毛儀 和…" at bounding box center [611, 294] width 1222 height 589
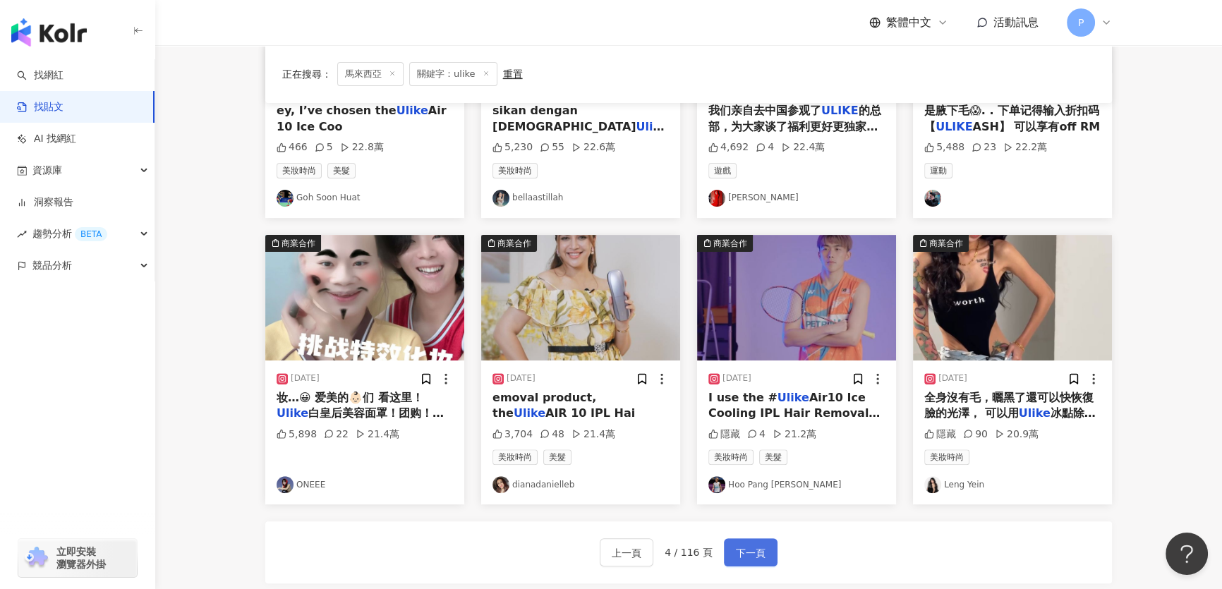
click at [748, 555] on span "下一頁" at bounding box center [751, 553] width 30 height 17
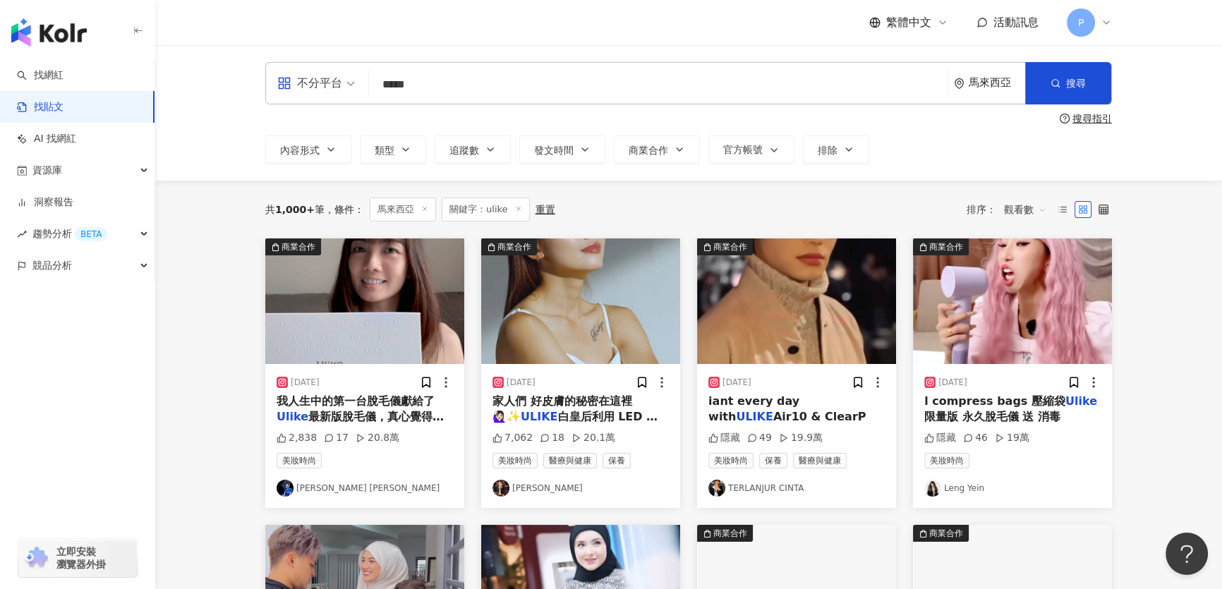
scroll to position [0, 0]
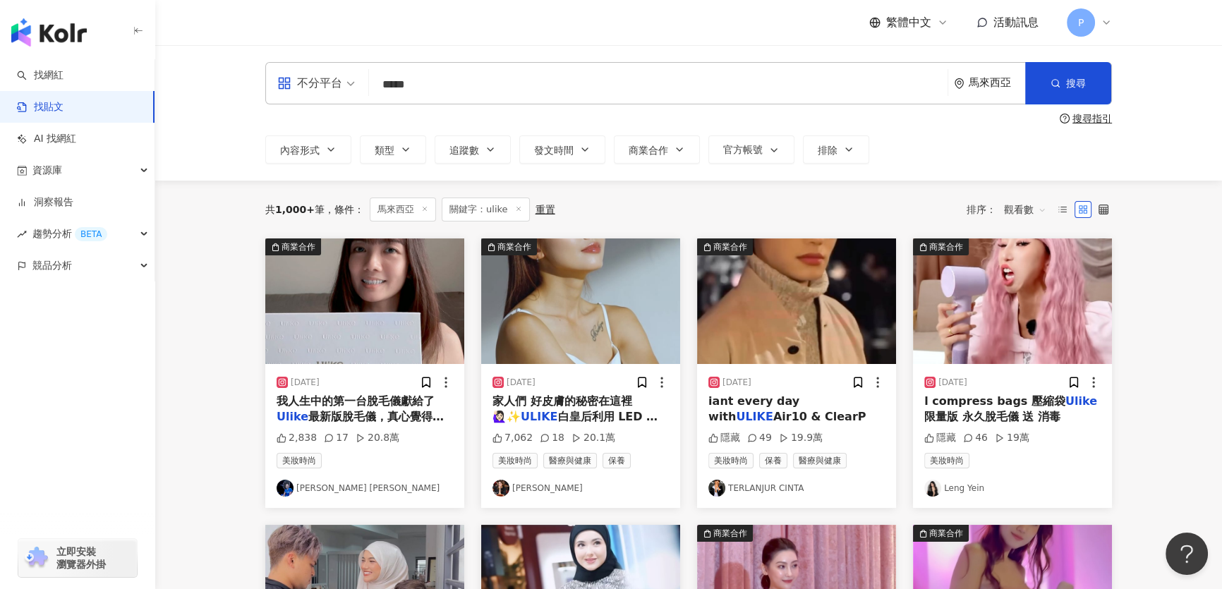
click at [367, 298] on img at bounding box center [364, 301] width 199 height 126
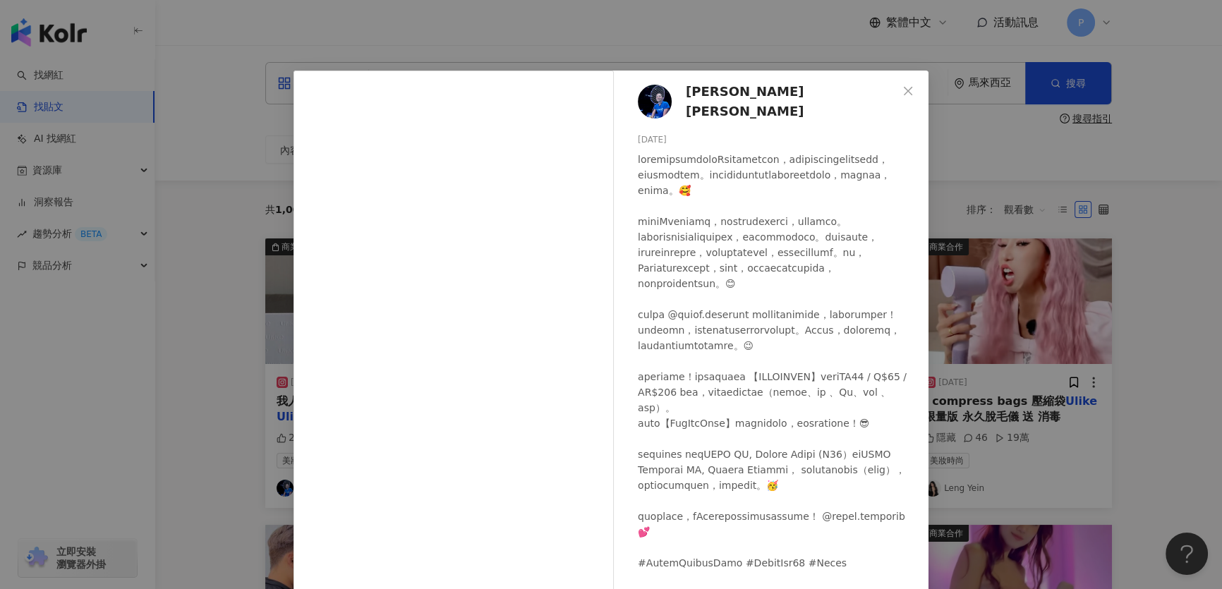
click at [699, 111] on div "LAI PEI JING 赖沛君 👑 2024/6/16 2,838 17 20.8萬" at bounding box center [775, 323] width 308 height 505
click at [698, 106] on span "LAI PEI JING 赖沛君 👑" at bounding box center [792, 102] width 212 height 40
click at [1022, 184] on div "LAI PEI JING 赖沛君 👑 2024/6/16 2,838 17 20.8萬 查看原始貼文" at bounding box center [611, 294] width 1222 height 589
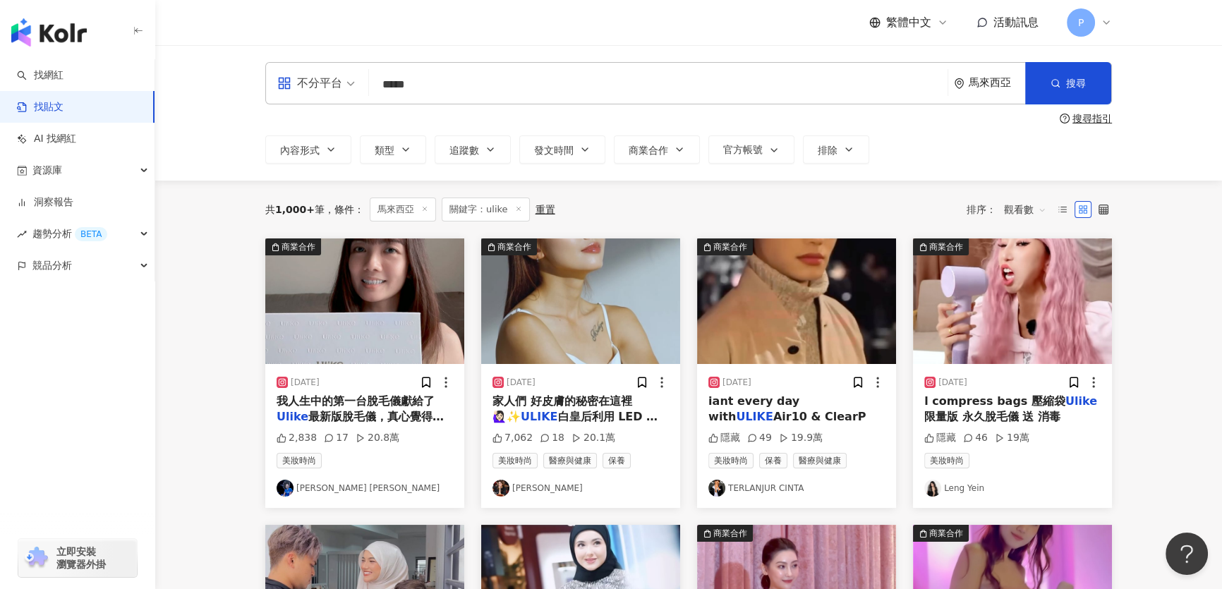
click at [856, 324] on img at bounding box center [796, 301] width 199 height 126
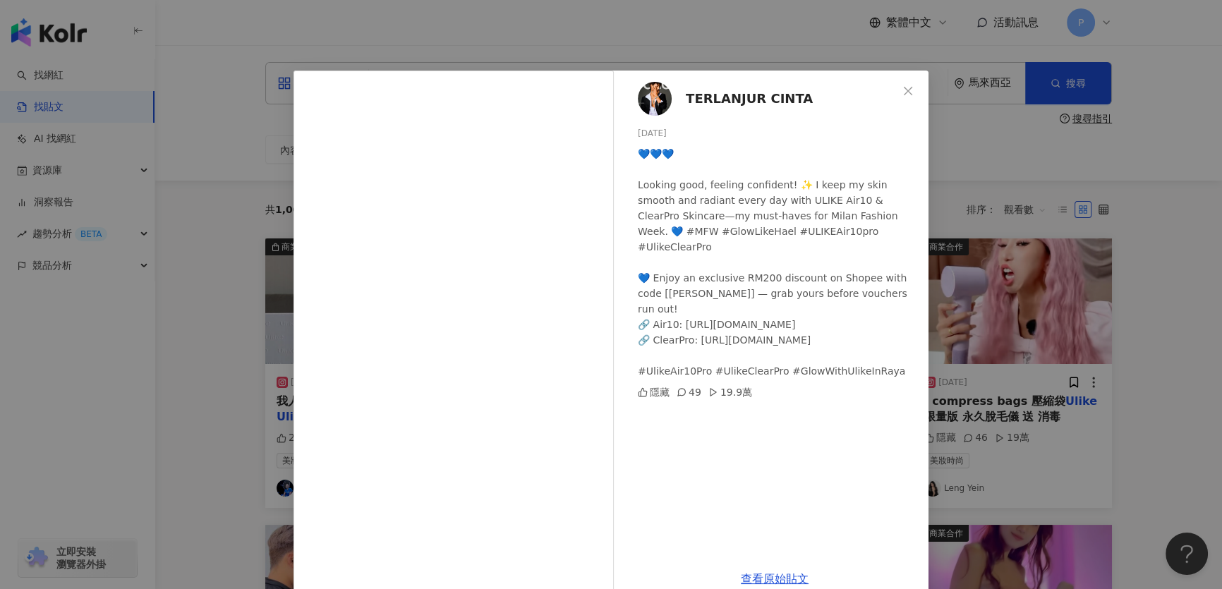
click at [1017, 311] on div "TERLANJUR CINTA 2025/2/26 💙💙💙 Looking good, feeling confident! ✨ I keep my skin…" at bounding box center [611, 294] width 1222 height 589
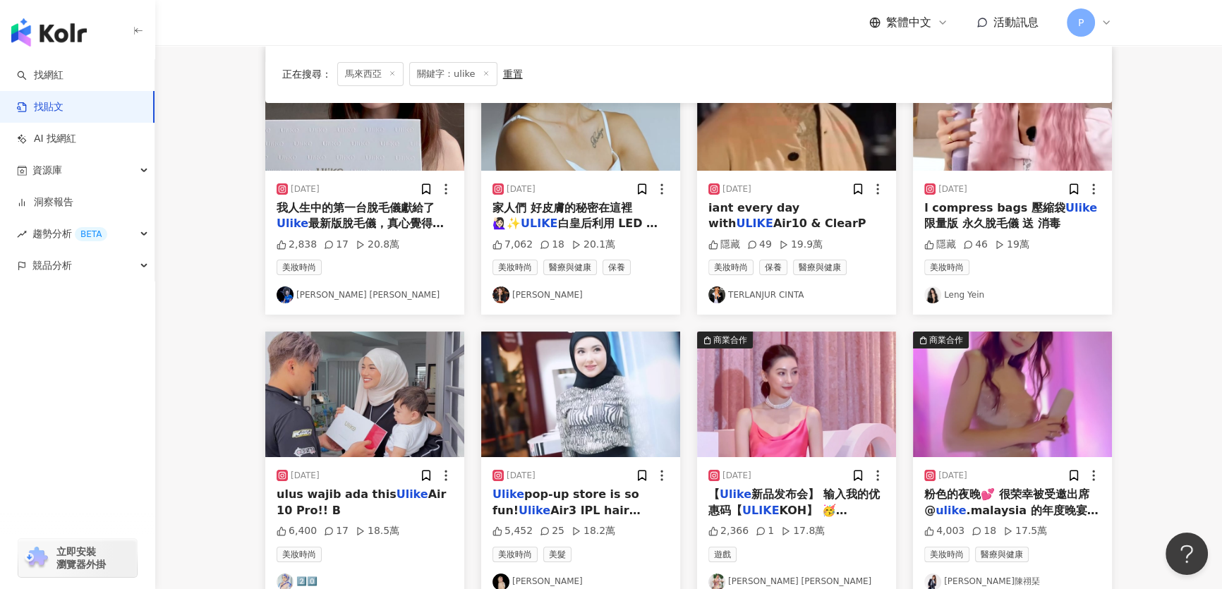
scroll to position [256, 0]
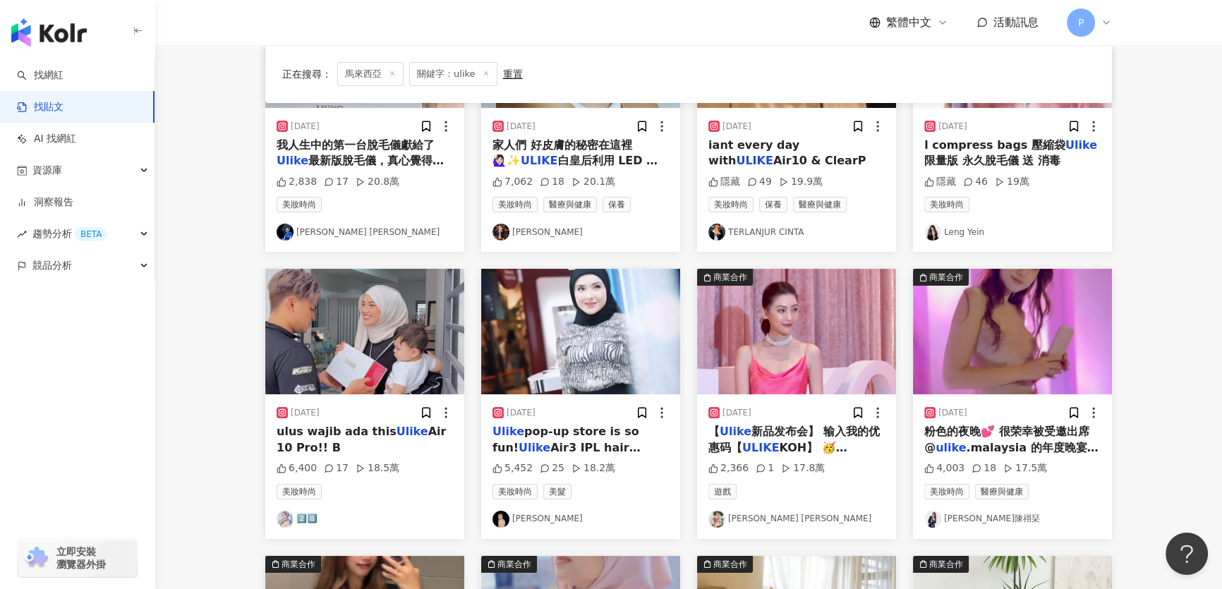
click at [850, 343] on img at bounding box center [796, 332] width 199 height 126
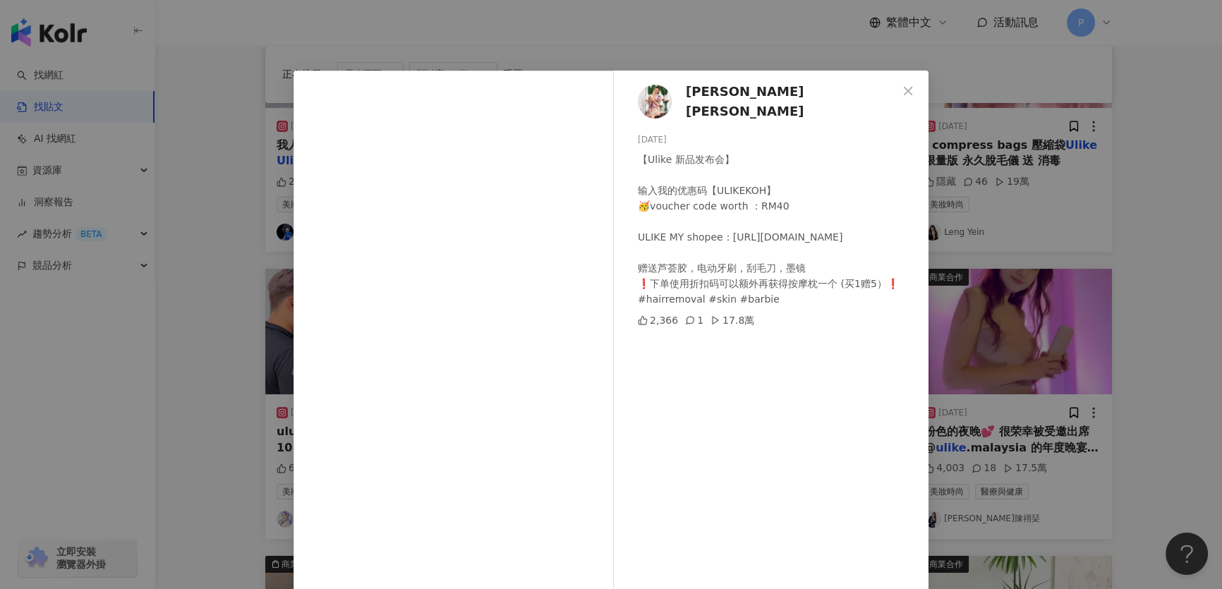
click at [720, 105] on span "Anjoe Koh 许愫恩" at bounding box center [792, 102] width 212 height 40
click at [847, 83] on div "Anjoe Koh 许愫恩 2023/11/11 【Ulike 新品发布会】 输入我的优惠码【ULIKEKOH】 🥳voucher code worth ：R…" at bounding box center [775, 323] width 308 height 505
click at [894, 99] on button "Close" at bounding box center [908, 91] width 28 height 28
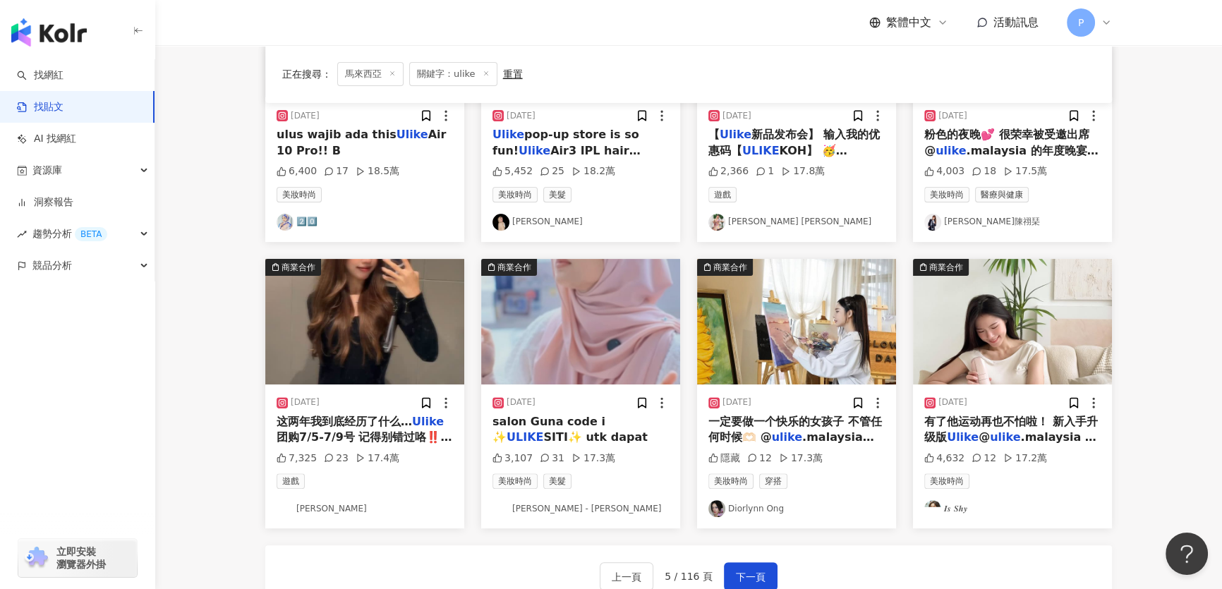
scroll to position [577, 0]
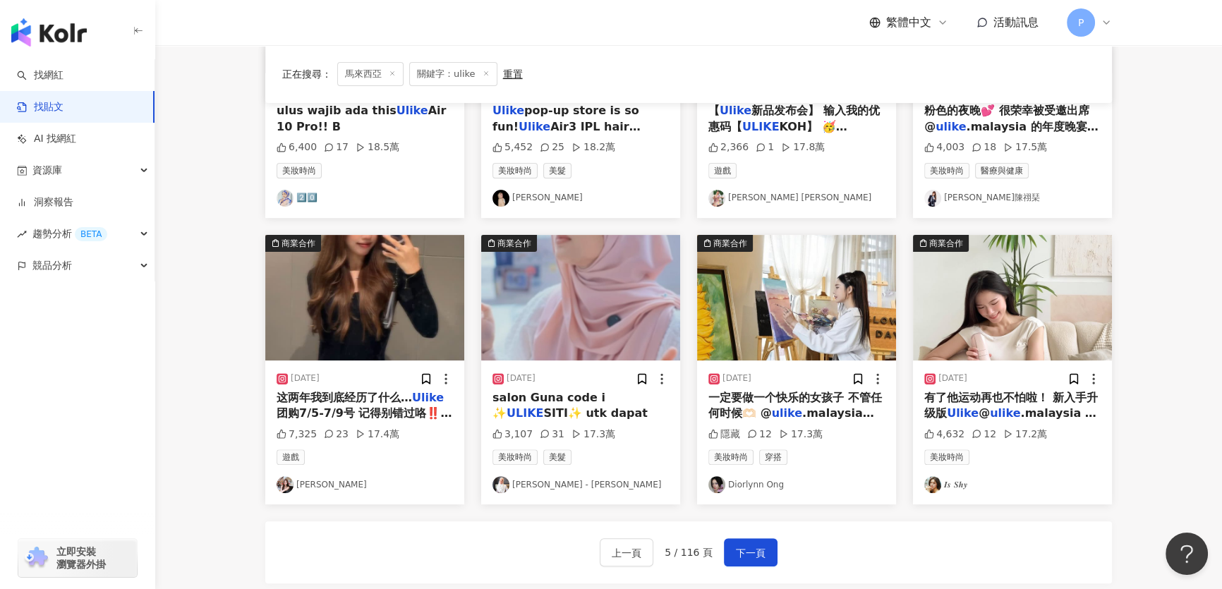
click at [437, 271] on img at bounding box center [364, 298] width 199 height 126
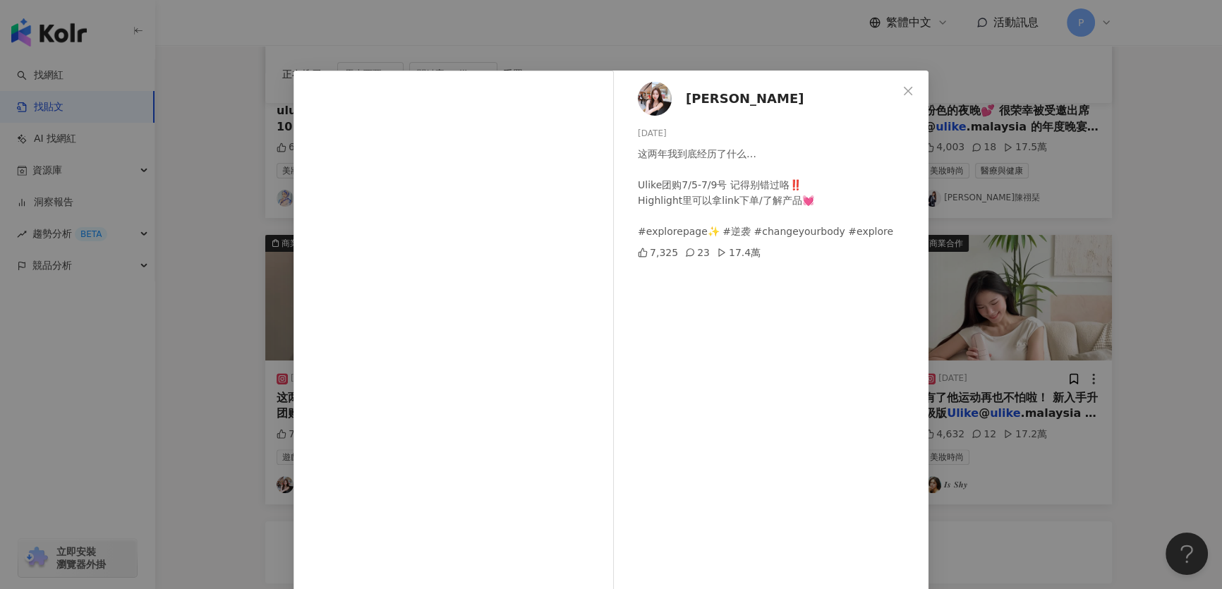
click at [663, 102] on img at bounding box center [655, 99] width 34 height 34
click at [934, 54] on div "Carmen 2025/7/5 这两年我到底经历了什么… Ulike团购7/5-7/9号 记得别错过咯‼️ Highlight里可以拿link下单/了解产品💓…" at bounding box center [611, 294] width 1222 height 589
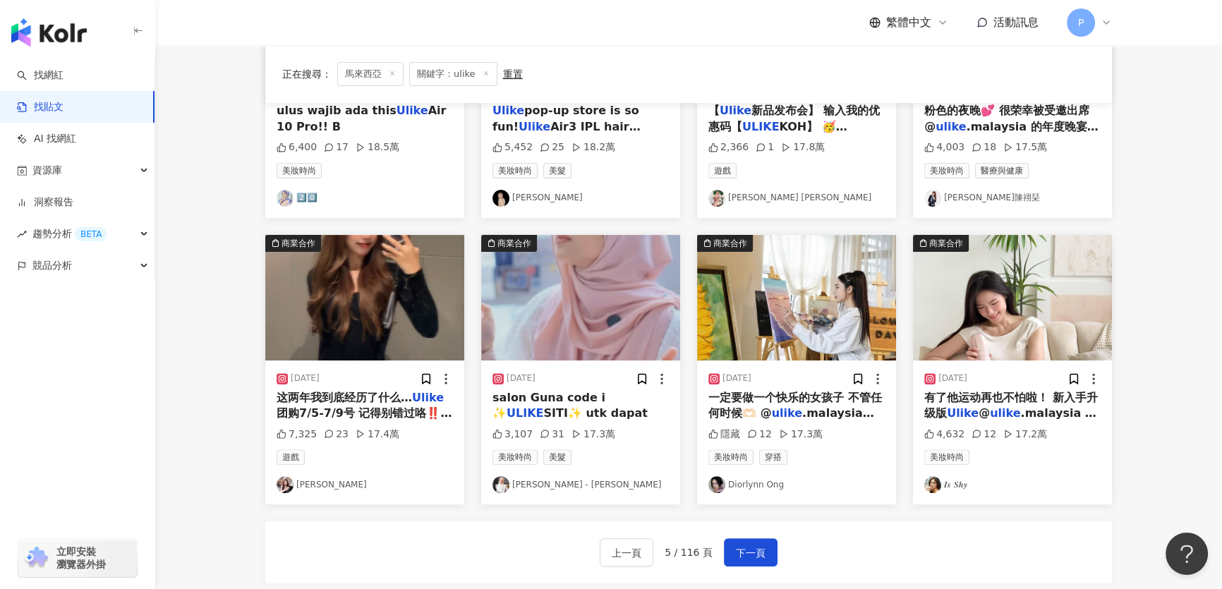
click at [797, 339] on img at bounding box center [796, 298] width 199 height 126
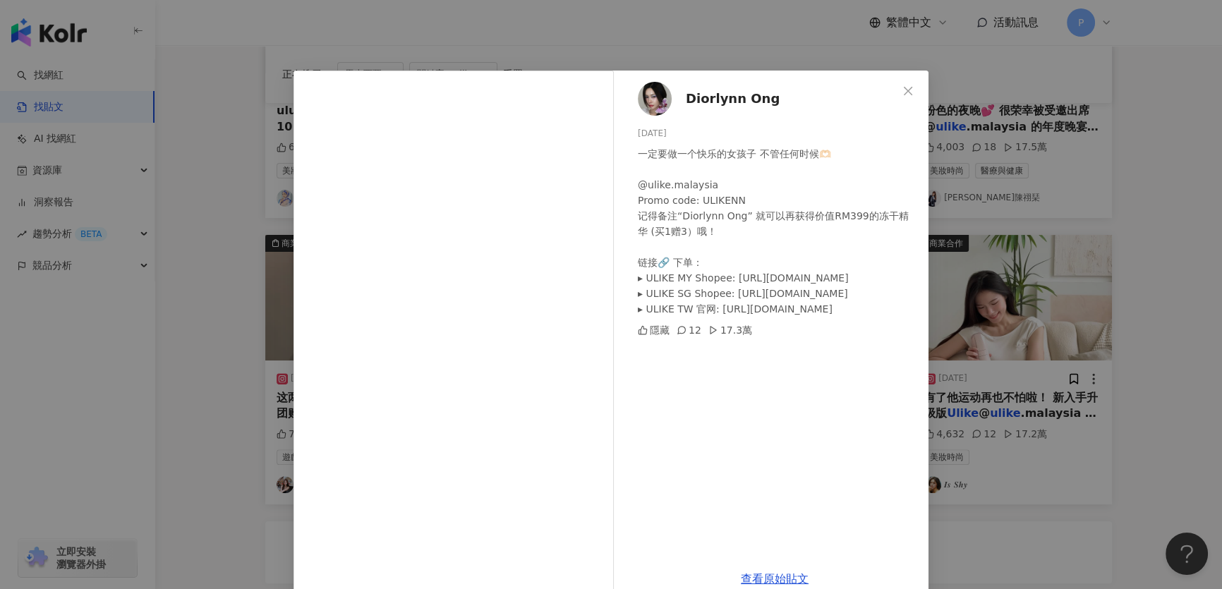
click at [1022, 268] on div "Diorlynn Ong 2024/3/8 一定要做一个快乐的女孩子 不管任何时候🫶🏻 @ulike.malaysia Promo code: ULIKENN…" at bounding box center [611, 294] width 1222 height 589
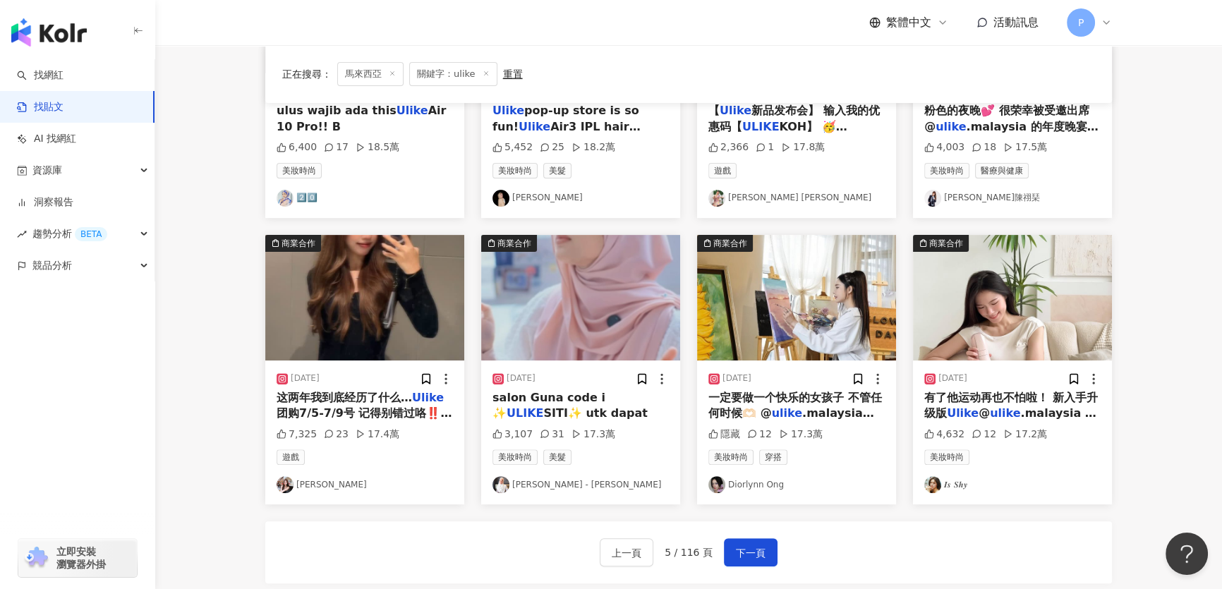
click at [1012, 309] on img at bounding box center [1012, 298] width 199 height 126
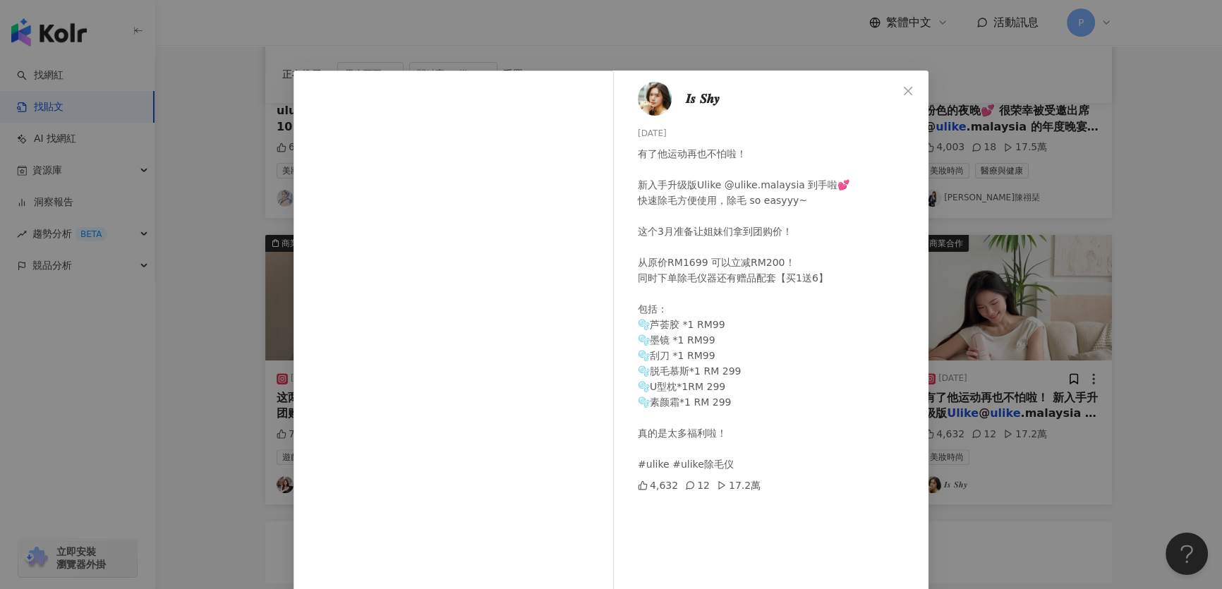
click at [708, 102] on span "𝑰𝒔 𝑺𝒉𝒚" at bounding box center [703, 99] width 34 height 20
click at [1042, 277] on div "𝑰𝒔 𝑺𝒉𝒚 2025/3/15 有了他运动再也不怕啦！ 新入手升级版Ulike @ulike.malaysia 到手啦💕 快速除毛方便使用，除毛 so ea…" at bounding box center [611, 294] width 1222 height 589
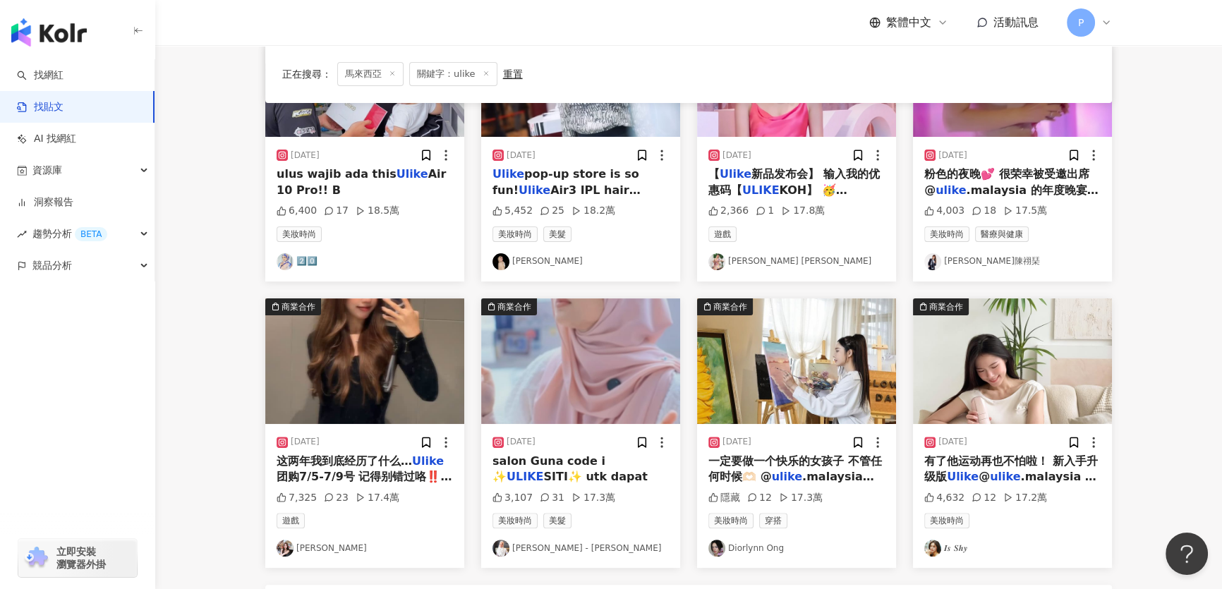
scroll to position [384, 0]
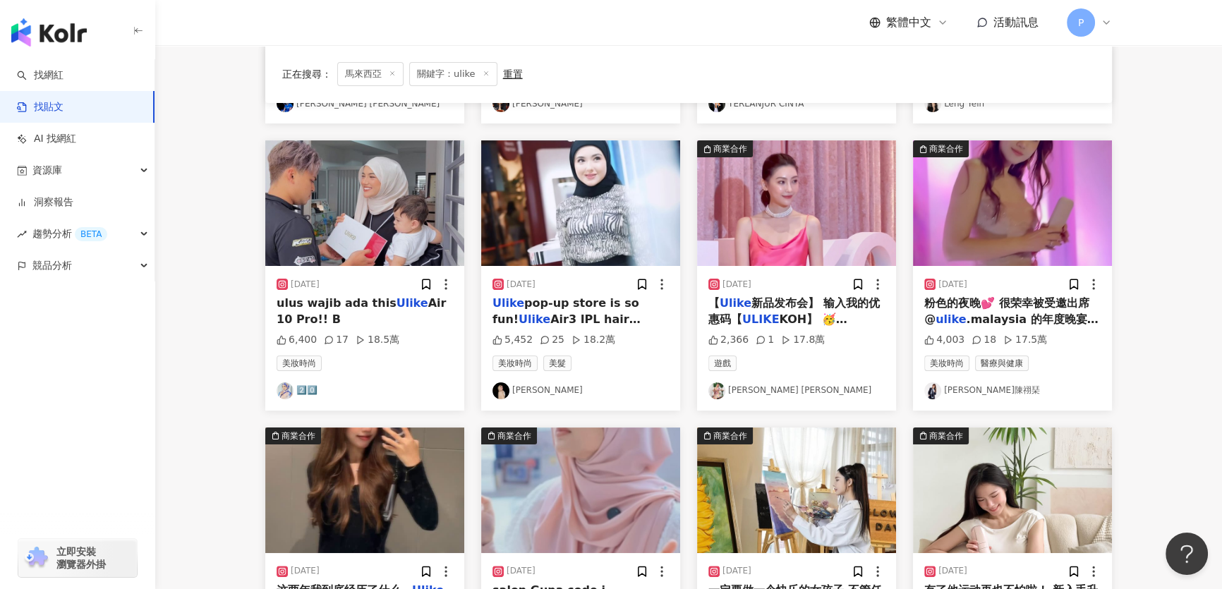
click at [847, 250] on img at bounding box center [796, 203] width 199 height 126
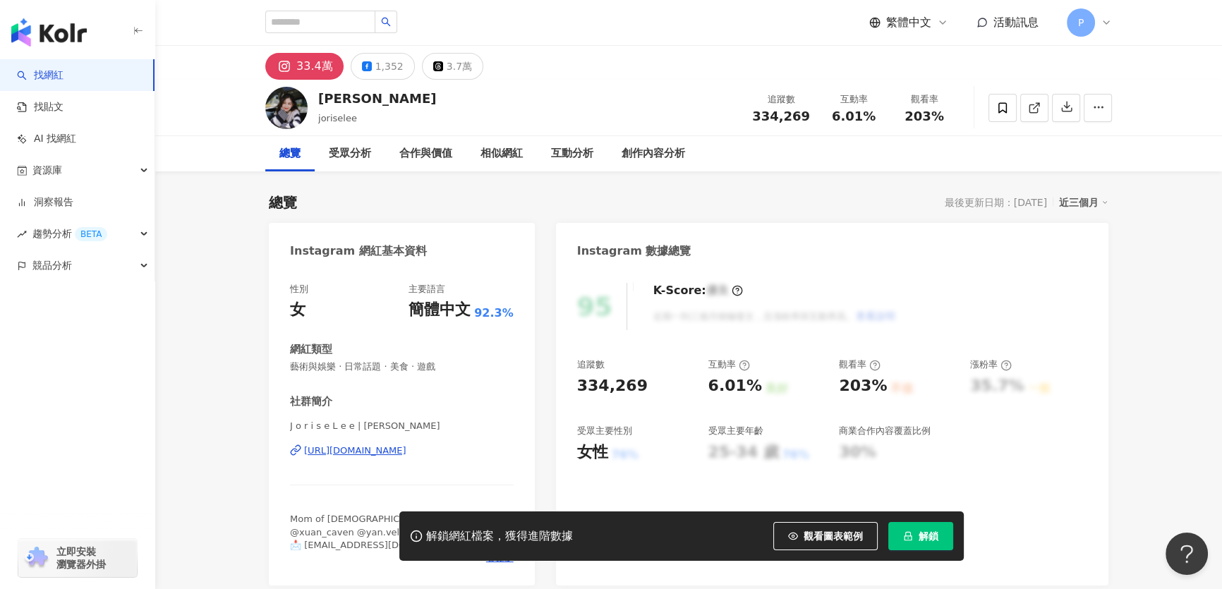
click at [345, 447] on div "[URL][DOMAIN_NAME]" at bounding box center [355, 450] width 102 height 13
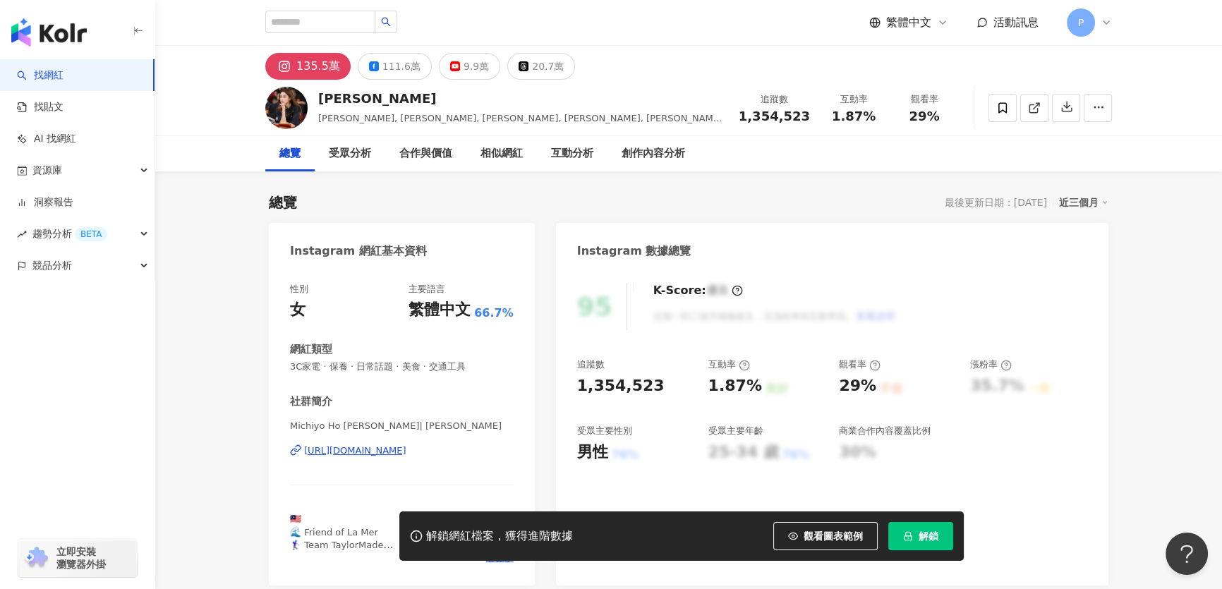
click at [406, 451] on div "[URL][DOMAIN_NAME]" at bounding box center [355, 450] width 102 height 13
click at [948, 142] on div "總覽 受眾分析 合作與價值 相似網紅 互動分析 創作內容分析" at bounding box center [688, 153] width 847 height 35
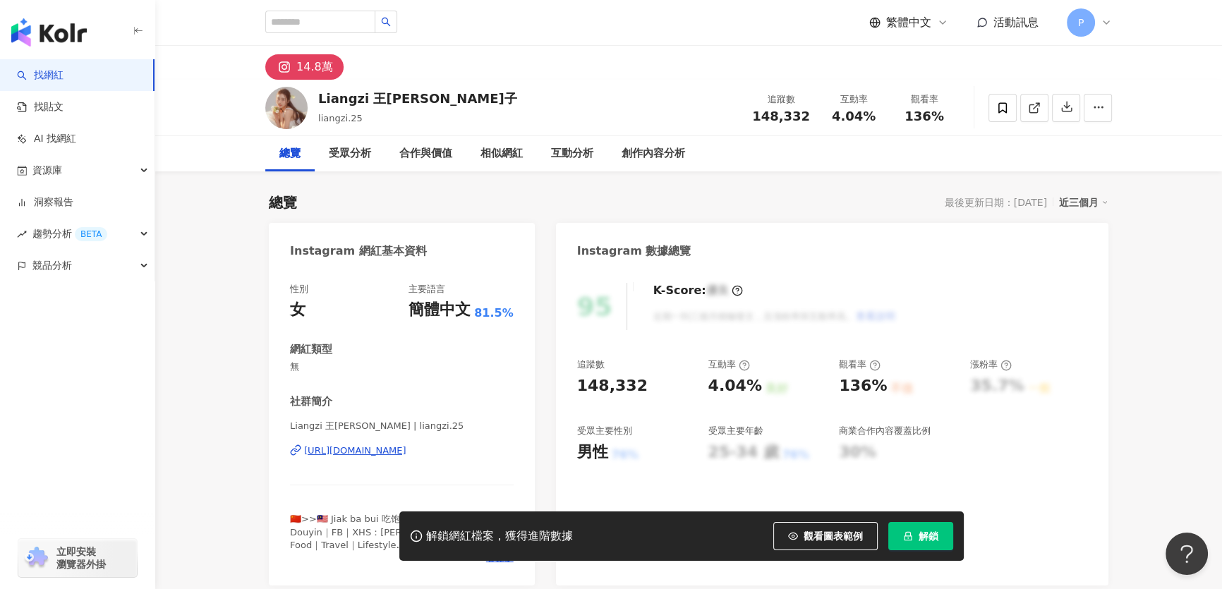
click at [406, 455] on div "[URL][DOMAIN_NAME]" at bounding box center [355, 450] width 102 height 13
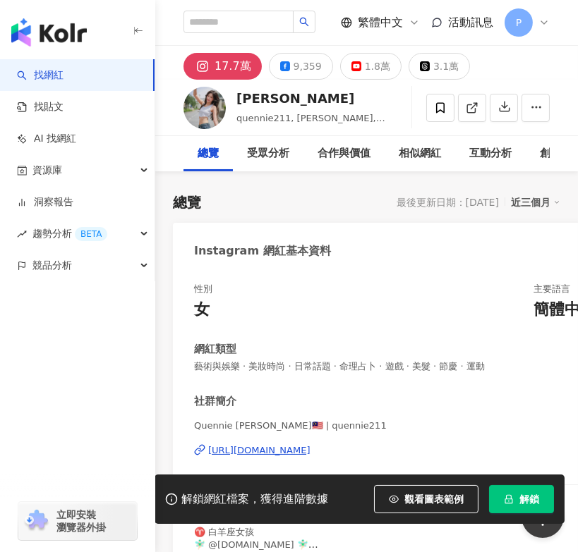
click at [310, 457] on div "[URL][DOMAIN_NAME]" at bounding box center [259, 450] width 102 height 13
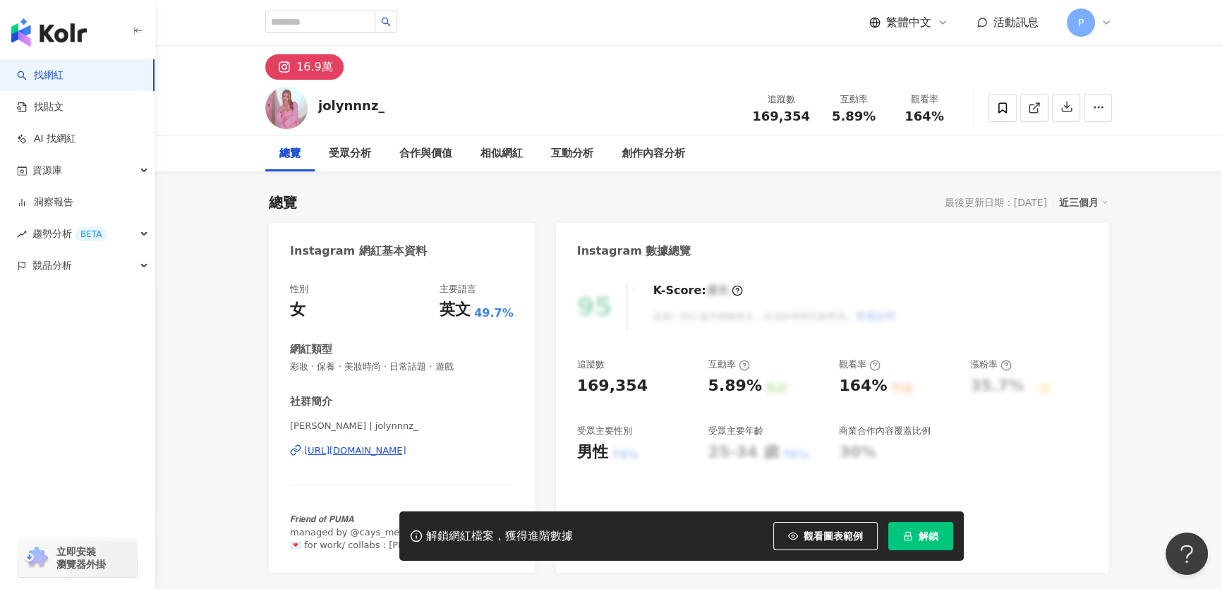
click at [406, 451] on div "[URL][DOMAIN_NAME]" at bounding box center [355, 450] width 102 height 13
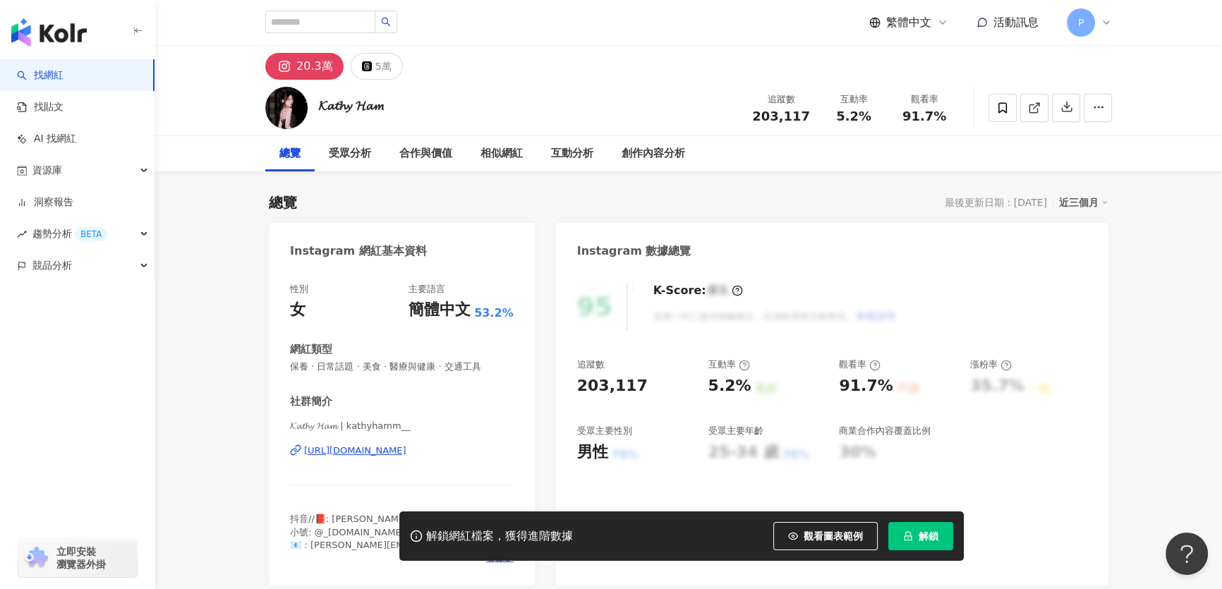
click at [406, 454] on div "[URL][DOMAIN_NAME]" at bounding box center [355, 450] width 102 height 13
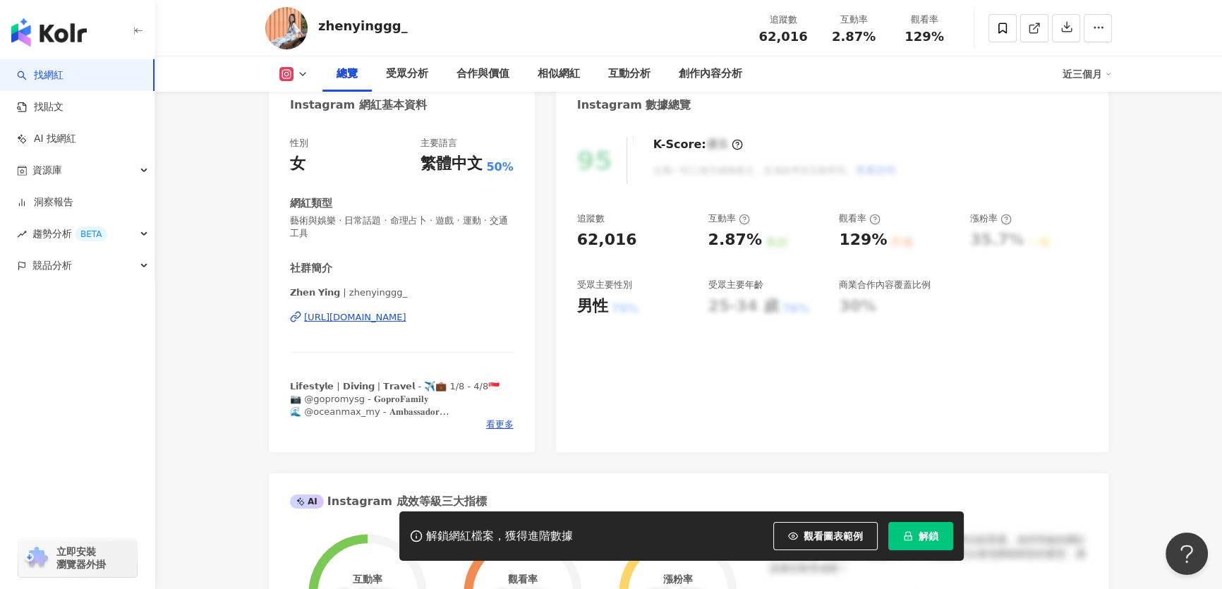
scroll to position [128, 0]
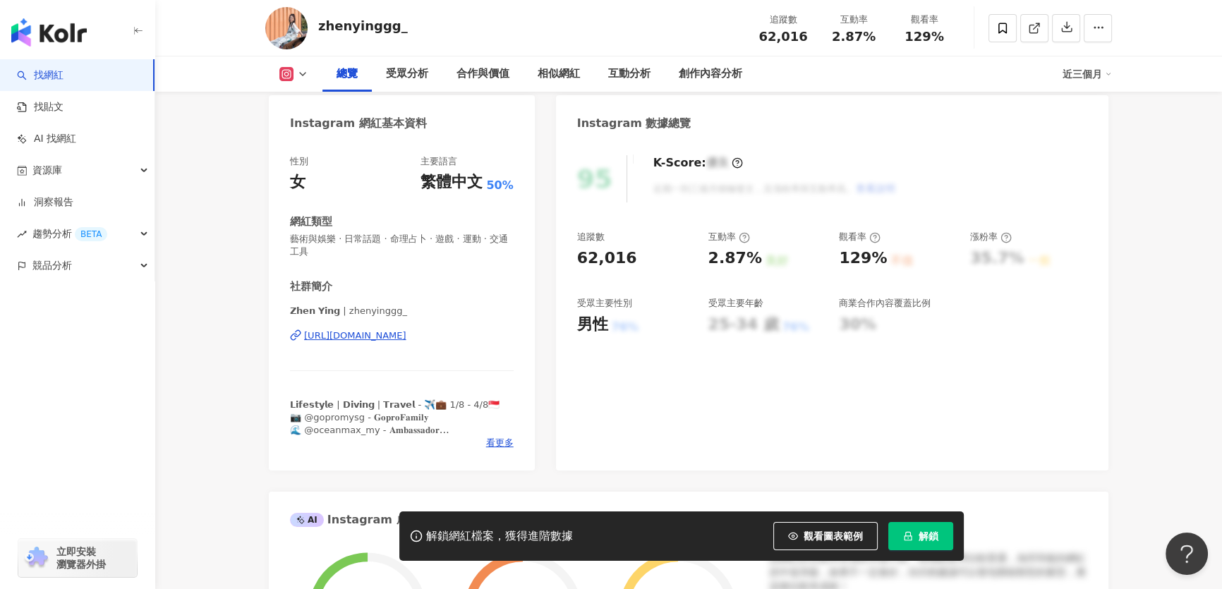
click at [396, 334] on div "[URL][DOMAIN_NAME]" at bounding box center [355, 335] width 102 height 13
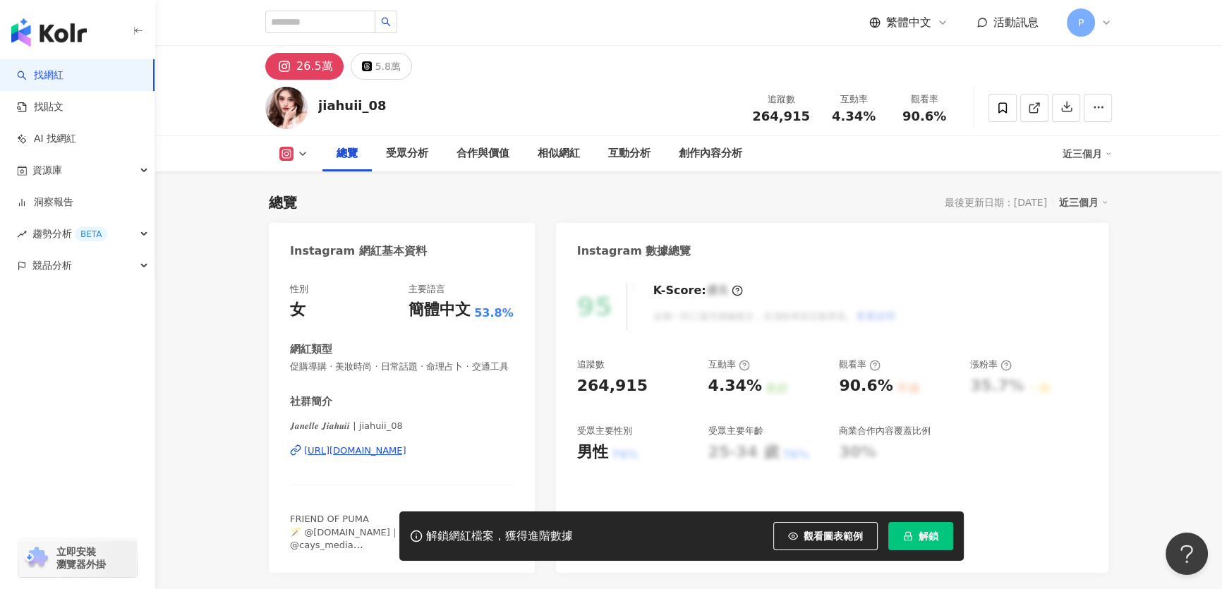
scroll to position [256, 0]
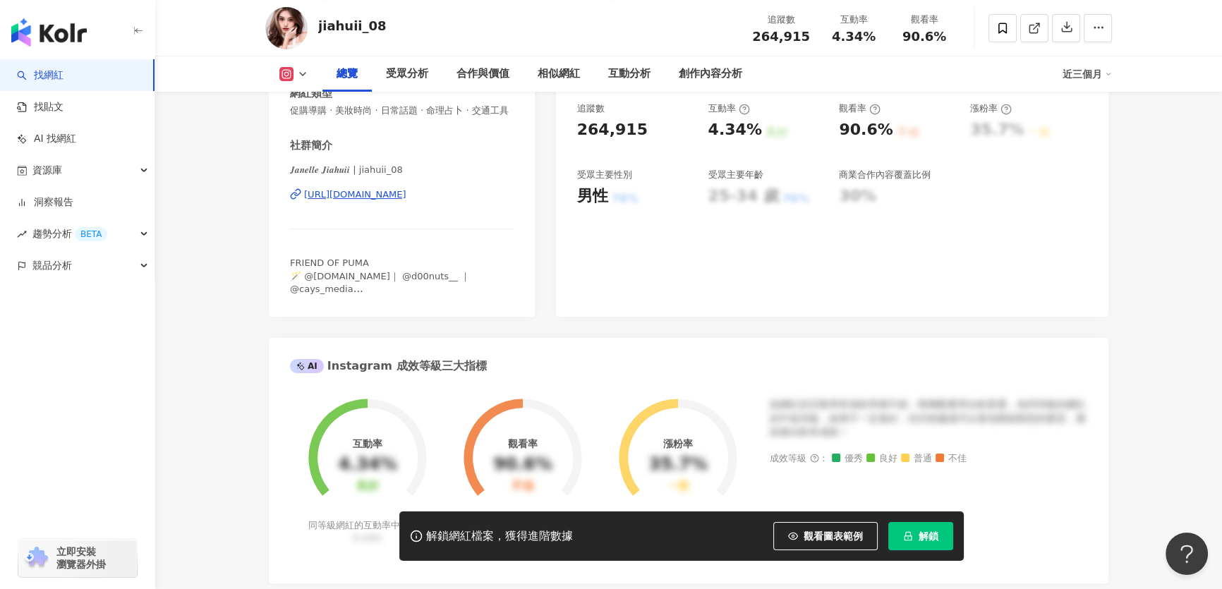
click at [434, 176] on span "𝑱𝒂𝒏𝒆𝒍𝒍𝒆 𝑱𝒊𝒂𝒉𝒖𝒊𝒊 | jiahuii_08" at bounding box center [402, 170] width 224 height 13
click at [406, 201] on div "https://www.instagram.com/jiahuii_08/" at bounding box center [355, 194] width 102 height 13
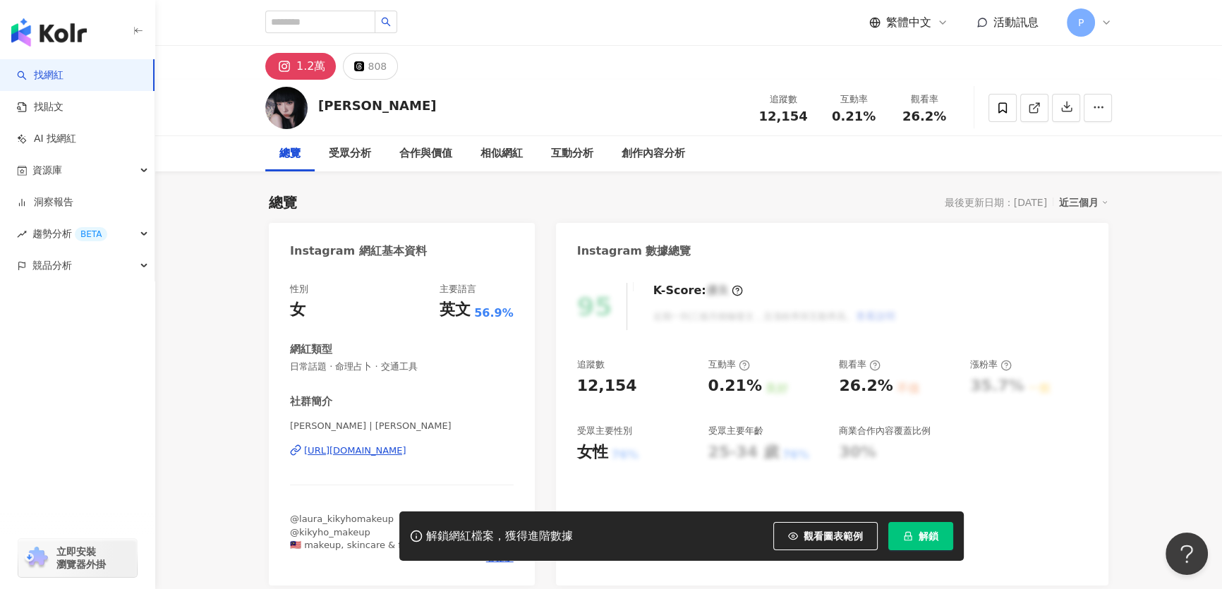
click at [406, 448] on div "[URL][DOMAIN_NAME]" at bounding box center [355, 450] width 102 height 13
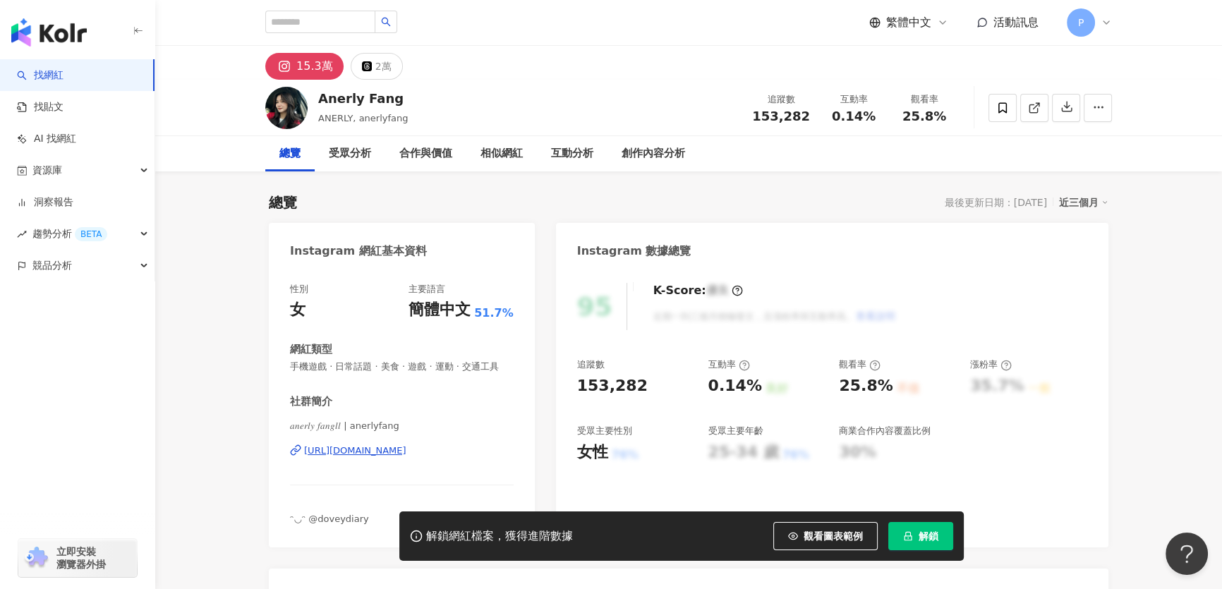
click at [380, 457] on div "[URL][DOMAIN_NAME]" at bounding box center [355, 450] width 102 height 13
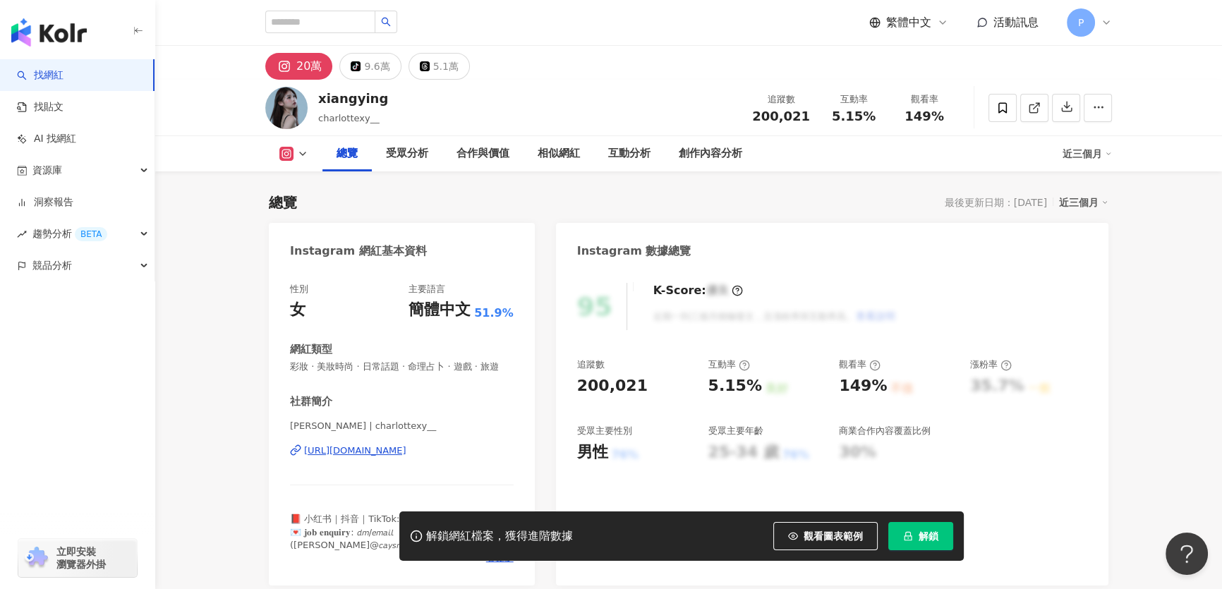
click at [406, 457] on div "[URL][DOMAIN_NAME]" at bounding box center [355, 450] width 102 height 13
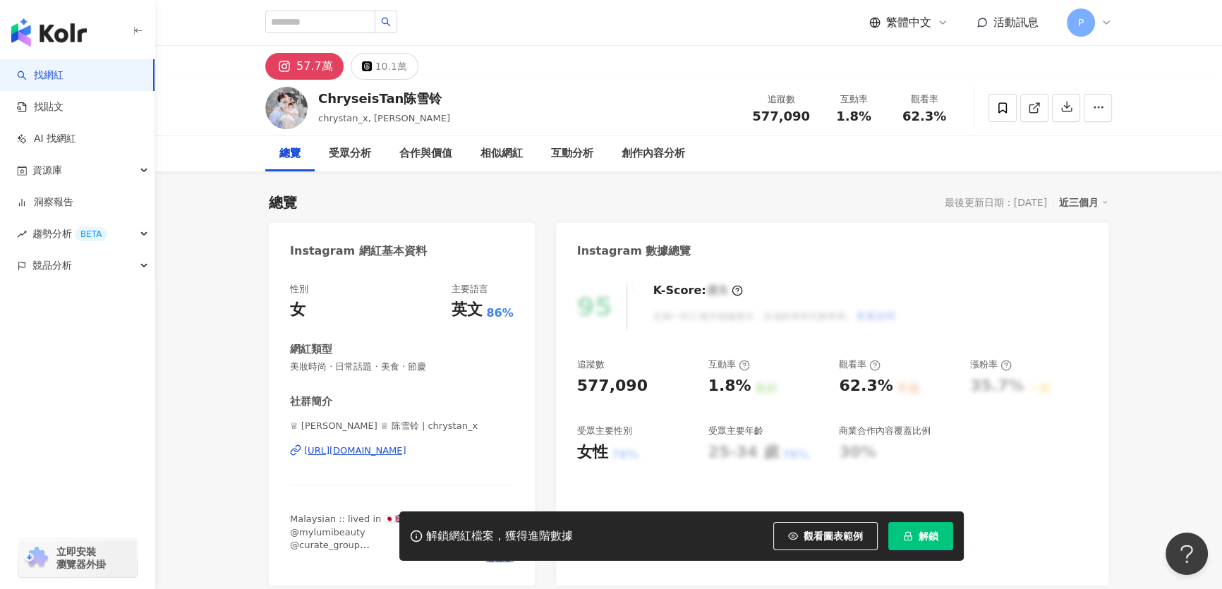
click at [385, 456] on div "https://www.instagram.com/chrystan_x/" at bounding box center [355, 450] width 102 height 13
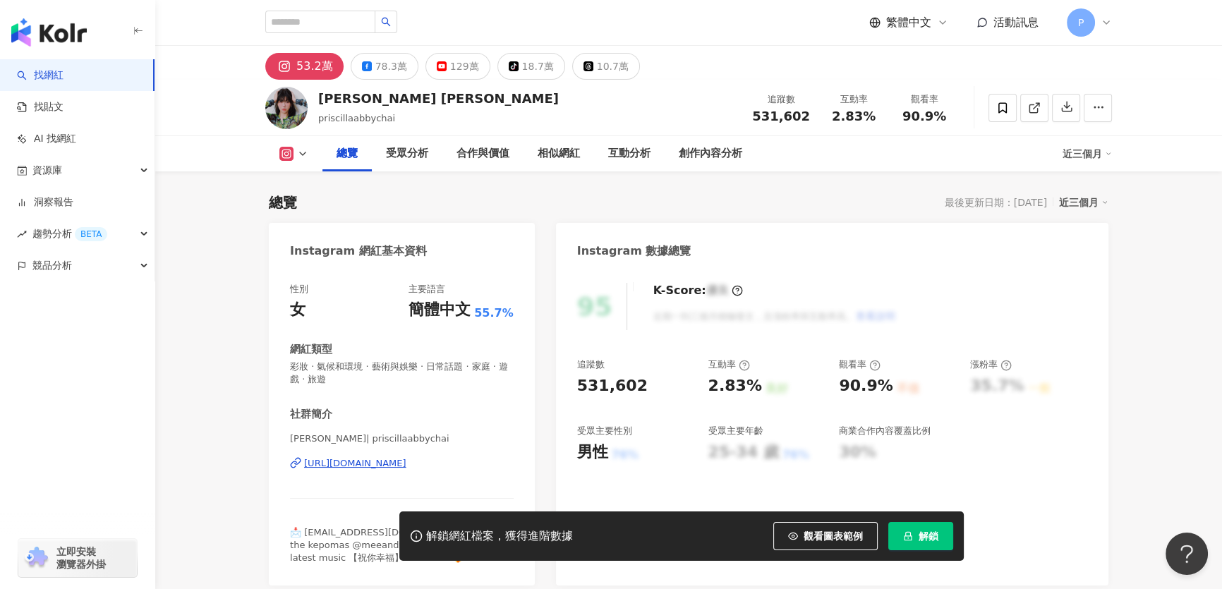
click at [406, 457] on div "[URL][DOMAIN_NAME]" at bounding box center [355, 463] width 102 height 13
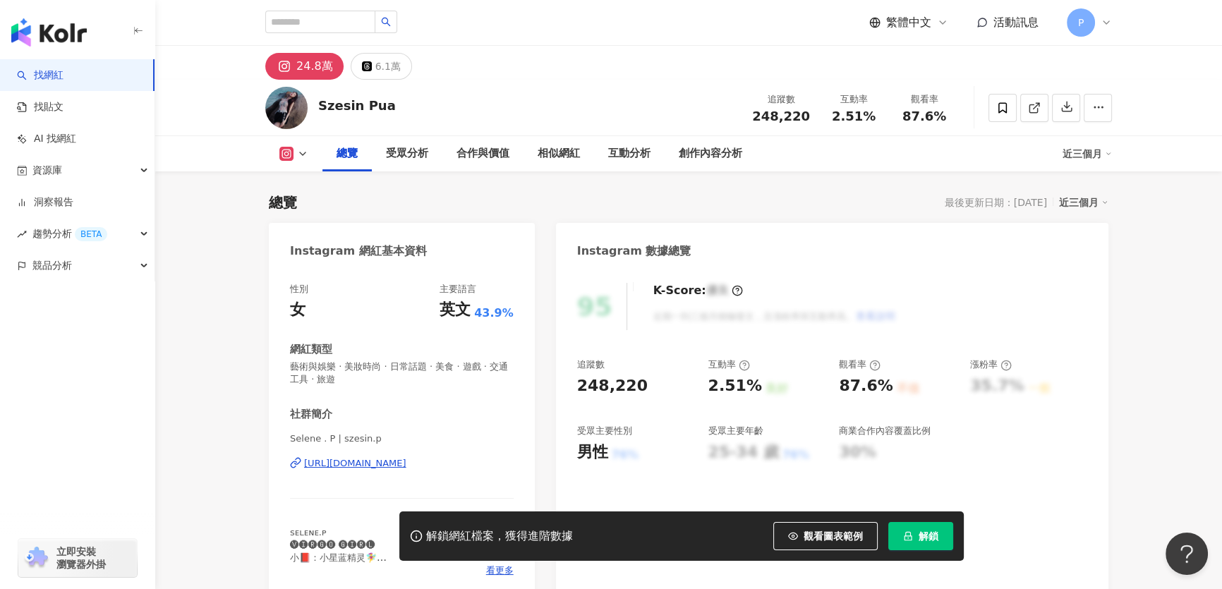
scroll to position [128, 0]
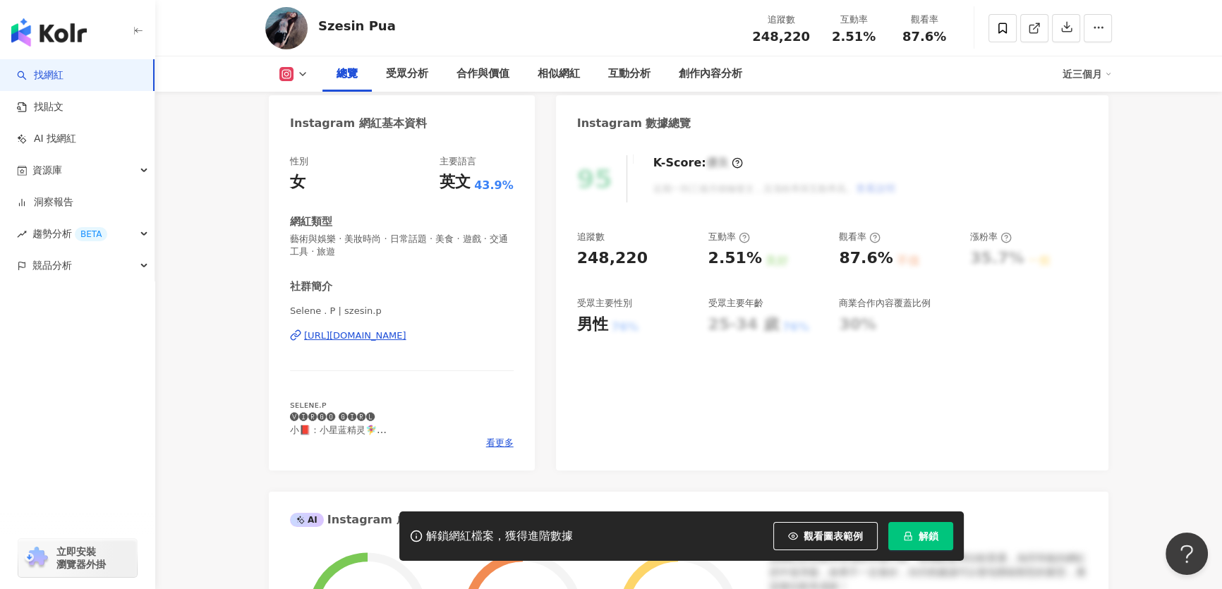
click at [414, 342] on div "Selene . P | szesin.p https://www.instagram.com/szesin.p/" at bounding box center [402, 346] width 224 height 83
click at [439, 327] on div "Selene . P | szesin.p https://www.instagram.com/szesin.p/" at bounding box center [402, 346] width 224 height 83
click at [406, 338] on div "https://www.instagram.com/szesin.p/" at bounding box center [355, 335] width 102 height 13
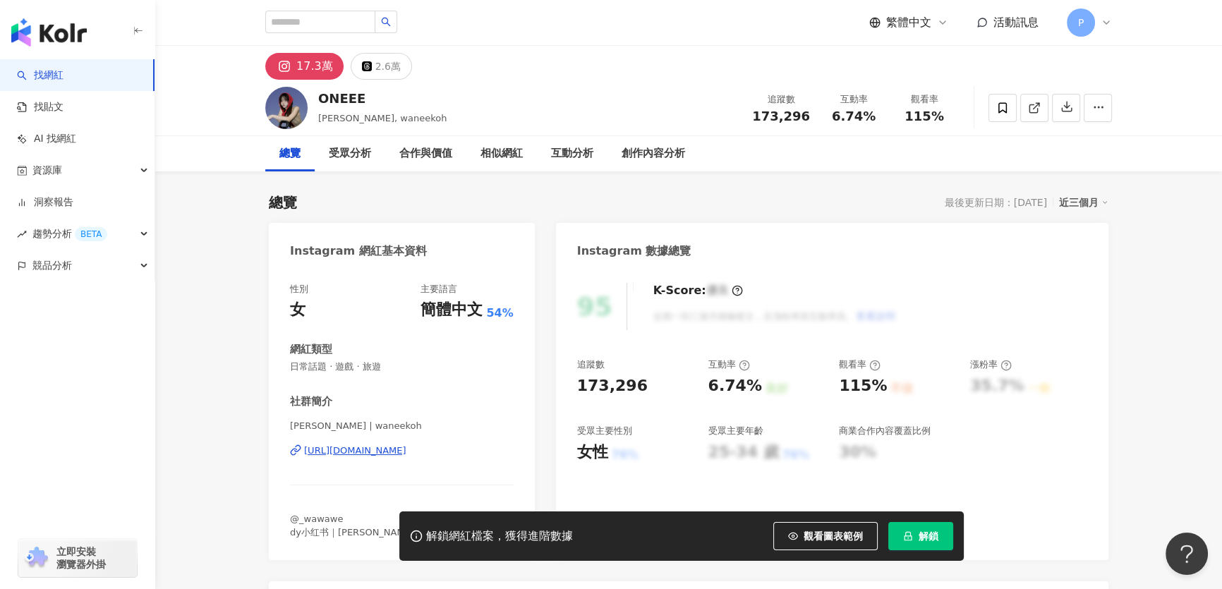
click at [406, 455] on div "[URL][DOMAIN_NAME]" at bounding box center [355, 450] width 102 height 13
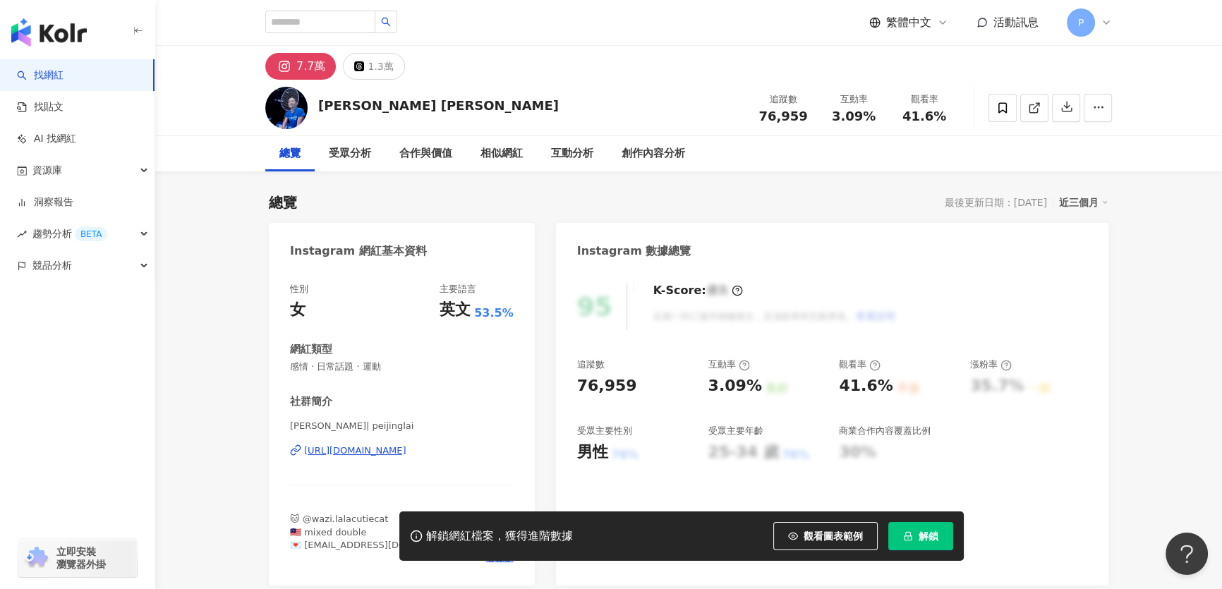
click at [363, 444] on div "https://www.instagram.com/peijinglai/" at bounding box center [355, 450] width 102 height 13
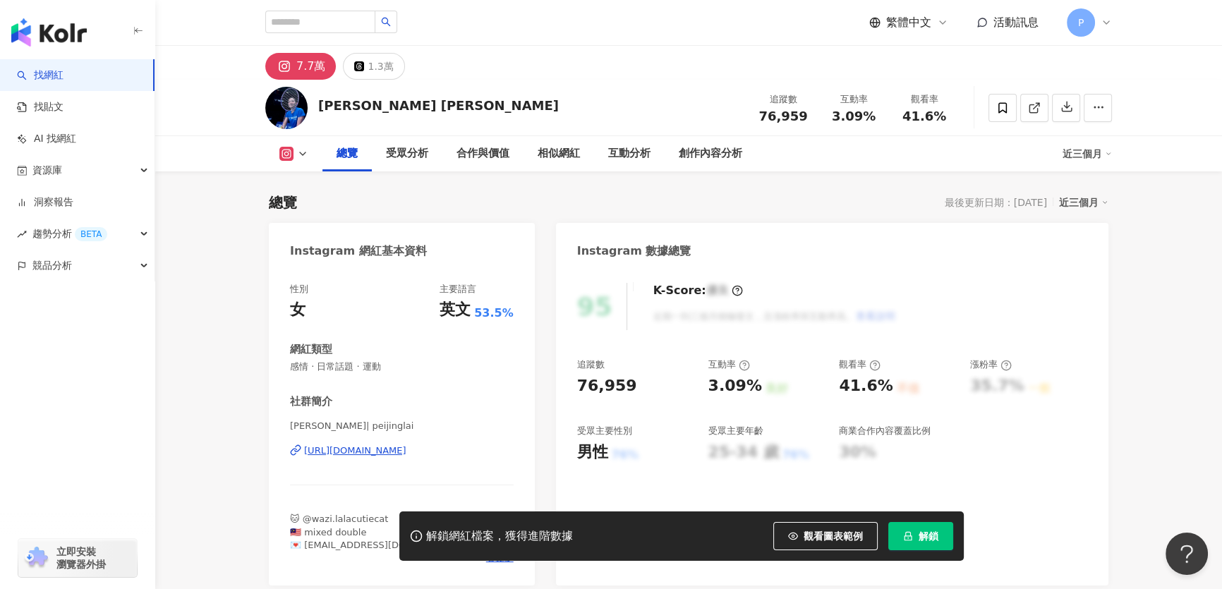
scroll to position [63, 0]
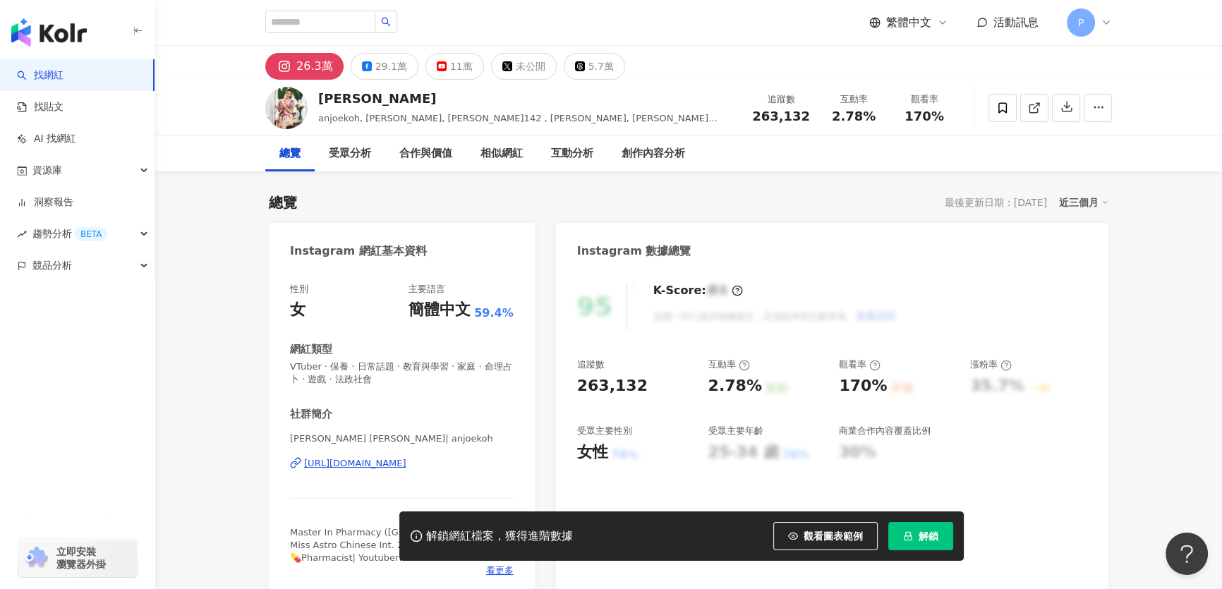
click at [406, 463] on div "https://www.instagram.com/anjoekoh/" at bounding box center [355, 463] width 102 height 13
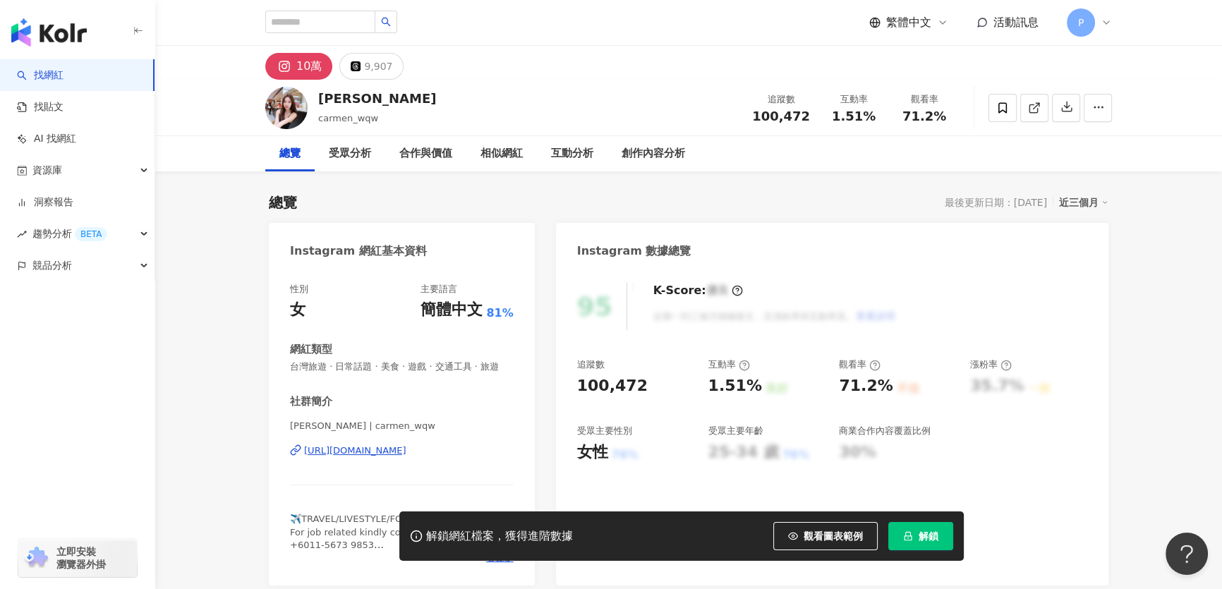
click at [406, 457] on div "[URL][DOMAIN_NAME]" at bounding box center [355, 450] width 102 height 13
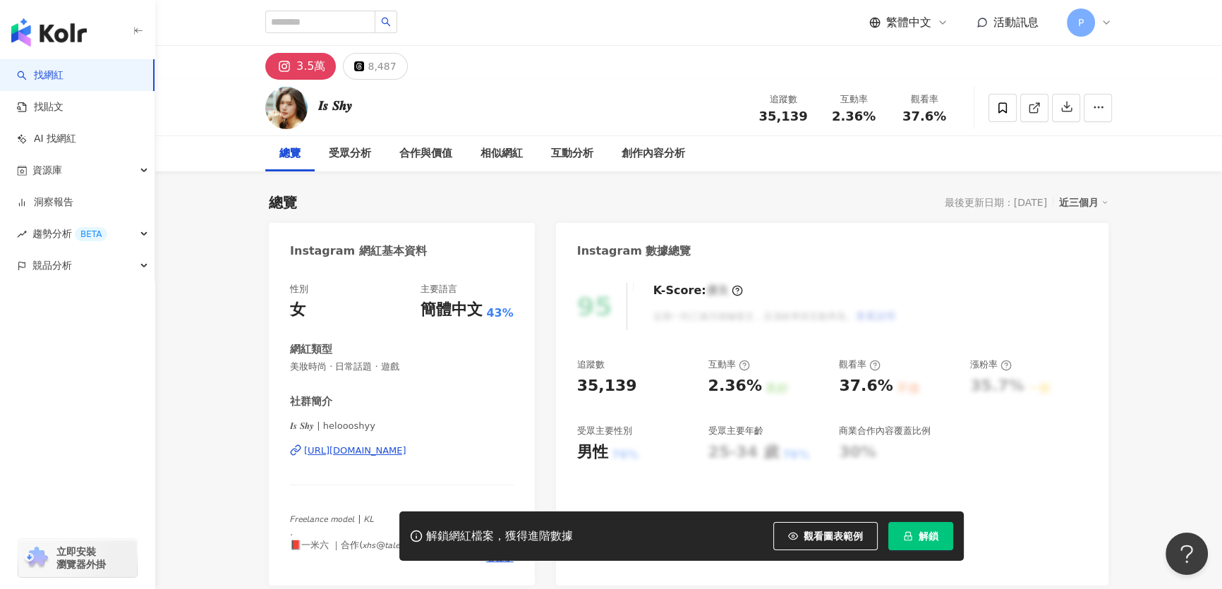
click at [406, 445] on div "[URL][DOMAIN_NAME]" at bounding box center [355, 450] width 102 height 13
